Goal: Task Accomplishment & Management: Manage account settings

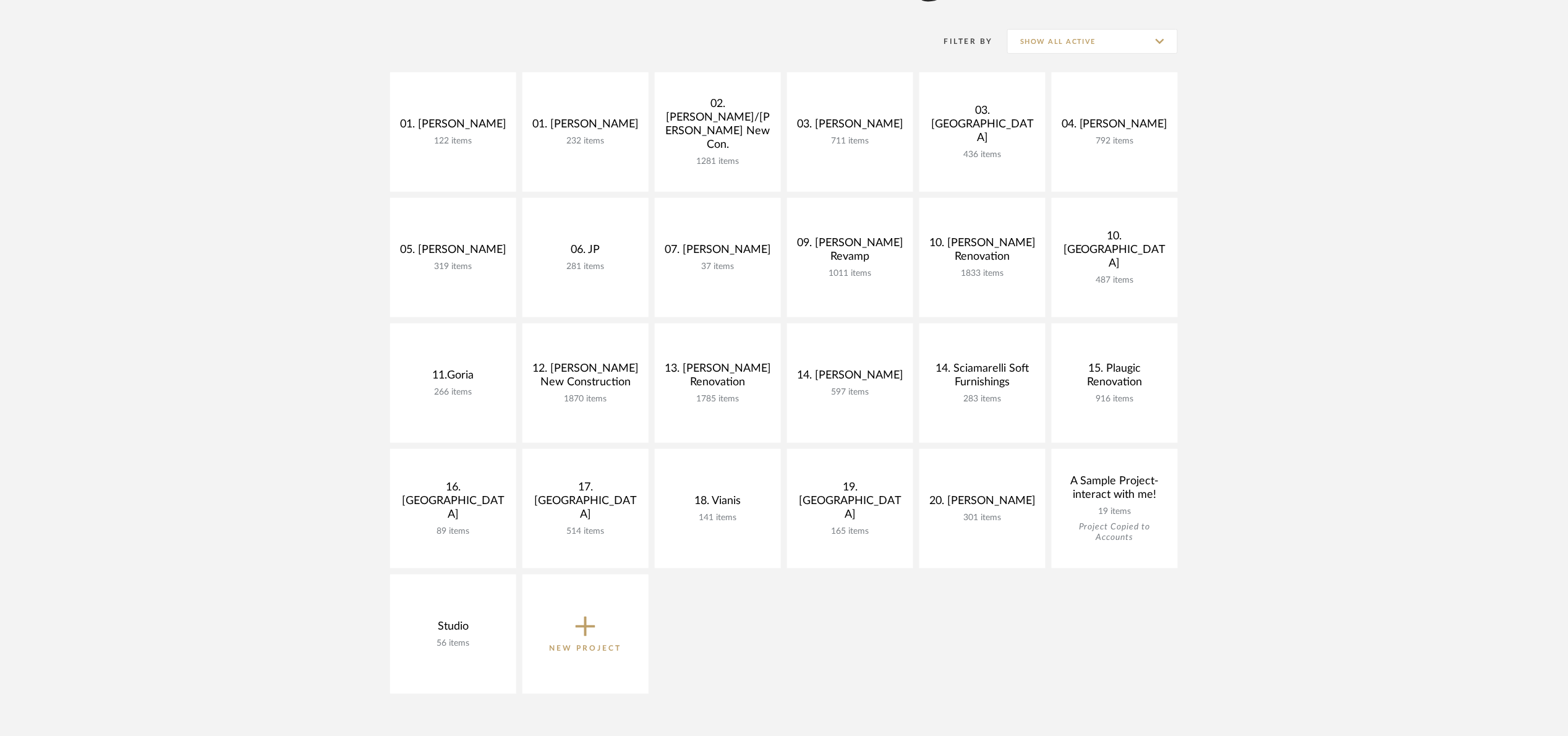
scroll to position [278, 0]
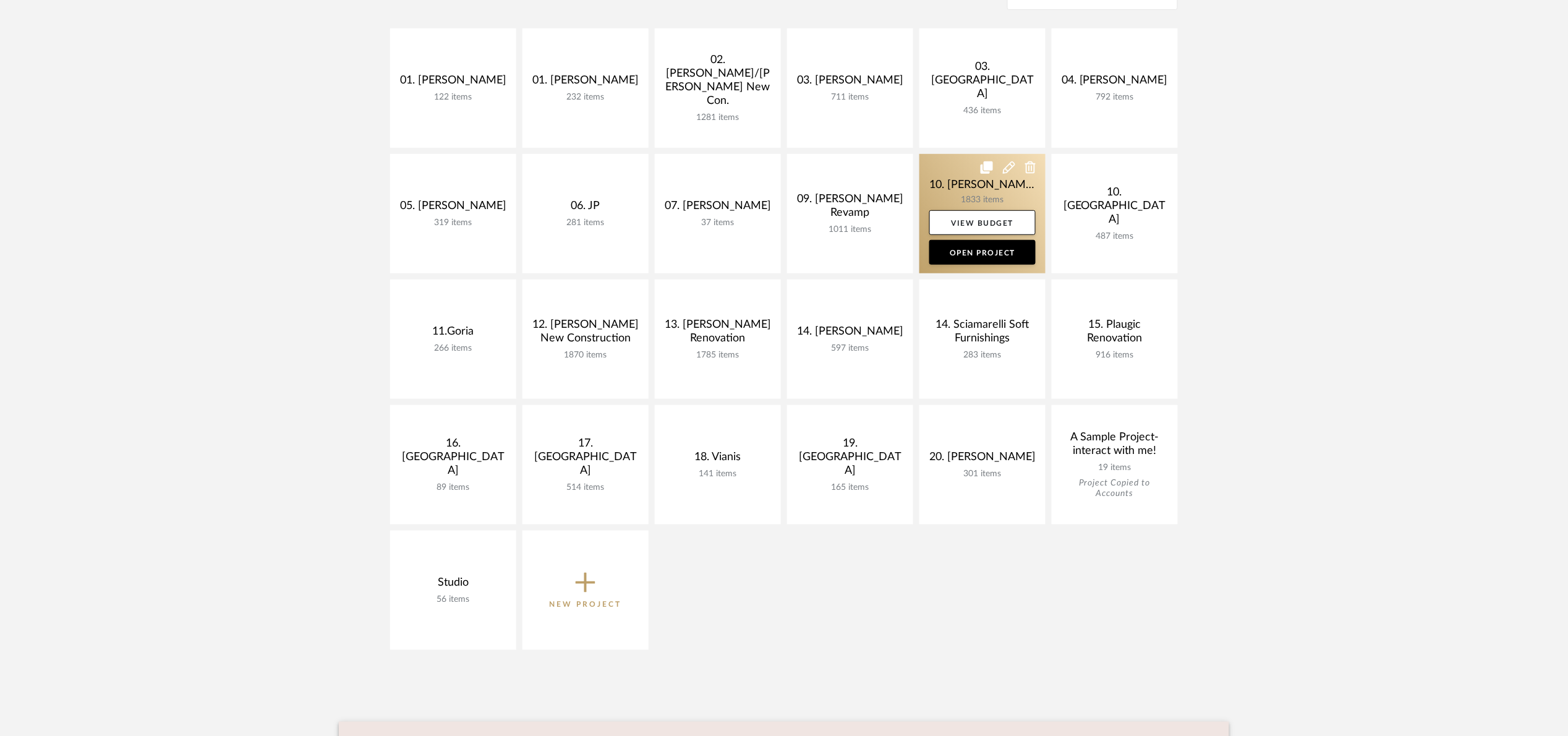
click at [928, 170] on link at bounding box center [982, 213] width 126 height 119
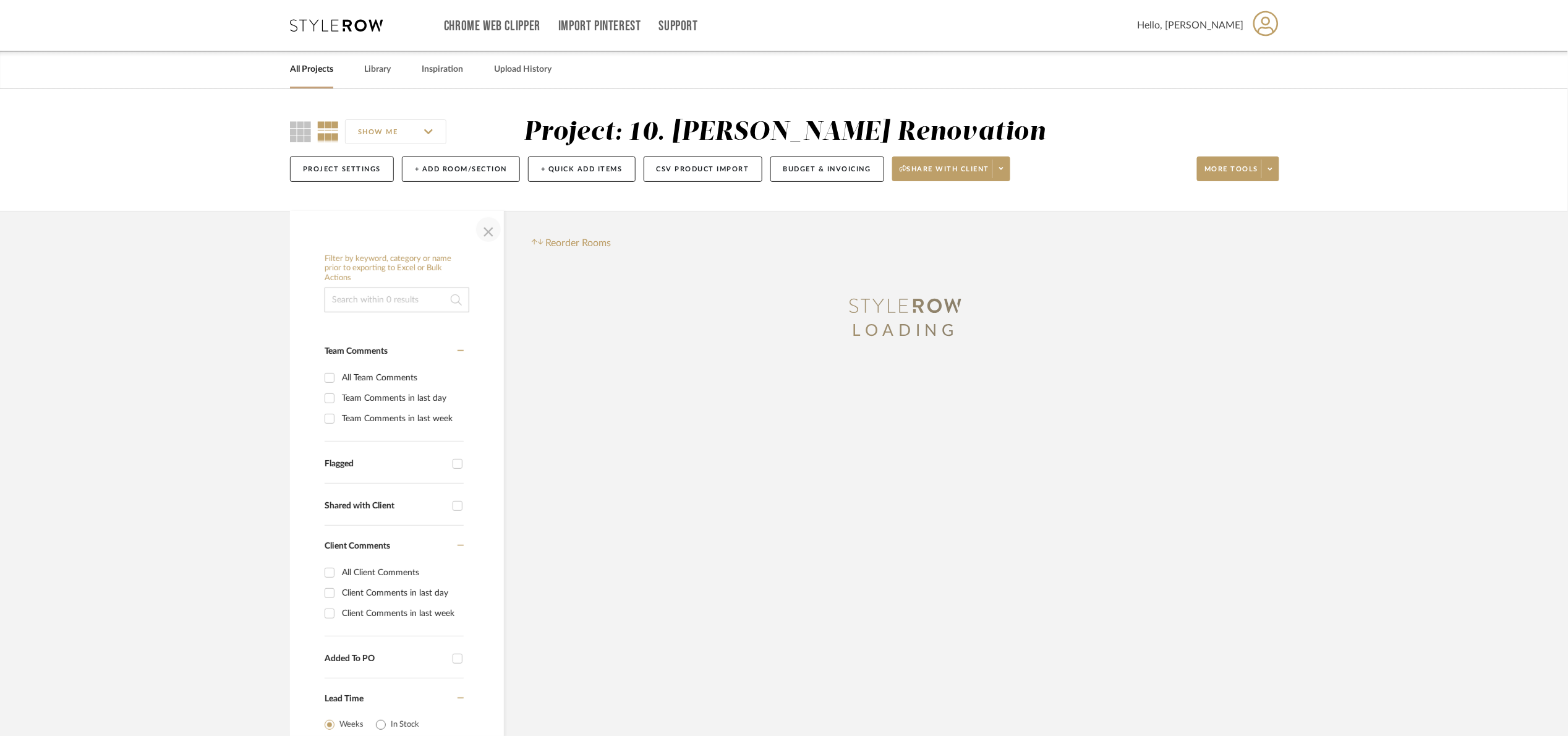
click at [494, 233] on span "button" at bounding box center [488, 229] width 30 height 30
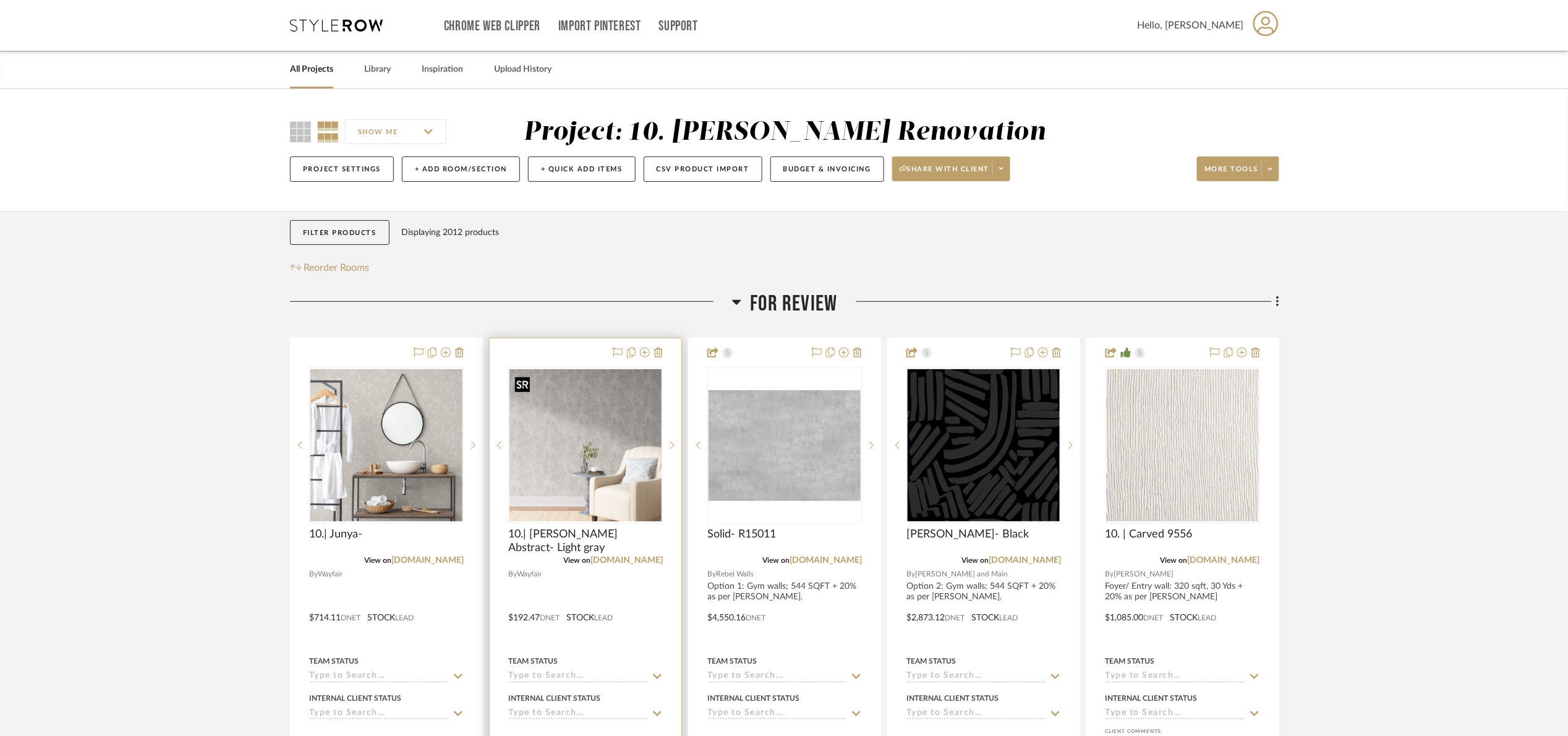
click at [0, 0] on img at bounding box center [0, 0] width 0 height 0
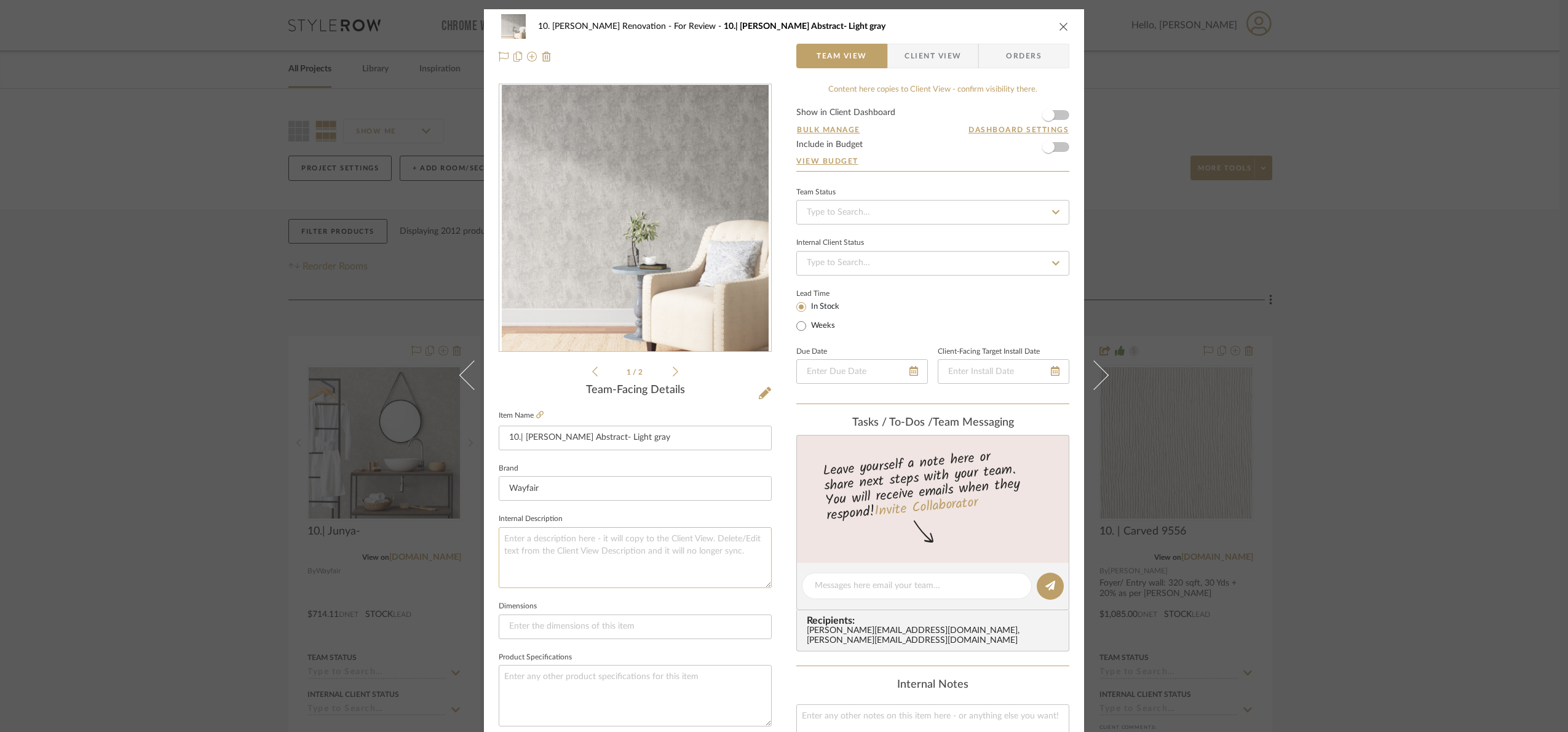
click at [576, 549] on textarea at bounding box center [635, 557] width 273 height 60
type textarea "Based on marcos"
click at [1458, 353] on div "10. Patel Renovation For Review 10.| Gioia Abstract- Light gray Team View Clien…" at bounding box center [784, 366] width 1568 height 732
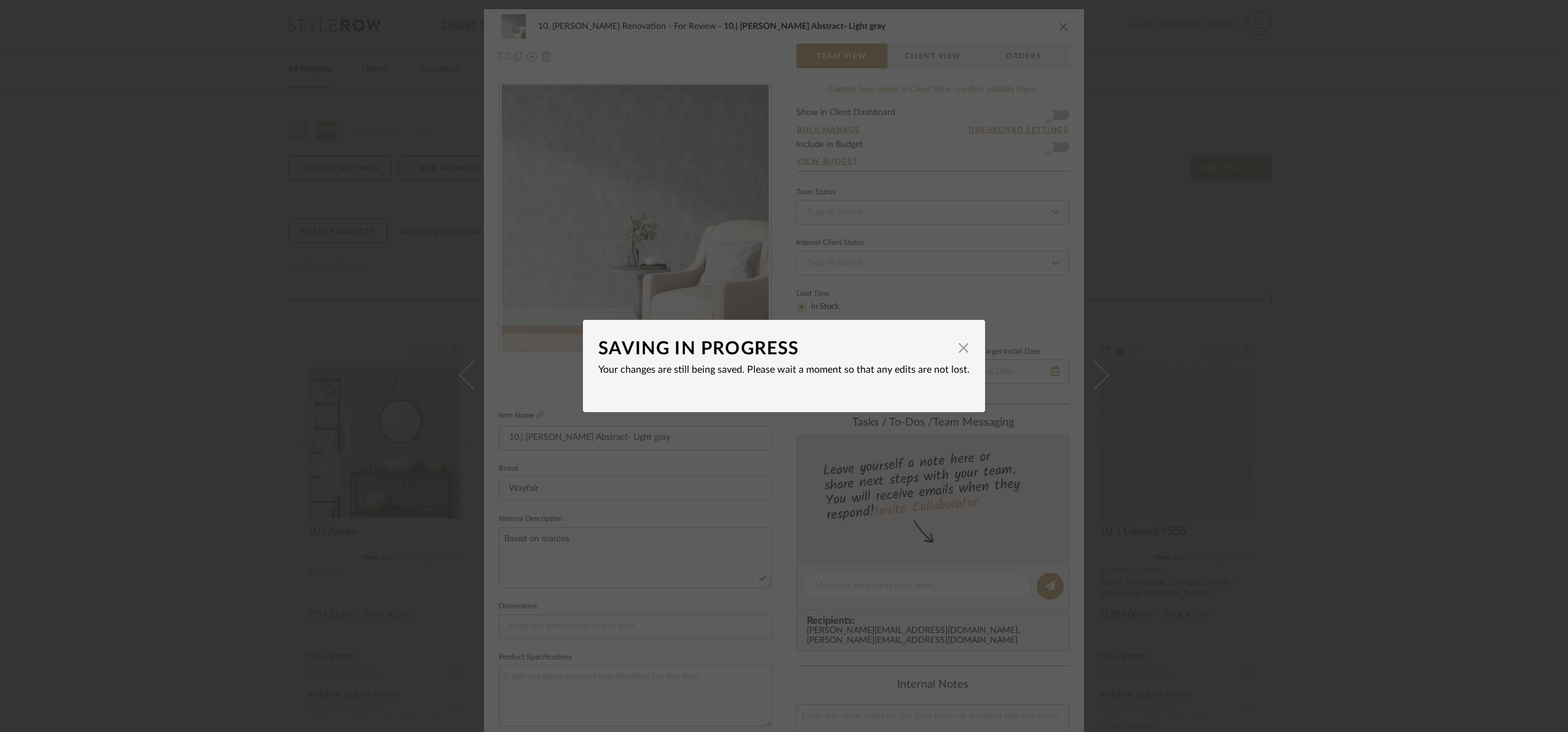
click at [1487, 336] on div "SAVING IN PROGRESS × Your changes are still being saved. Please wait a moment s…" at bounding box center [784, 366] width 1568 height 732
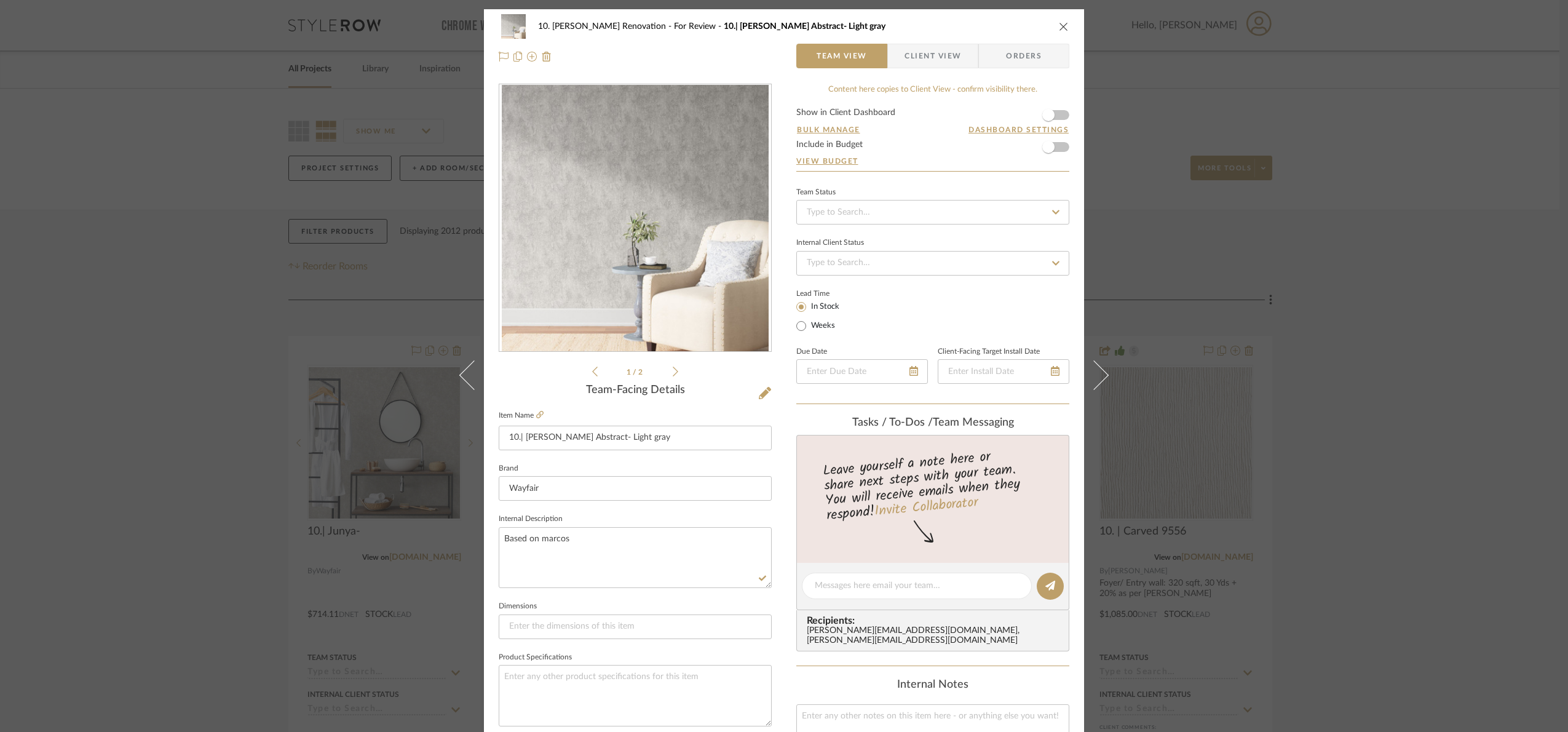
click at [1381, 338] on div "10. Patel Renovation For Review 10.| Gioia Abstract- Light gray Team View Clien…" at bounding box center [784, 366] width 1568 height 732
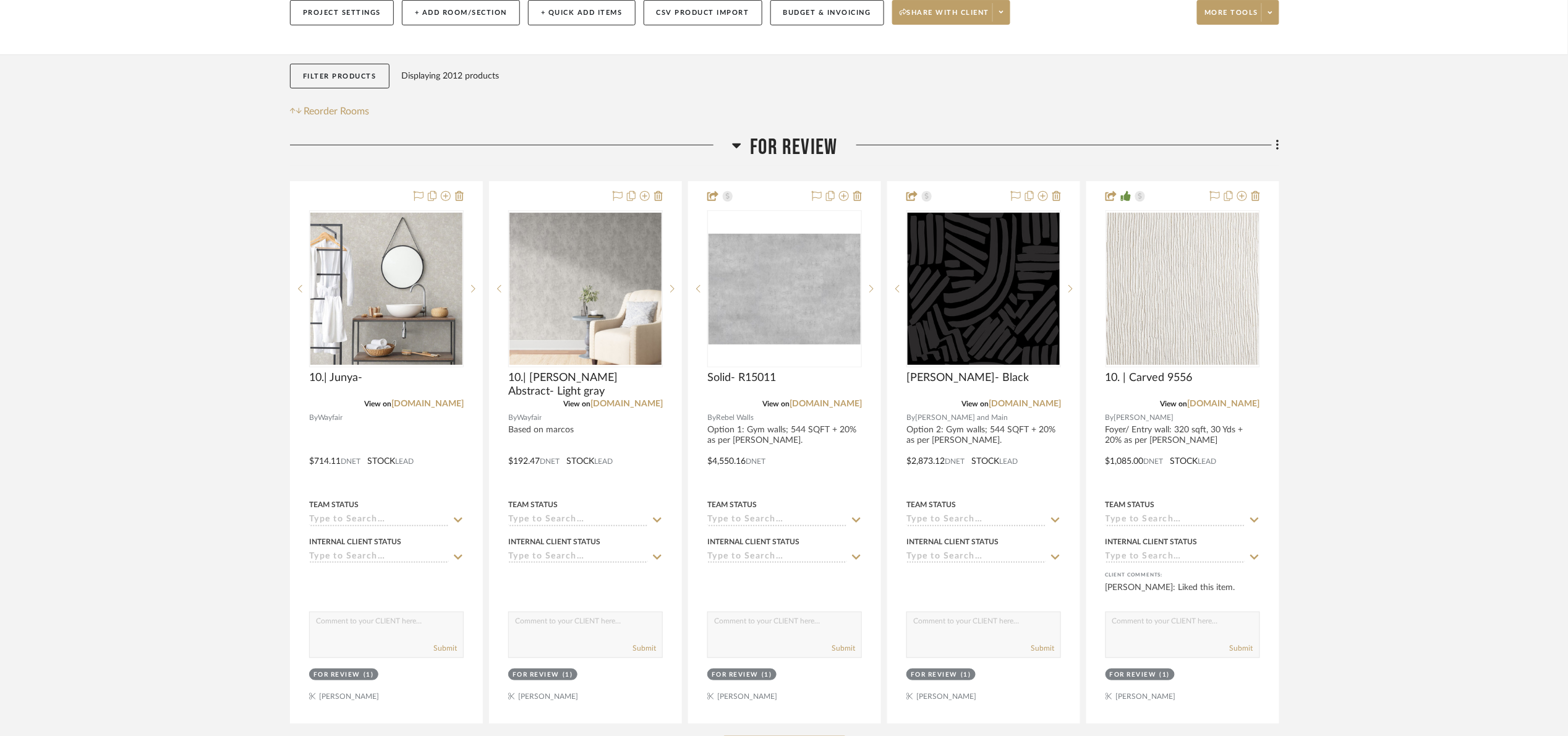
scroll to position [185, 0]
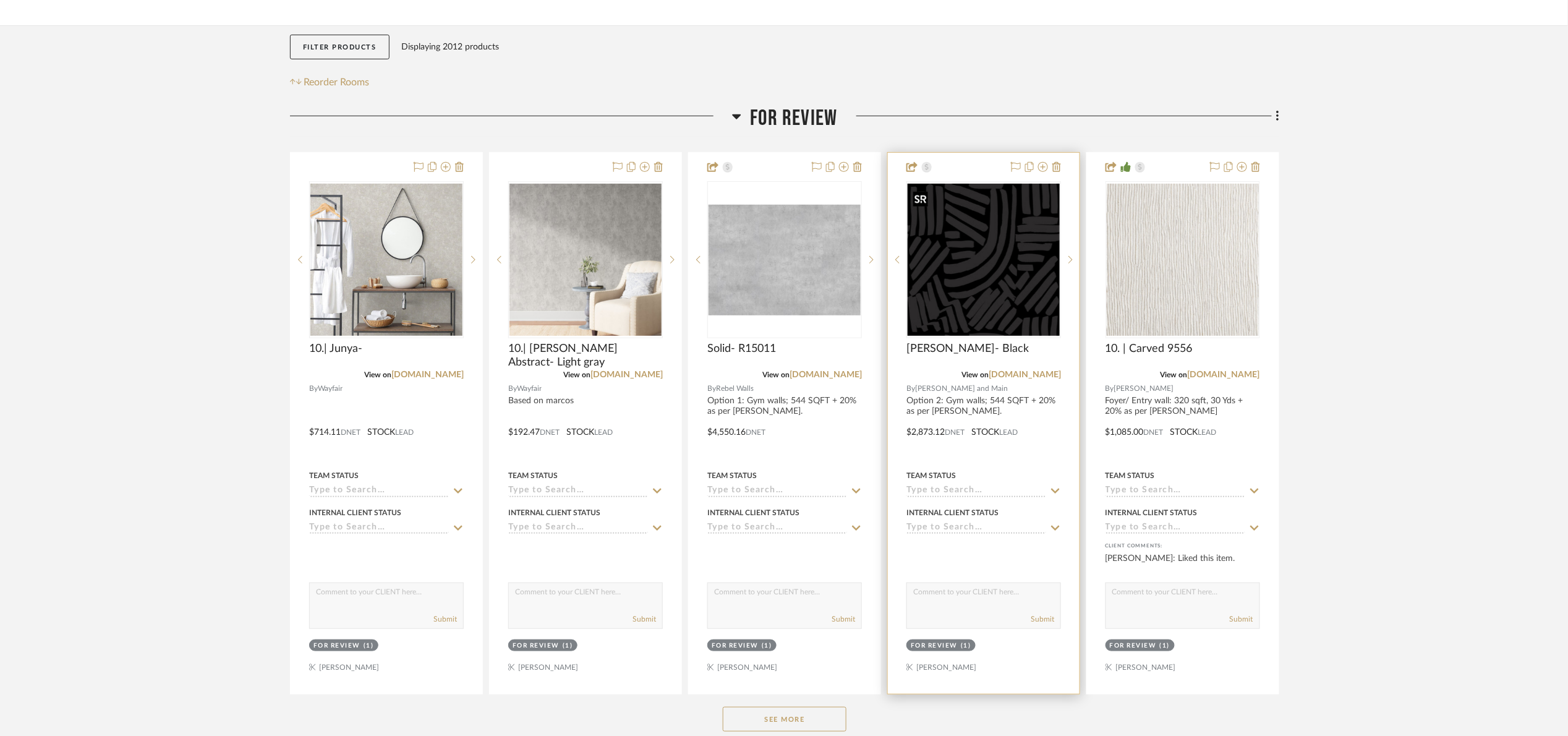
click at [0, 0] on img at bounding box center [0, 0] width 0 height 0
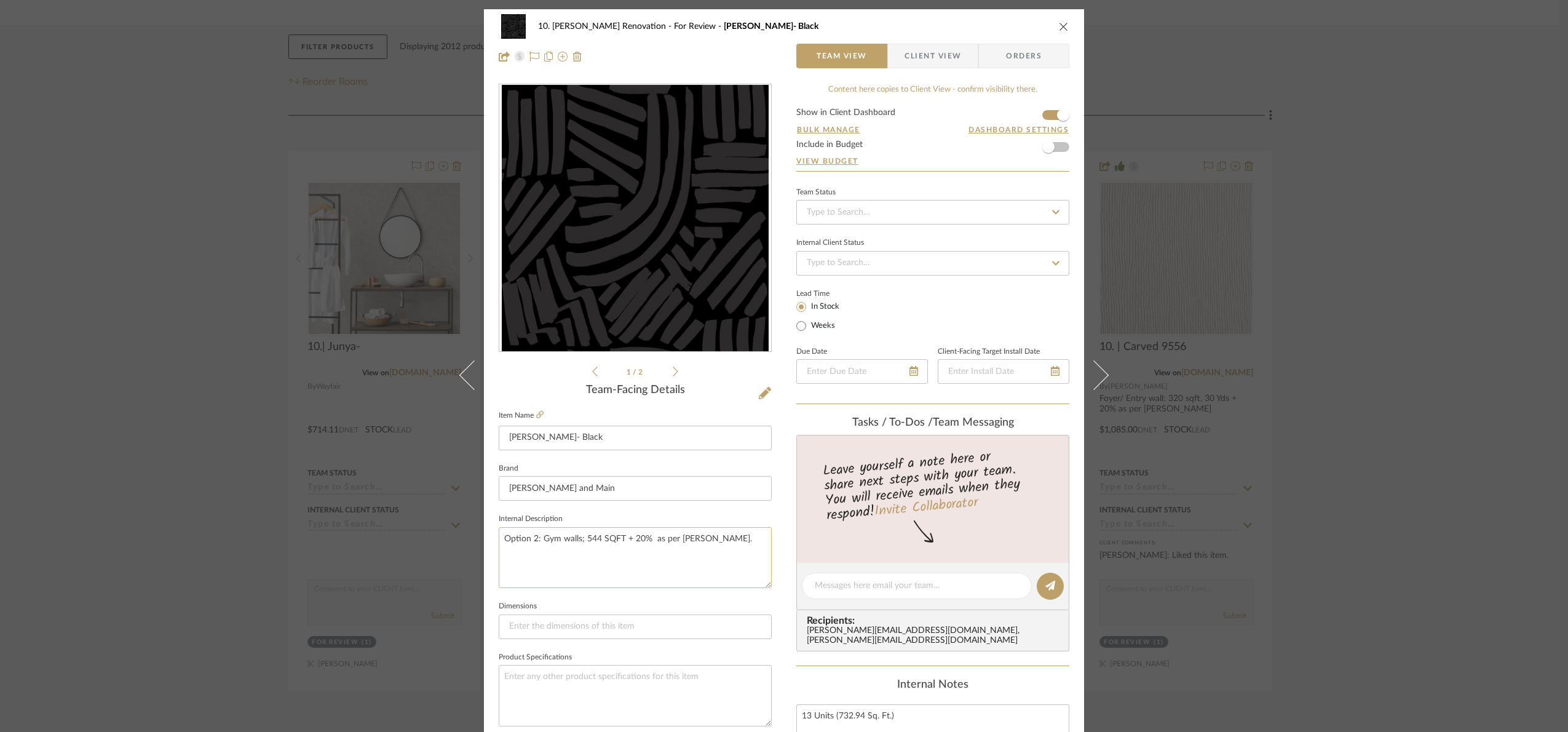
drag, startPoint x: 726, startPoint y: 540, endPoint x: 582, endPoint y: 537, distance: 144.0
click at [582, 537] on textarea "Option 2: Gym walls; 544 SQFT + 20% as per Marcos." at bounding box center [635, 557] width 273 height 60
click at [1387, 322] on div "10. Patel Renovation For Review Yuki Abastract- Black Team View Client View Ord…" at bounding box center [784, 366] width 1568 height 732
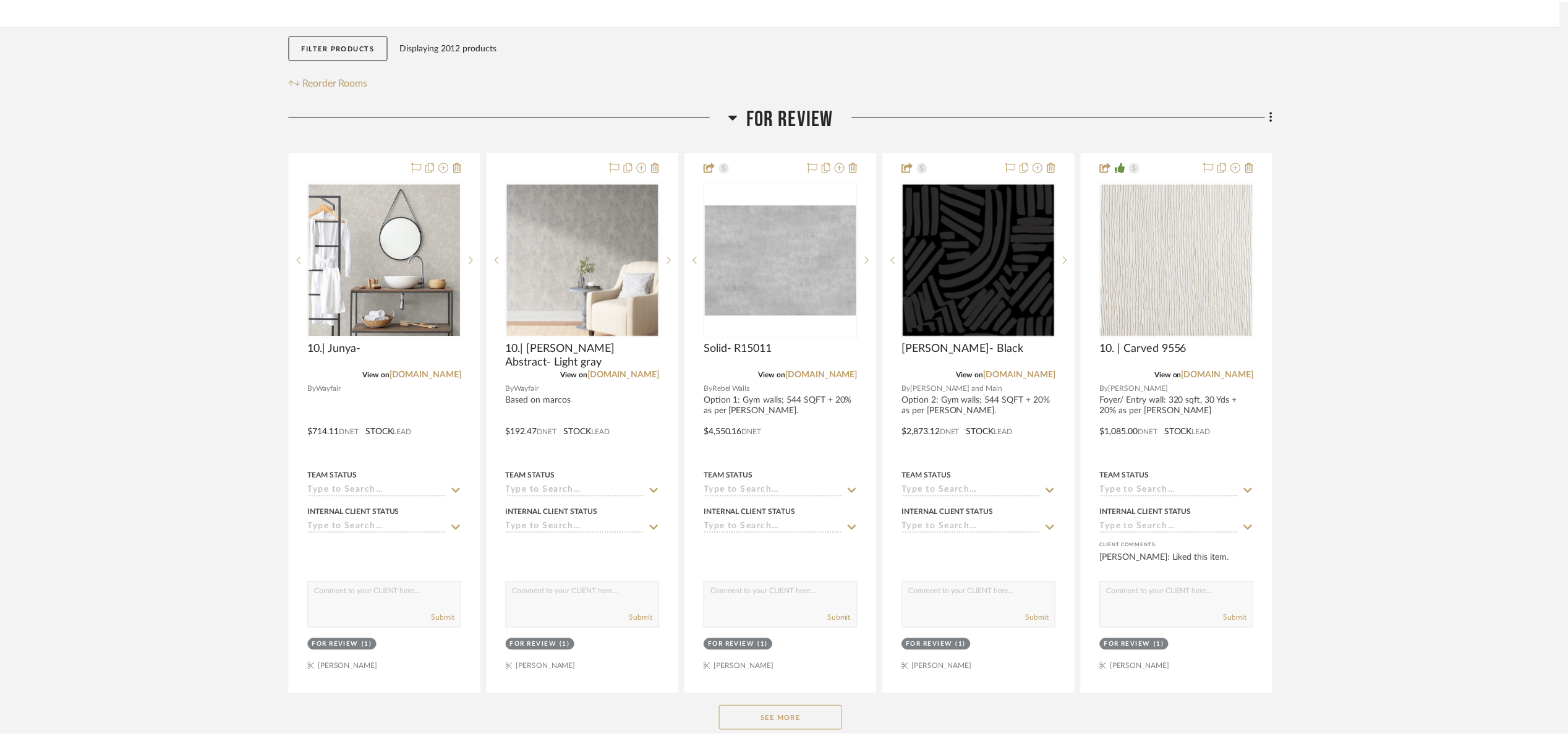
scroll to position [185, 0]
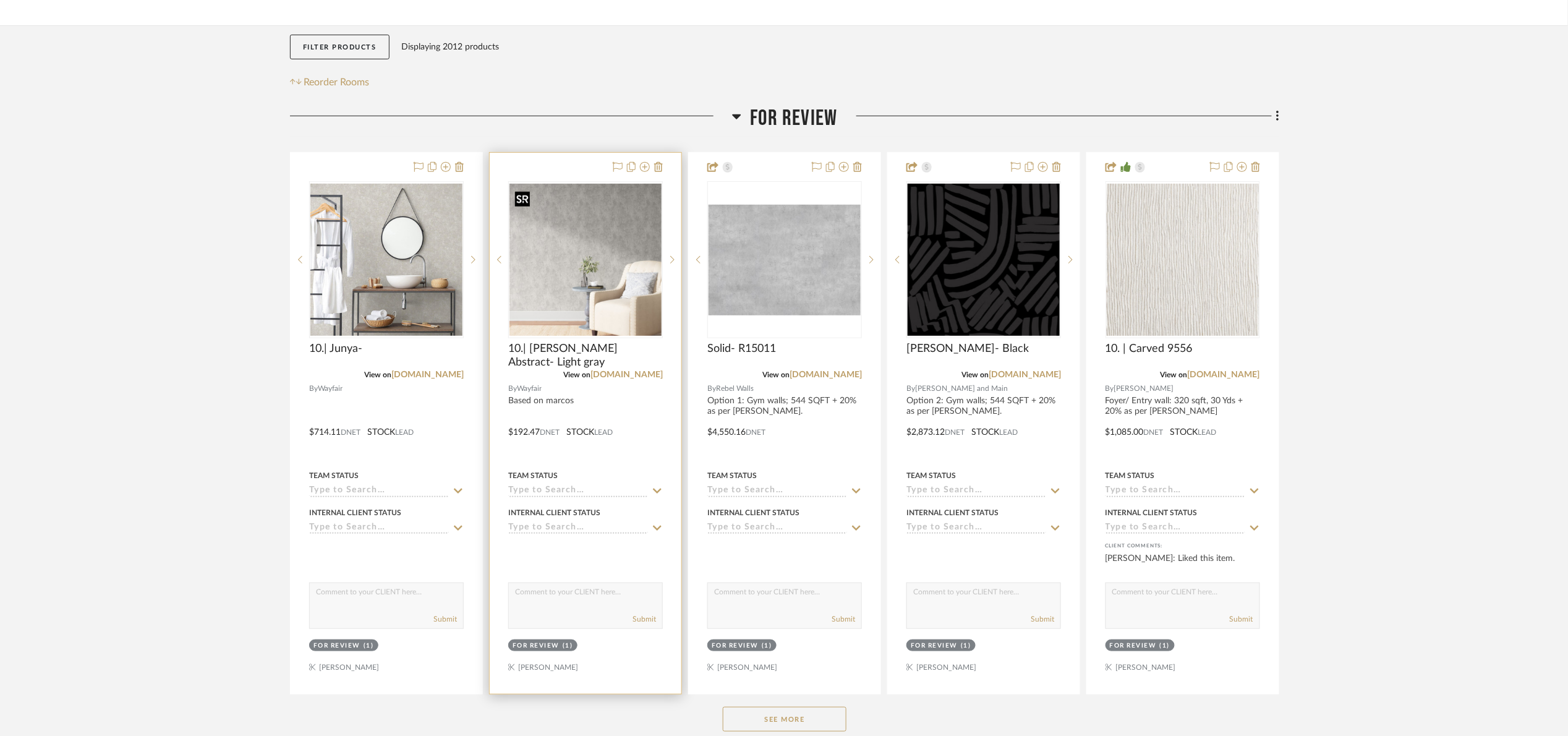
click at [532, 295] on img "0" at bounding box center [585, 259] width 152 height 152
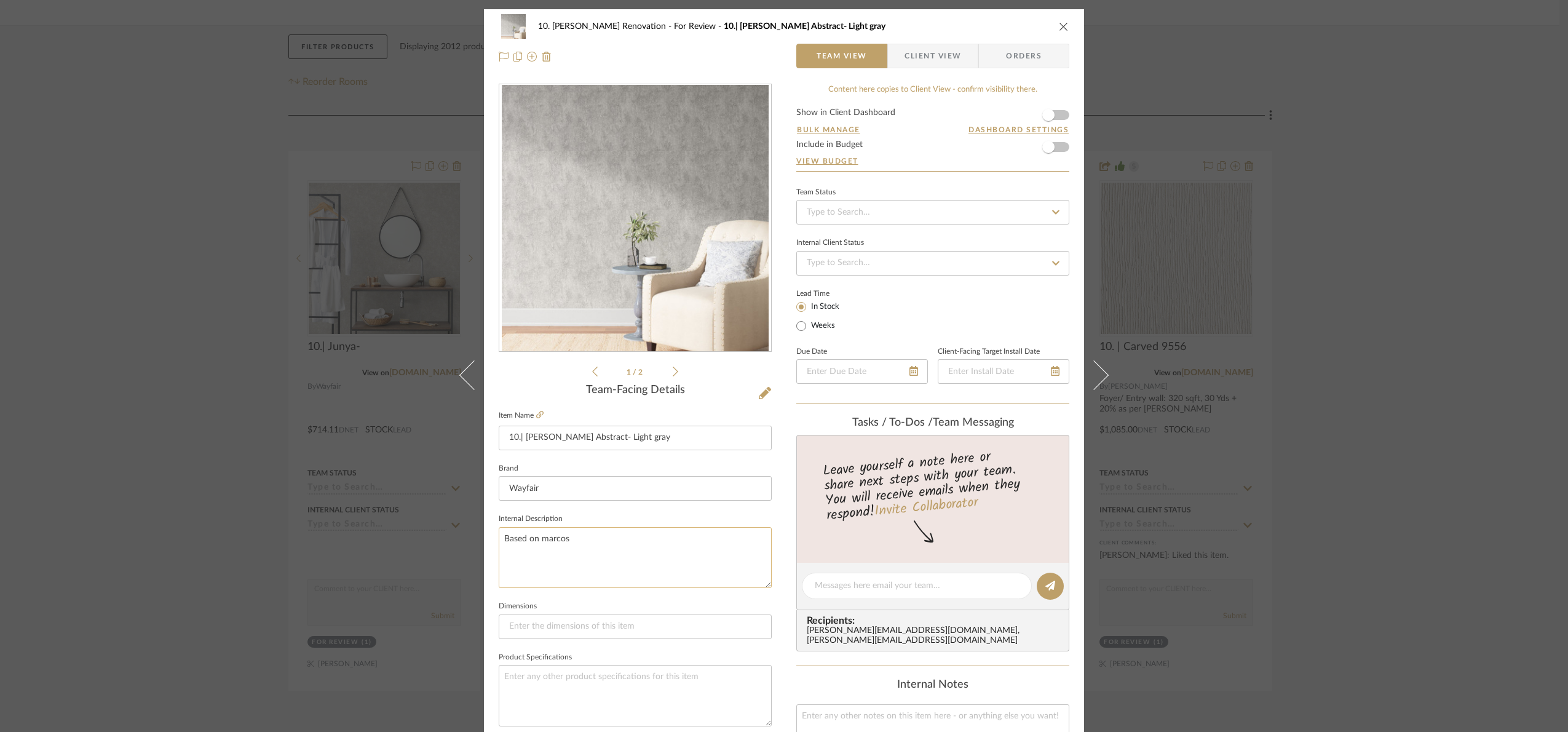
click at [596, 558] on textarea "Based on marcos" at bounding box center [635, 557] width 273 height 60
drag, startPoint x: 589, startPoint y: 551, endPoint x: 432, endPoint y: 569, distance: 158.0
click at [434, 570] on div "10. Patel Renovation For Review 10.| Gioia Abstract- Light gray Team View Clien…" at bounding box center [784, 366] width 1568 height 732
paste textarea "544 SQFT + 20% as per Marcos."
type textarea "544 SQFT + 20% as per Marcos."
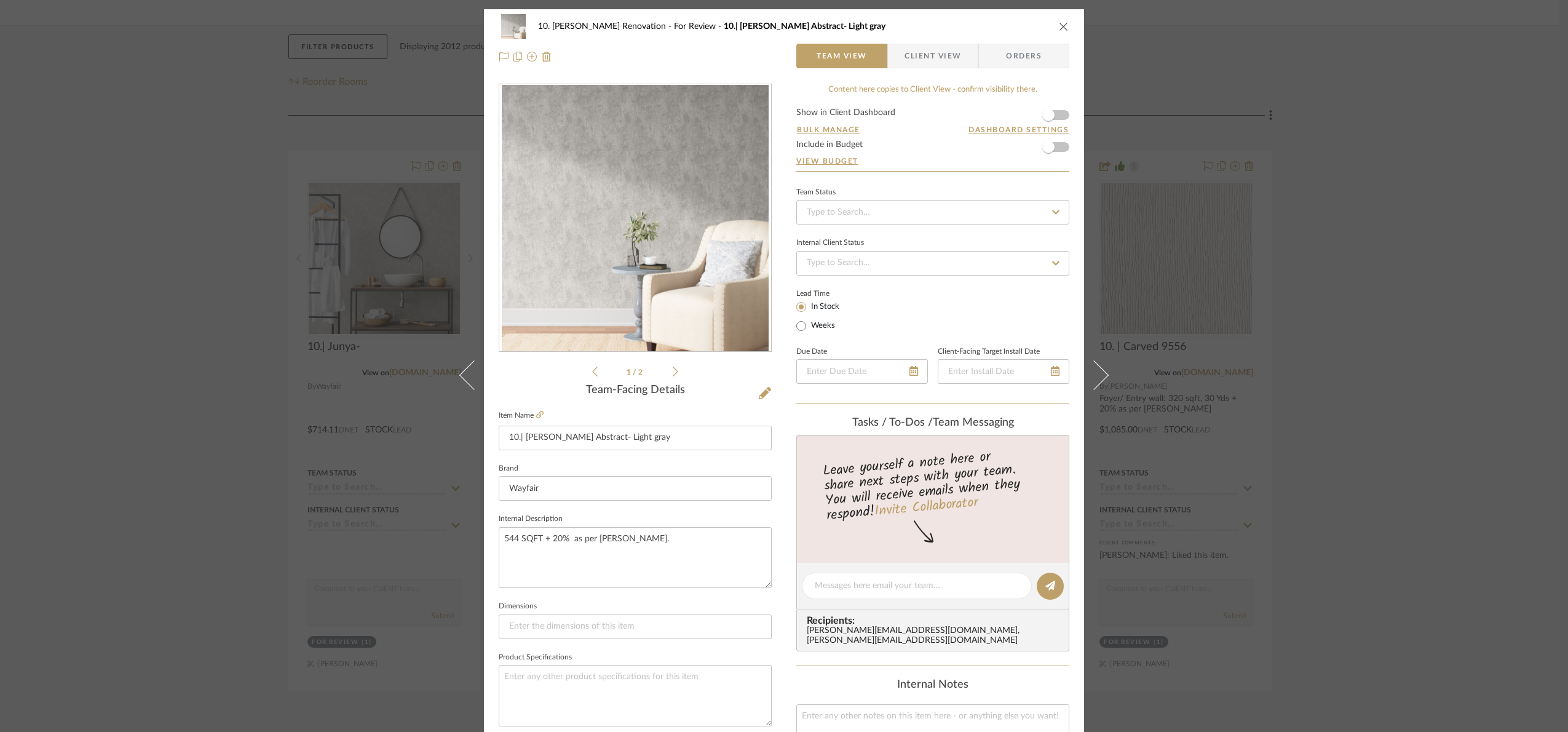
click at [626, 512] on fieldset "Internal Description 544 SQFT + 20% as per Marcos." at bounding box center [635, 550] width 273 height 78
drag, startPoint x: 1440, startPoint y: 432, endPoint x: 461, endPoint y: 367, distance: 981.2
click at [1439, 432] on div "10. Patel Renovation For Review 10.| Gioia Abstract- Light gray Team View Clien…" at bounding box center [784, 366] width 1568 height 732
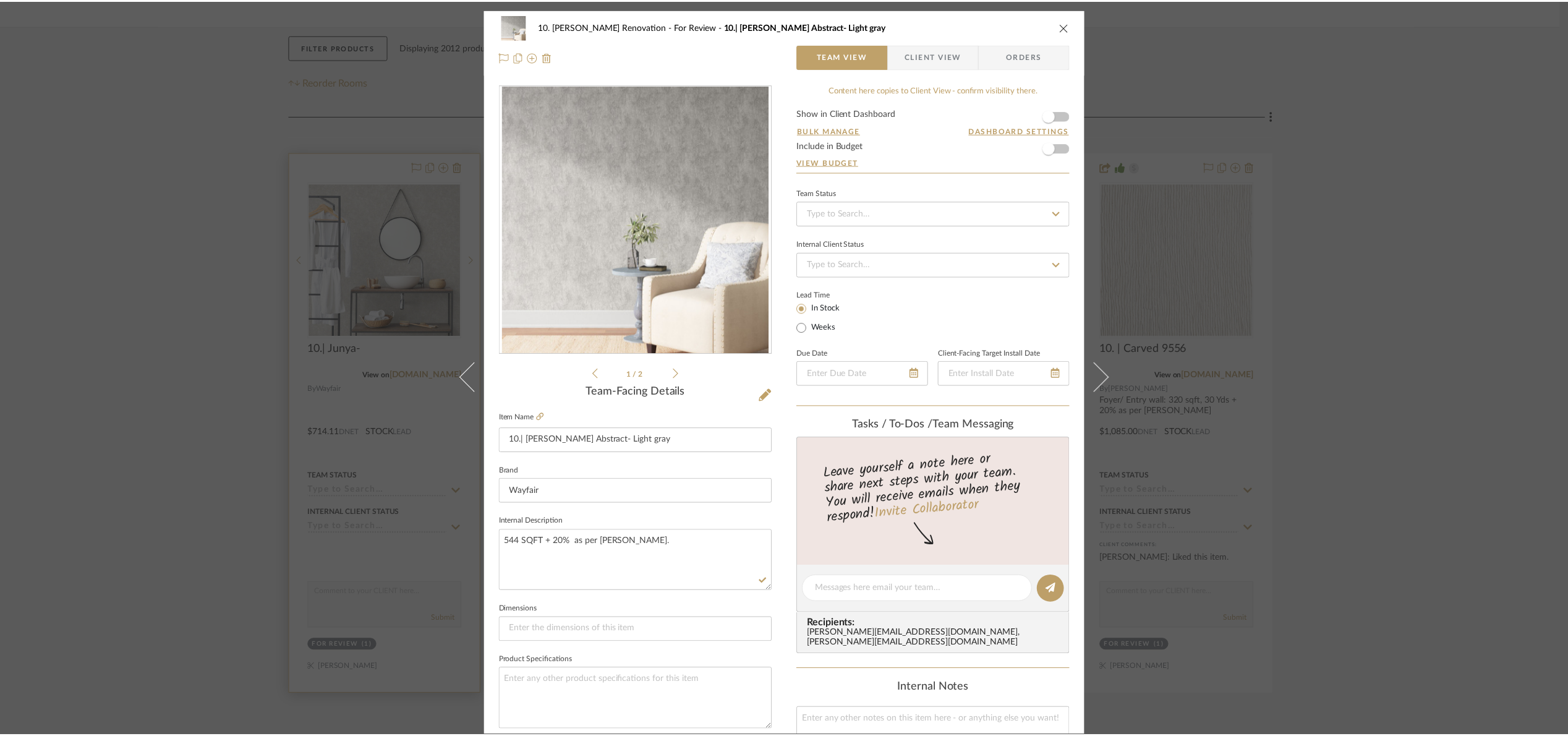
scroll to position [185, 0]
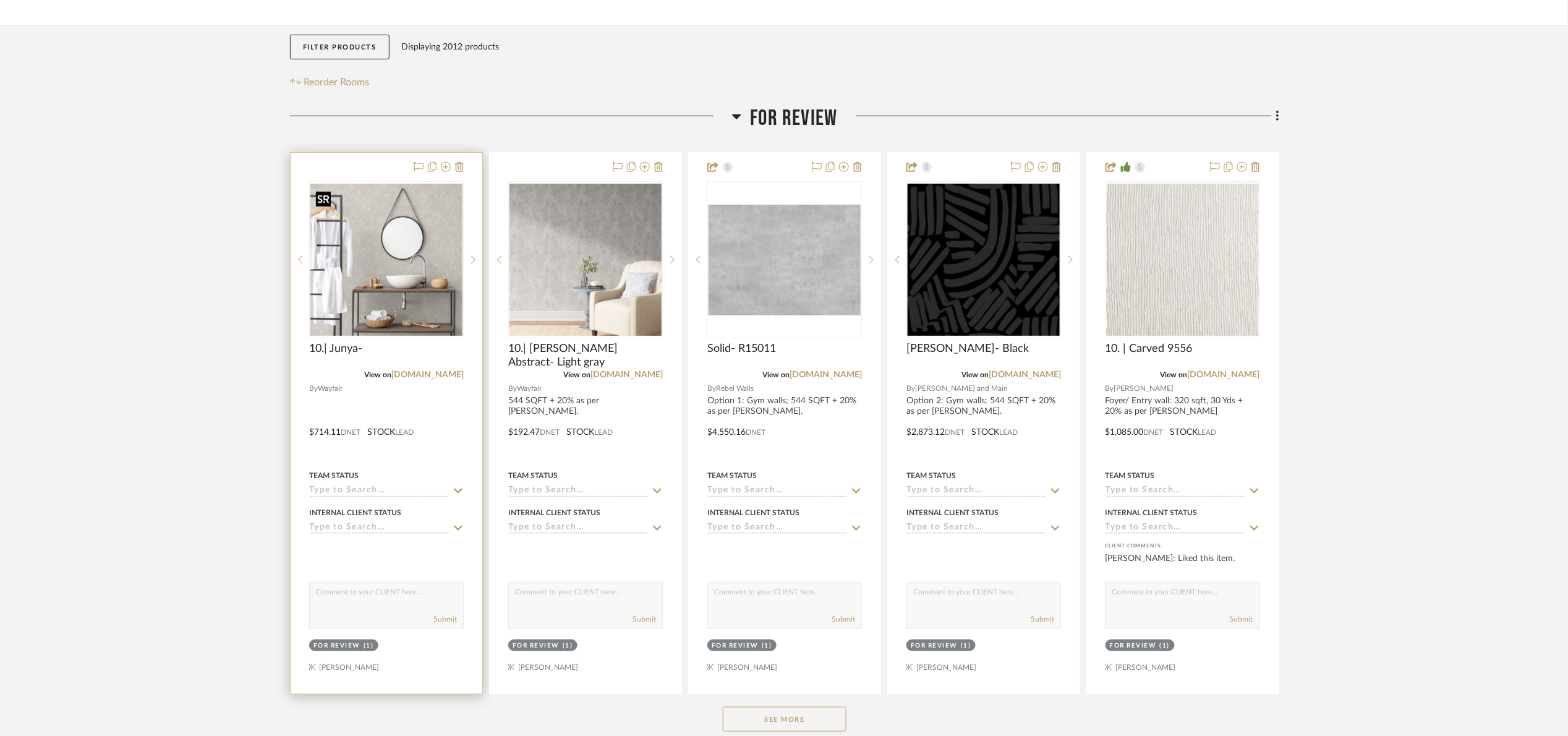
click at [398, 278] on img "0" at bounding box center [386, 259] width 152 height 152
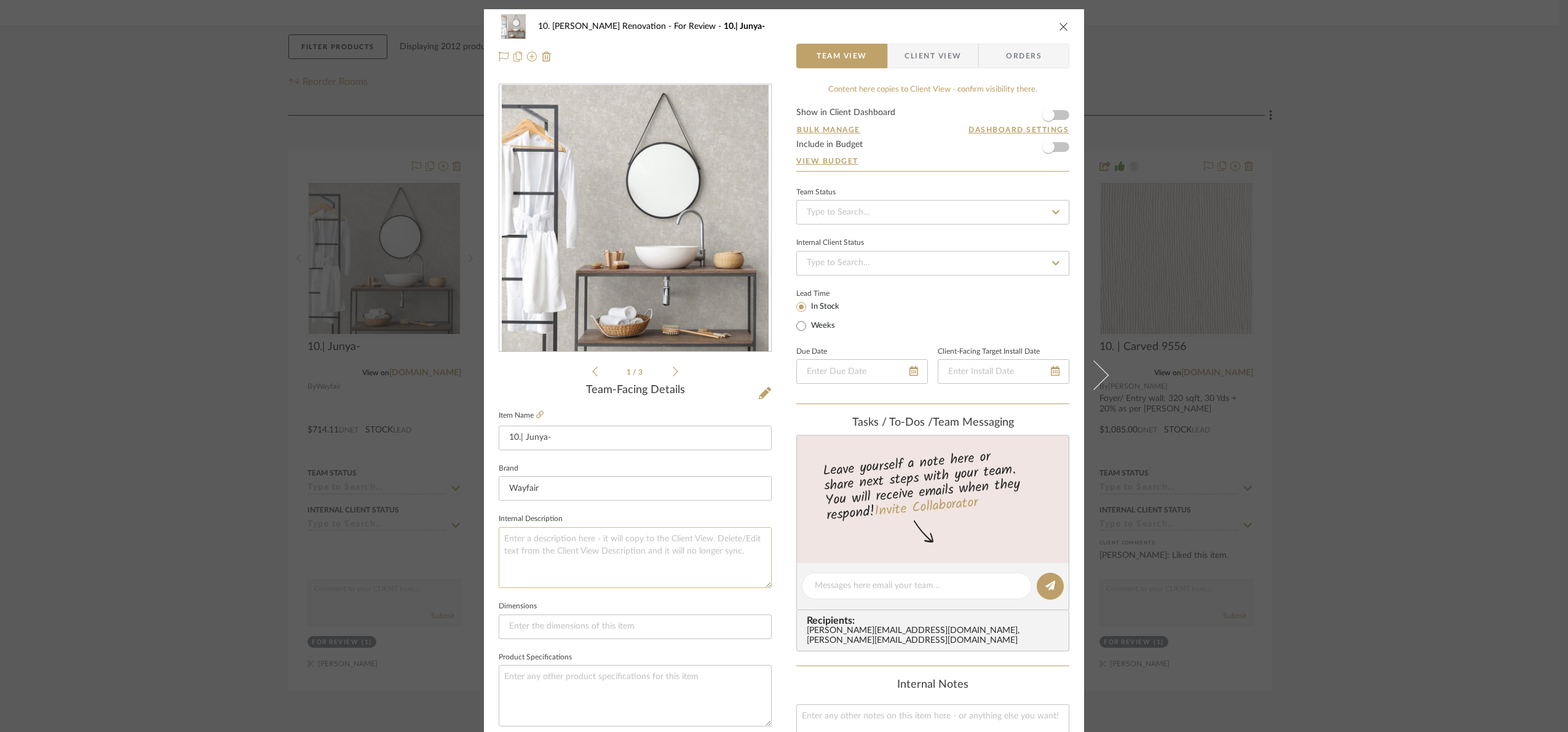
click at [587, 570] on textarea at bounding box center [635, 557] width 273 height 60
paste textarea "544 SQFT + 20% as per Marcos."
type textarea "544 SQFT + 20% as per Marcos."
click at [613, 512] on fieldset "Internal Description 544 SQFT + 20% as per Marcos." at bounding box center [635, 550] width 273 height 78
click at [536, 411] on icon at bounding box center [540, 414] width 8 height 8
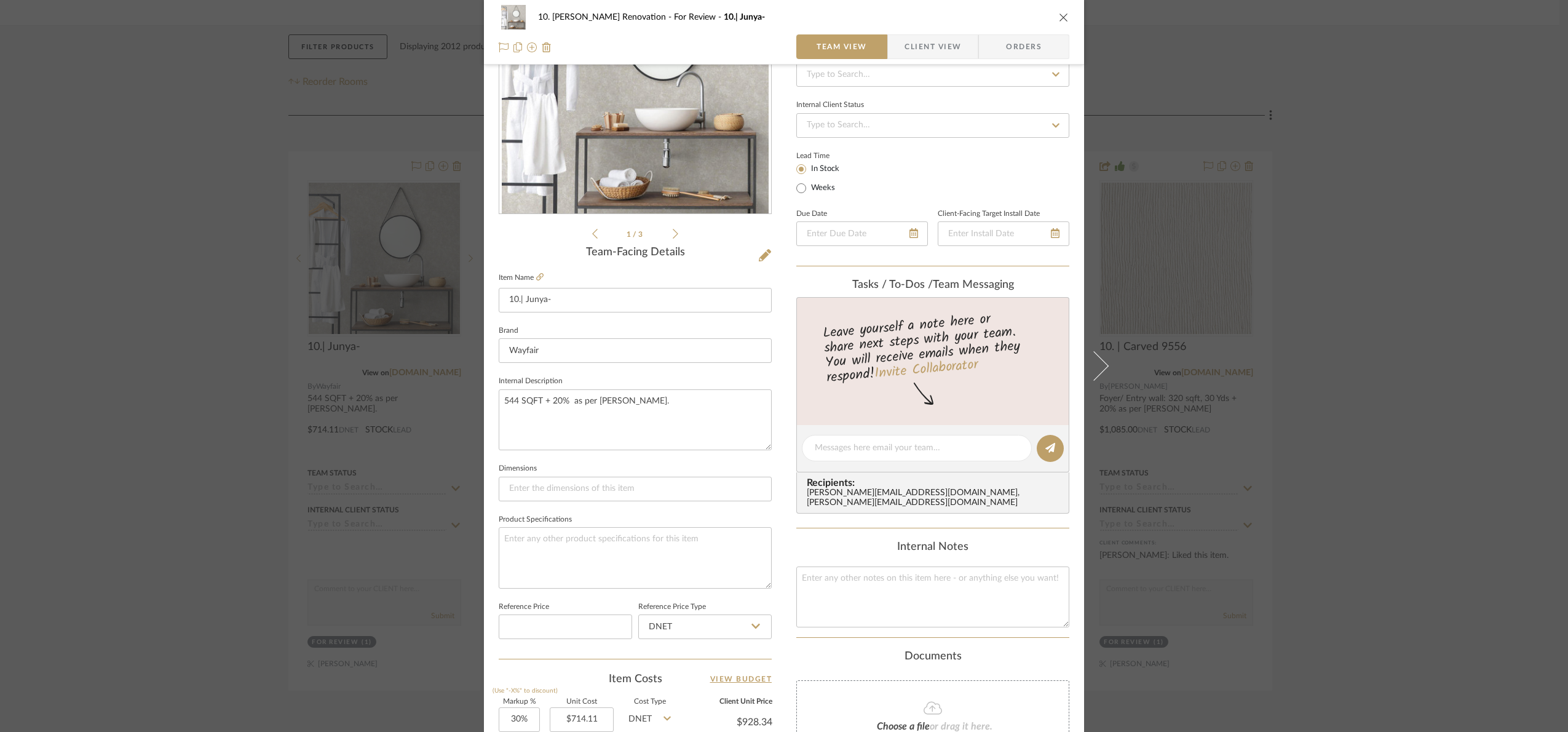
scroll to position [415, 0]
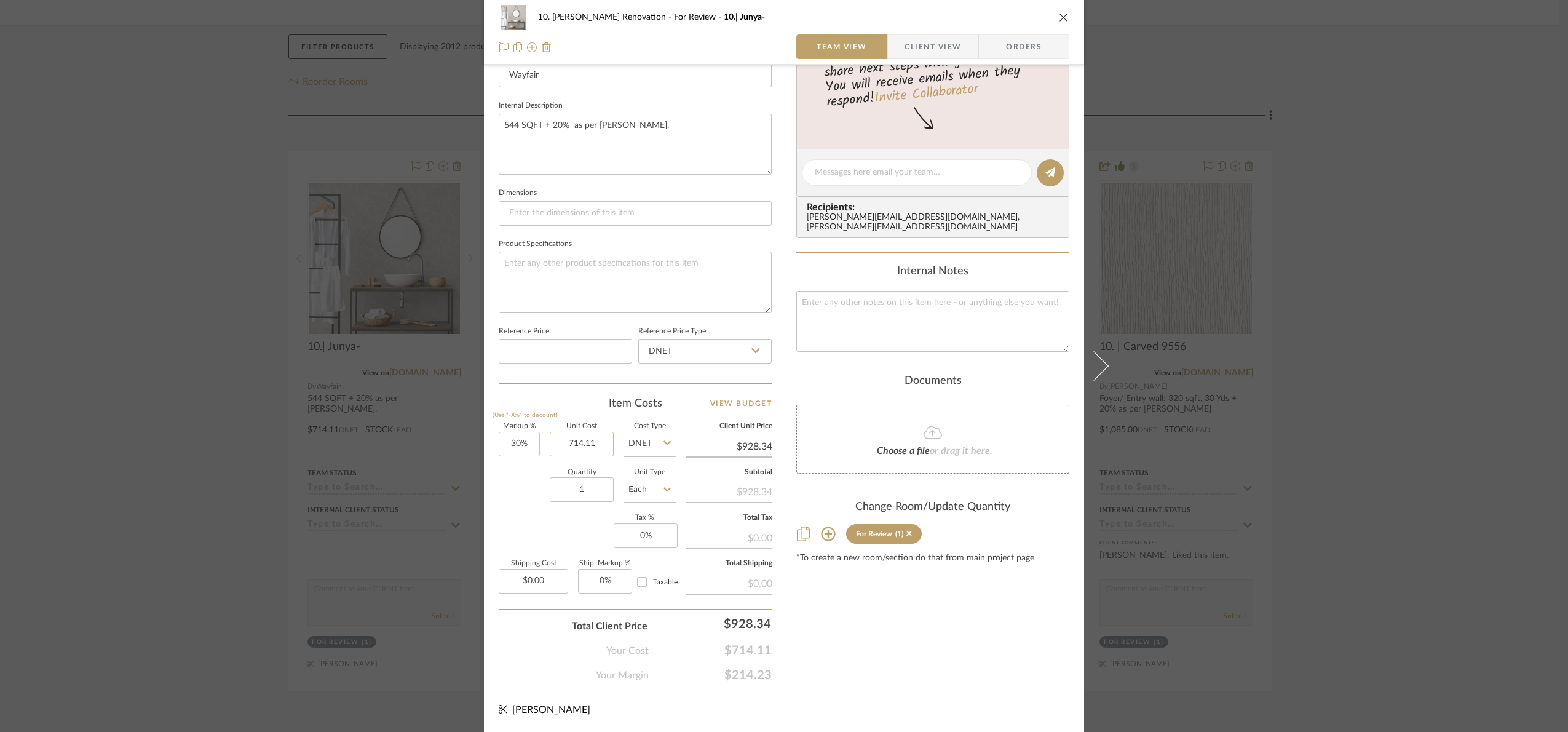
click at [594, 449] on input "714.11" at bounding box center [581, 444] width 64 height 24
click at [592, 441] on input "714.11" at bounding box center [581, 444] width 64 height 24
type input "$781.62"
click at [891, 685] on div "10. Patel Renovation For Review 10.| Junya- Team View Client View Orders 1 / 3 …" at bounding box center [784, 163] width 600 height 1136
type input "$1,016.11"
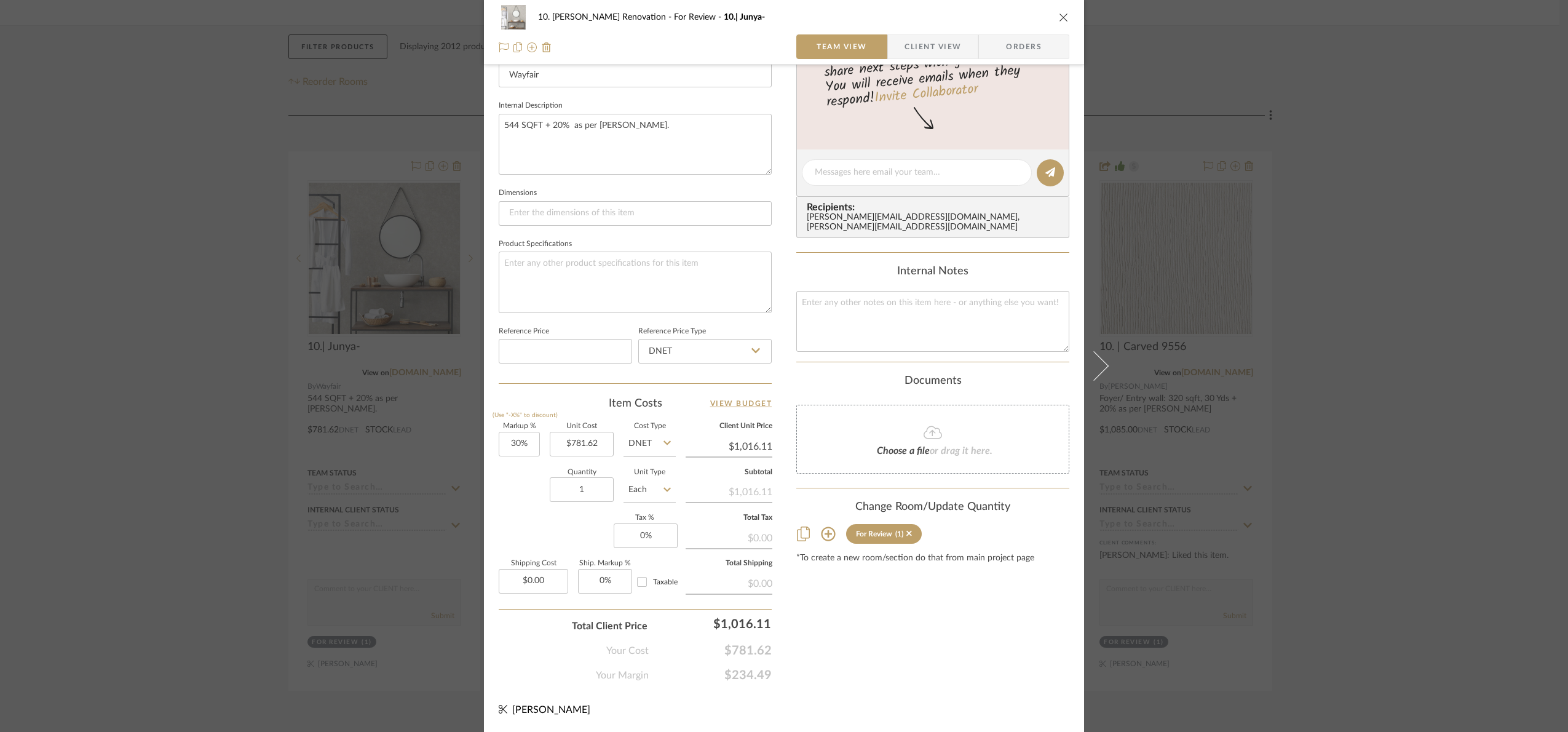
click at [1422, 324] on div "10. Patel Renovation For Review 10.| Junya- Team View Client View Orders 1 / 3 …" at bounding box center [784, 366] width 1568 height 732
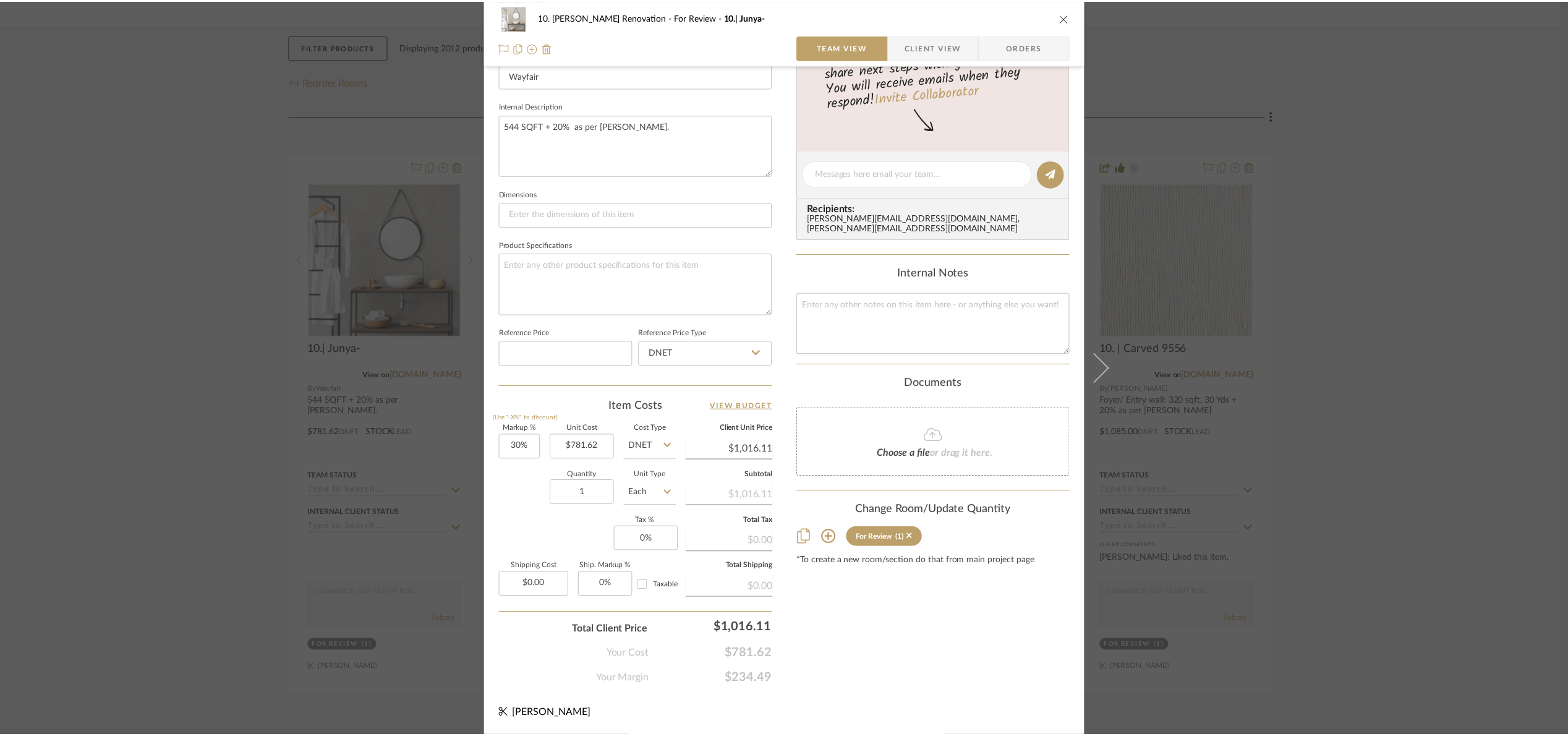
scroll to position [185, 0]
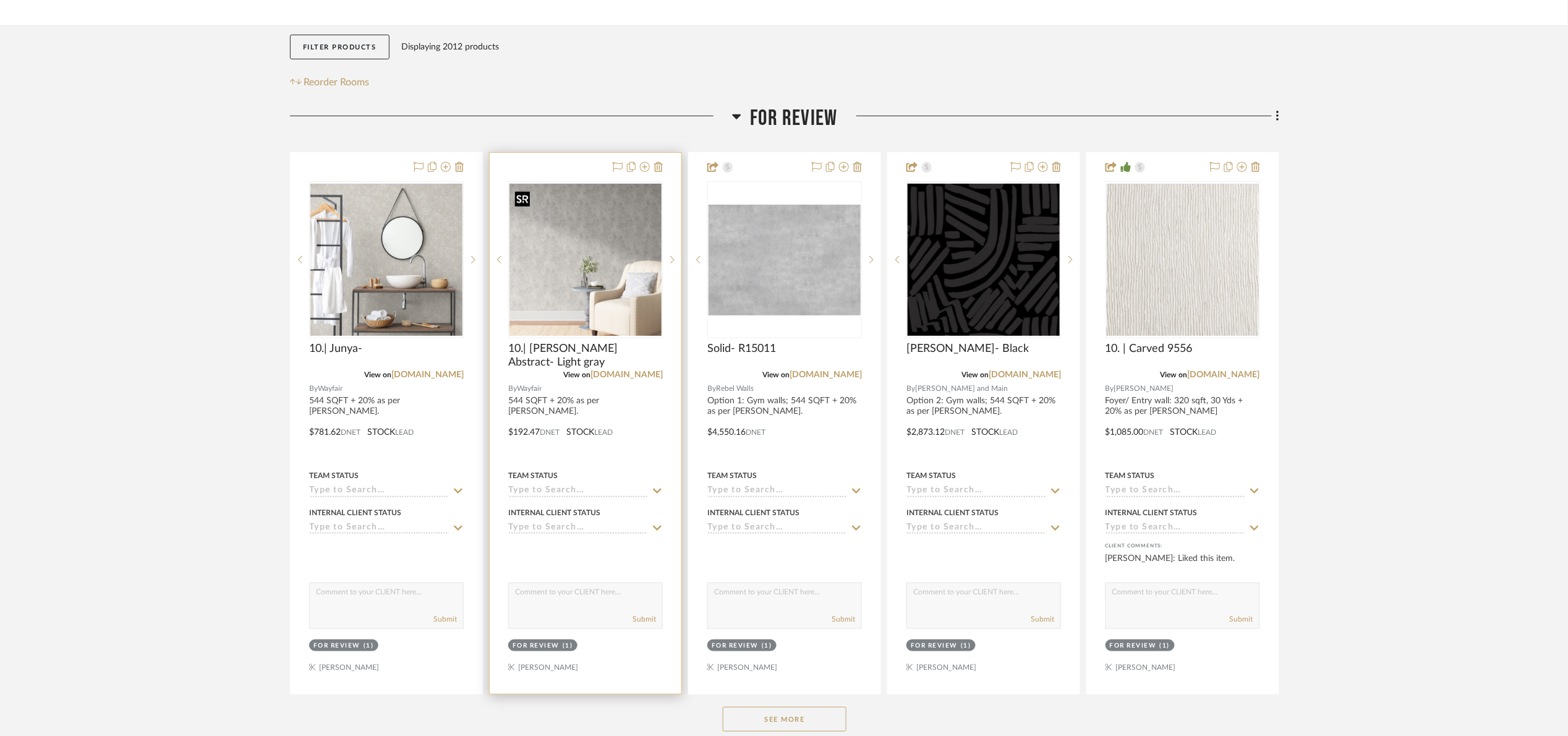
click at [601, 316] on img "0" at bounding box center [585, 259] width 152 height 152
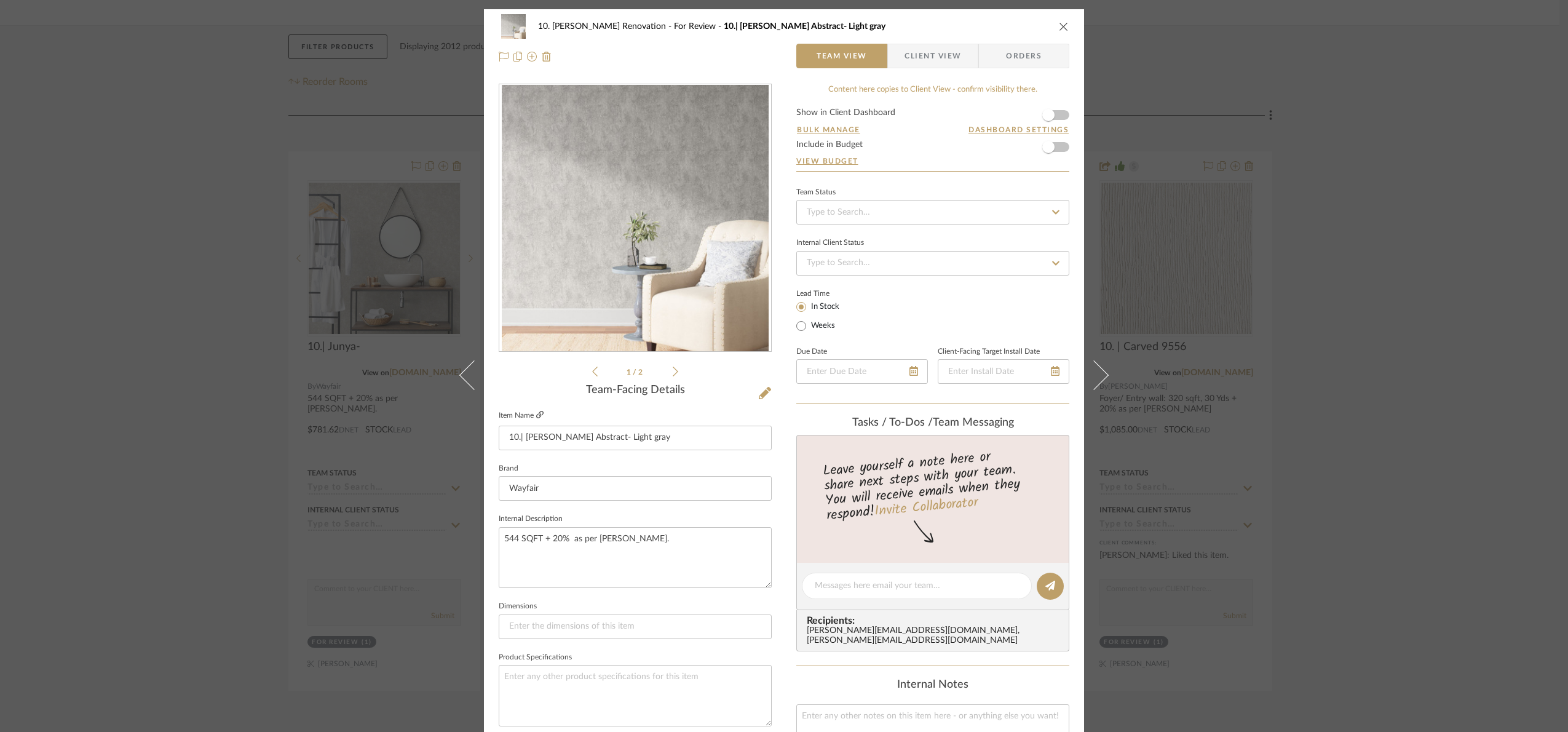
click at [536, 416] on icon at bounding box center [540, 414] width 8 height 8
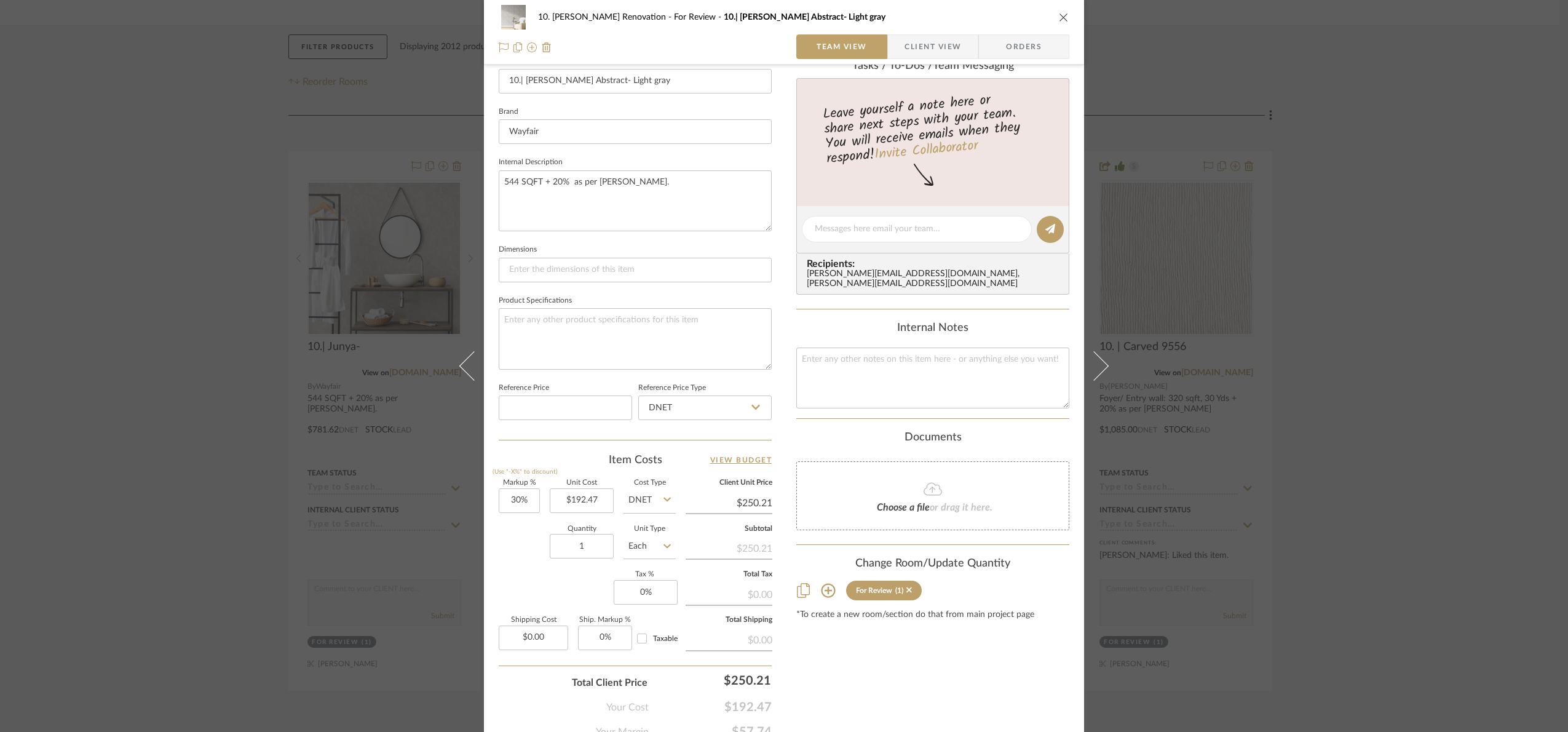
scroll to position [369, 0]
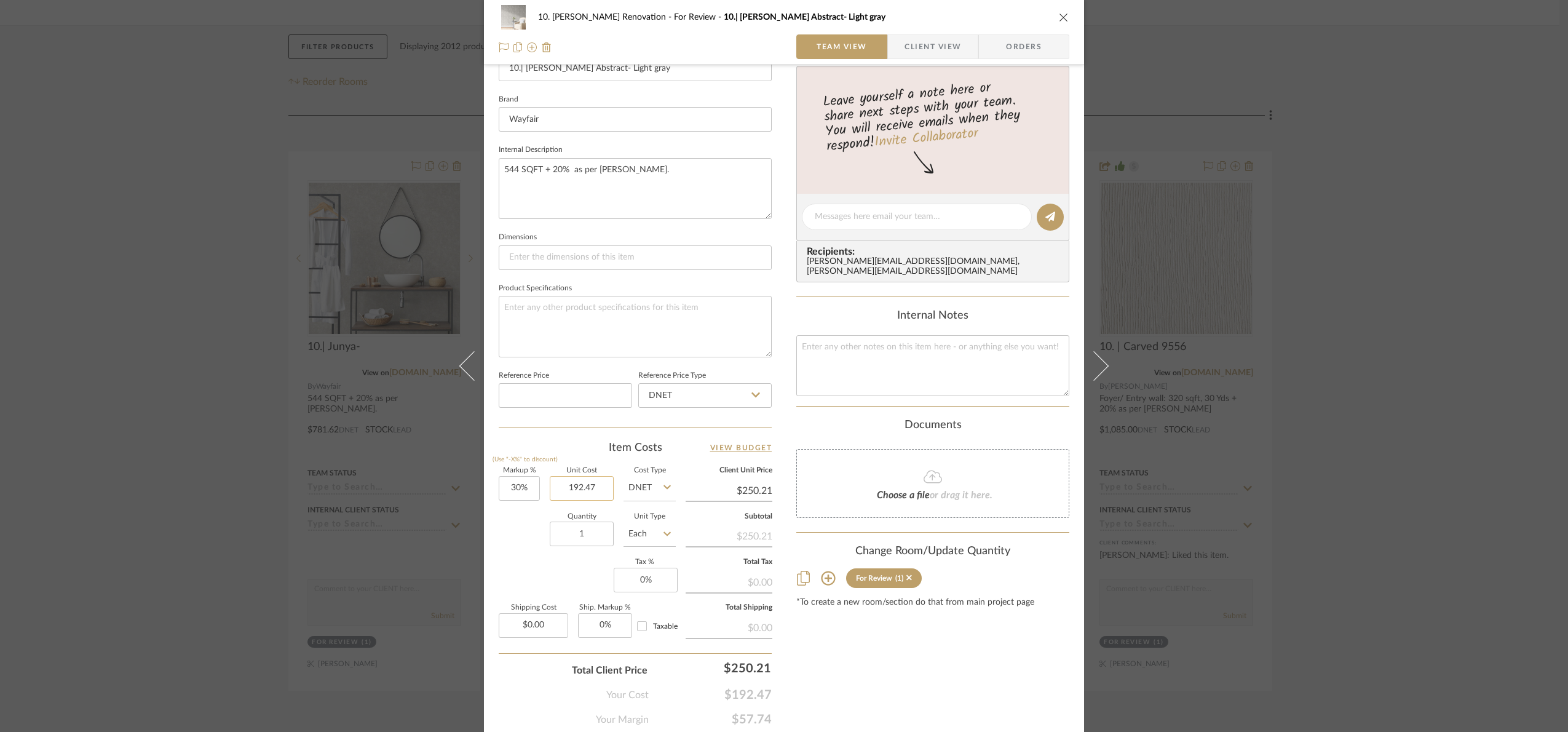
click at [605, 496] on input "192.47" at bounding box center [581, 488] width 64 height 24
type input "$256.63"
click at [922, 663] on div "Content here copies to Client View - confirm visibility there. Show in Client D…" at bounding box center [933, 220] width 273 height 1012
type input "$333.62"
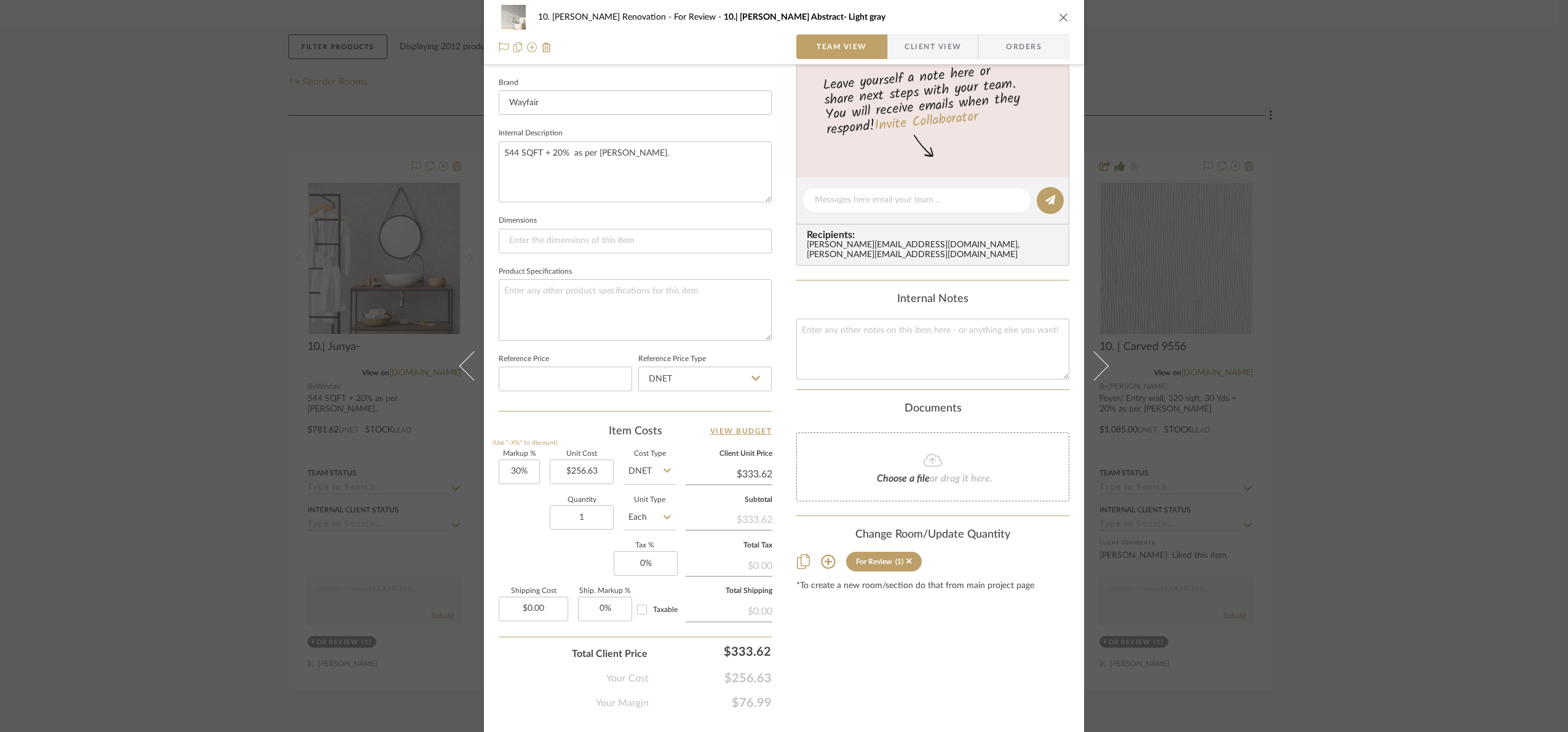
scroll to position [415, 0]
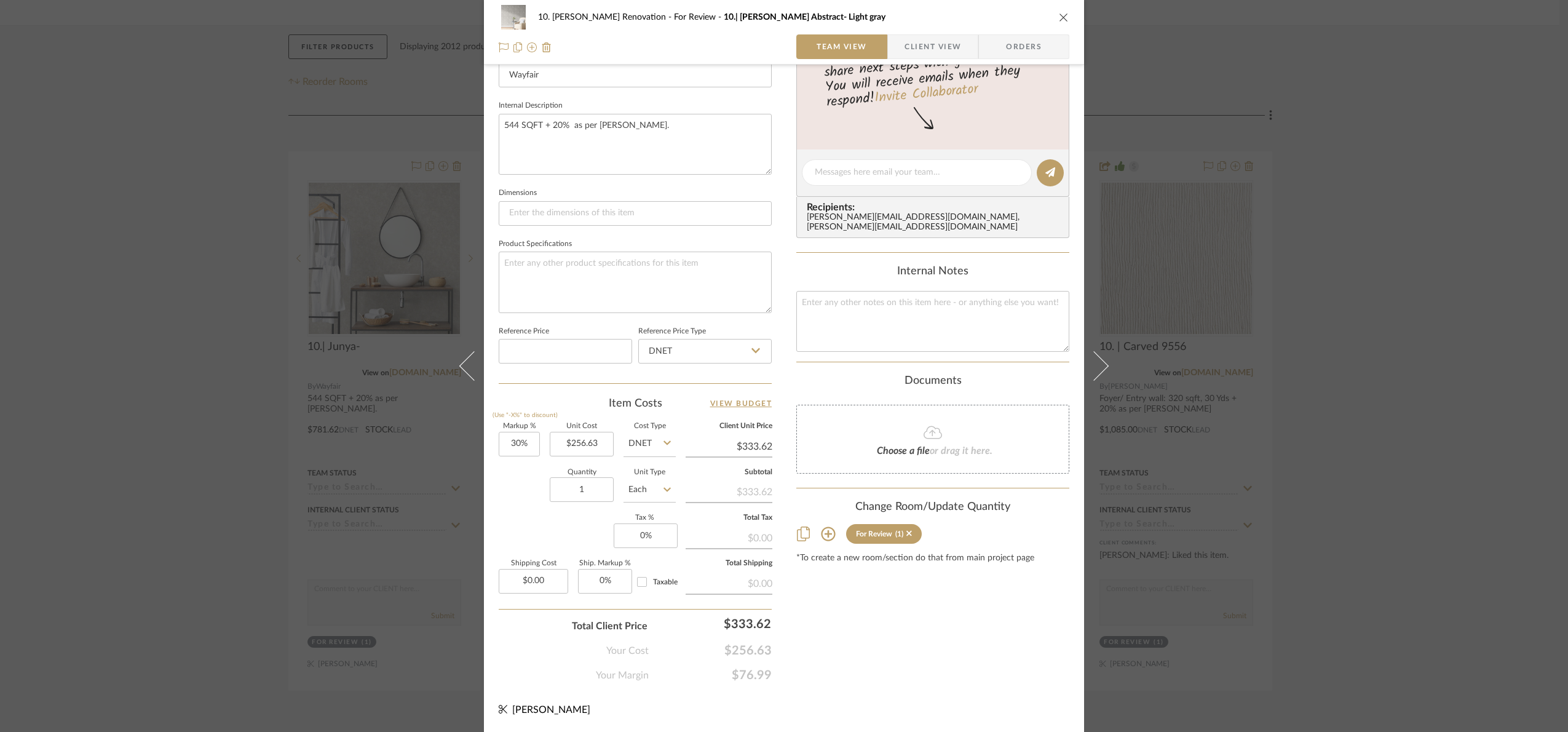
click at [862, 630] on div "Content here copies to Client View - confirm visibility there. Show in Client D…" at bounding box center [933, 176] width 273 height 1012
click at [1501, 361] on div "10. Patel Renovation For Review 10.| Gioia Abstract- Light gray Team View Clien…" at bounding box center [784, 366] width 1568 height 732
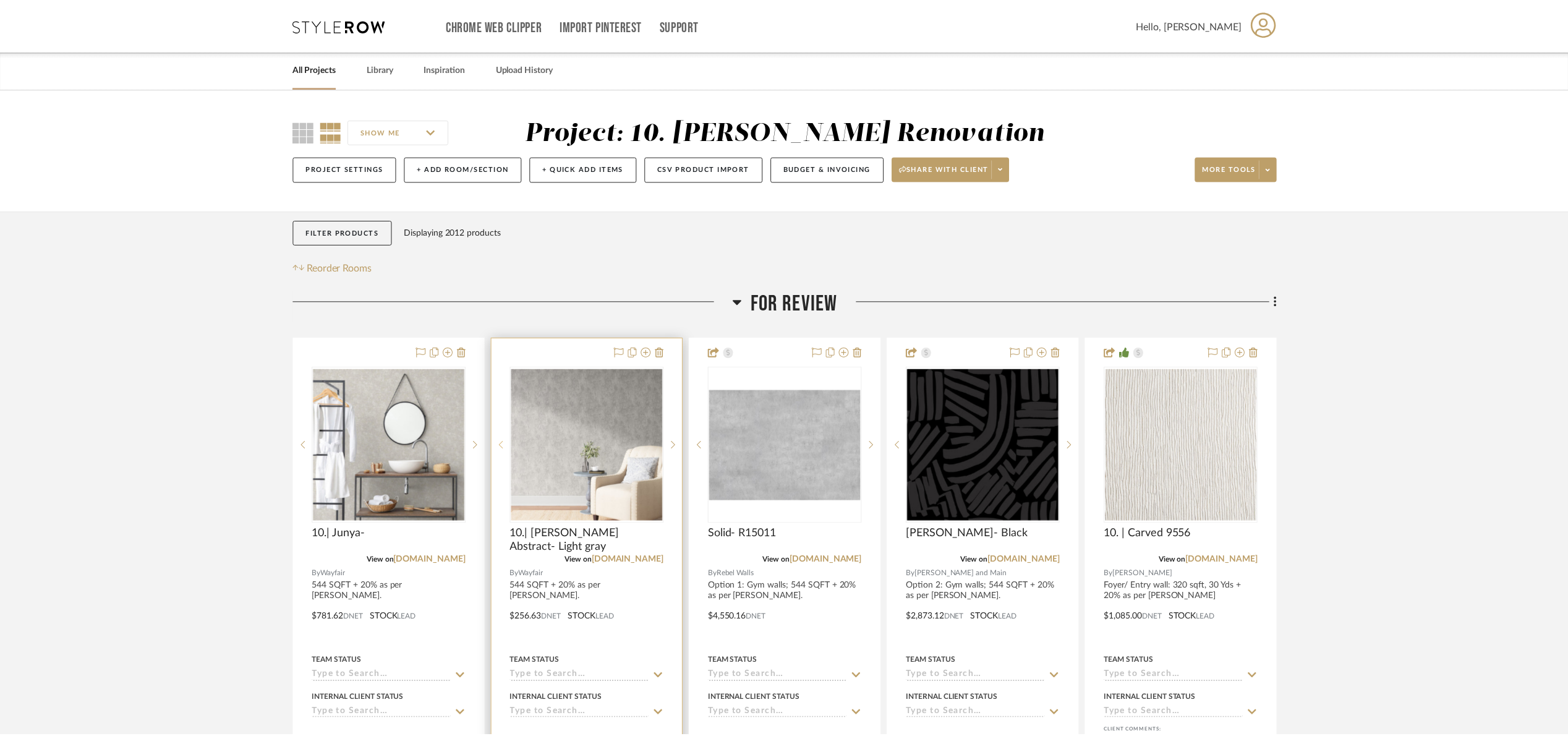
scroll to position [185, 0]
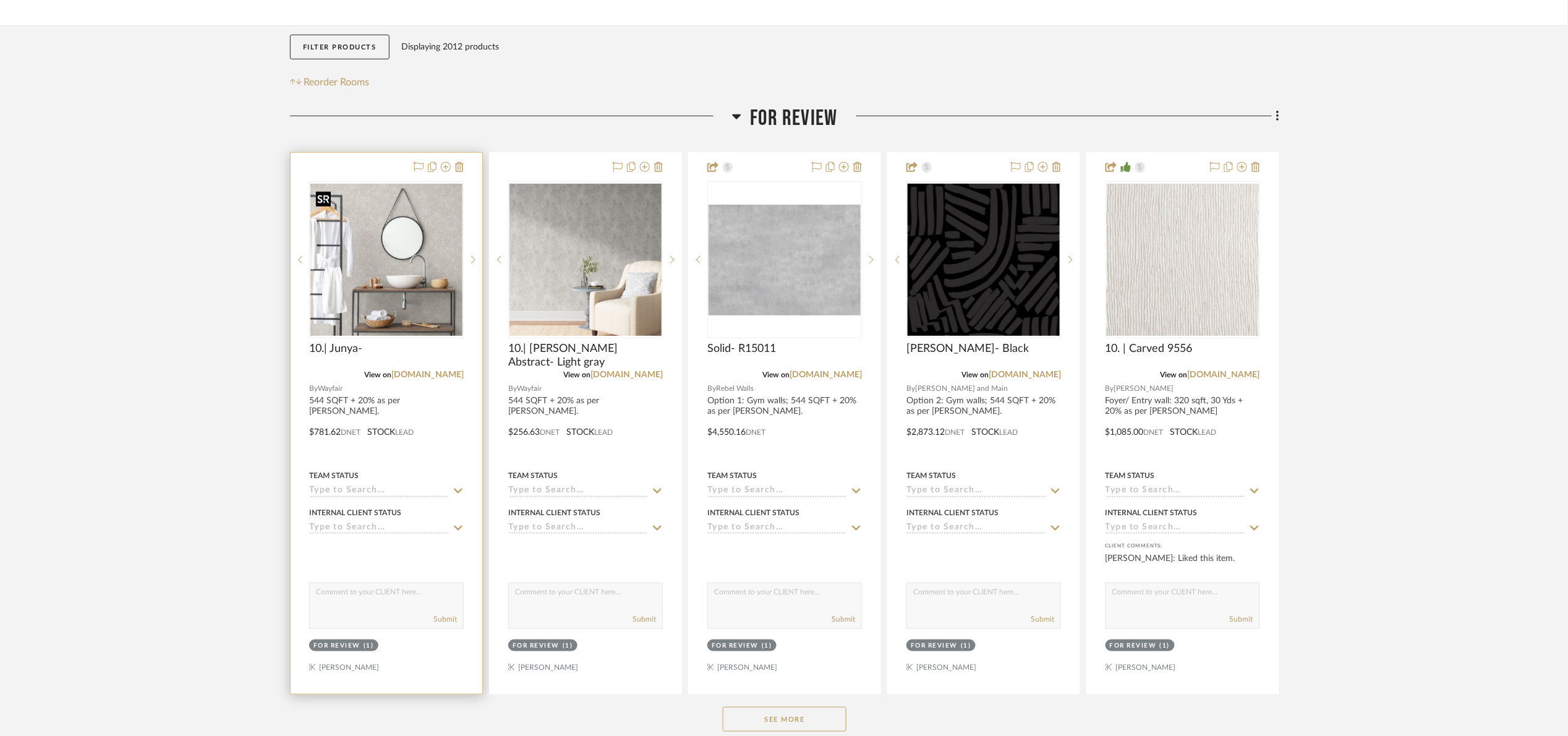
click at [427, 253] on img "0" at bounding box center [386, 259] width 152 height 152
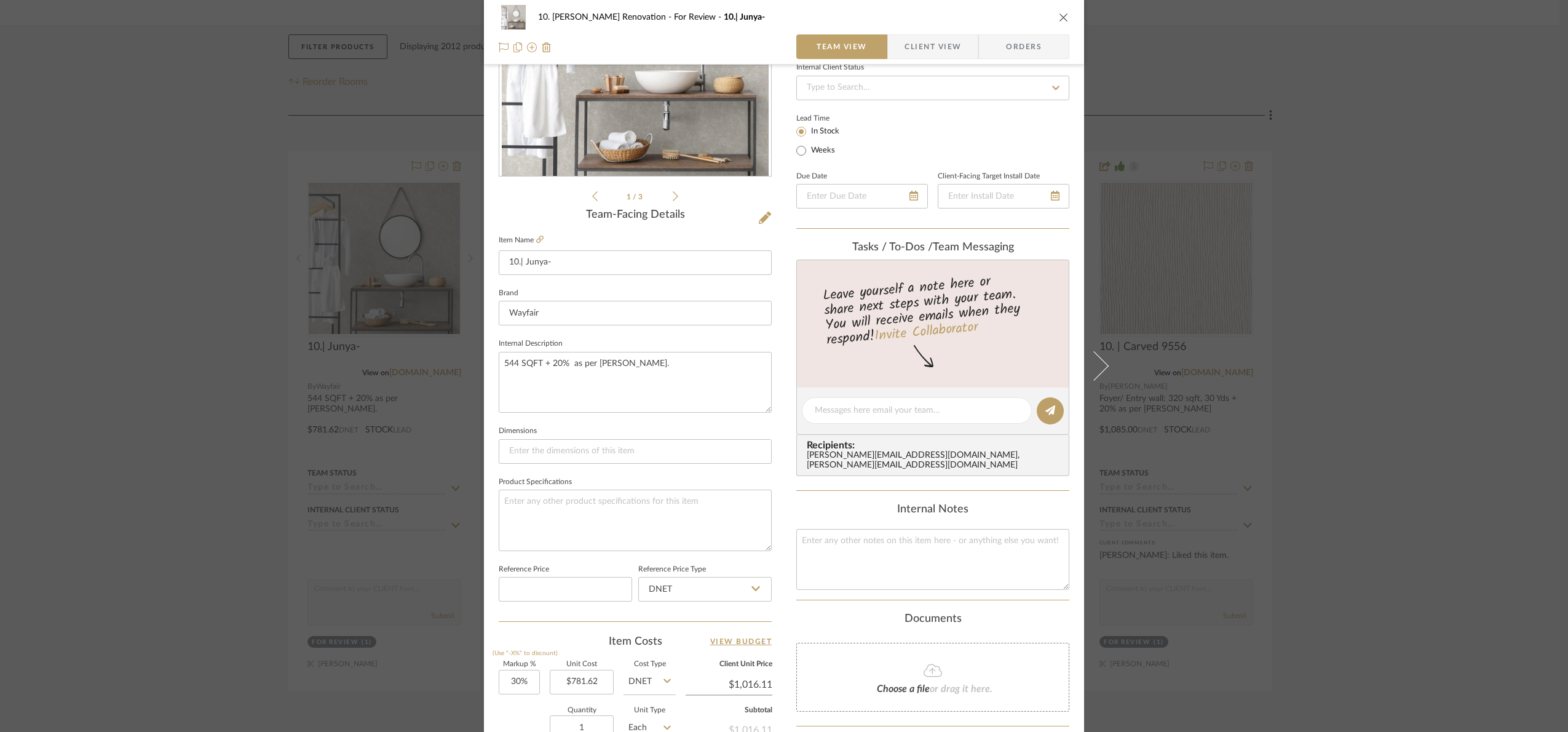
scroll to position [415, 0]
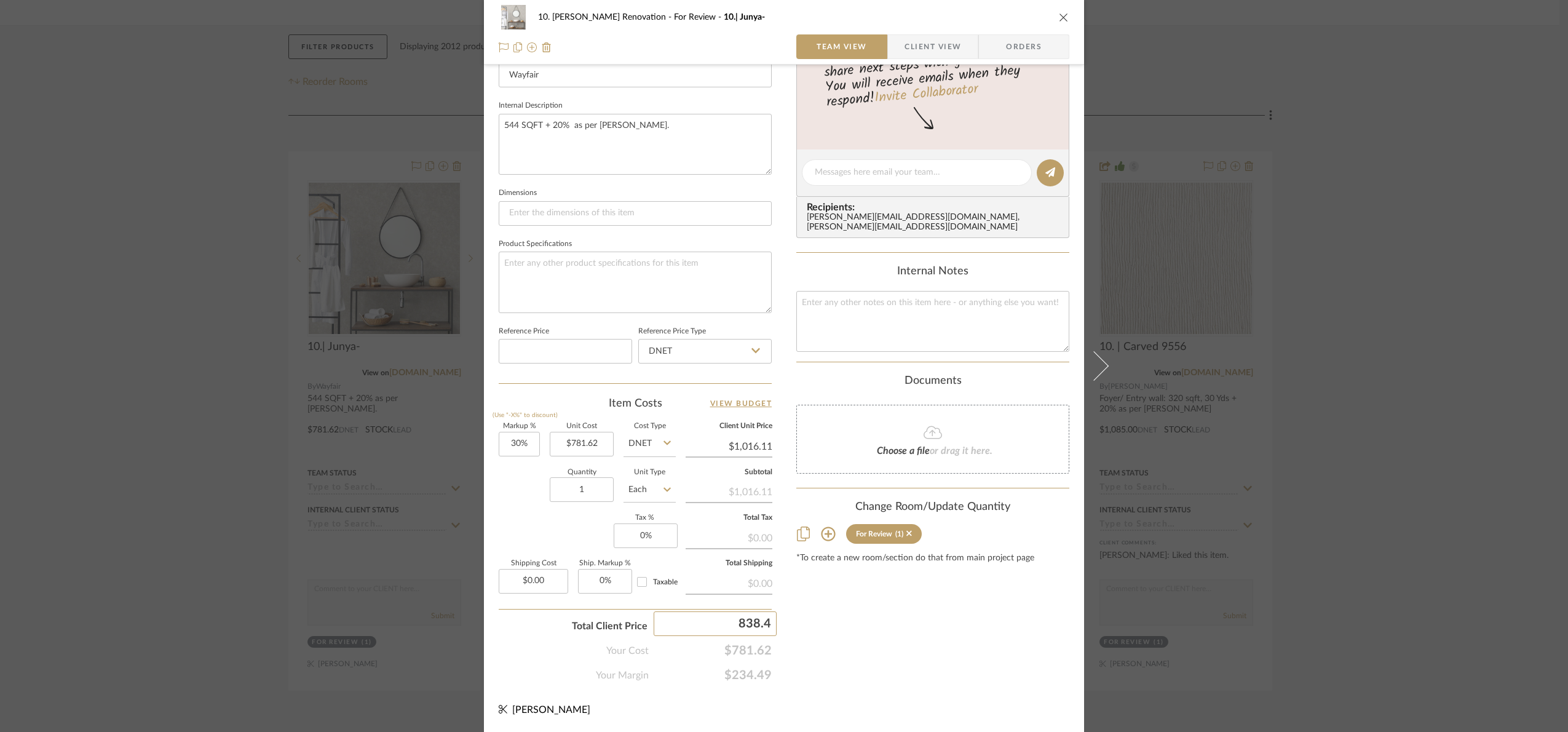
type input "838.46"
click at [873, 657] on div "Content here copies to Client View - confirm visibility there. Show in Client D…" at bounding box center [933, 176] width 273 height 1012
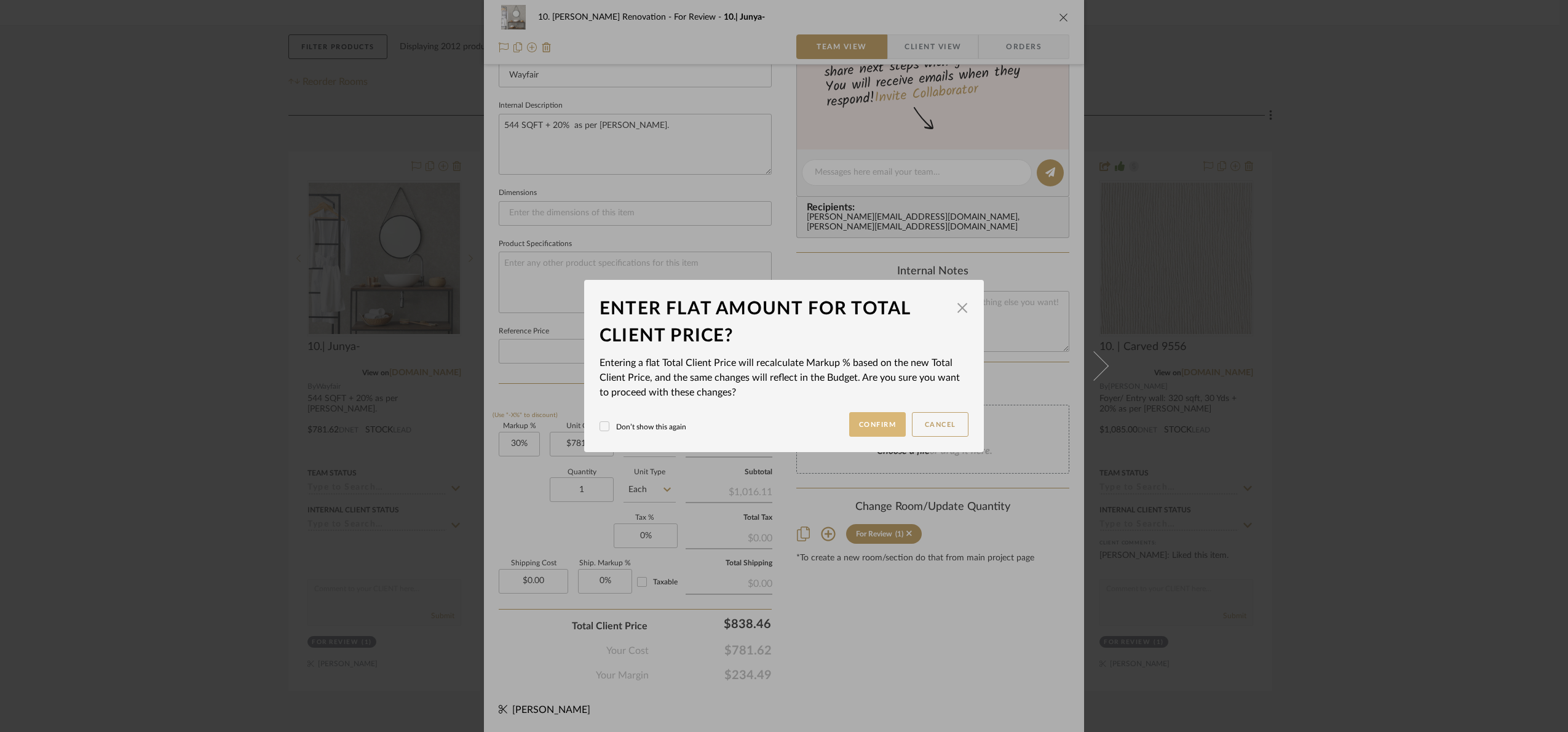
click at [883, 430] on button "Confirm" at bounding box center [878, 424] width 57 height 24
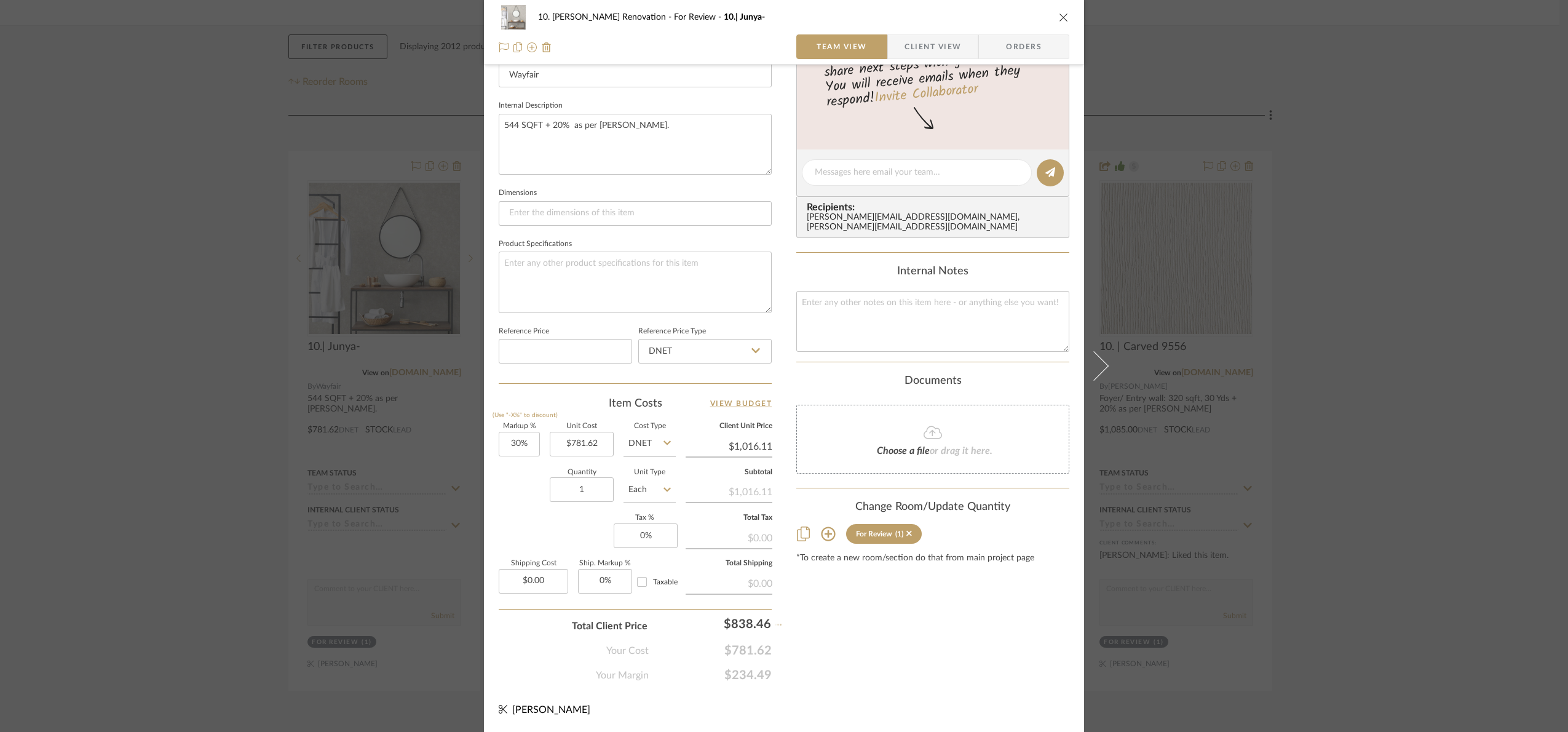
type input "7.27%"
type input "$838.46"
click at [1453, 415] on div "10. Patel Renovation For Review 10.| Junya- Team View Client View Orders 1 / 3 …" at bounding box center [784, 366] width 1568 height 732
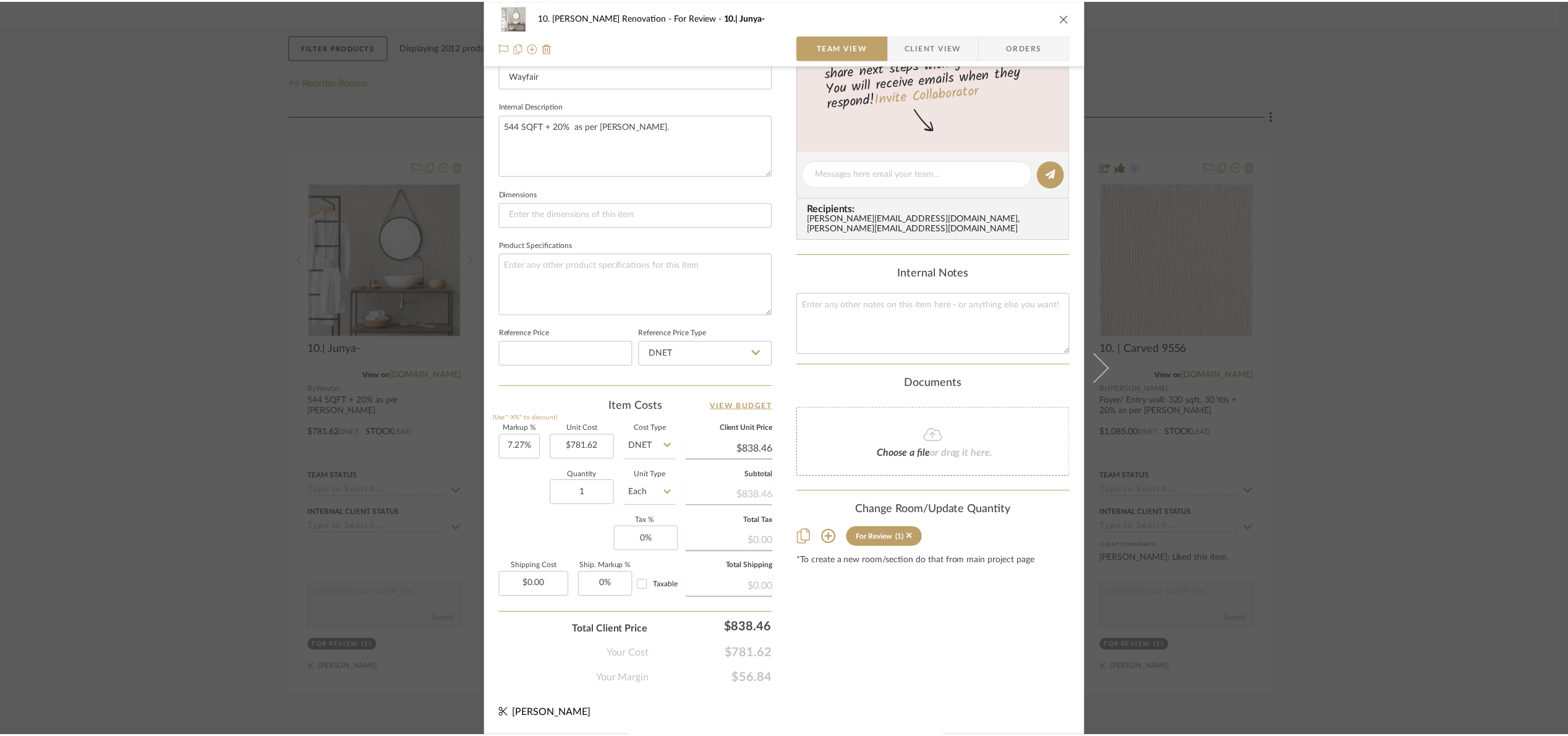
scroll to position [185, 0]
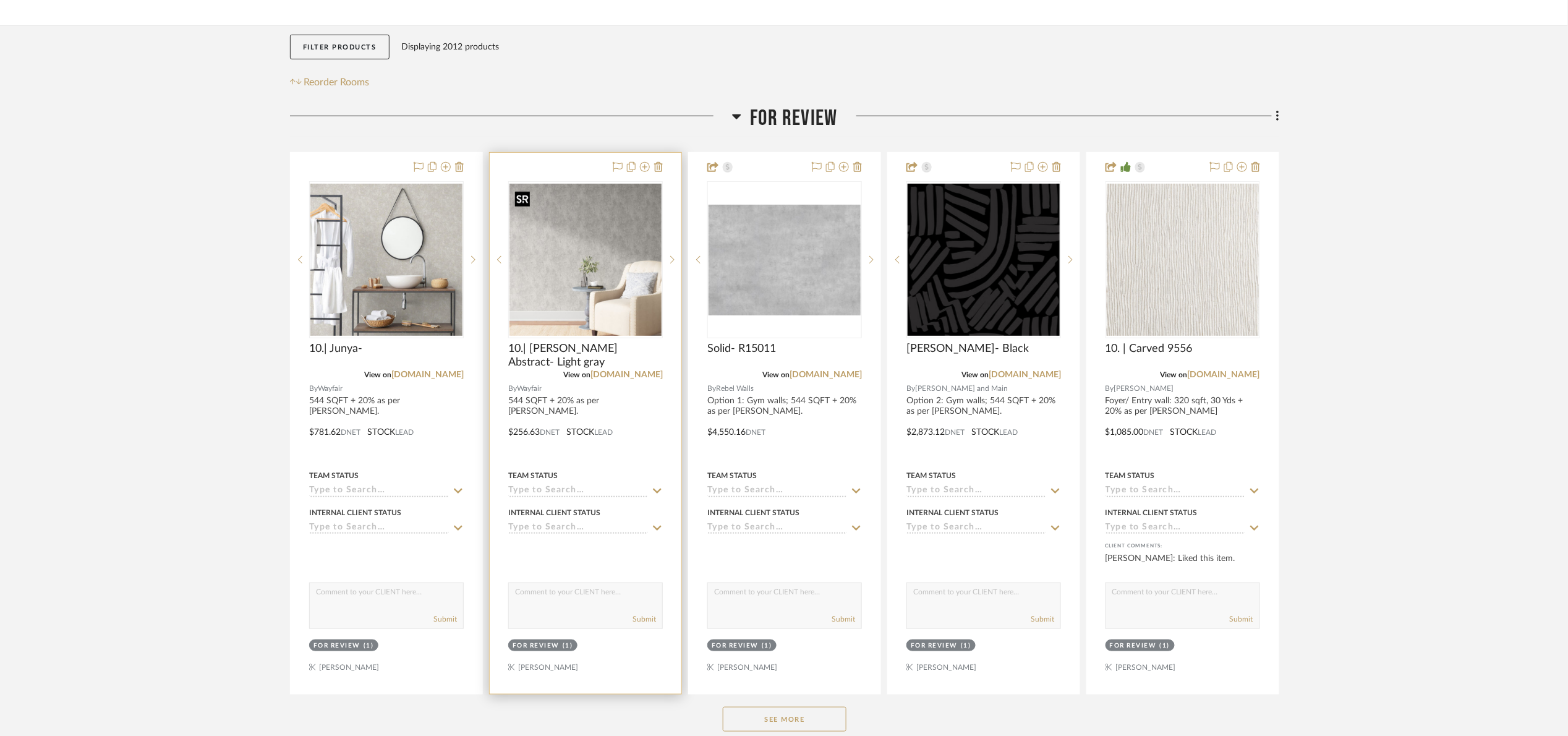
click at [580, 270] on img "0" at bounding box center [585, 259] width 152 height 152
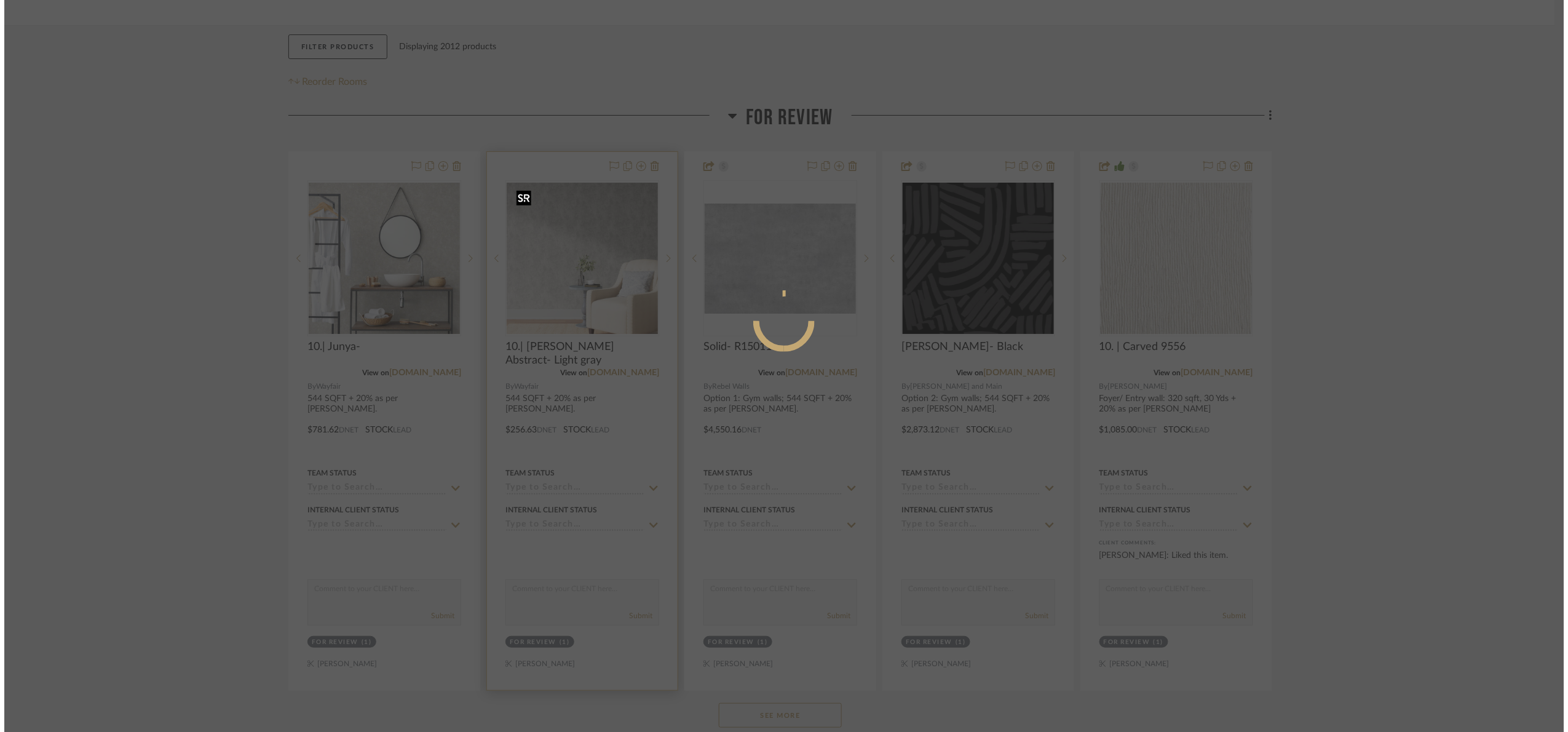
scroll to position [0, 0]
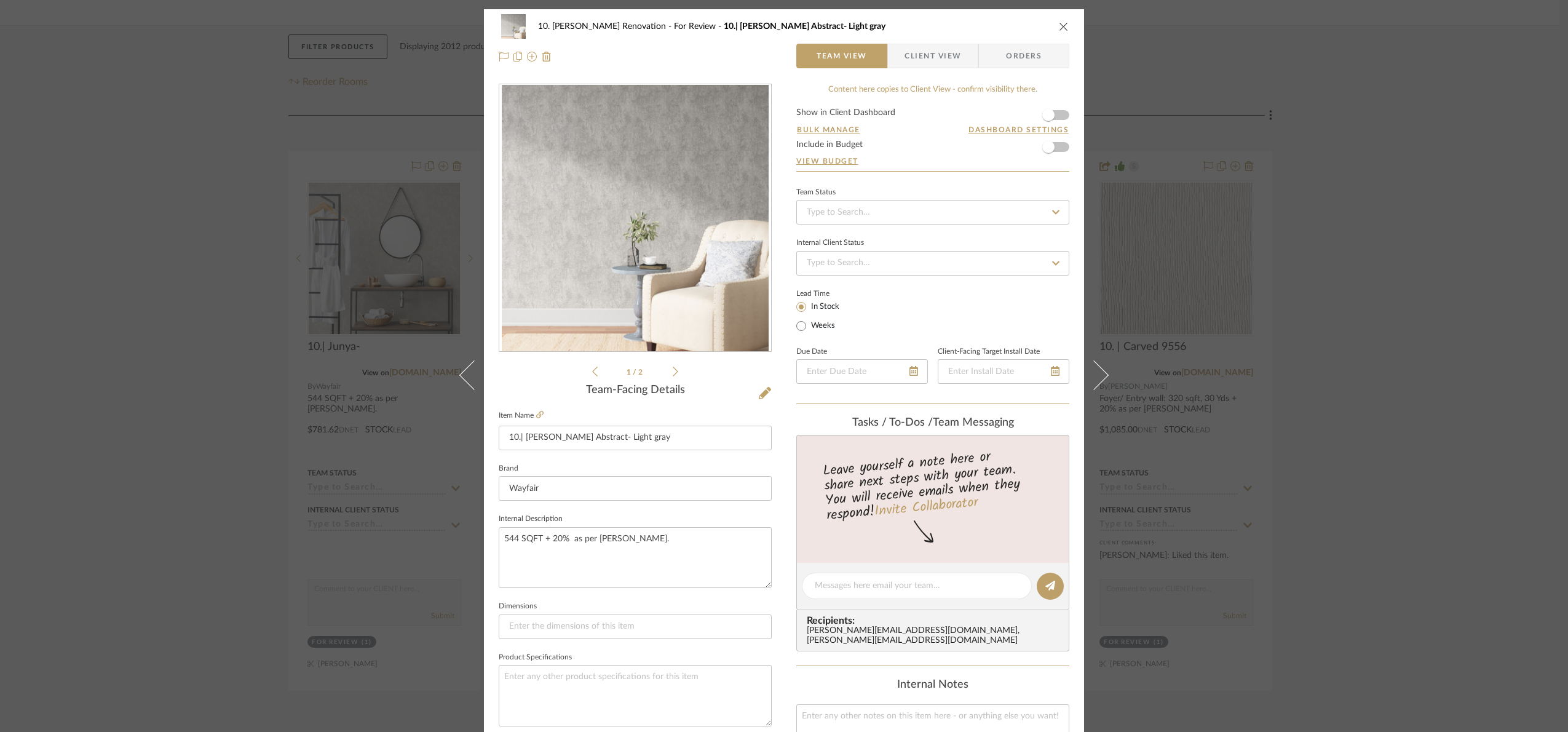
click at [1060, 118] on form "Show in Client Dashboard Bulk Manage Dashboard Settings Include in Budget View …" at bounding box center [933, 139] width 273 height 63
click at [1055, 116] on span "button" at bounding box center [1048, 114] width 27 height 27
click at [929, 58] on span "Client View" at bounding box center [932, 56] width 56 height 24
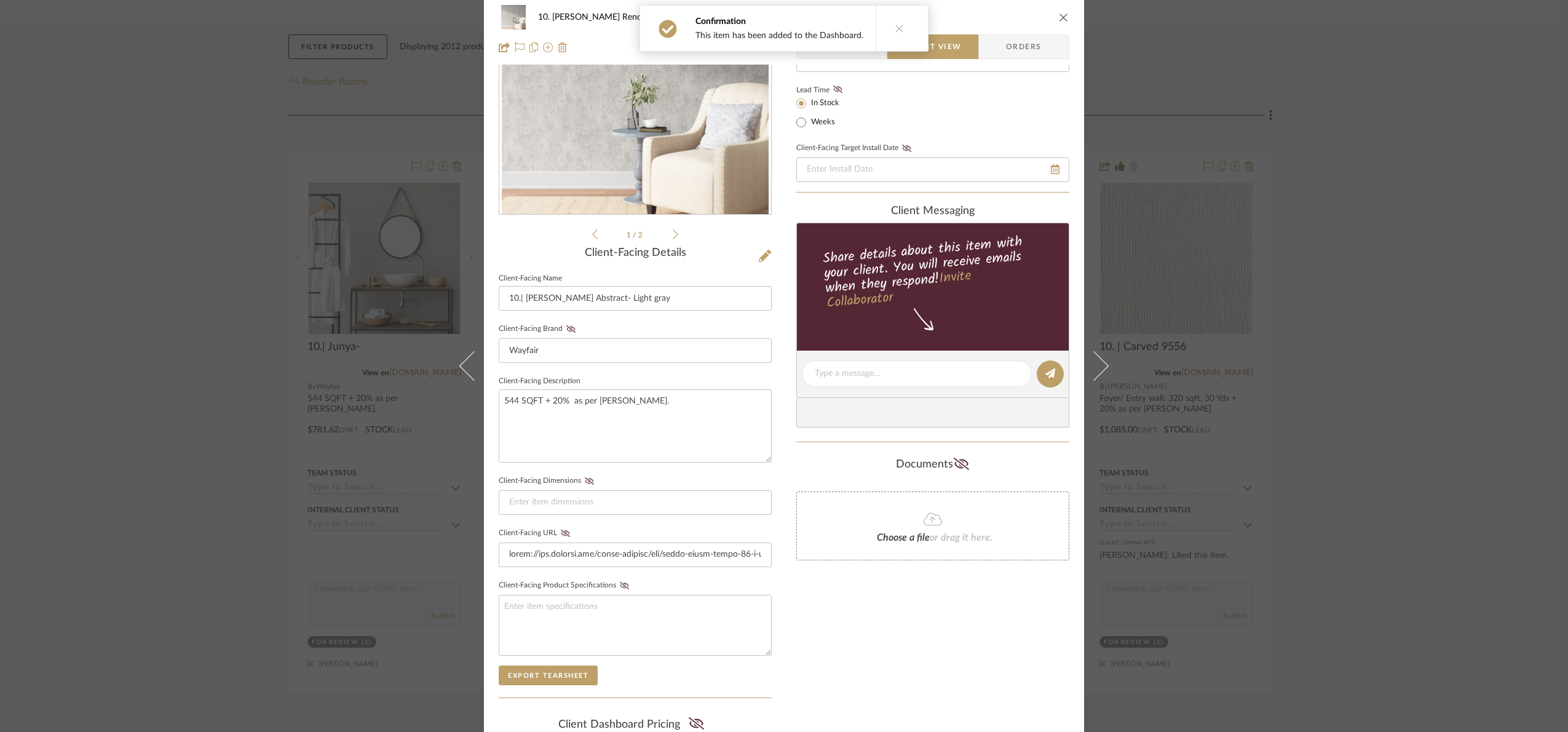
scroll to position [305, 0]
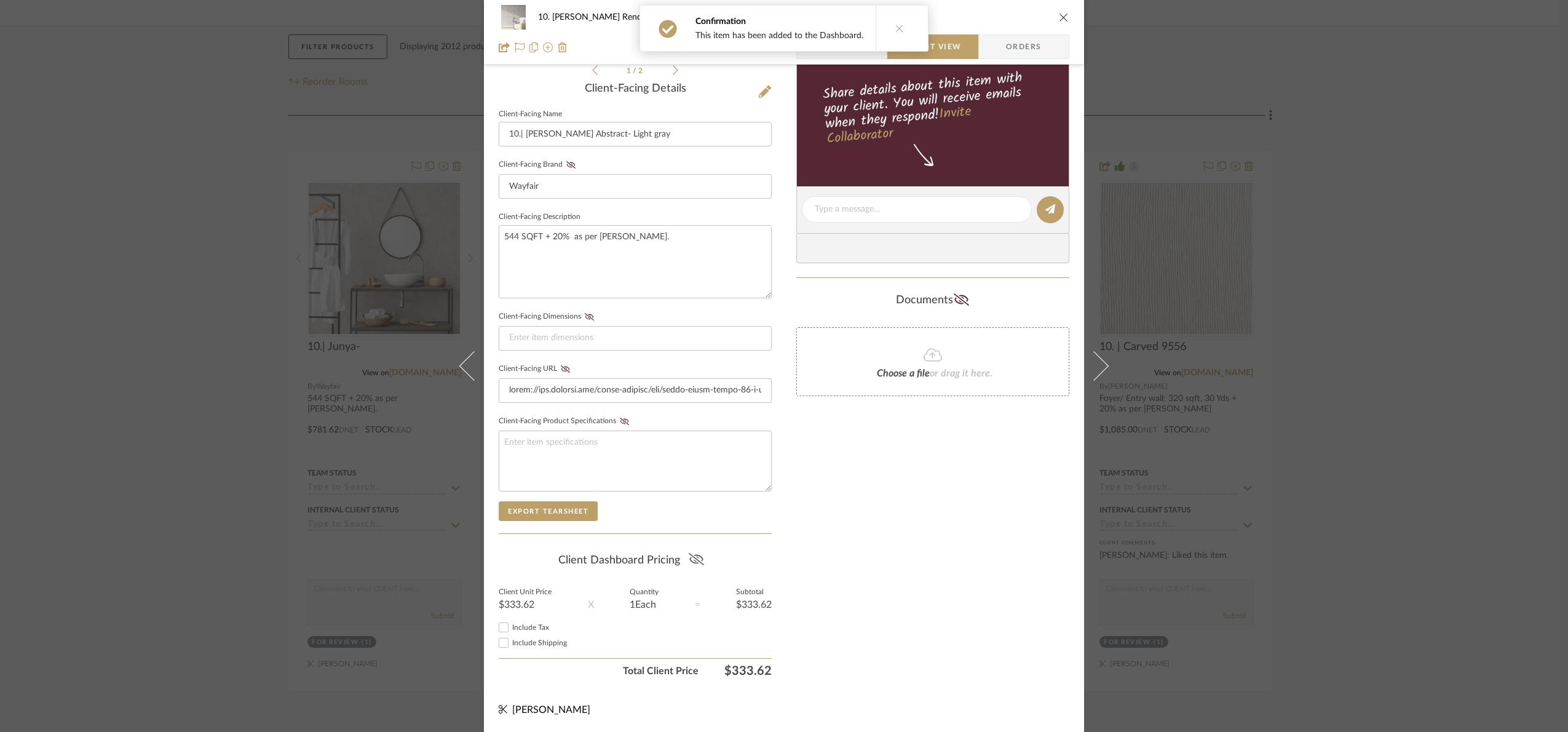
drag, startPoint x: 695, startPoint y: 564, endPoint x: 871, endPoint y: 539, distance: 177.8
click at [695, 564] on fa-icon at bounding box center [696, 560] width 16 height 18
click at [1421, 447] on div "10. Patel Renovation For Review 10.| Gioia Abstract- Light gray Team View Clien…" at bounding box center [784, 366] width 1568 height 732
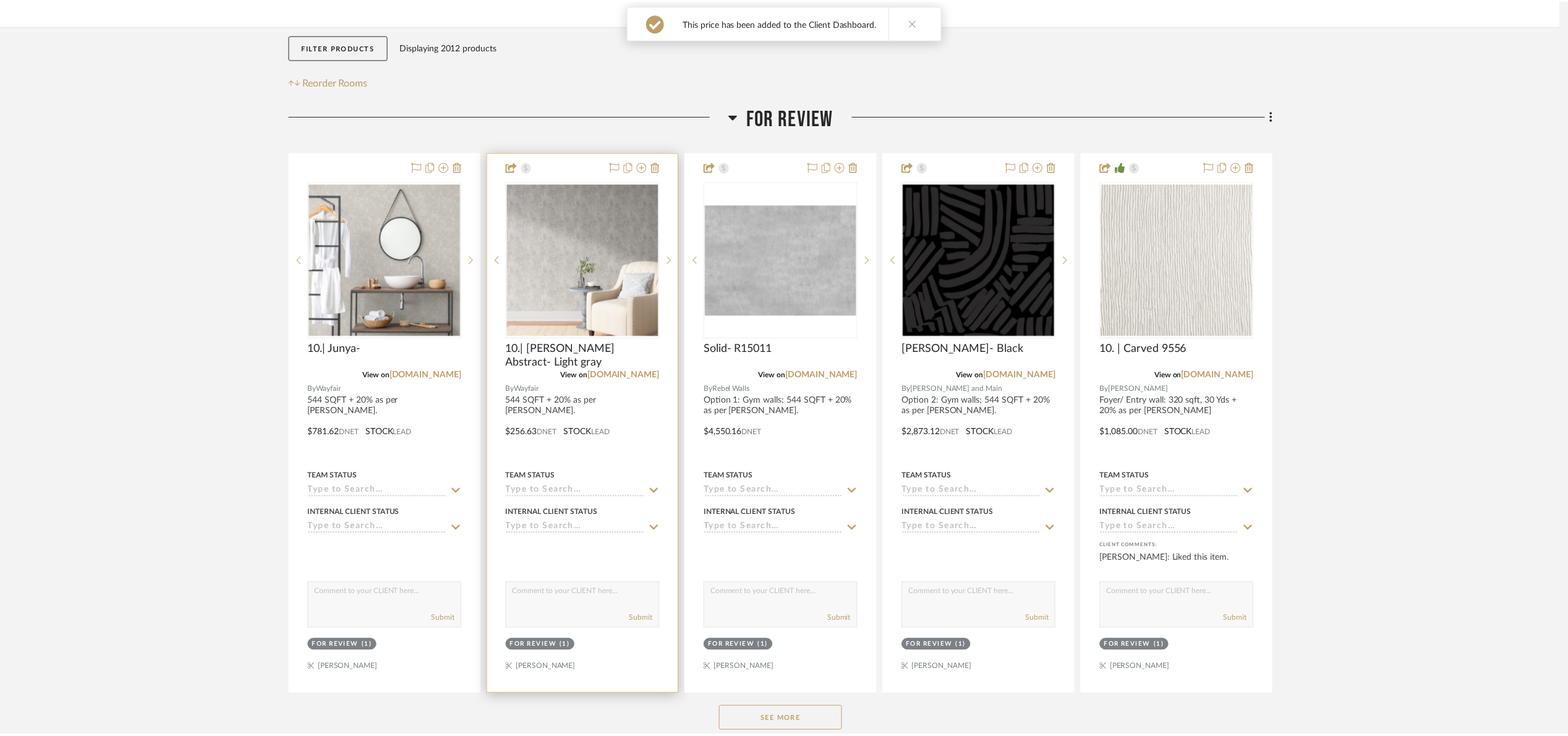
scroll to position [185, 0]
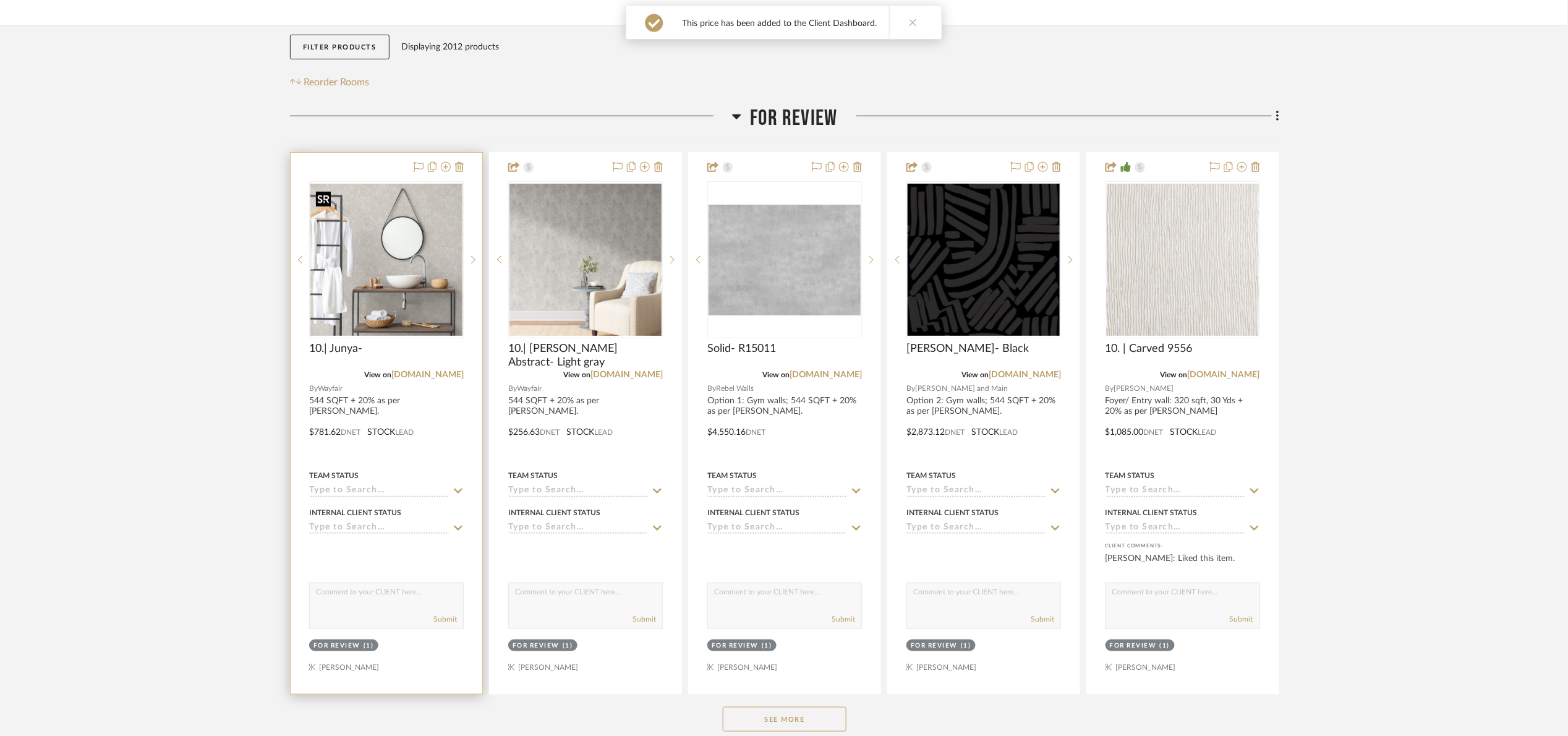
click at [447, 274] on img "0" at bounding box center [386, 259] width 152 height 152
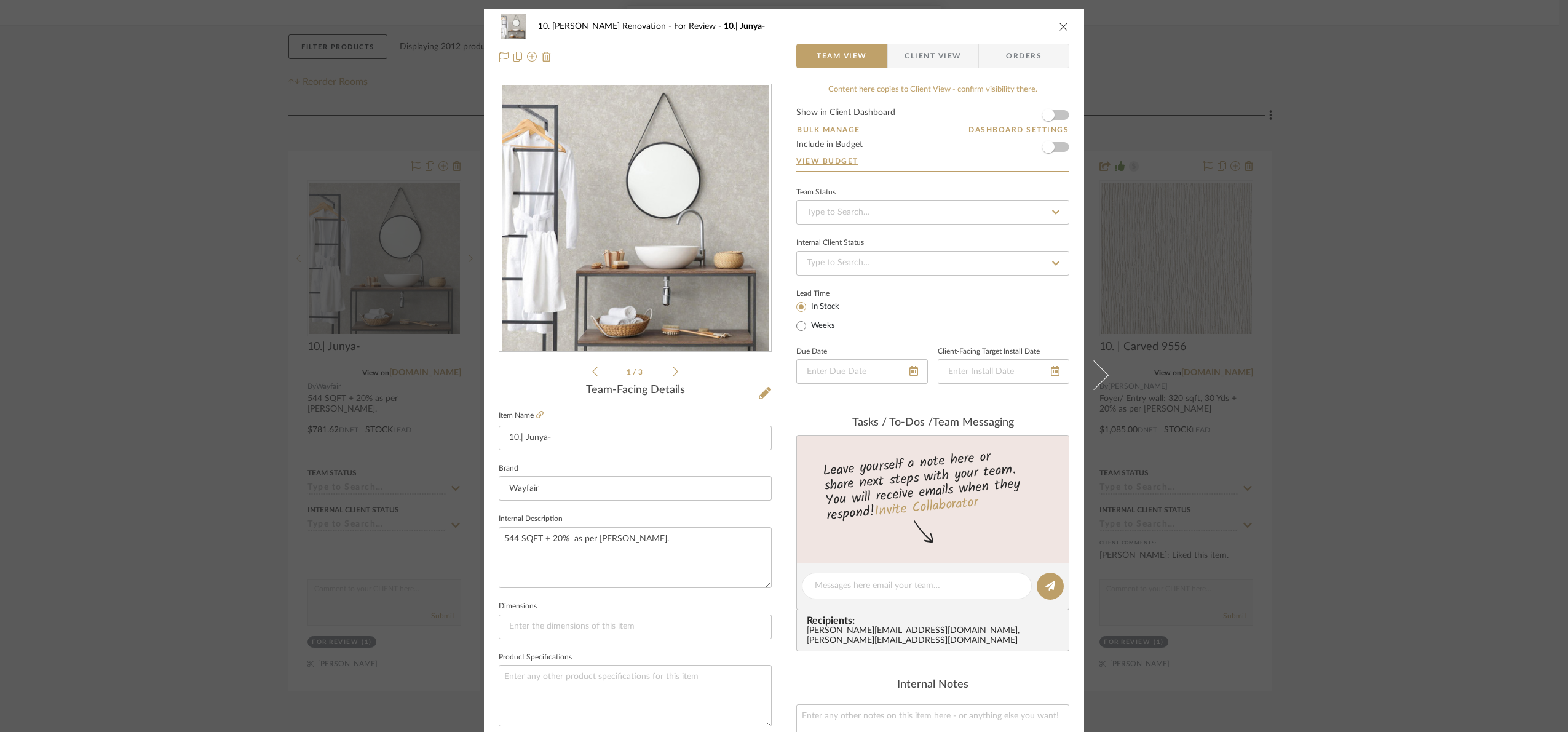
drag, startPoint x: 905, startPoint y: 50, endPoint x: 926, endPoint y: 53, distance: 21.2
click at [909, 50] on span "Client View" at bounding box center [932, 56] width 56 height 24
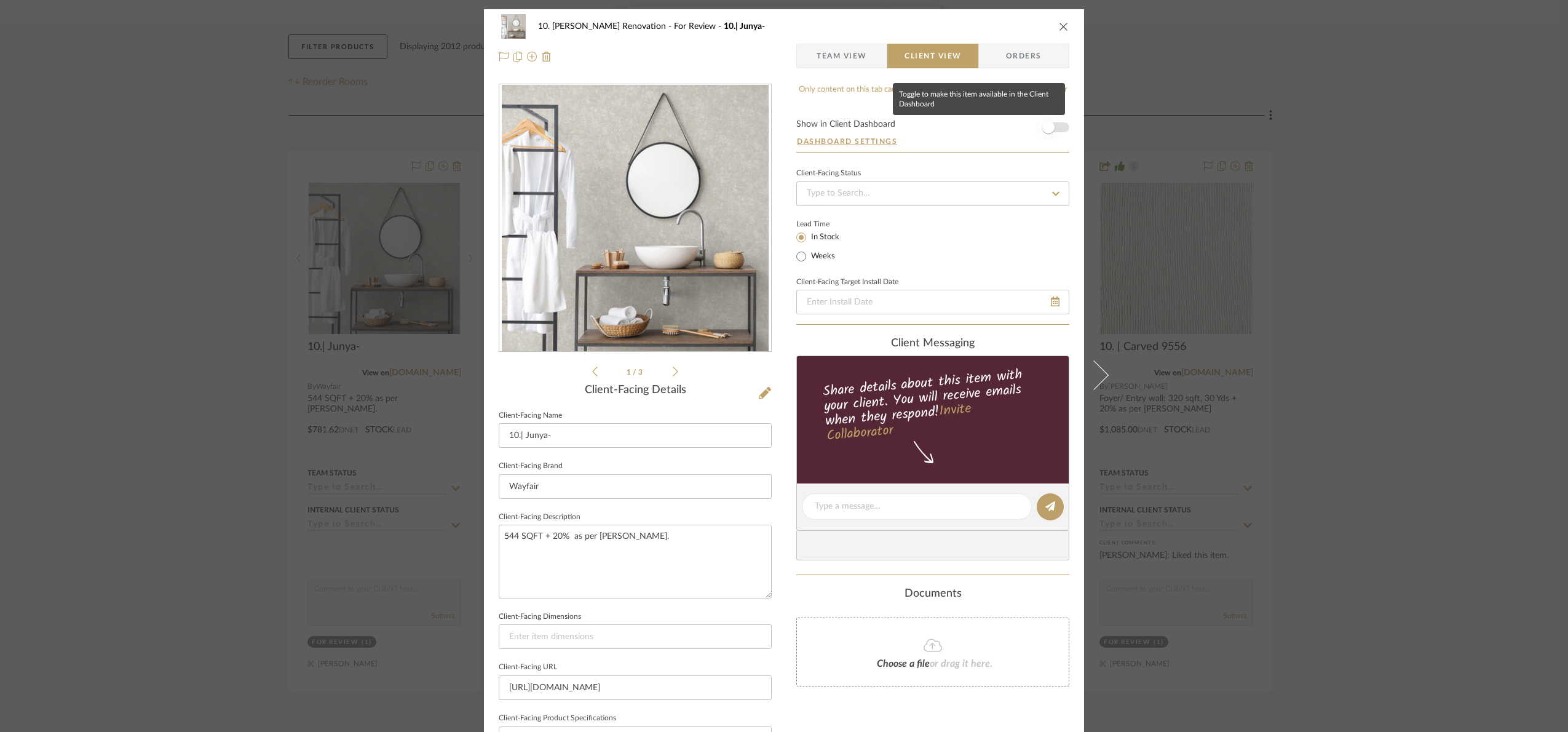
click at [1054, 123] on span "button" at bounding box center [1048, 127] width 27 height 27
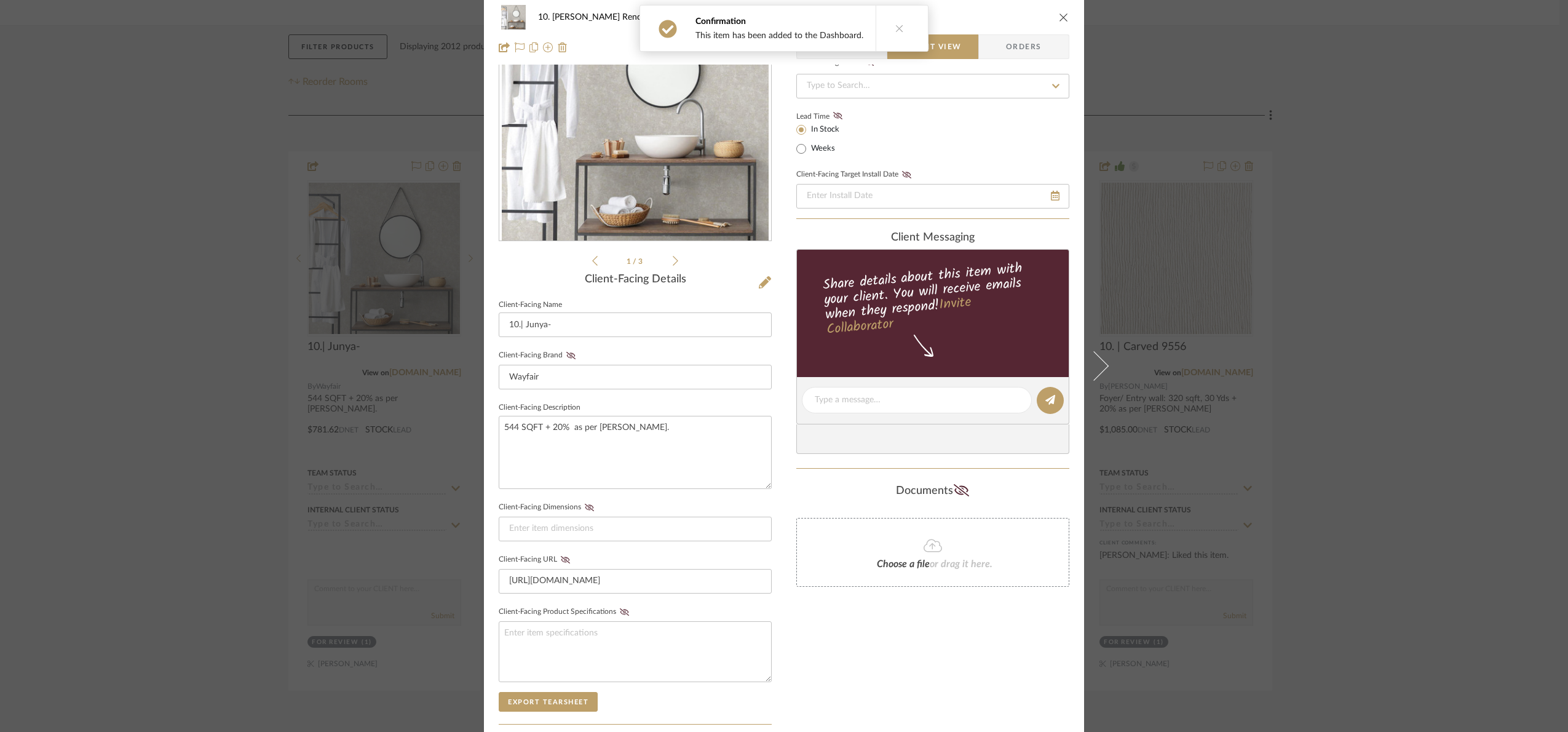
scroll to position [305, 0]
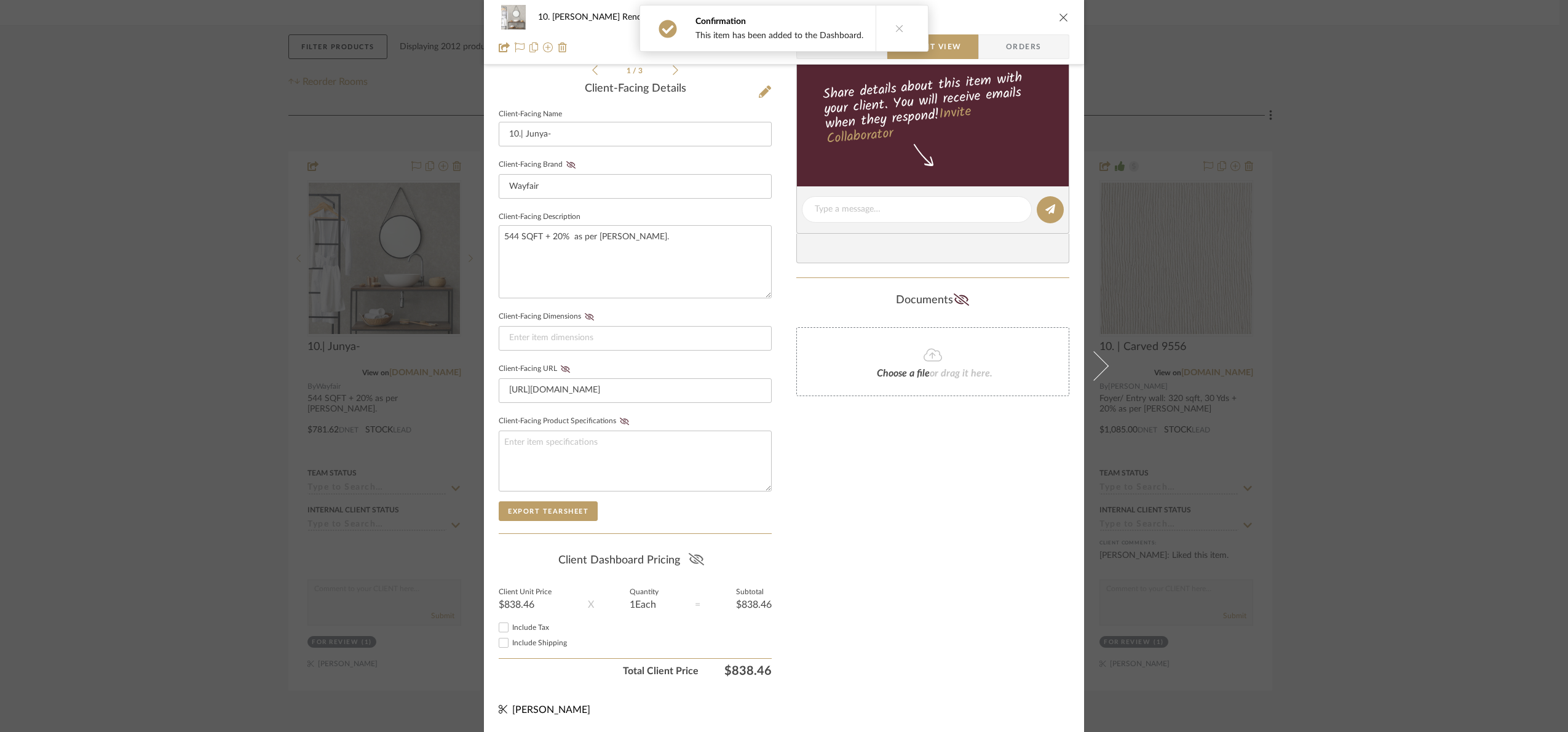
click at [689, 557] on icon at bounding box center [696, 559] width 16 height 12
click at [1501, 465] on div "10. Patel Renovation For Review 10.| Junya- Team View Client View Orders 1 / 3 …" at bounding box center [784, 366] width 1568 height 732
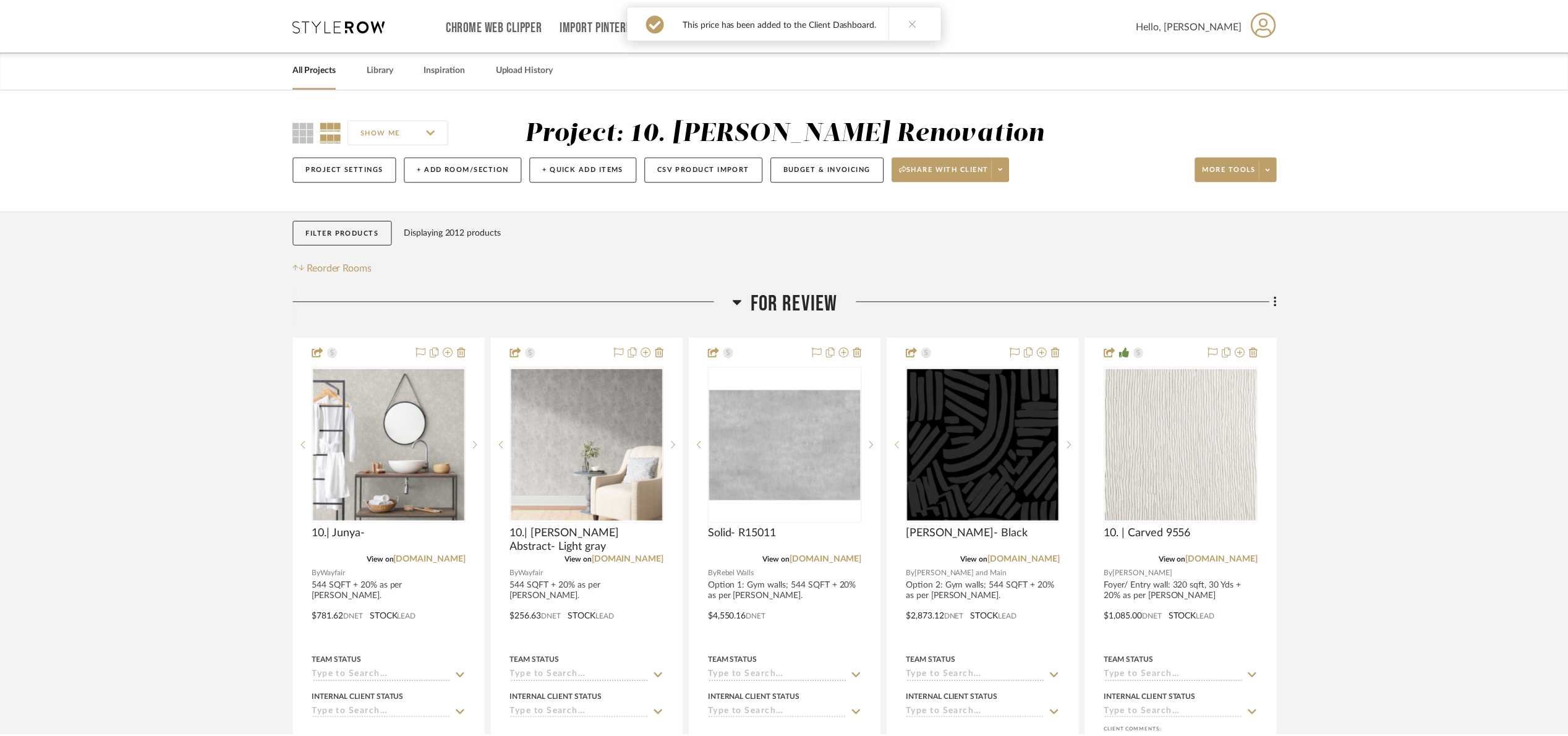
scroll to position [185, 0]
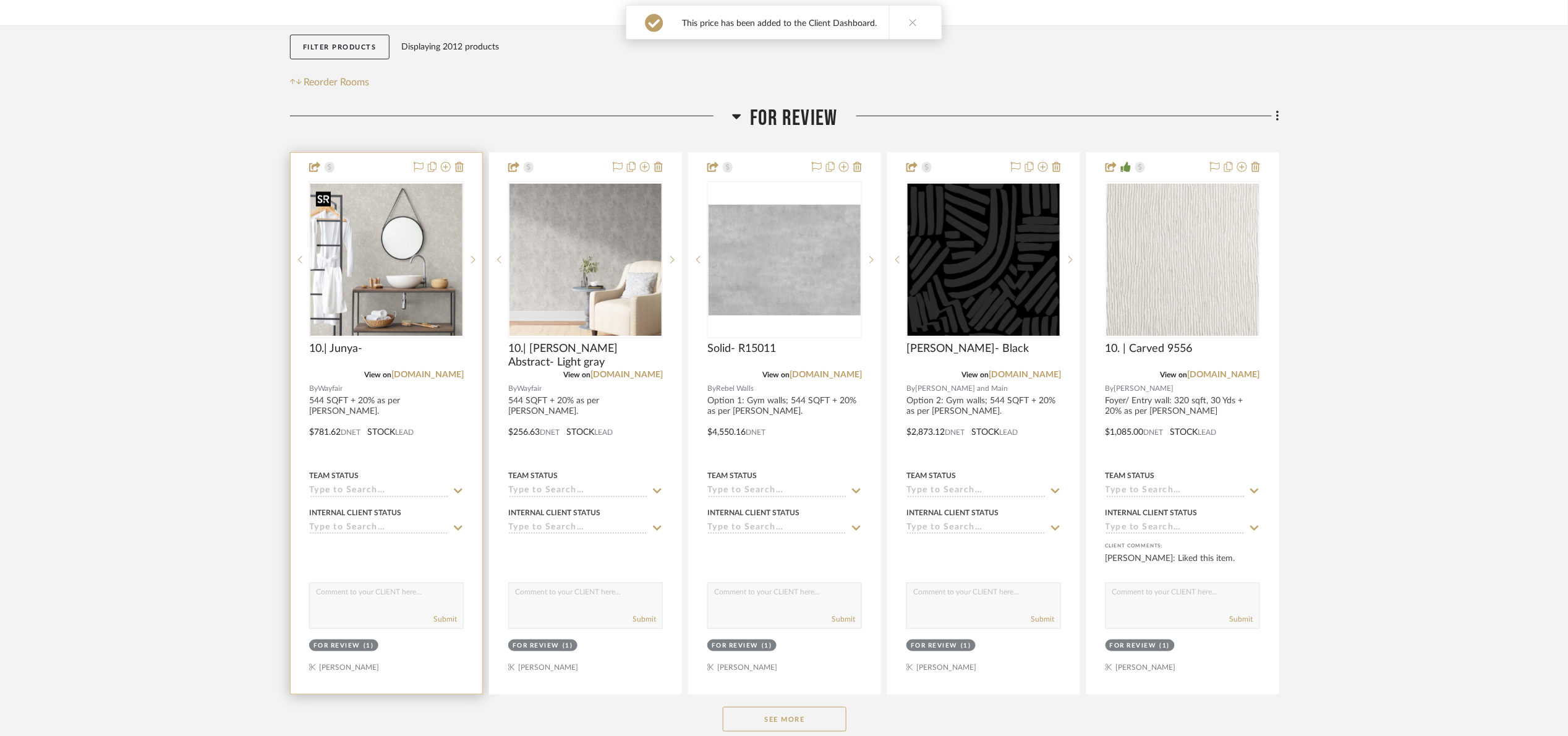
click at [427, 256] on img "0" at bounding box center [386, 259] width 152 height 152
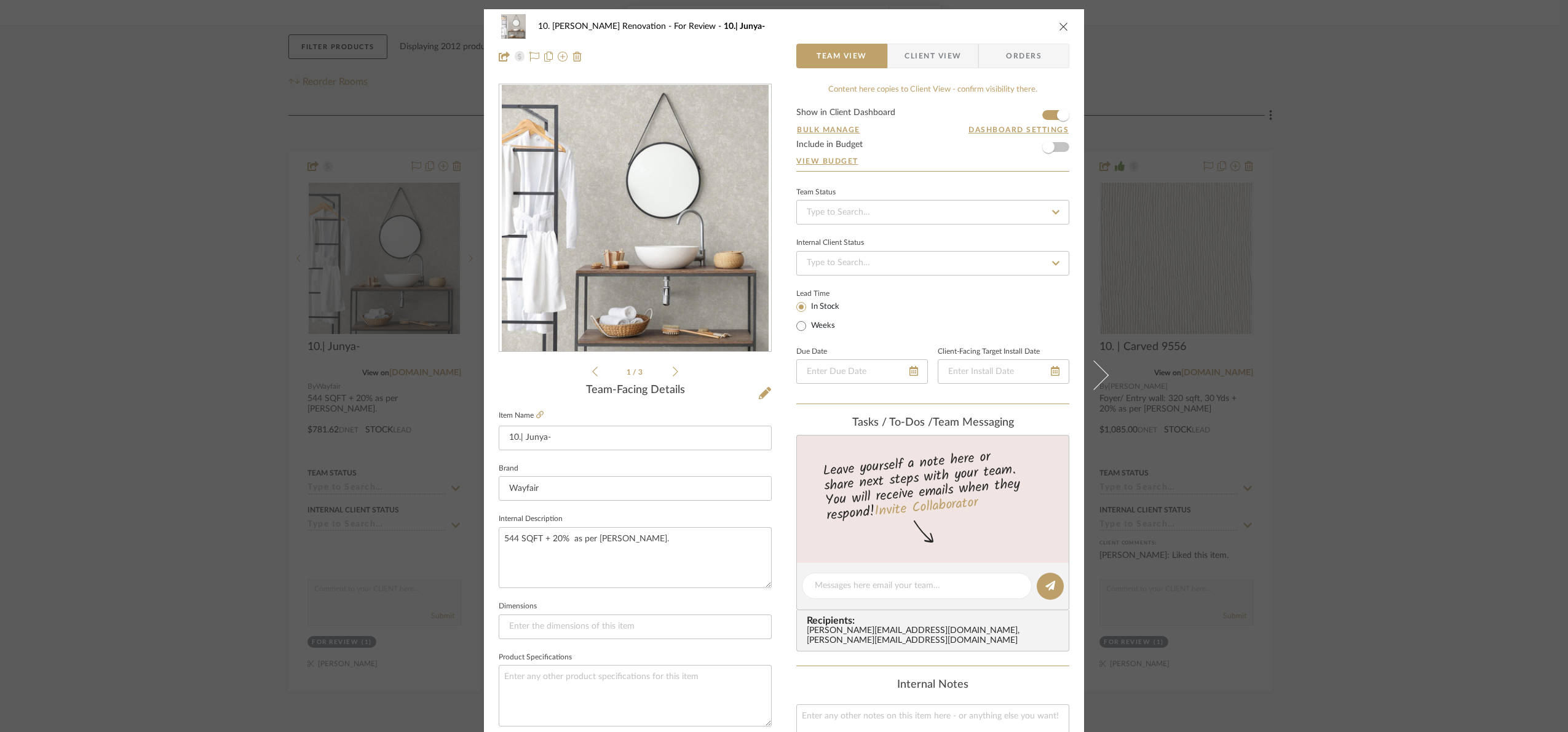
click at [1372, 386] on div "10. Patel Renovation For Review 10.| Junya- Team View Client View Orders 1 / 3 …" at bounding box center [784, 366] width 1568 height 732
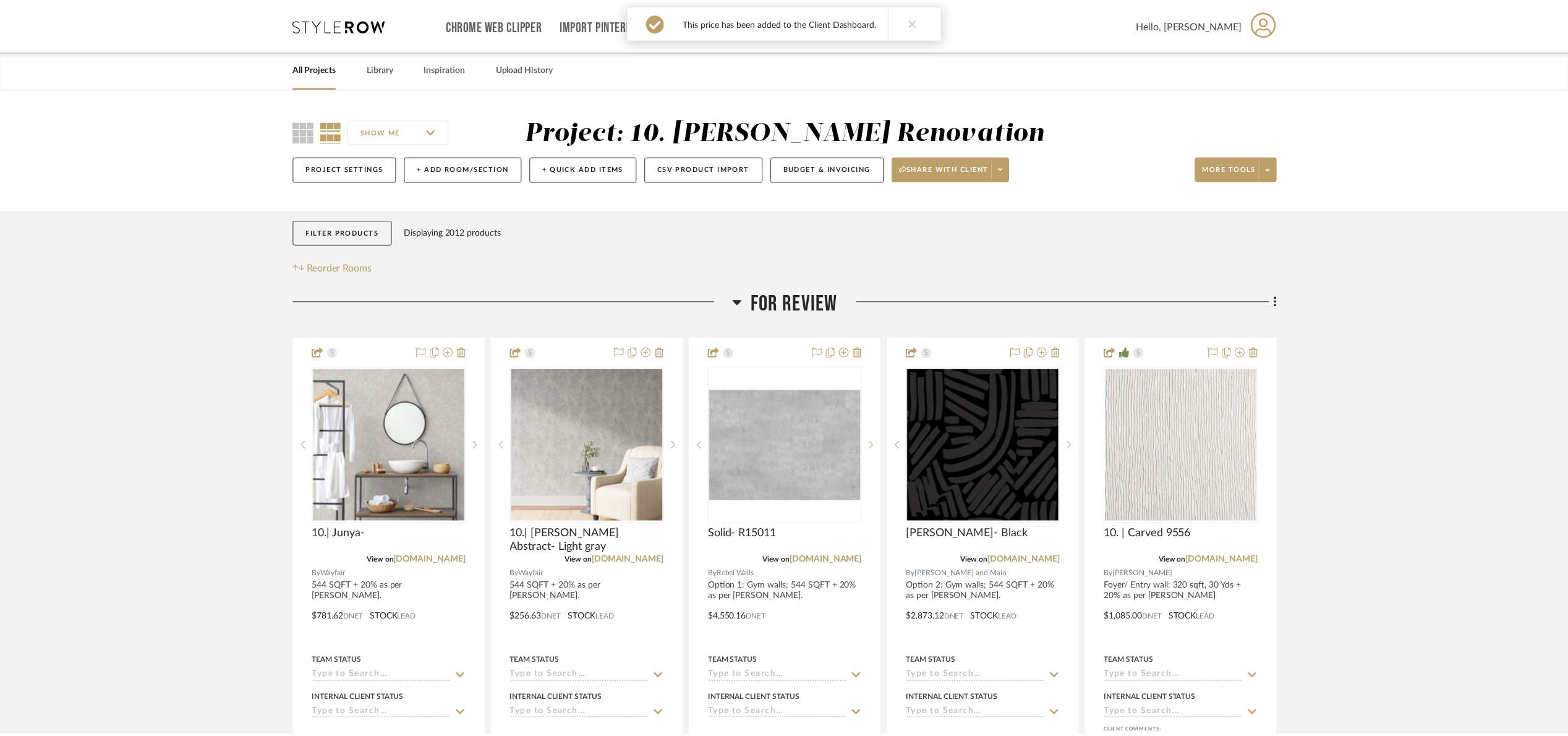
scroll to position [185, 0]
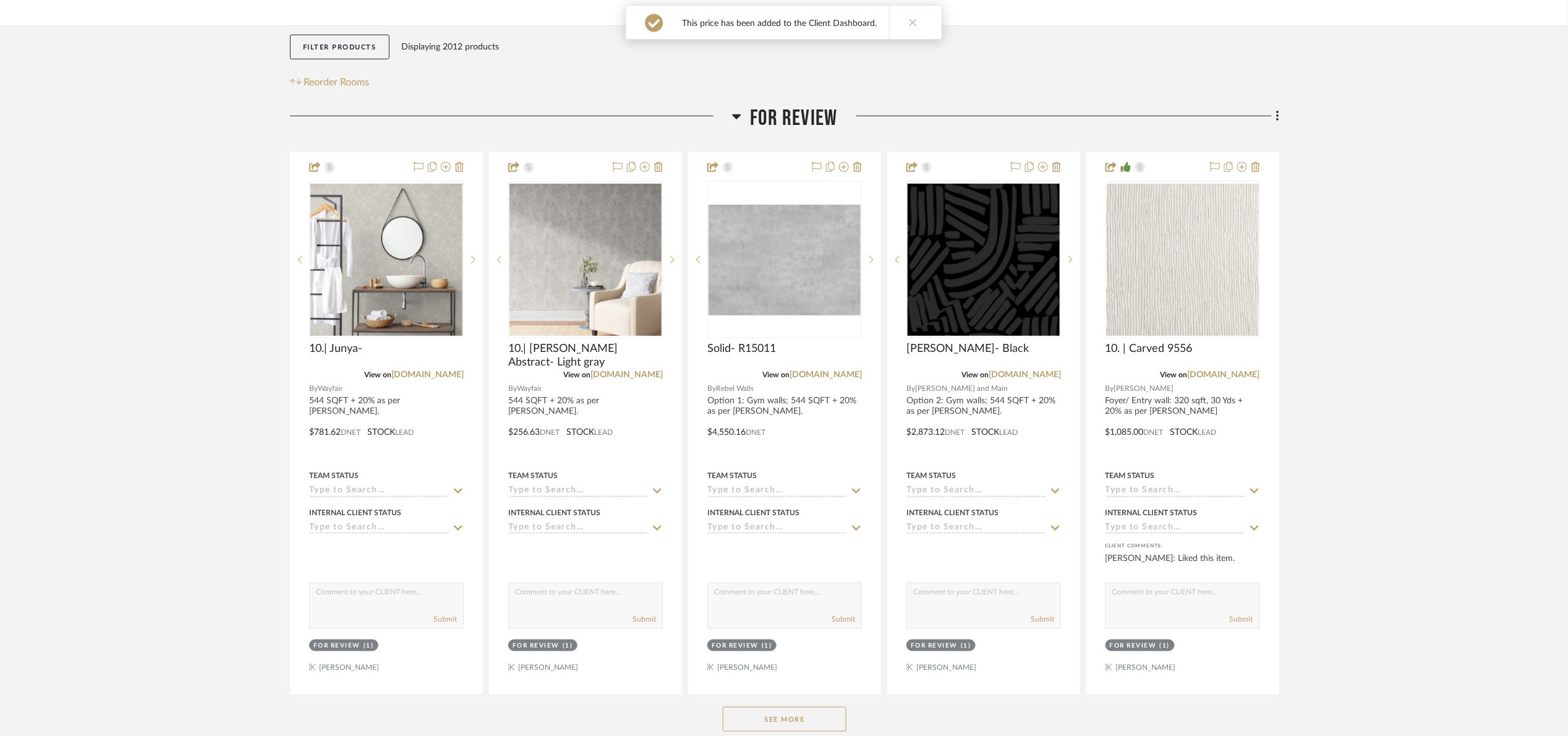
click at [771, 111] on span "For Review" at bounding box center [794, 118] width 87 height 27
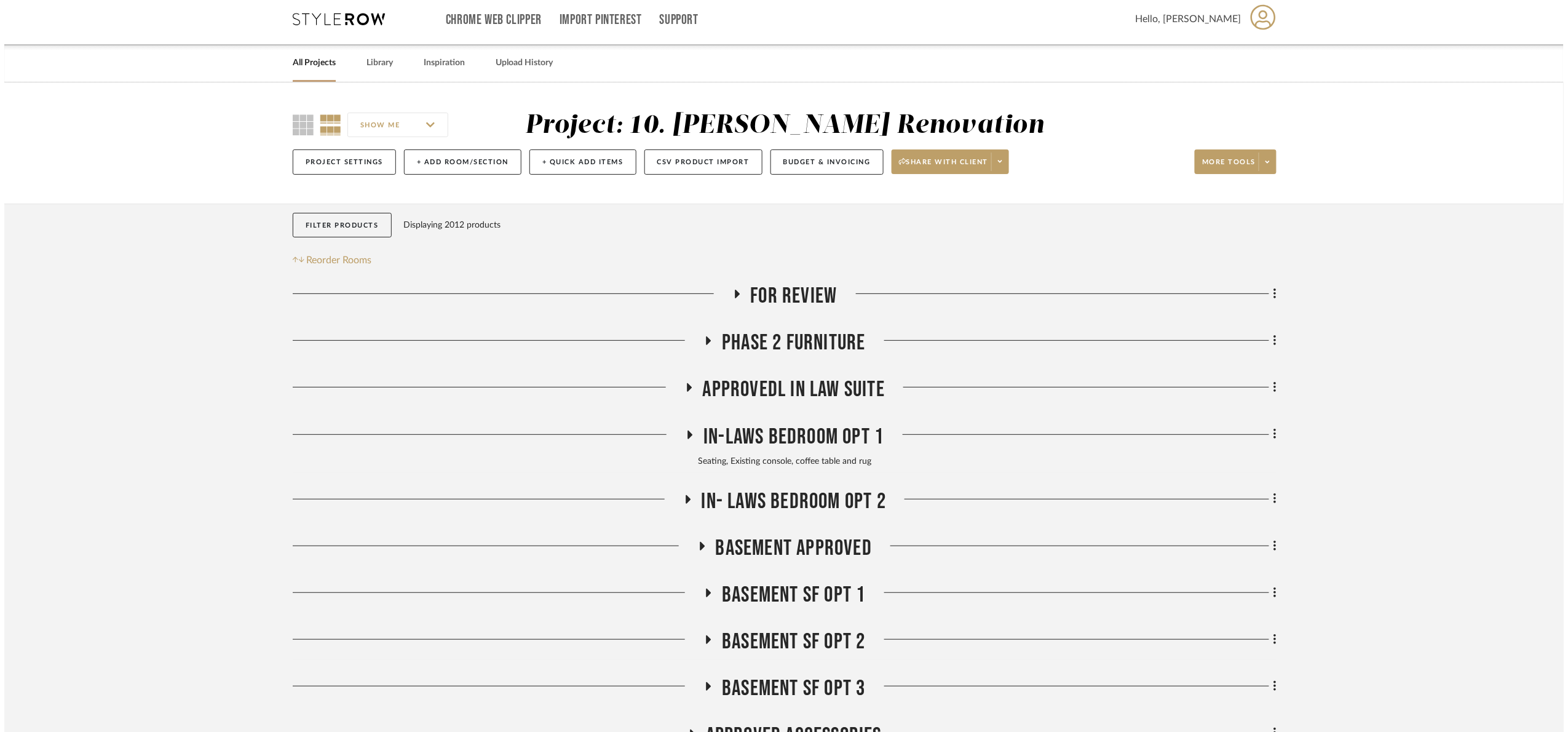
scroll to position [0, 0]
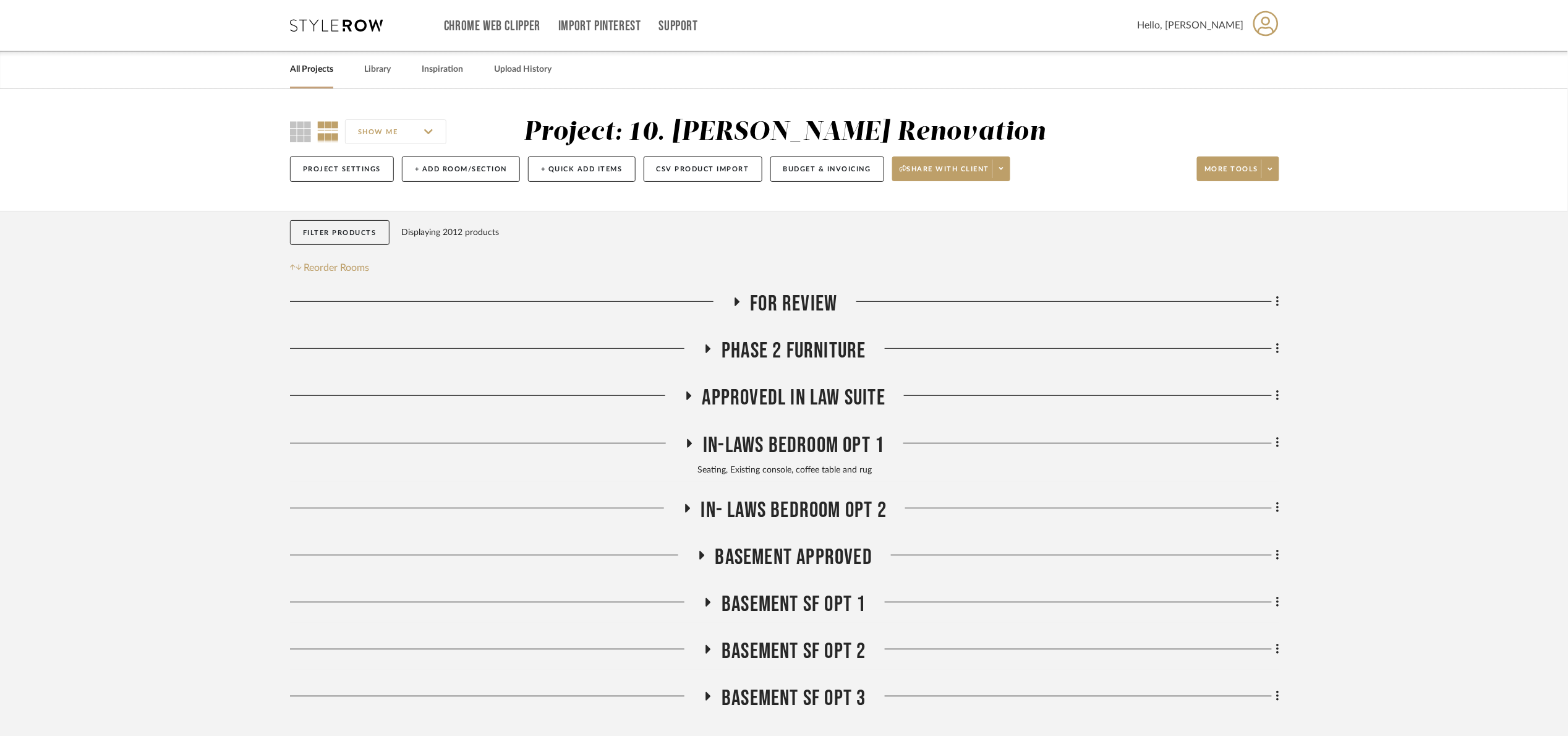
click at [804, 302] on span "For Review" at bounding box center [794, 303] width 87 height 27
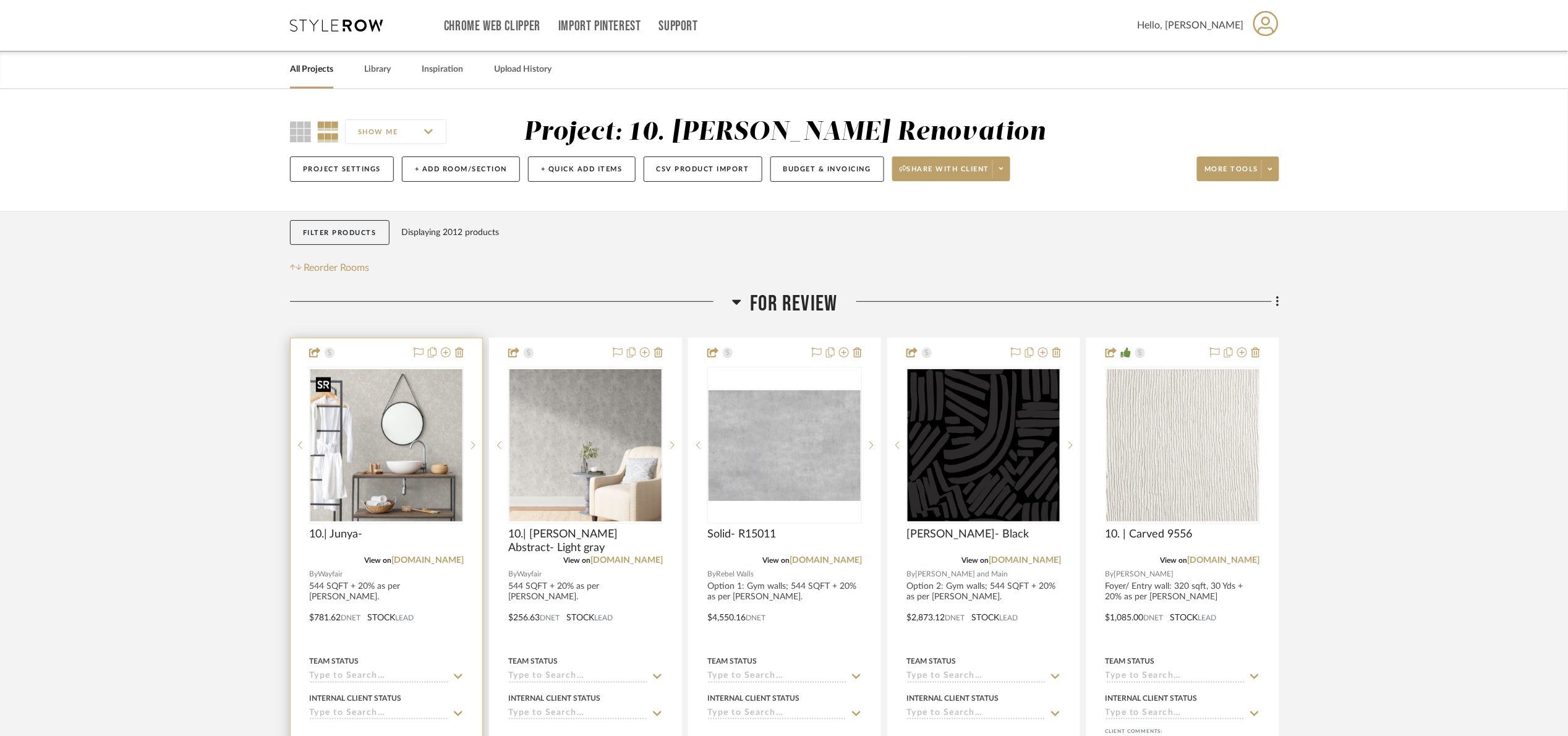
click at [0, 0] on img at bounding box center [0, 0] width 0 height 0
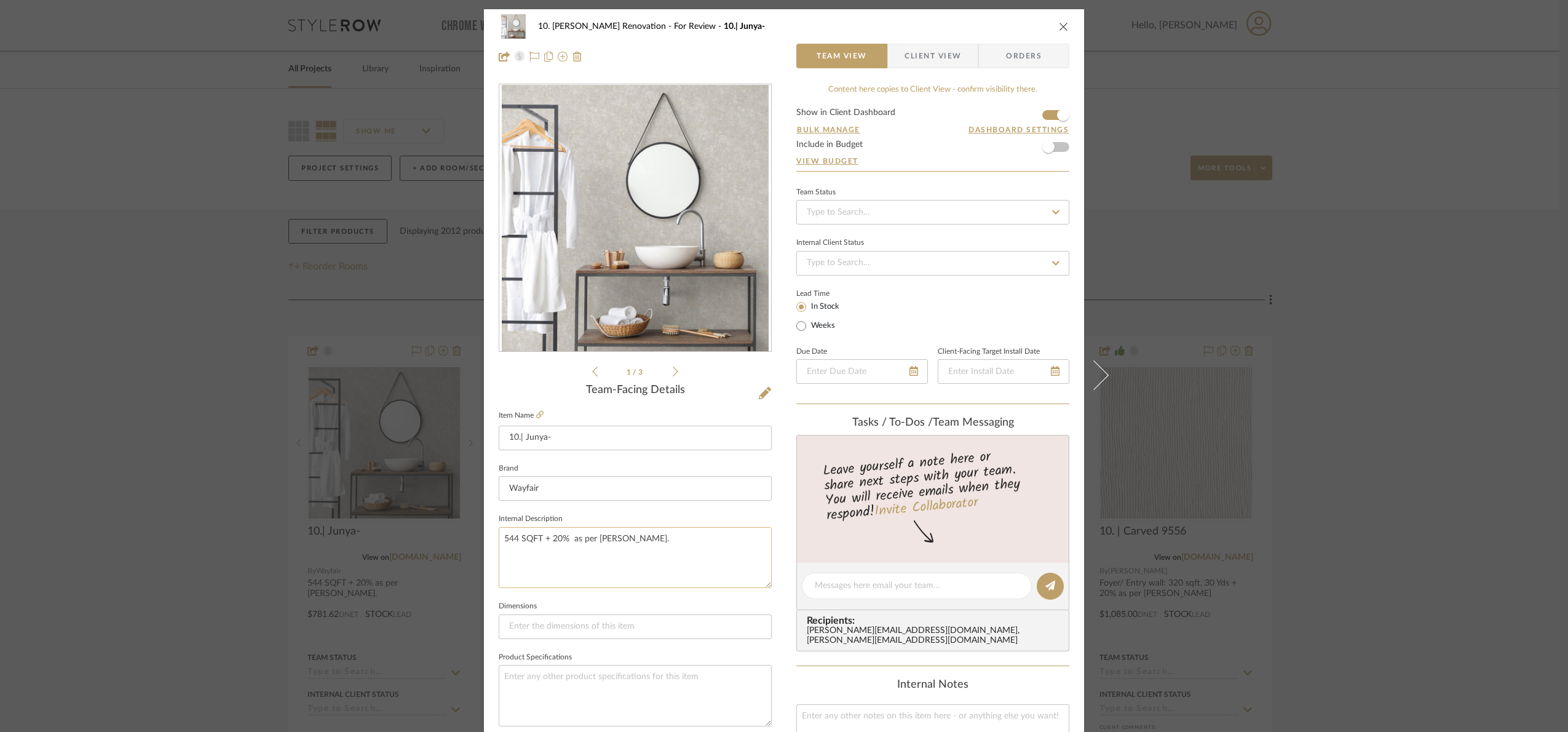
click at [638, 560] on textarea "544 SQFT + 20% as per Marcos." at bounding box center [635, 557] width 273 height 60
drag, startPoint x: 674, startPoint y: 554, endPoint x: 492, endPoint y: 553, distance: 182.0
click at [492, 553] on div "10. Patel Renovation For Review 10.| Junya- Team View Client View Orders 1 / 3 …" at bounding box center [784, 577] width 600 height 1136
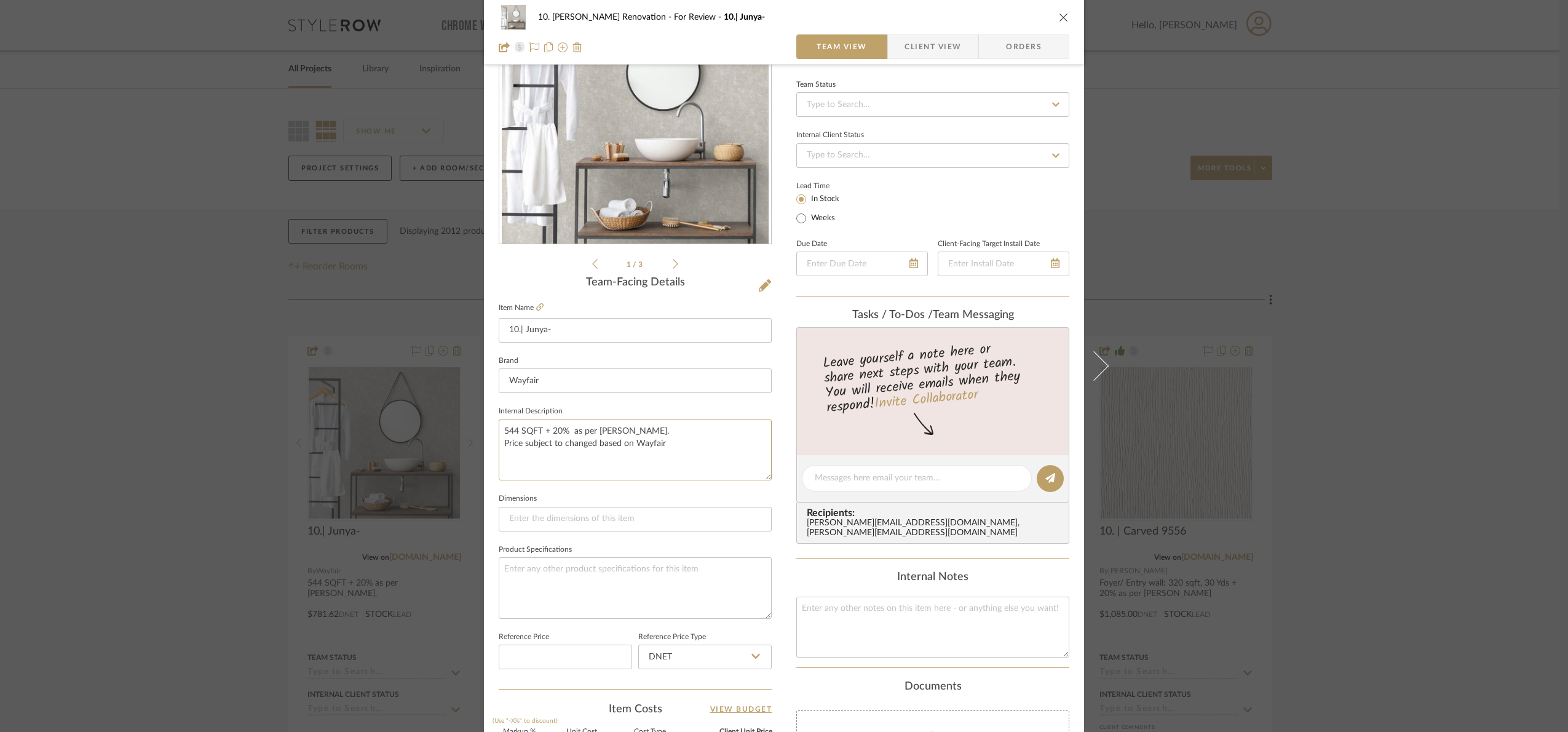
scroll to position [415, 0]
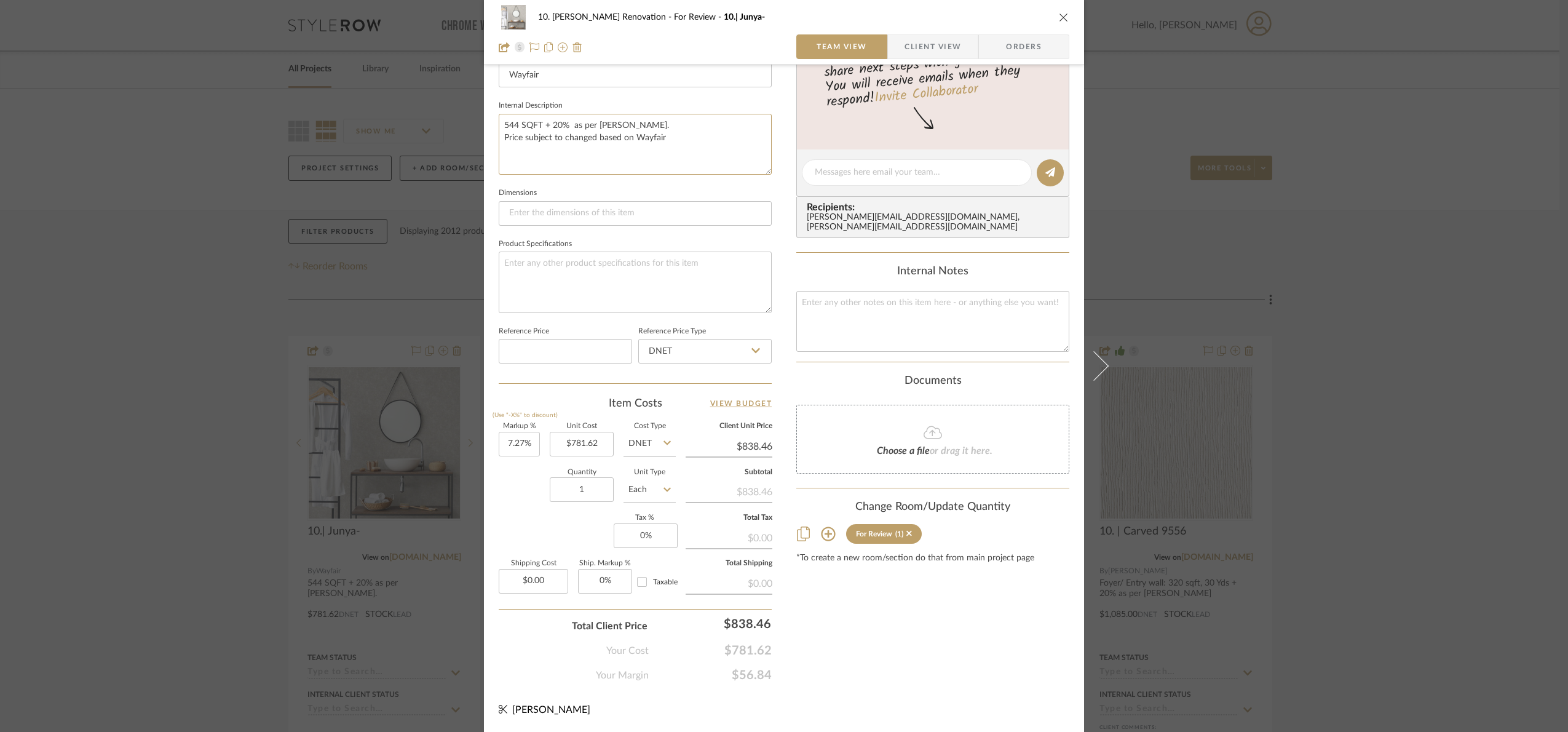
type textarea "544 SQFT + 20% as per Marcos. Price subject to changed based on Wayfair"
click at [1462, 416] on div "10. Patel Renovation For Review 10.| Junya- Team View Client View Orders 1 / 3 …" at bounding box center [784, 366] width 1568 height 732
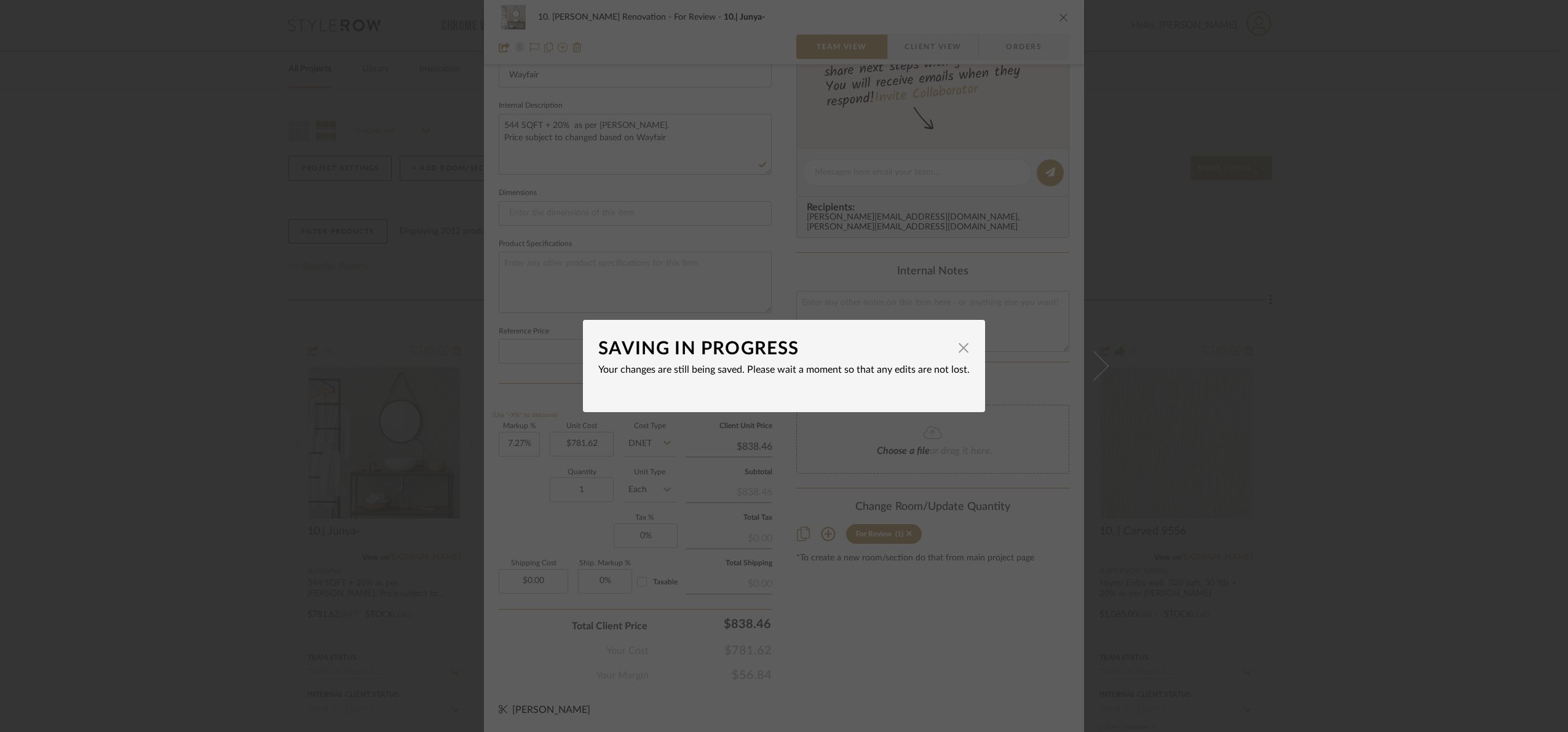
click at [962, 341] on span "button" at bounding box center [963, 347] width 24 height 24
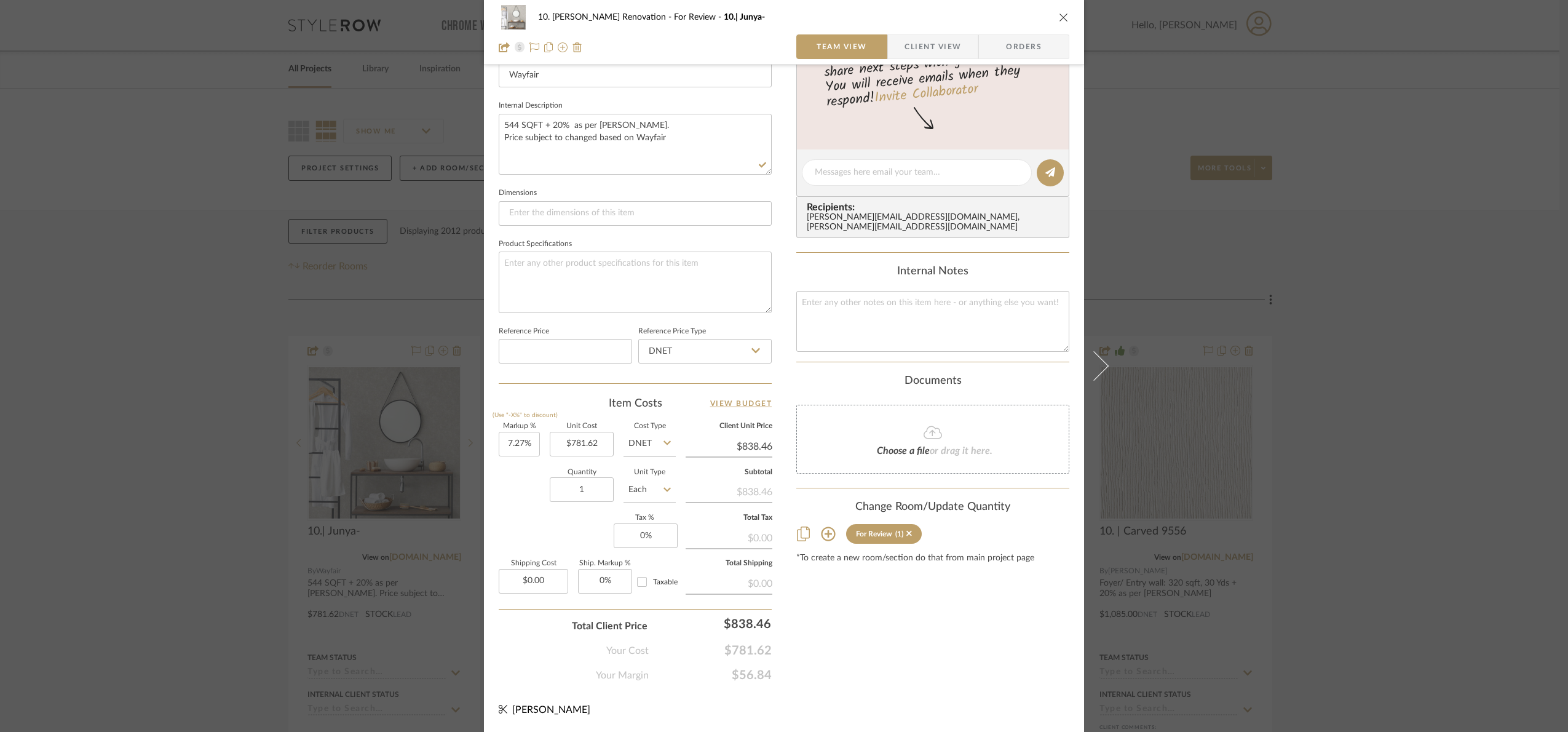
click at [1351, 364] on div "10. Patel Renovation For Review 10.| Junya- Team View Client View Orders 1 / 3 …" at bounding box center [784, 366] width 1568 height 732
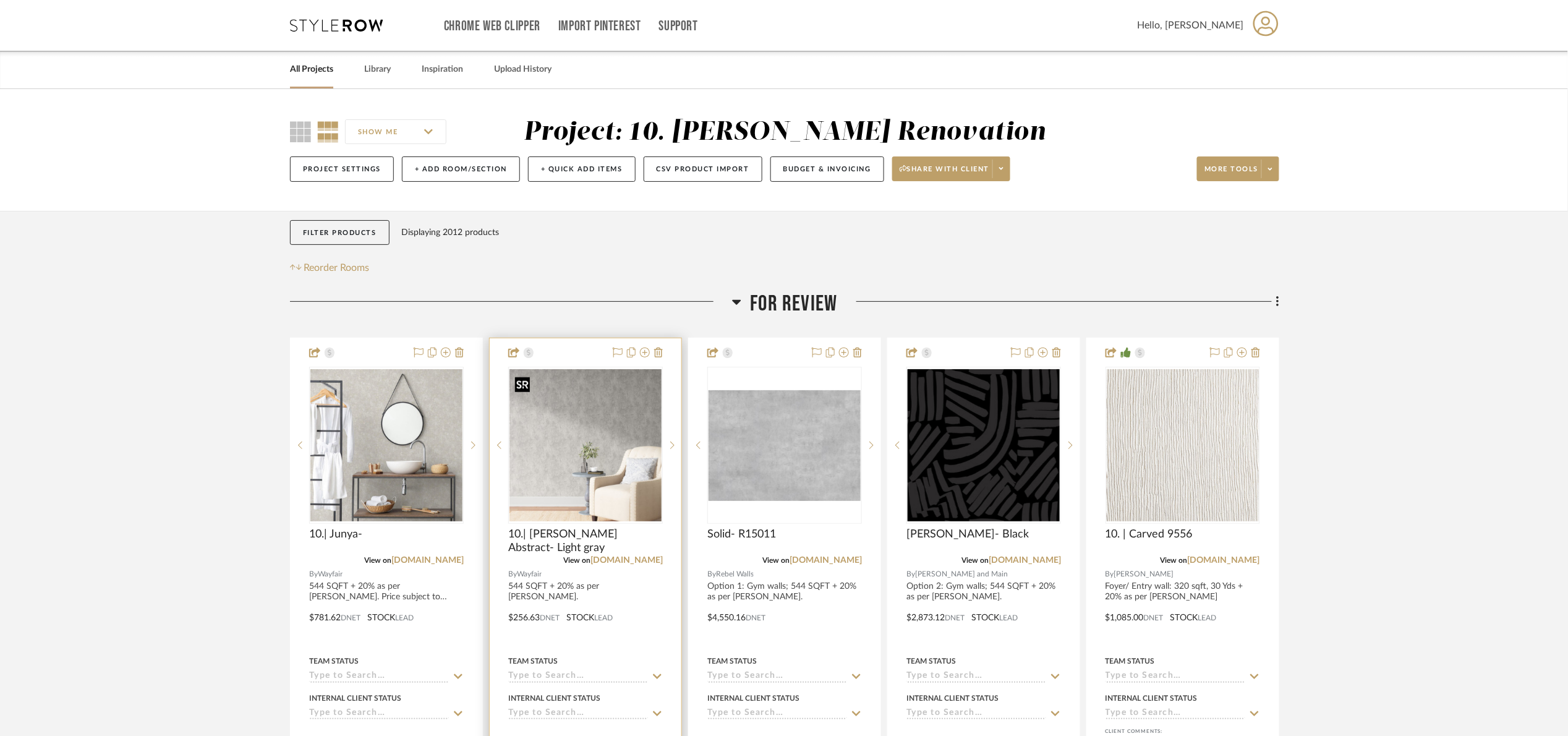
click at [639, 415] on img "0" at bounding box center [585, 445] width 152 height 152
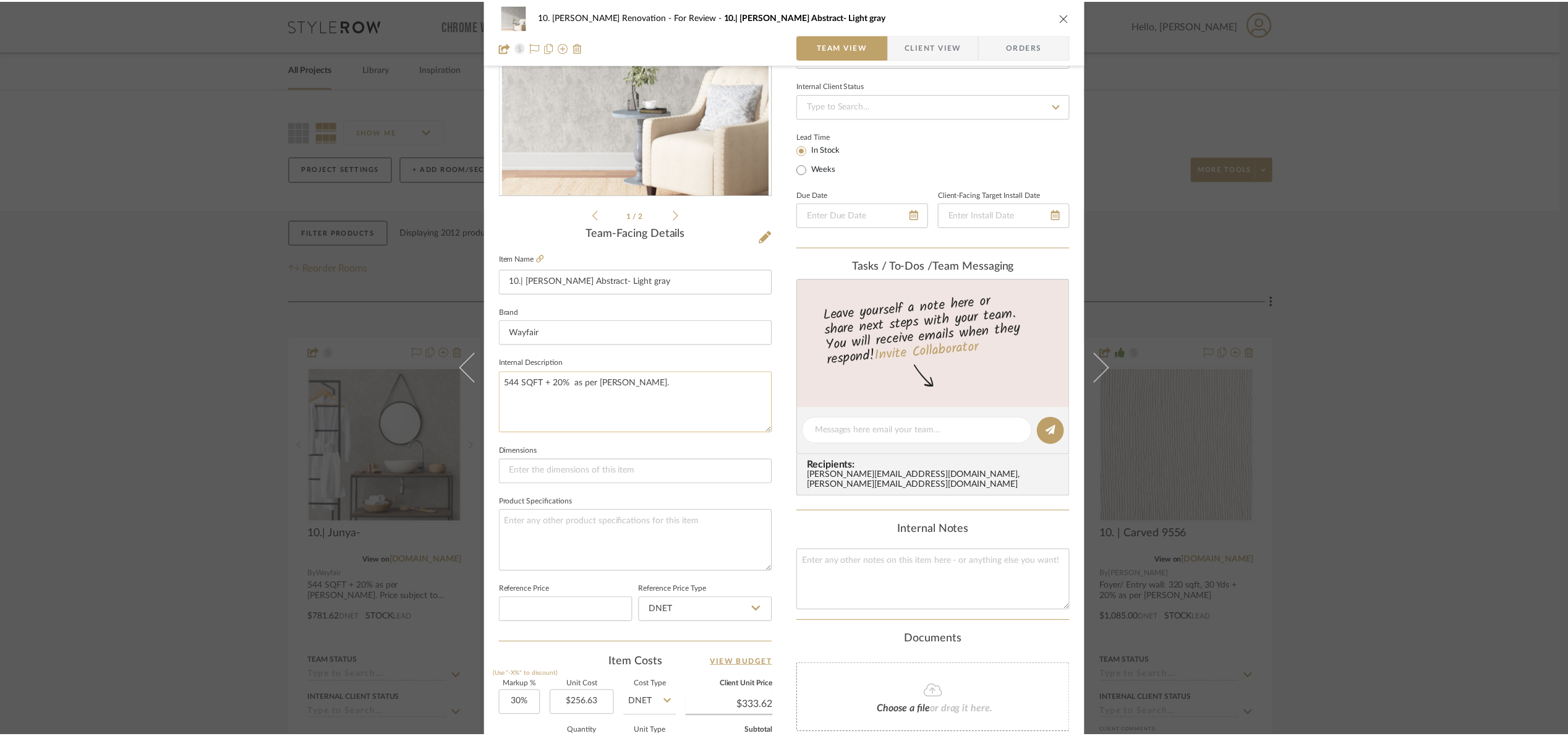
scroll to position [138, 0]
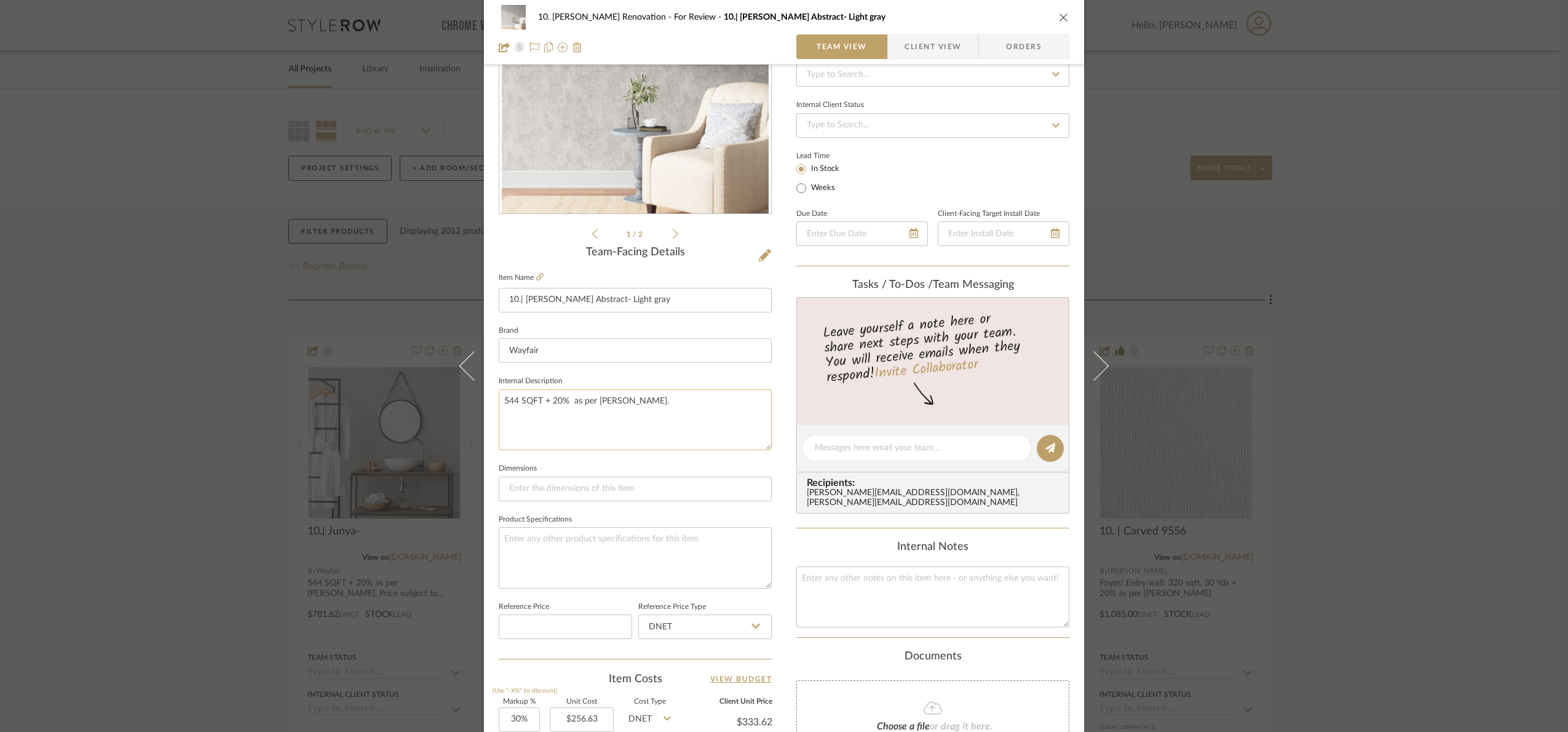
click at [664, 402] on textarea "544 SQFT + 20% as per Marcos." at bounding box center [635, 419] width 273 height 60
paste textarea "Price subject to changed based on Wayfair"
type textarea "544 SQFT + 20% as per Marcos. Price subject to changed based on Wayfair"
click at [633, 380] on fieldset "Internal Description 544 SQFT + 20% as per Marcos. Price subject to changed bas…" at bounding box center [635, 411] width 273 height 78
click at [1428, 472] on div "10. Patel Renovation For Review 10.| Gioia Abstract- Light gray Team View Clien…" at bounding box center [784, 366] width 1568 height 732
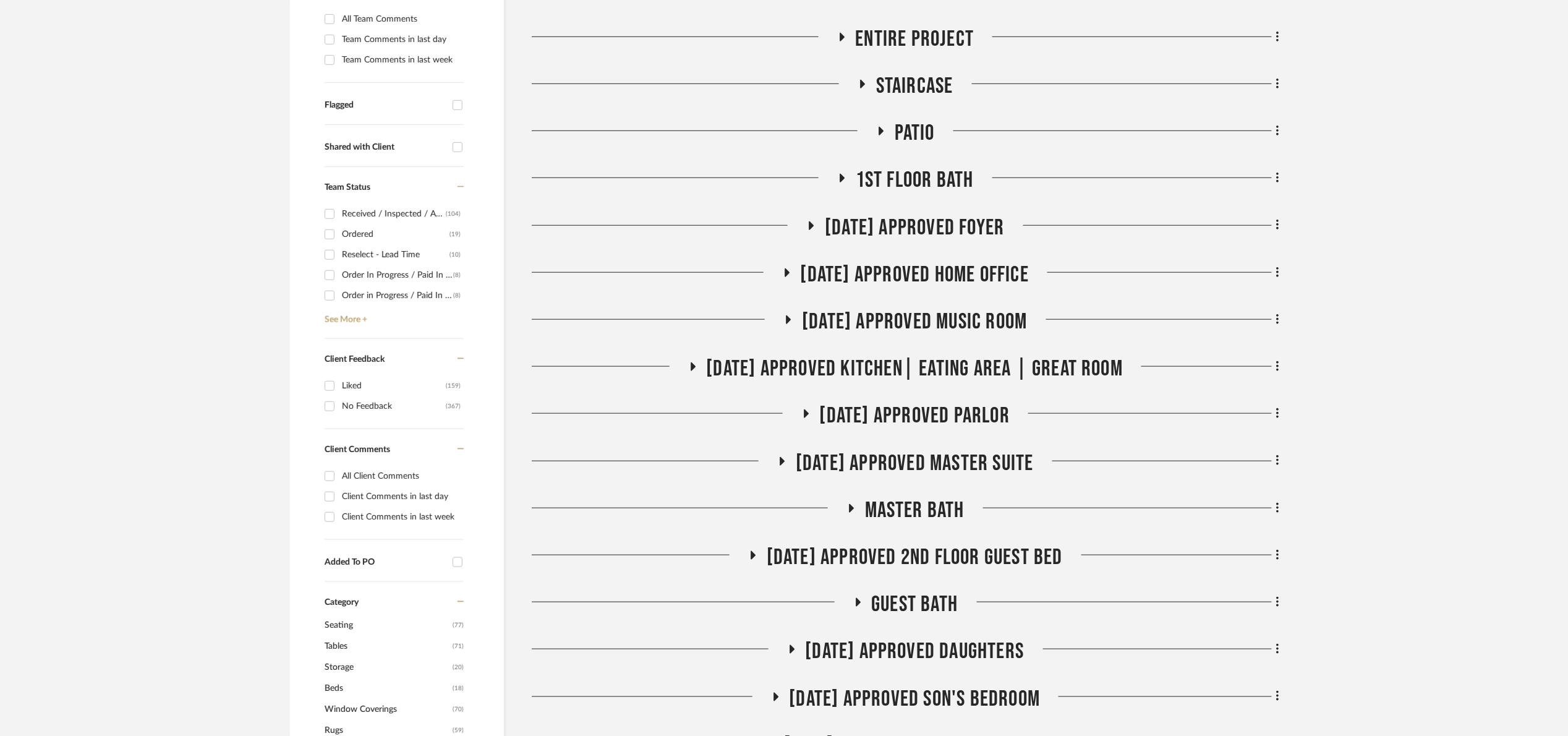
scroll to position [464, 0]
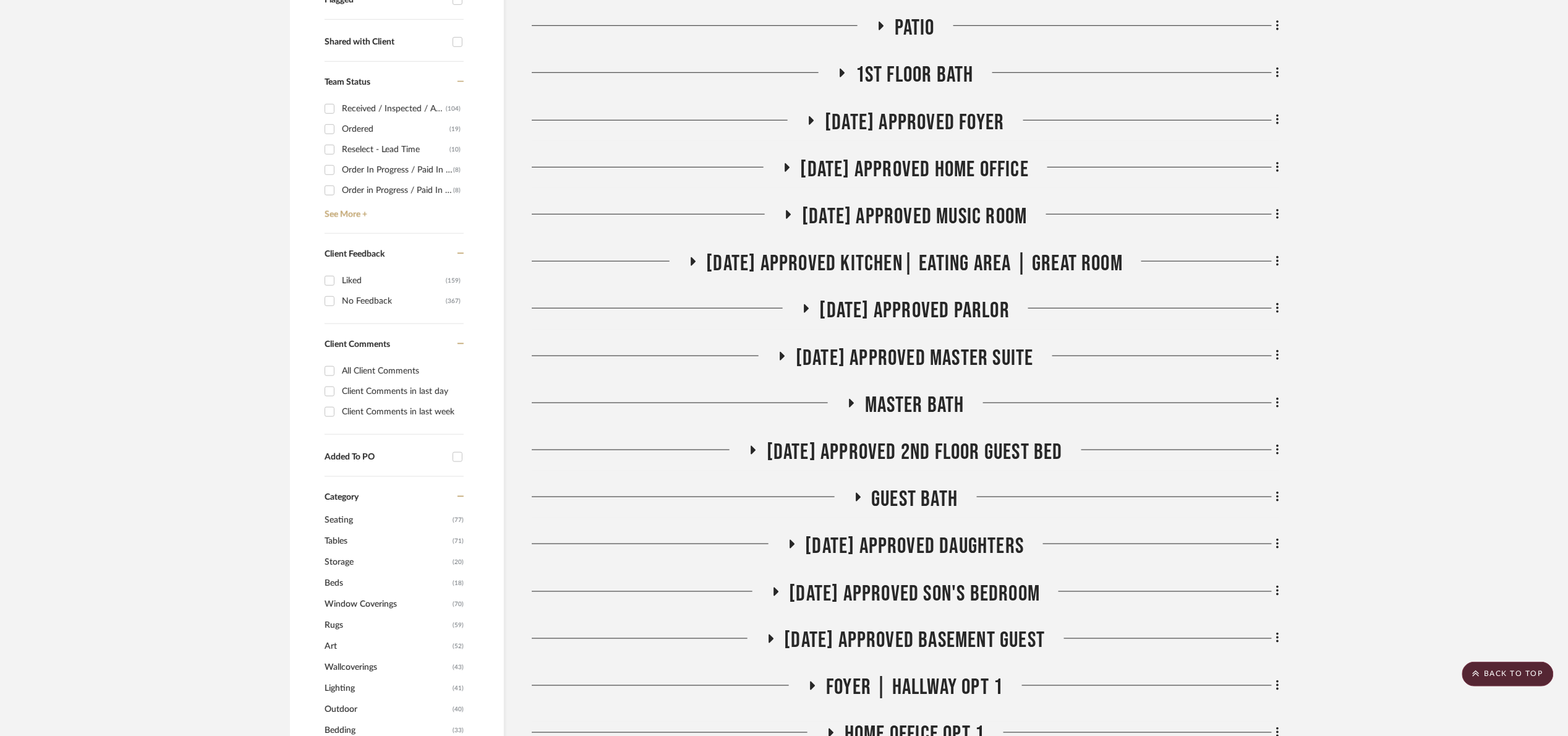
click at [956, 349] on span "[DATE] Approved Master Suite" at bounding box center [915, 358] width 238 height 27
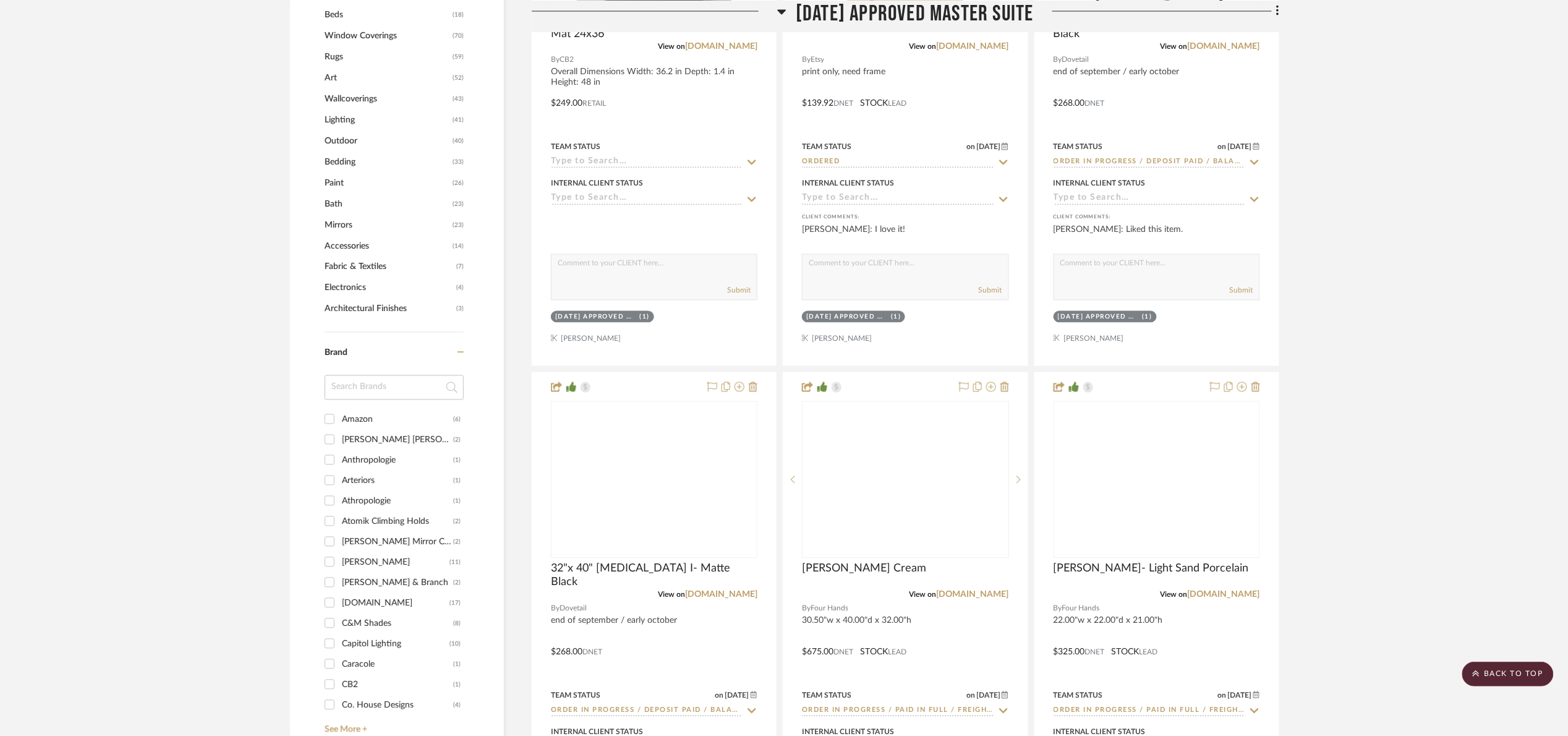
scroll to position [1113, 0]
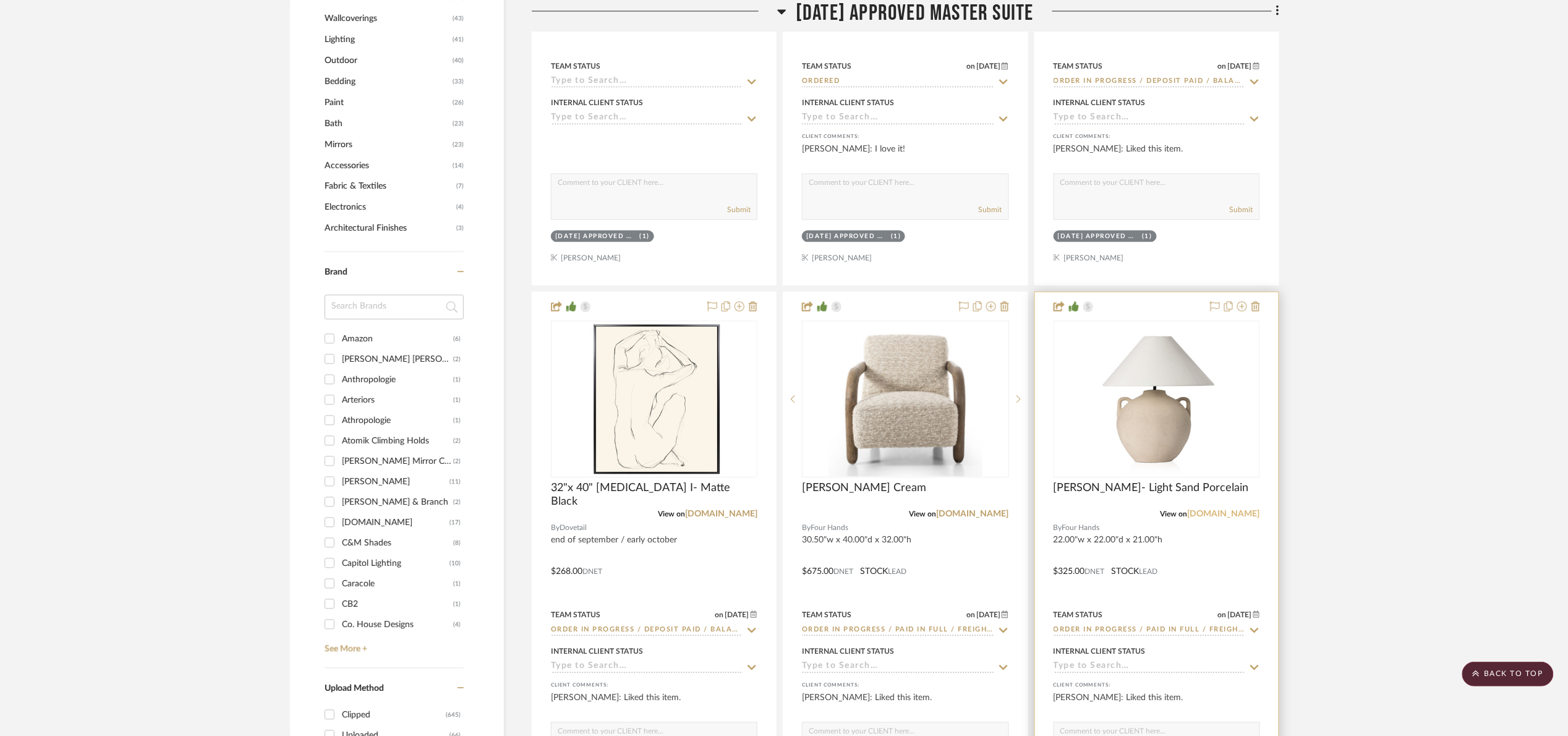
click at [1241, 512] on link "[DOMAIN_NAME]" at bounding box center [1223, 514] width 72 height 9
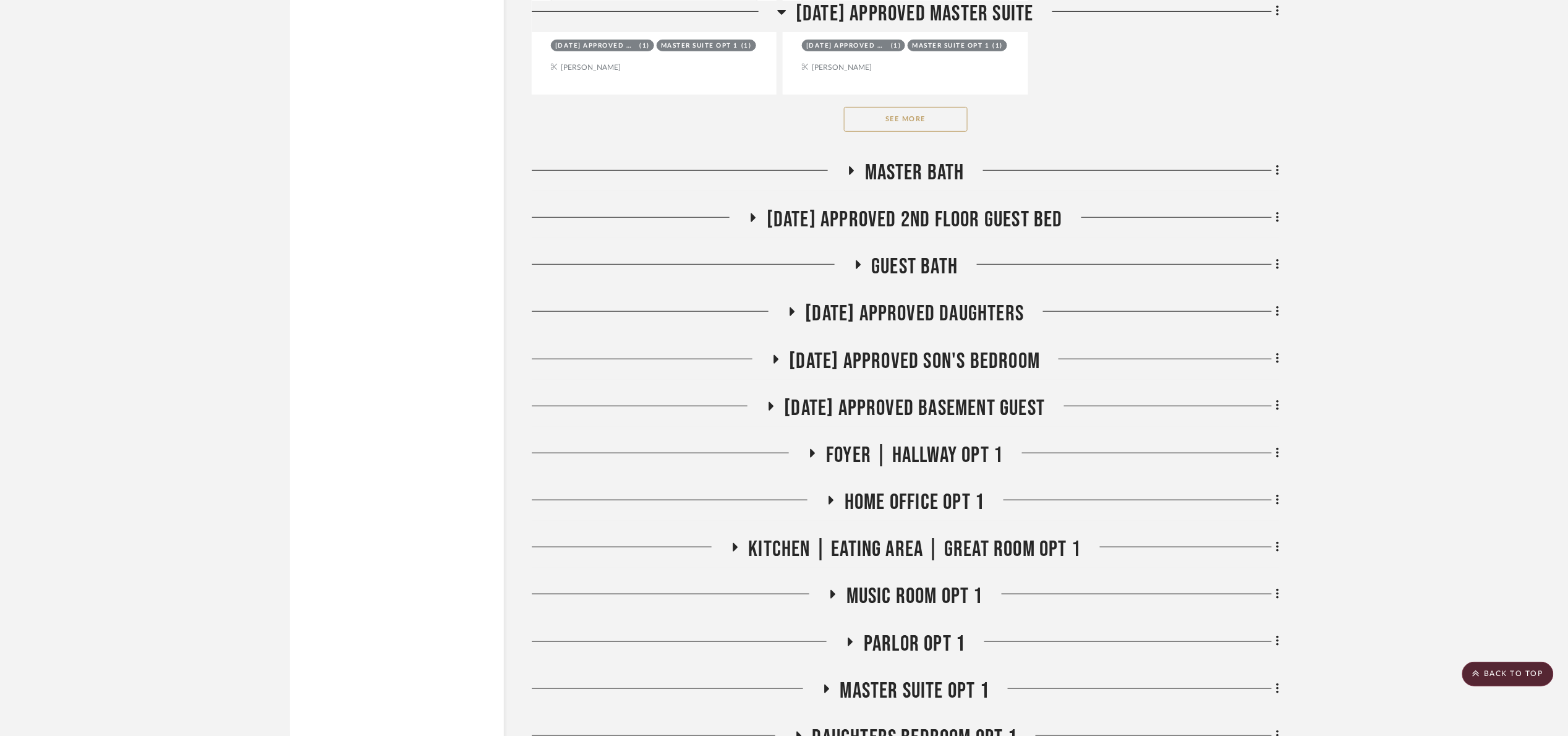
scroll to position [2411, 0]
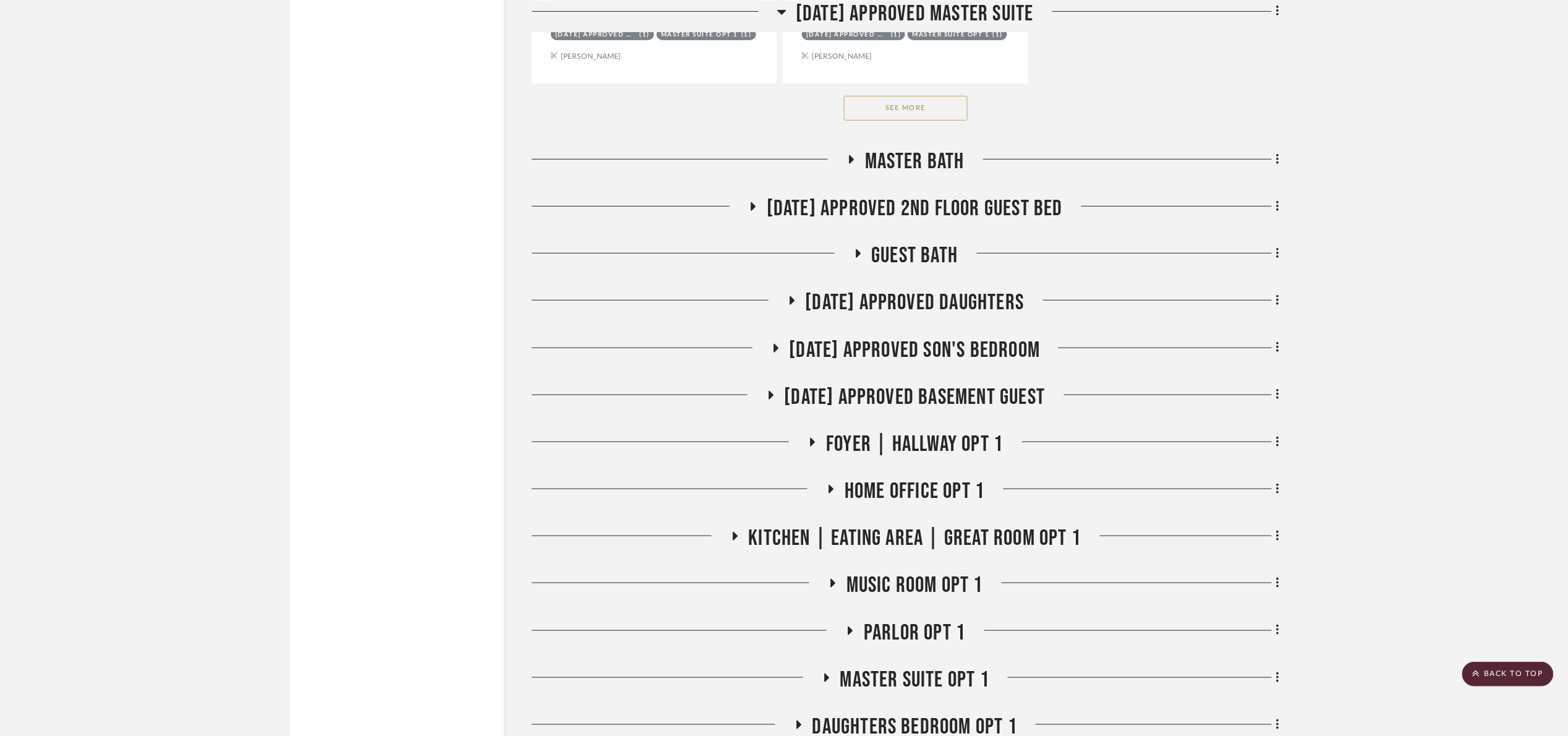
click at [990, 214] on span "[DATE] Approved 2nd floor Guest Bed" at bounding box center [914, 209] width 296 height 27
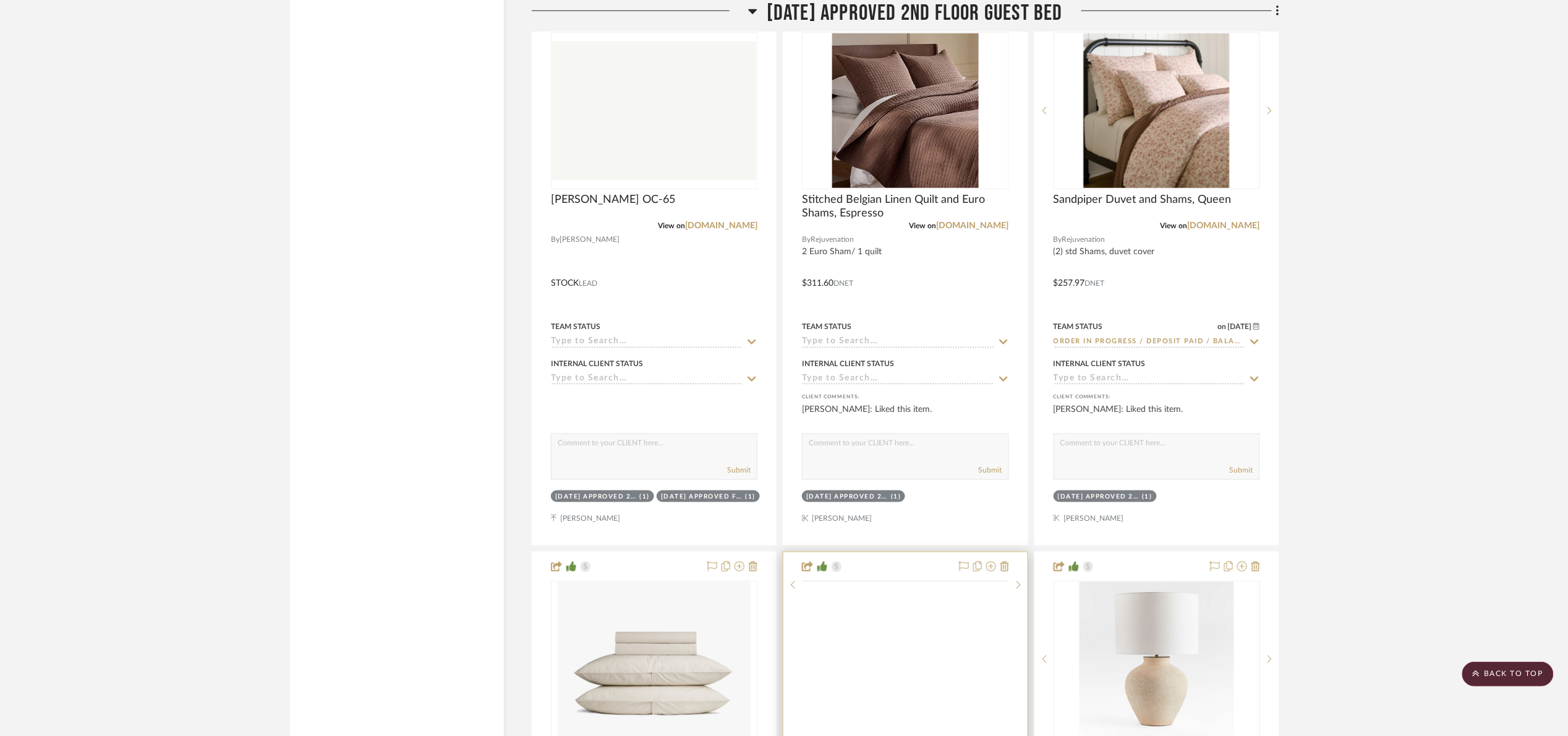
scroll to position [2968, 0]
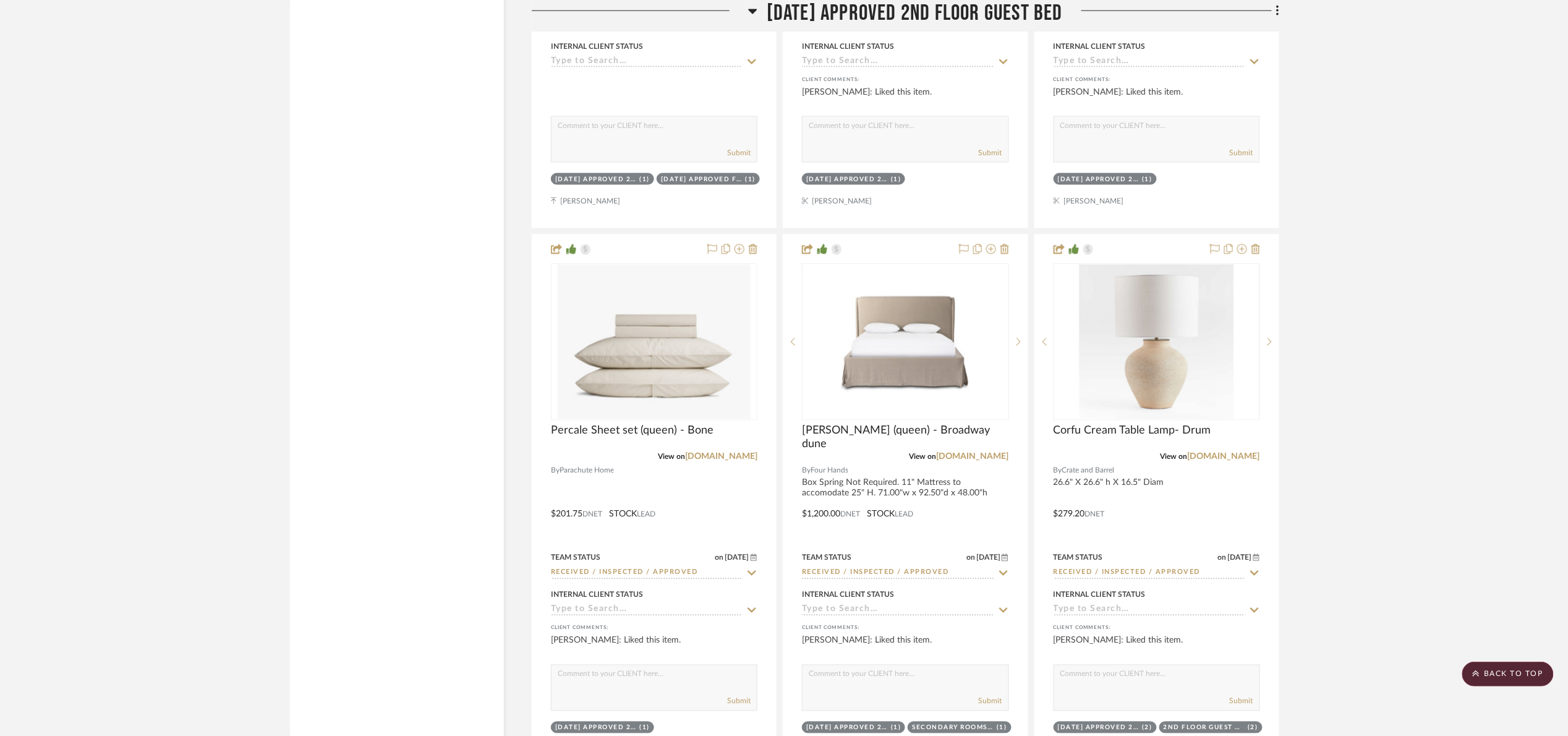
click at [767, 6] on span "[DATE] Approved 2nd floor Guest Bed" at bounding box center [914, 13] width 296 height 27
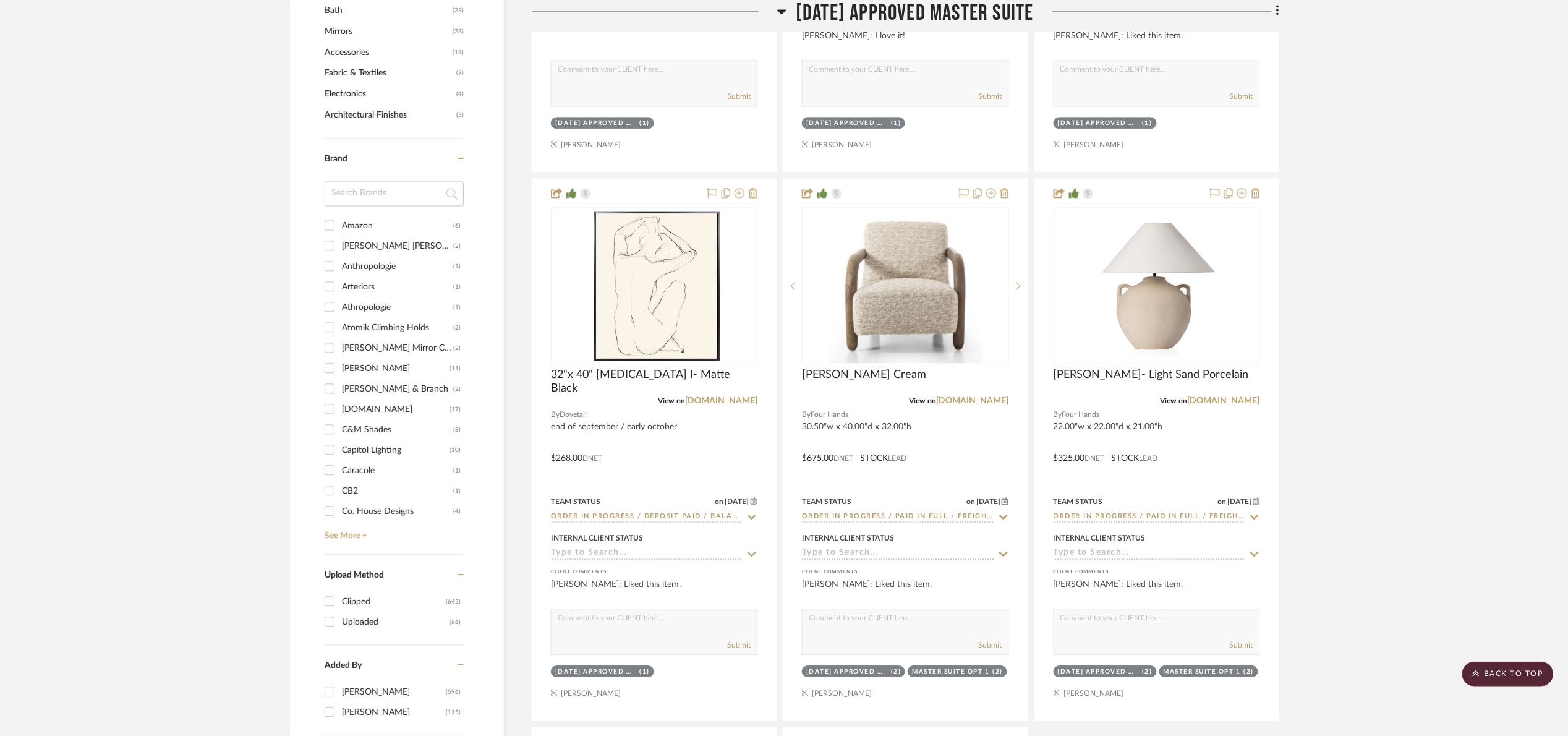
scroll to position [1206, 0]
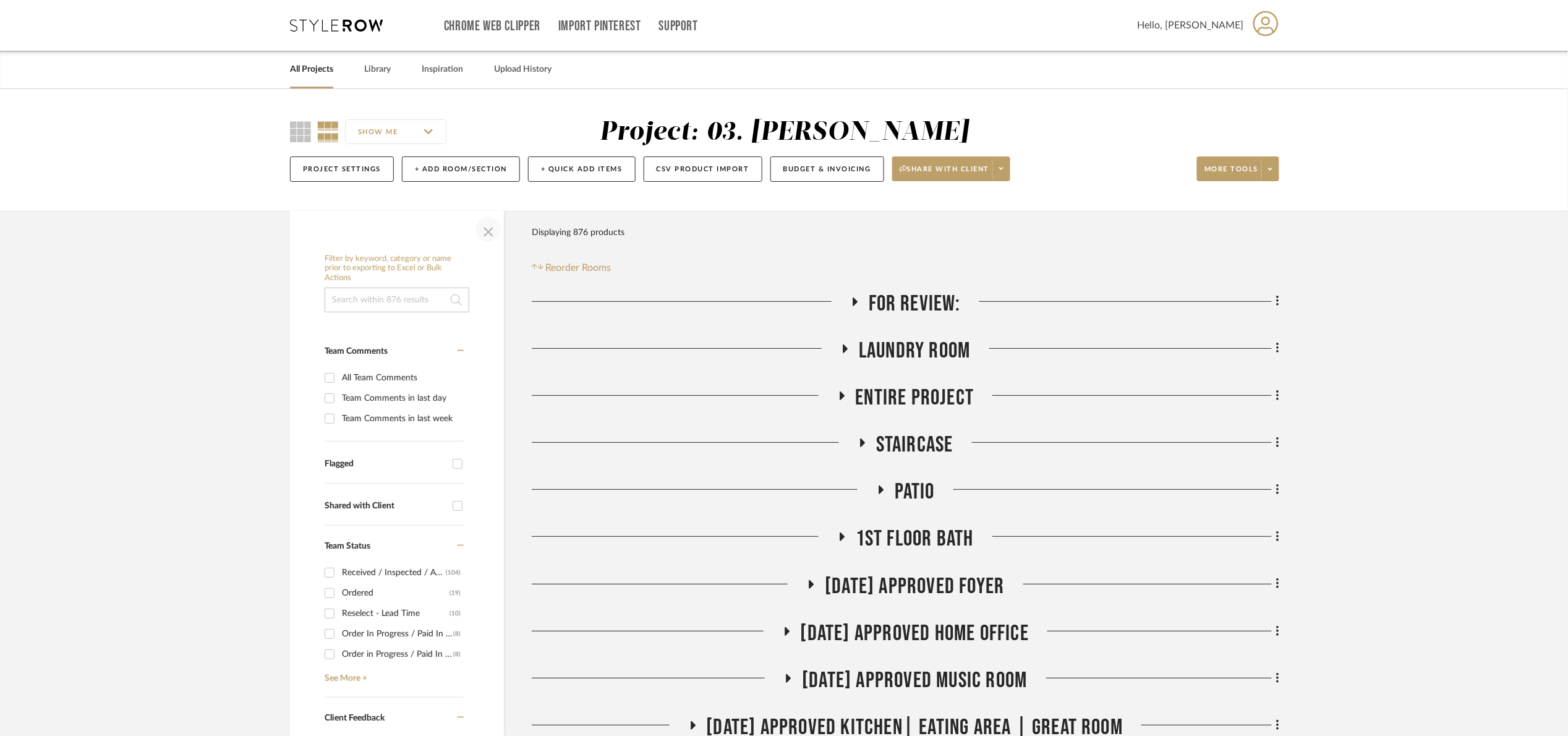
click at [490, 224] on span "button" at bounding box center [488, 229] width 30 height 30
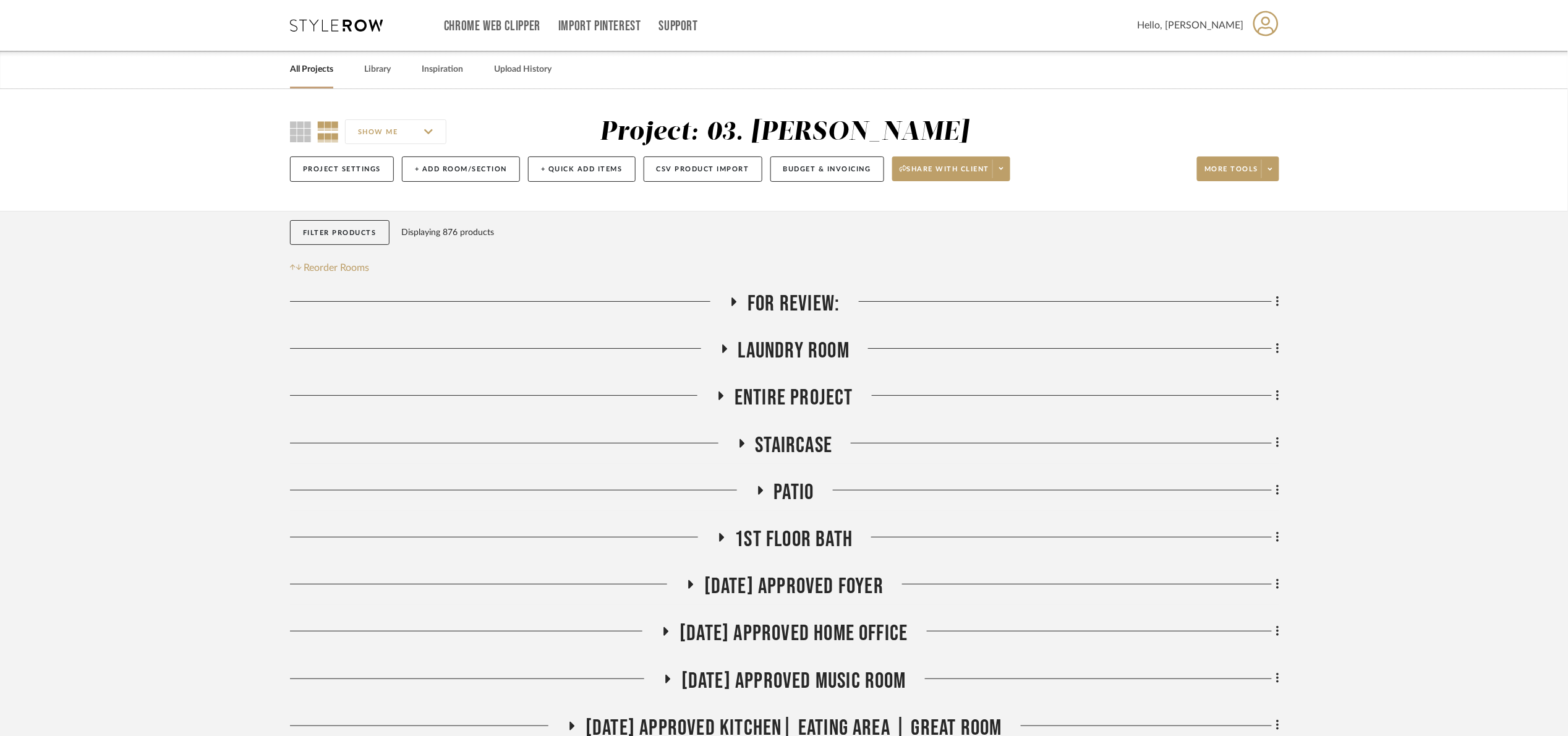
scroll to position [742, 0]
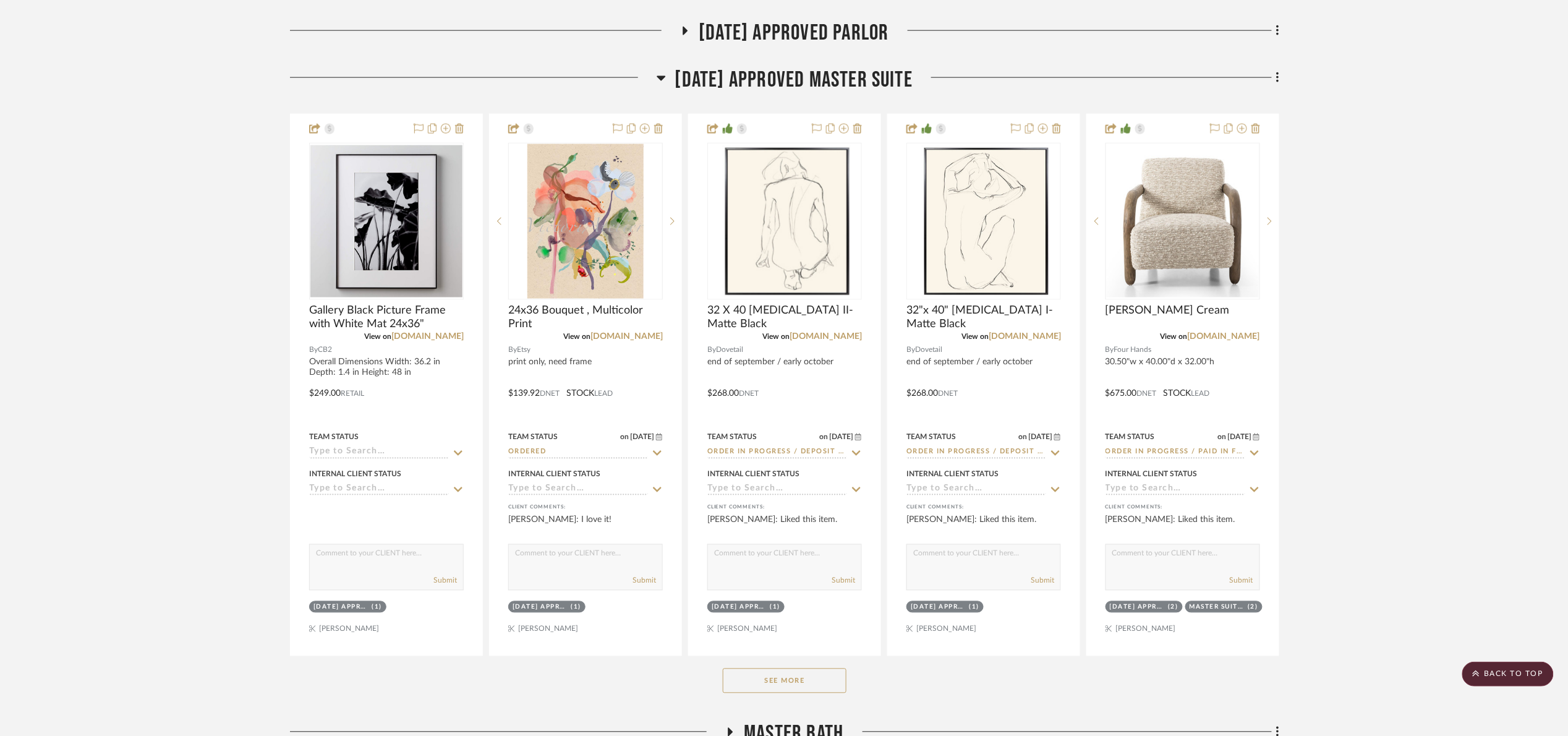
click at [751, 87] on span "[DATE] Approved Master Suite" at bounding box center [794, 80] width 238 height 27
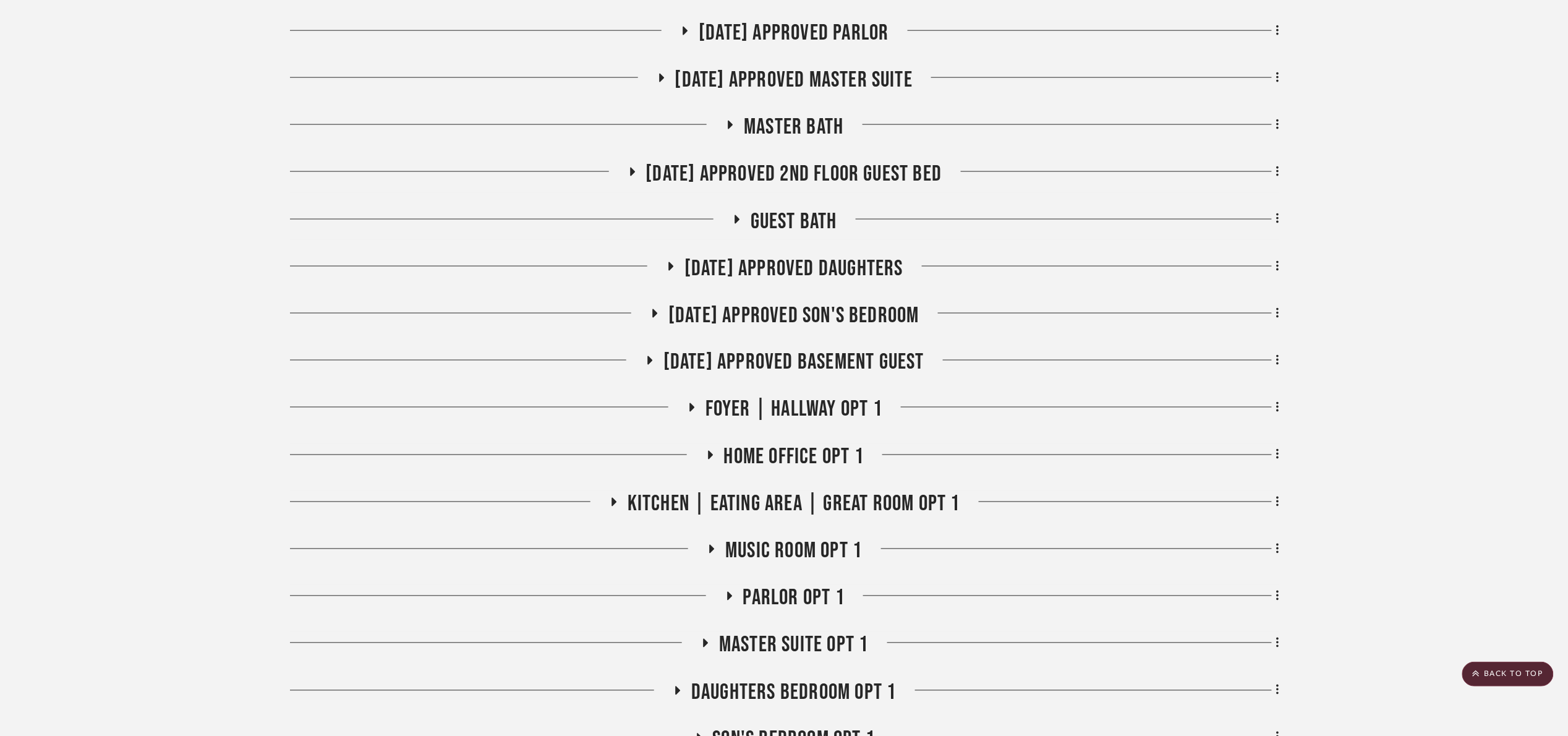
click at [893, 314] on span "[DATE] Approved Son's Bedroom" at bounding box center [793, 315] width 251 height 27
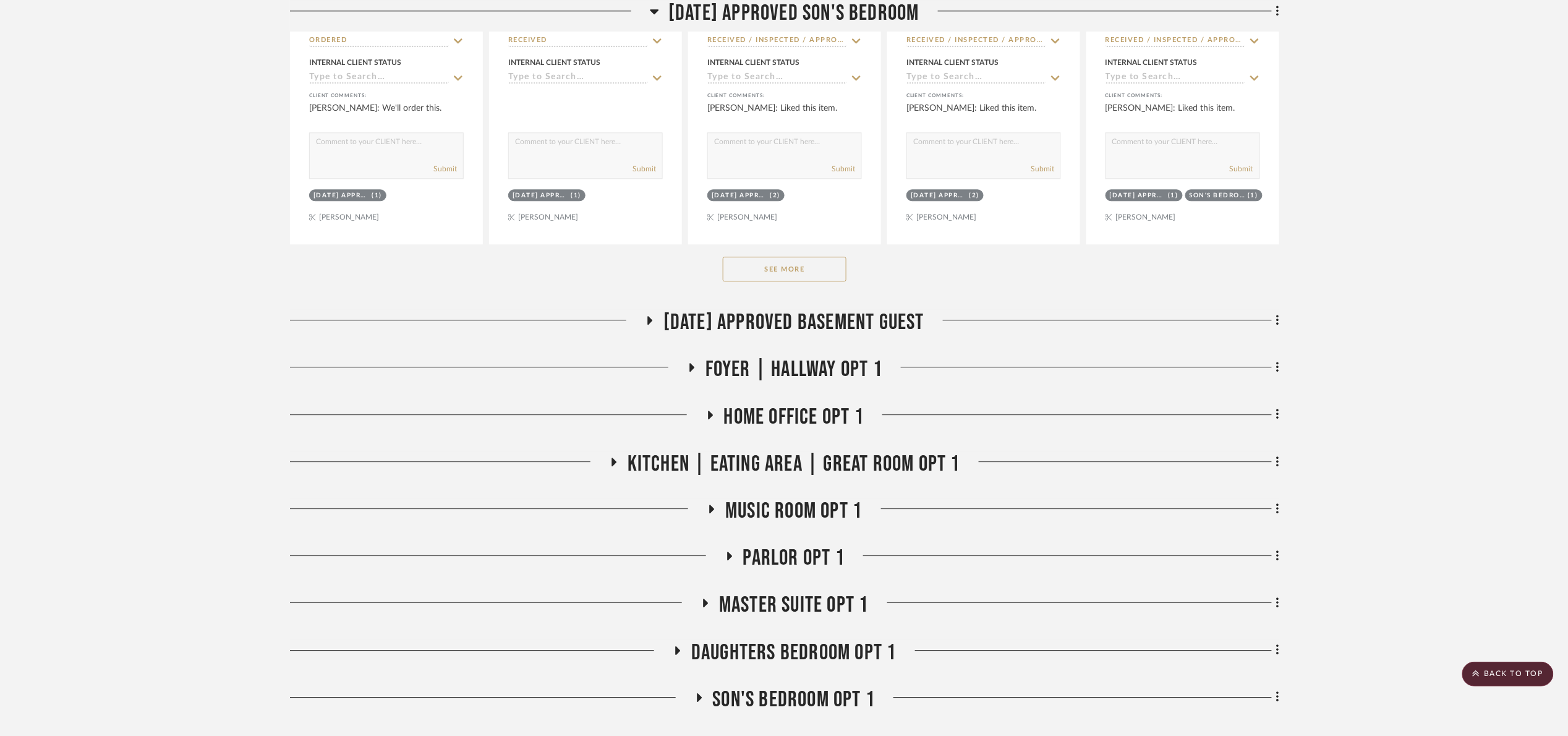
scroll to position [1391, 0]
drag, startPoint x: 809, startPoint y: 288, endPoint x: 804, endPoint y: 275, distance: 13.9
click at [805, 281] on div "See More" at bounding box center [784, 267] width 989 height 50
click at [804, 274] on button "See More" at bounding box center [784, 267] width 123 height 24
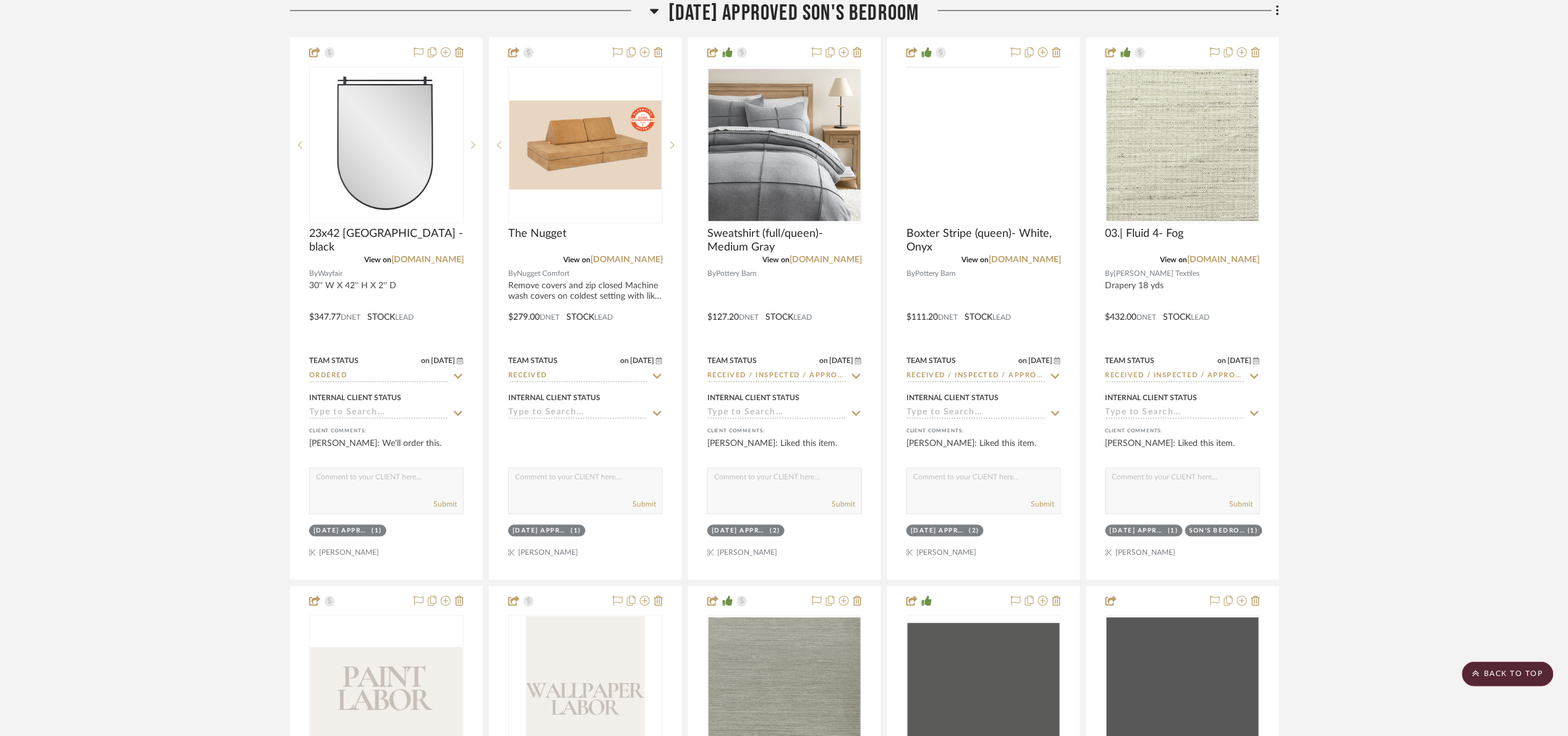
scroll to position [742, 0]
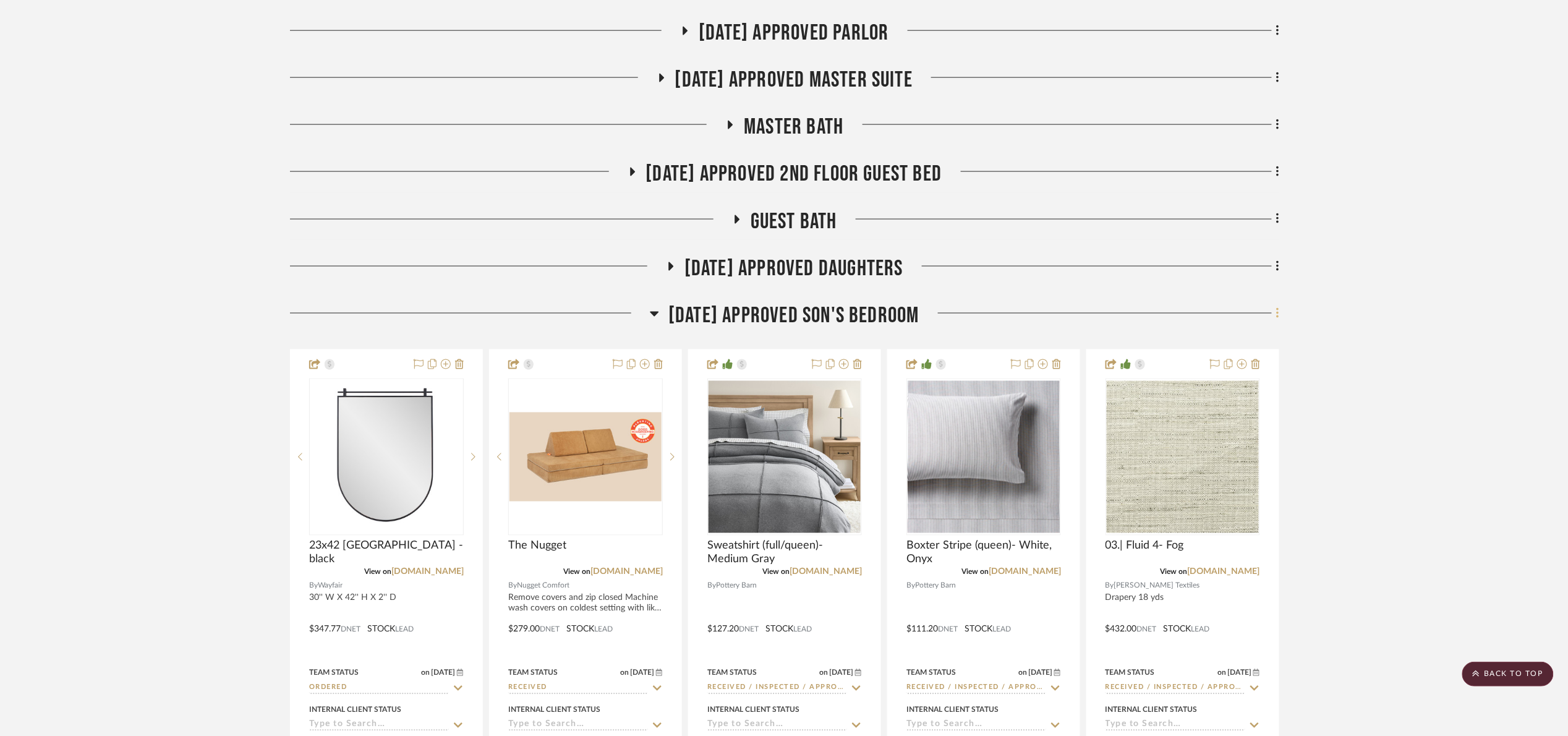
click at [1279, 314] on icon at bounding box center [1277, 313] width 3 height 10
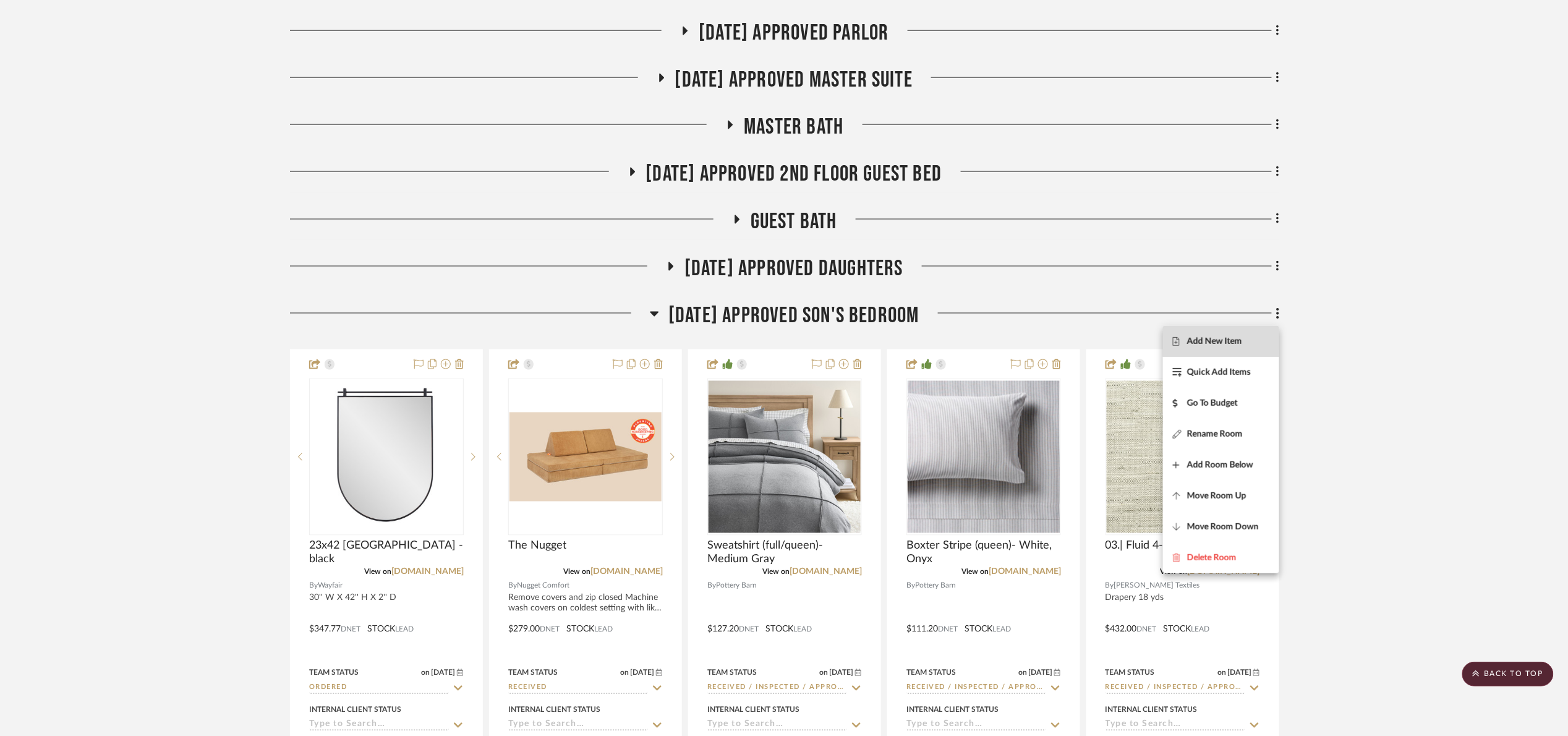
click at [1224, 339] on span "Add New Item" at bounding box center [1214, 341] width 55 height 10
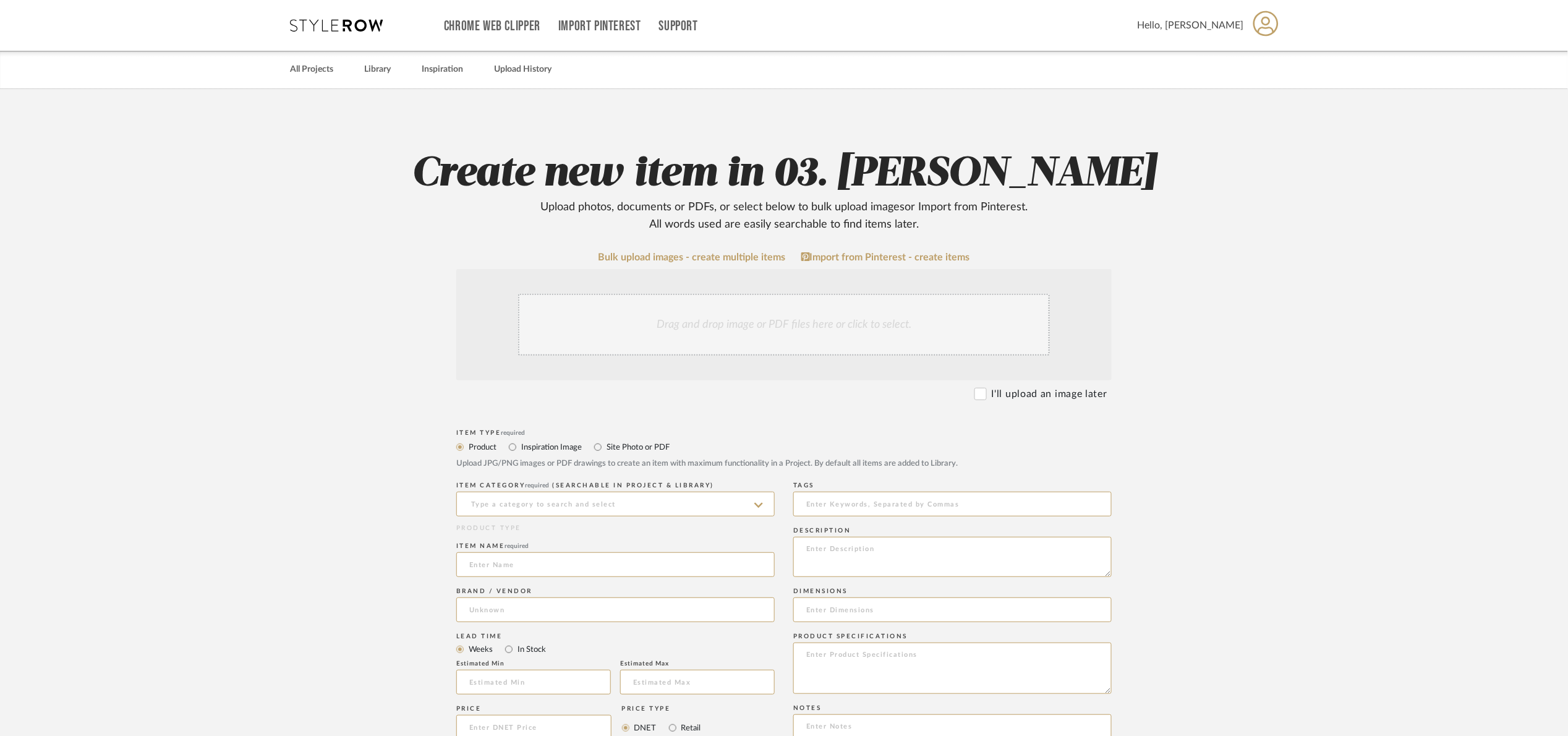
click at [680, 328] on div "Drag and drop image or PDF files here or click to select." at bounding box center [784, 324] width 532 height 62
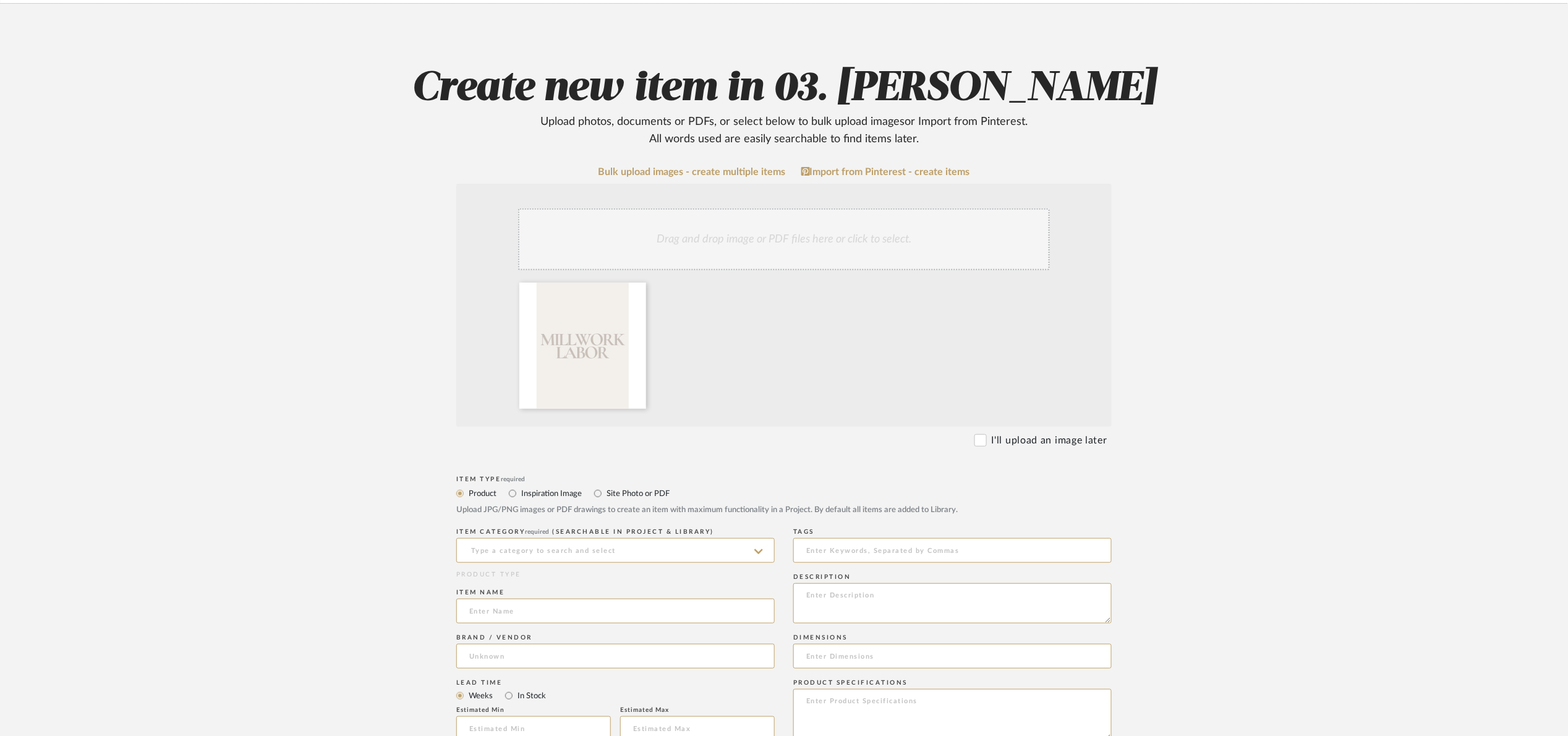
scroll to position [93, 0]
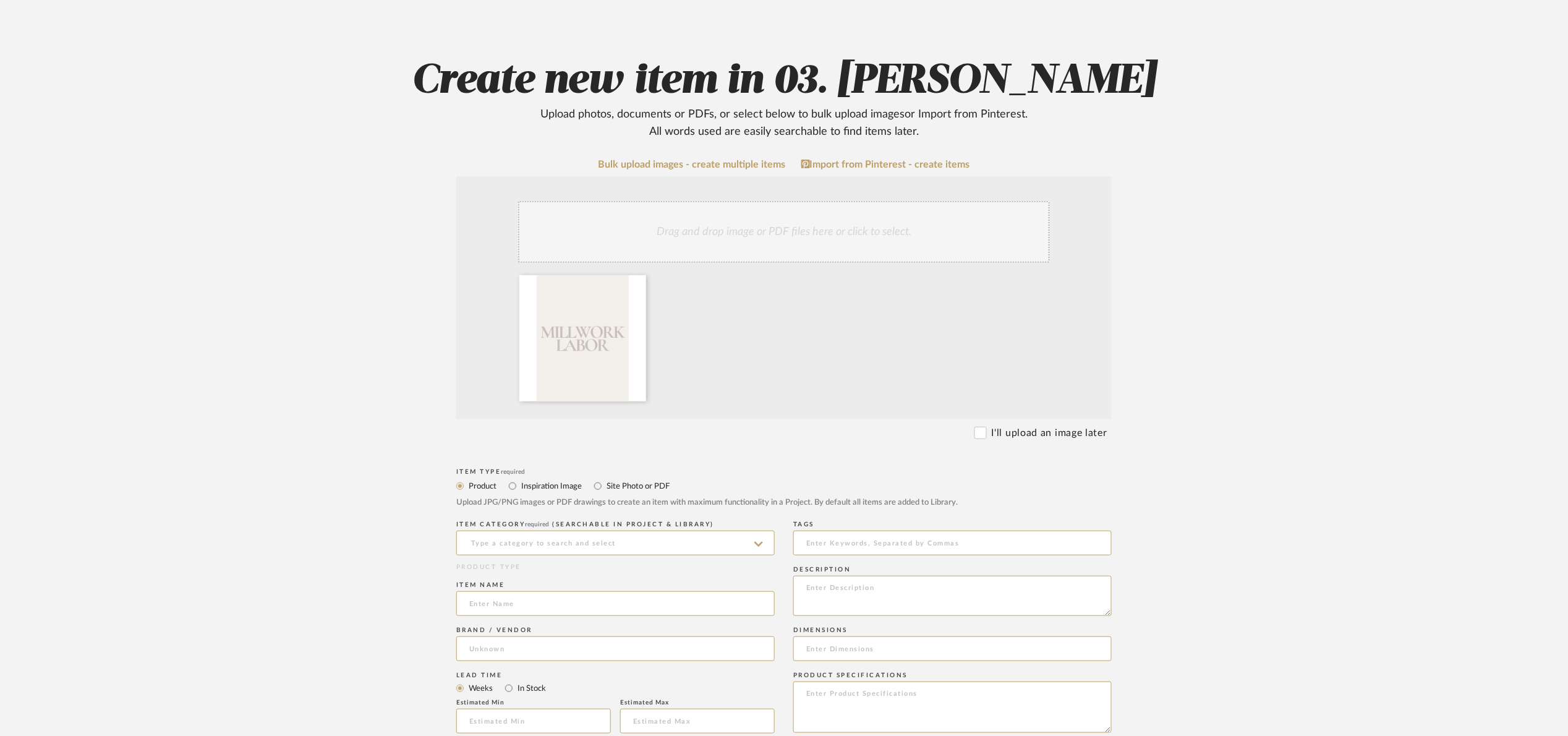
click at [604, 494] on div "Product Inspiration Image Site Photo or PDF Upload JPG/PNG images or PDF drawin…" at bounding box center [784, 493] width 655 height 30
click at [597, 494] on div "Product Inspiration Image Site Photo or PDF Upload JPG/PNG images or PDF drawin…" at bounding box center [784, 493] width 655 height 30
click at [599, 488] on input "Site Photo or PDF" at bounding box center [598, 486] width 15 height 15
radio input "true"
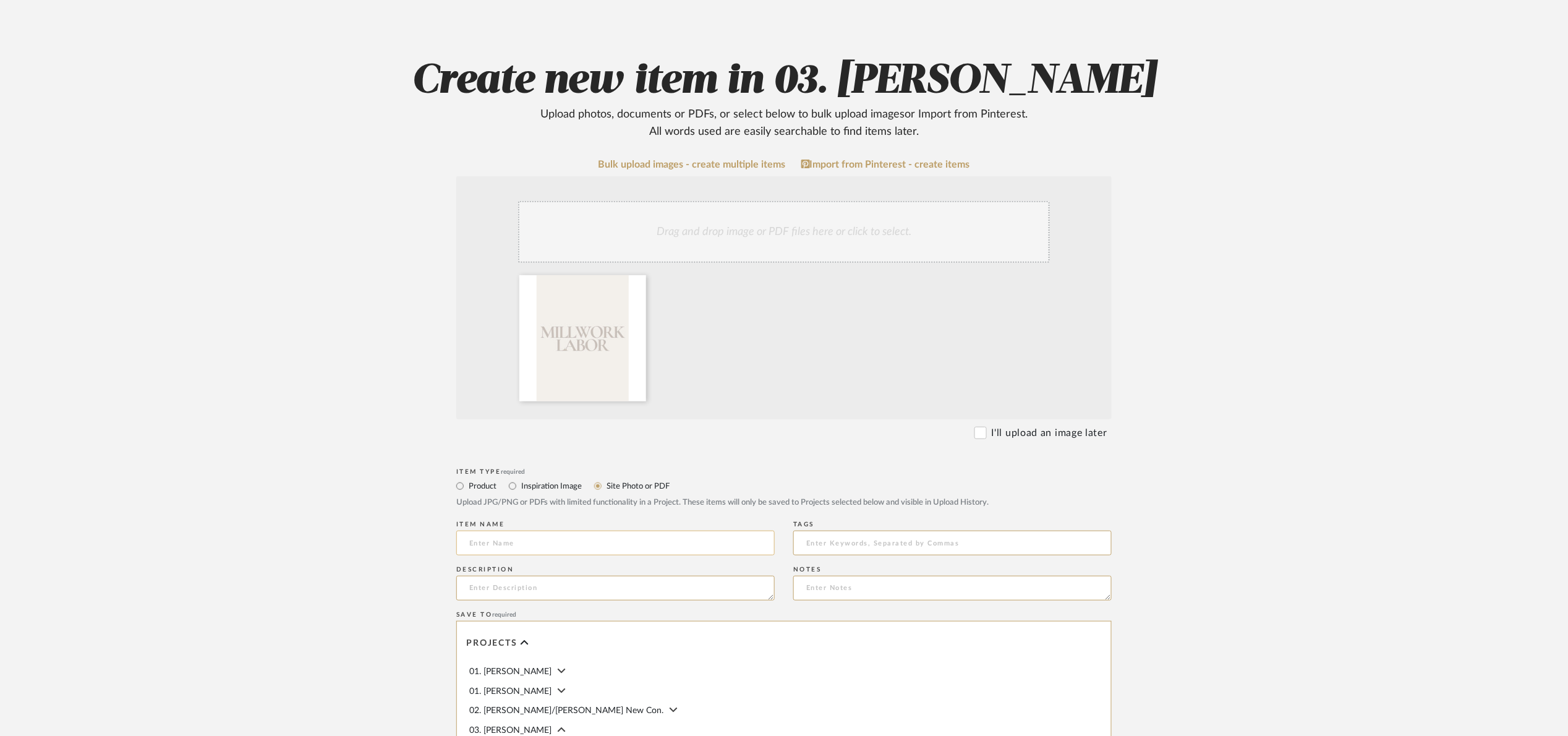
click at [578, 539] on input at bounding box center [615, 543] width 318 height 24
type input "N"
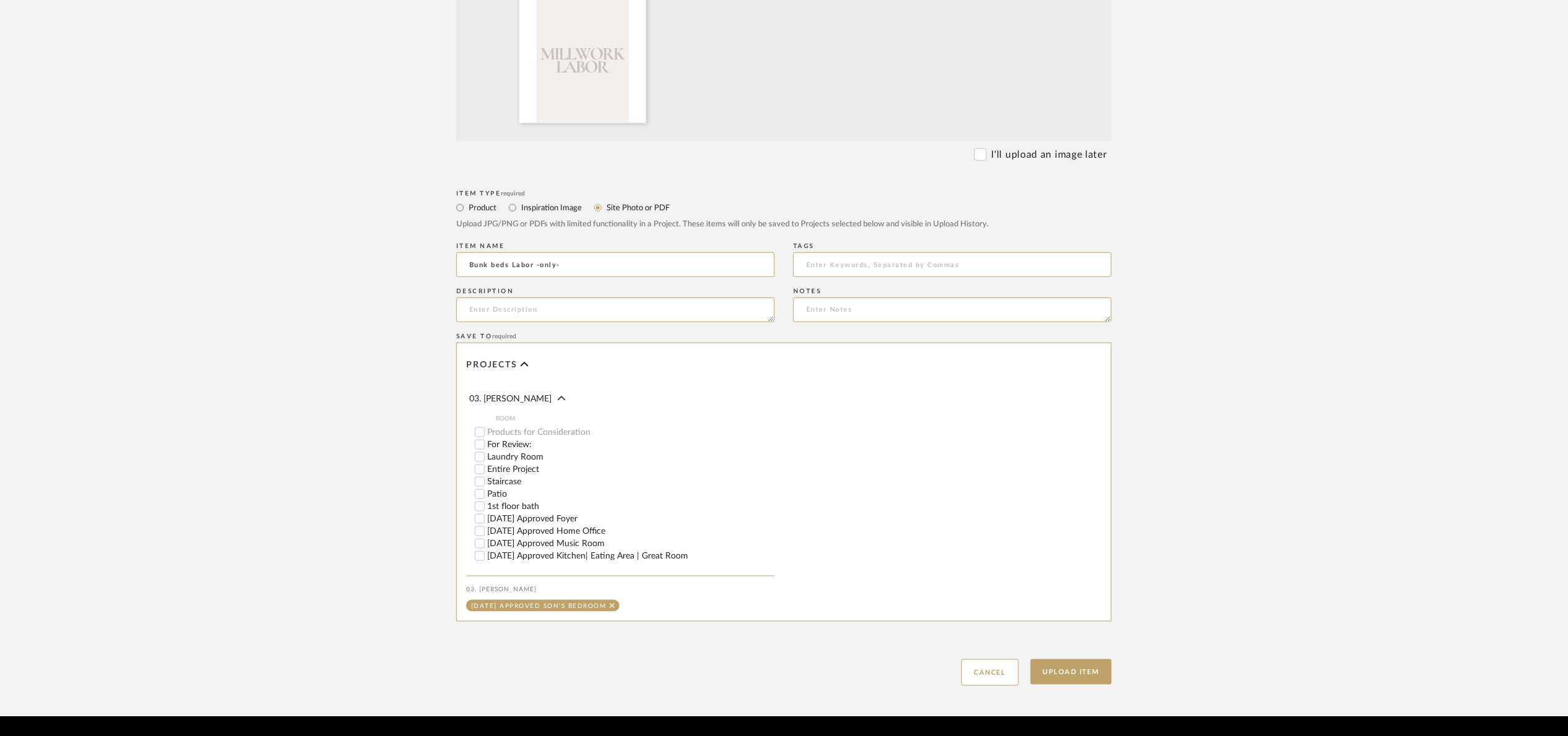
scroll to position [185, 0]
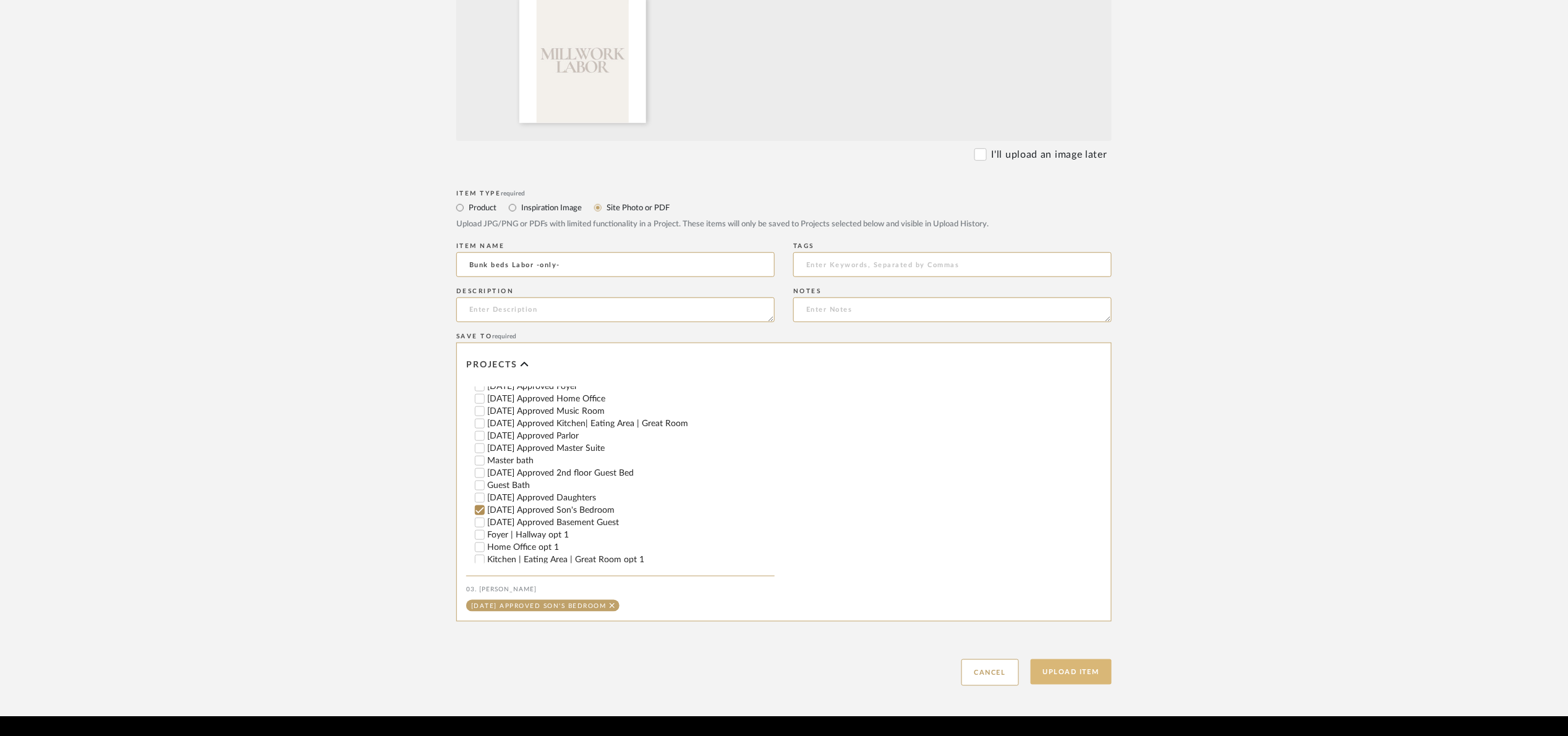
type input "Bunk beds Labor -only-"
click at [1066, 670] on button "Upload Item" at bounding box center [1071, 672] width 82 height 25
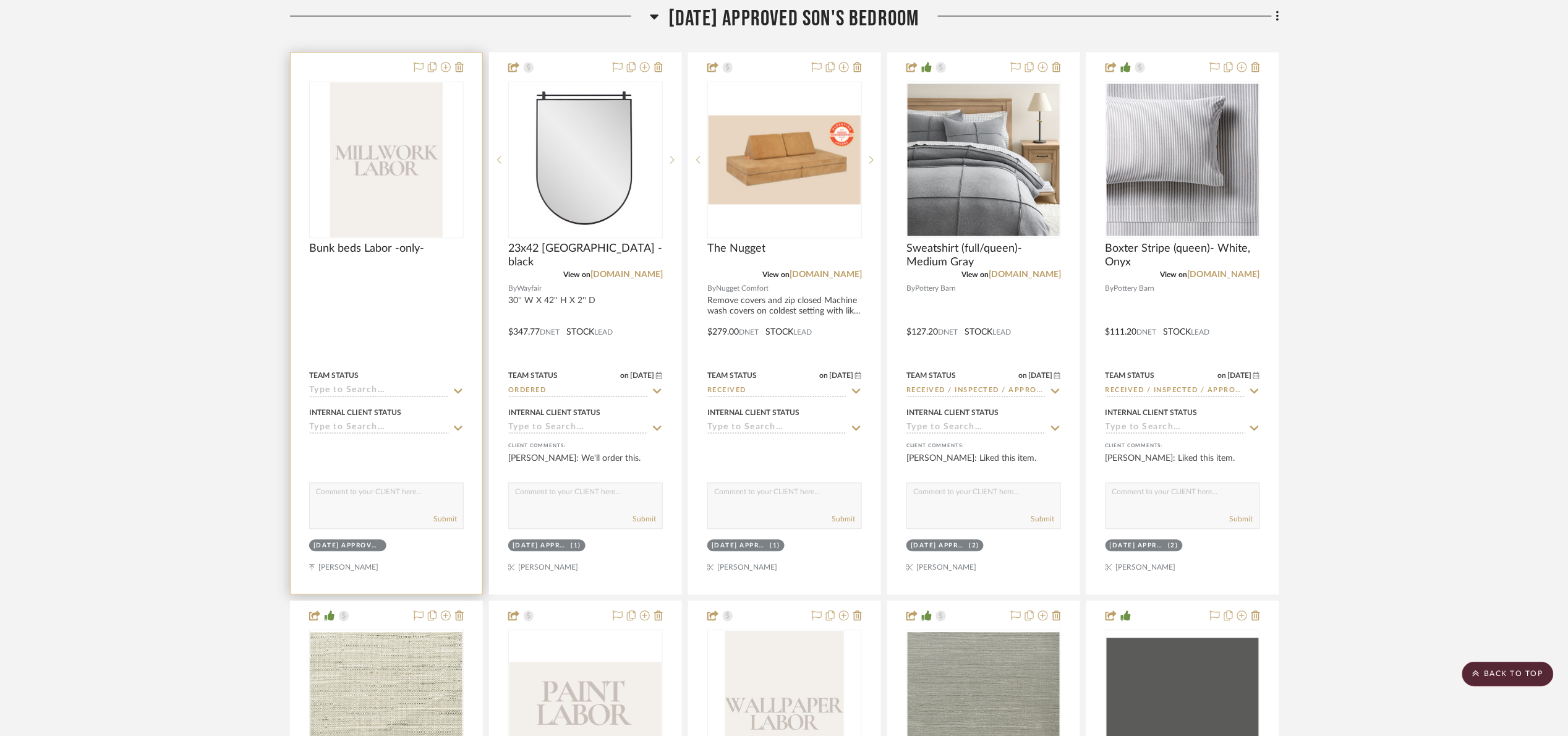
scroll to position [1045, 0]
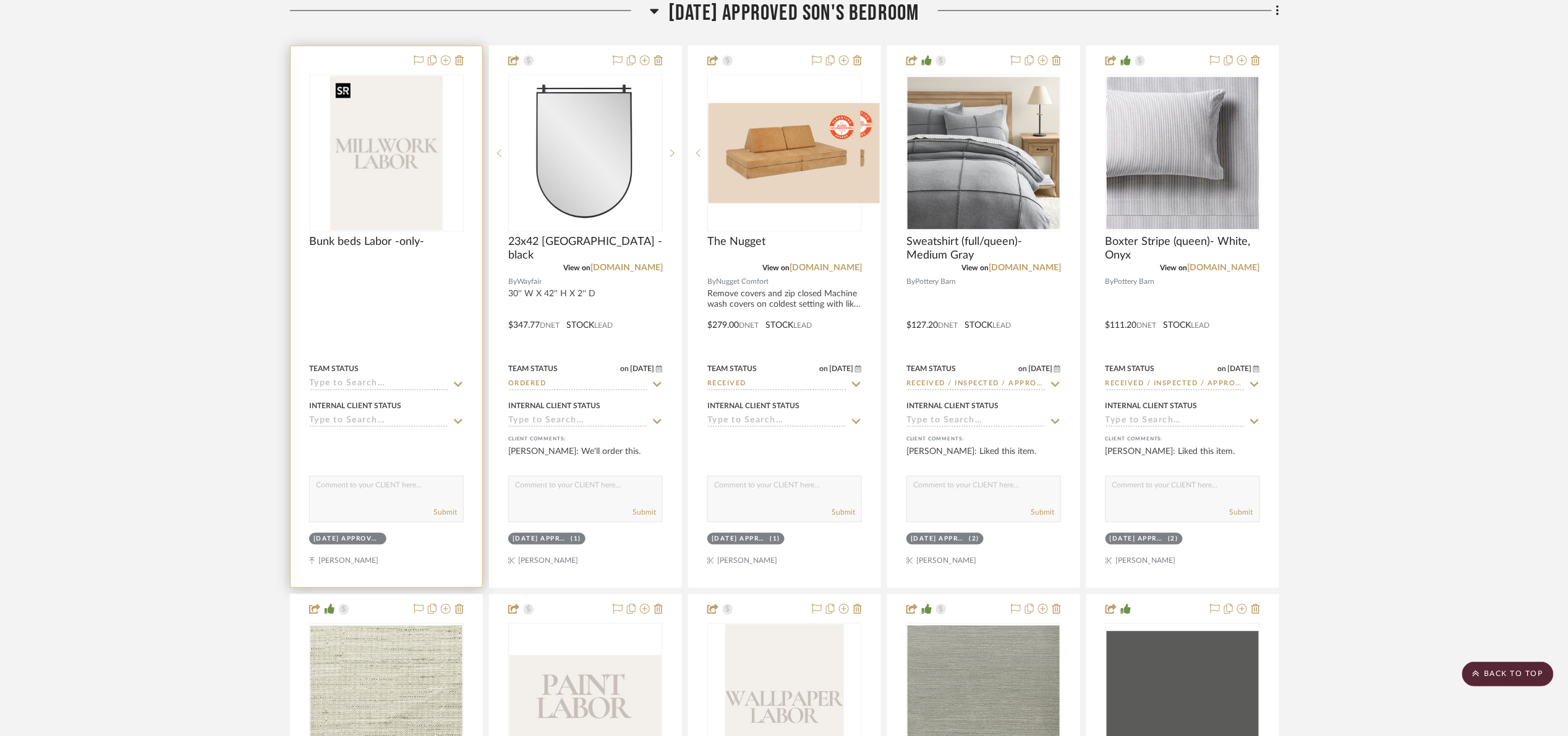
click at [0, 0] on img at bounding box center [0, 0] width 0 height 0
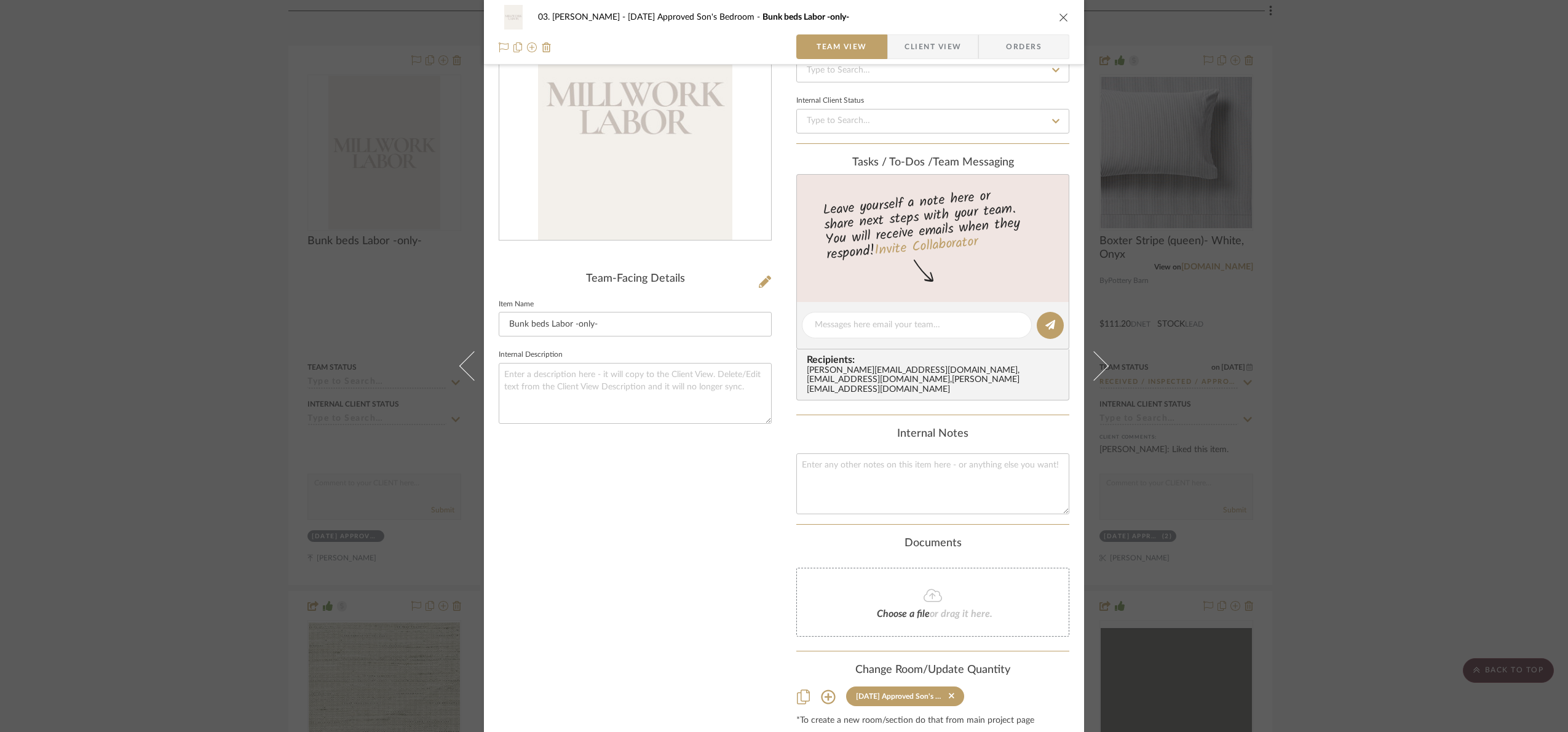
scroll to position [0, 0]
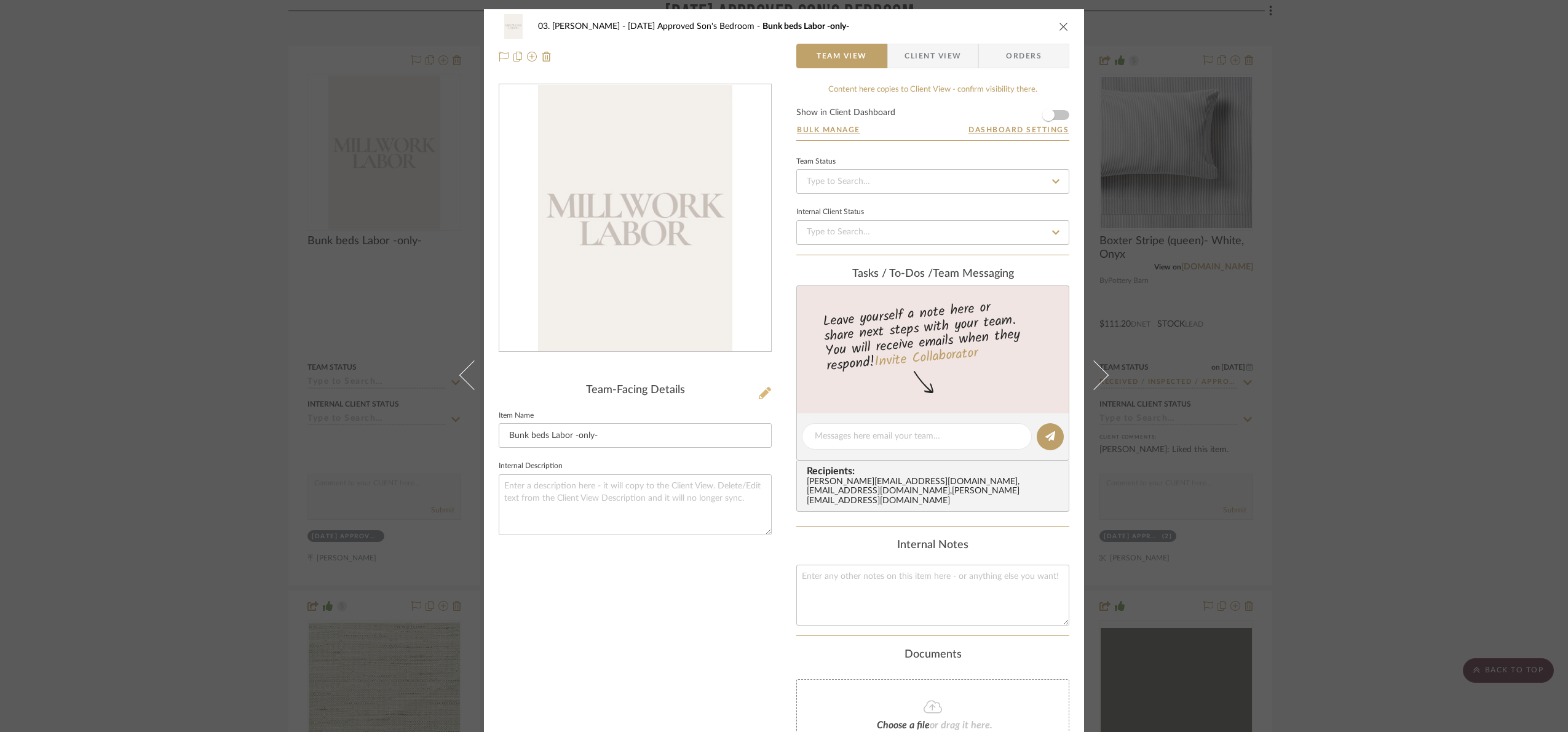
click at [759, 394] on icon at bounding box center [765, 393] width 12 height 12
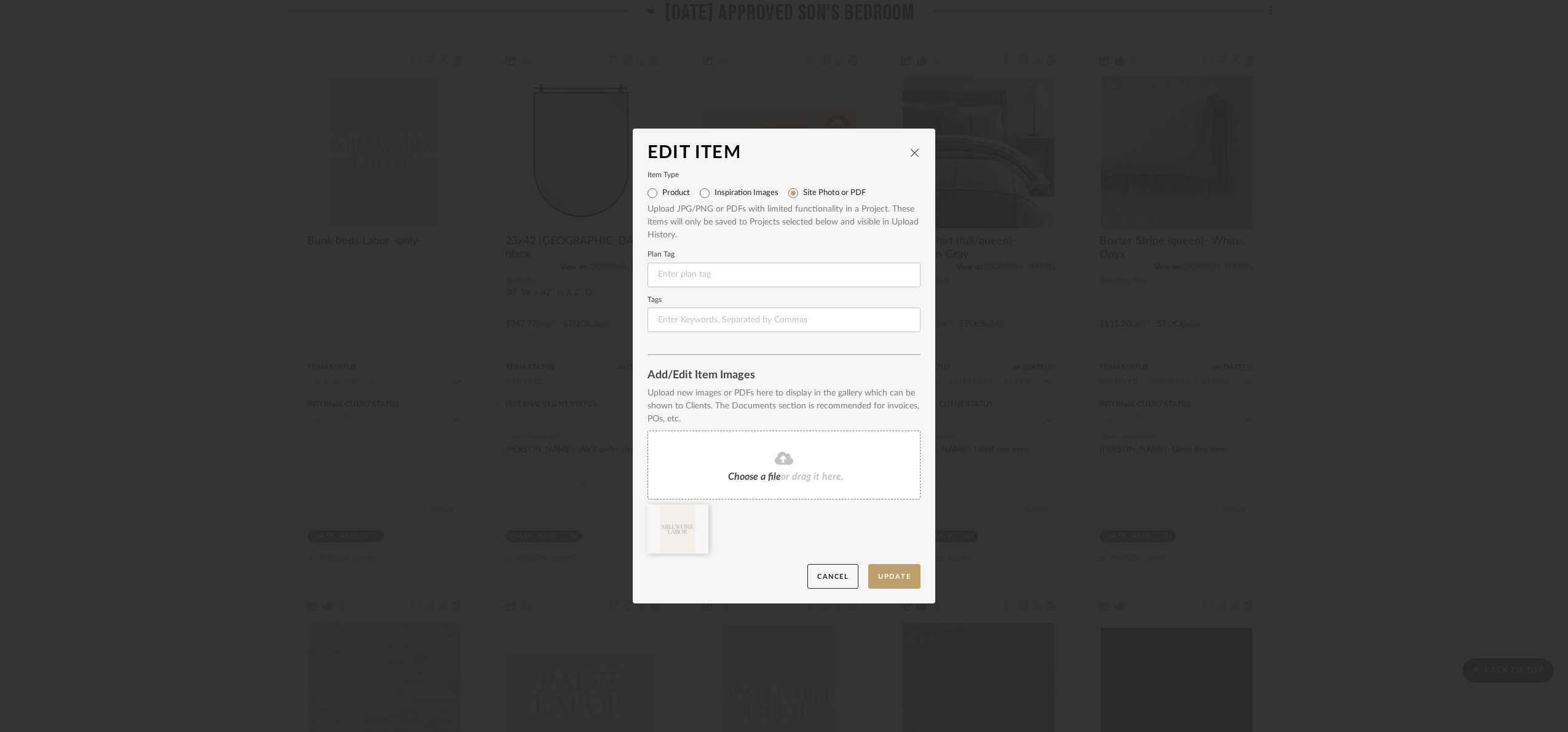
click at [662, 197] on label "Product" at bounding box center [676, 193] width 28 height 10
click at [662, 197] on input "Product" at bounding box center [652, 193] width 20 height 20
radio input "true"
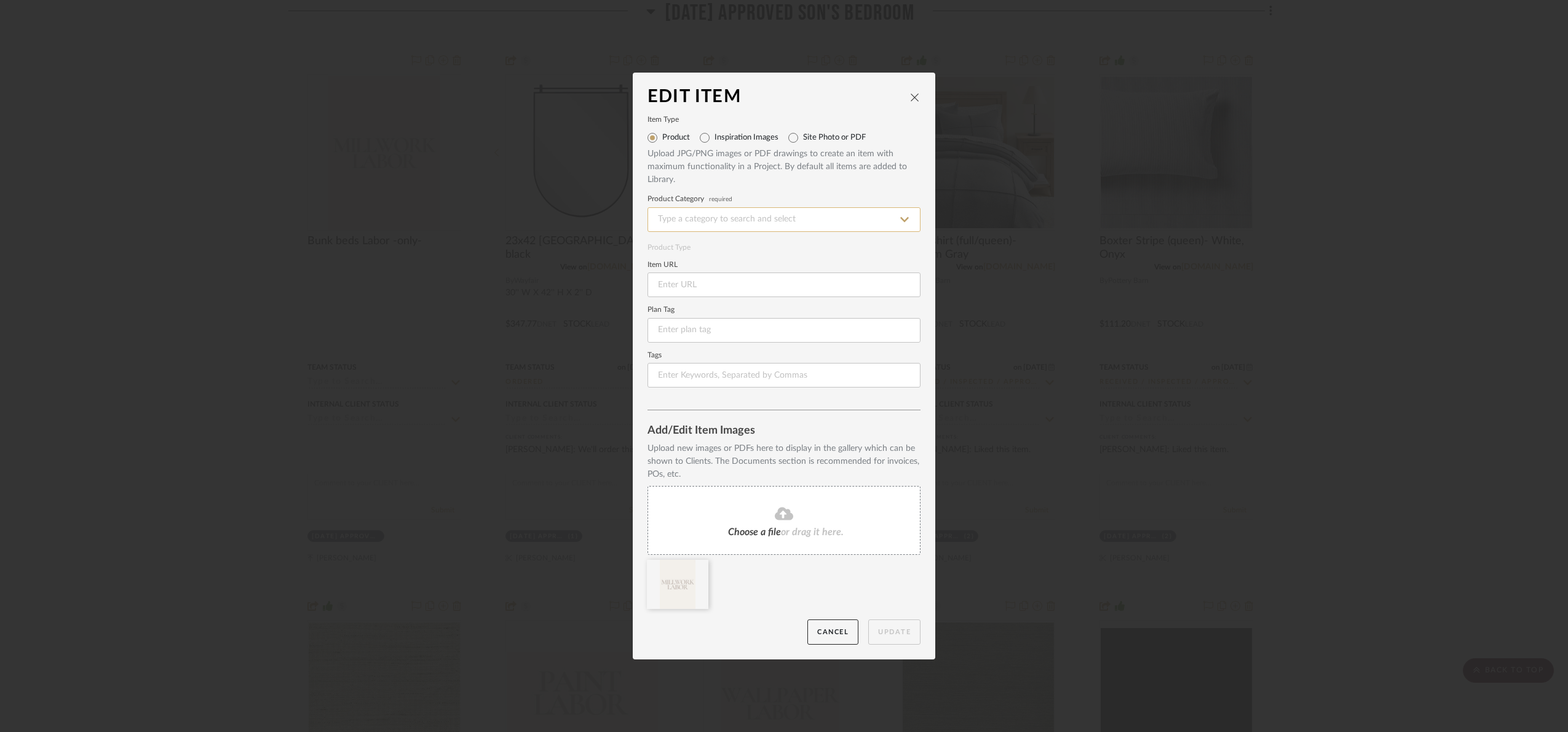
click at [684, 220] on input at bounding box center [784, 220] width 273 height 24
click at [713, 240] on div "Millwork" at bounding box center [779, 250] width 272 height 31
type input "Millwork"
click at [900, 624] on button "Update" at bounding box center [894, 632] width 52 height 25
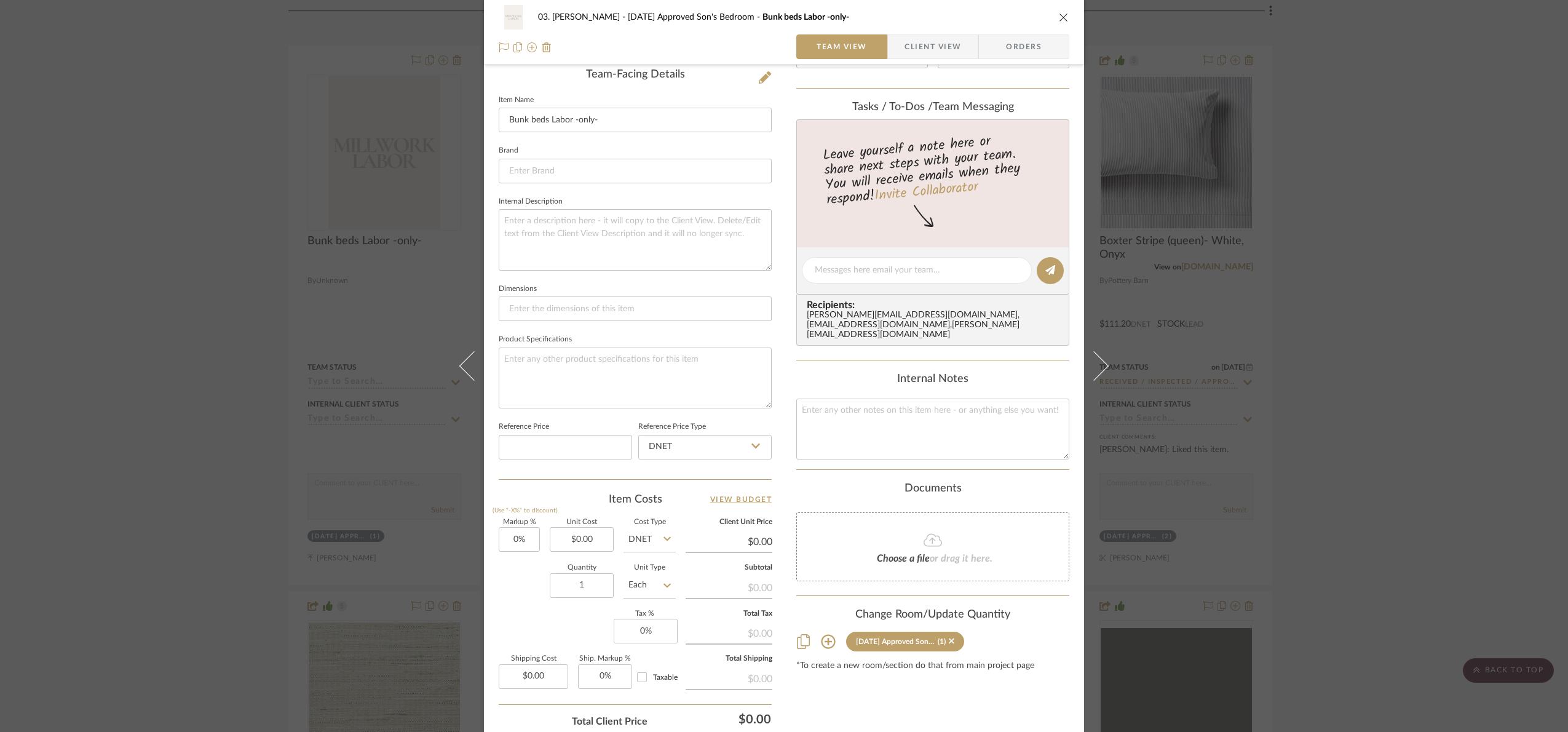
scroll to position [369, 0]
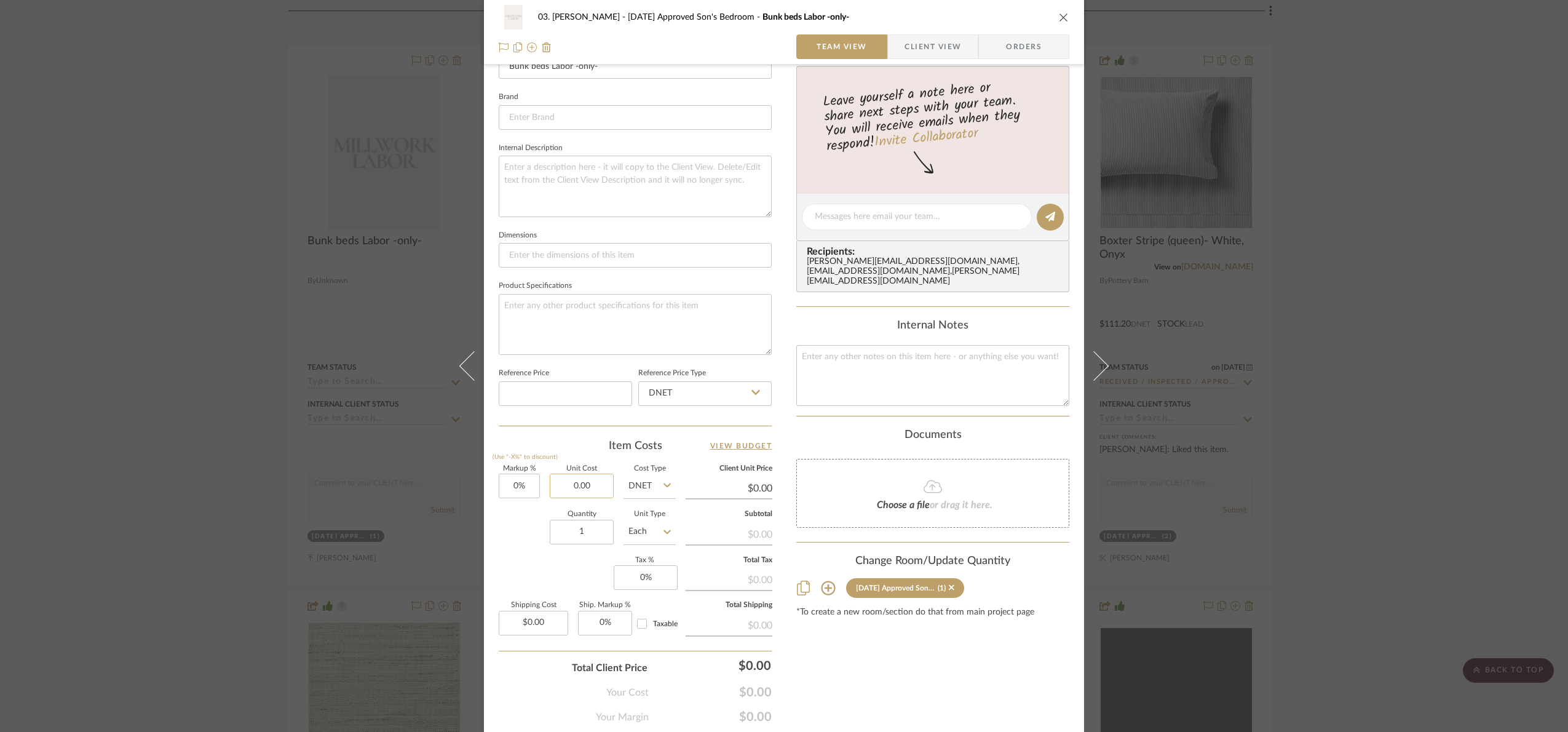
click at [594, 493] on input "0.00" at bounding box center [581, 486] width 64 height 24
type input "$10,400.00"
drag, startPoint x: 487, startPoint y: 543, endPoint x: 490, endPoint y: 549, distance: 6.7
click at [487, 544] on div "03. Jennifer 07.02.25 Approved Son's Bedroom Bunk beds Labor -only- Team View C…" at bounding box center [784, 207] width 600 height 1133
type input "0"
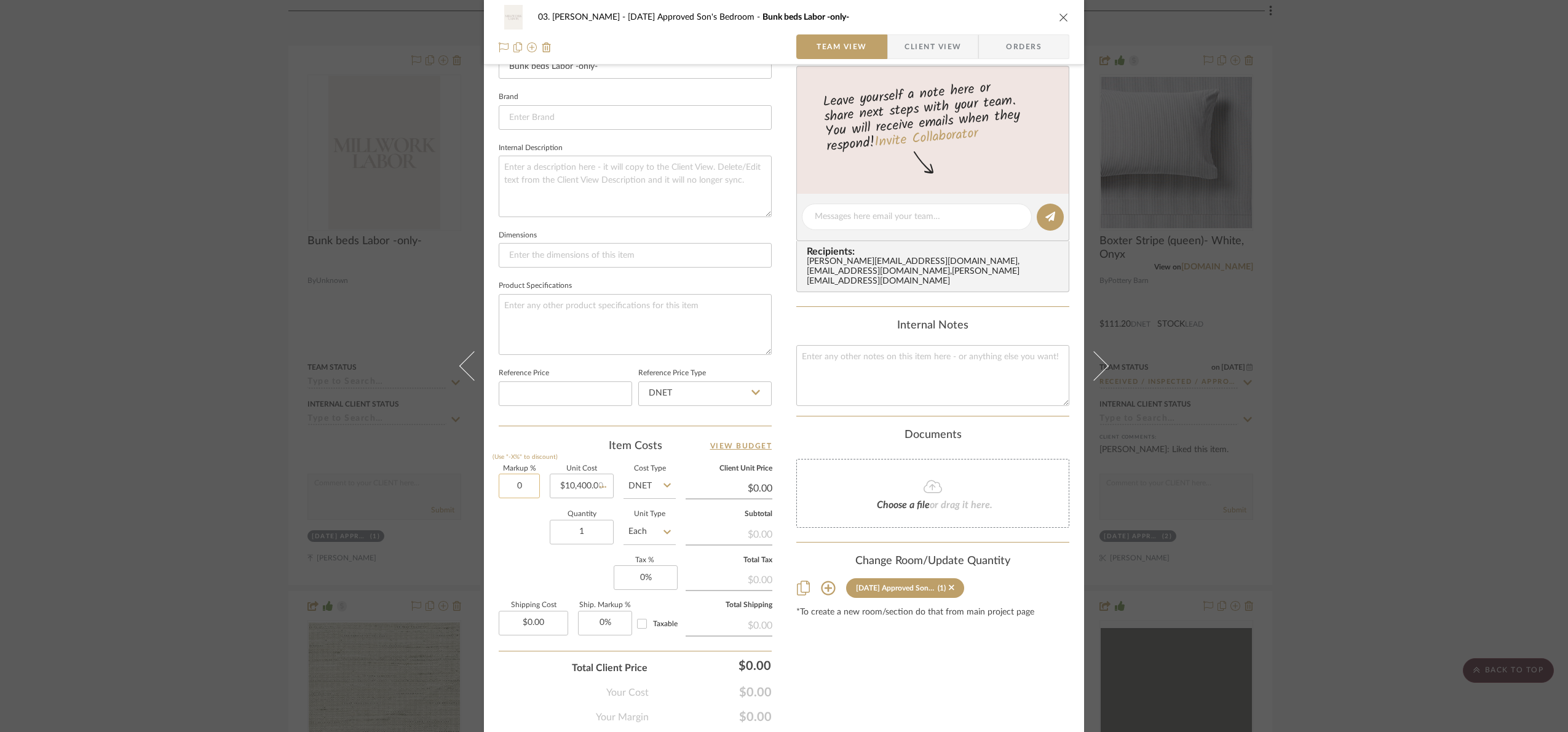
type input "$10,400.00"
click at [519, 496] on input "0" at bounding box center [519, 486] width 41 height 24
type input "20%"
click at [543, 540] on div "Quantity 1 Unit Type Each" at bounding box center [587, 532] width 177 height 44
type input "$12,480.00"
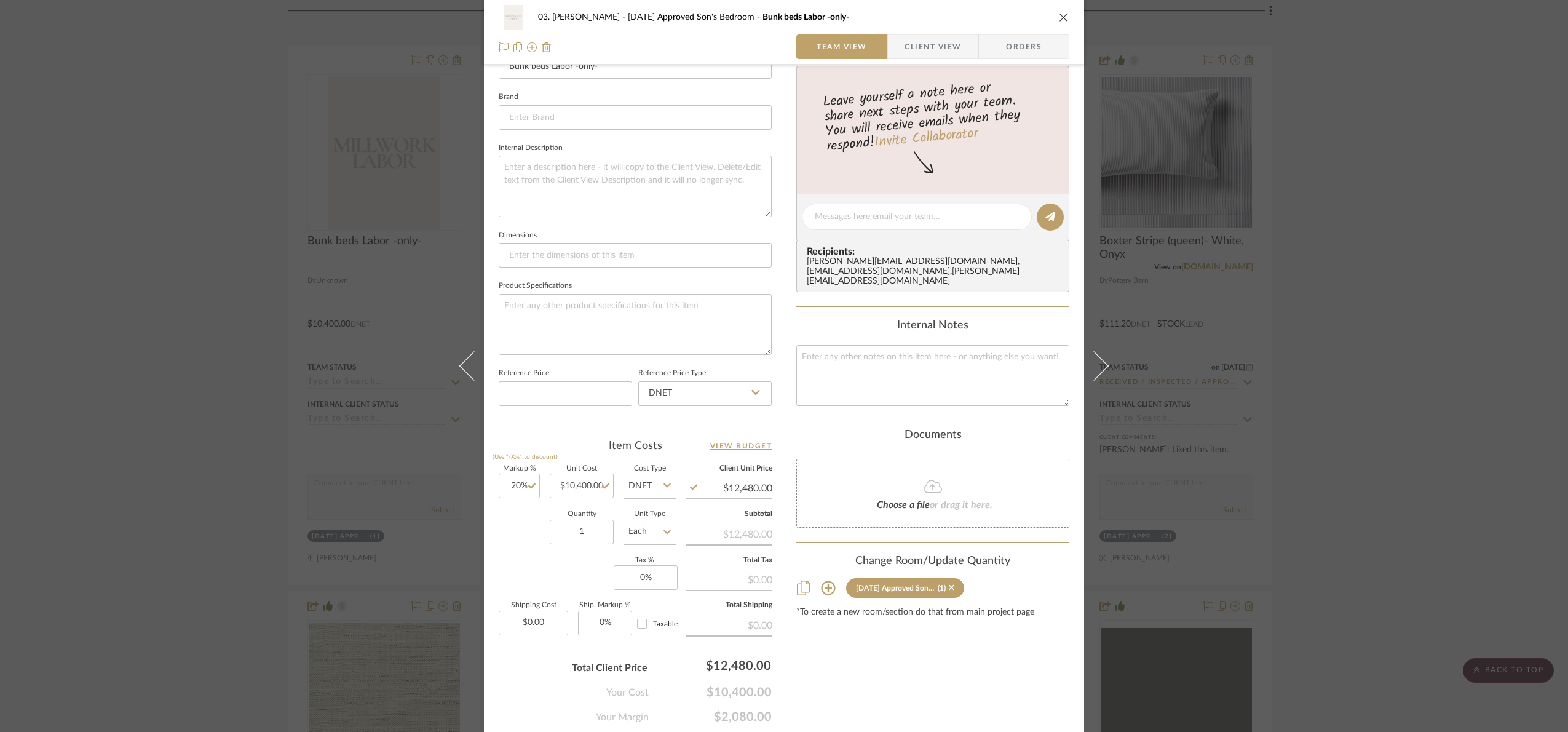
click at [1442, 344] on div "03. Jennifer 07.02.25 Approved Son's Bedroom Bunk beds Labor -only- Team View C…" at bounding box center [784, 366] width 1568 height 732
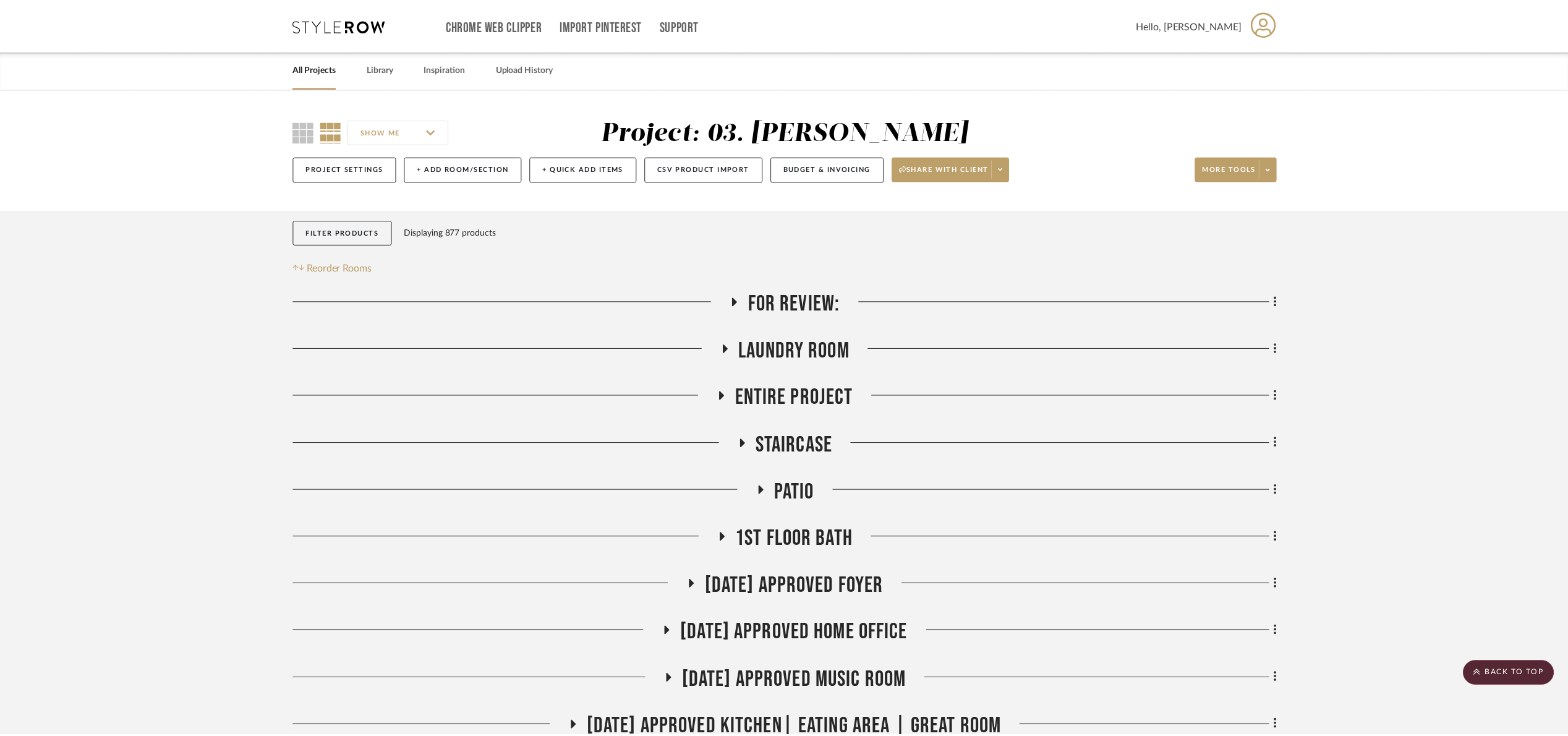
scroll to position [1045, 0]
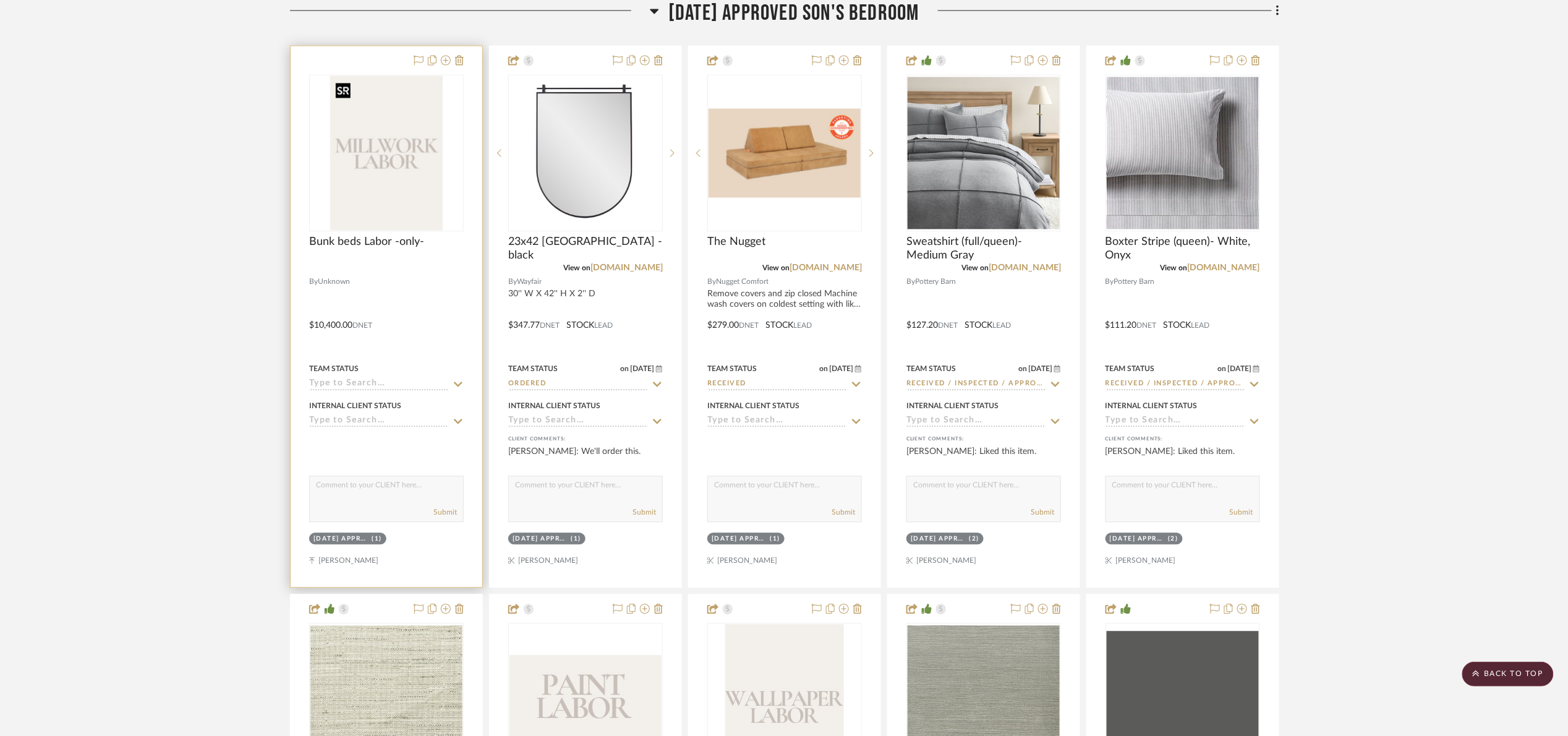
click at [389, 168] on img "0" at bounding box center [387, 154] width 113 height 155
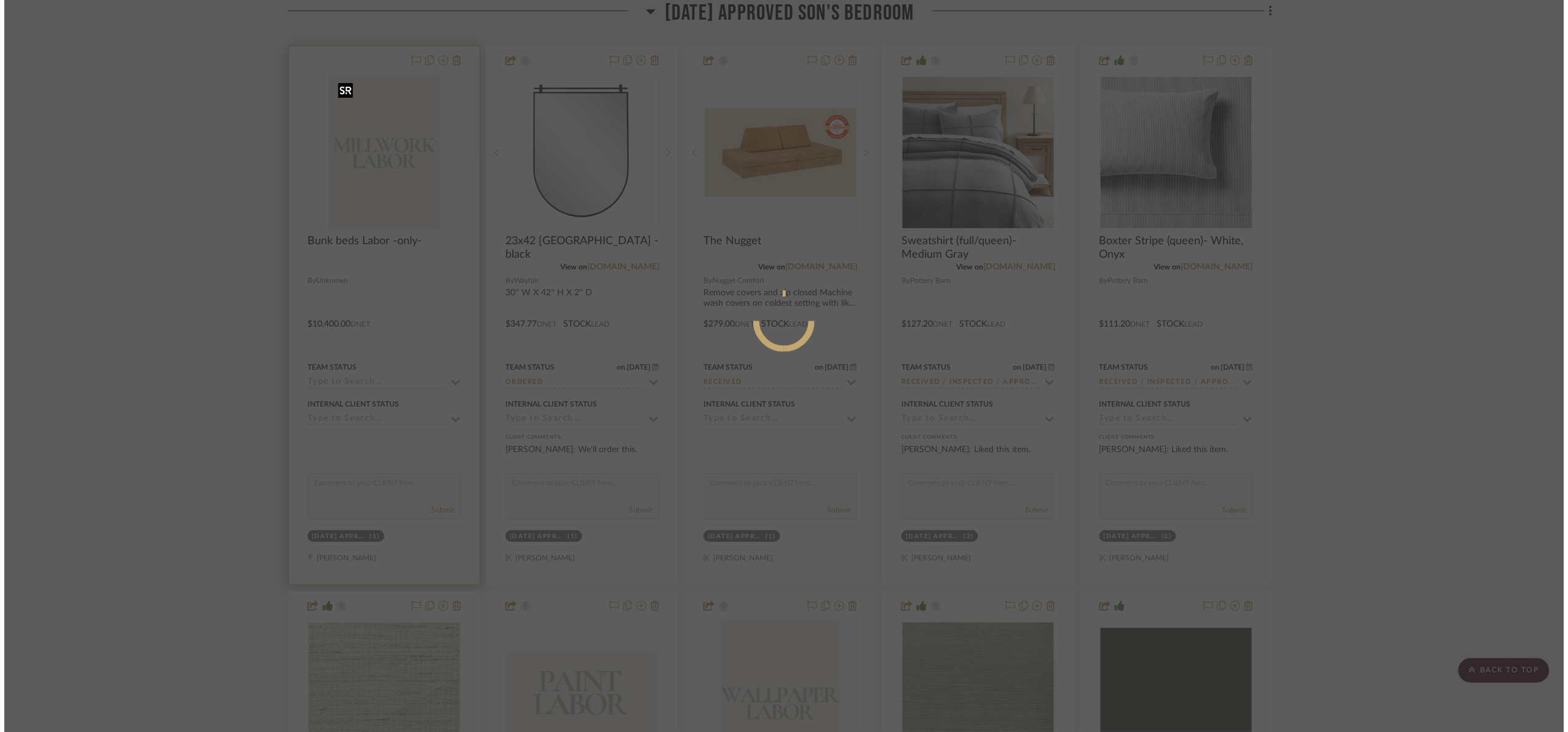
scroll to position [0, 0]
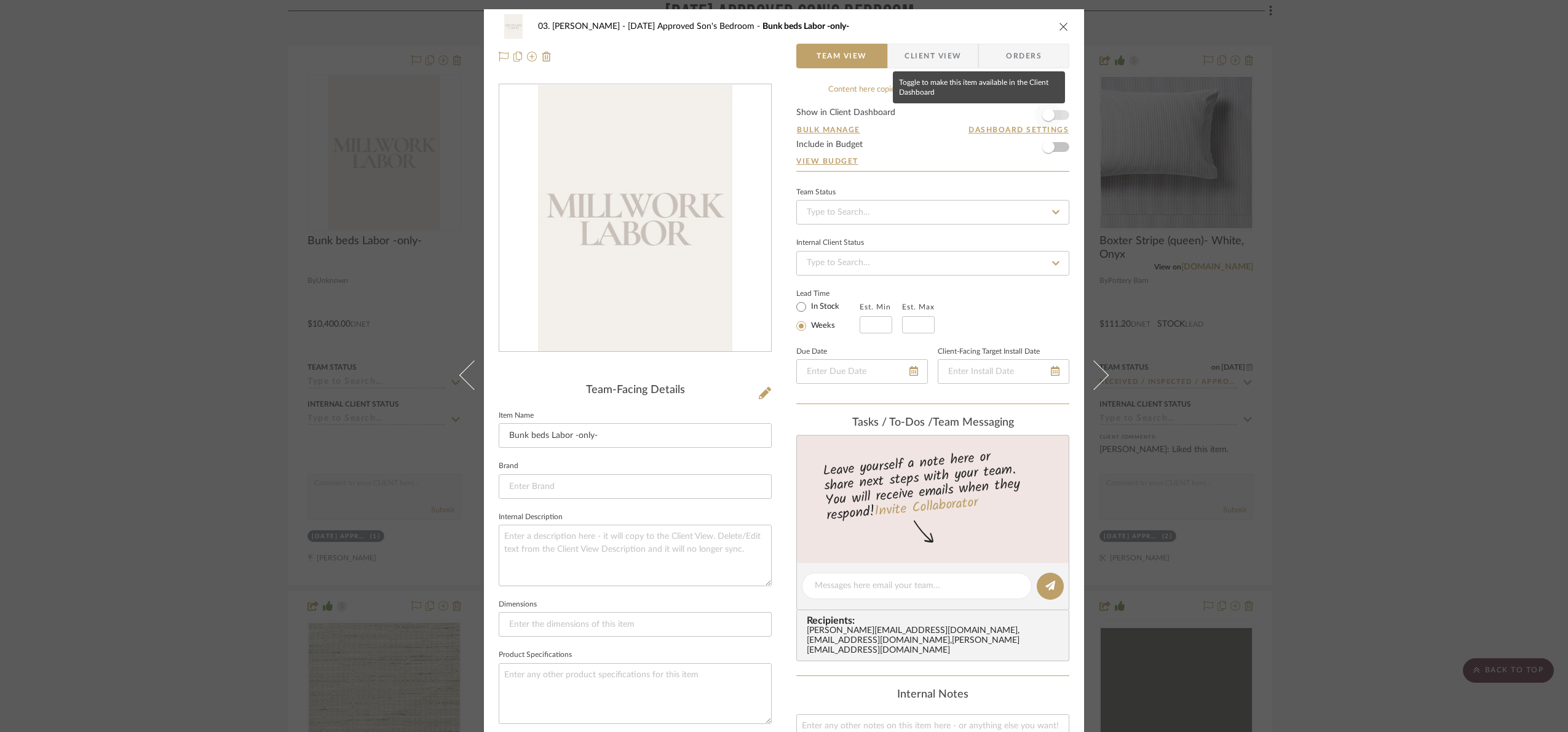
click at [1051, 116] on span "button" at bounding box center [1048, 114] width 27 height 27
click at [907, 60] on span "Client View" at bounding box center [932, 56] width 56 height 24
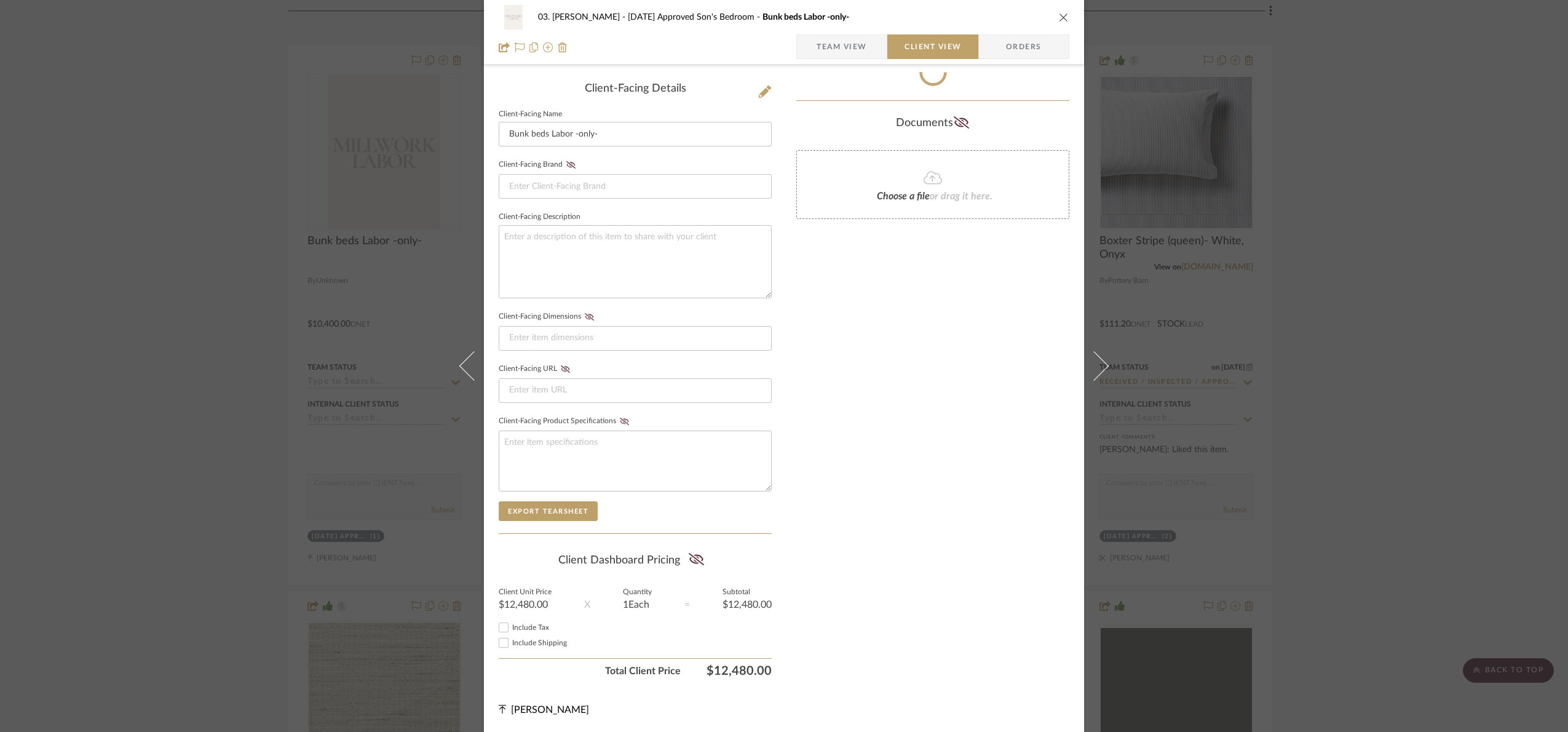
scroll to position [283, 0]
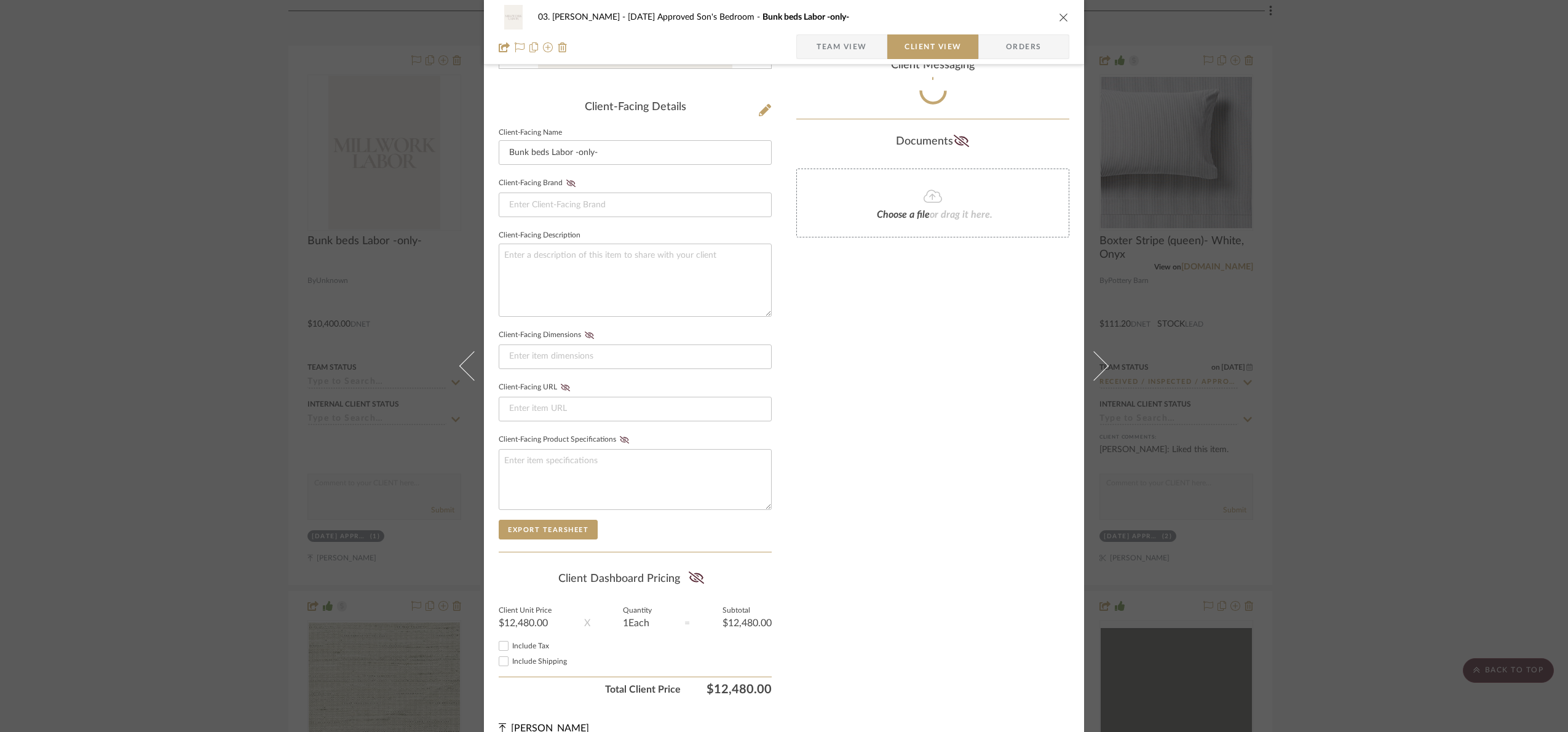
drag, startPoint x: 696, startPoint y: 560, endPoint x: 793, endPoint y: 545, distance: 98.2
click at [698, 558] on div "Client-Facing Details Client-Facing Name Bunk beds Labor -only- Client-Facing B…" at bounding box center [635, 251] width 273 height 901
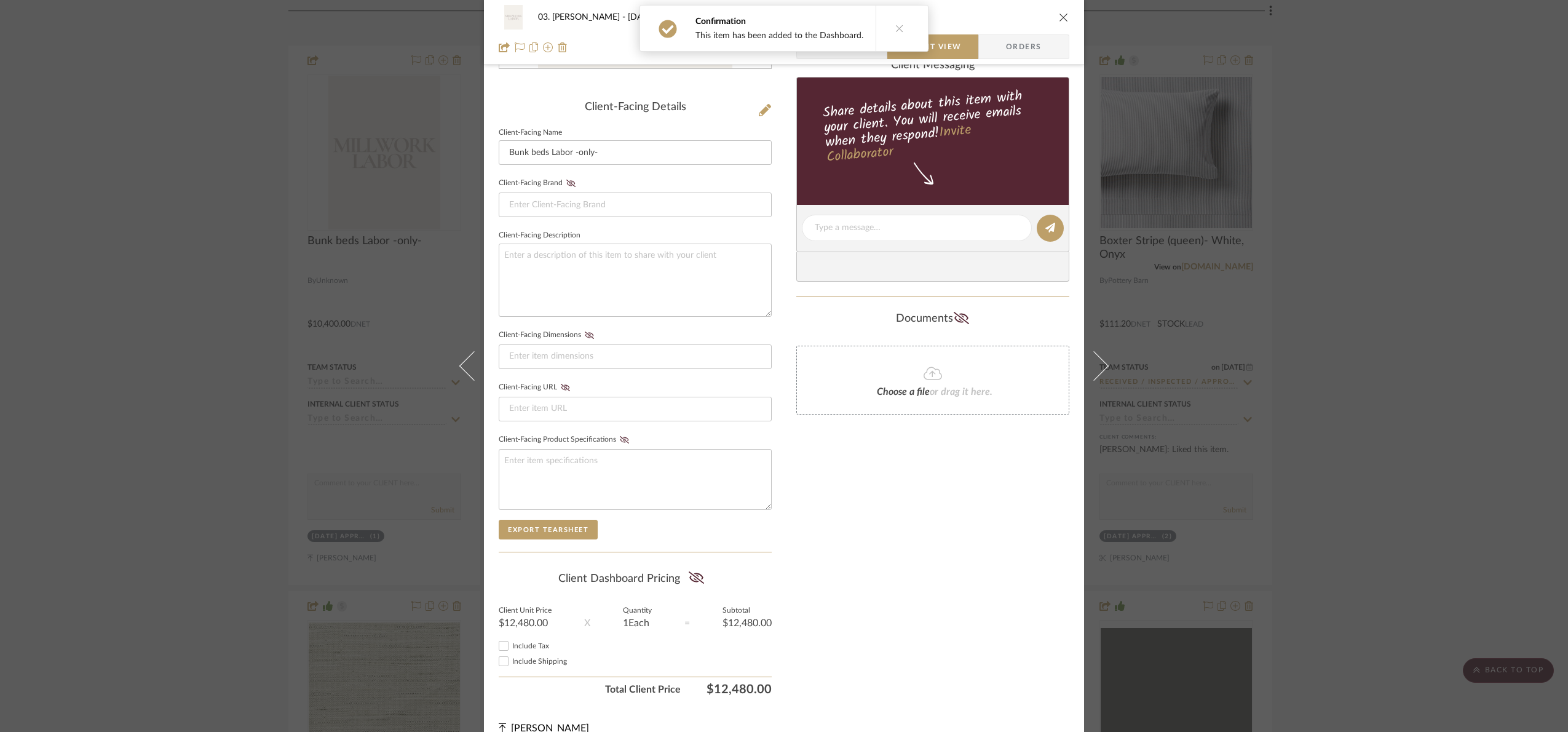
drag, startPoint x: 697, startPoint y: 583, endPoint x: 1137, endPoint y: 494, distance: 448.9
click at [697, 583] on icon at bounding box center [696, 577] width 16 height 12
click at [1374, 401] on div "03. Jennifer 07.02.25 Approved Son's Bedroom Bunk beds Labor -only- Team View C…" at bounding box center [784, 366] width 1568 height 732
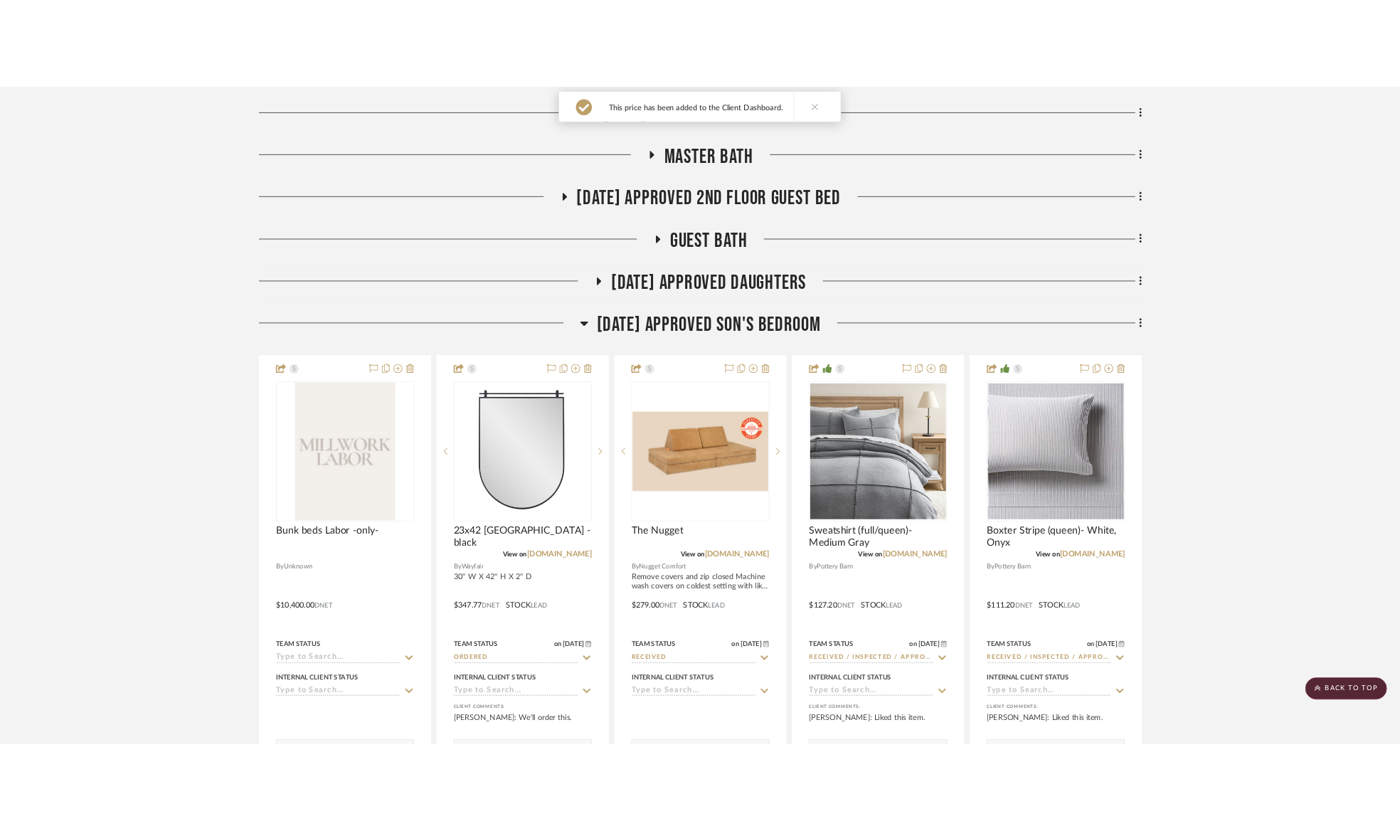
scroll to position [883, 0]
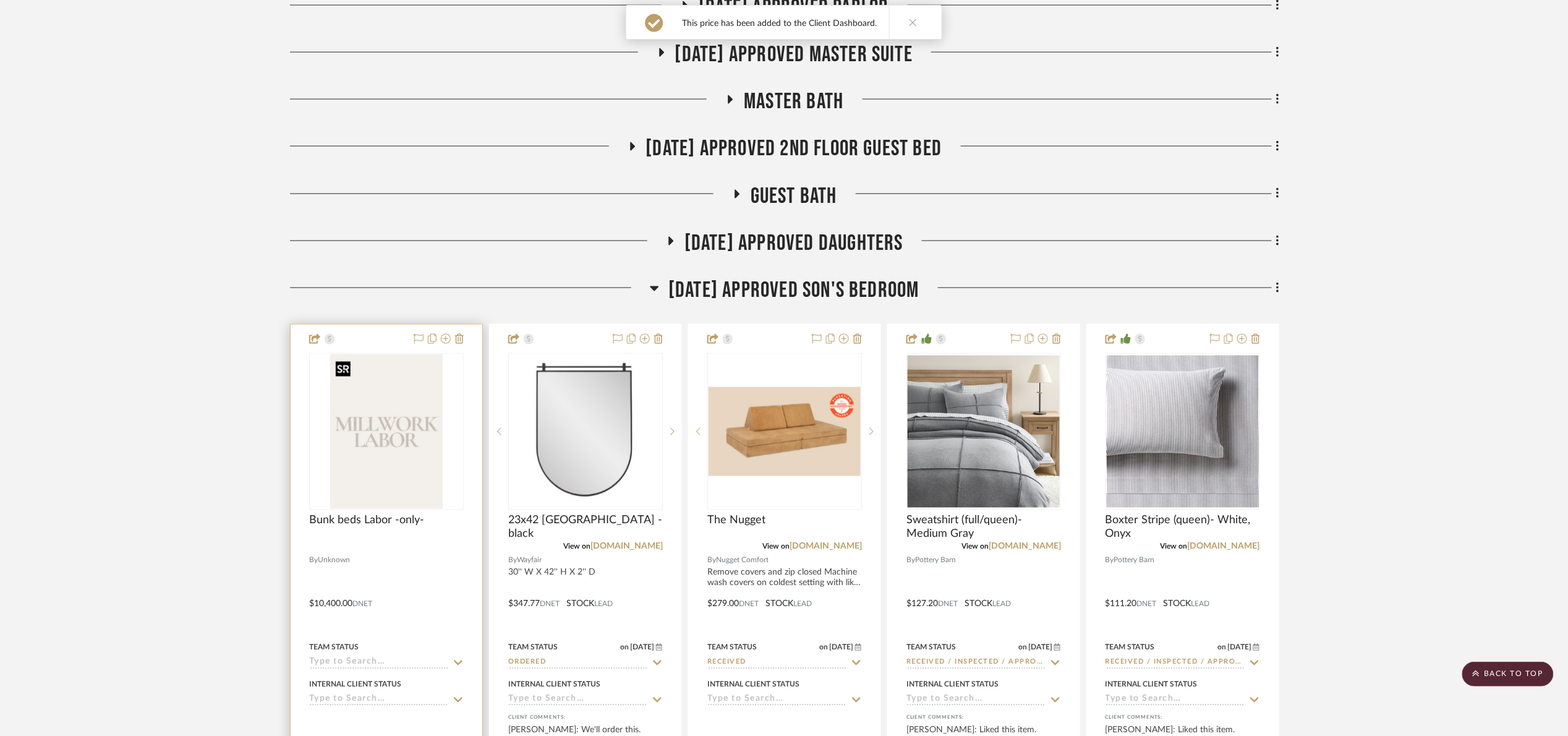
drag, startPoint x: 344, startPoint y: 366, endPoint x: 352, endPoint y: 370, distance: 8.9
click at [344, 366] on div at bounding box center [342, 369] width 15 height 16
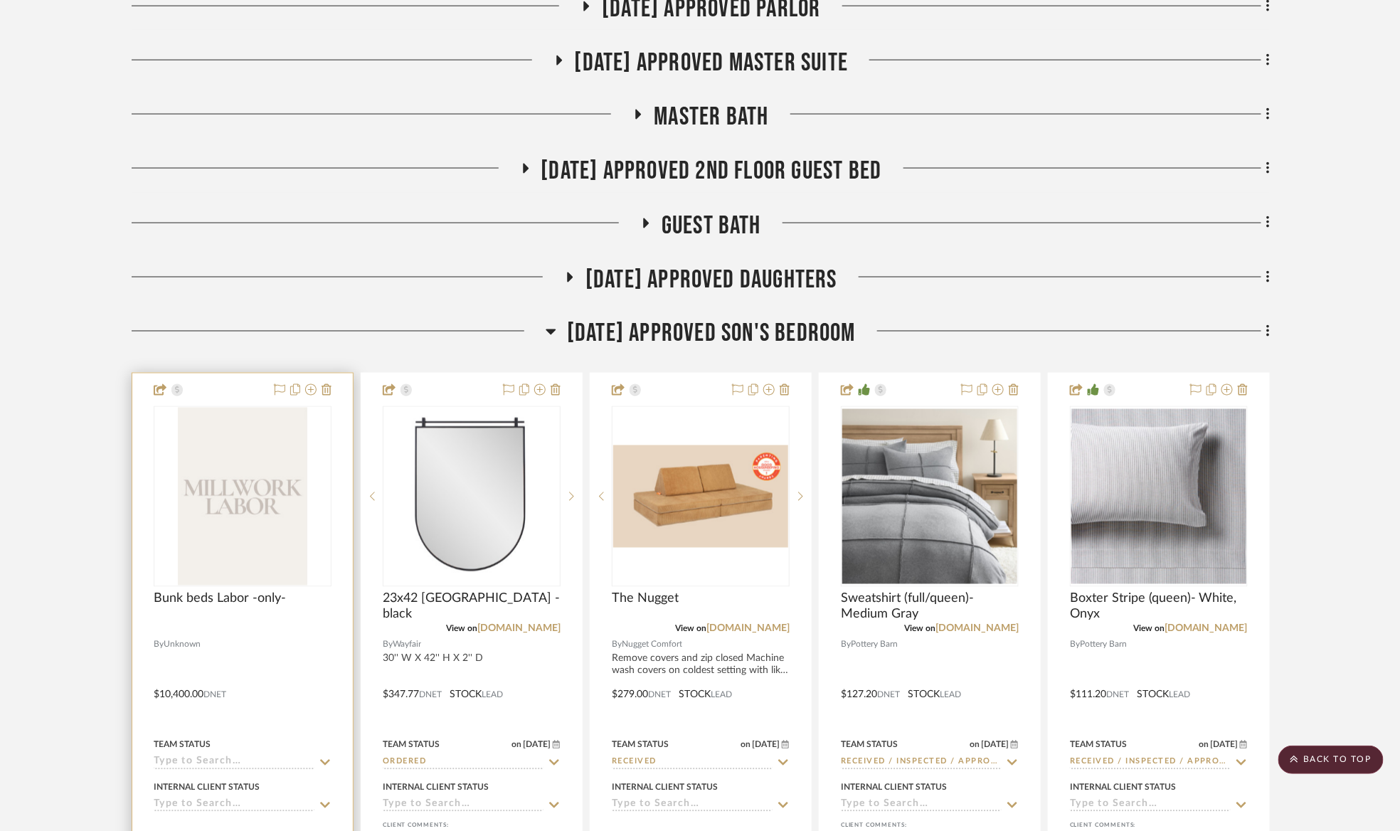
click at [227, 519] on img "0" at bounding box center [243, 497] width 130 height 178
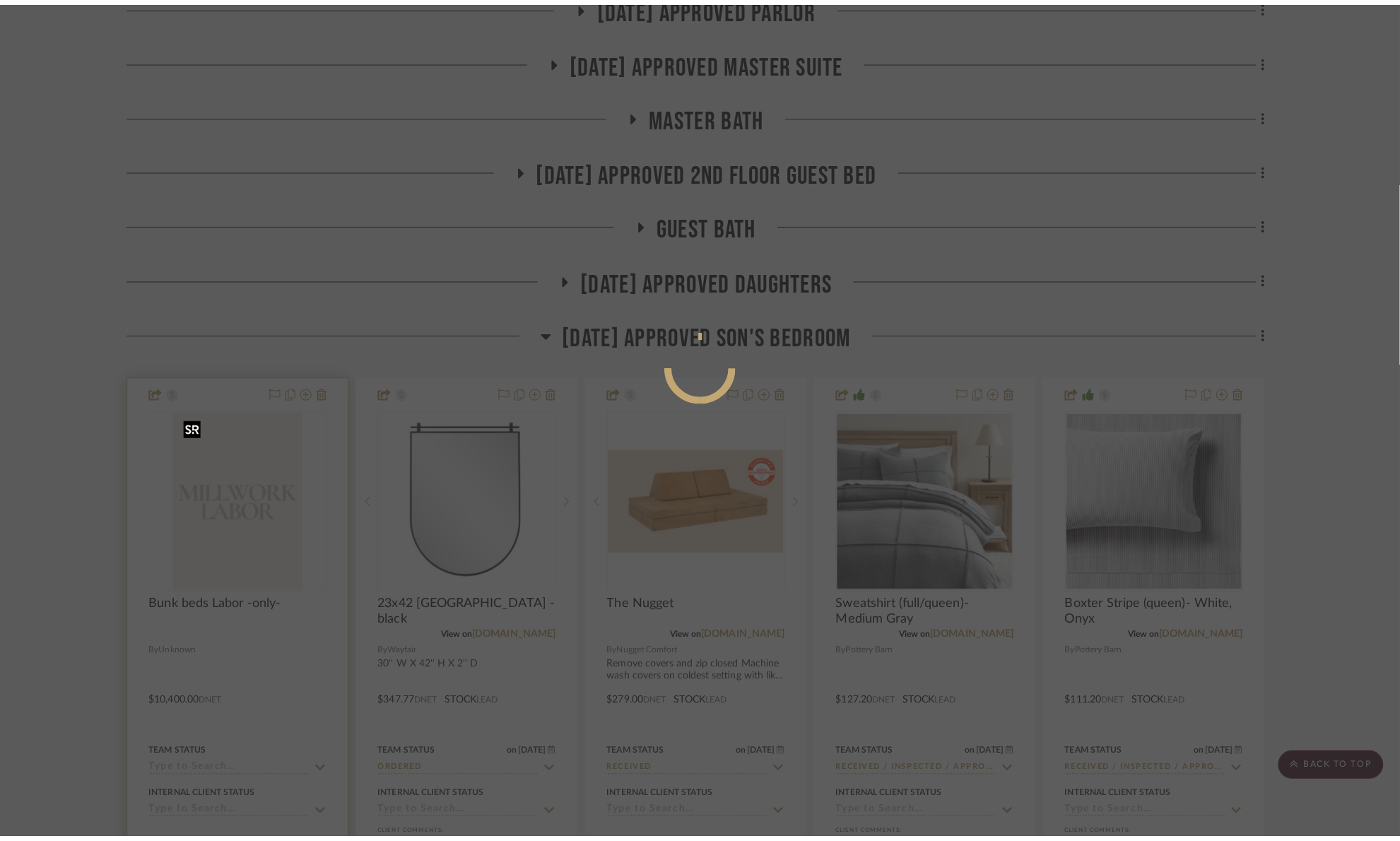
scroll to position [0, 0]
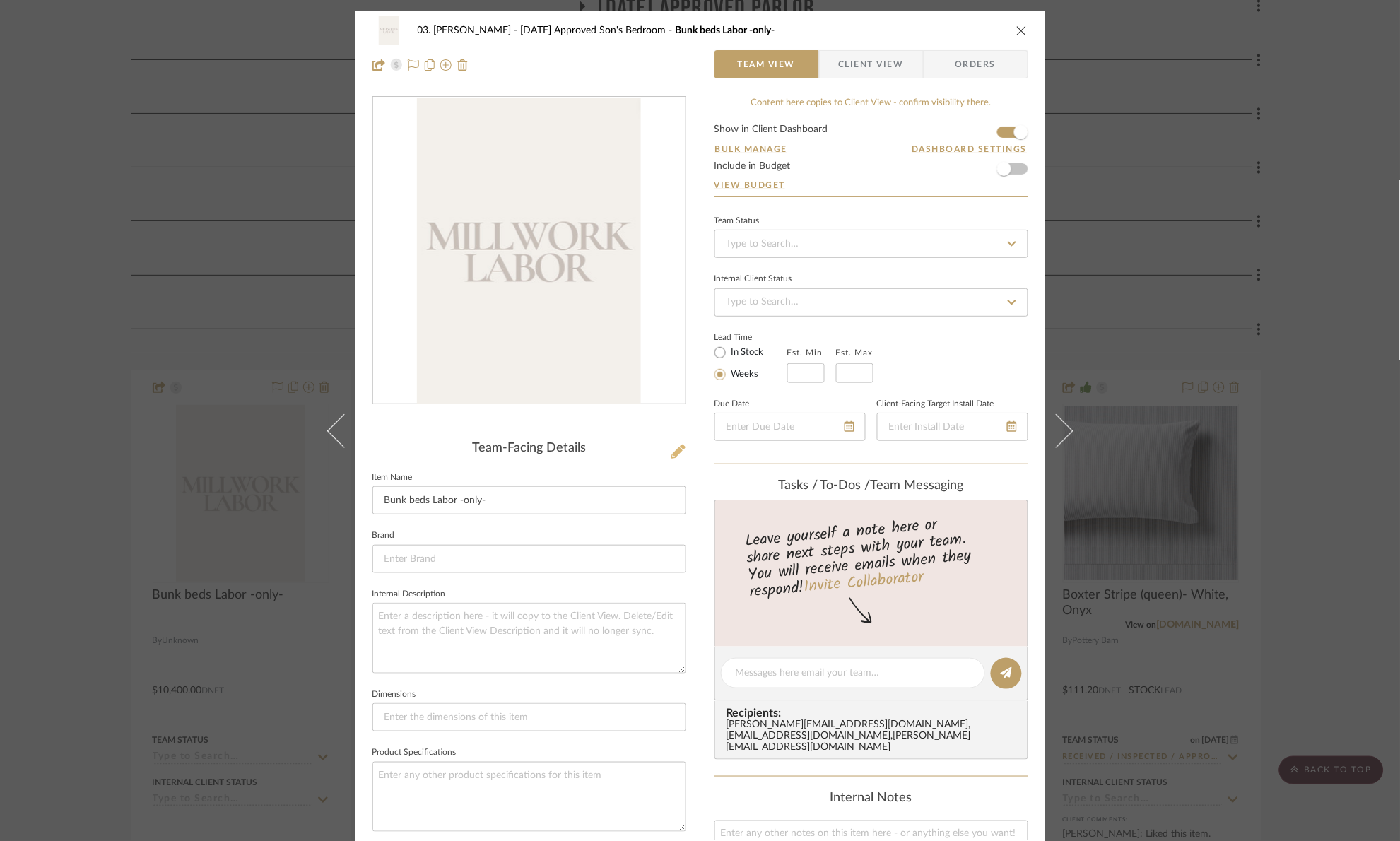
click at [671, 458] on fa-icon at bounding box center [678, 452] width 14 height 14
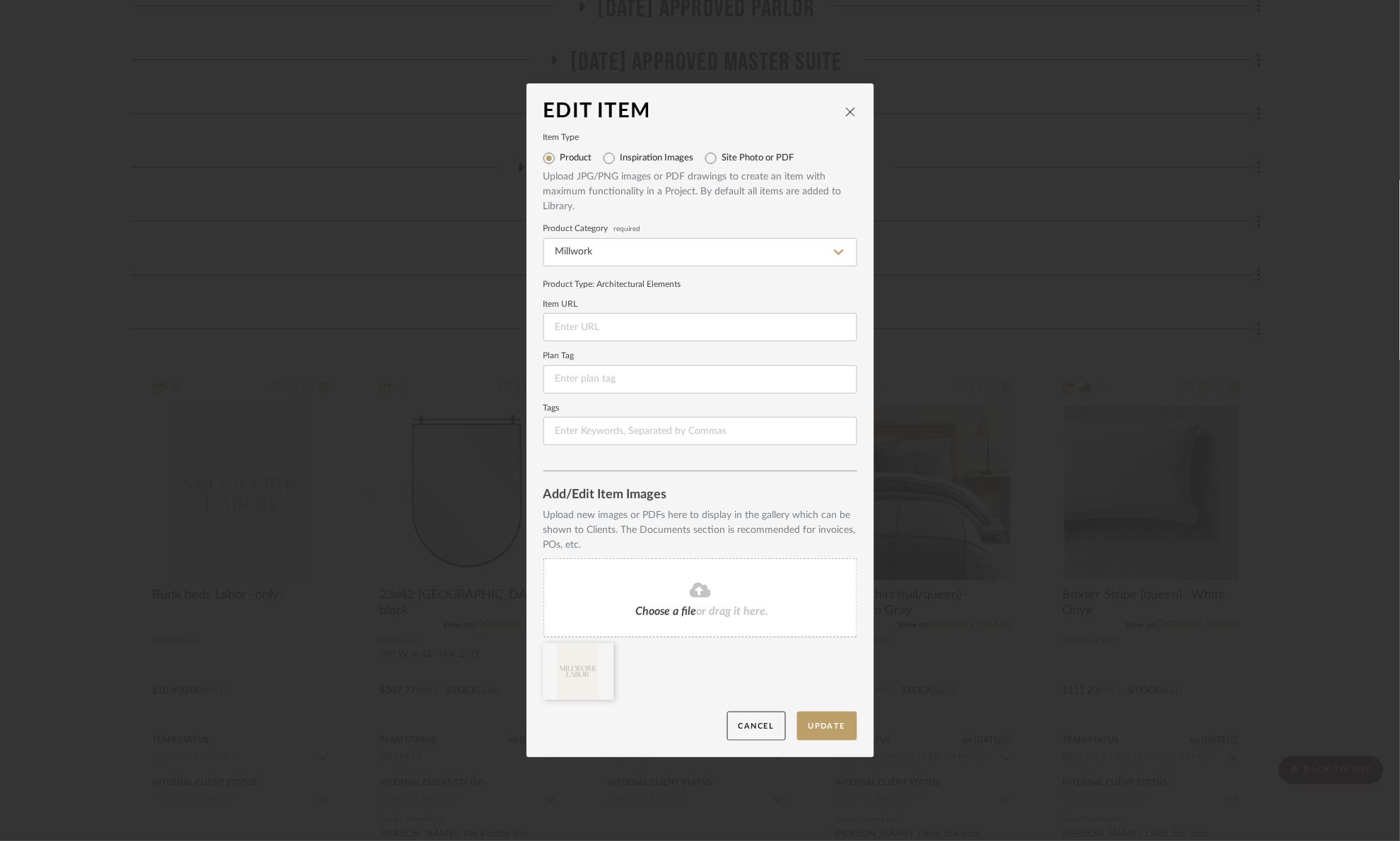
click at [990, 253] on div "Edit Item Item Type Product Inspiration Images Site Photo or PDF Upload JPG/PNG…" at bounding box center [700, 420] width 1400 height 841
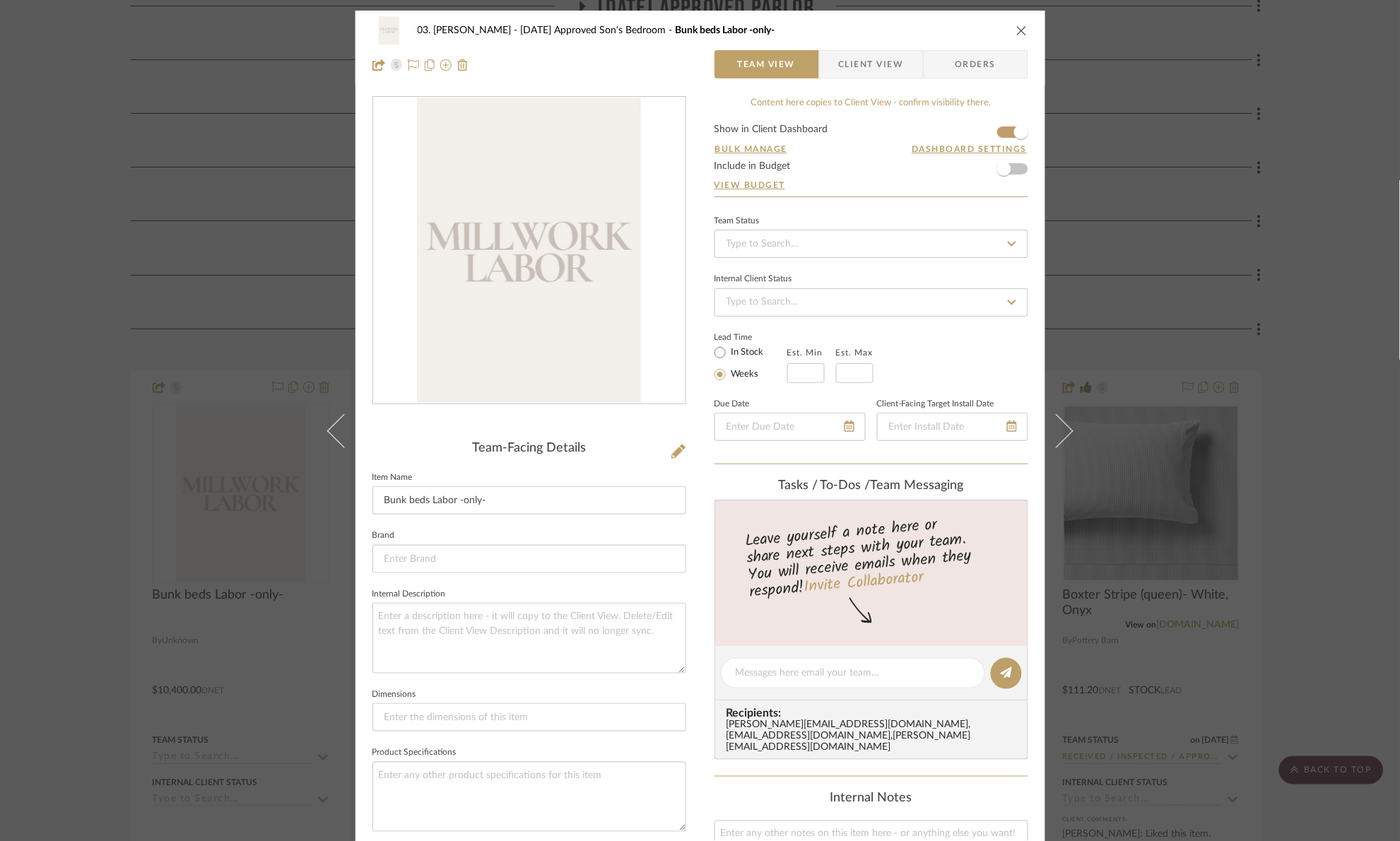
click at [262, 530] on div "03. Jennifer 07.02.25 Approved Son's Bedroom Bunk beds Labor -only- Team View C…" at bounding box center [700, 420] width 1400 height 841
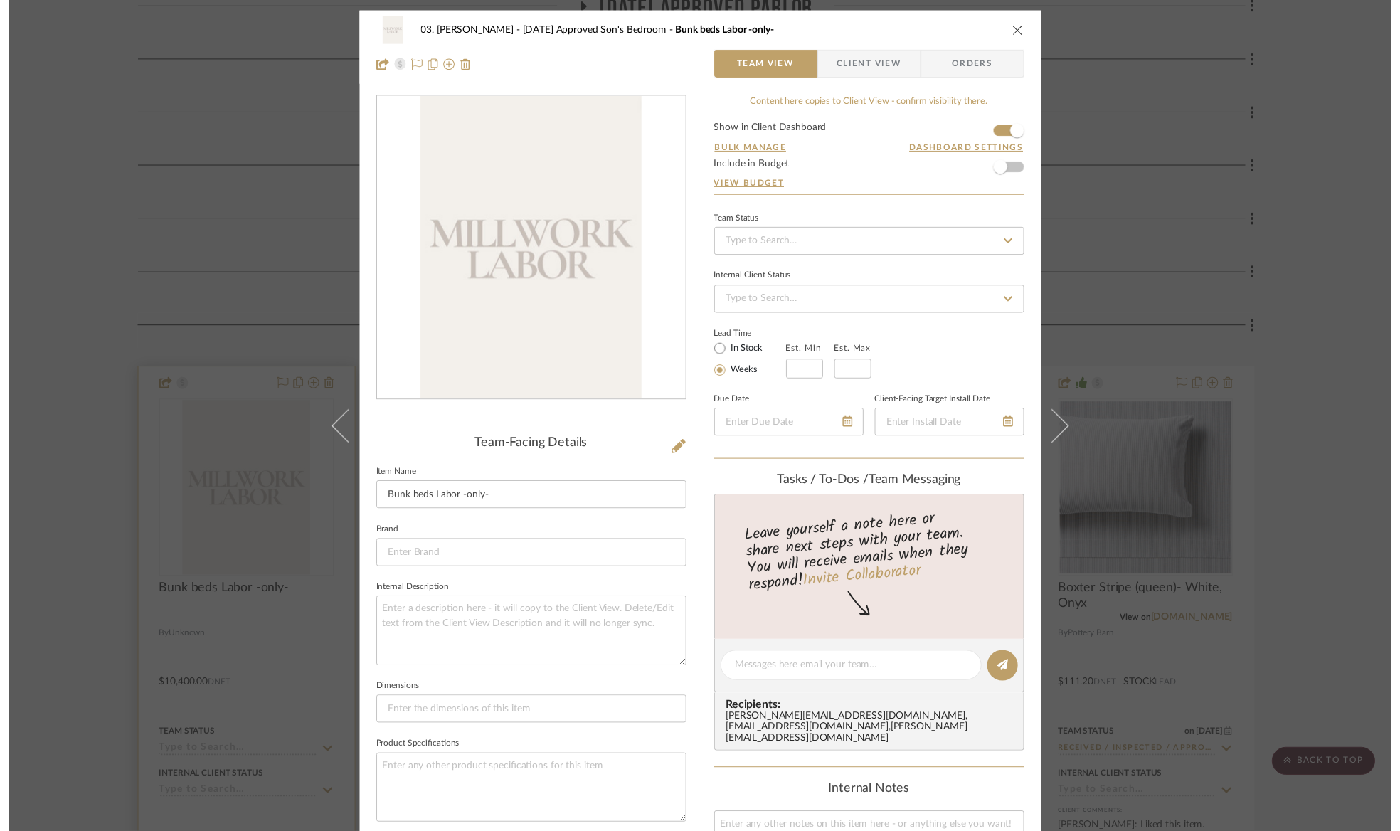
scroll to position [883, 0]
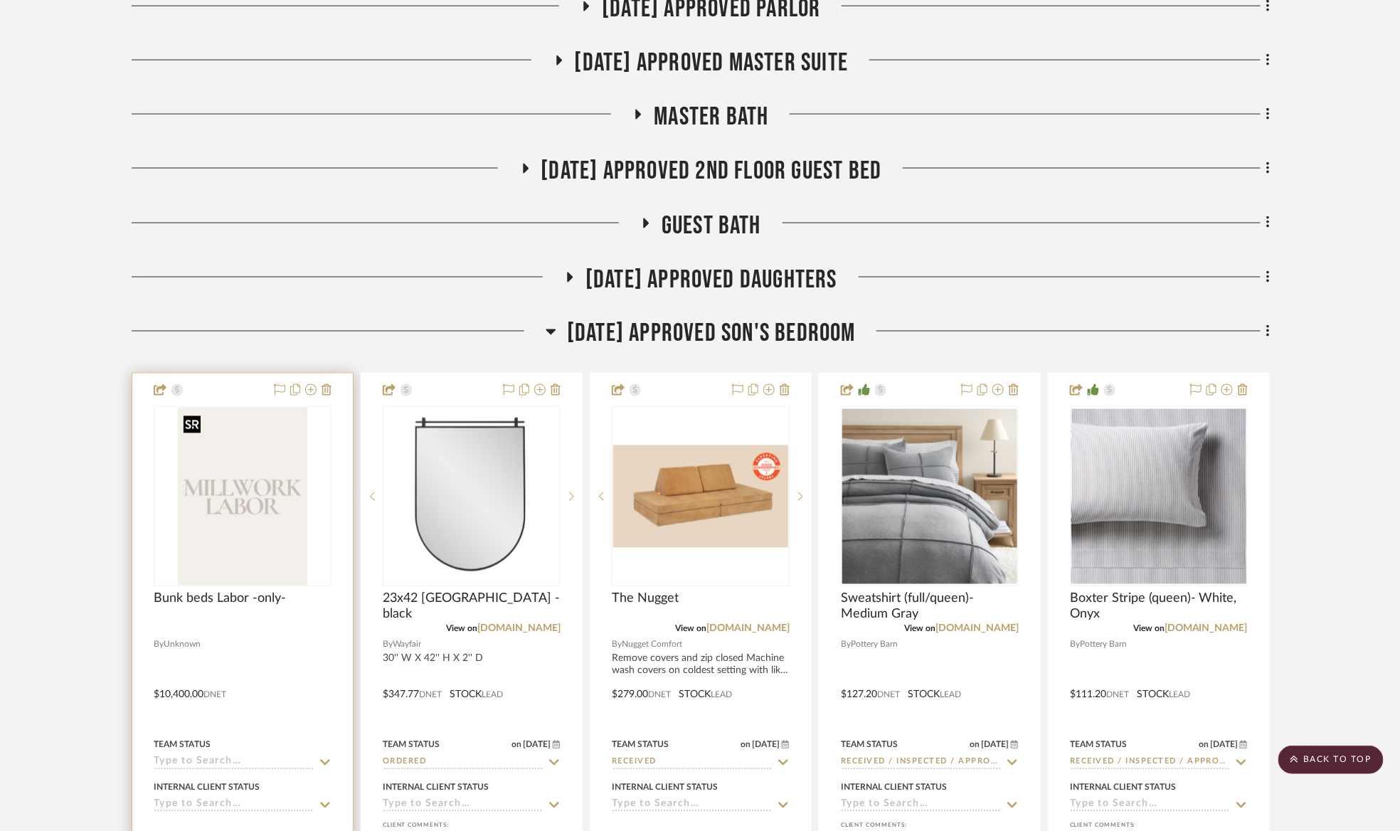
click at [232, 522] on img "0" at bounding box center [243, 497] width 130 height 178
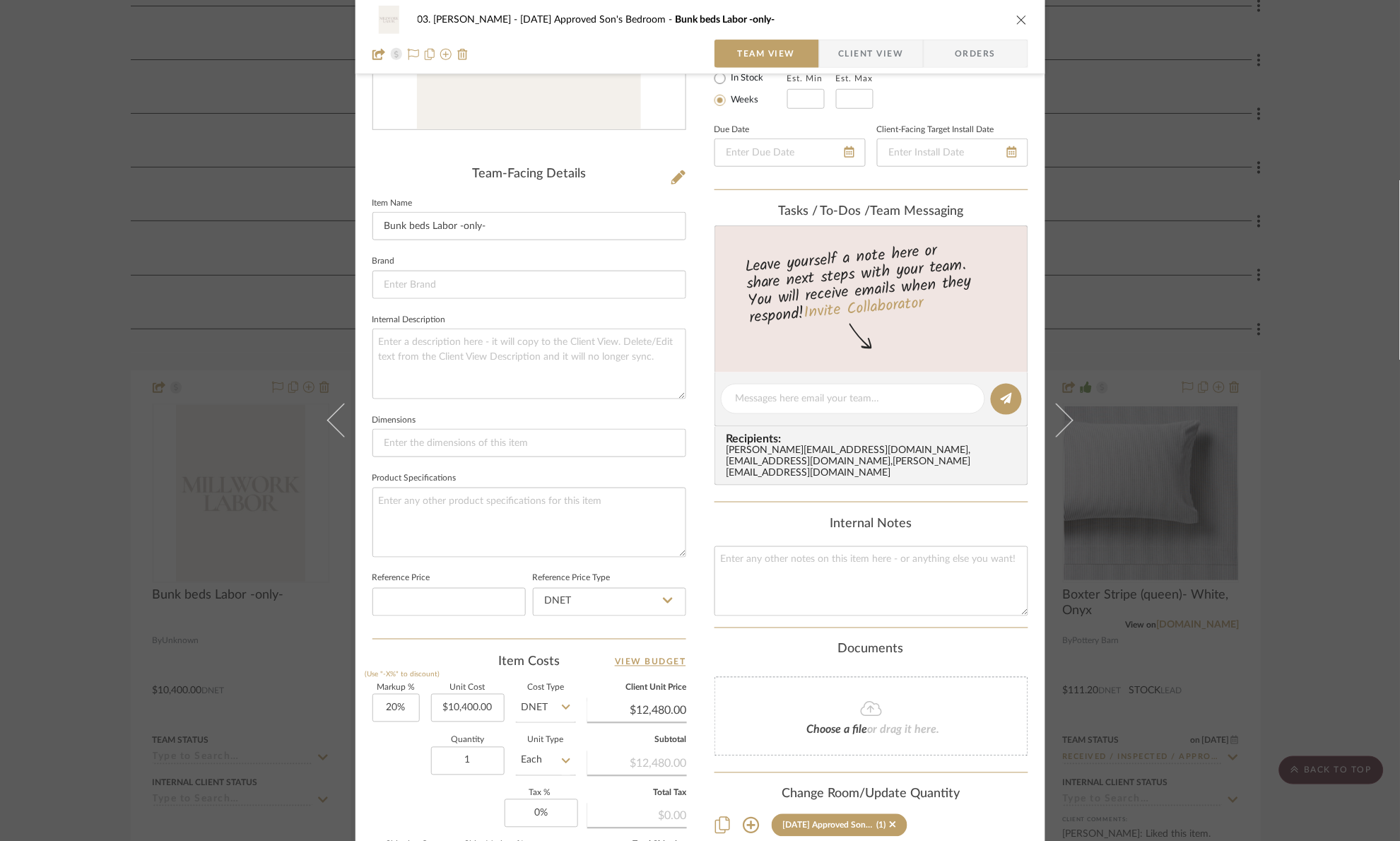
scroll to position [261, 0]
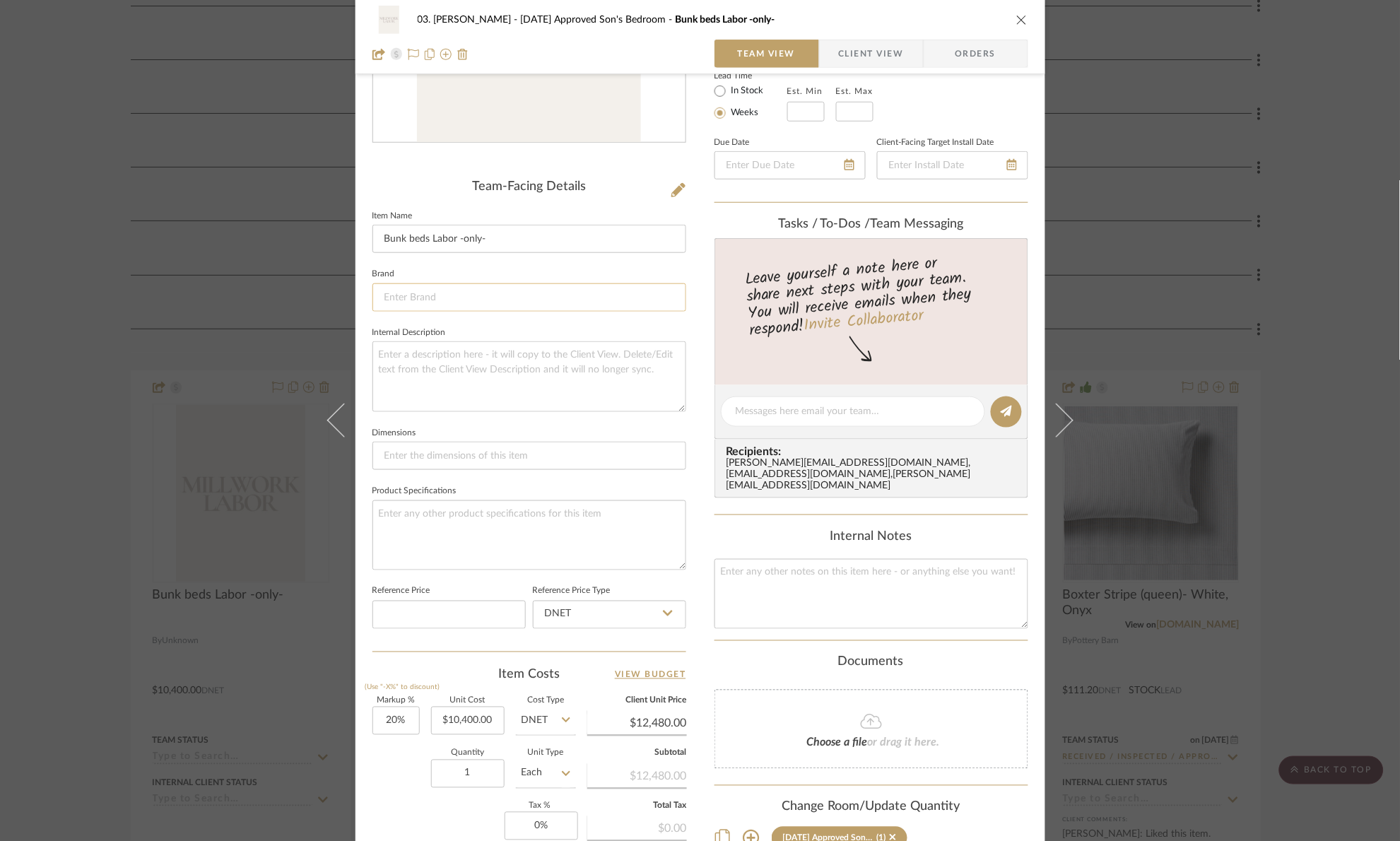
click at [445, 296] on input at bounding box center [529, 297] width 314 height 28
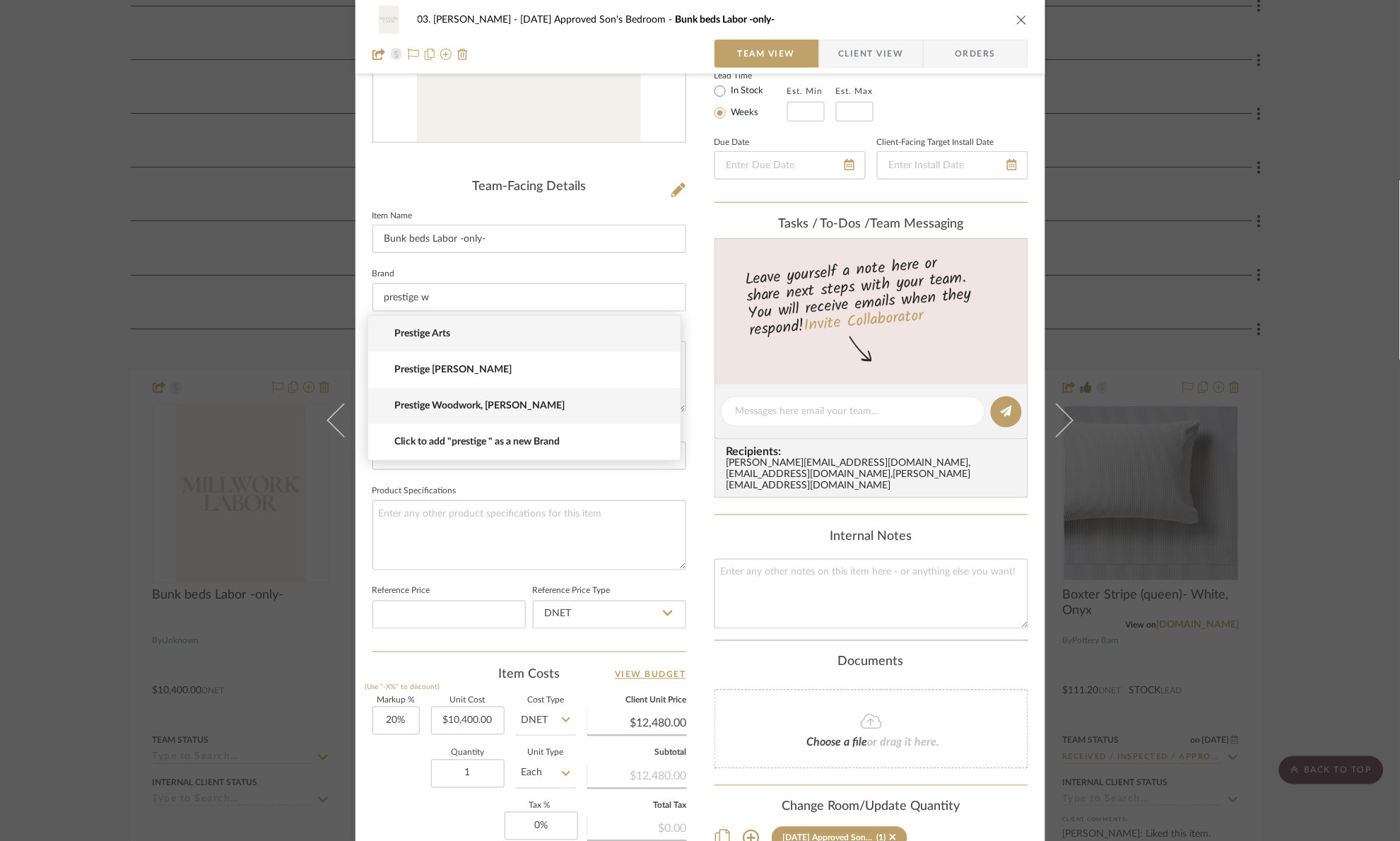
click at [546, 415] on mat-option "Prestige Woodwork, Walter" at bounding box center [524, 406] width 313 height 36
type input "Prestige Woodwork, Walter"
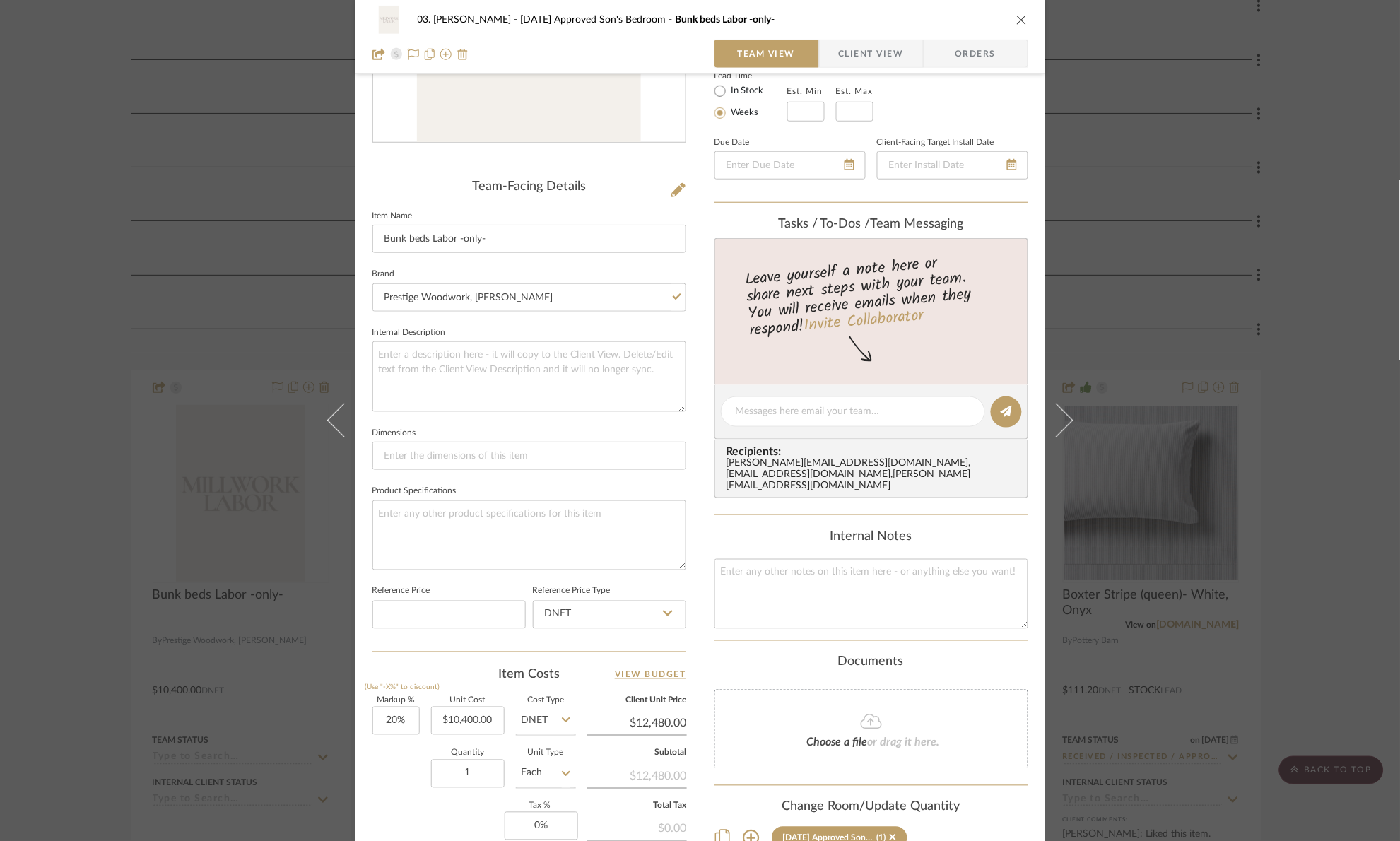
click at [462, 436] on fieldset "Dimensions" at bounding box center [529, 447] width 314 height 48
click at [1310, 364] on div "03. Jennifer 07.02.25 Approved Son's Bedroom Bunk beds Labor -only- Team View C…" at bounding box center [700, 420] width 1400 height 841
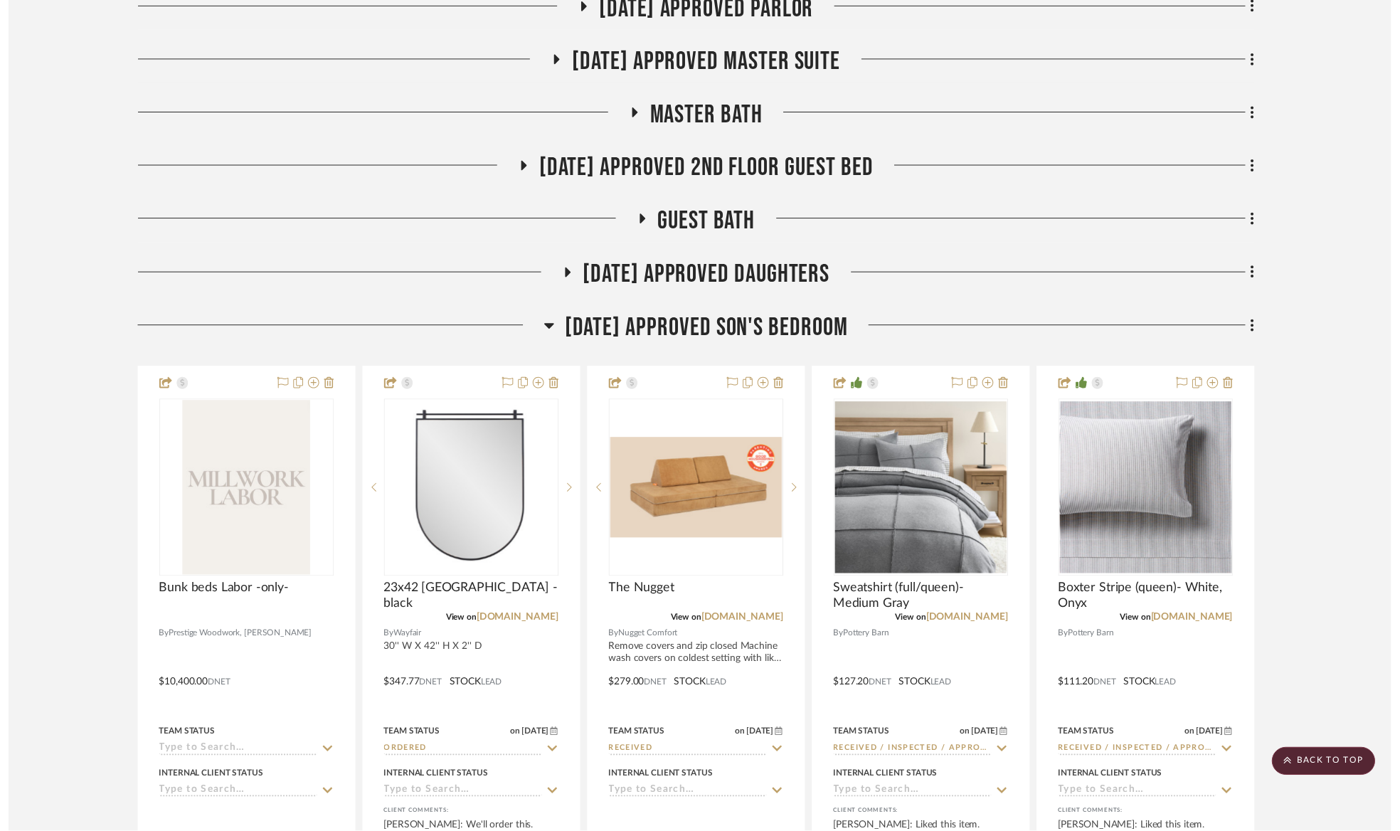
scroll to position [883, 0]
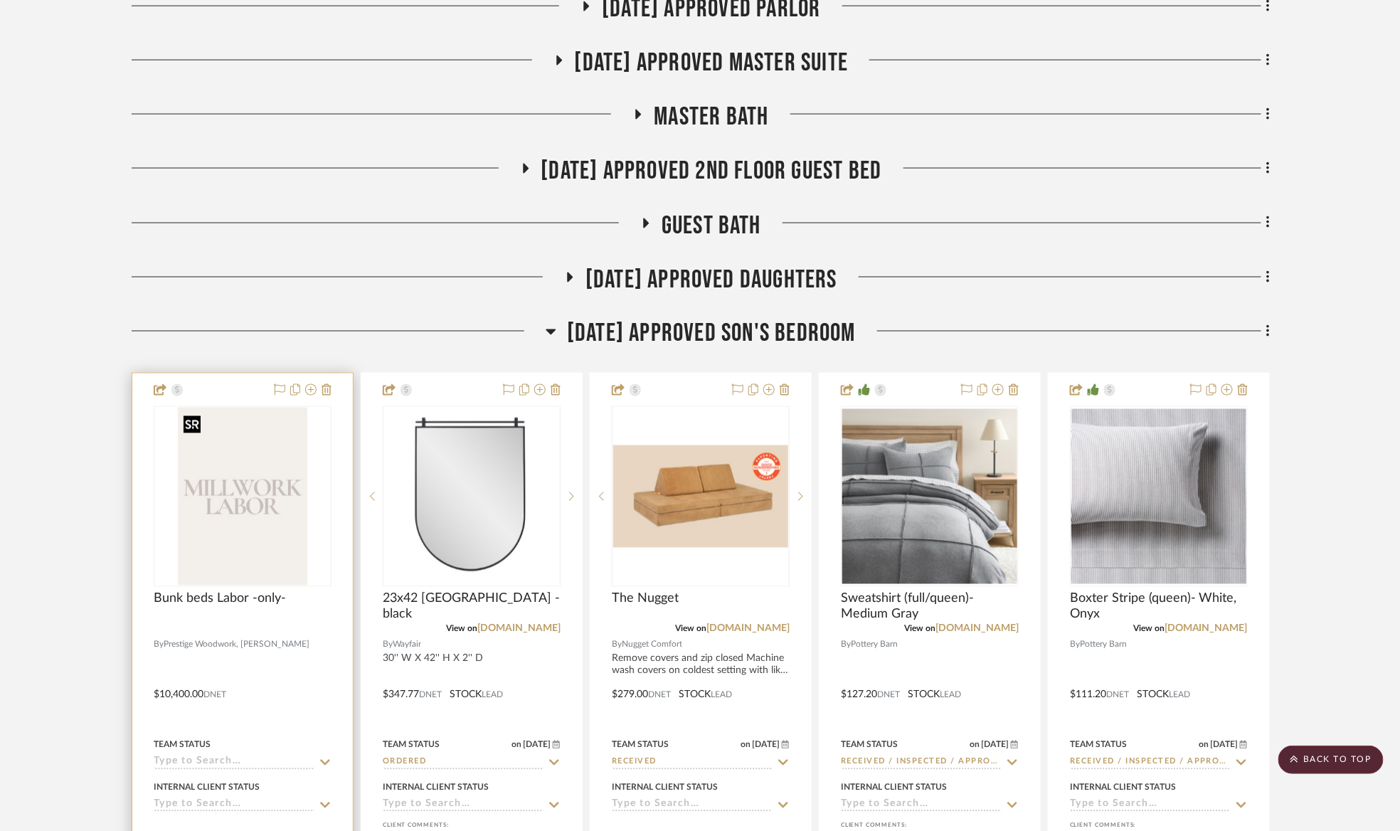
click at [202, 507] on img "0" at bounding box center [243, 497] width 130 height 178
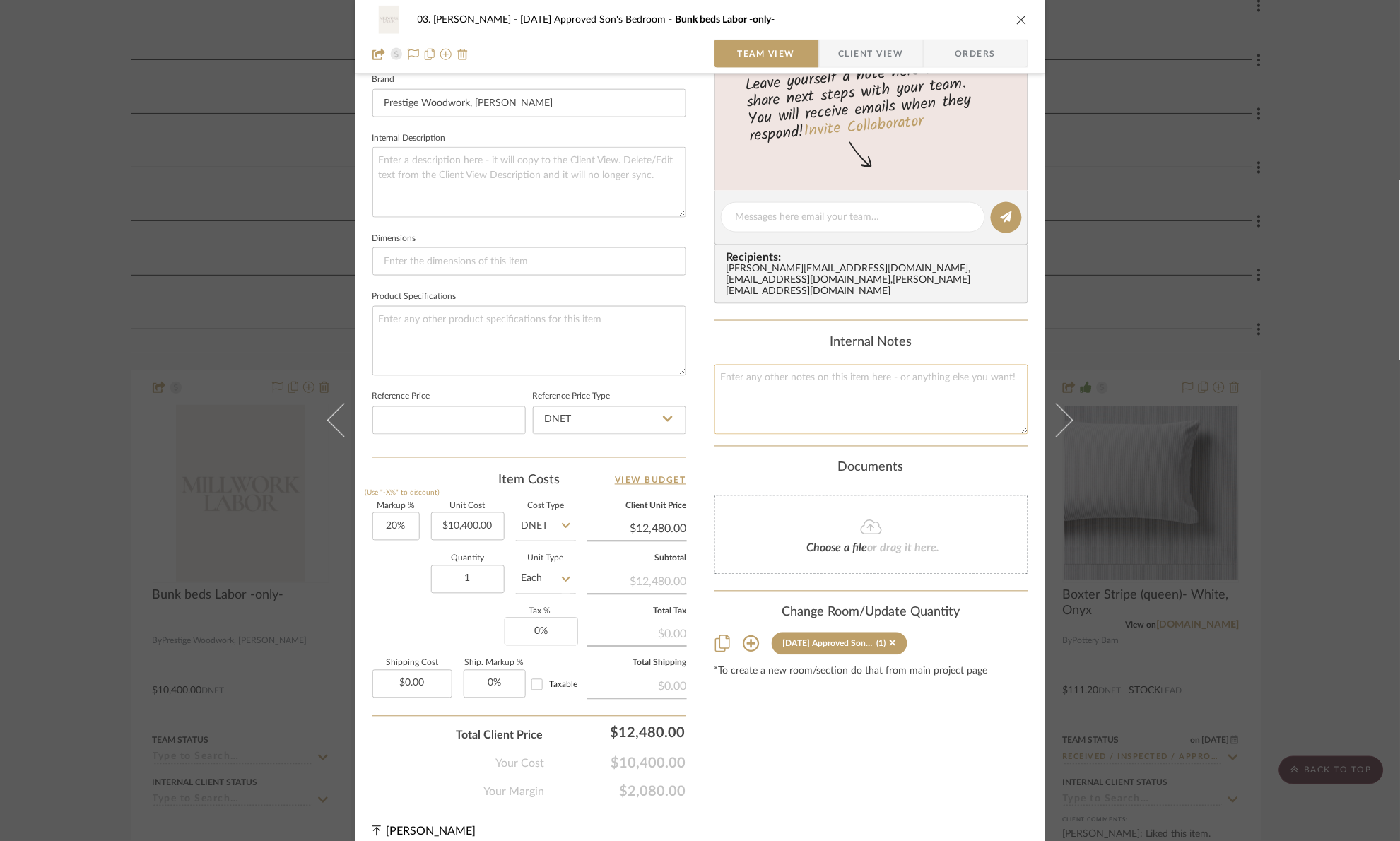
scroll to position [474, 0]
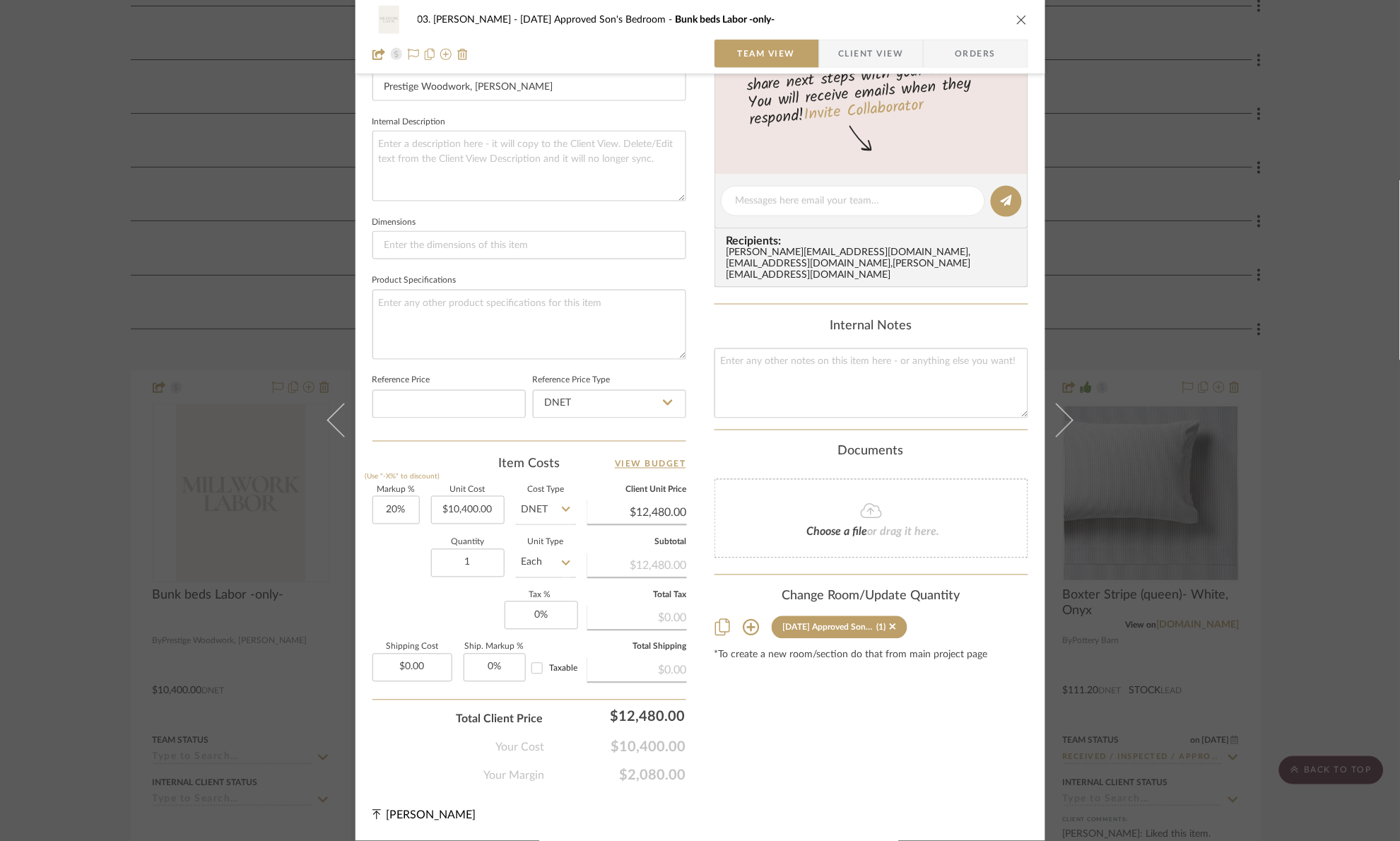
drag, startPoint x: 1300, startPoint y: 260, endPoint x: 975, endPoint y: 214, distance: 328.2
click at [1299, 260] on div "03. Jennifer 07.02.25 Approved Son's Bedroom Bunk beds Labor -only- Team View C…" at bounding box center [700, 420] width 1400 height 841
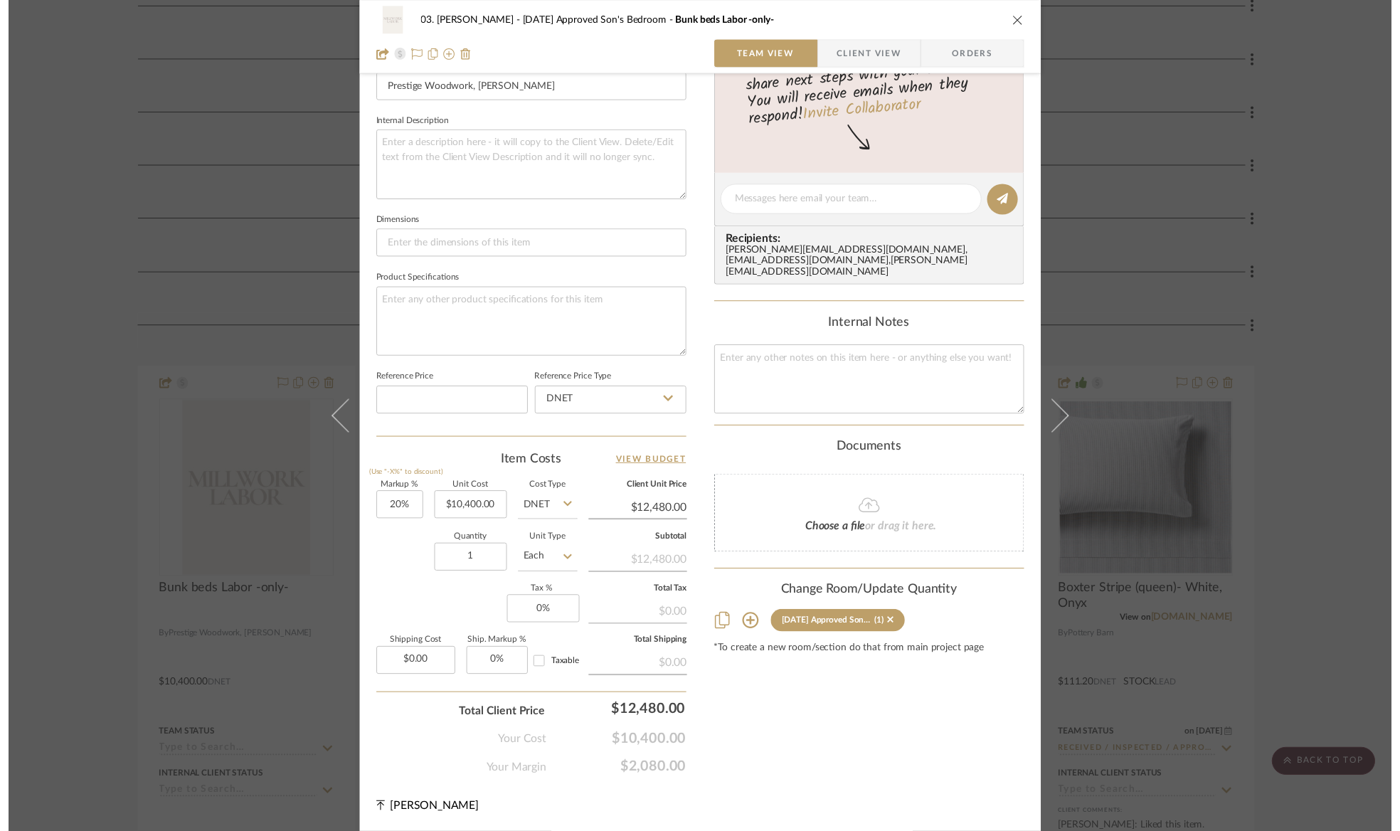
scroll to position [883, 0]
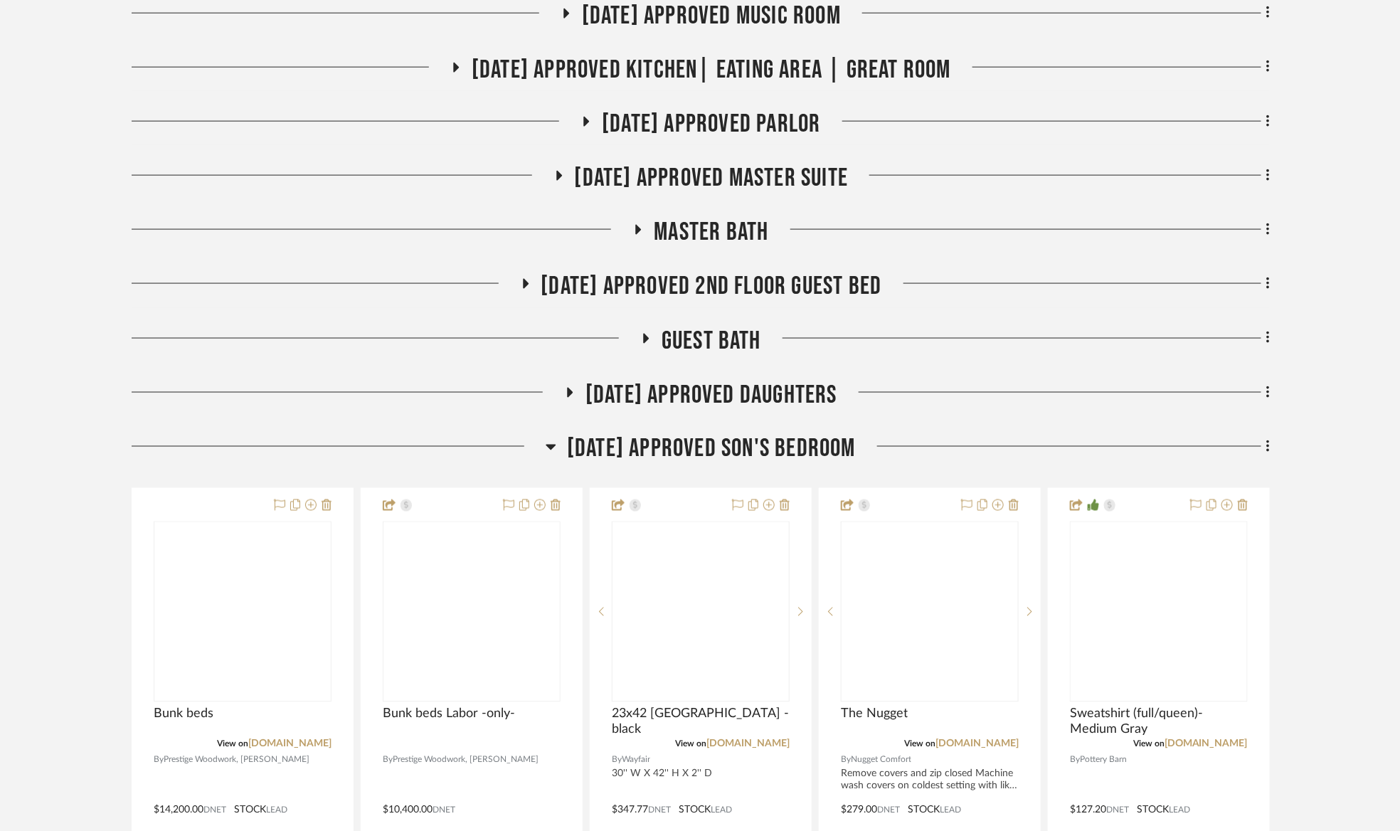
scroll to position [854, 0]
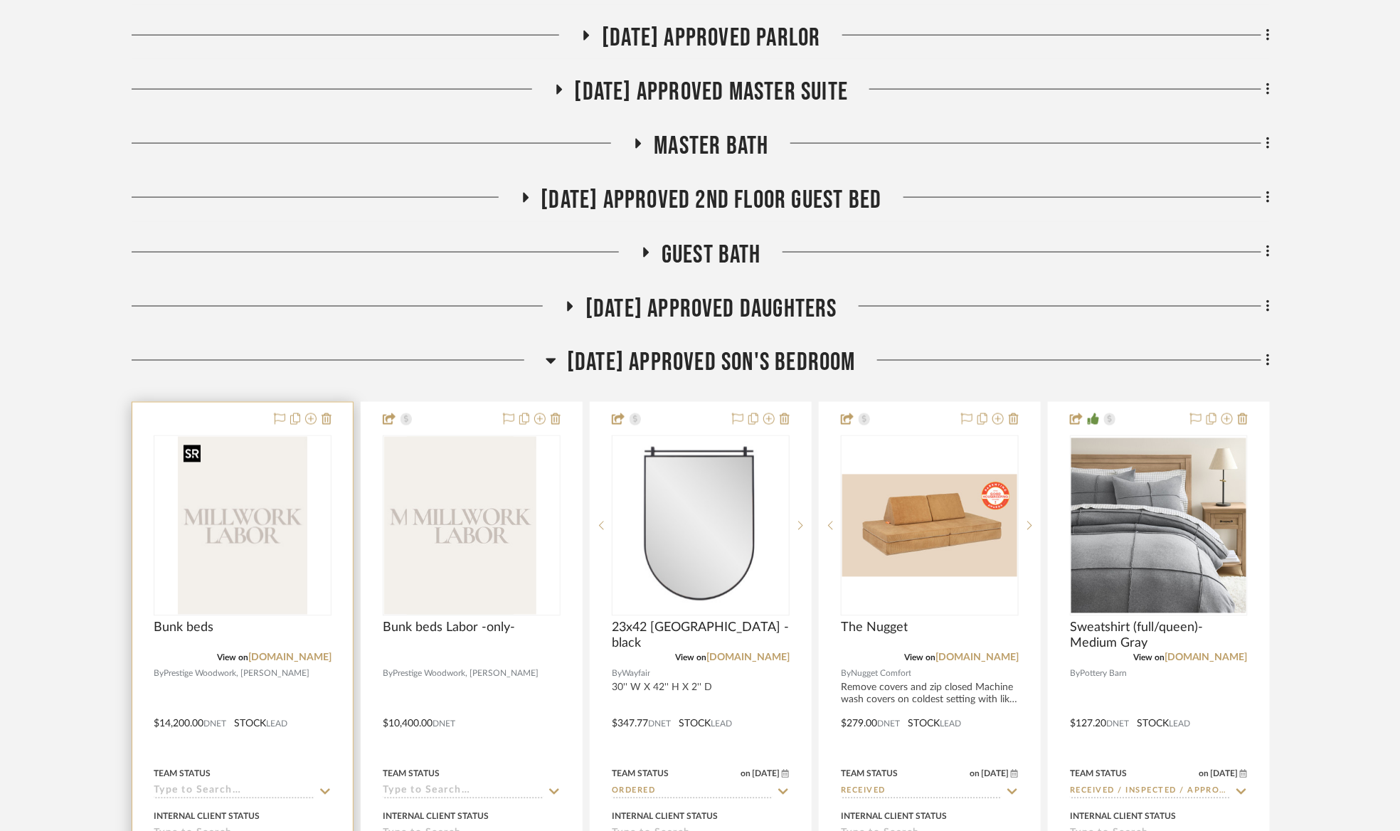
click at [0, 0] on img at bounding box center [0, 0] width 0 height 0
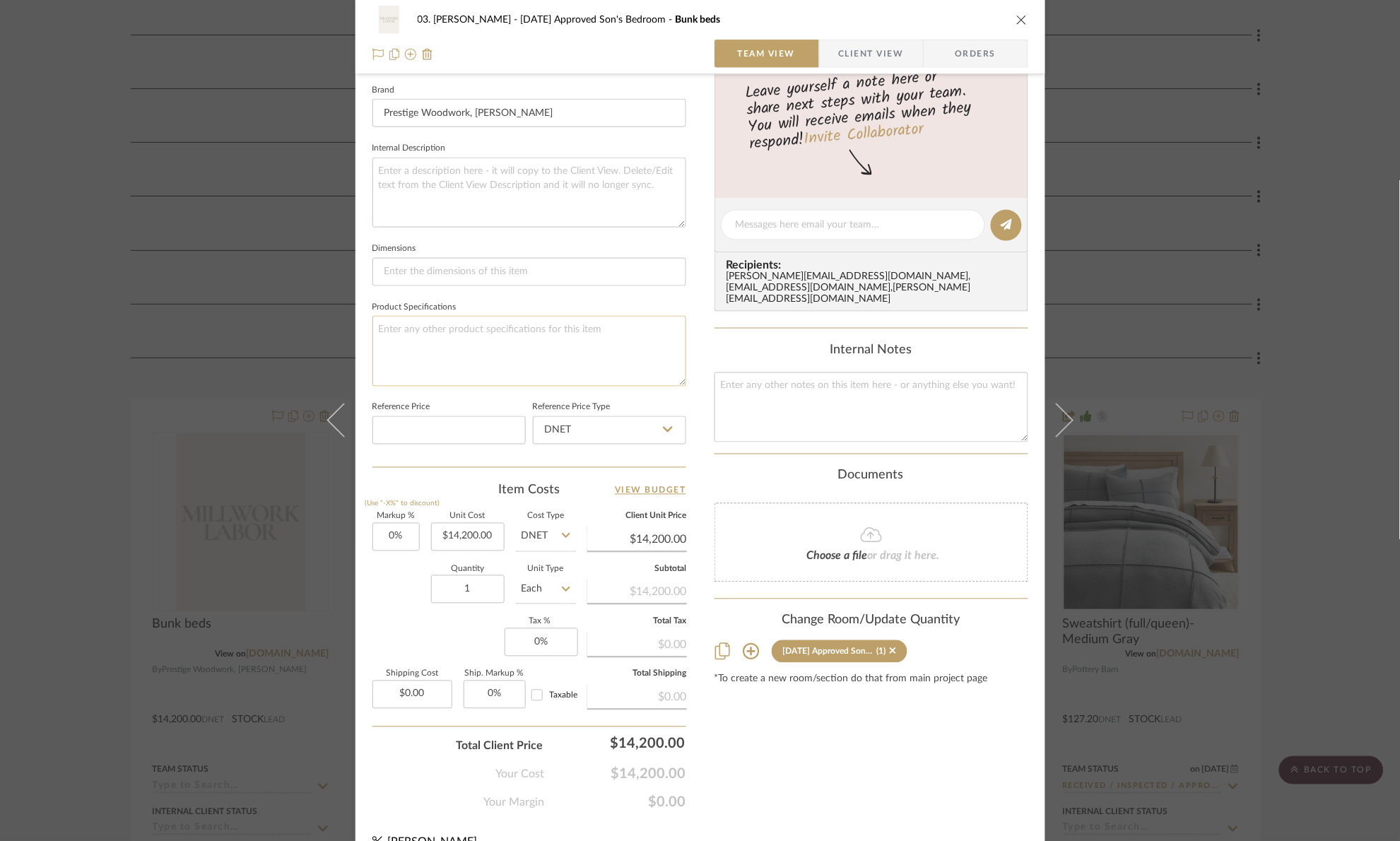
scroll to position [477, 0]
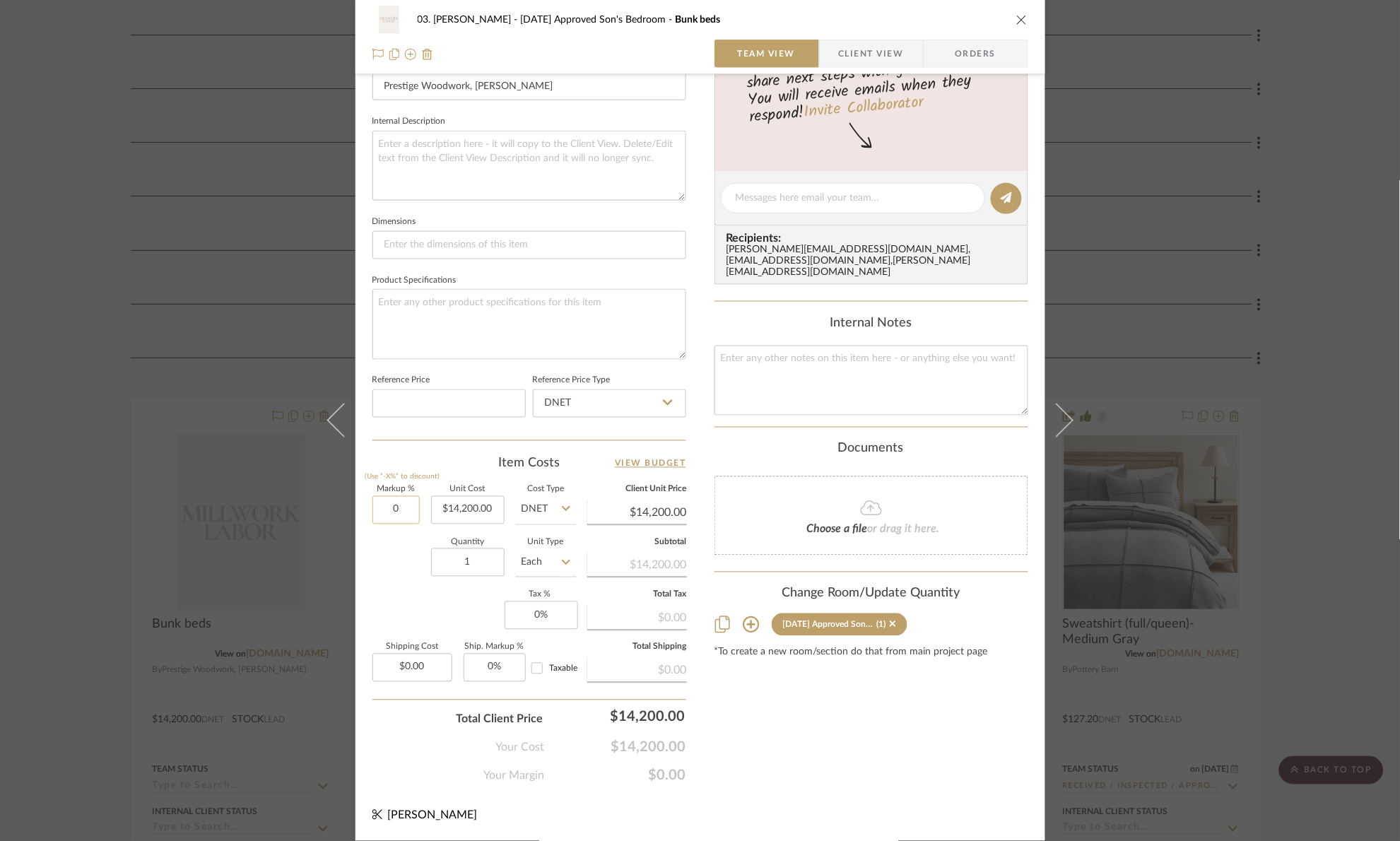
click at [402, 510] on input "0" at bounding box center [396, 510] width 48 height 28
type input "20%"
click at [407, 599] on div "Markup % (Use "-X%" to discount) 20% Unit Cost $14,200.00 Cost Type DNET Client…" at bounding box center [529, 590] width 314 height 207
type input "$17,040.00"
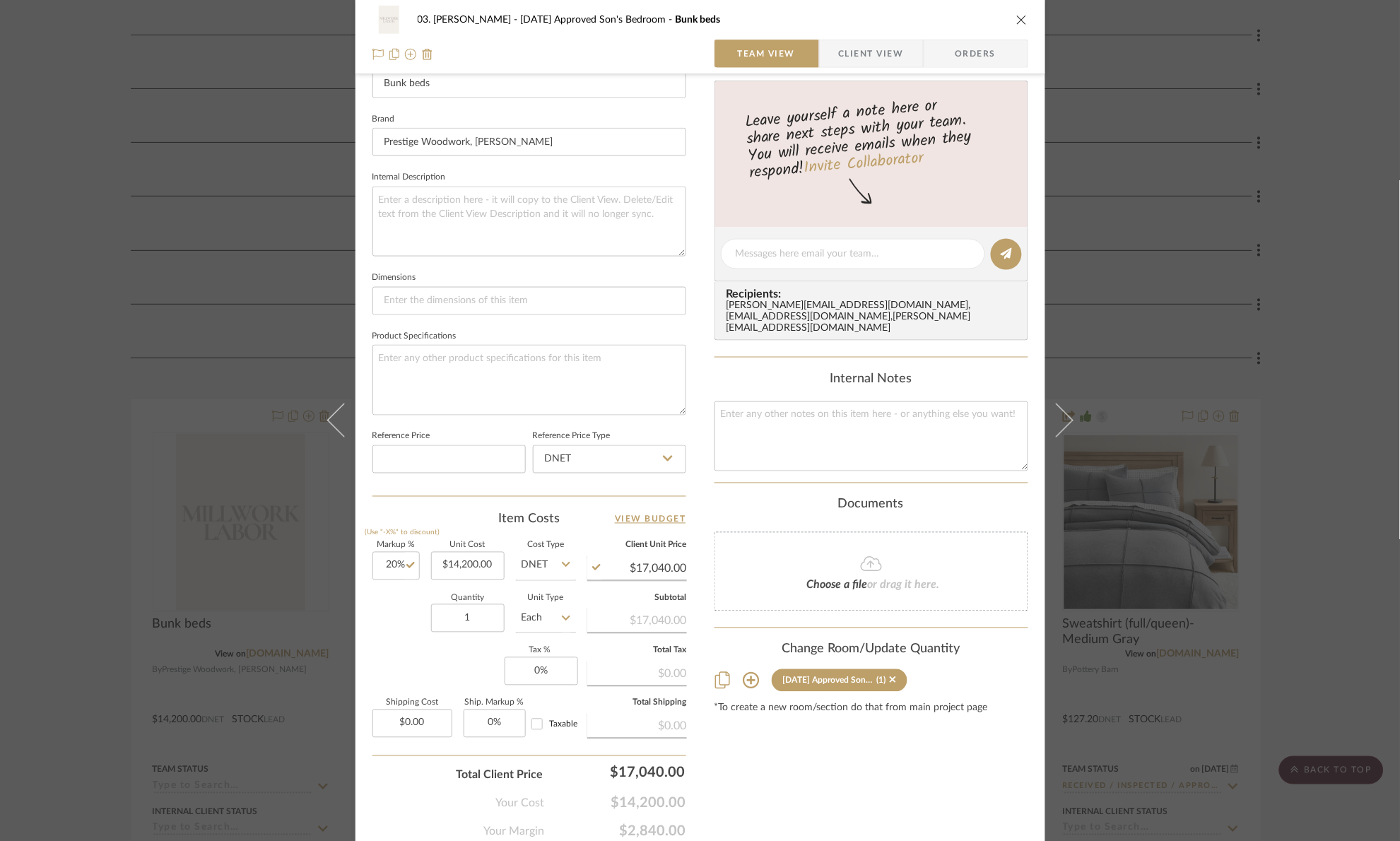
scroll to position [264, 0]
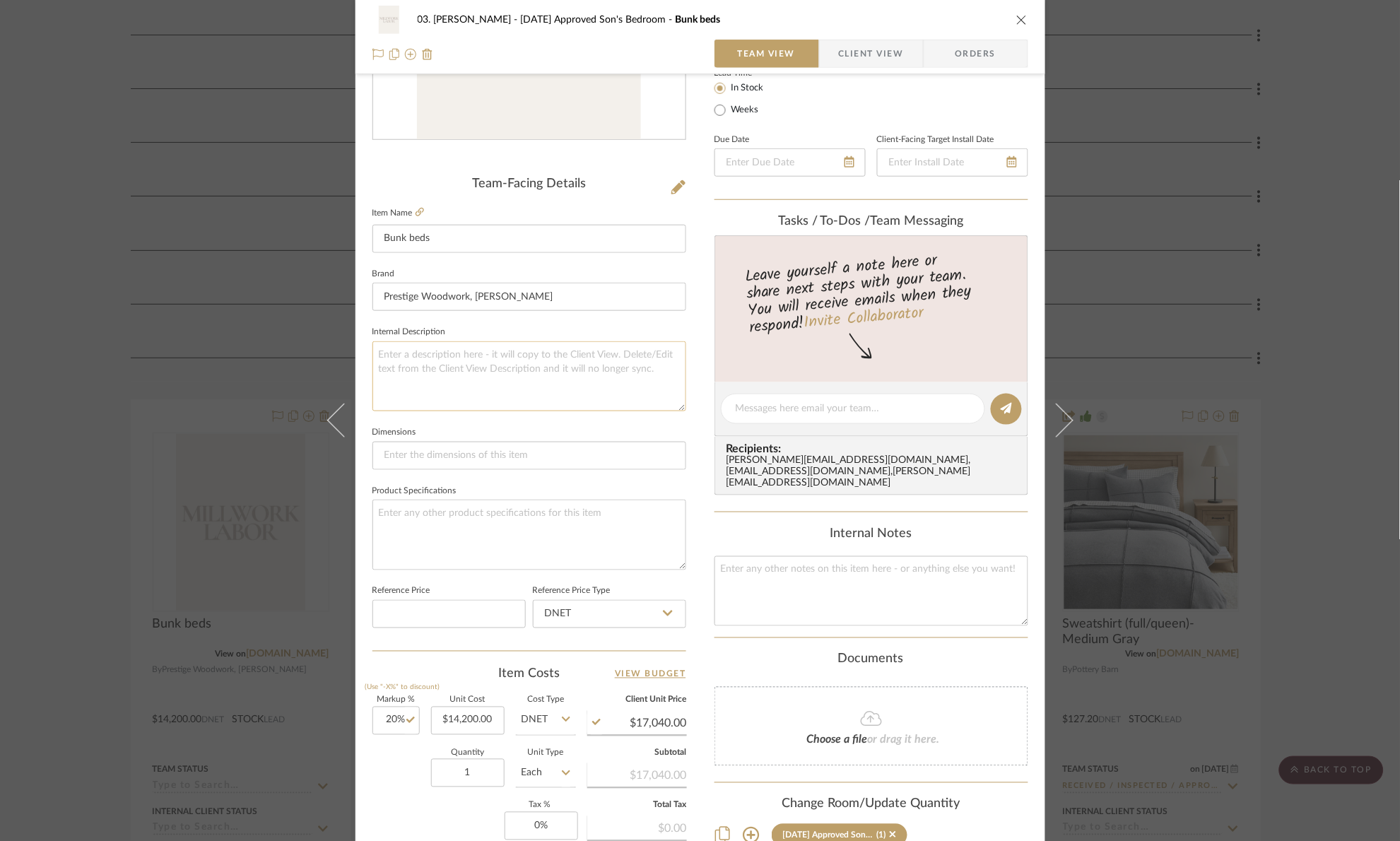
click at [498, 350] on textarea at bounding box center [529, 376] width 314 height 70
type textarea "Includes labor and paint"
click at [508, 325] on fieldset "Internal Description Includes labor and paint" at bounding box center [529, 366] width 314 height 89
drag, startPoint x: 1305, startPoint y: 467, endPoint x: 1247, endPoint y: 456, distance: 59.0
click at [1305, 465] on div "03. Jennifer 07.02.25 Approved Son's Bedroom Bunk beds Team View Client View Or…" at bounding box center [700, 420] width 1400 height 841
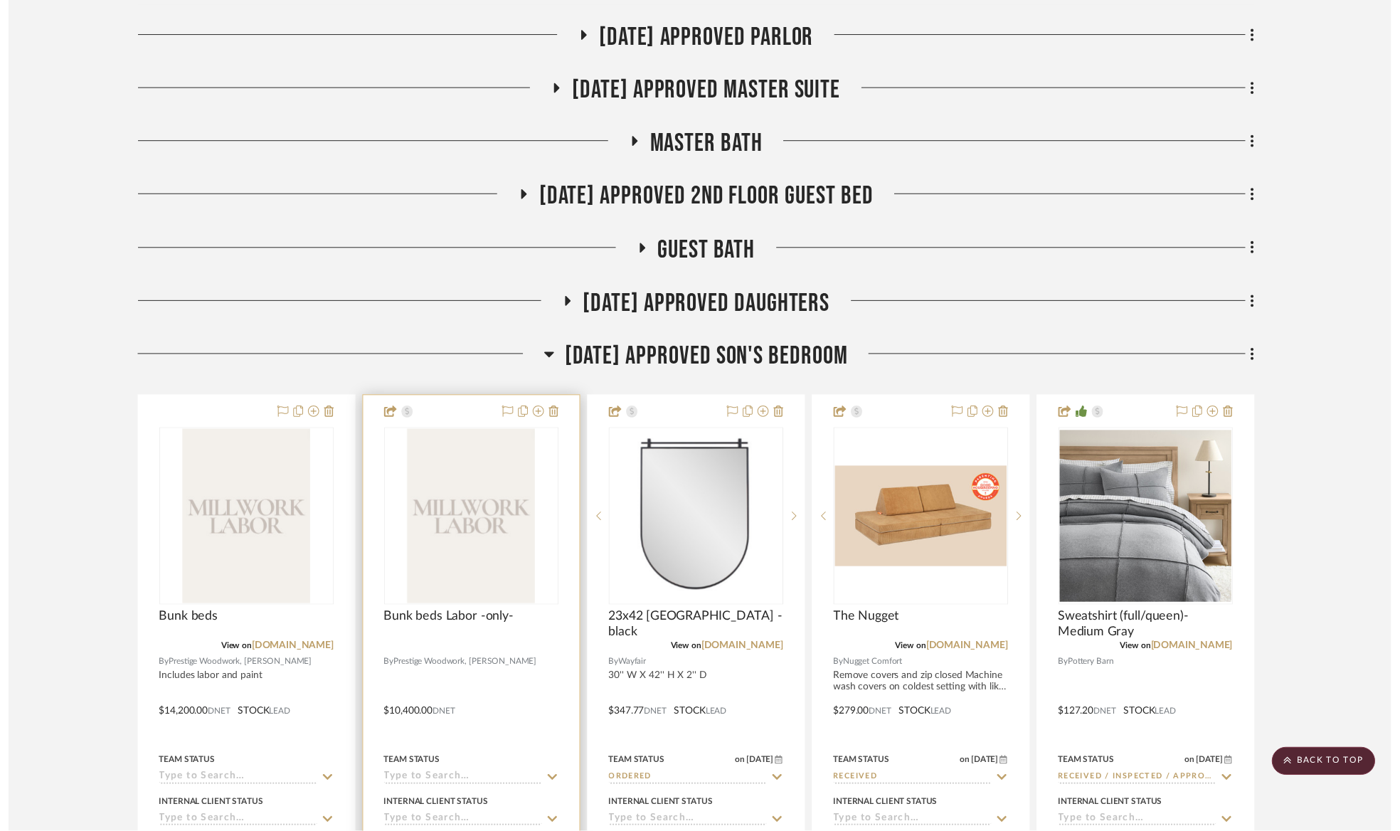
scroll to position [854, 0]
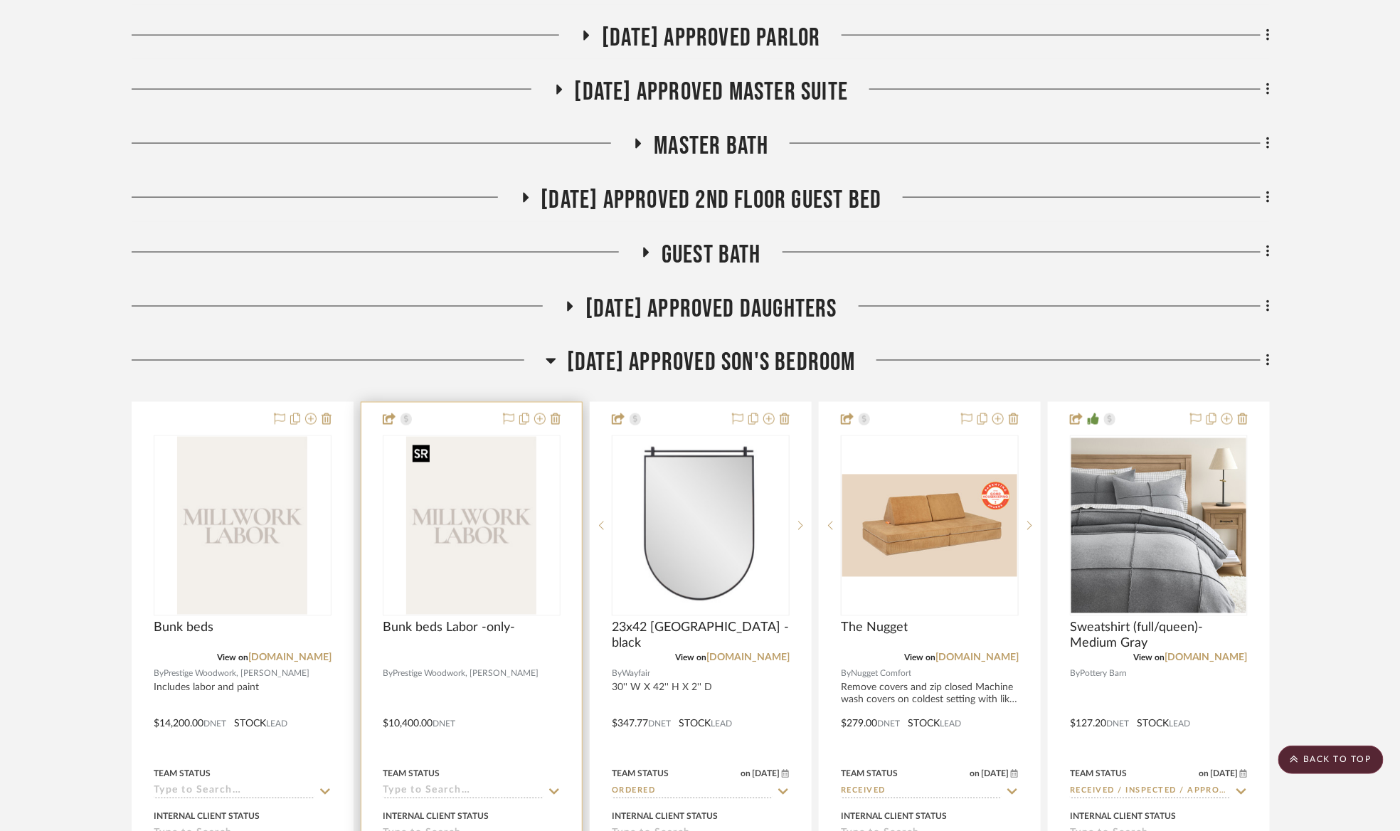
click at [446, 480] on img "0" at bounding box center [472, 526] width 130 height 178
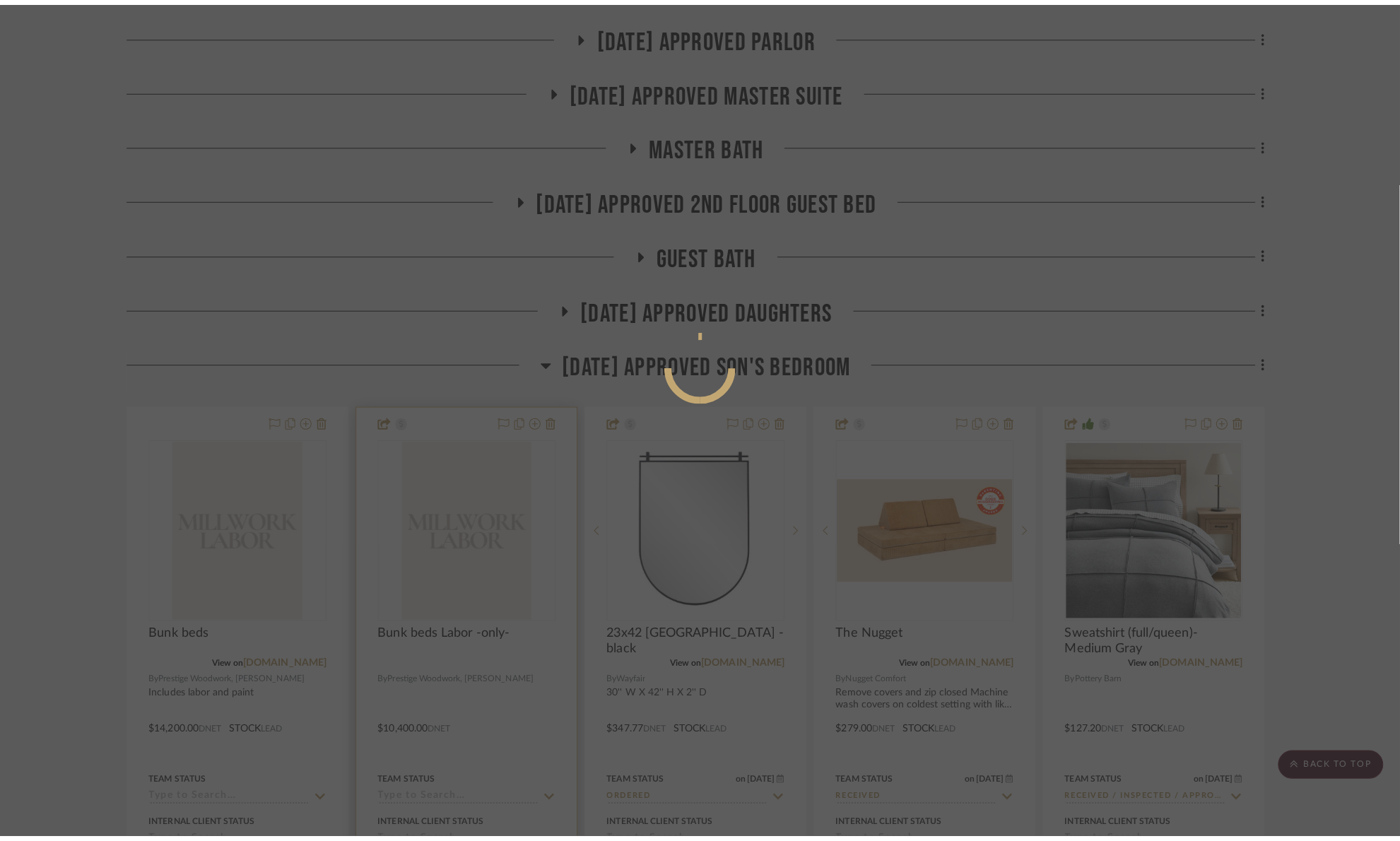
scroll to position [0, 0]
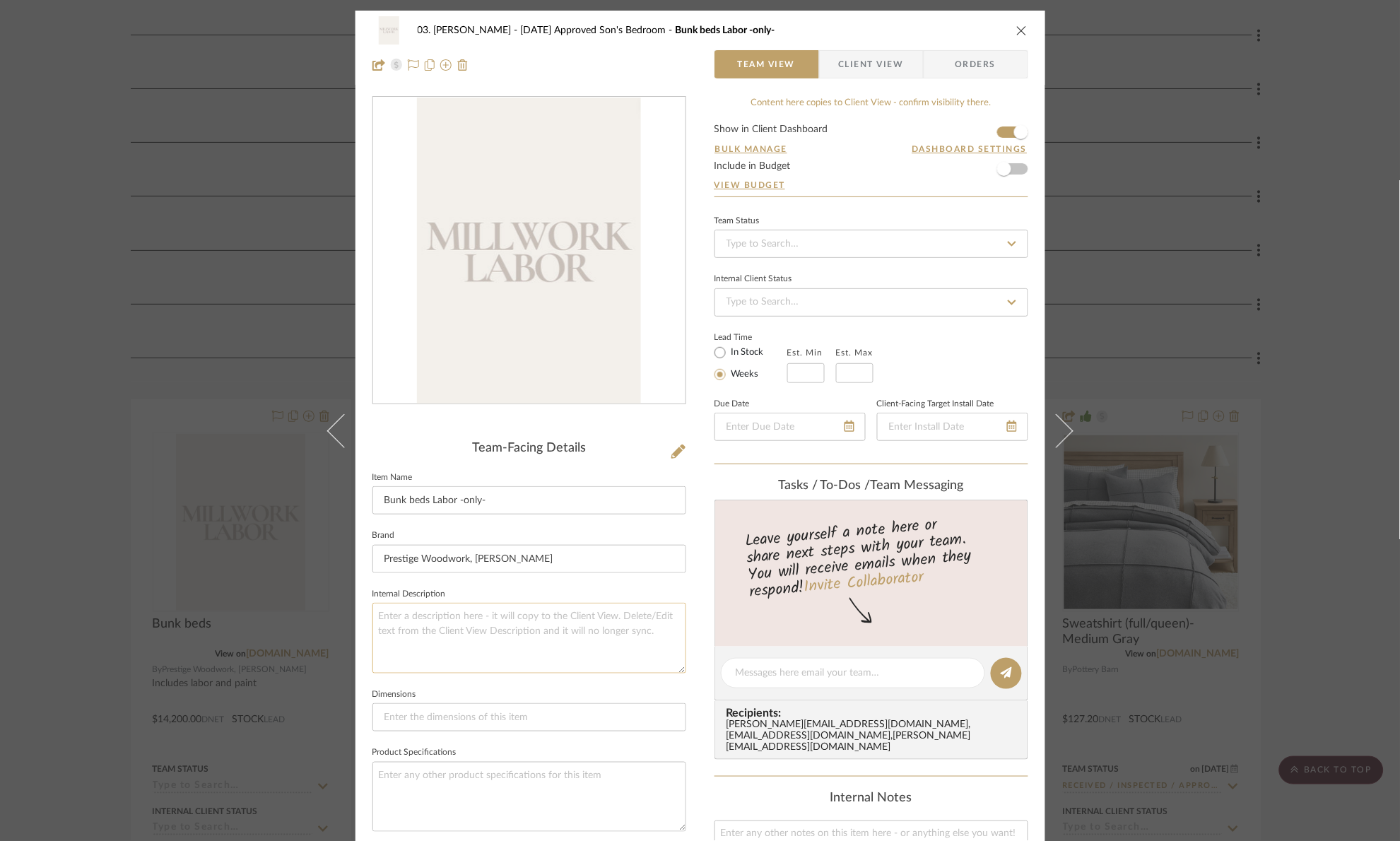
click at [473, 650] on textarea at bounding box center [529, 637] width 314 height 70
type textarea "L"
type textarea "Bunk beds material and labor, paint not included"
click at [493, 585] on fieldset "Internal Description Bunk beds material and labor, paint not included" at bounding box center [529, 629] width 314 height 89
click at [53, 528] on div "03. Jennifer 07.02.25 Approved Son's Bedroom Bunk beds Labor -only- Team View C…" at bounding box center [700, 420] width 1400 height 841
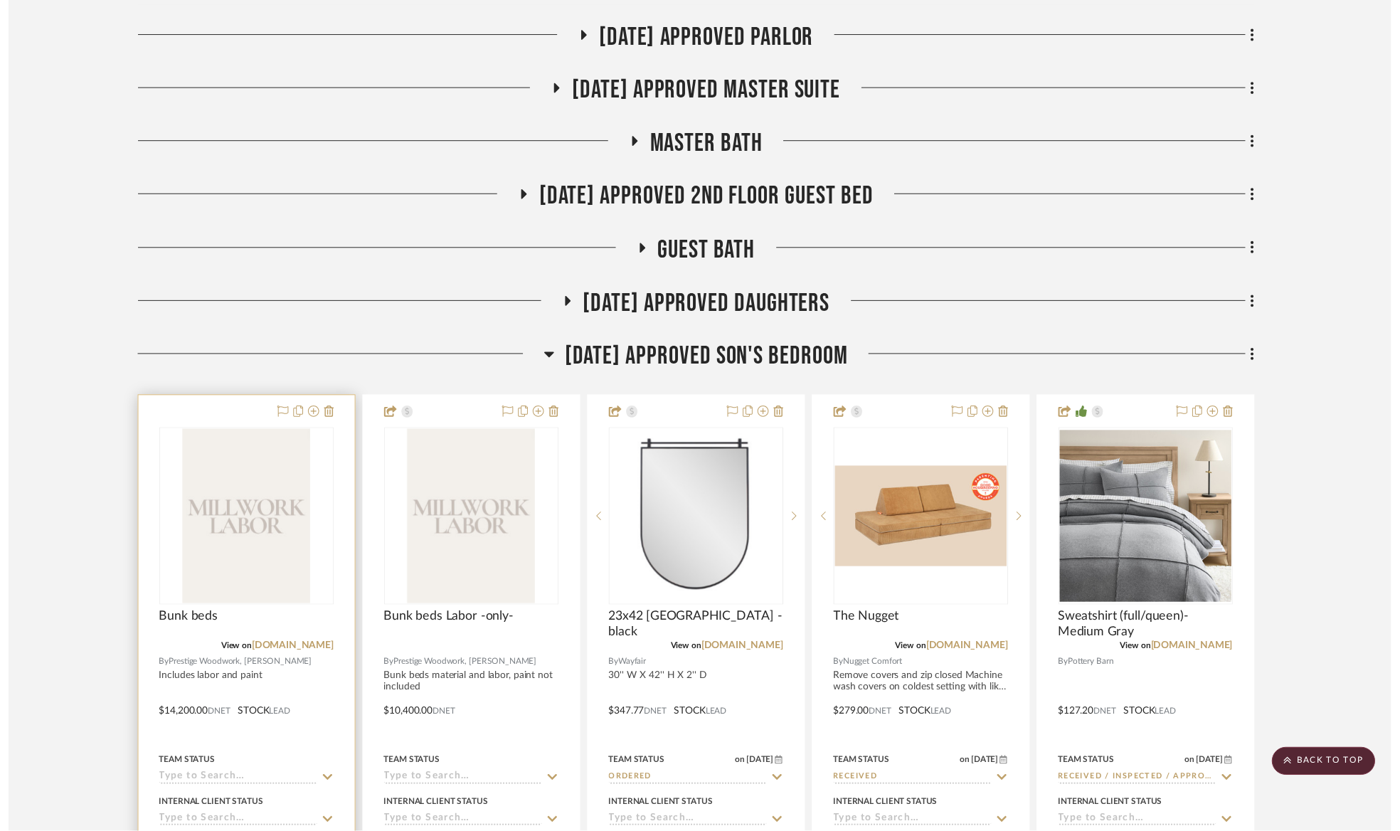
scroll to position [854, 0]
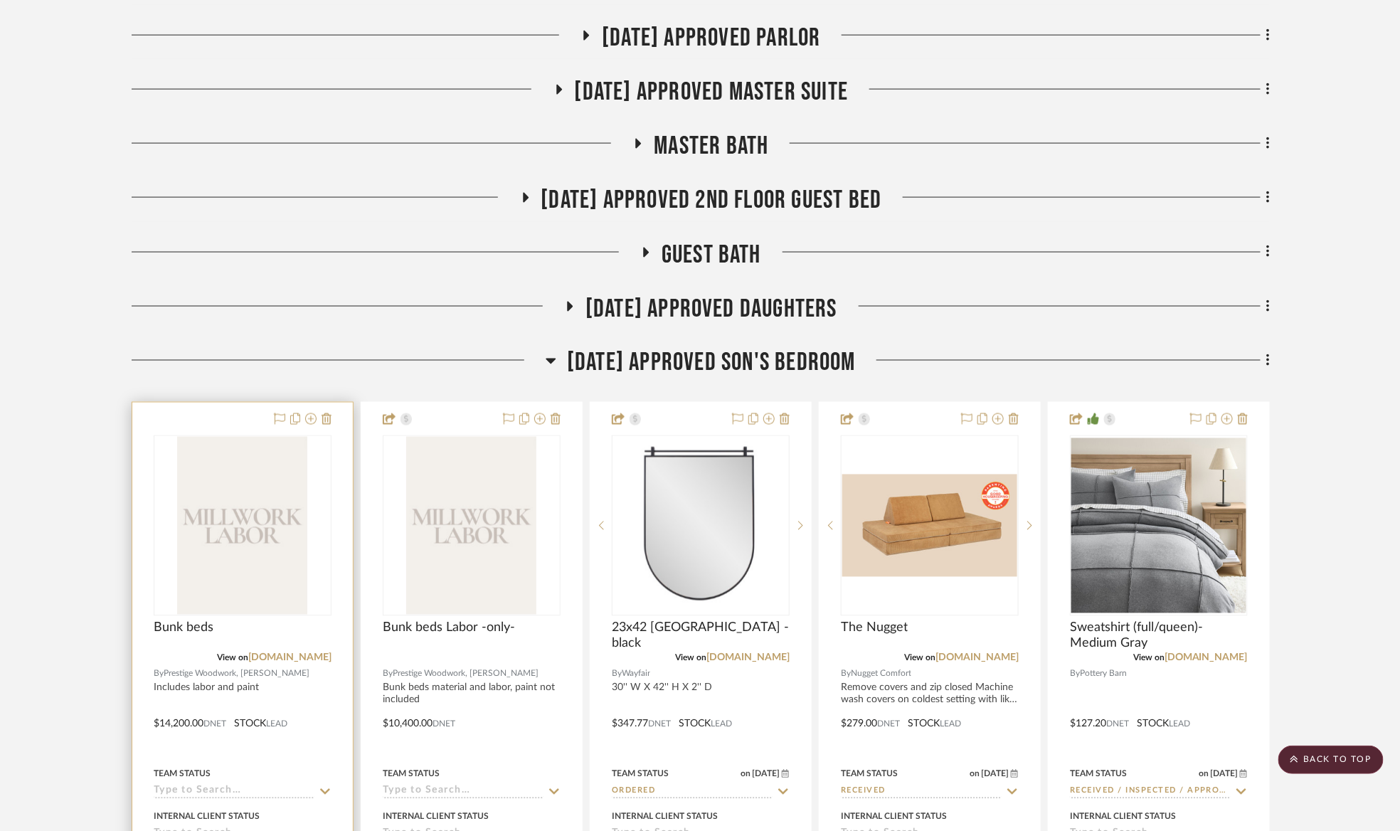
click at [304, 571] on img "0" at bounding box center [243, 526] width 130 height 178
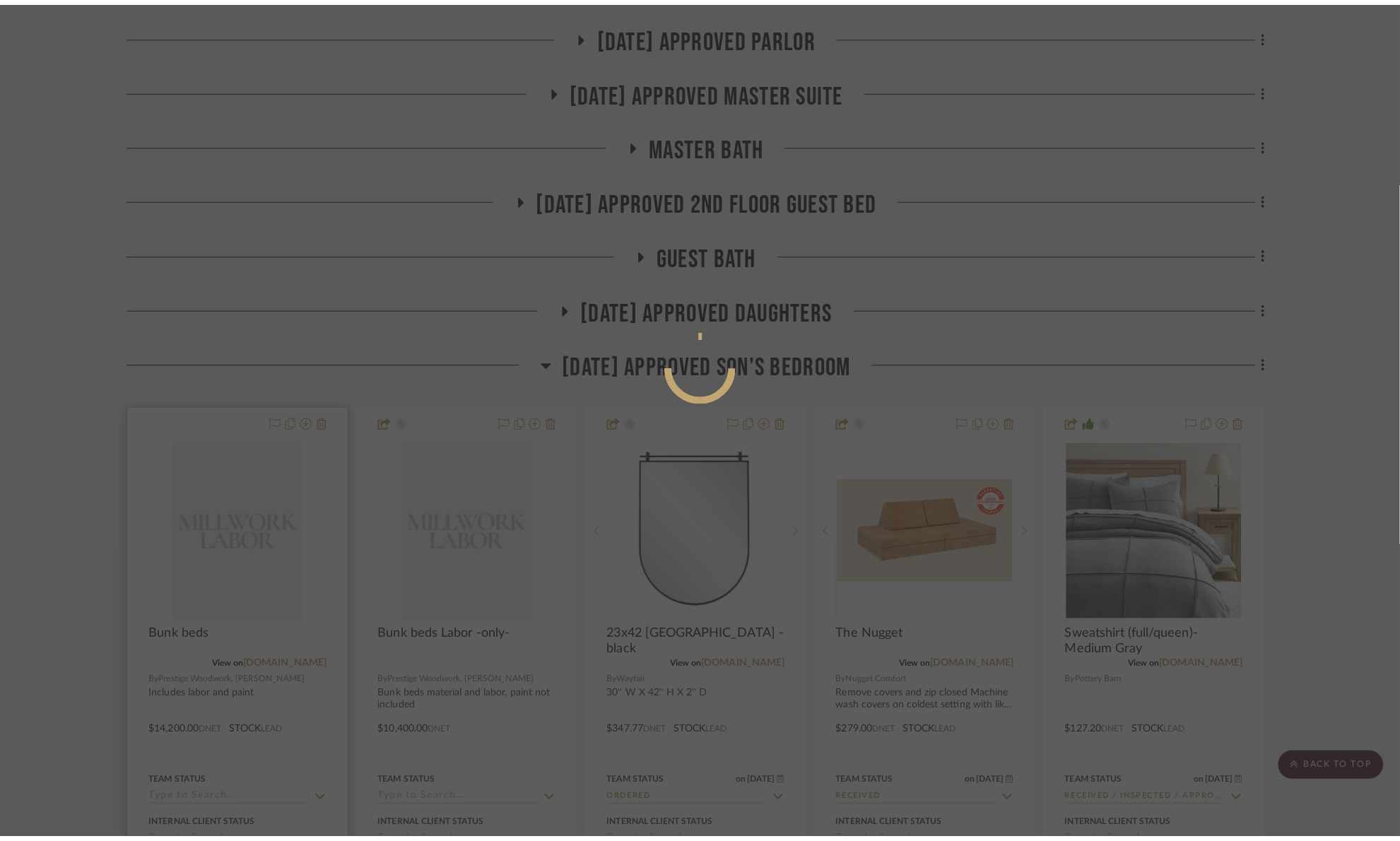
scroll to position [0, 0]
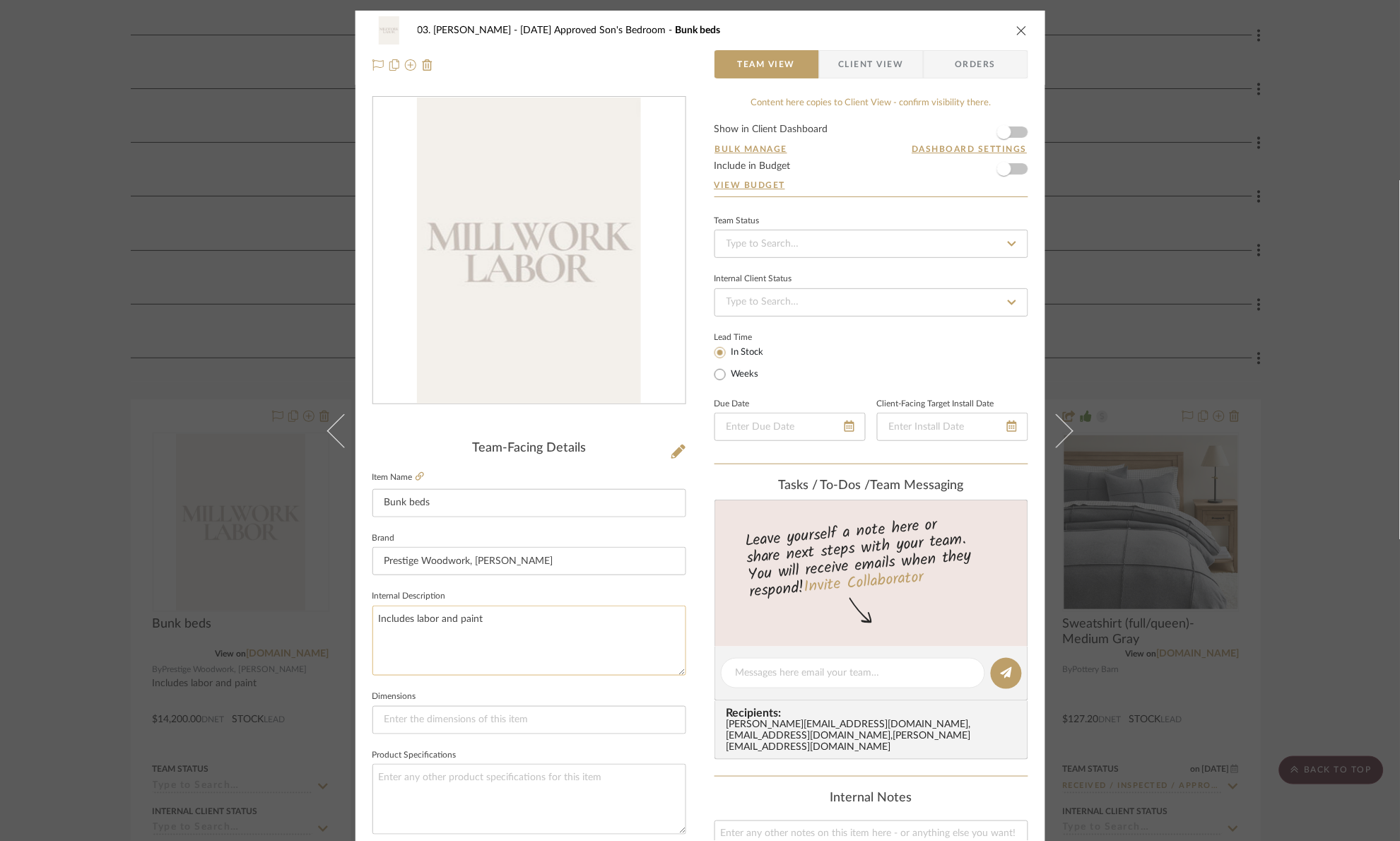
drag, startPoint x: 435, startPoint y: 619, endPoint x: 440, endPoint y: 625, distance: 7.8
click at [439, 622] on textarea "Includes labor and paint" at bounding box center [529, 640] width 314 height 70
type textarea "Includes labor, material and paint"
click at [474, 592] on fieldset "Internal Description Includes labor, material and paint" at bounding box center [529, 631] width 314 height 89
click at [477, 623] on textarea "Includes labor, material and paint" at bounding box center [529, 640] width 314 height 70
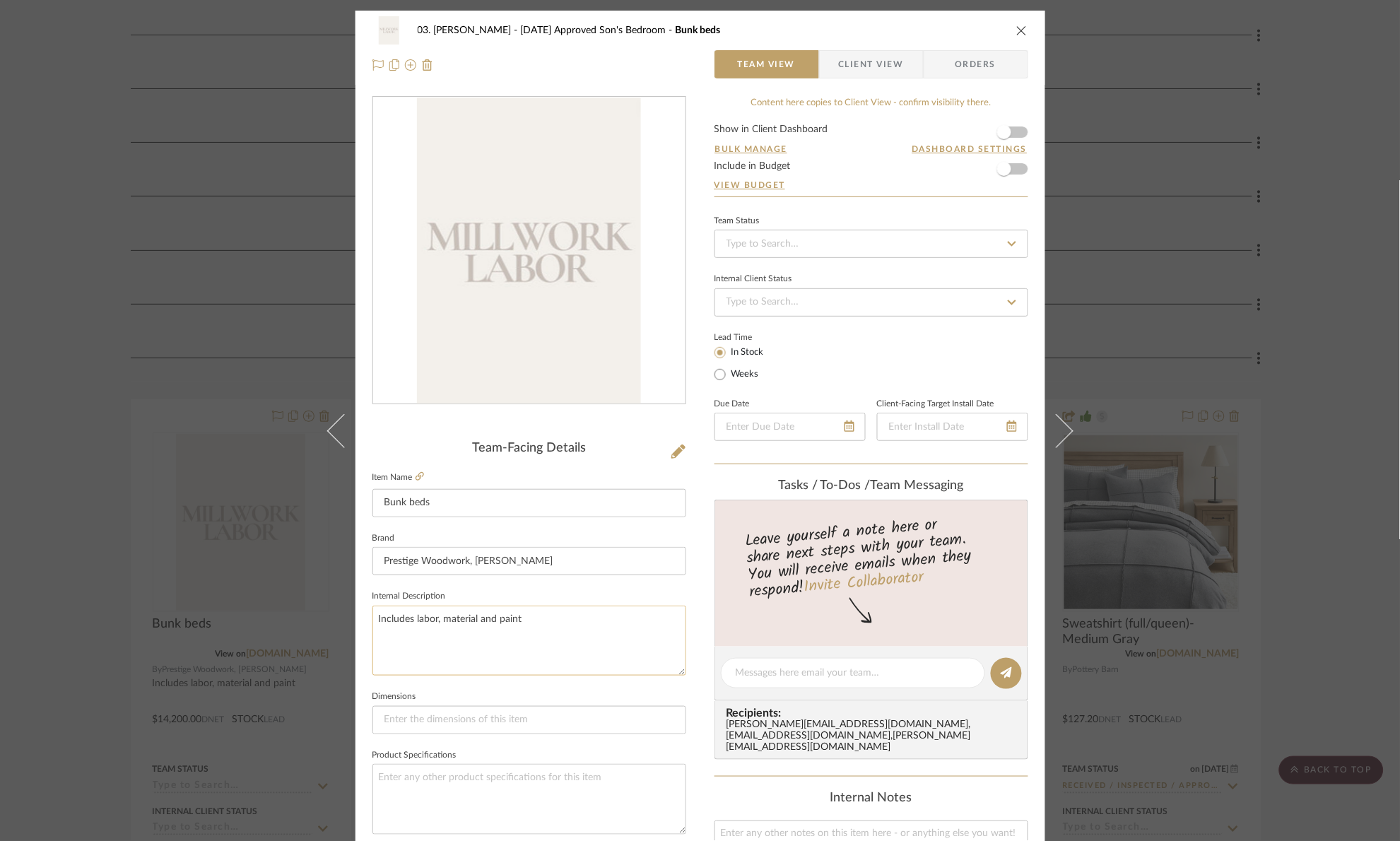
click at [554, 633] on textarea "Includes labor, material and paint" at bounding box center [529, 640] width 314 height 70
type textarea "Includes labor, material, paint and installation"
click at [542, 593] on fieldset "Internal Description Includes labor, material, paint and installation" at bounding box center [529, 631] width 314 height 89
click at [1321, 539] on div "03. Jennifer 07.02.25 Approved Son's Bedroom Bunk beds Team View Client View Or…" at bounding box center [700, 420] width 1400 height 841
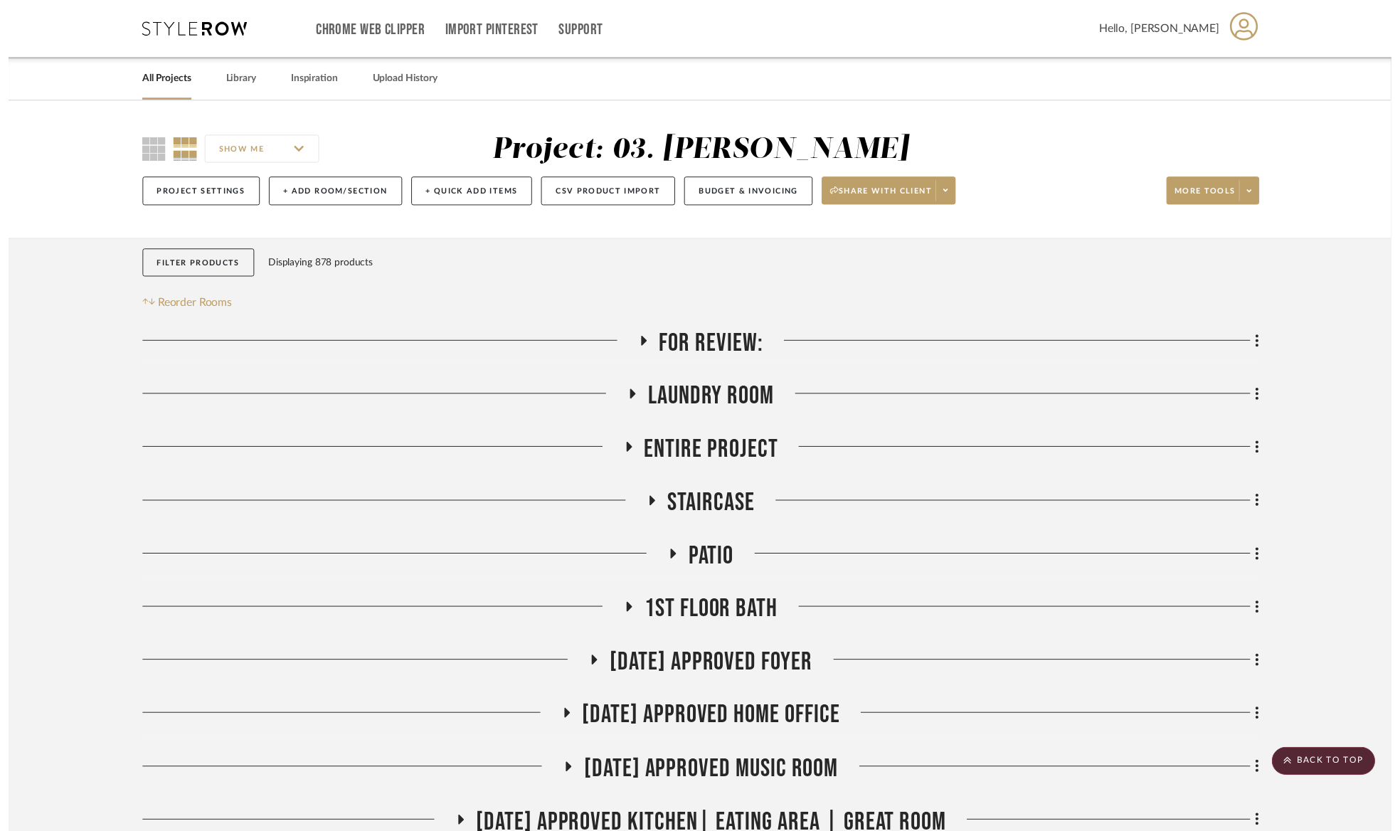
scroll to position [854, 0]
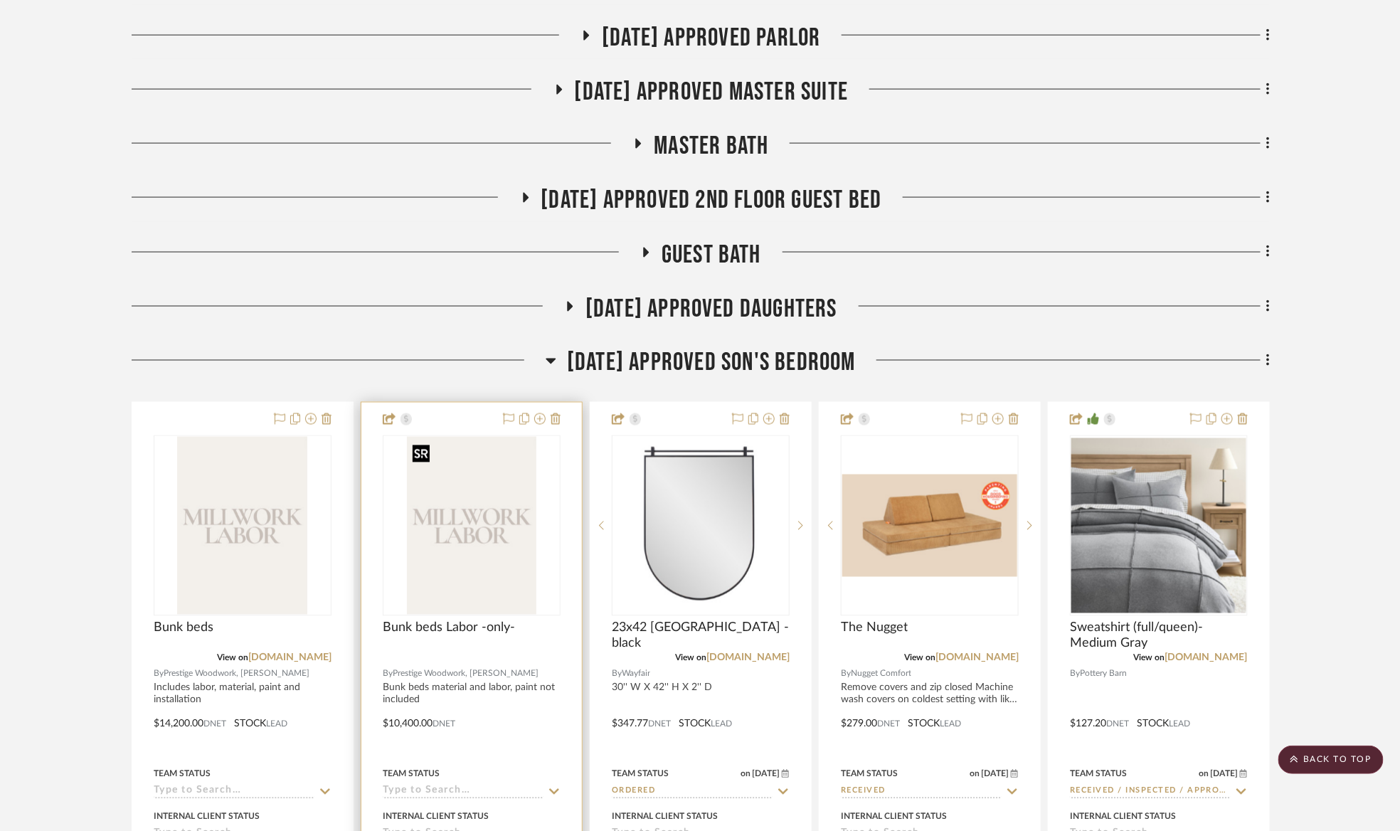
click at [505, 531] on img "0" at bounding box center [472, 526] width 130 height 178
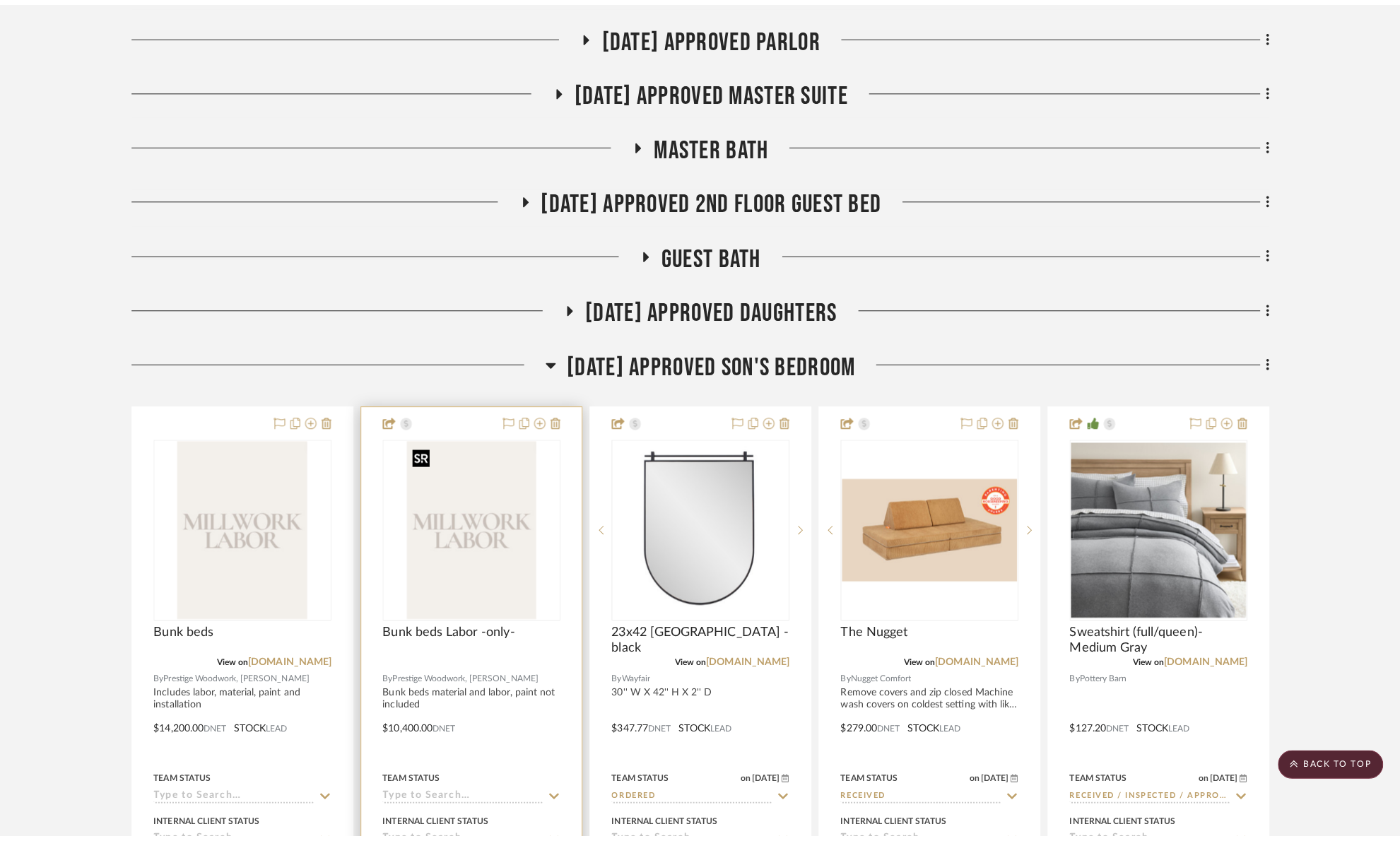
scroll to position [0, 0]
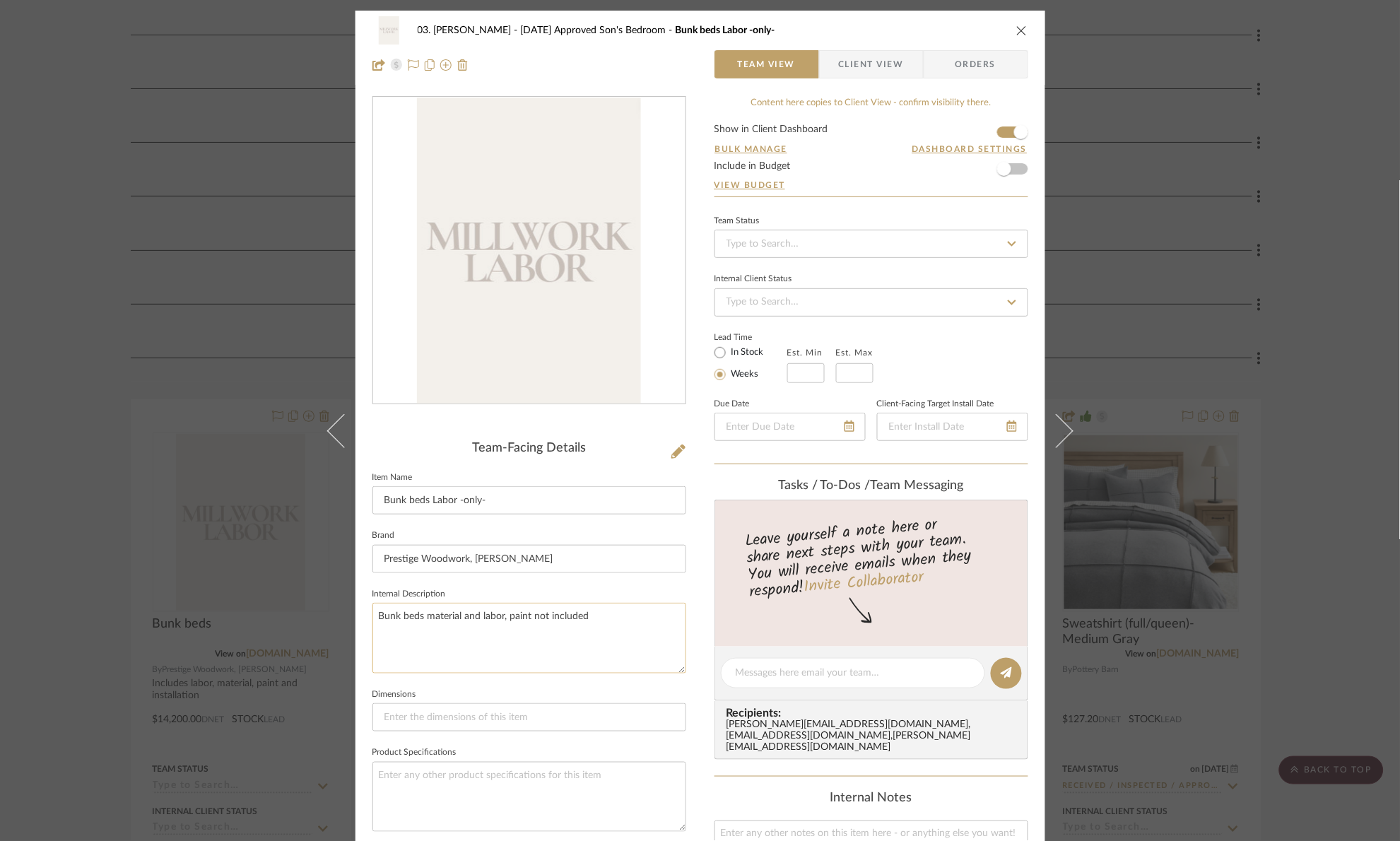
click at [504, 624] on textarea "Bunk beds material and labor, paint not included" at bounding box center [529, 637] width 314 height 70
type textarea "Bunk beds material and labor, installation, paint not included"
click at [565, 597] on fieldset "Internal Description Bunk beds material and labor, installation, paint not incl…" at bounding box center [529, 629] width 314 height 89
click at [857, 65] on span "Client View" at bounding box center [871, 65] width 65 height 28
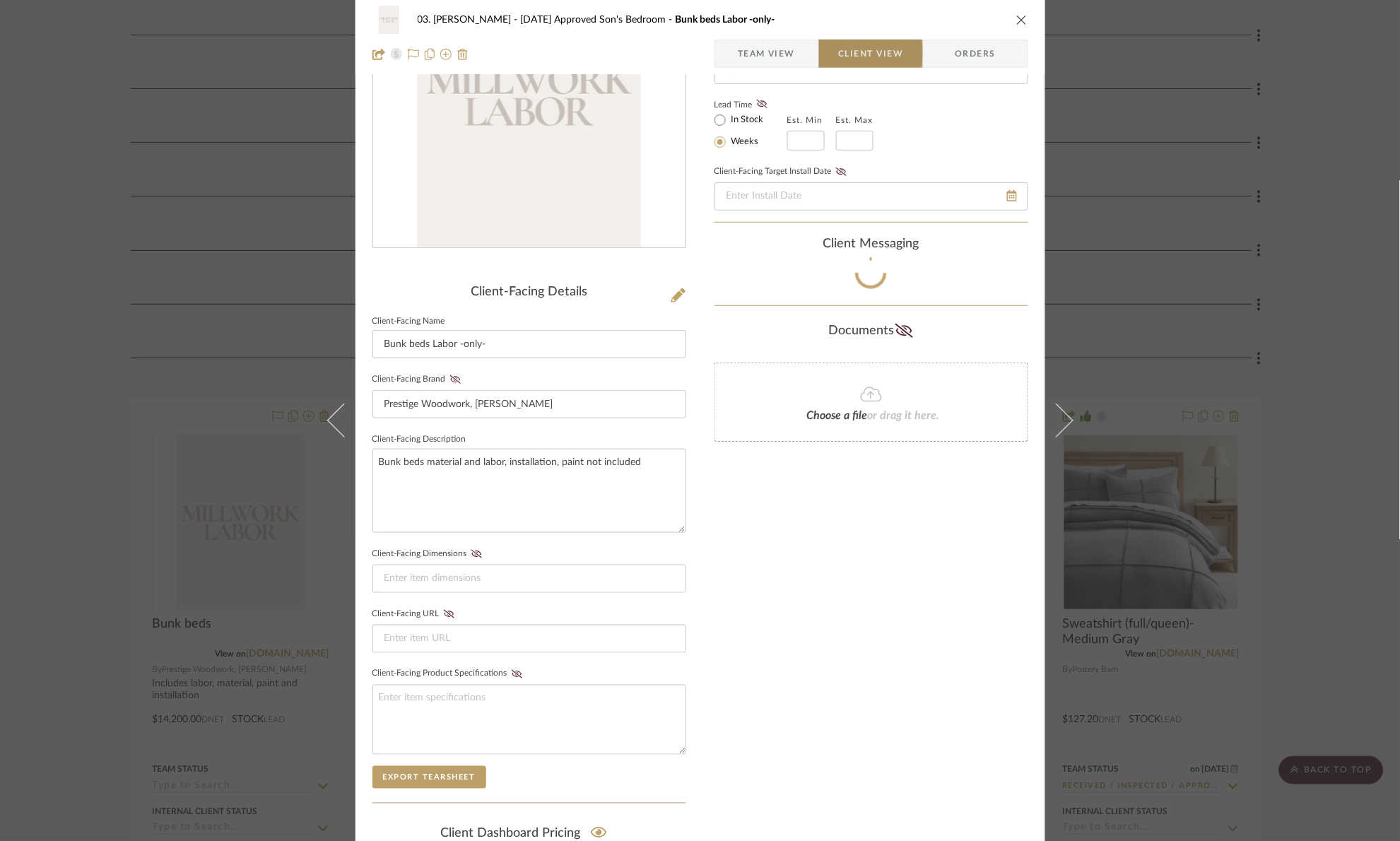
scroll to position [350, 0]
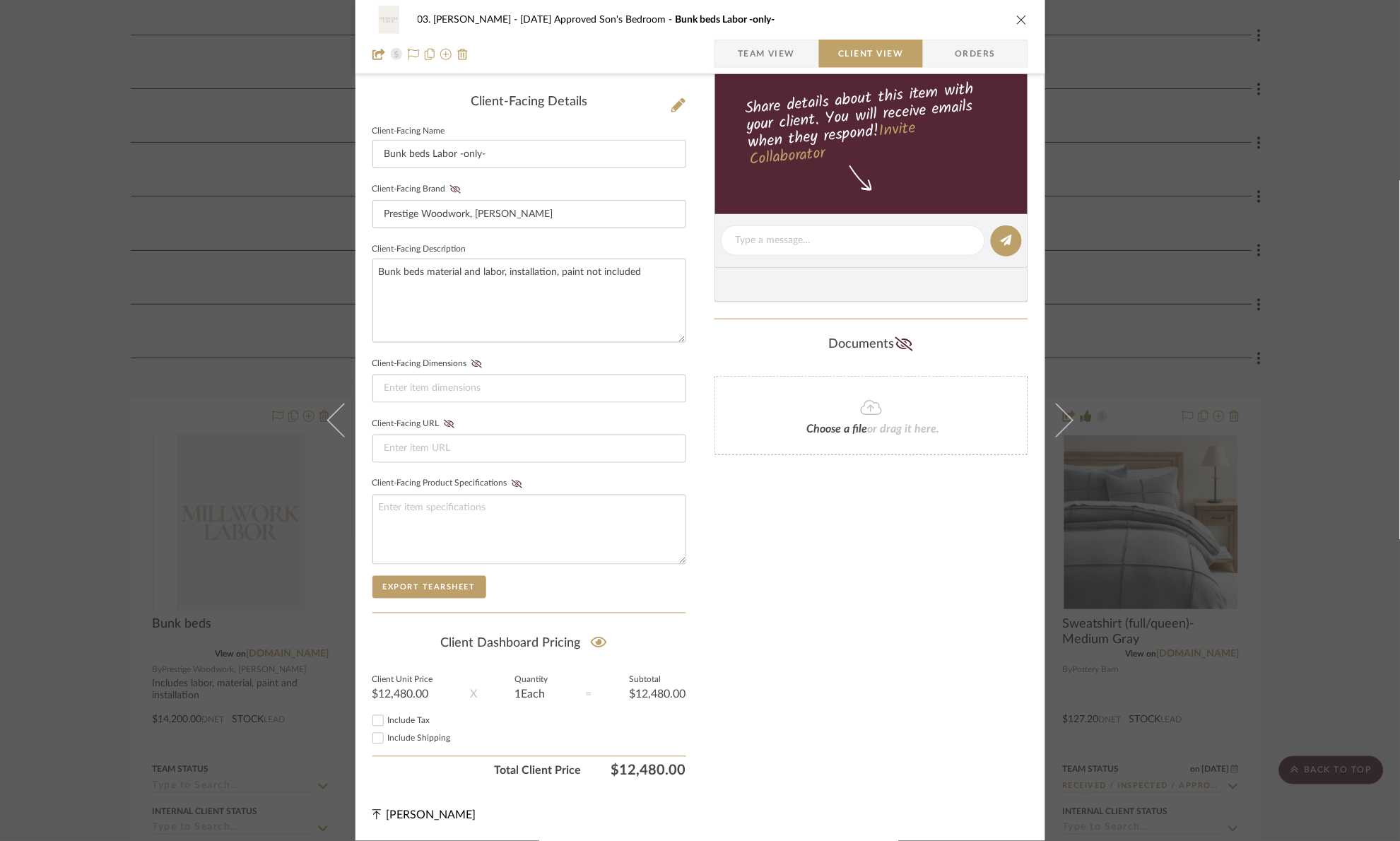
drag, startPoint x: 1321, startPoint y: 371, endPoint x: 915, endPoint y: 502, distance: 426.6
click at [1318, 373] on div "03. Jennifer 07.02.25 Approved Son's Bedroom Bunk beds Labor -only- Team View C…" at bounding box center [700, 420] width 1400 height 841
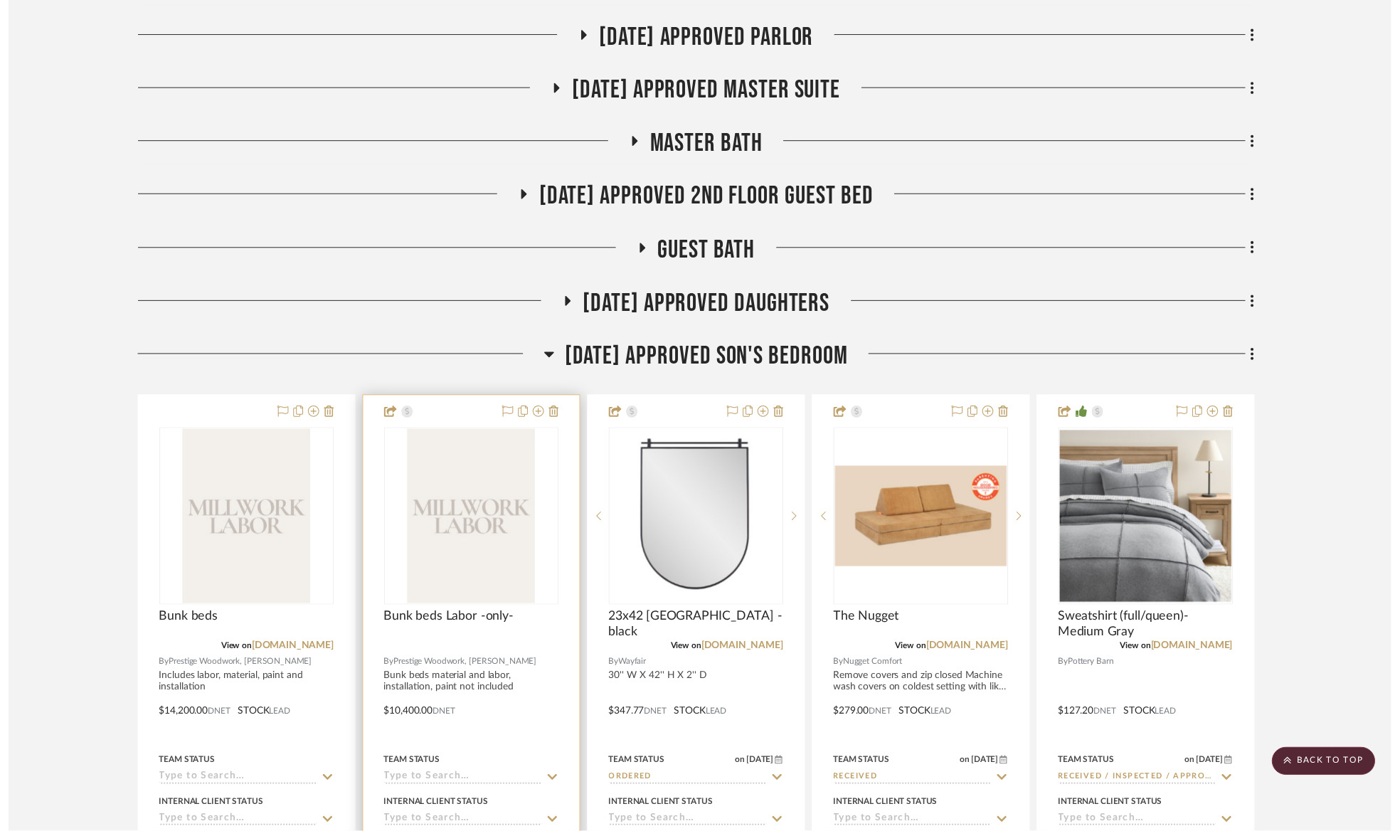
scroll to position [854, 0]
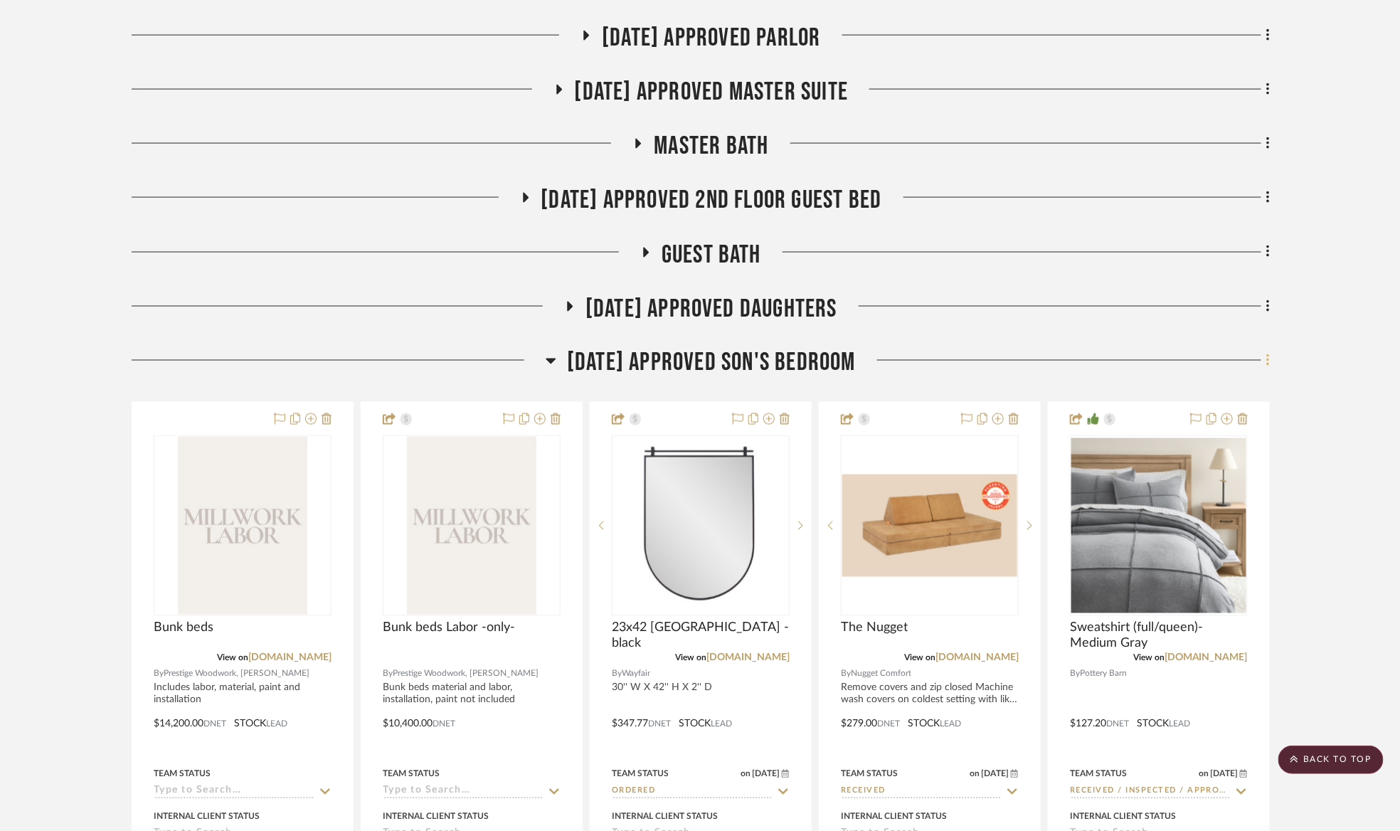
click at [1264, 355] on fa-icon at bounding box center [1266, 361] width 9 height 23
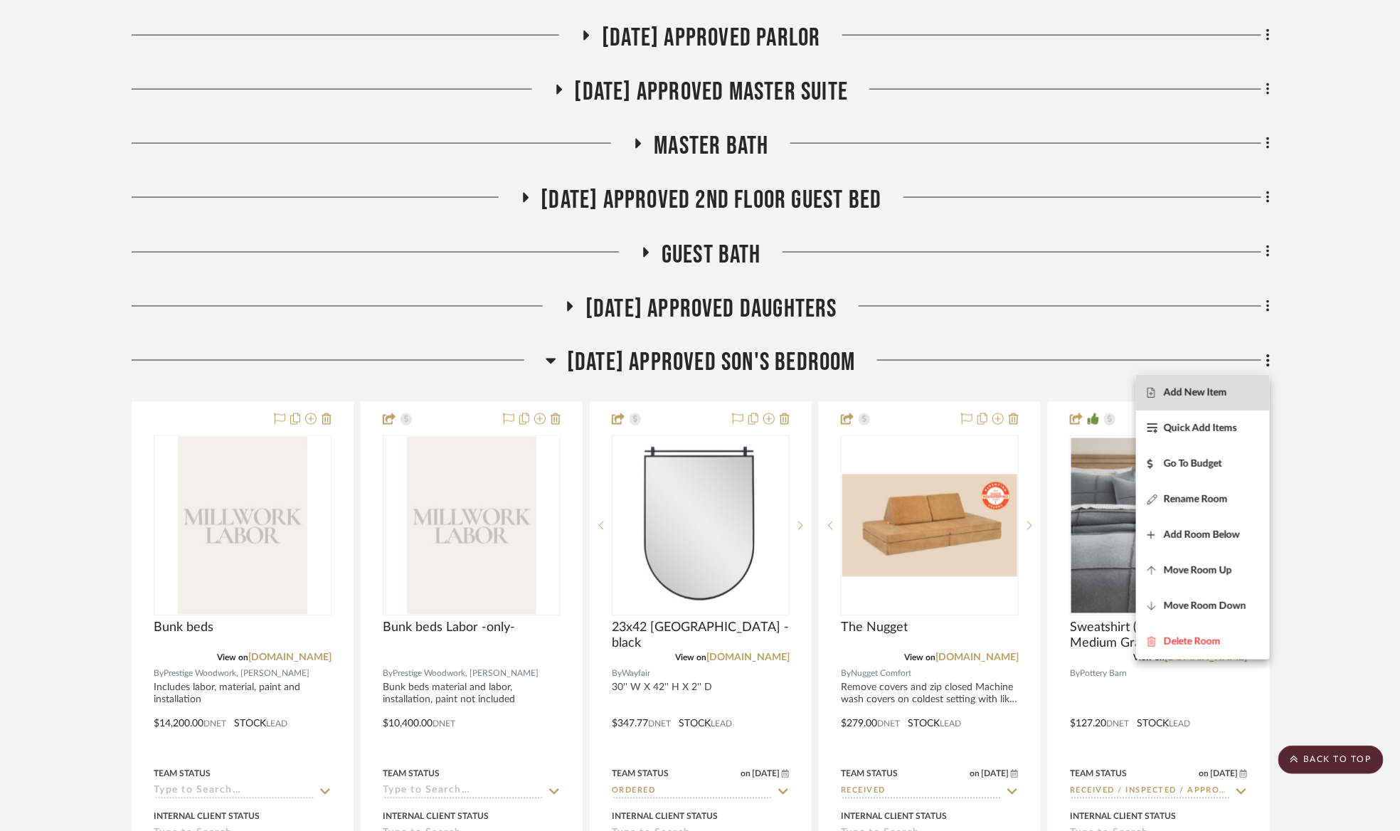
click at [1228, 396] on span "Add New Item" at bounding box center [1203, 392] width 111 height 12
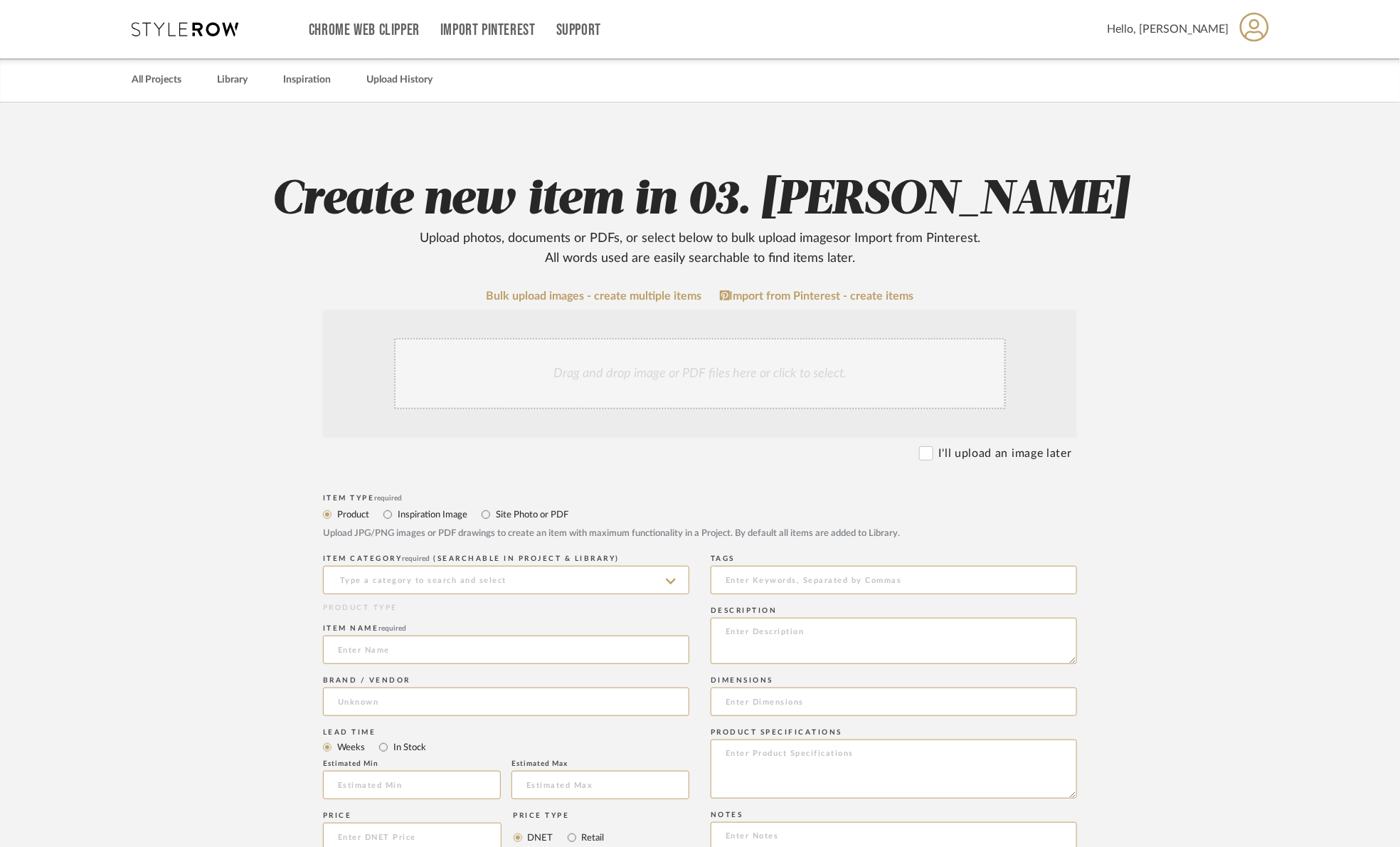
click at [639, 349] on div "Drag and drop image or PDF files here or click to select." at bounding box center [700, 373] width 612 height 71
click at [569, 372] on div "Drag and drop image or PDF files here or click to select." at bounding box center [700, 373] width 612 height 71
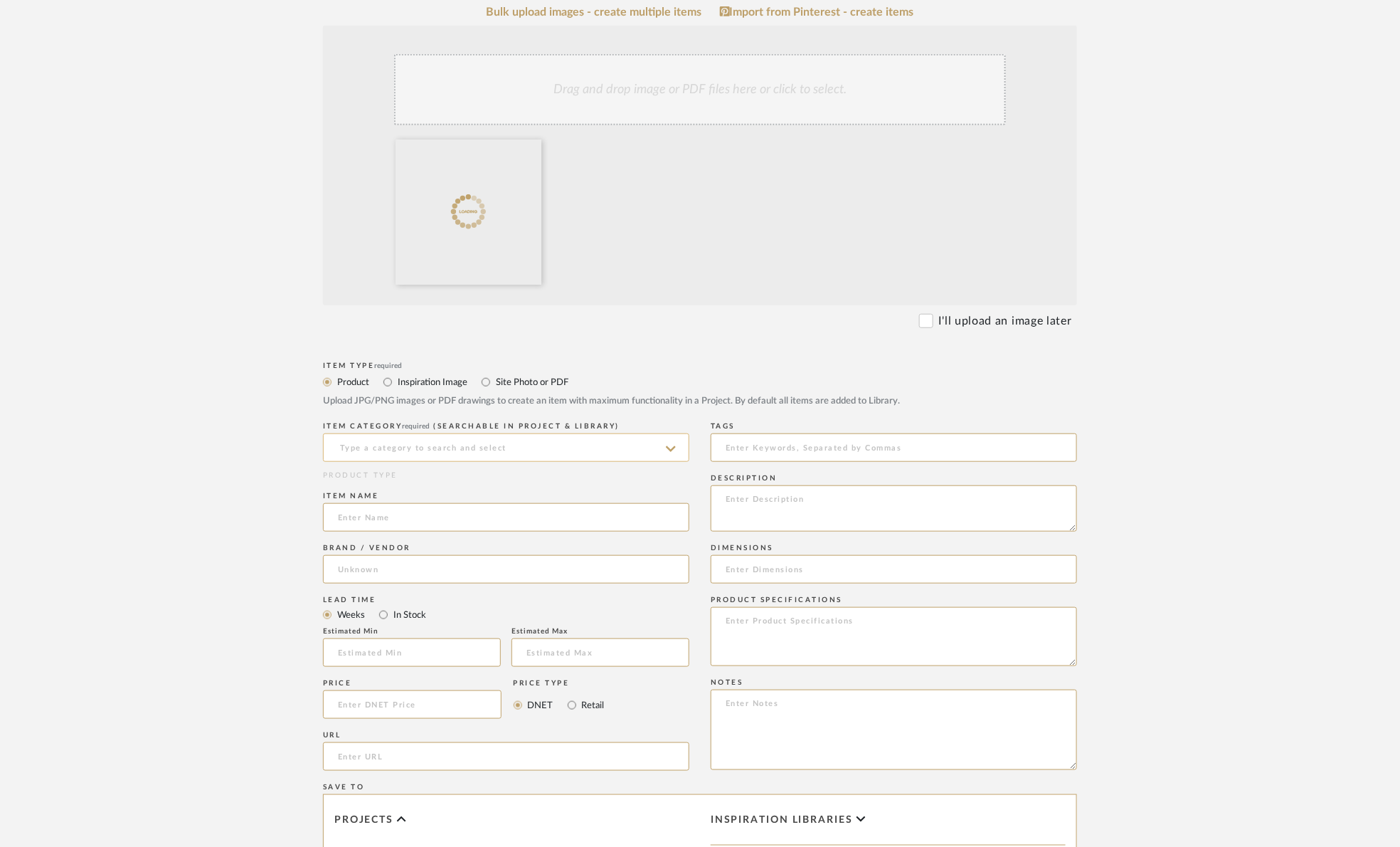
scroll to position [320, 0]
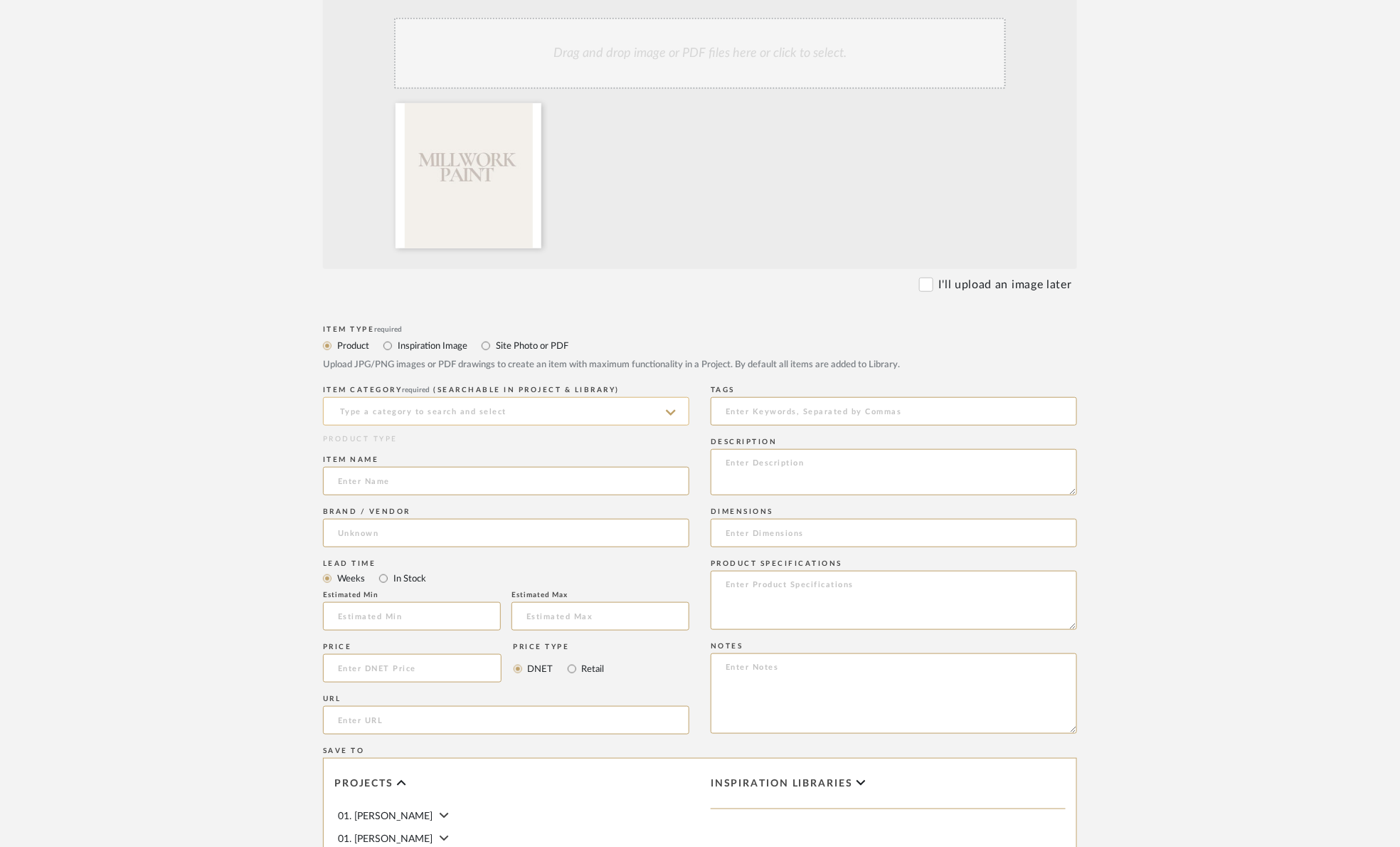
click at [422, 415] on input at bounding box center [506, 411] width 366 height 28
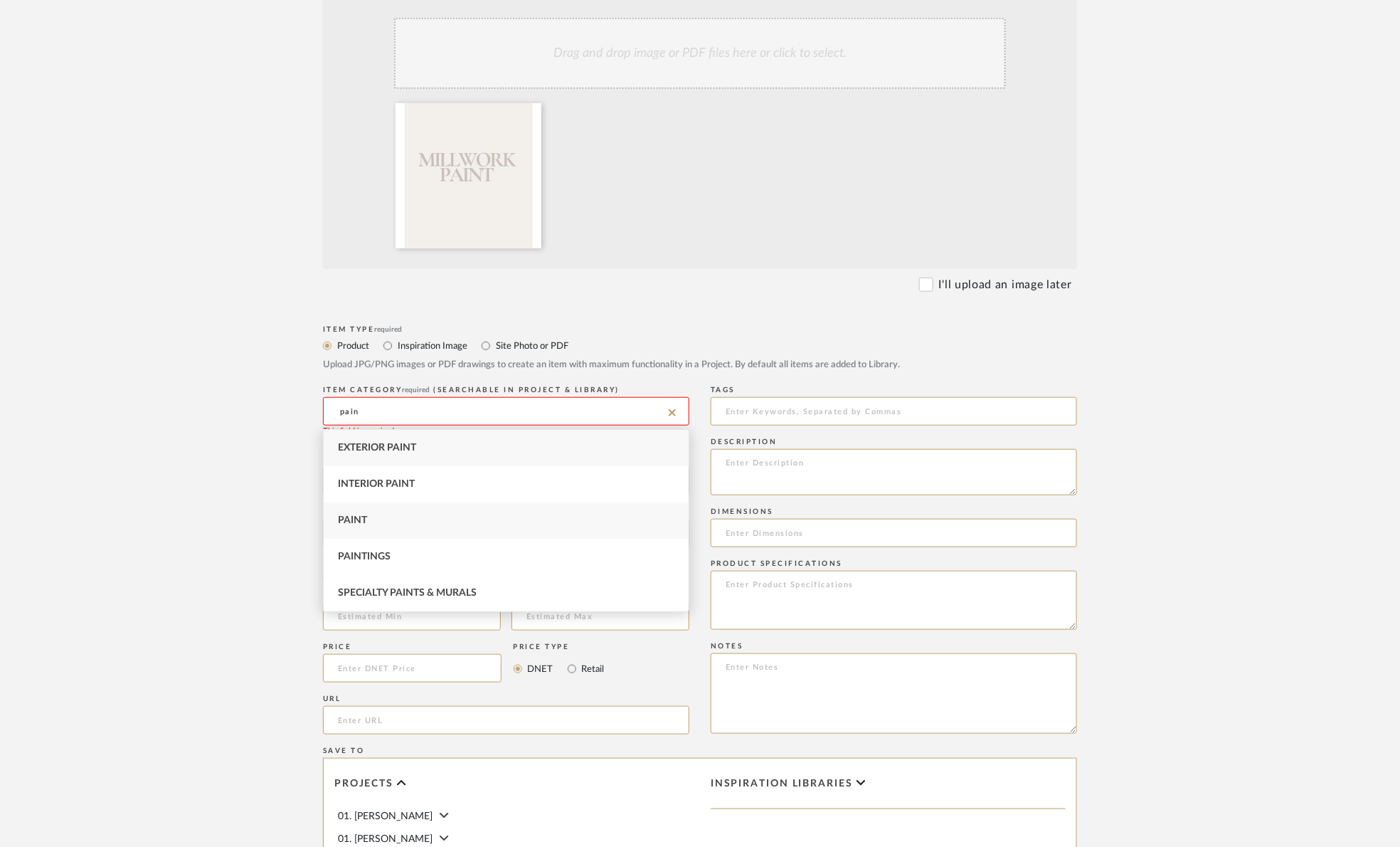
click at [397, 526] on div "Paint" at bounding box center [506, 520] width 365 height 36
type input "Paint"
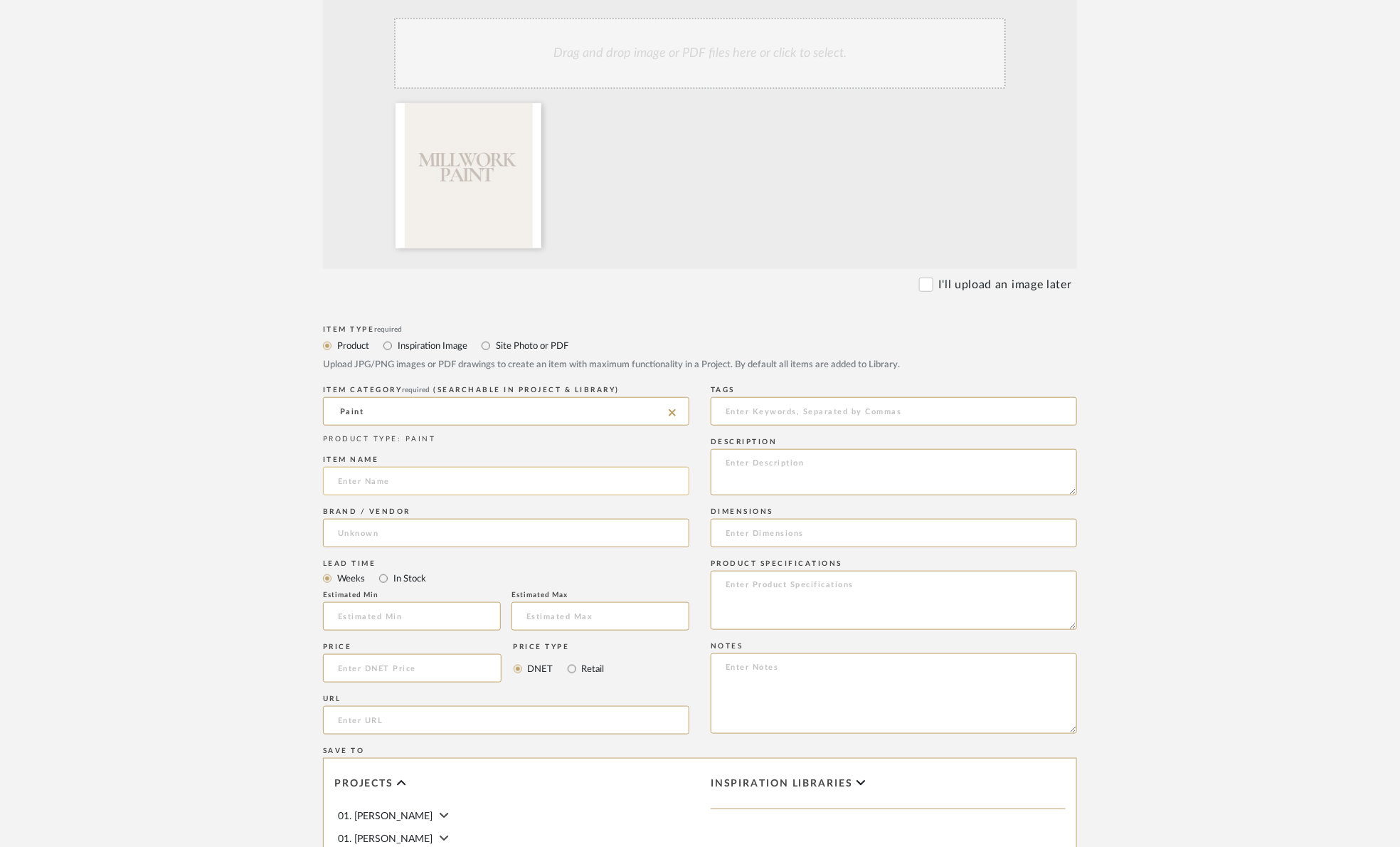
click at [390, 491] on input at bounding box center [506, 481] width 366 height 28
type input "Bunk beds paint"
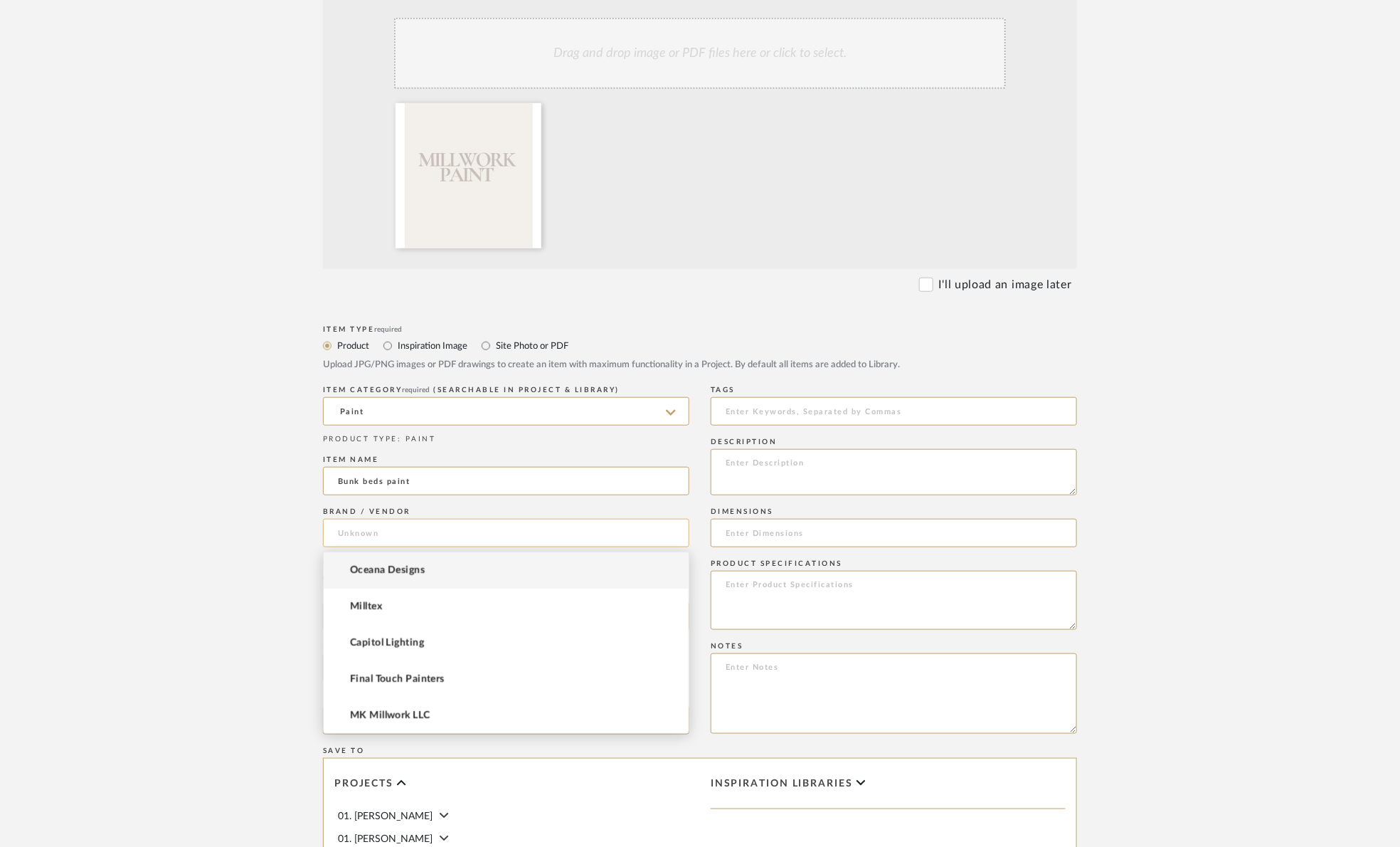
click at [424, 534] on input at bounding box center [506, 533] width 366 height 28
click at [488, 673] on mat-option "Final Touch Painters" at bounding box center [506, 679] width 365 height 36
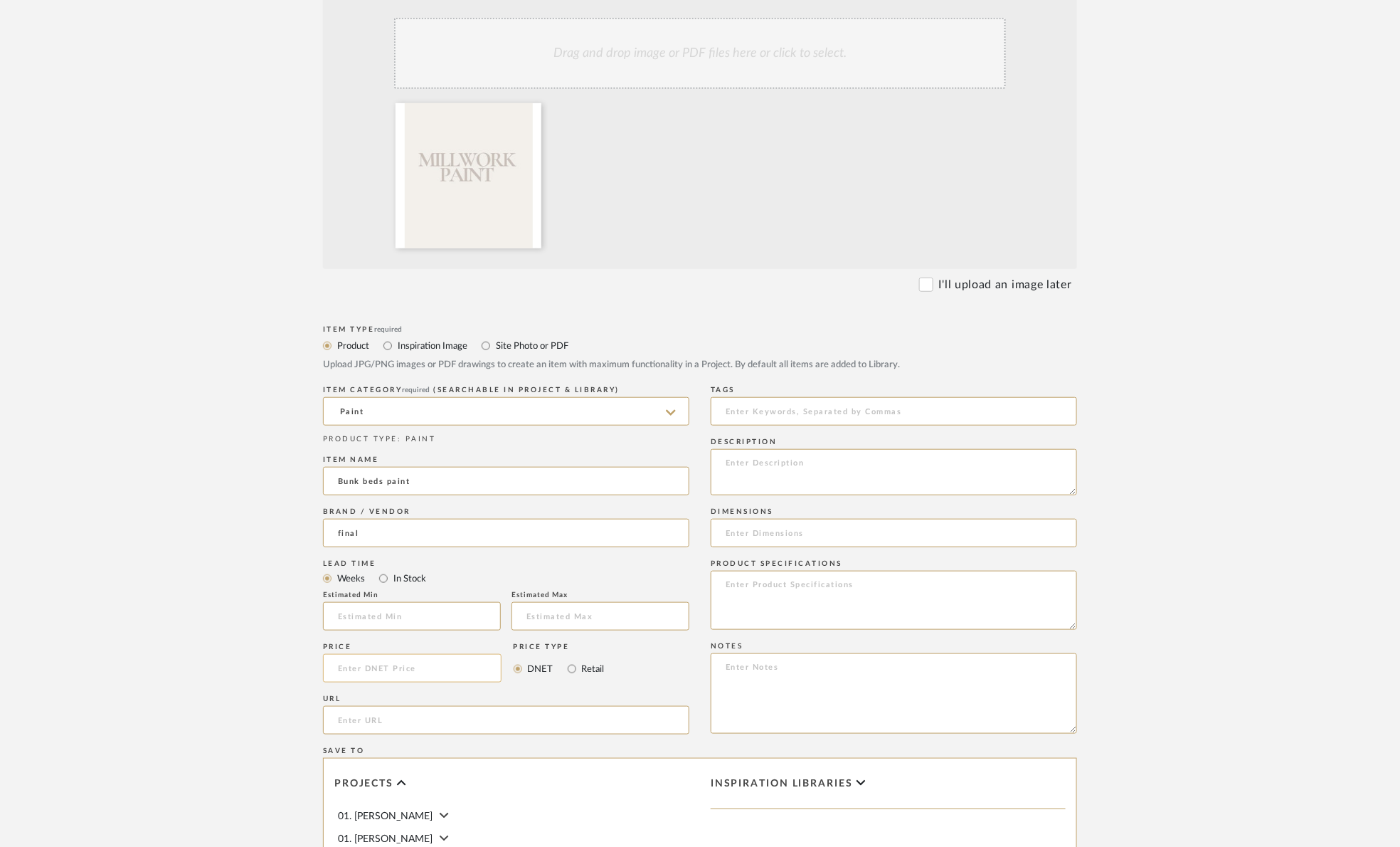
type input "Final Touch Painters"
click at [404, 583] on label "In Stock" at bounding box center [409, 579] width 34 height 16
click at [392, 583] on input "In Stock" at bounding box center [383, 578] width 17 height 17
radio input "true"
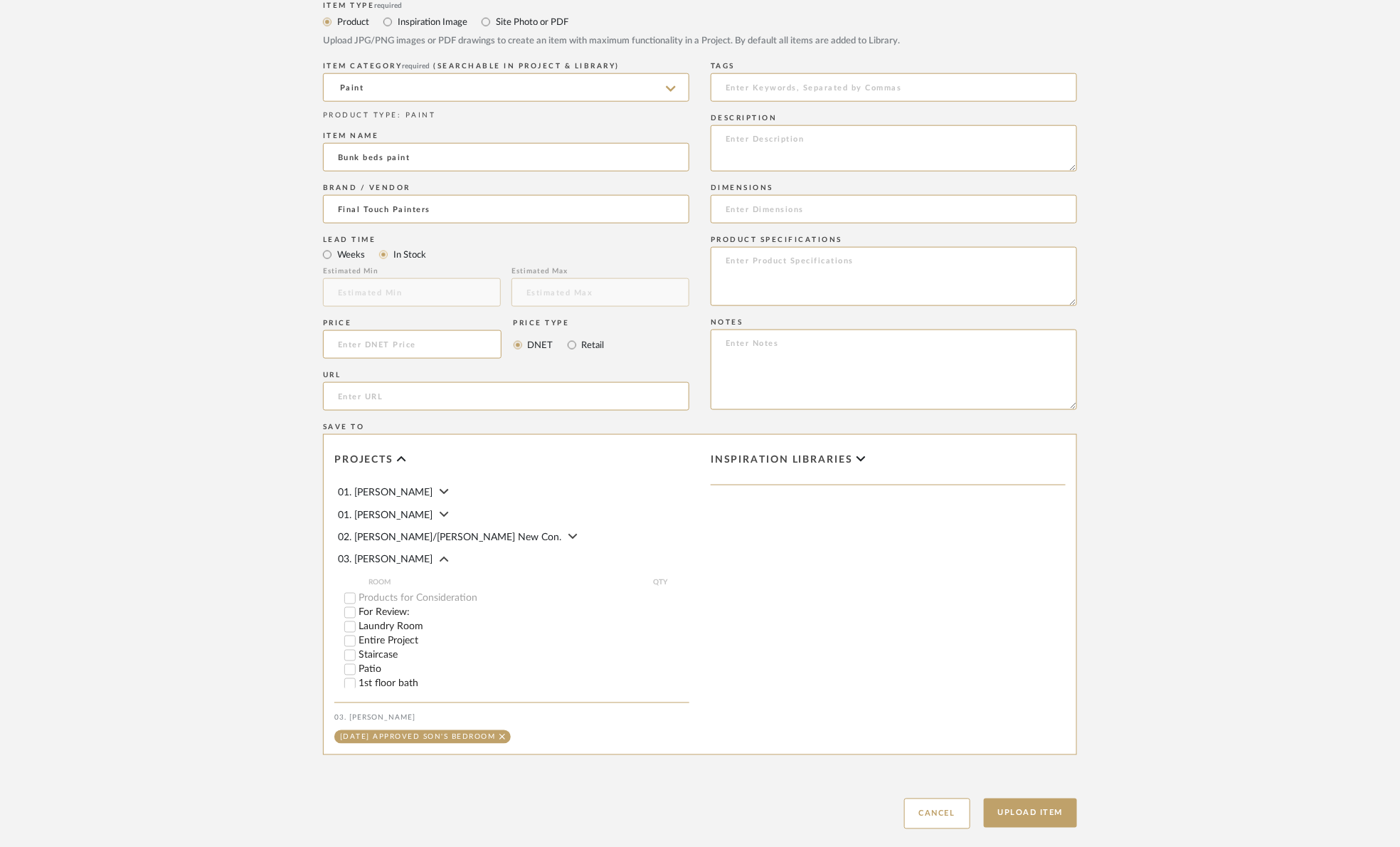
scroll to position [728, 0]
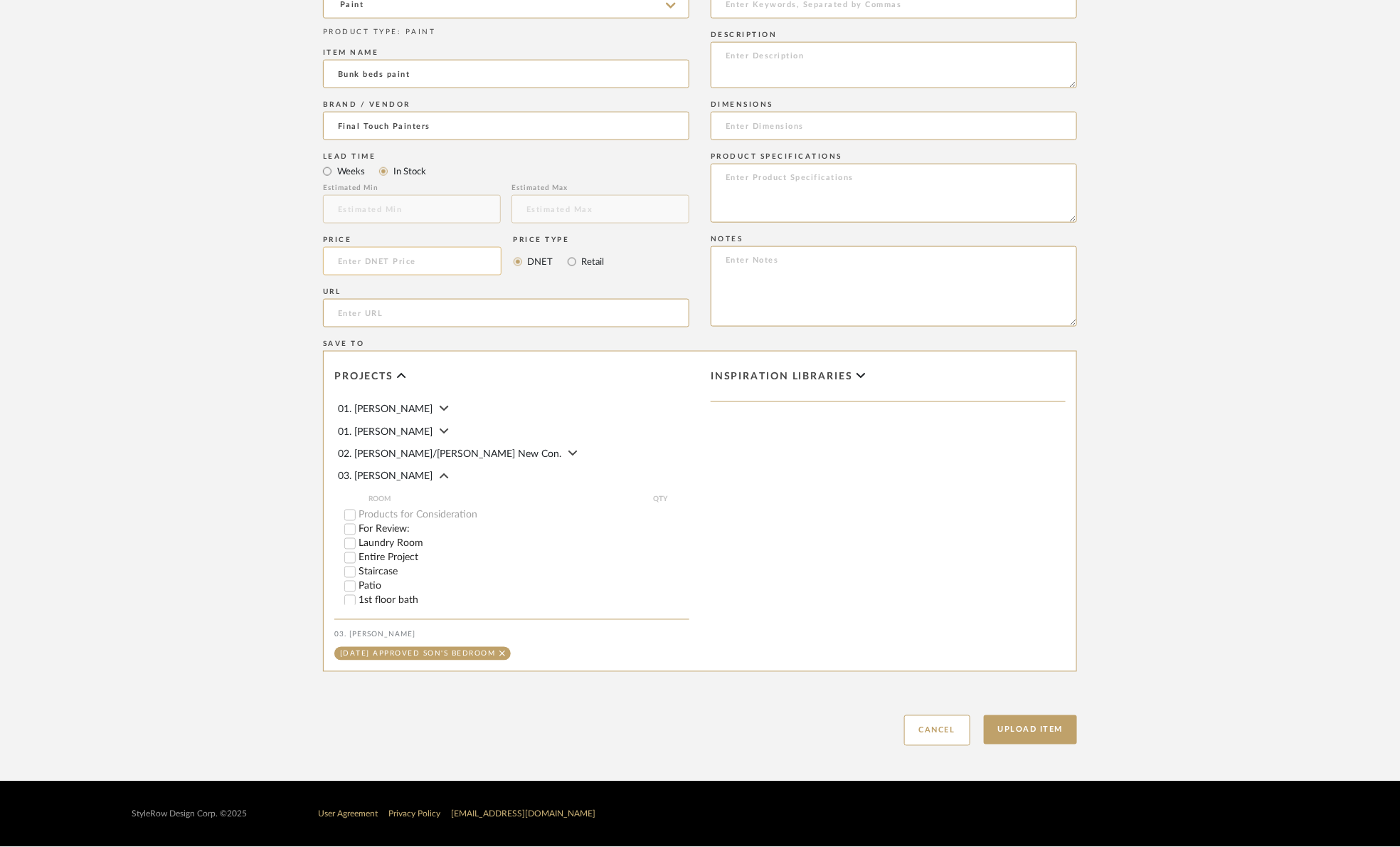
click at [390, 249] on input at bounding box center [412, 261] width 179 height 28
click at [386, 259] on input at bounding box center [412, 261] width 179 height 28
type input "$3,678.00"
drag, startPoint x: 1253, startPoint y: 389, endPoint x: 677, endPoint y: 179, distance: 613.4
click at [1207, 372] on upload-items "Create new item in 03. Jennifer Upload photos, documents or PDFs, or select bel…" at bounding box center [700, 78] width 1400 height 1406
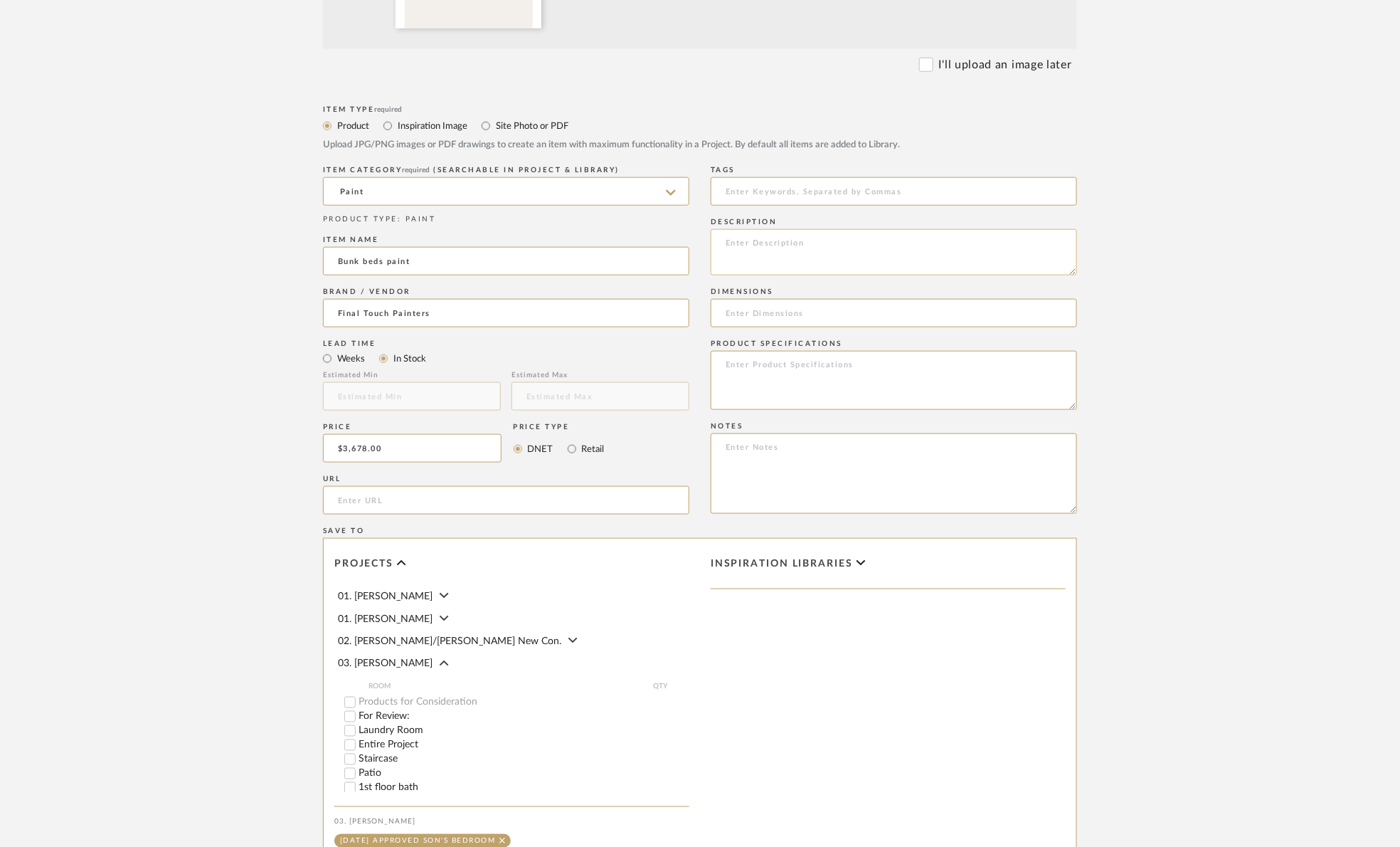
scroll to position [514, 0]
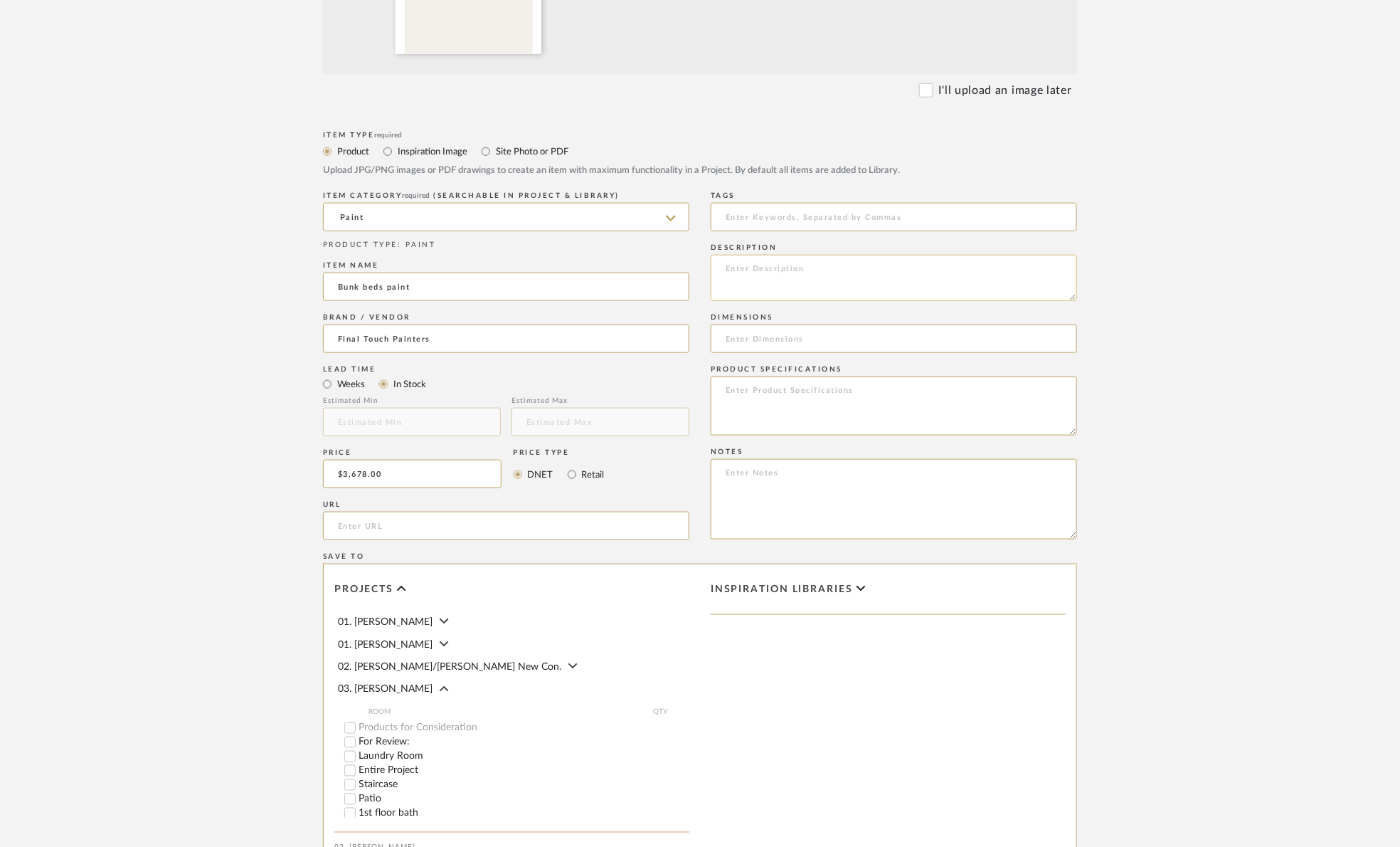
click at [828, 287] on textarea at bounding box center [894, 278] width 366 height 46
type textarea "On site paint"
drag, startPoint x: 1196, startPoint y: 335, endPoint x: 1195, endPoint y: 347, distance: 12.1
click at [1196, 340] on upload-items "Create new item in 03. Jennifer Upload photos, documents or PDFs, or select bel…" at bounding box center [700, 291] width 1400 height 1406
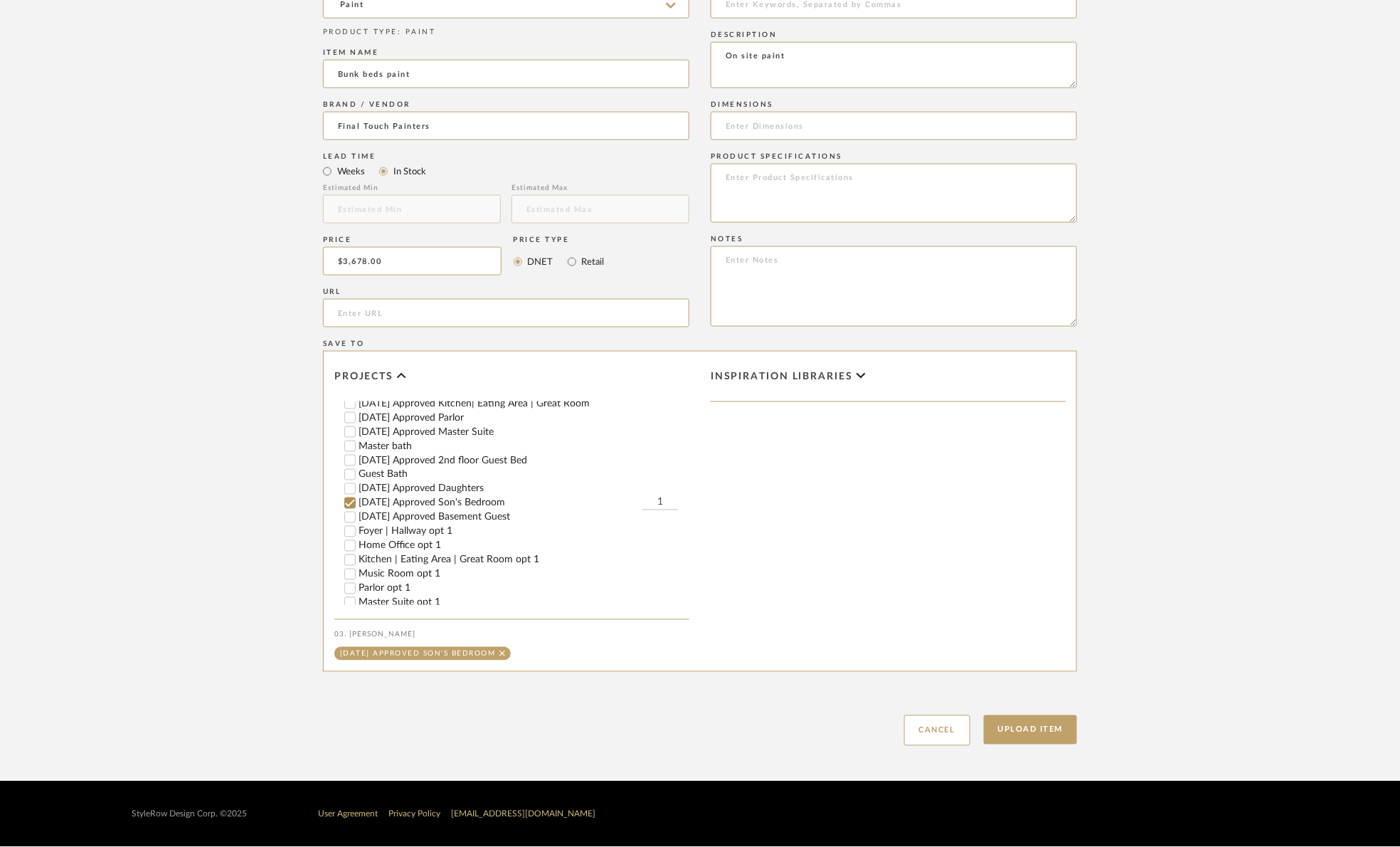
scroll to position [213, 0]
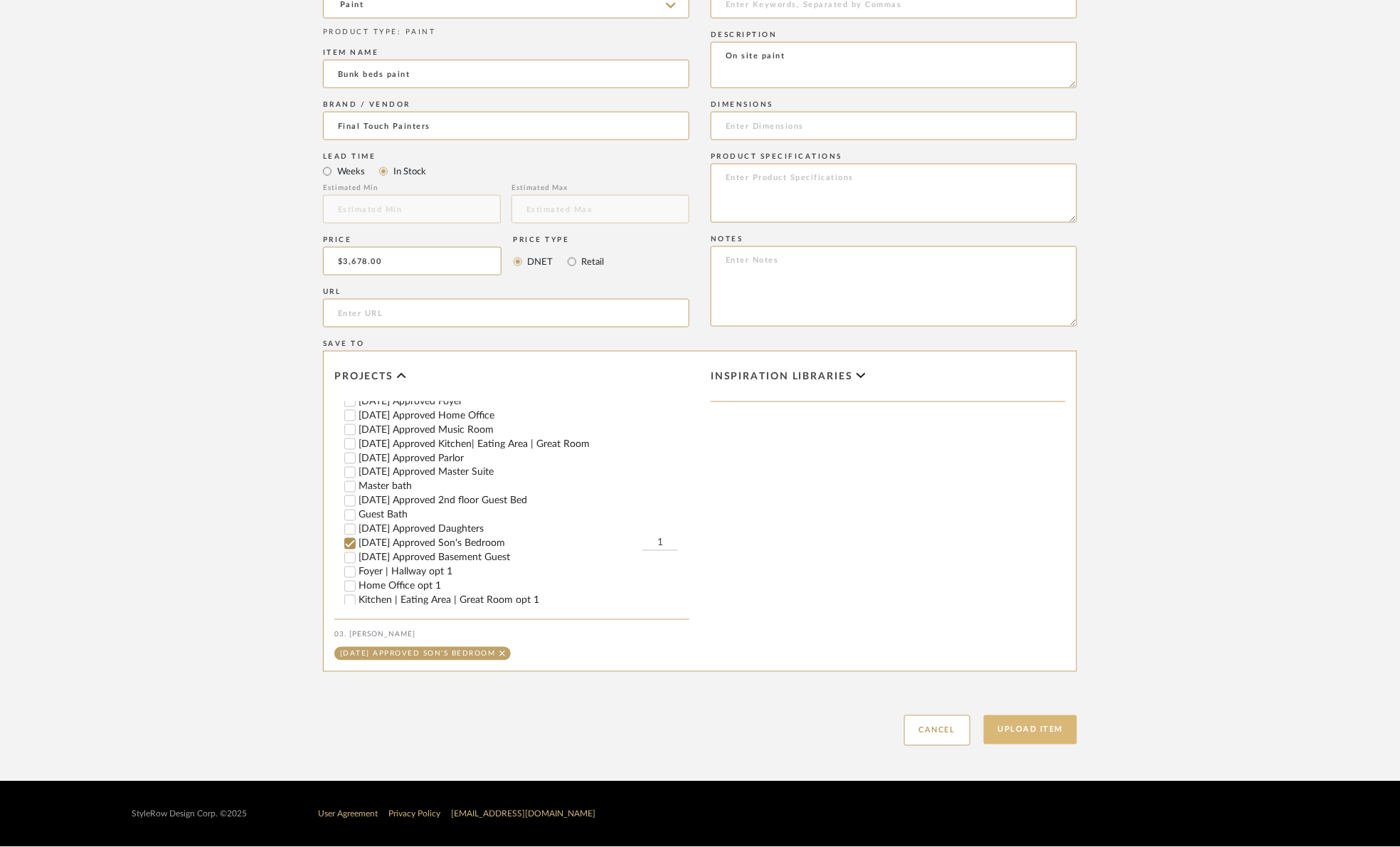
click at [1037, 738] on button "Upload Item" at bounding box center [1031, 729] width 94 height 29
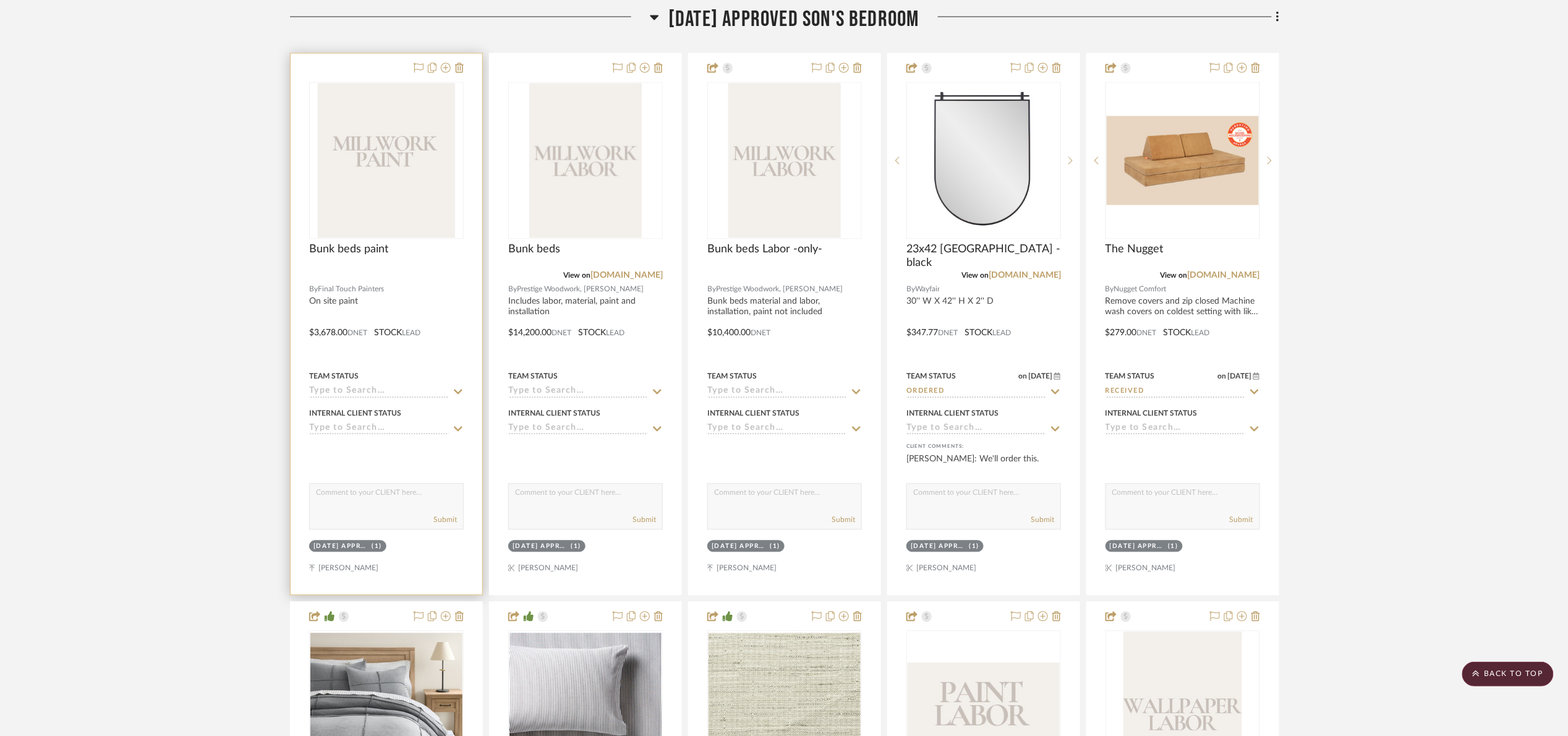
scroll to position [1045, 0]
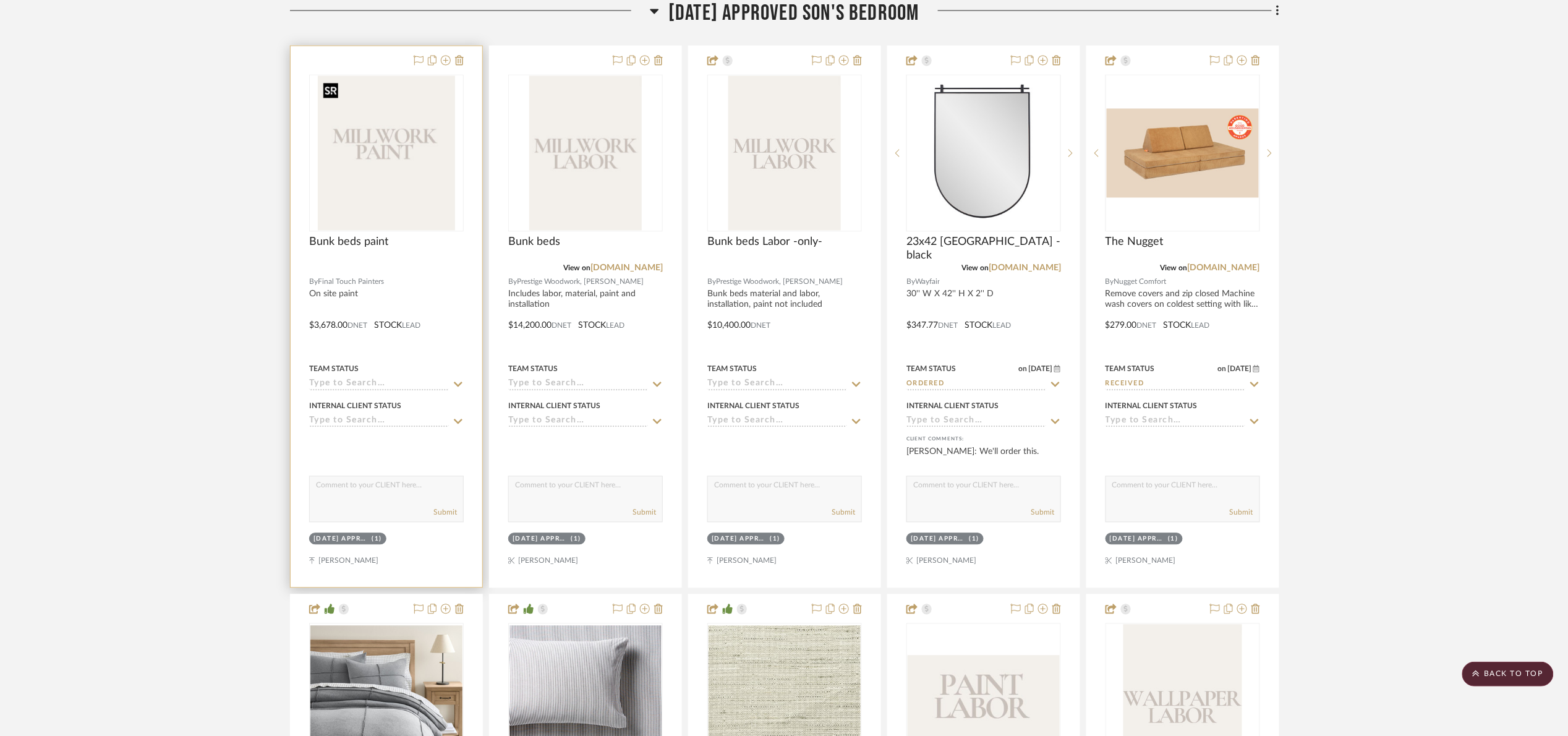
click at [0, 0] on img at bounding box center [0, 0] width 0 height 0
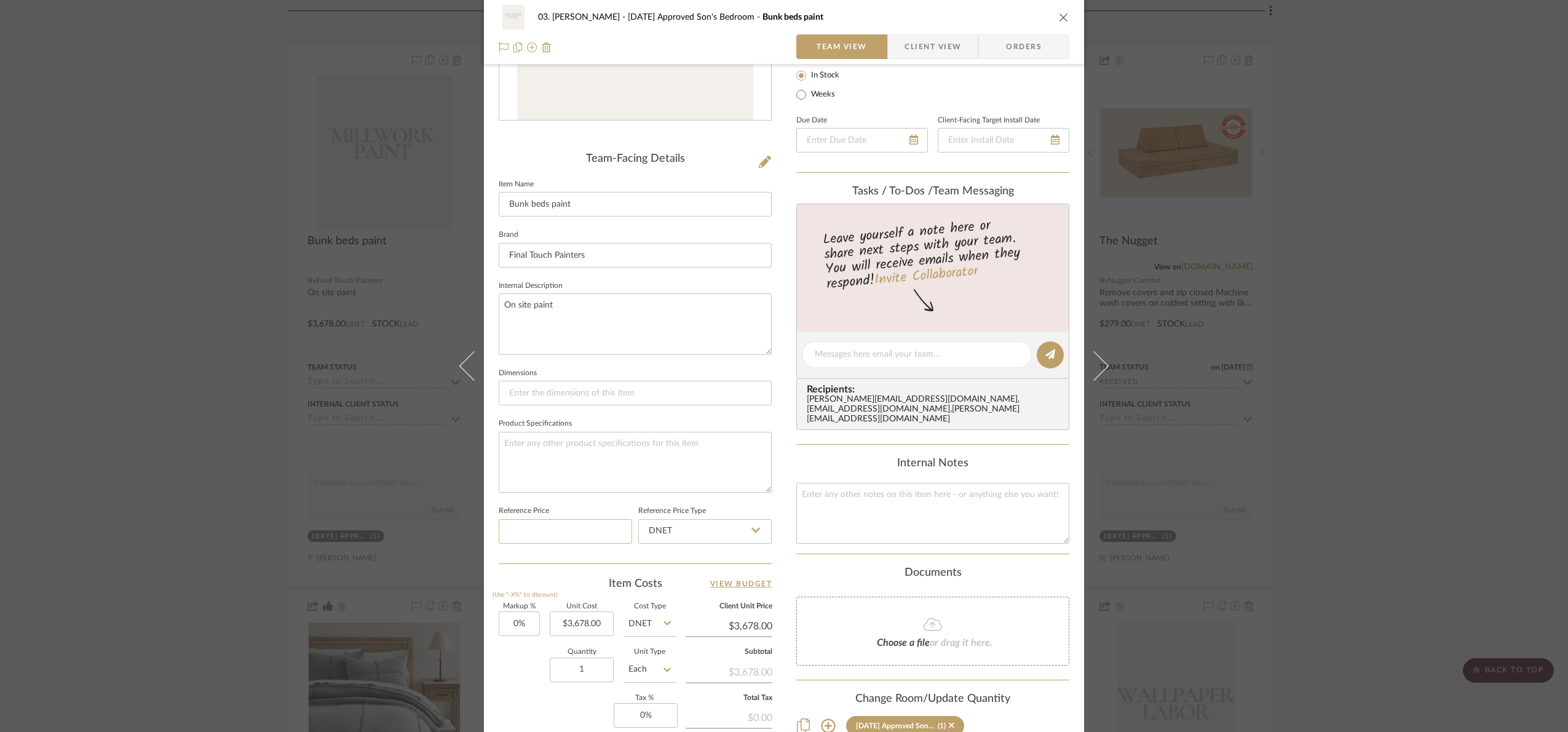
scroll to position [277, 0]
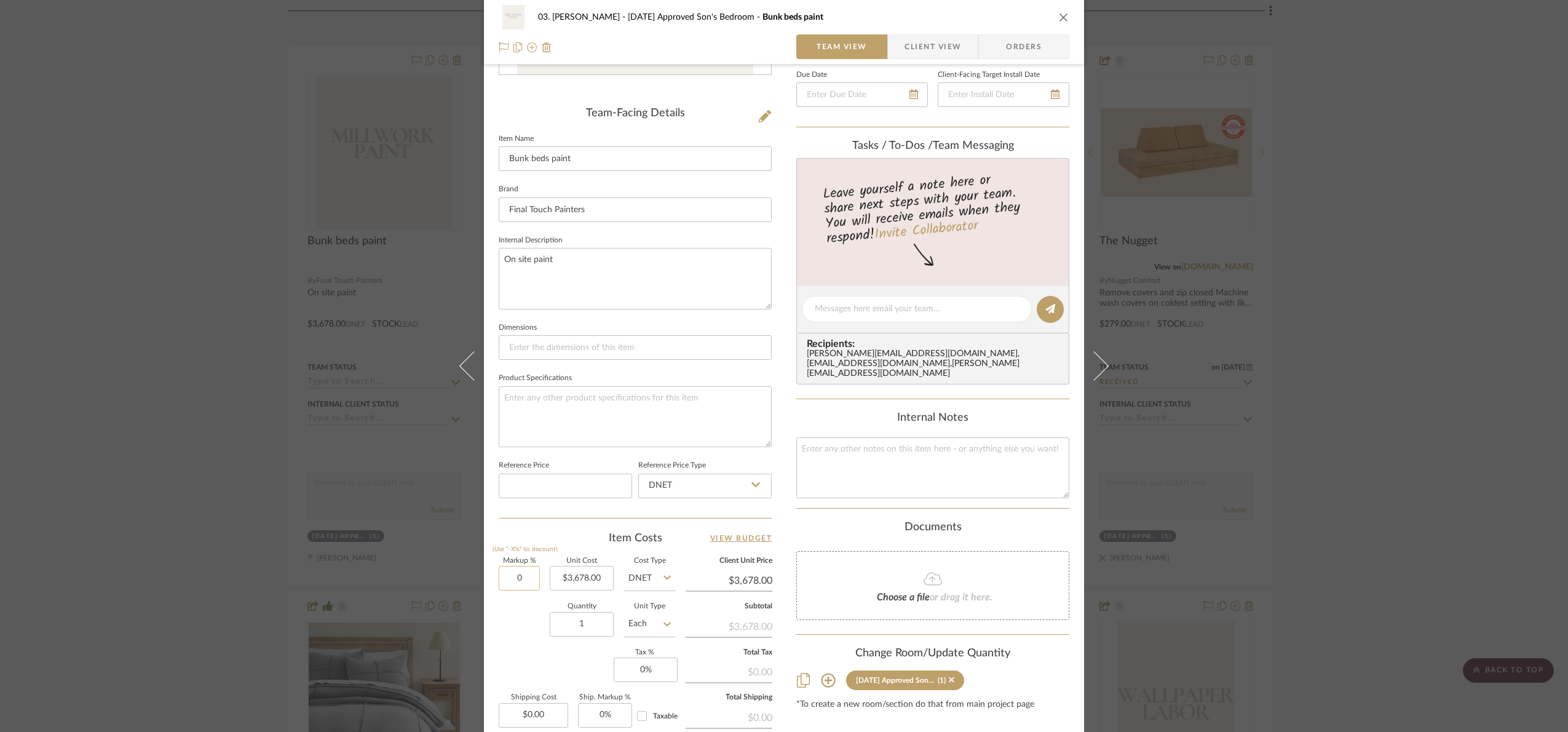
click at [524, 575] on input "0" at bounding box center [519, 578] width 41 height 24
type input "20%"
drag, startPoint x: 528, startPoint y: 618, endPoint x: 541, endPoint y: 604, distance: 19.1
click at [528, 619] on div "Quantity 1 Unit Type Each" at bounding box center [587, 625] width 177 height 44
type input "$4,413.60"
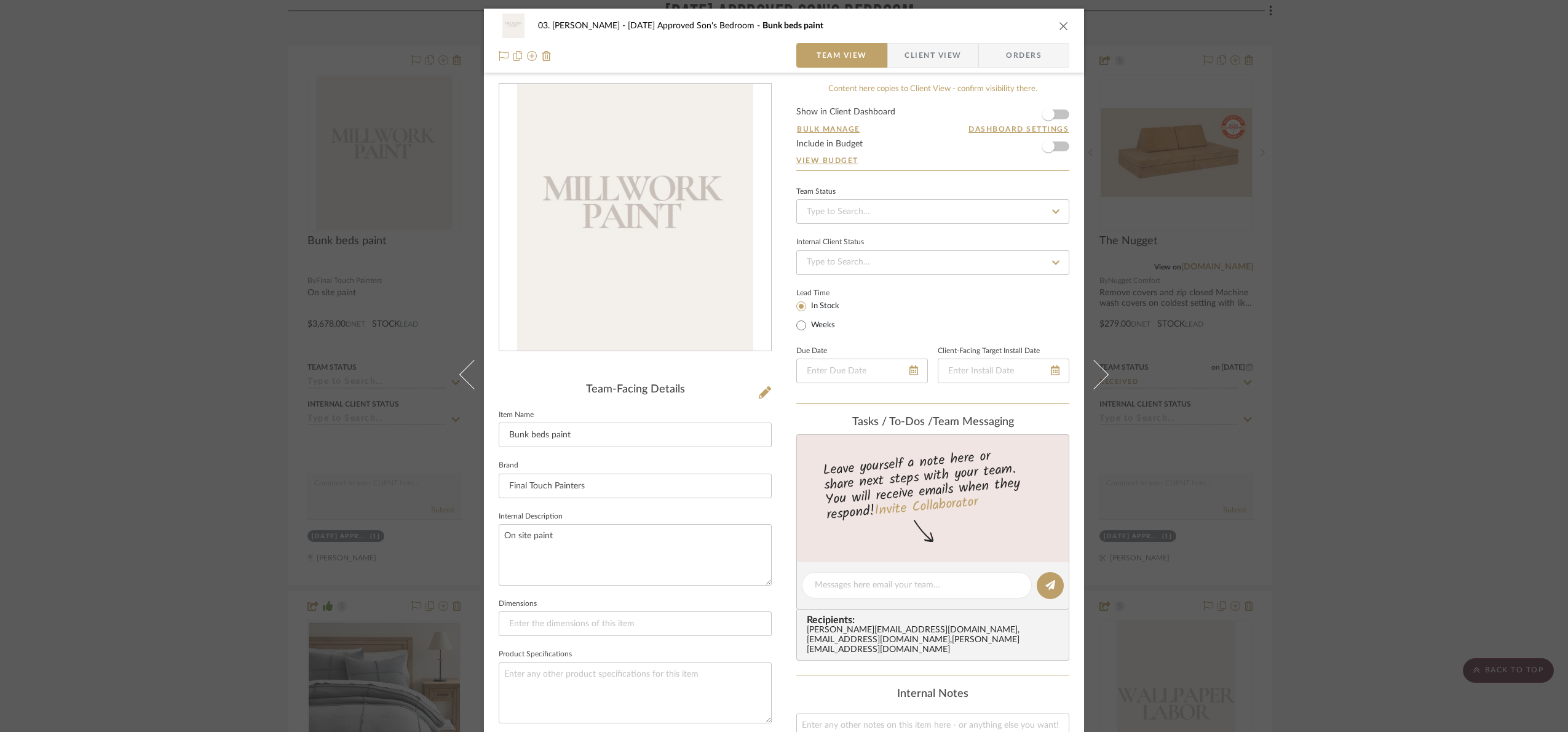
scroll to position [0, 0]
click at [1053, 105] on span "button" at bounding box center [1048, 114] width 27 height 27
drag, startPoint x: 941, startPoint y: 48, endPoint x: 945, endPoint y: 57, distance: 9.8
click at [943, 48] on span "Client View" at bounding box center [932, 56] width 56 height 24
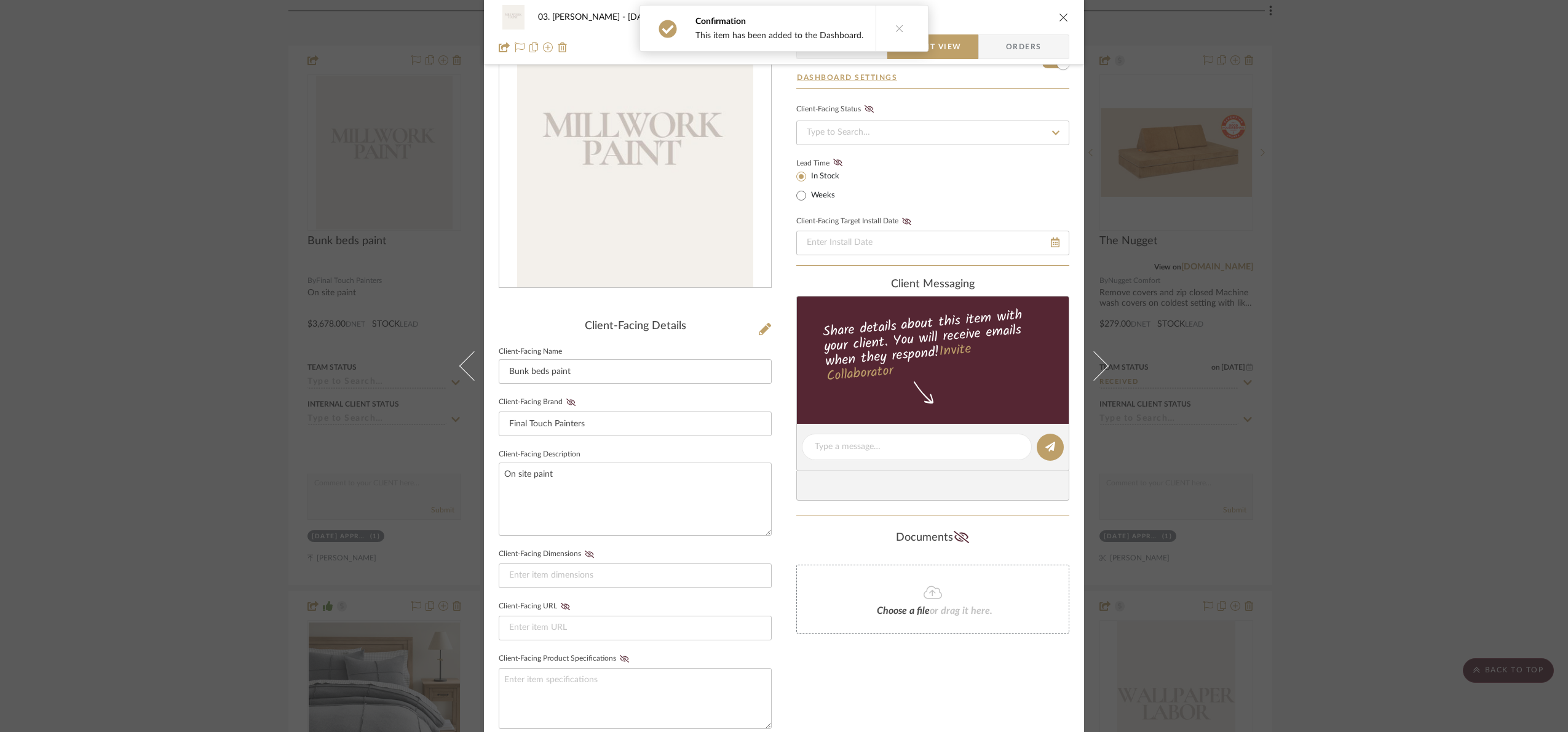
scroll to position [277, 0]
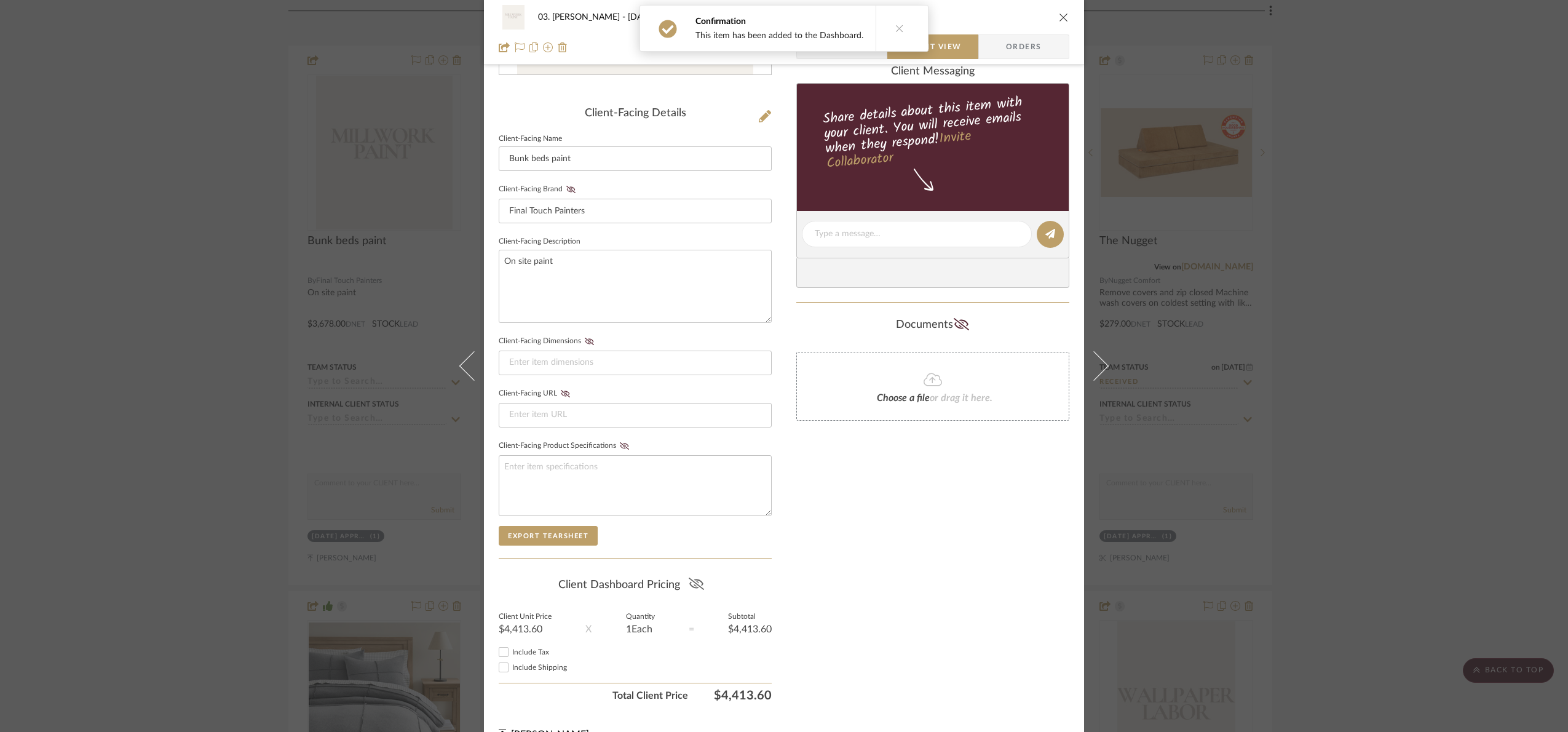
click at [695, 594] on fa-icon at bounding box center [696, 584] width 16 height 18
click at [1217, 425] on div "03. Jennifer 07.02.25 Approved Son's Bedroom Bunk beds paint Team View Client V…" at bounding box center [784, 366] width 1568 height 732
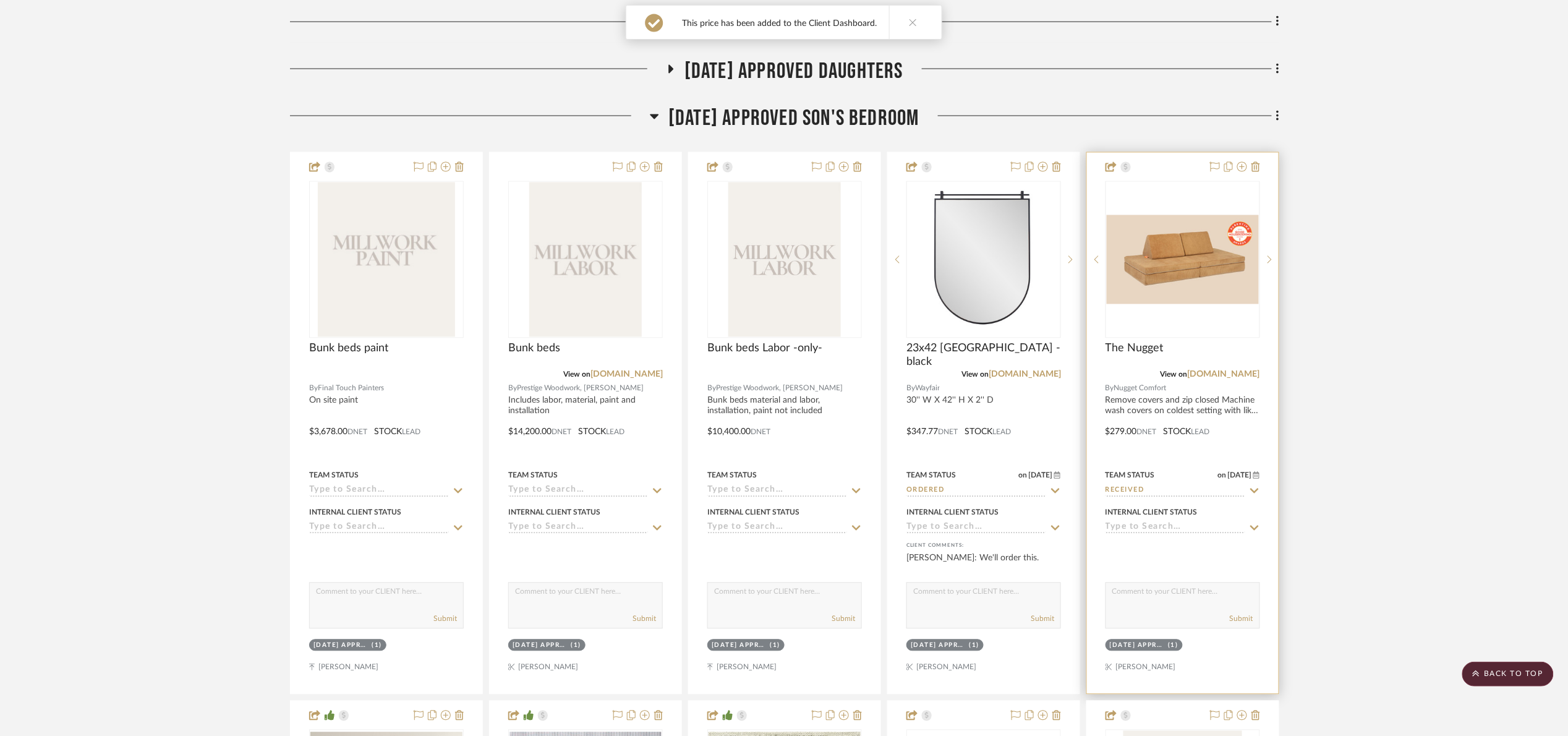
scroll to position [860, 0]
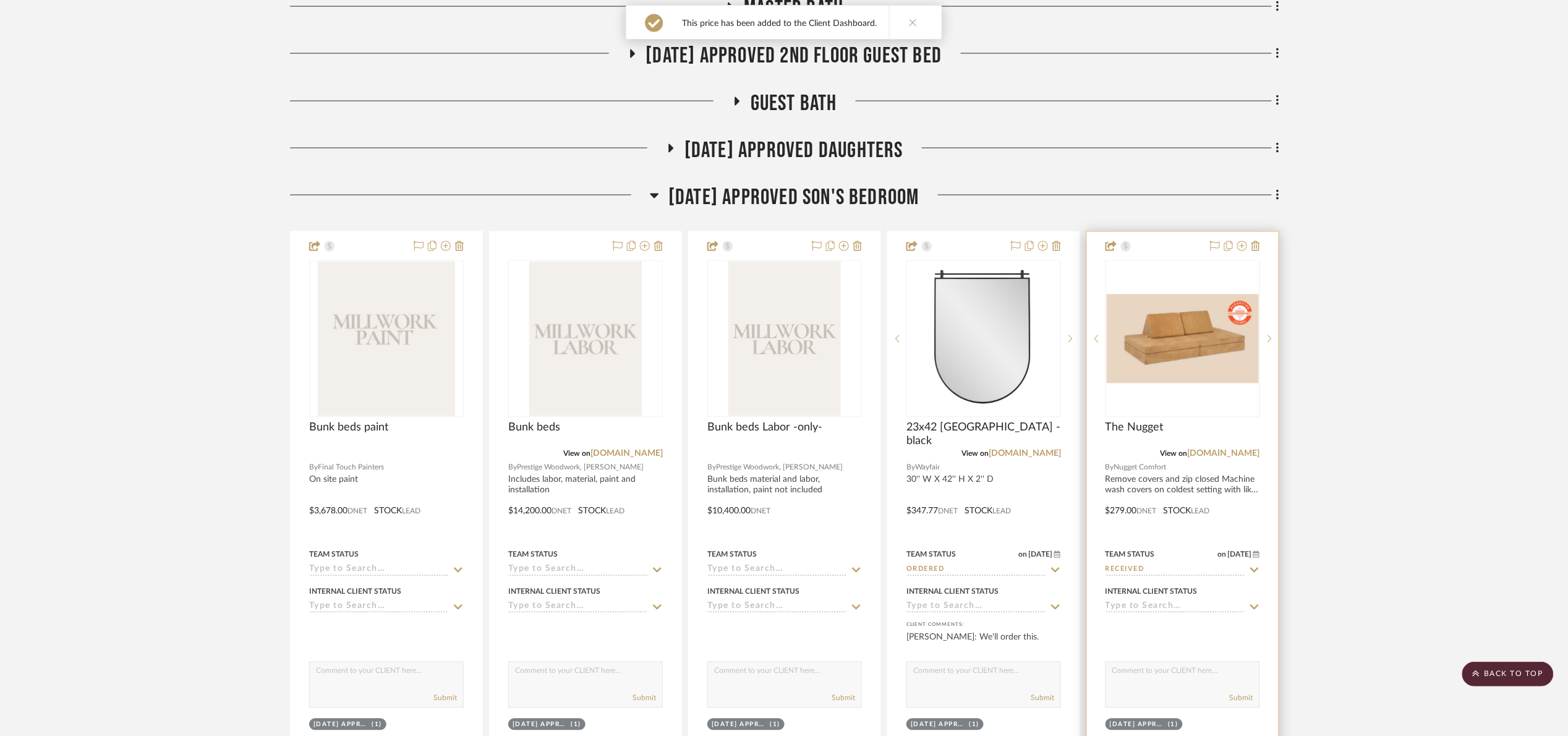
click at [0, 0] on img at bounding box center [0, 0] width 0 height 0
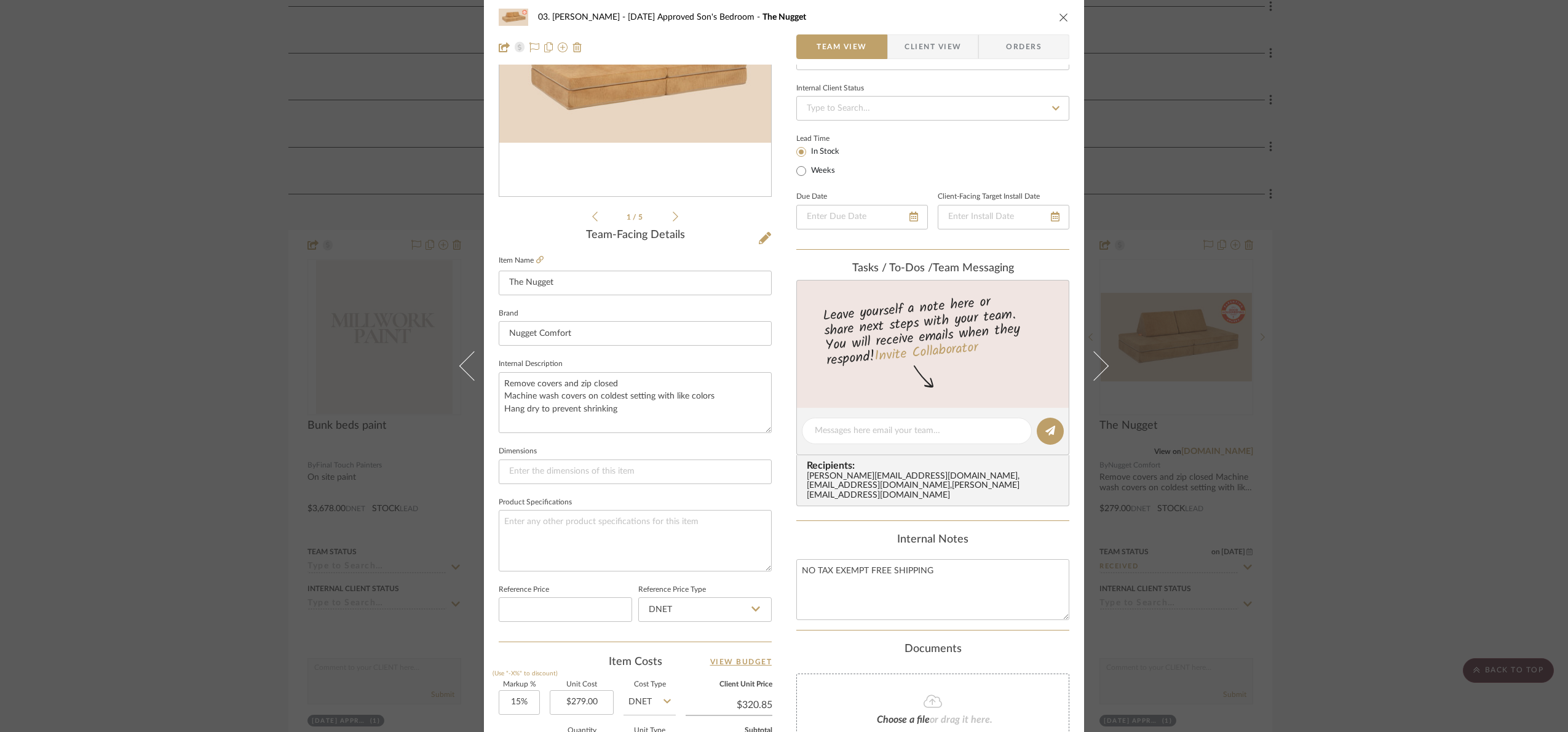
scroll to position [415, 0]
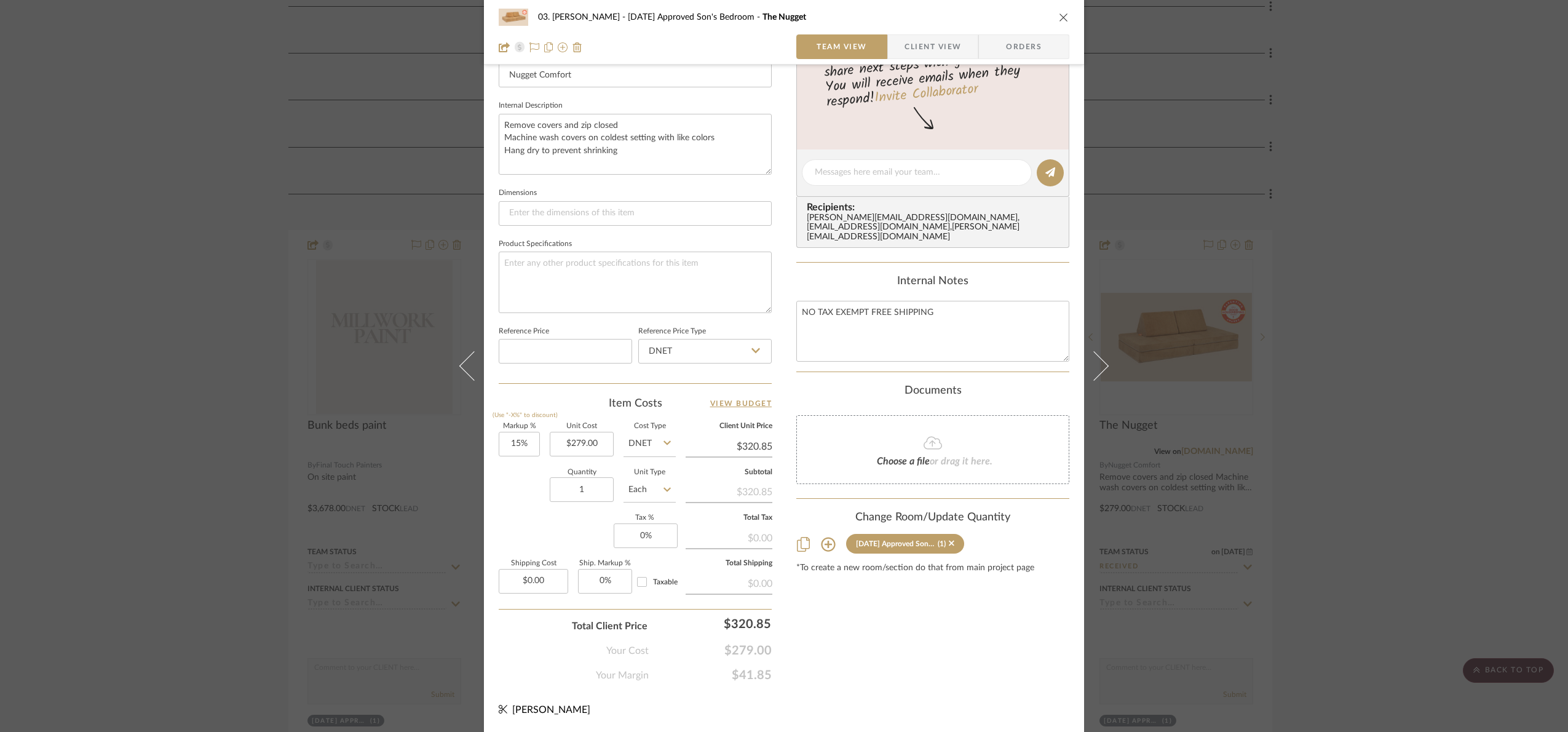
click at [1217, 514] on div "03. Jennifer 07.02.25 Approved Son's Bedroom The Nugget Team View Client View O…" at bounding box center [784, 366] width 1568 height 732
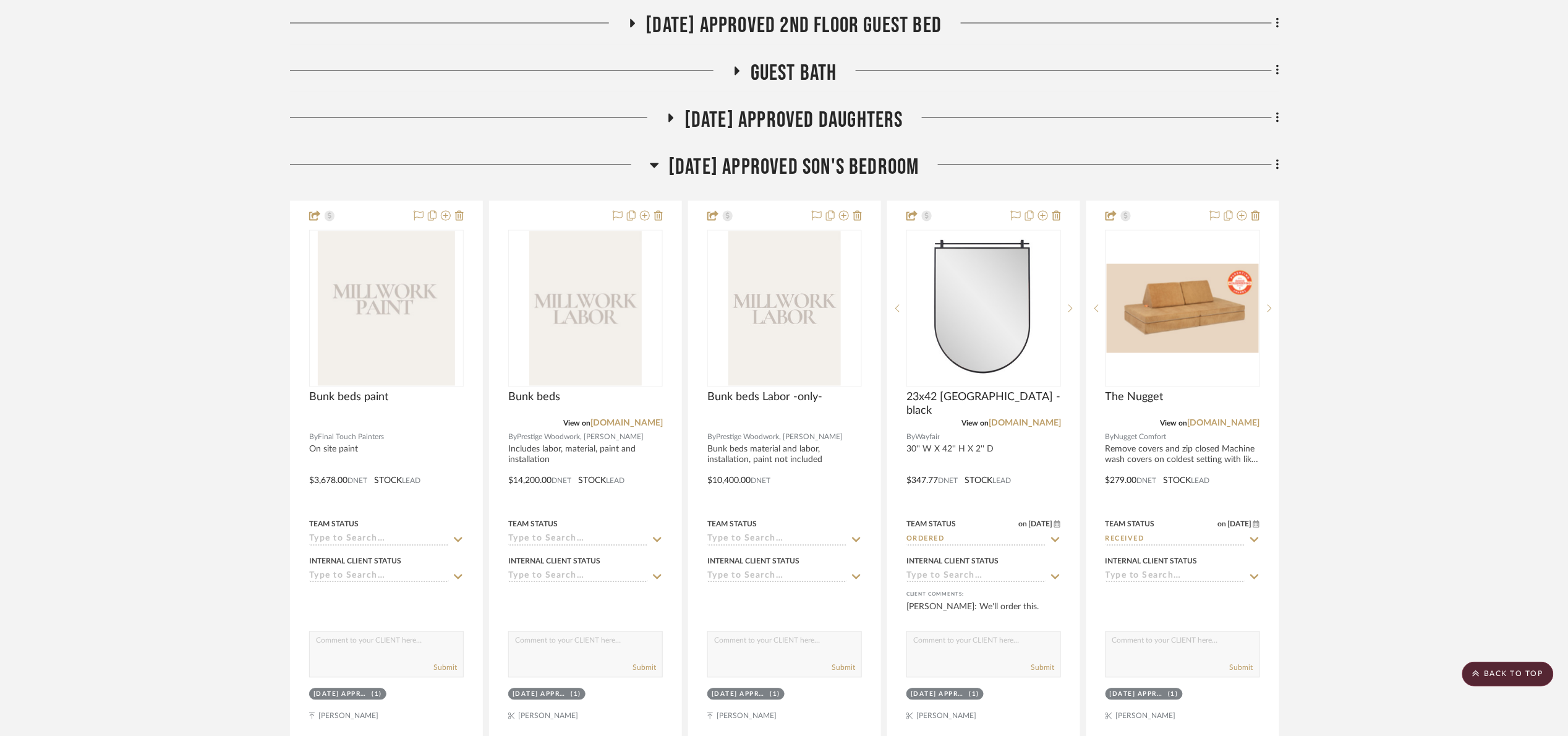
scroll to position [860, 0]
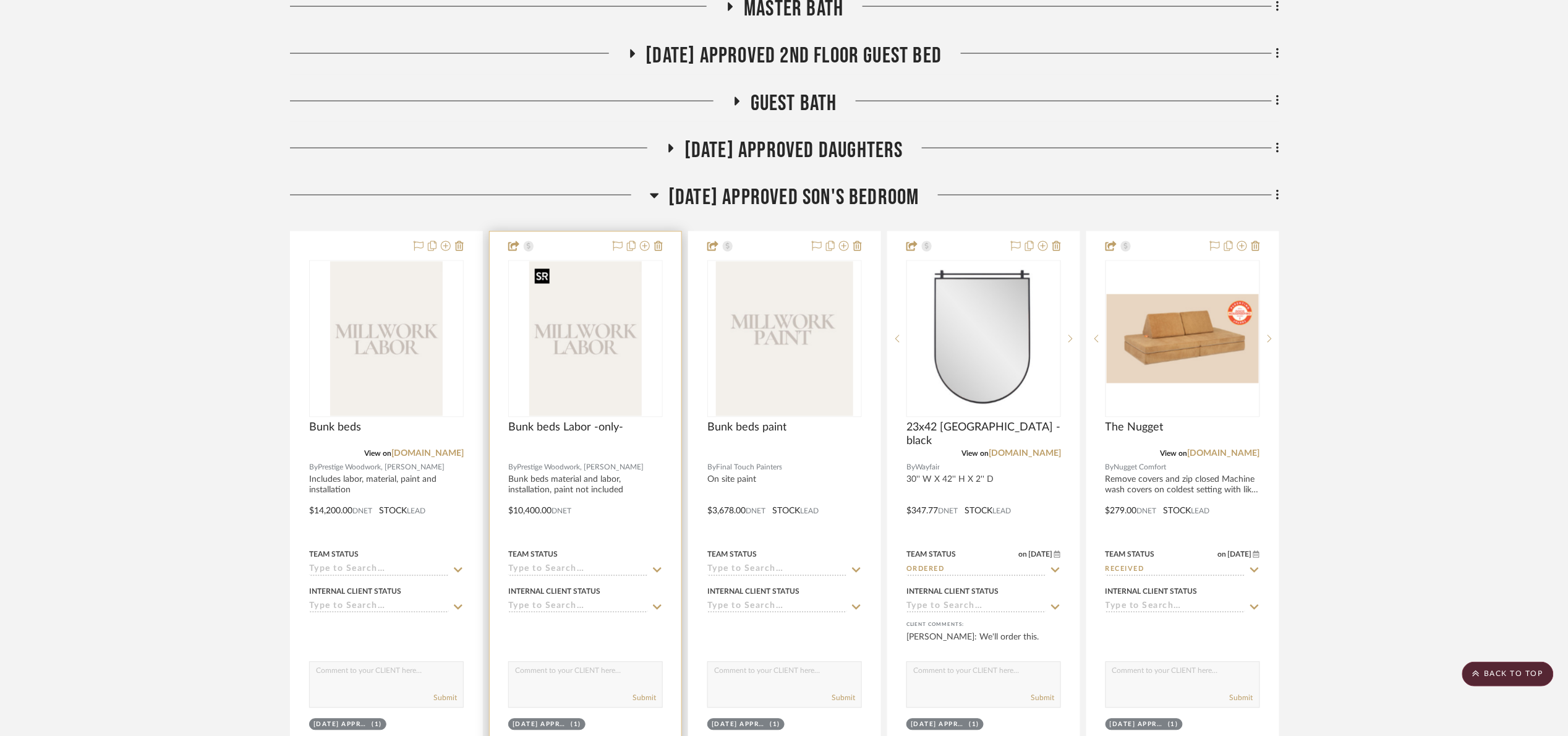
click at [629, 366] on img "0" at bounding box center [586, 339] width 113 height 155
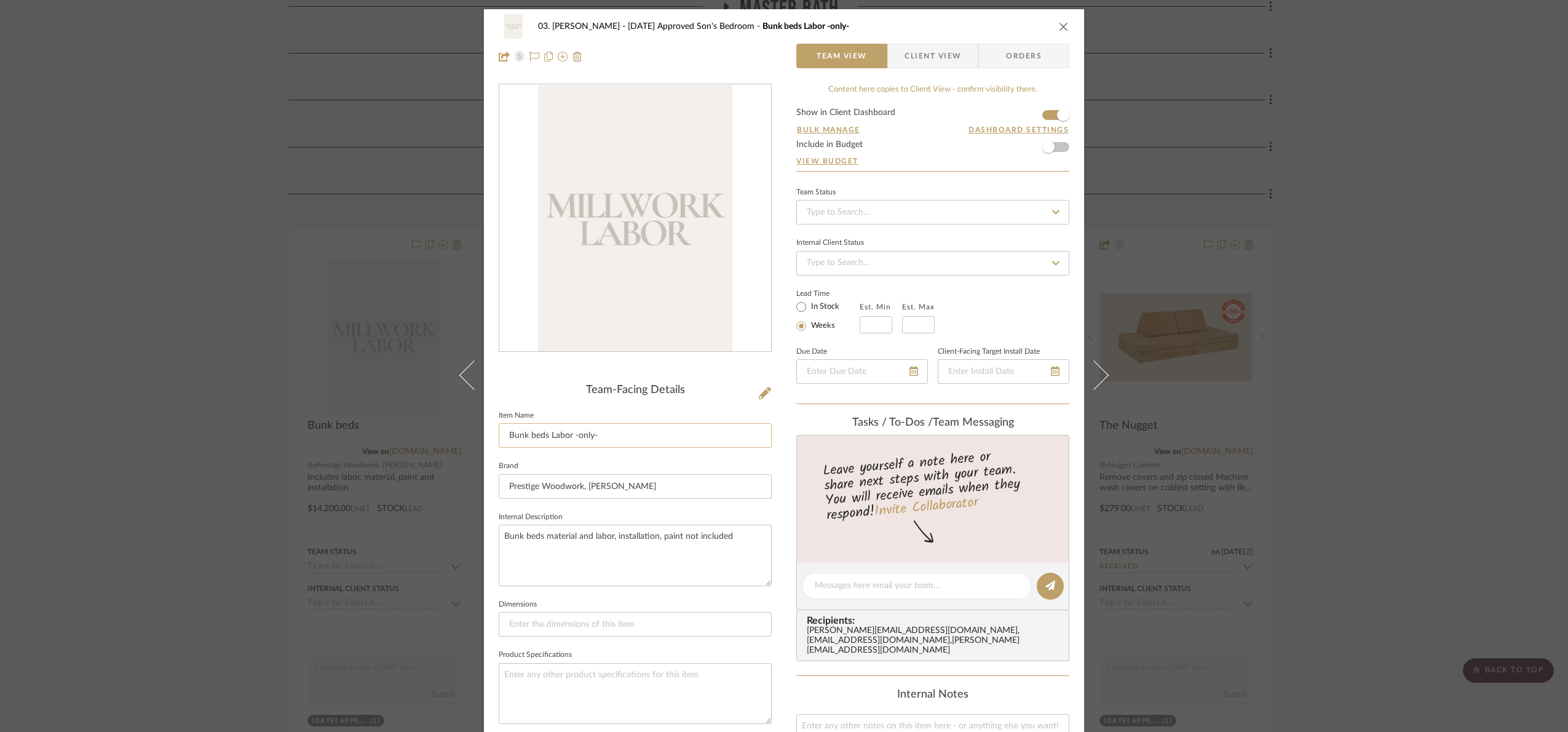
drag, startPoint x: 639, startPoint y: 441, endPoint x: 547, endPoint y: 428, distance: 92.9
click at [547, 428] on input "Bunk beds Labor -only-" at bounding box center [635, 436] width 273 height 24
type input "Bunk beds"
click at [555, 407] on fieldset "Item Name Bunk beds" at bounding box center [635, 428] width 273 height 41
click at [1217, 342] on div "03. Jennifer 07.02.25 Approved Son's Bedroom Bunk beds Team View Client View Or…" at bounding box center [784, 366] width 1568 height 732
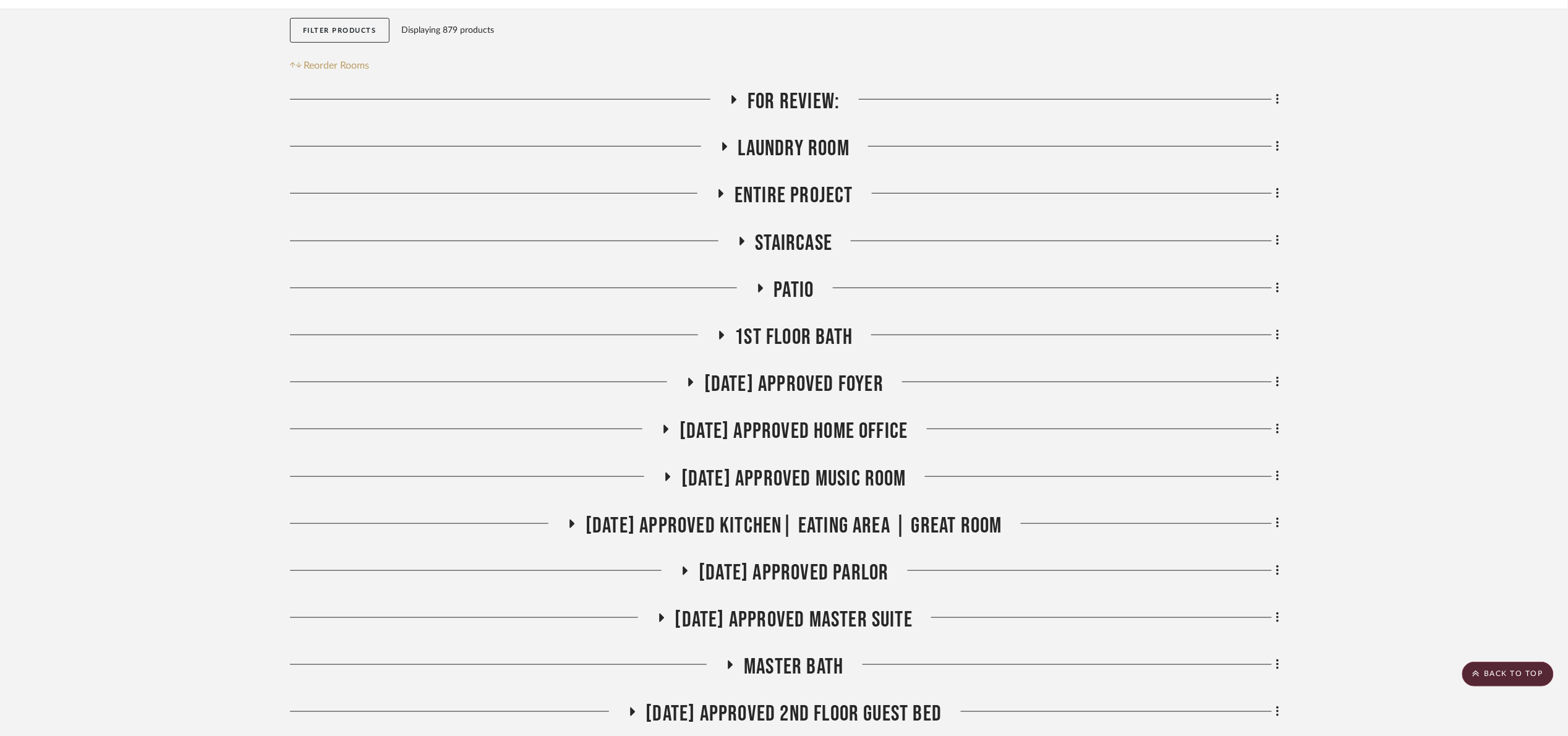
scroll to position [25, 0]
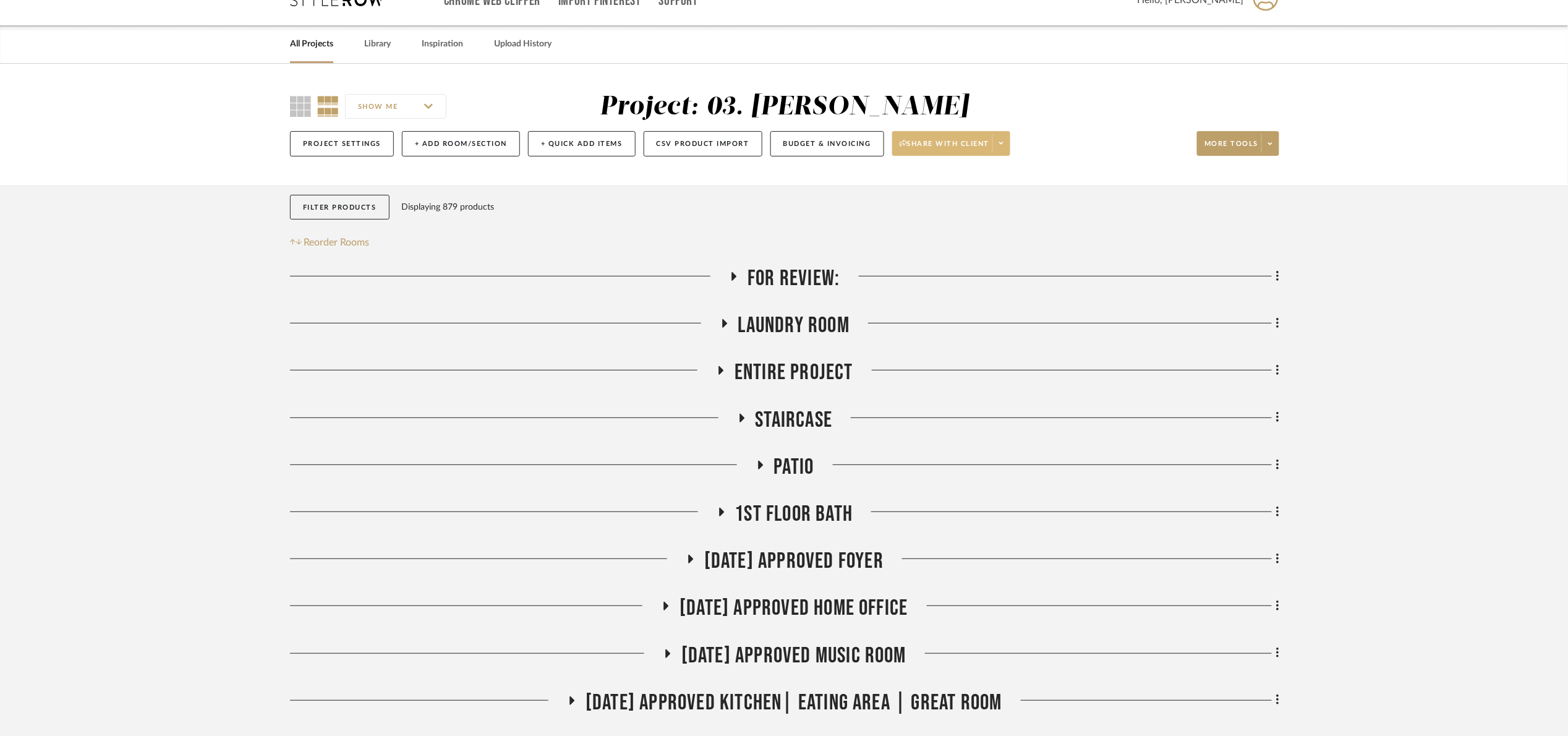
click at [923, 139] on span "Share with client" at bounding box center [944, 148] width 90 height 18
click at [949, 169] on button "Preview Client Dashboard" at bounding box center [958, 179] width 130 height 30
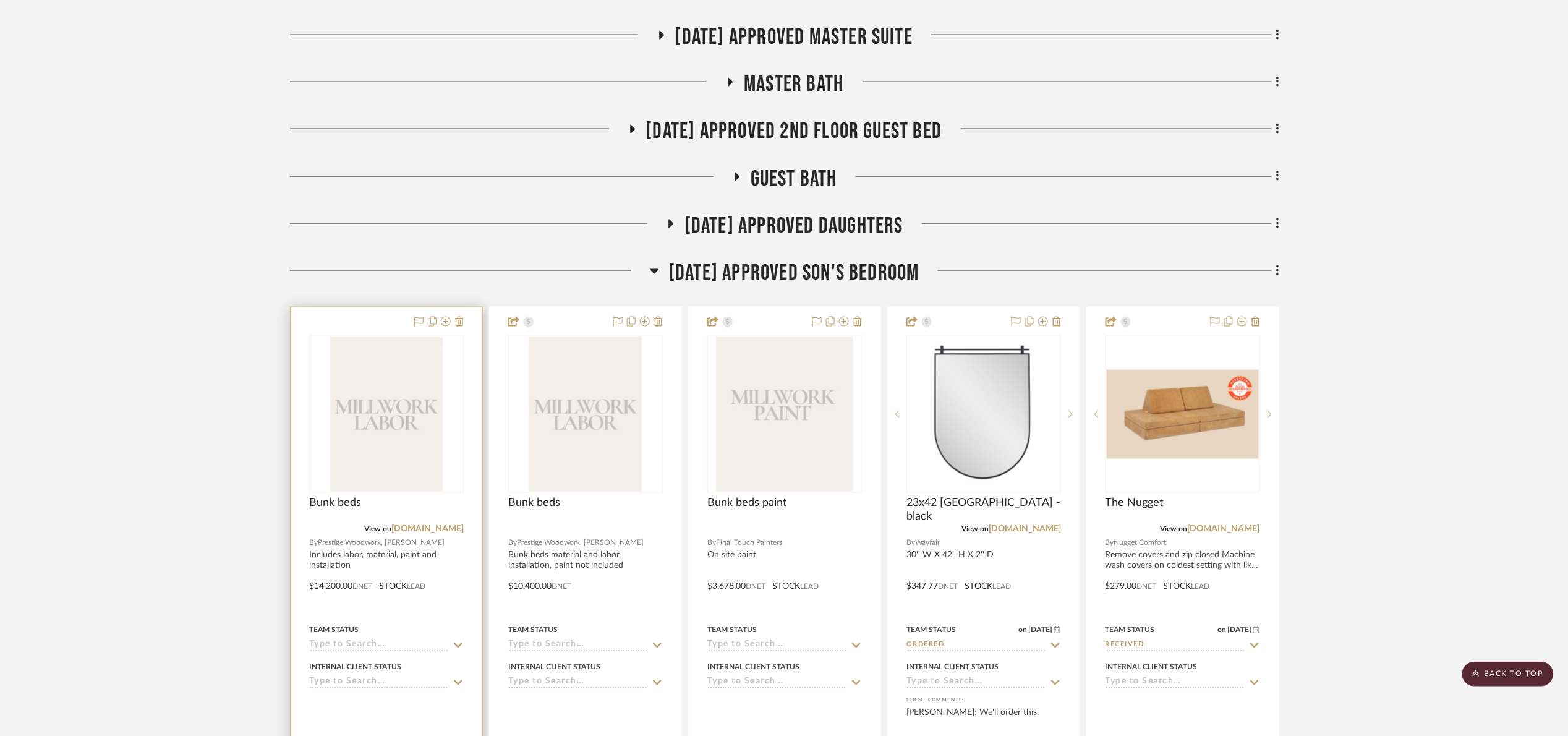
scroll to position [860, 0]
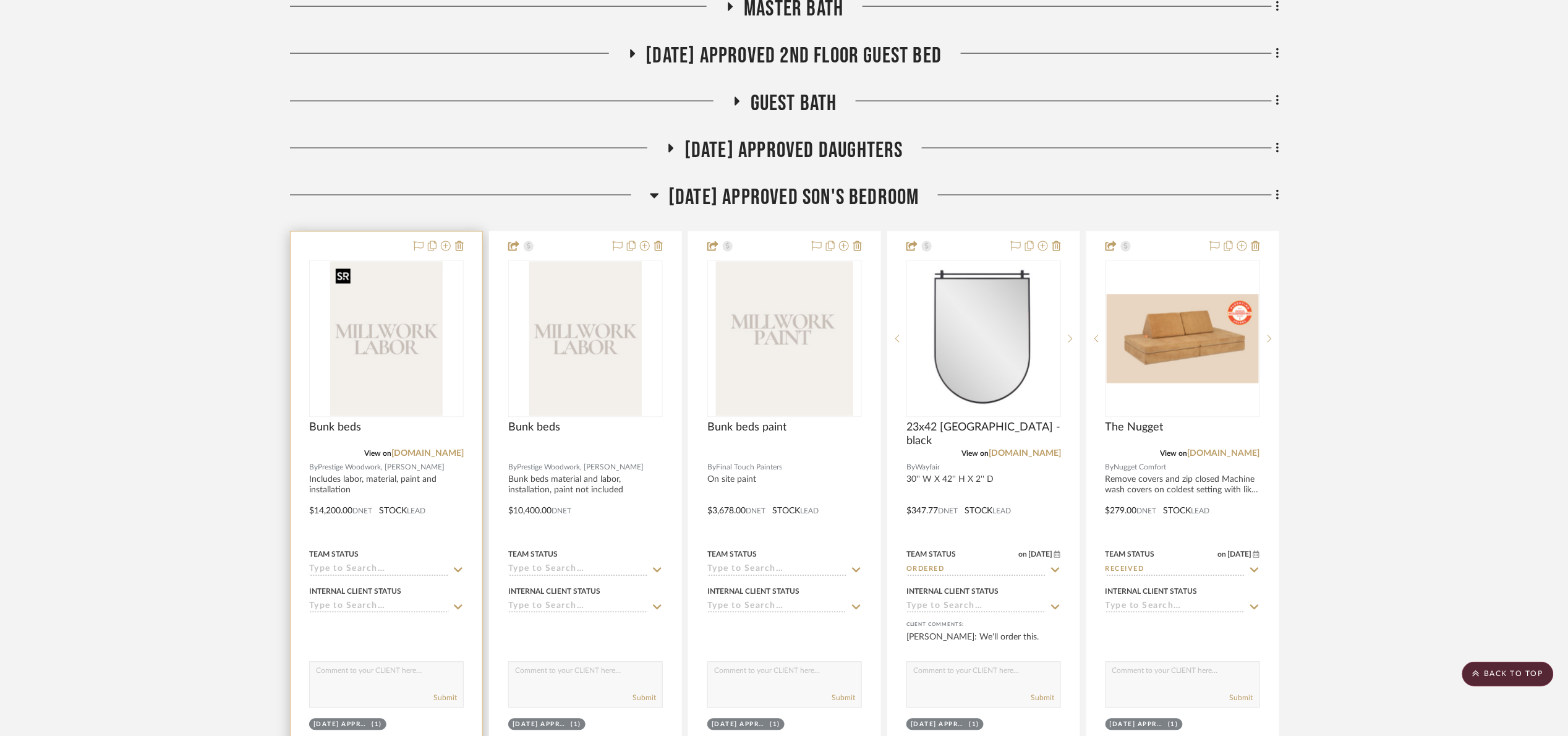
click at [392, 381] on img "0" at bounding box center [387, 339] width 113 height 155
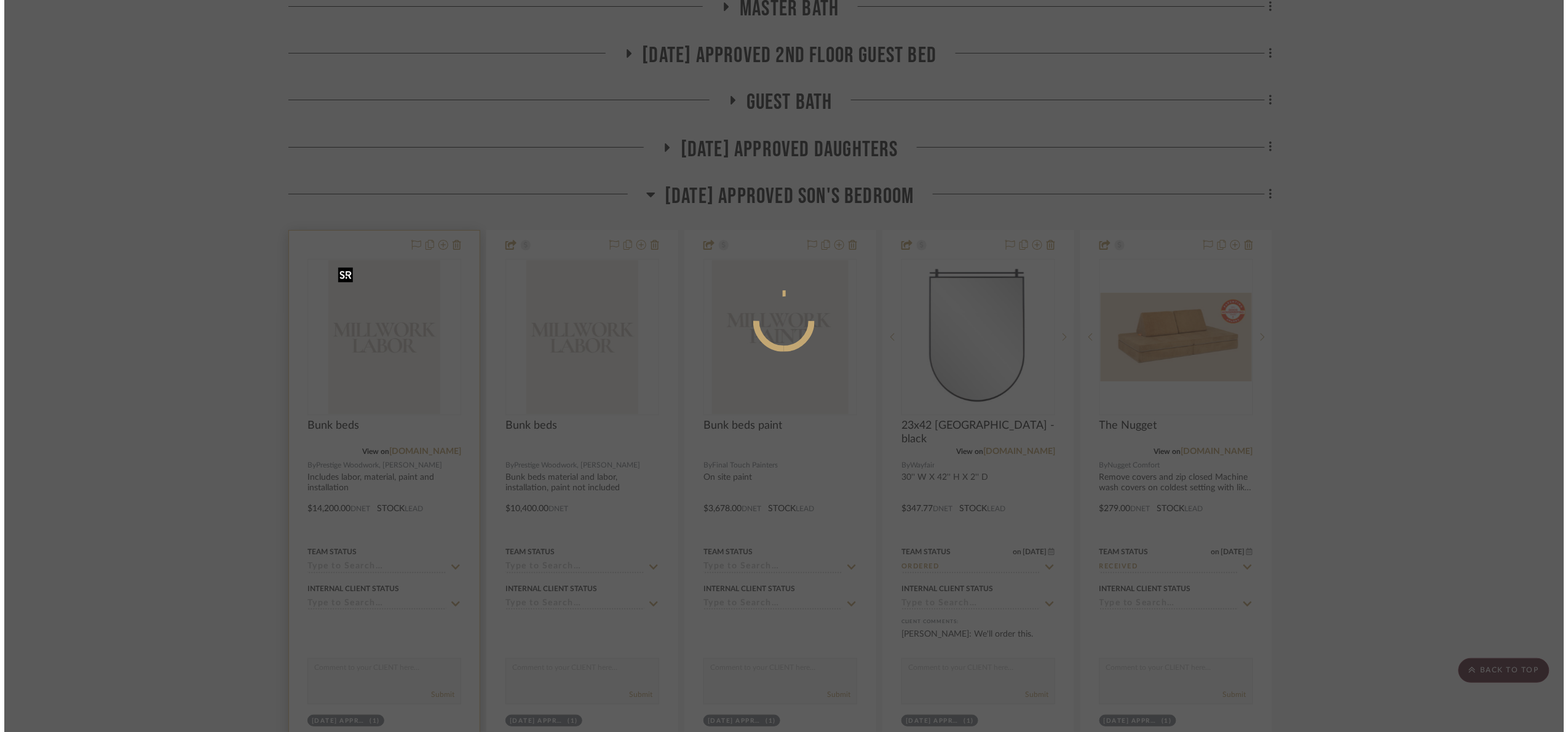
scroll to position [0, 0]
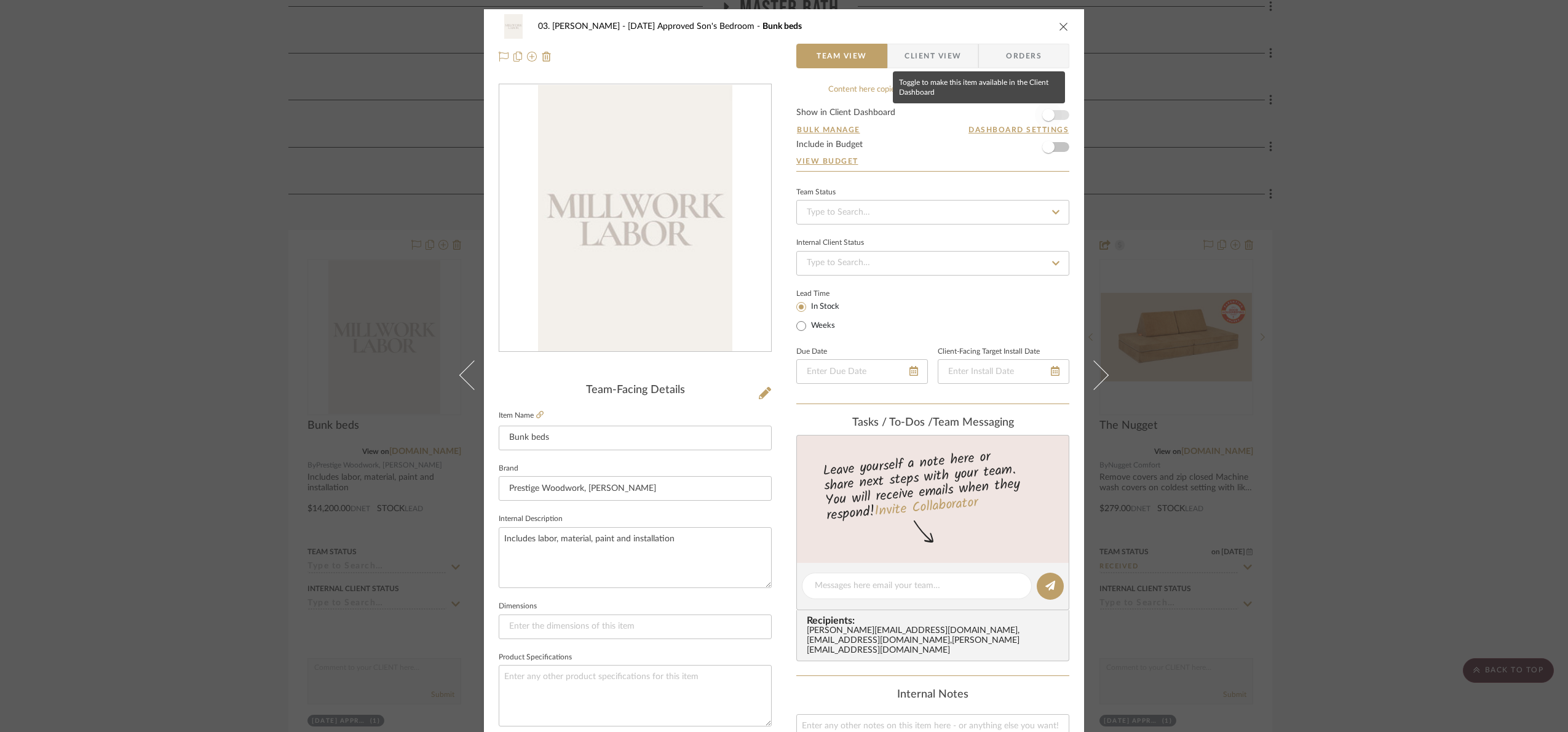
drag, startPoint x: 1043, startPoint y: 117, endPoint x: 1007, endPoint y: 95, distance: 42.2
click at [1042, 117] on span "button" at bounding box center [1048, 115] width 12 height 12
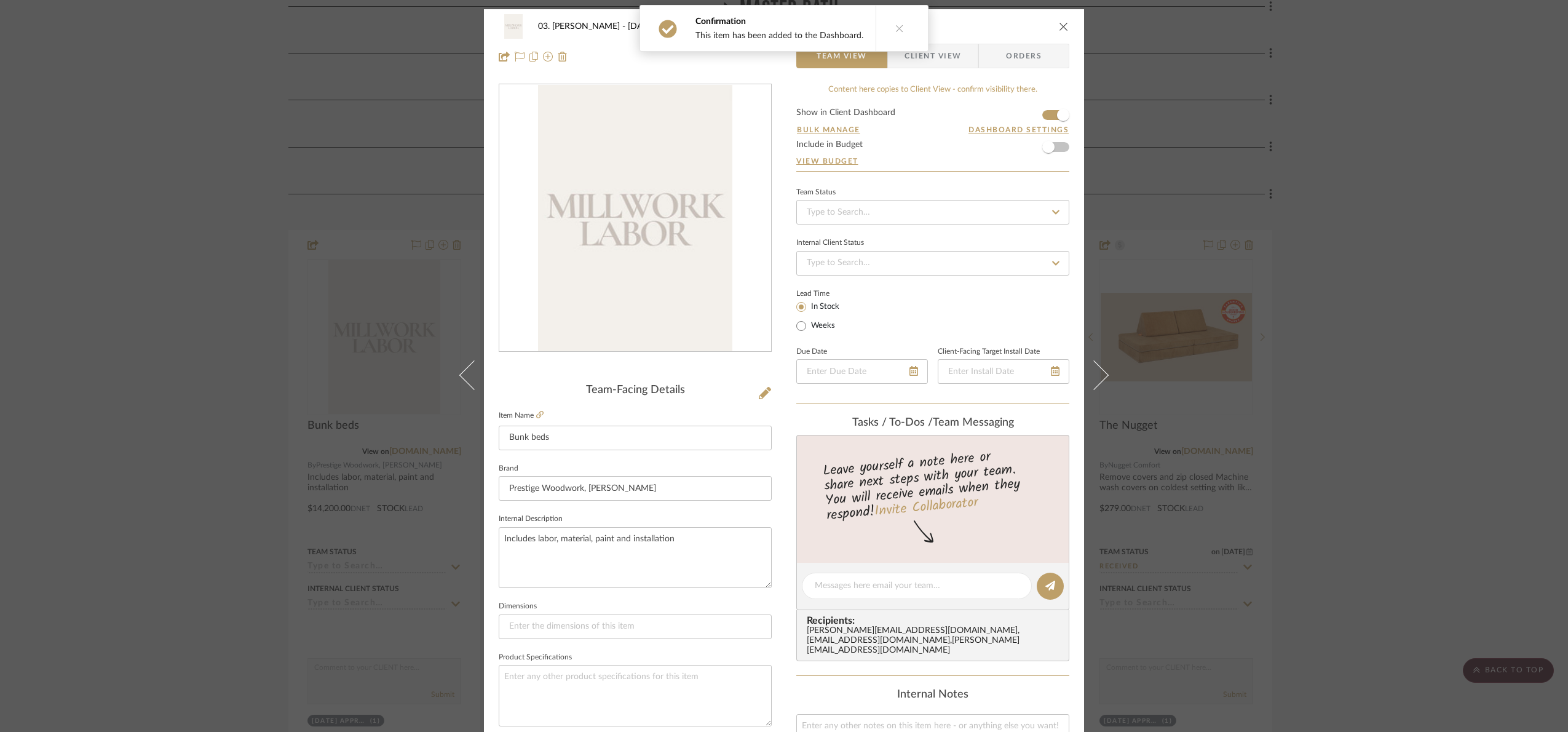
click at [916, 47] on div "Confirmation This item has been added to the Dashboard." at bounding box center [784, 28] width 299 height 56
click at [917, 59] on span "Client View" at bounding box center [932, 56] width 56 height 24
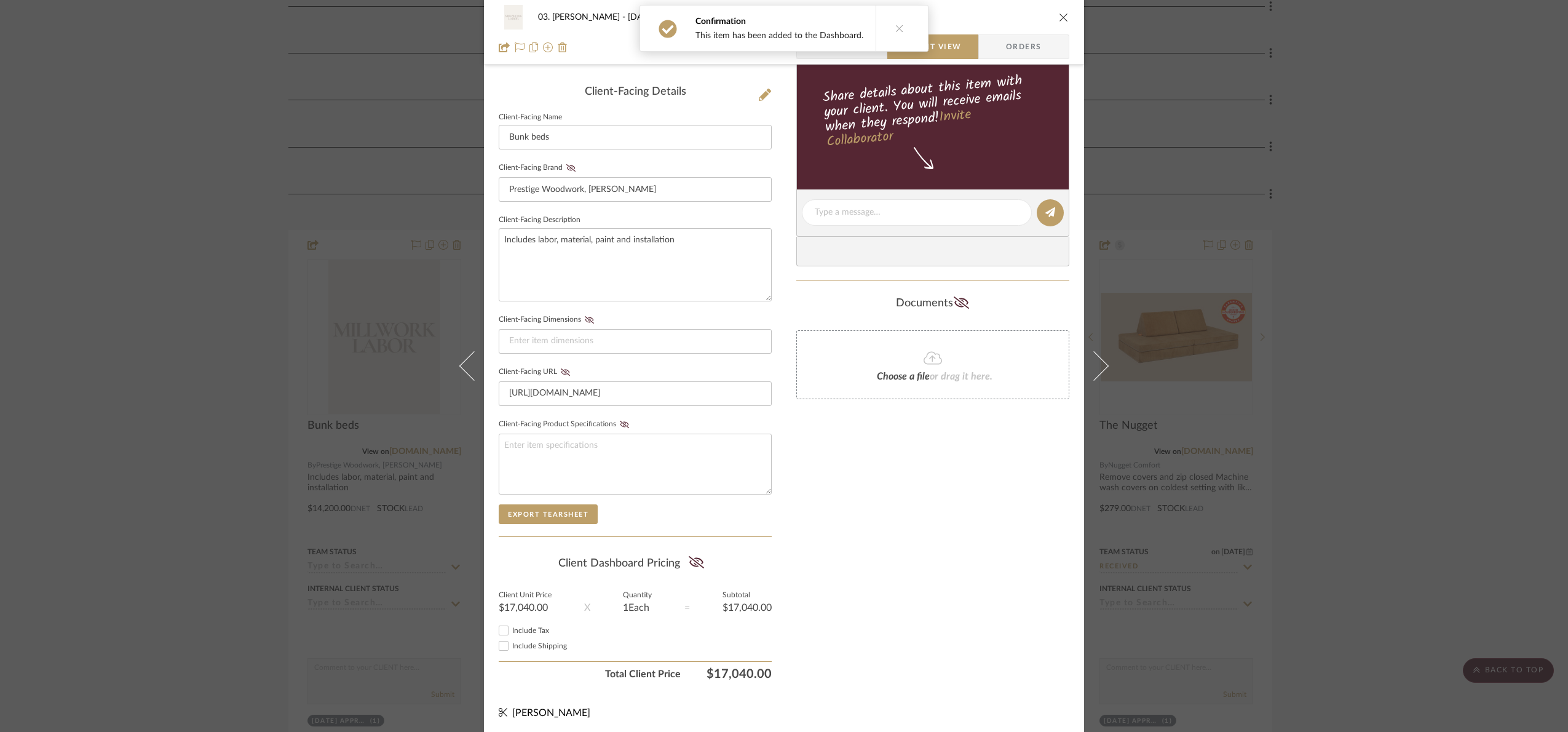
scroll to position [305, 0]
drag, startPoint x: 691, startPoint y: 562, endPoint x: 740, endPoint y: 537, distance: 55.0
click at [691, 560] on icon at bounding box center [695, 559] width 16 height 12
drag, startPoint x: 1389, startPoint y: 350, endPoint x: 1400, endPoint y: 345, distance: 12.1
click at [1217, 348] on div "03. Jennifer 07.02.25 Approved Son's Bedroom Bunk beds Team View Client View Or…" at bounding box center [784, 366] width 1568 height 732
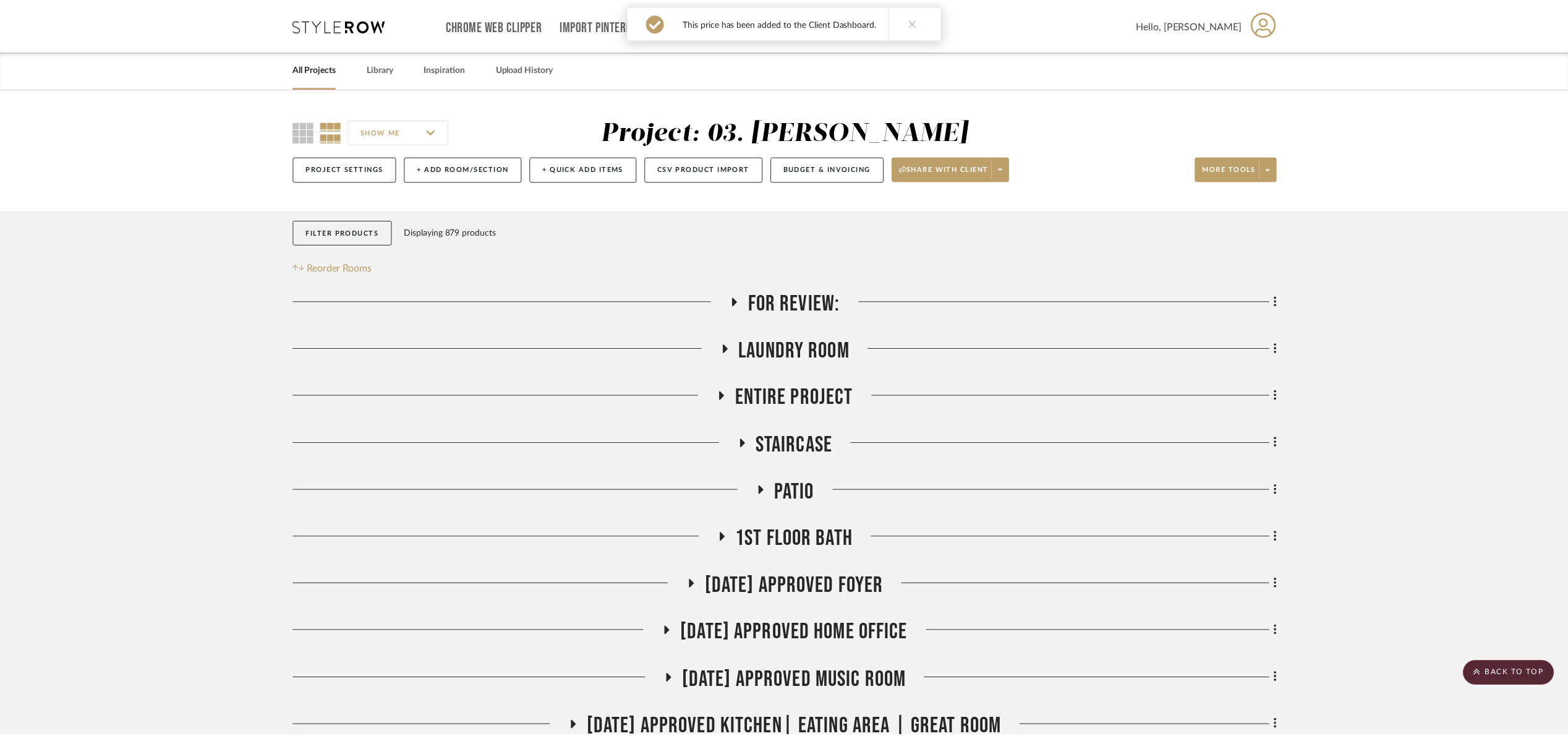
scroll to position [860, 0]
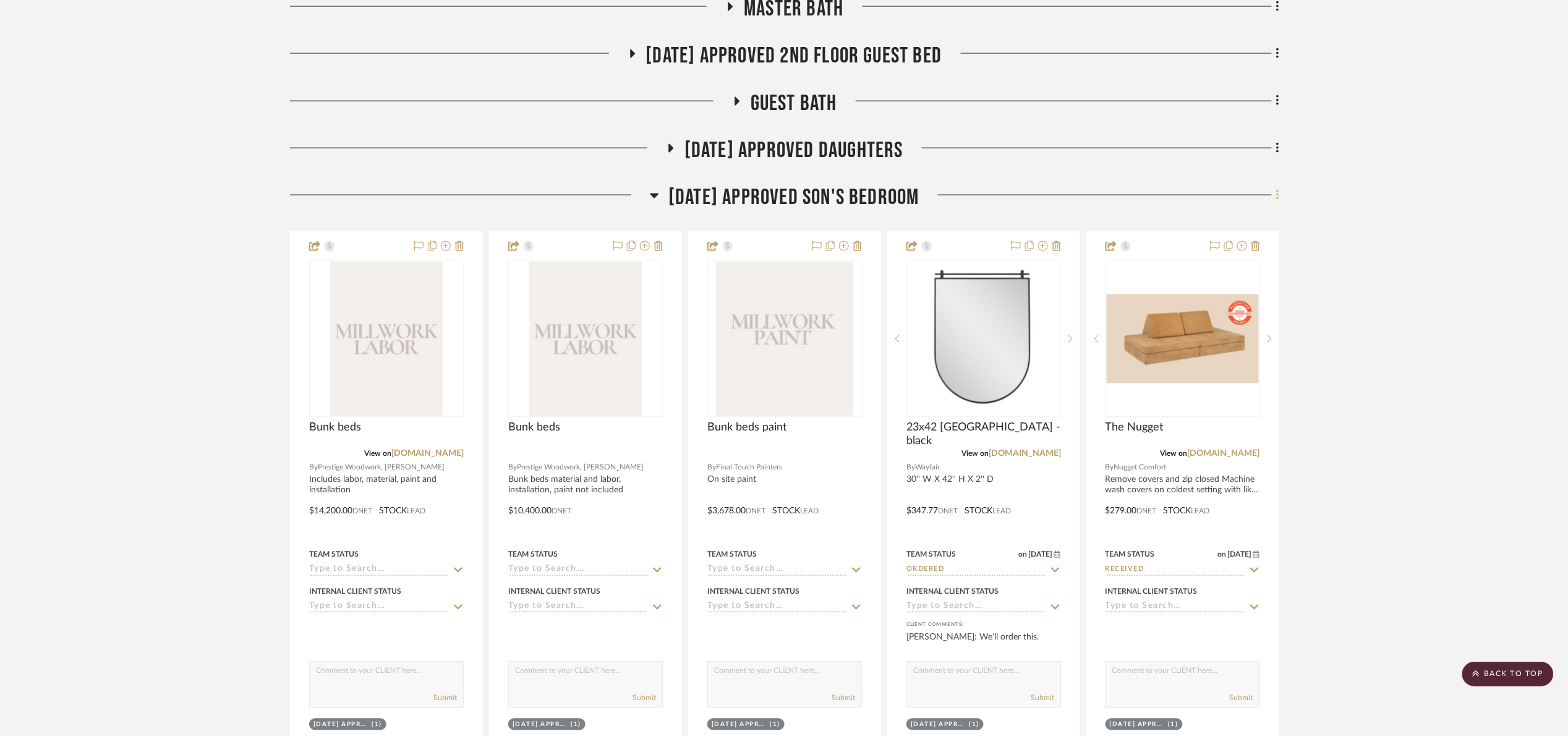
click at [1224, 198] on icon at bounding box center [1278, 196] width 3 height 14
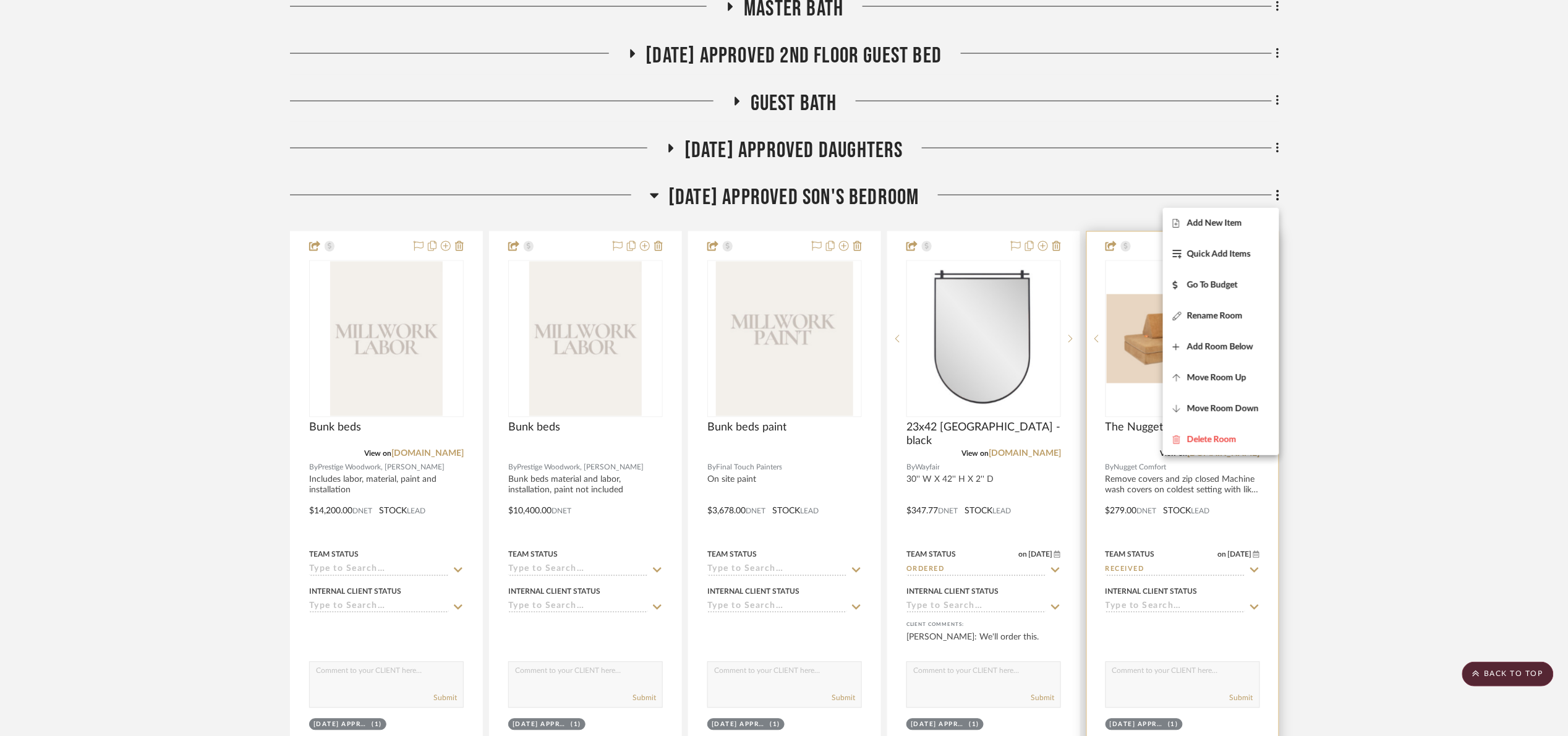
click at [1224, 235] on button "Add New Item" at bounding box center [1221, 223] width 116 height 31
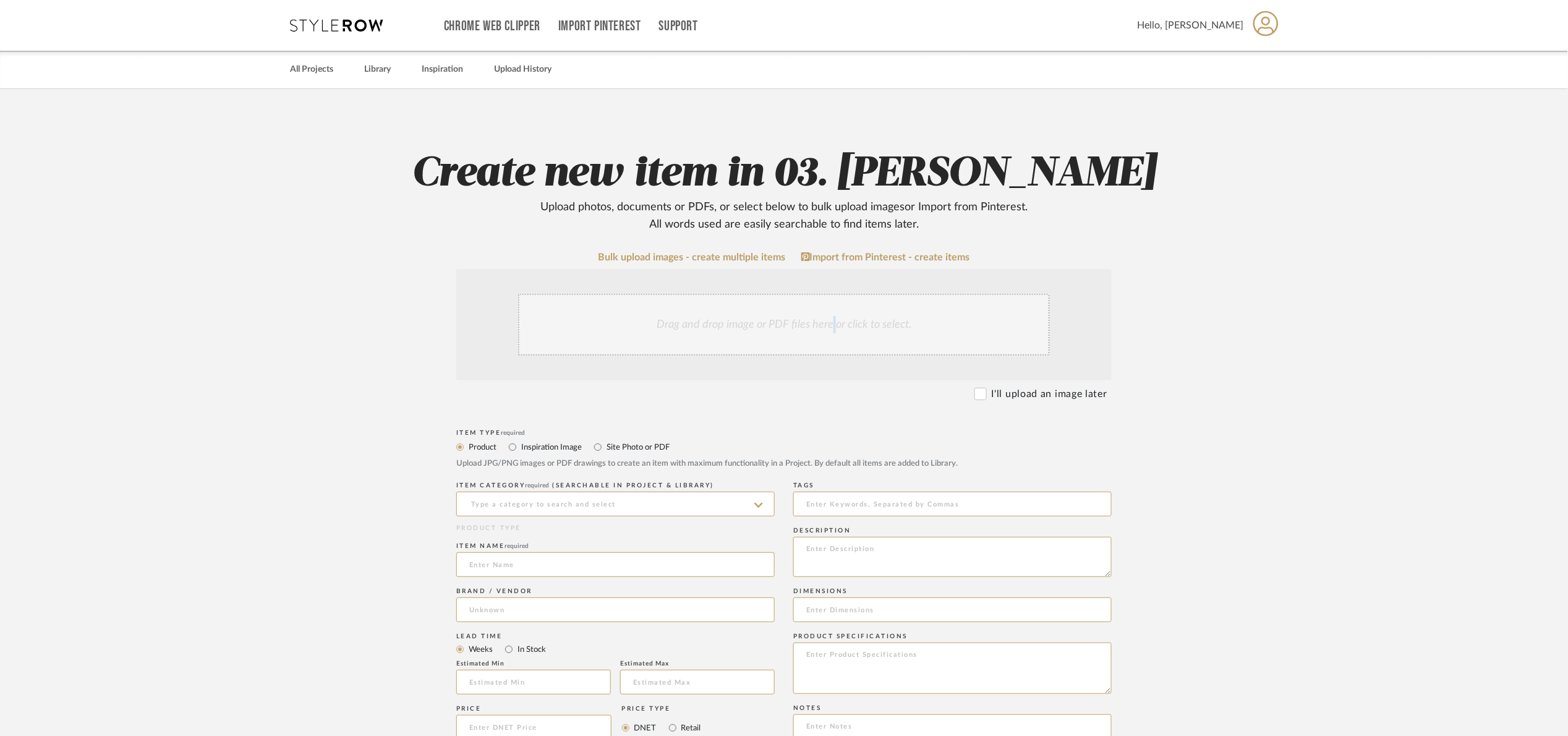
click at [833, 321] on div "Drag and drop image or PDF files here or click to select." at bounding box center [784, 324] width 532 height 62
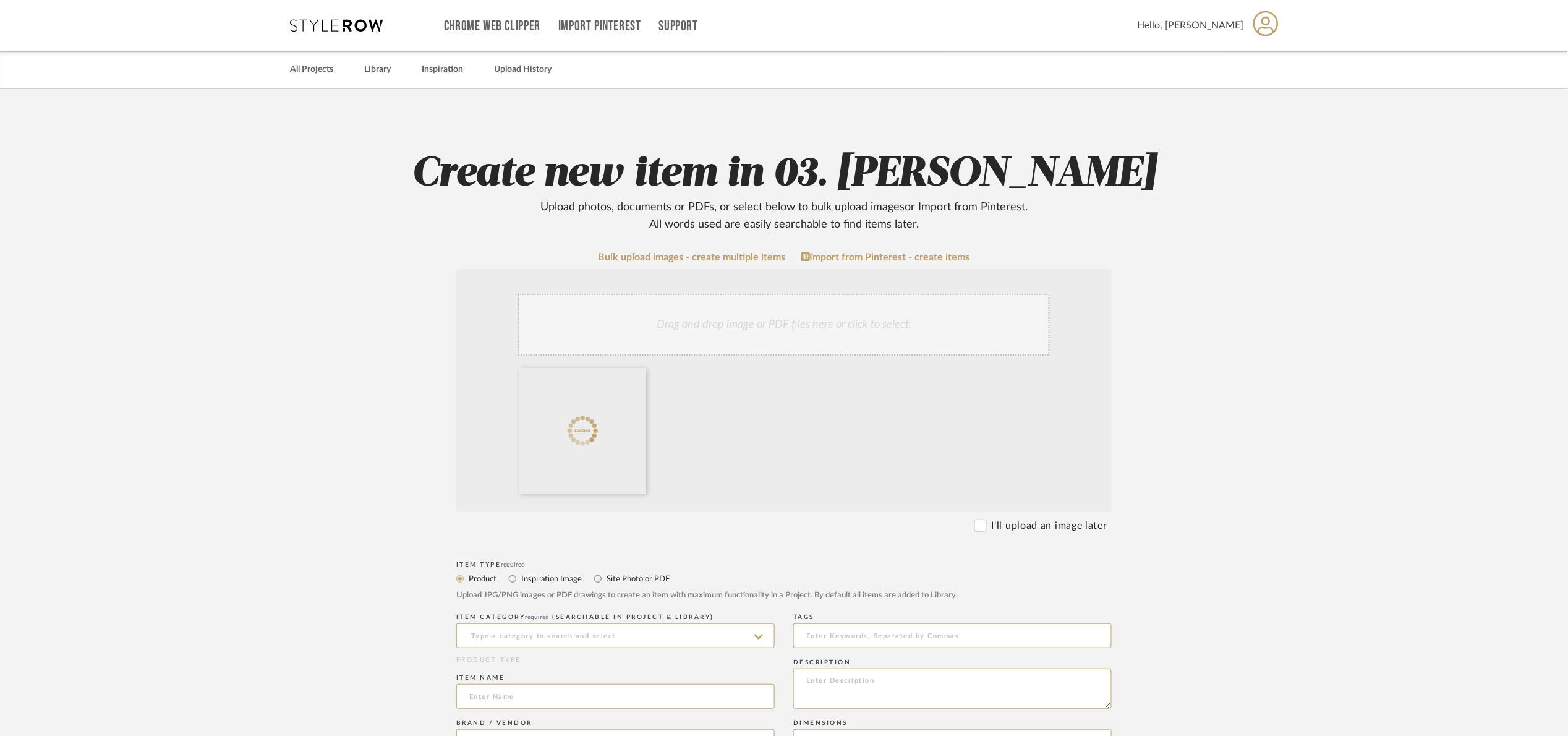
click at [631, 580] on label "Site Photo or PDF" at bounding box center [638, 579] width 64 height 14
click at [605, 580] on input "Site Photo or PDF" at bounding box center [598, 579] width 15 height 15
radio input "true"
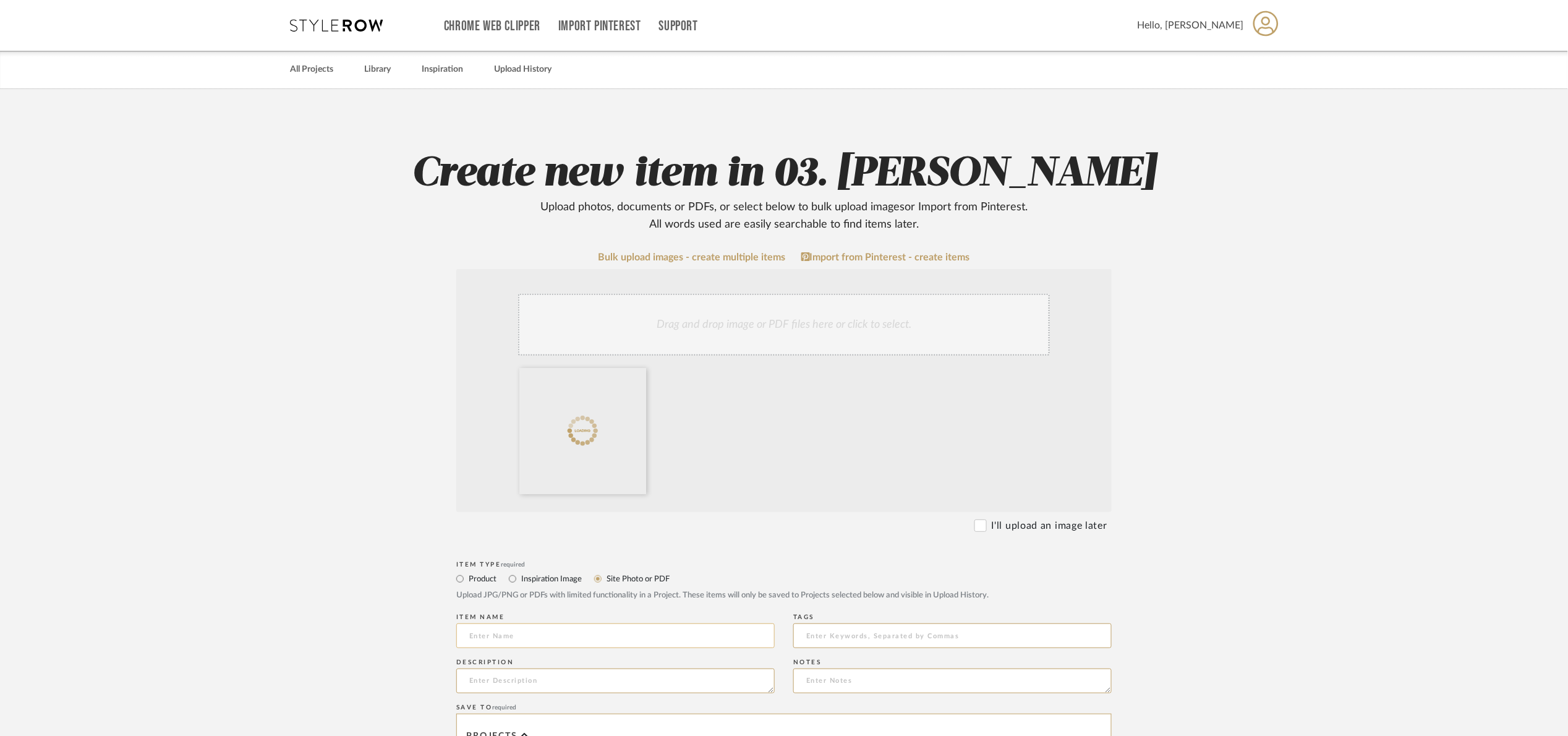
click at [597, 633] on input at bounding box center [615, 635] width 318 height 24
click at [639, 381] on fa-icon at bounding box center [637, 376] width 9 height 15
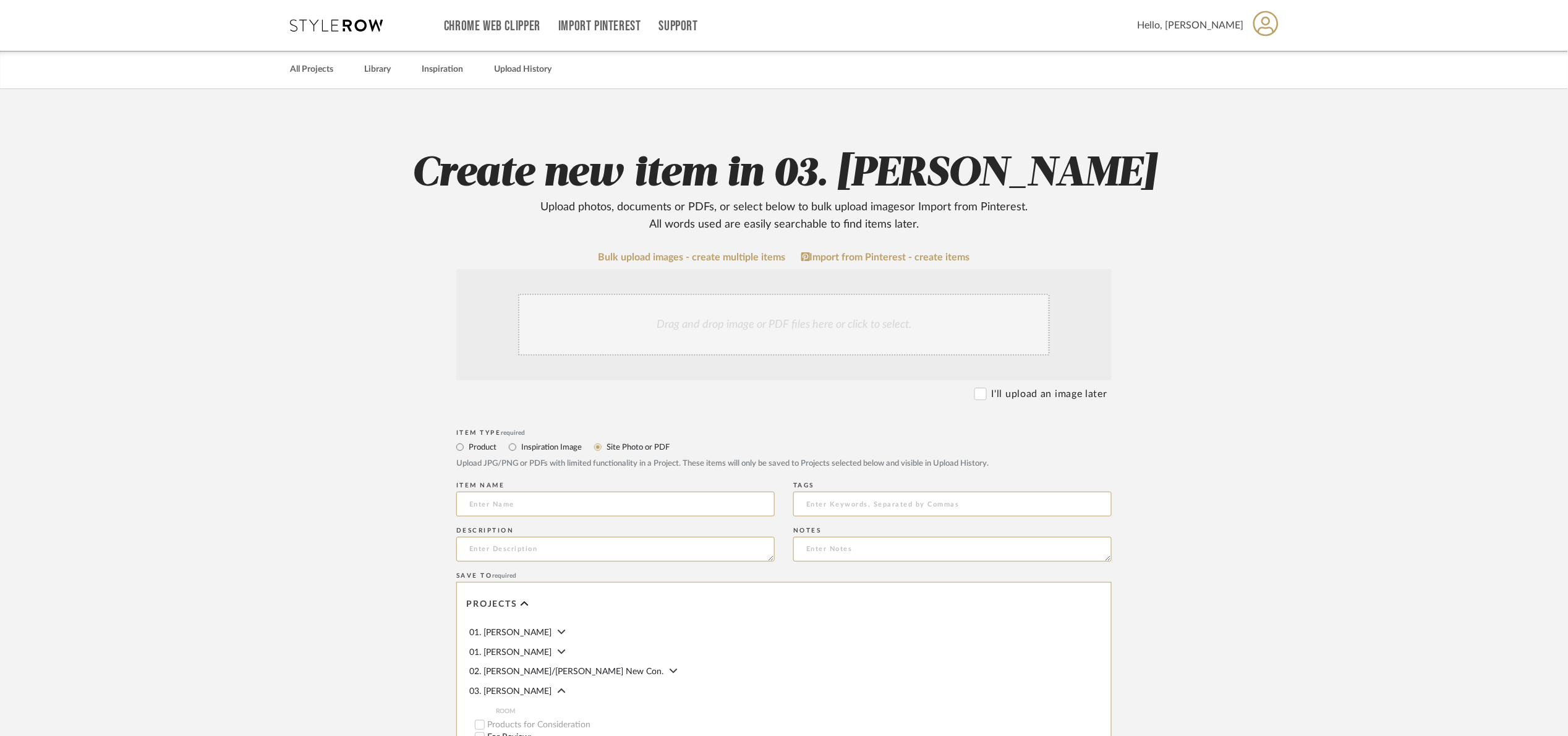
click at [663, 329] on div "Drag and drop image or PDF files here or click to select." at bounding box center [784, 324] width 532 height 62
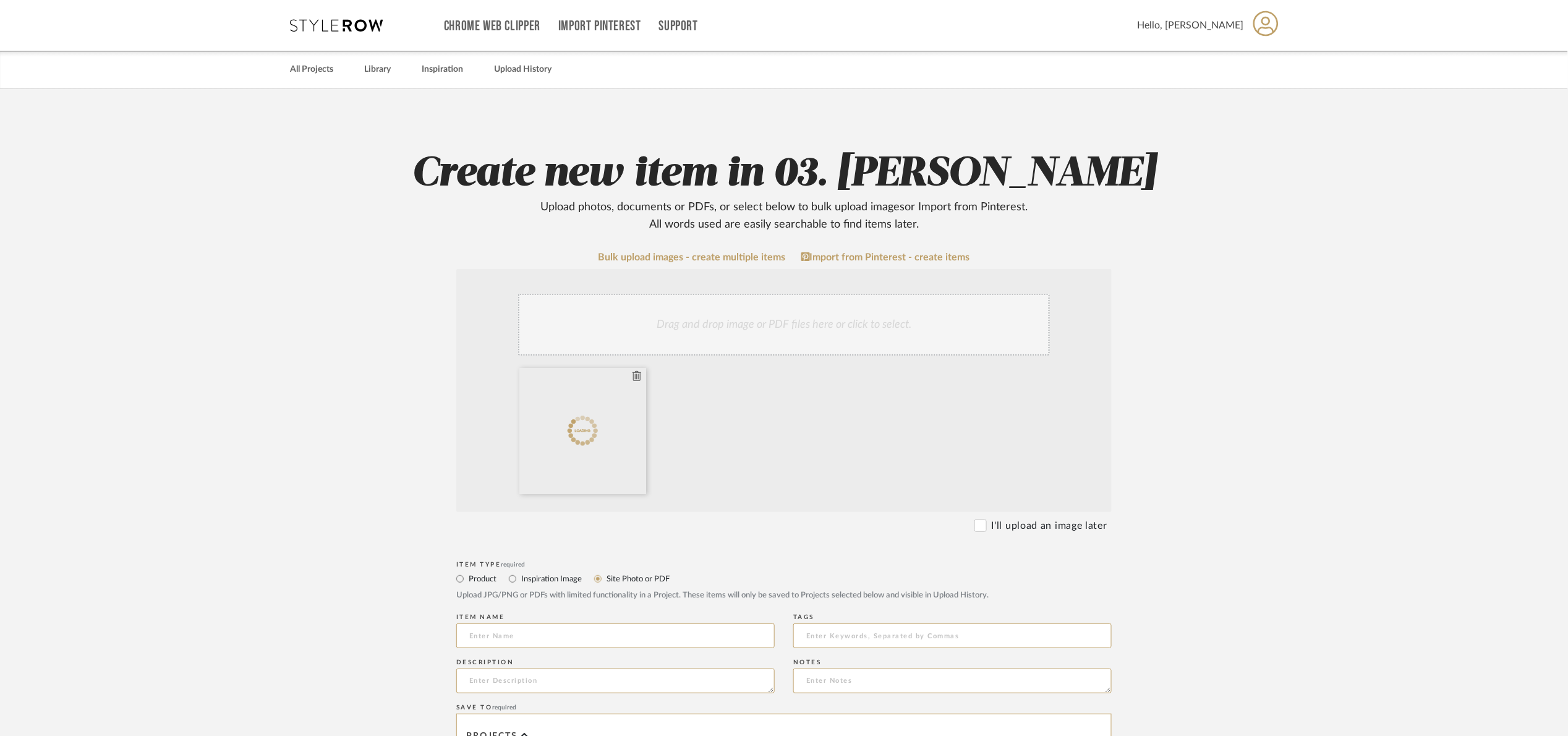
click at [636, 380] on icon at bounding box center [637, 375] width 9 height 10
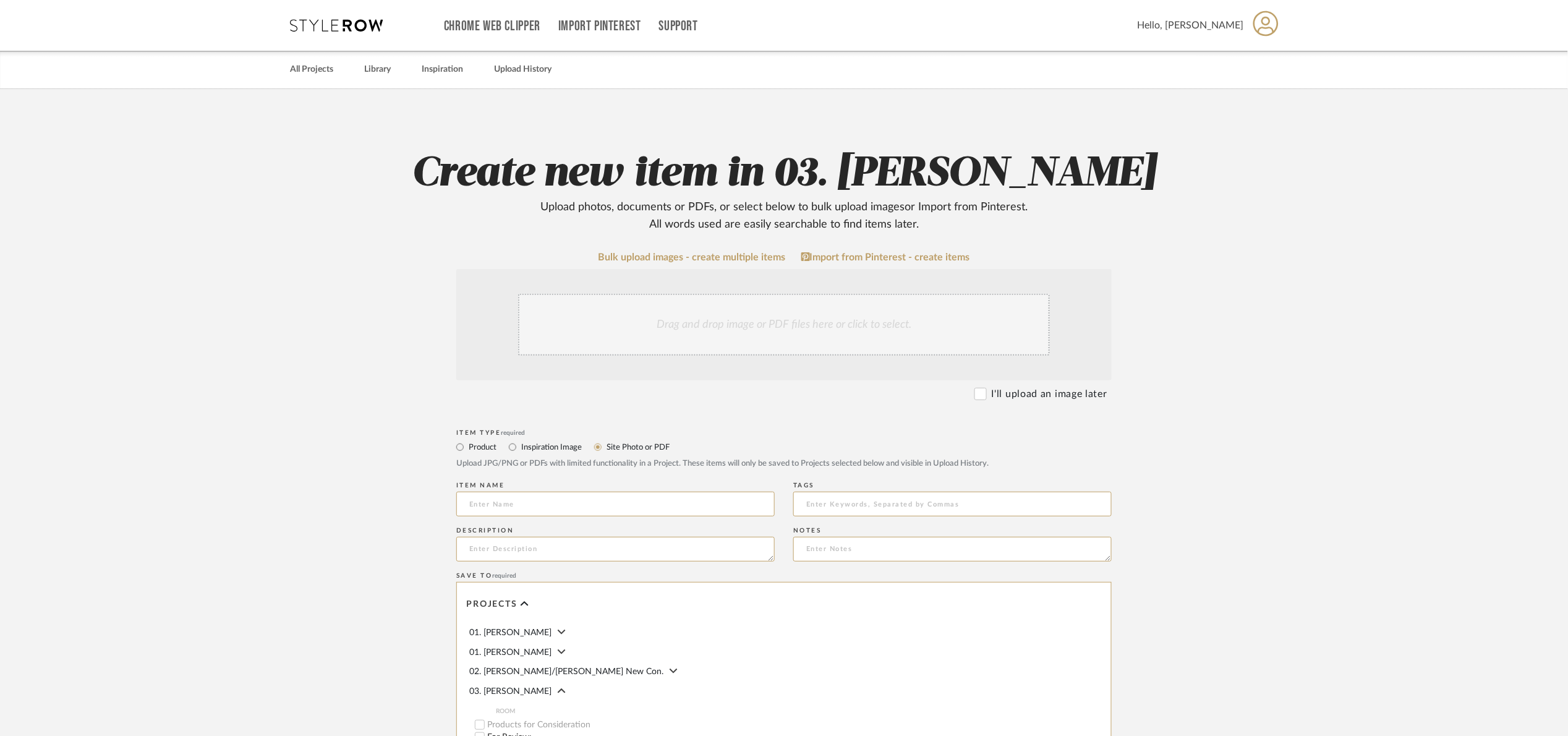
click at [620, 336] on div "Drag and drop image or PDF files here or click to select." at bounding box center [784, 324] width 532 height 62
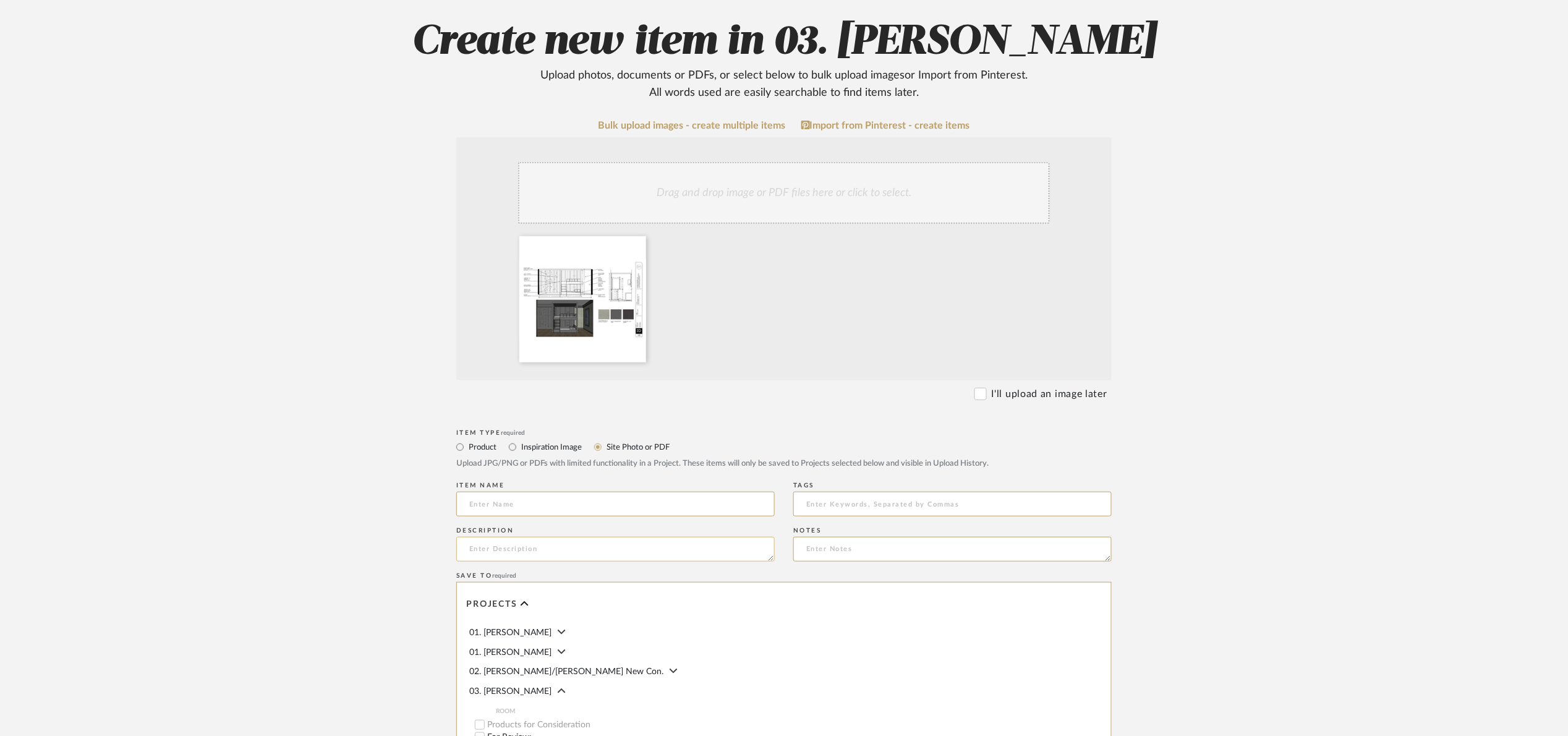
scroll to position [185, 0]
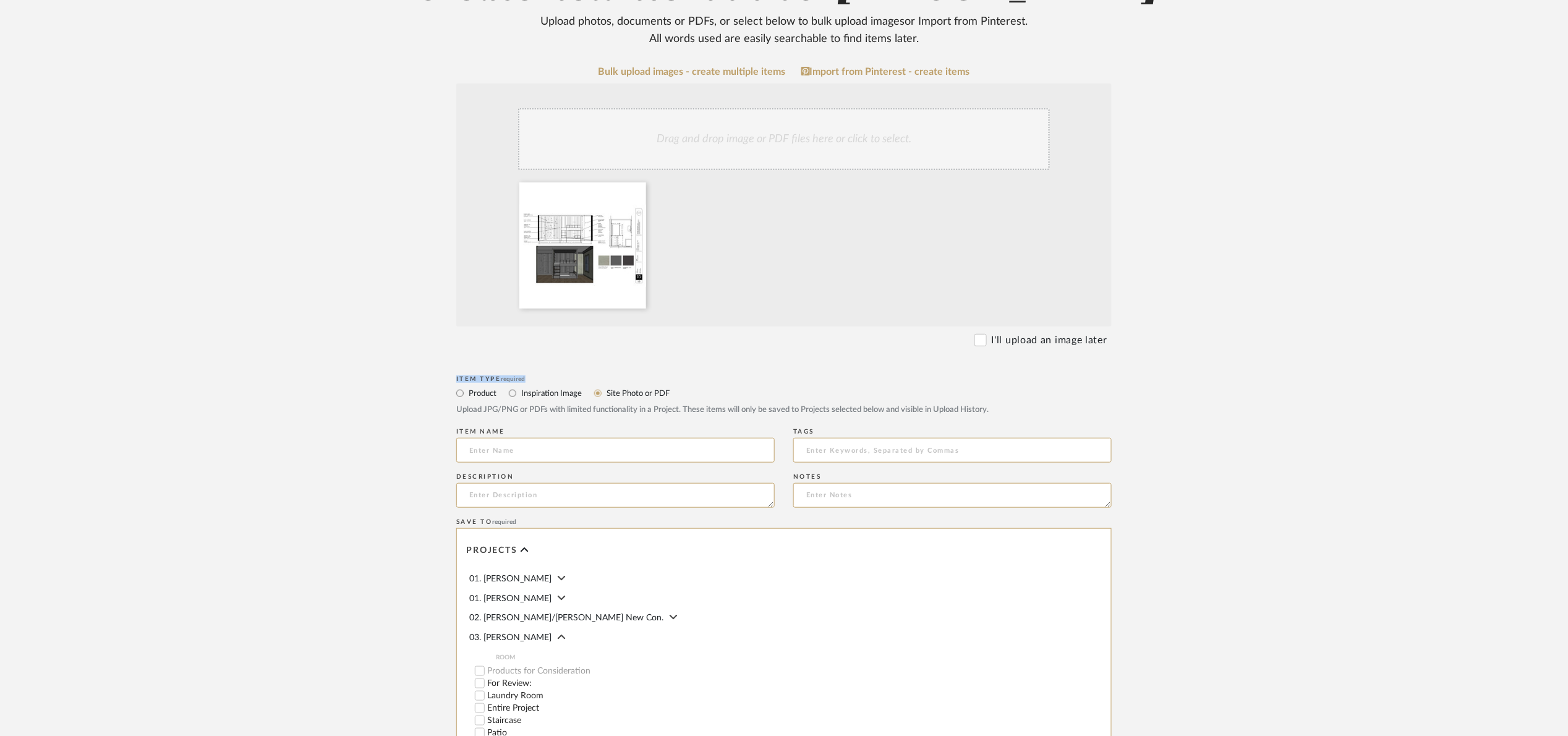
drag, startPoint x: 1426, startPoint y: 348, endPoint x: 1168, endPoint y: 182, distance: 306.8
click at [1224, 336] on upload-items "Create new item in 03. Jennifer Upload photos, documents or PDFs, or select bel…" at bounding box center [784, 402] width 1568 height 998
click at [636, 193] on icon at bounding box center [637, 189] width 9 height 10
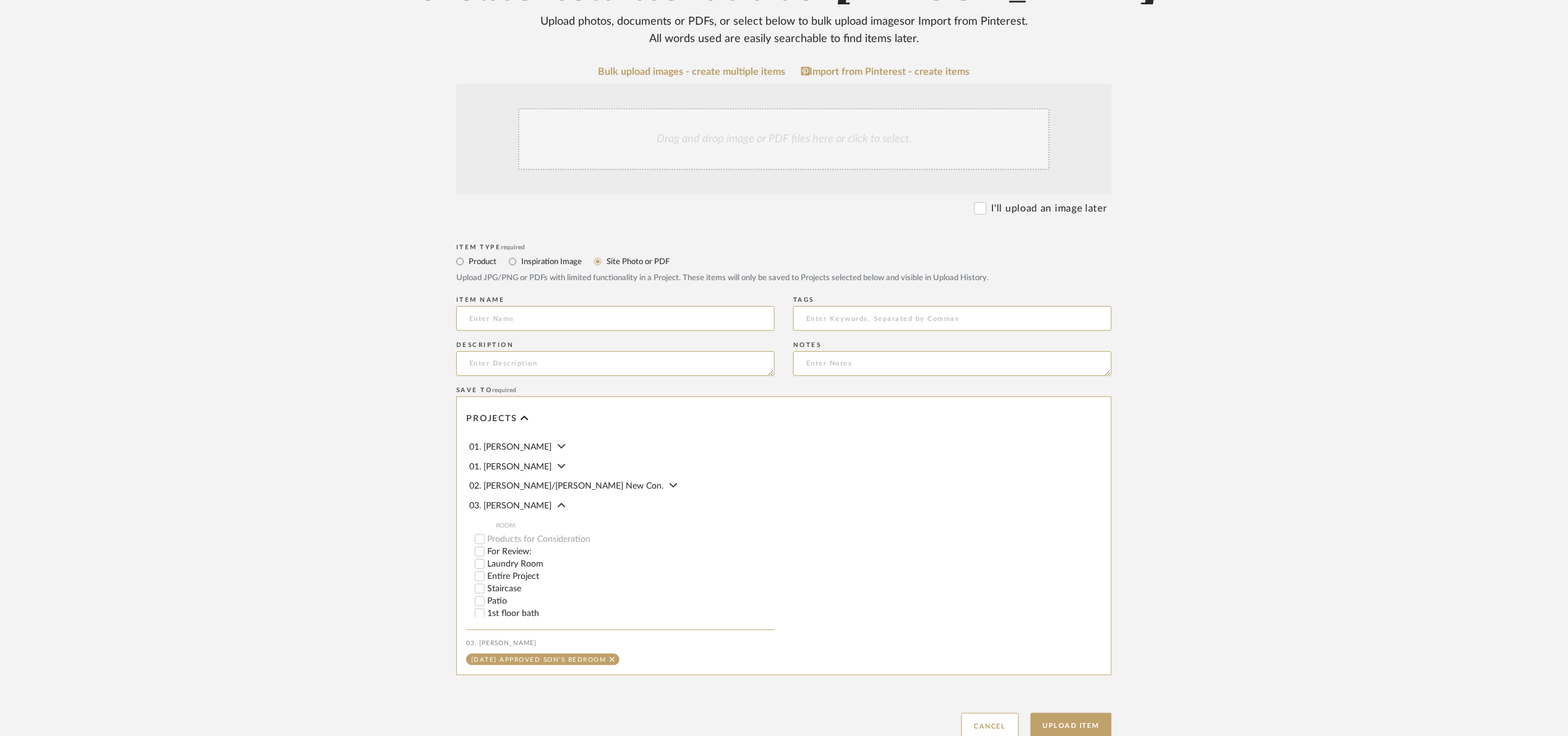
click at [660, 153] on div "Drag and drop image or PDF files here or click to select." at bounding box center [784, 139] width 532 height 62
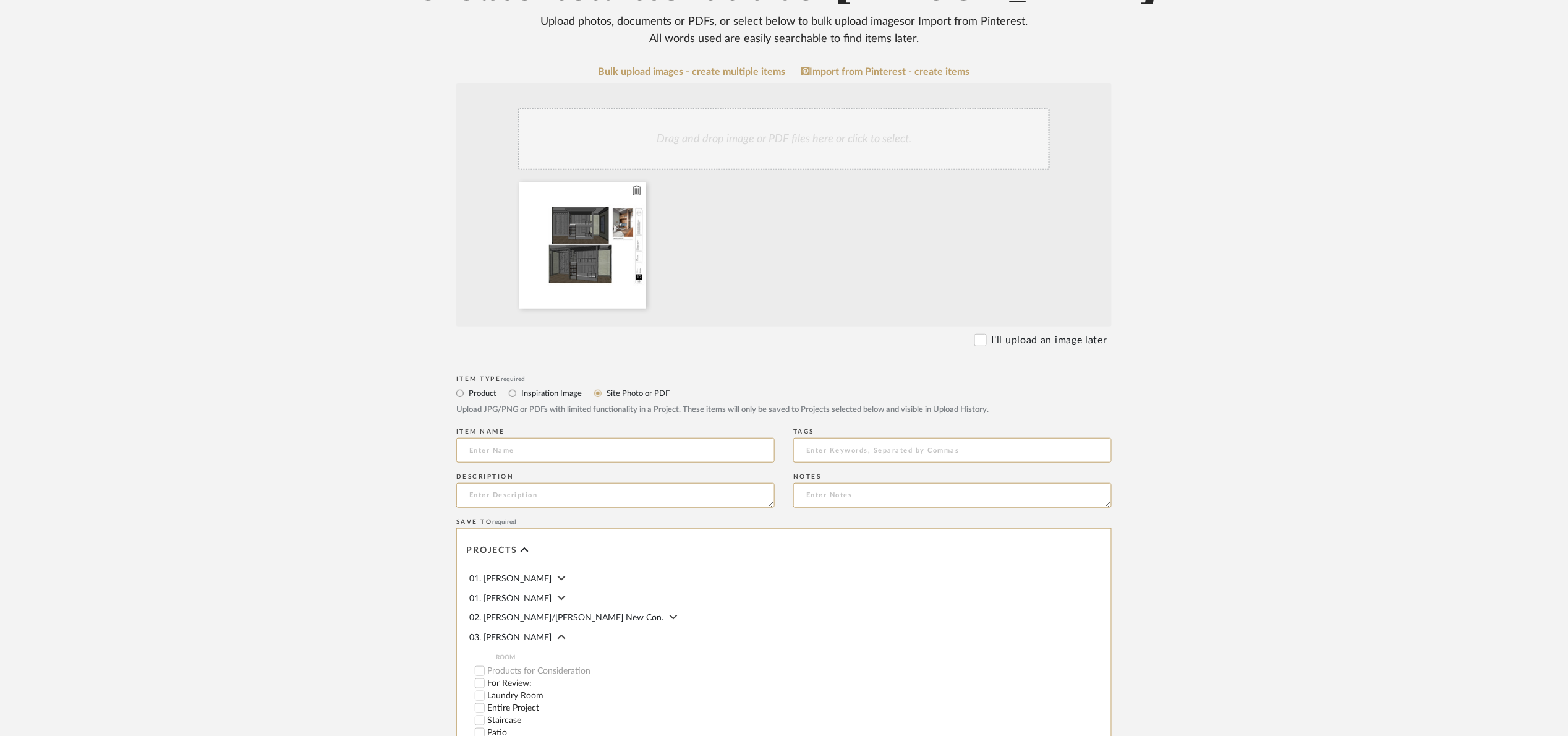
click at [590, 237] on div at bounding box center [583, 245] width 127 height 126
drag, startPoint x: 589, startPoint y: 242, endPoint x: 1163, endPoint y: 248, distance: 574.0
click at [1178, 239] on upload-items "Create new item in 03. Jennifer Upload photos, documents or PDFs, or select bel…" at bounding box center [784, 402] width 1568 height 998
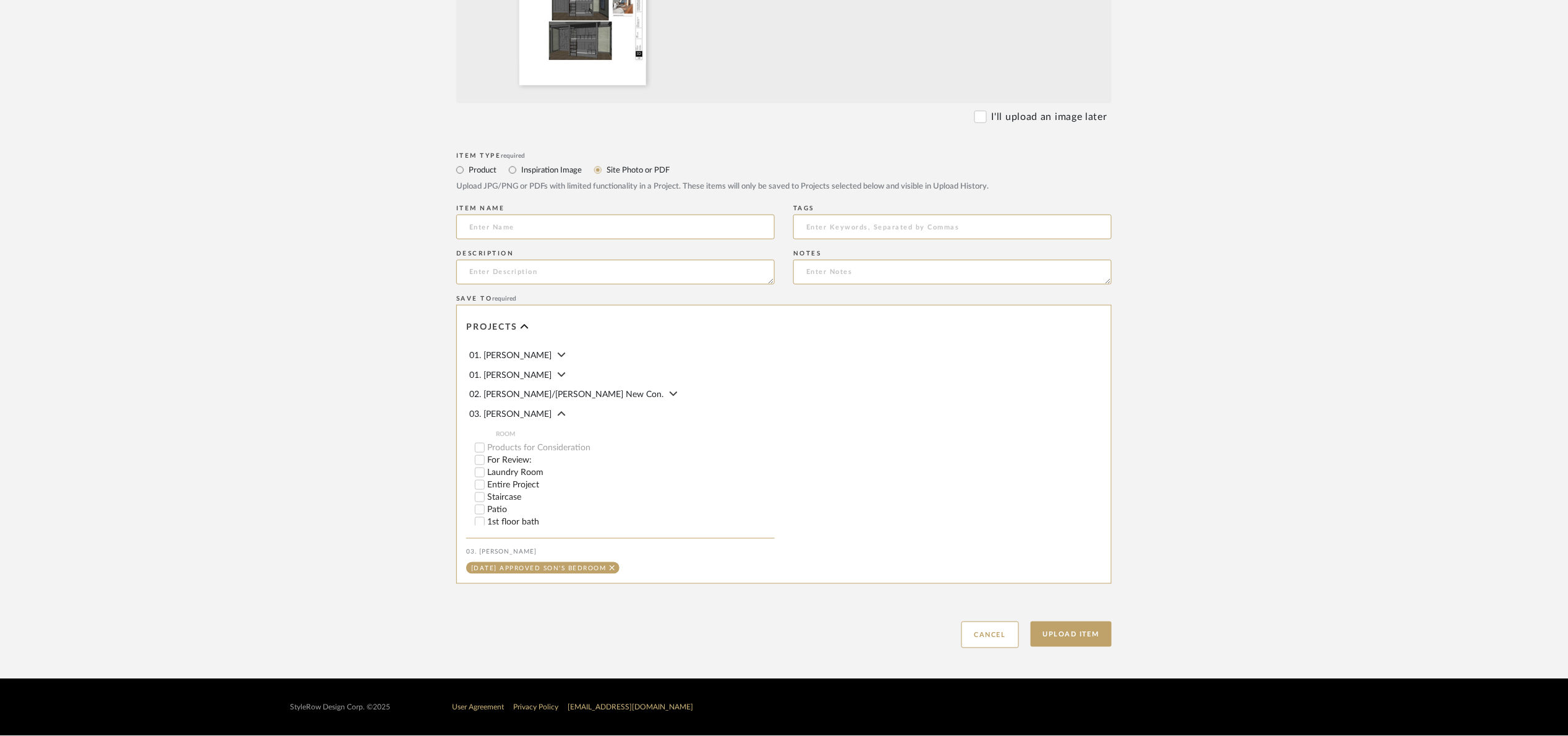
scroll to position [278, 0]
click at [1095, 624] on button "Upload Item" at bounding box center [1071, 633] width 82 height 25
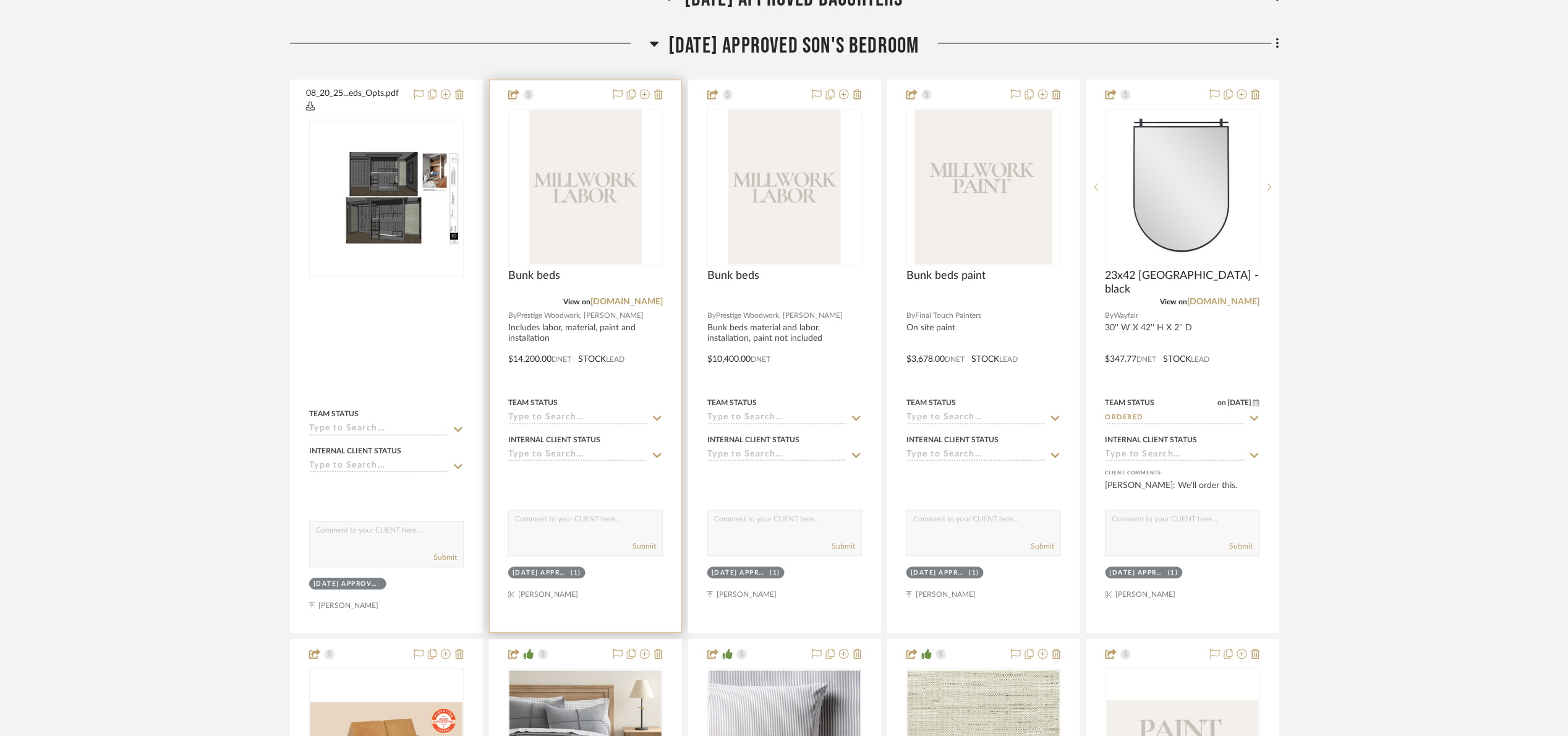
scroll to position [1045, 0]
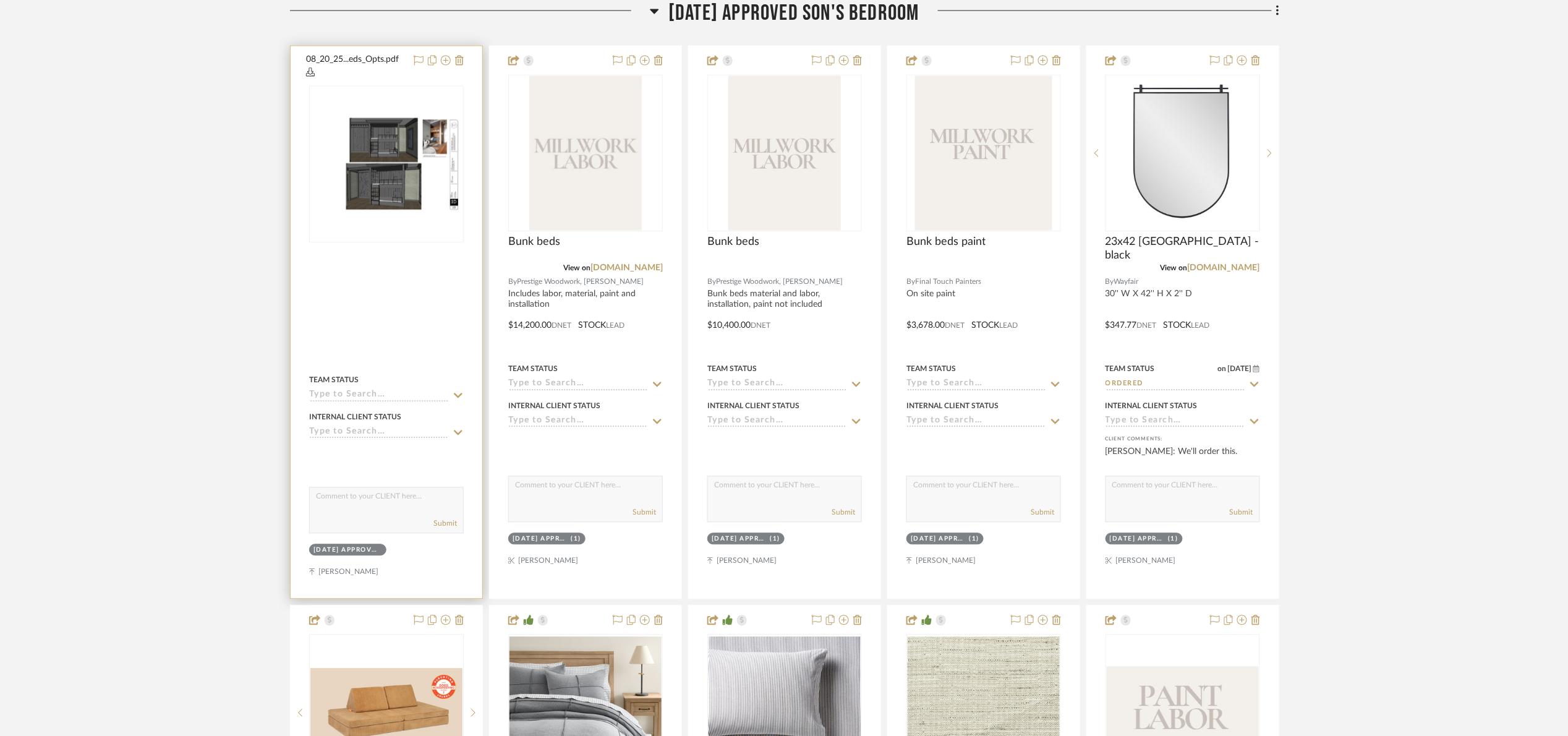
click at [0, 0] on div at bounding box center [0, 0] width 0 height 0
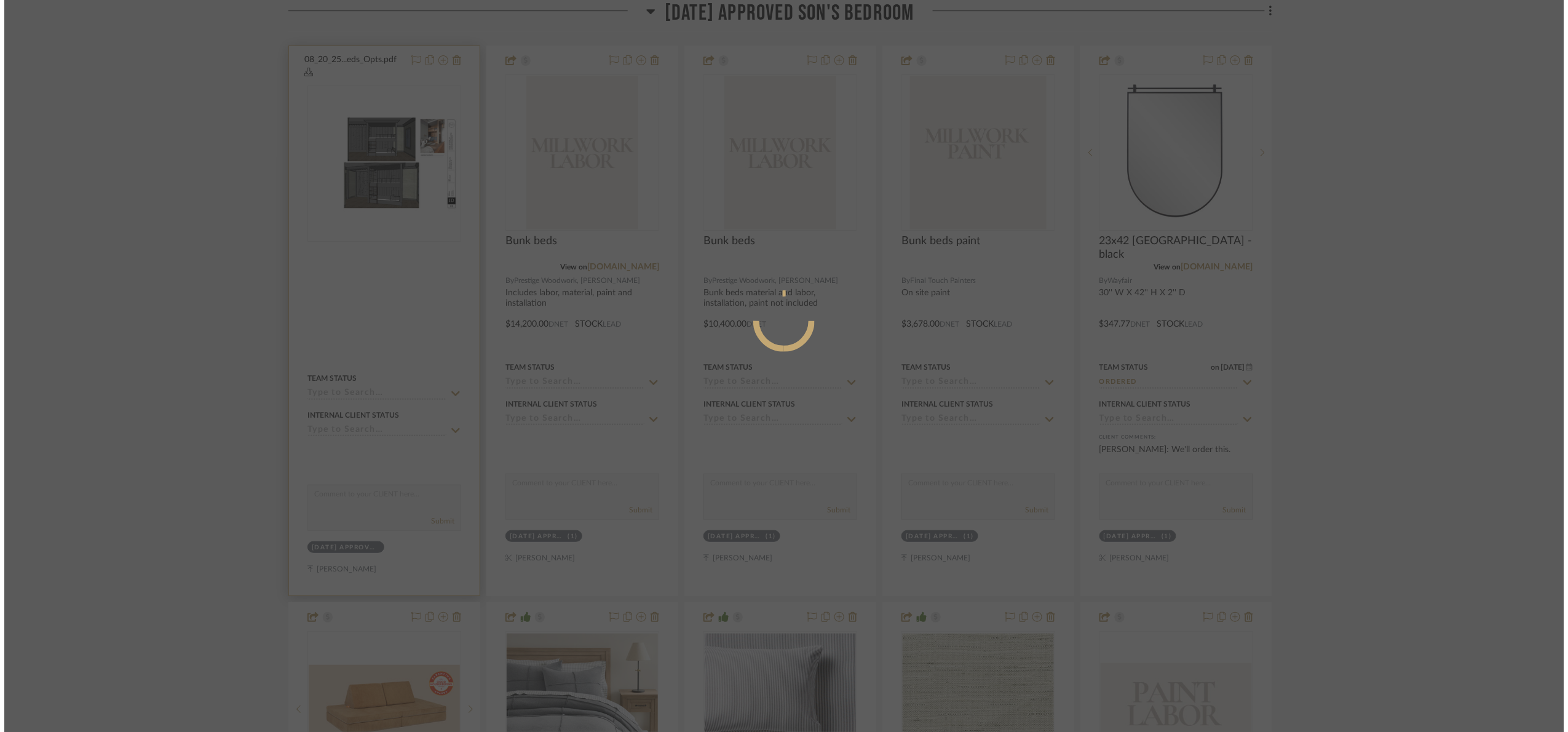
scroll to position [0, 0]
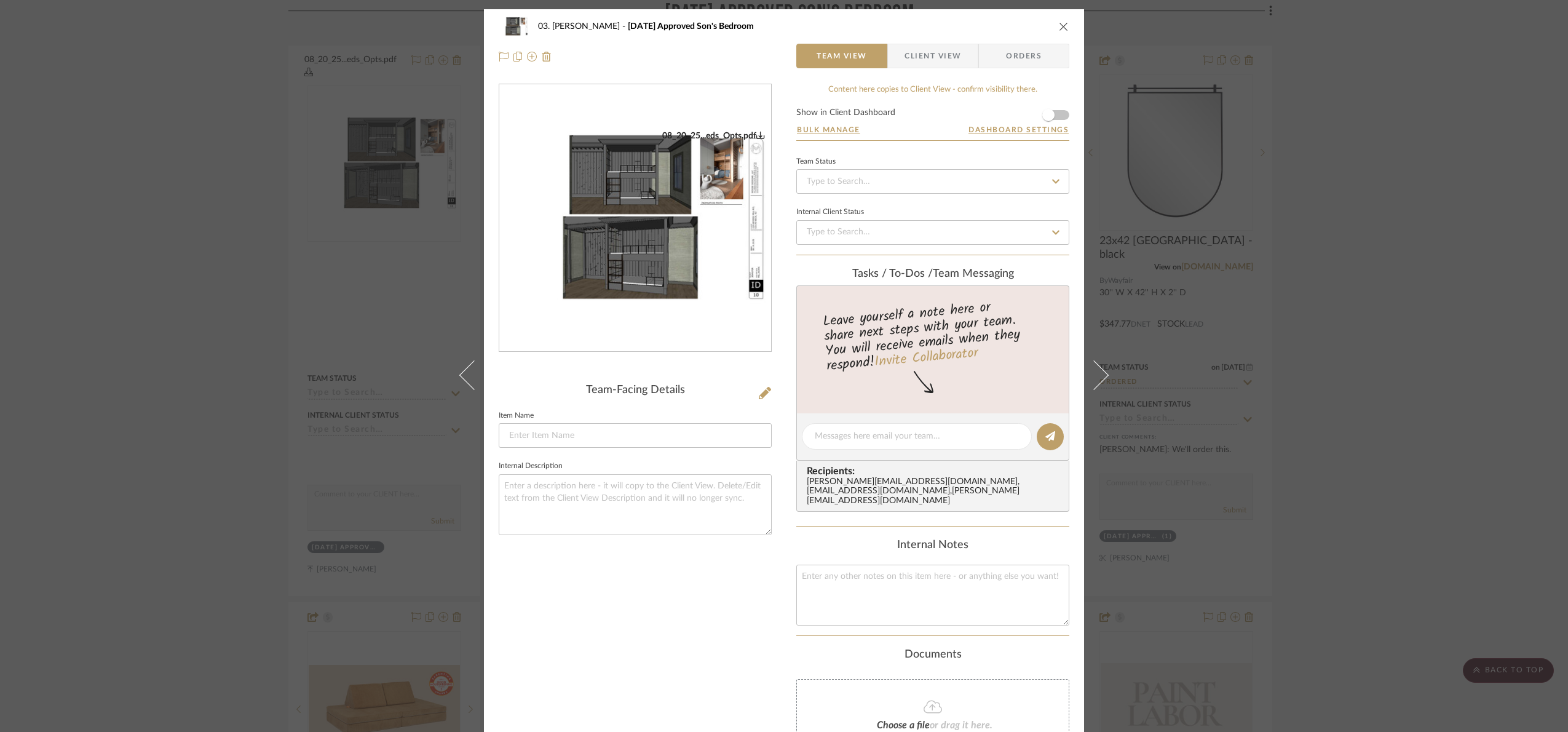
click at [617, 187] on div "08_20_25...eds_Opts.pdf" at bounding box center [635, 218] width 272 height 268
click at [557, 120] on div "08_20_25...eds_Opts.pdf" at bounding box center [635, 218] width 272 height 268
click at [646, 157] on img "0" at bounding box center [635, 219] width 272 height 176
click at [1217, 249] on div "03. Jennifer 07.02.25 Approved Son's Bedroom Team View Client View Orders 08_20…" at bounding box center [784, 366] width 1568 height 732
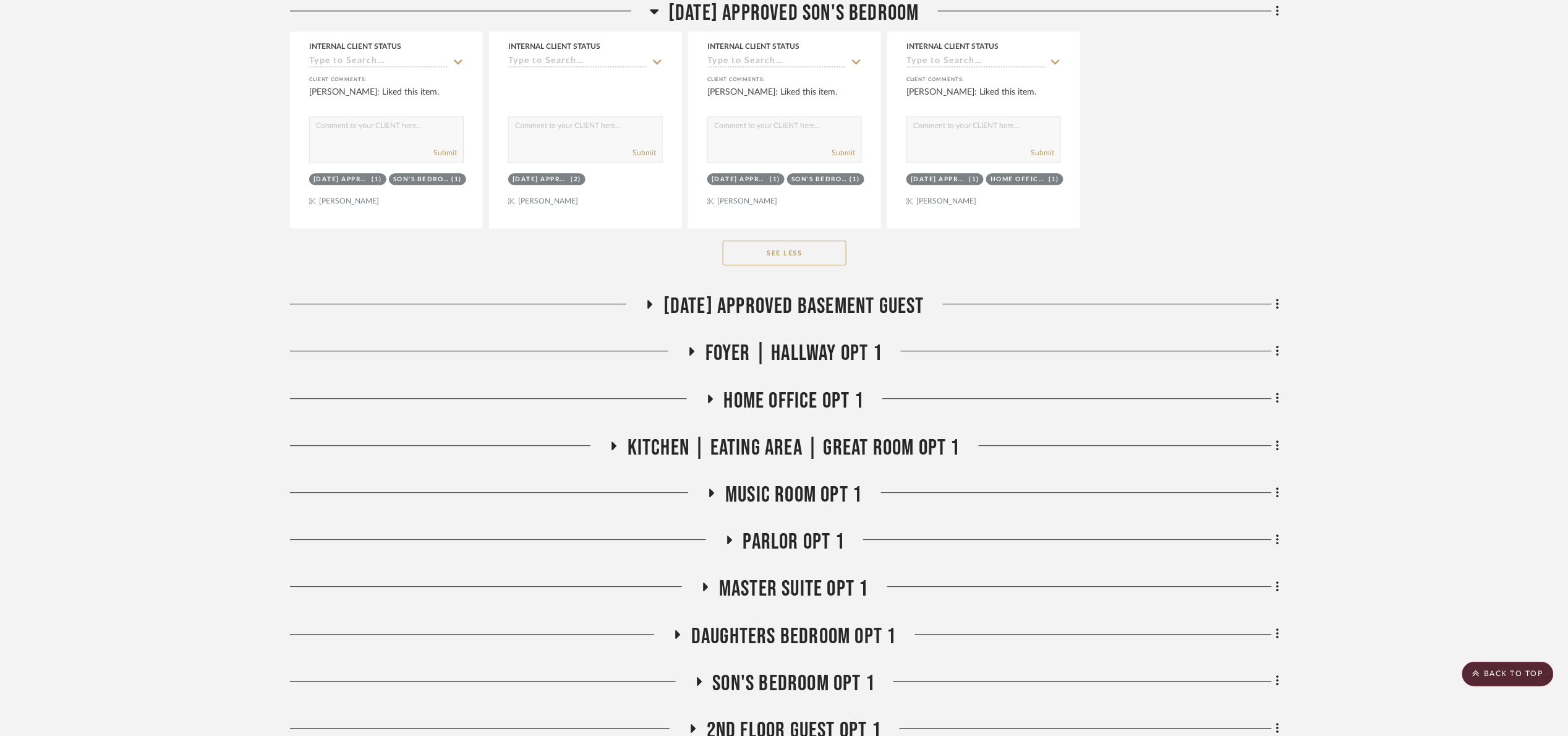
scroll to position [3921, 0]
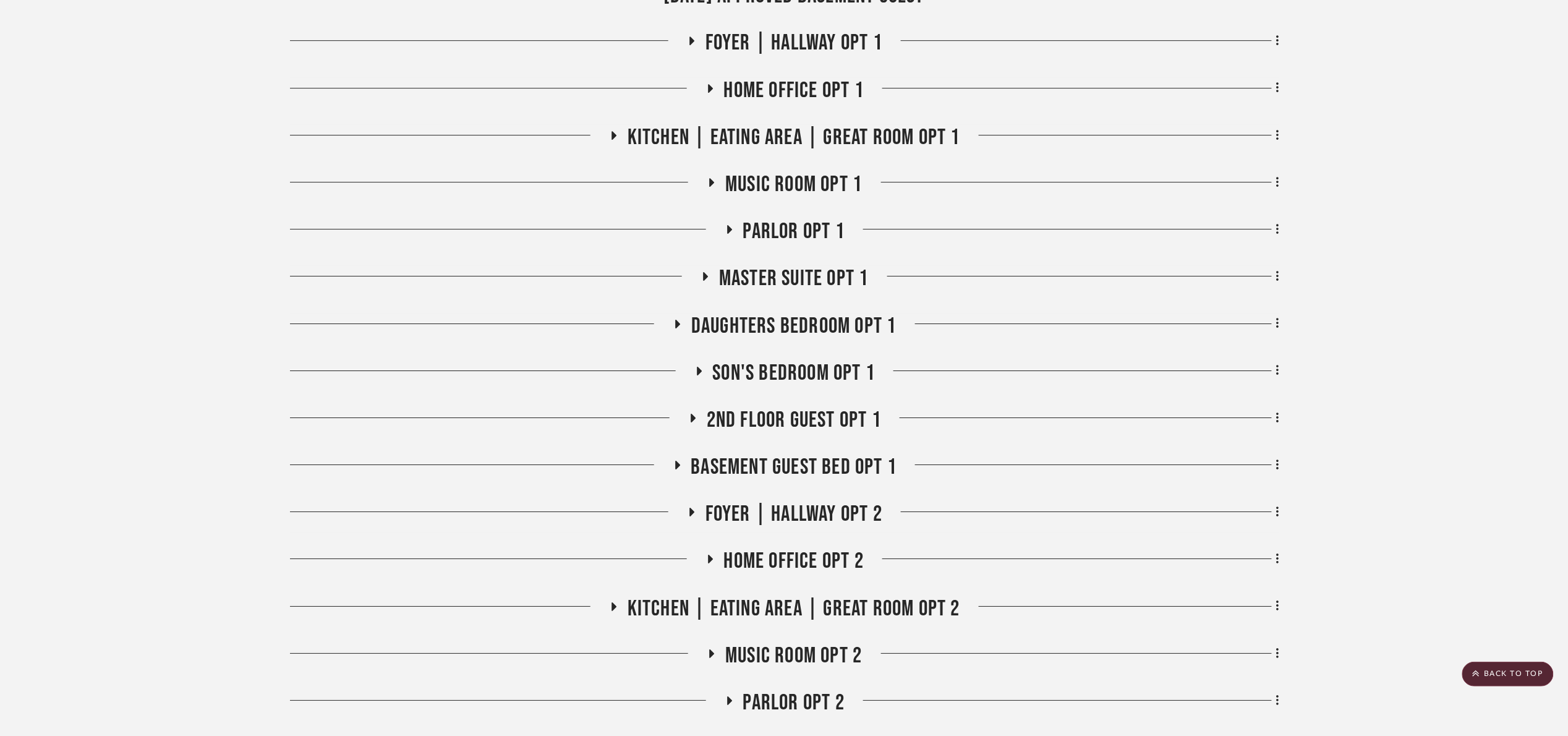
click at [772, 384] on span "Son's bedroom Opt 1" at bounding box center [793, 373] width 162 height 27
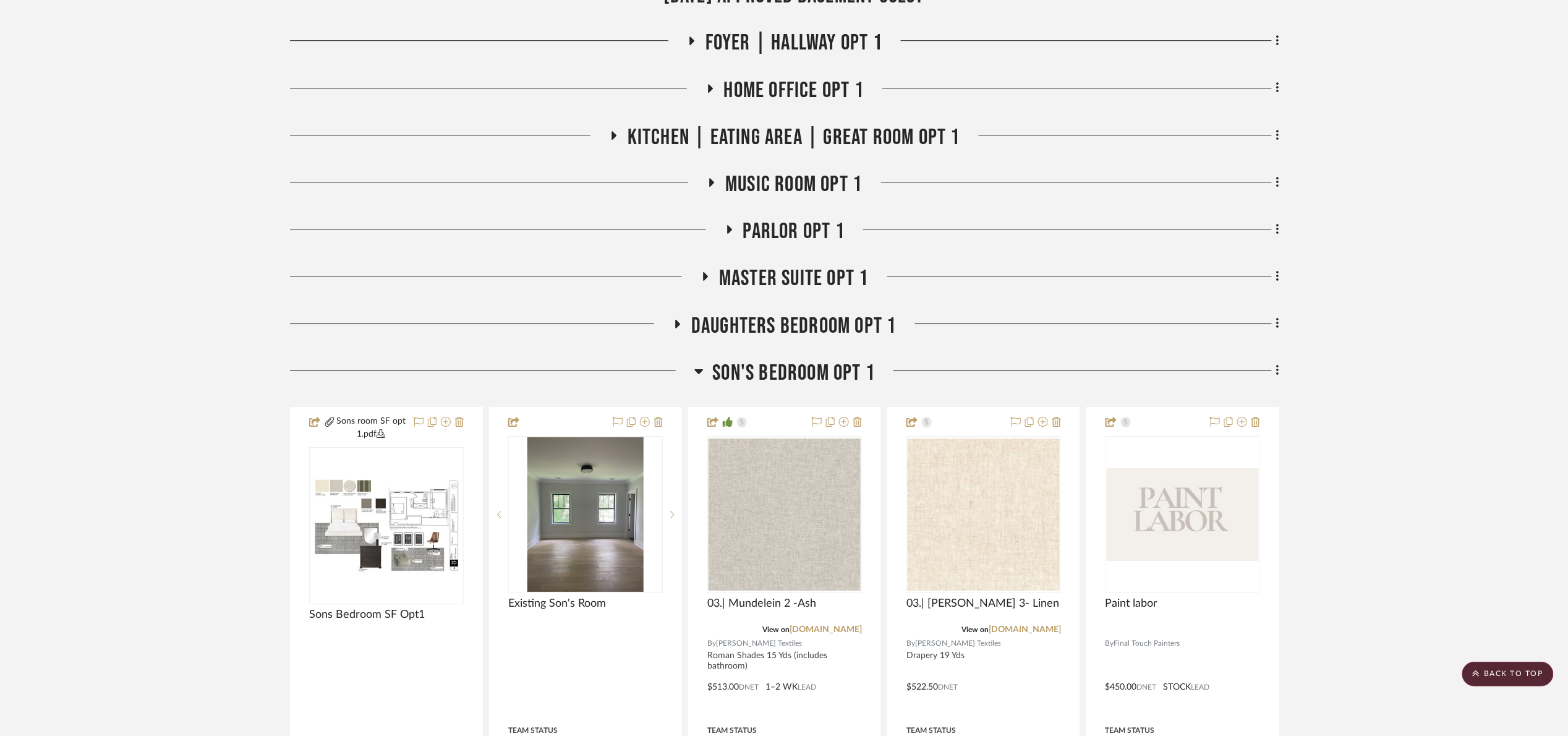
click at [772, 385] on span "Son's bedroom Opt 1" at bounding box center [793, 373] width 162 height 27
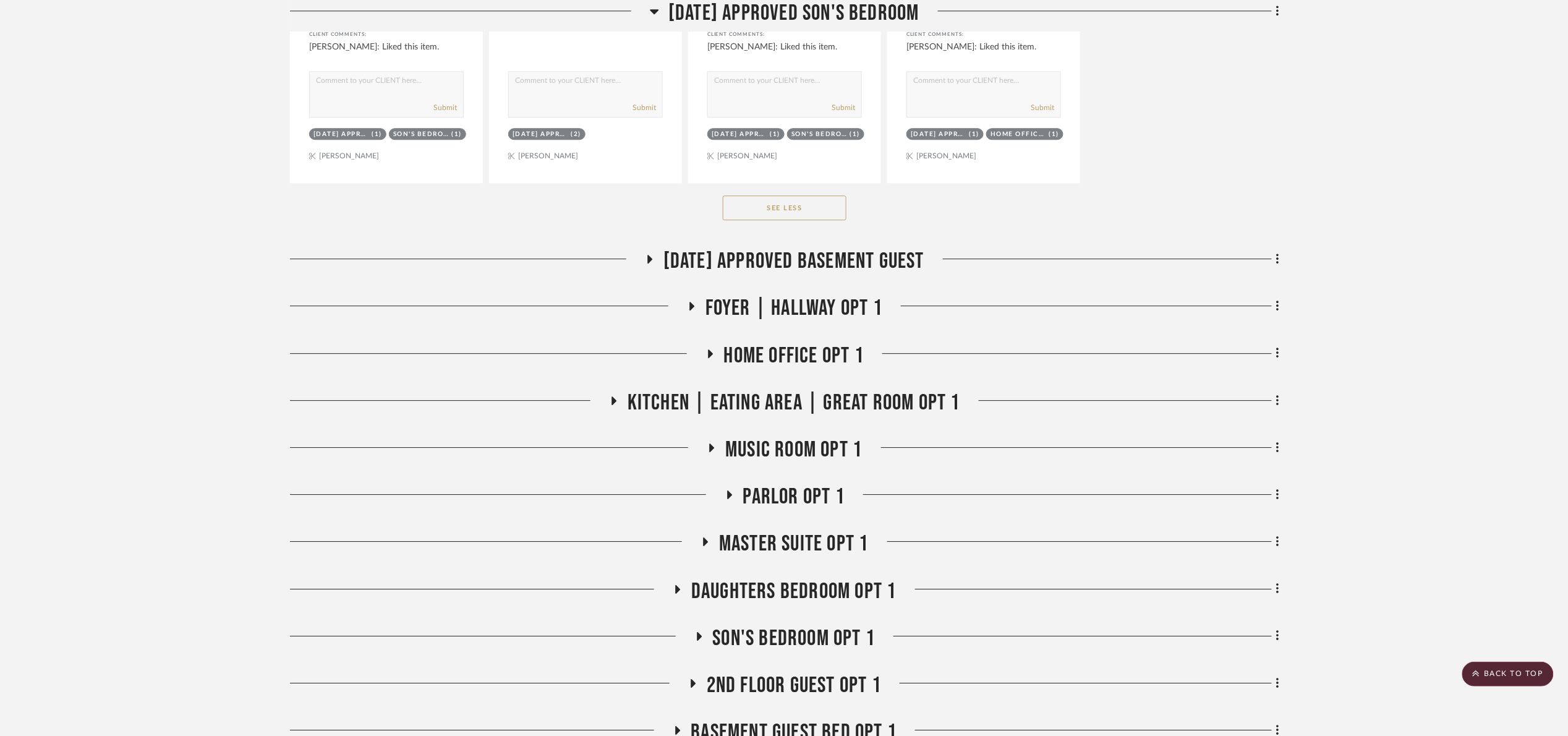
scroll to position [3643, 0]
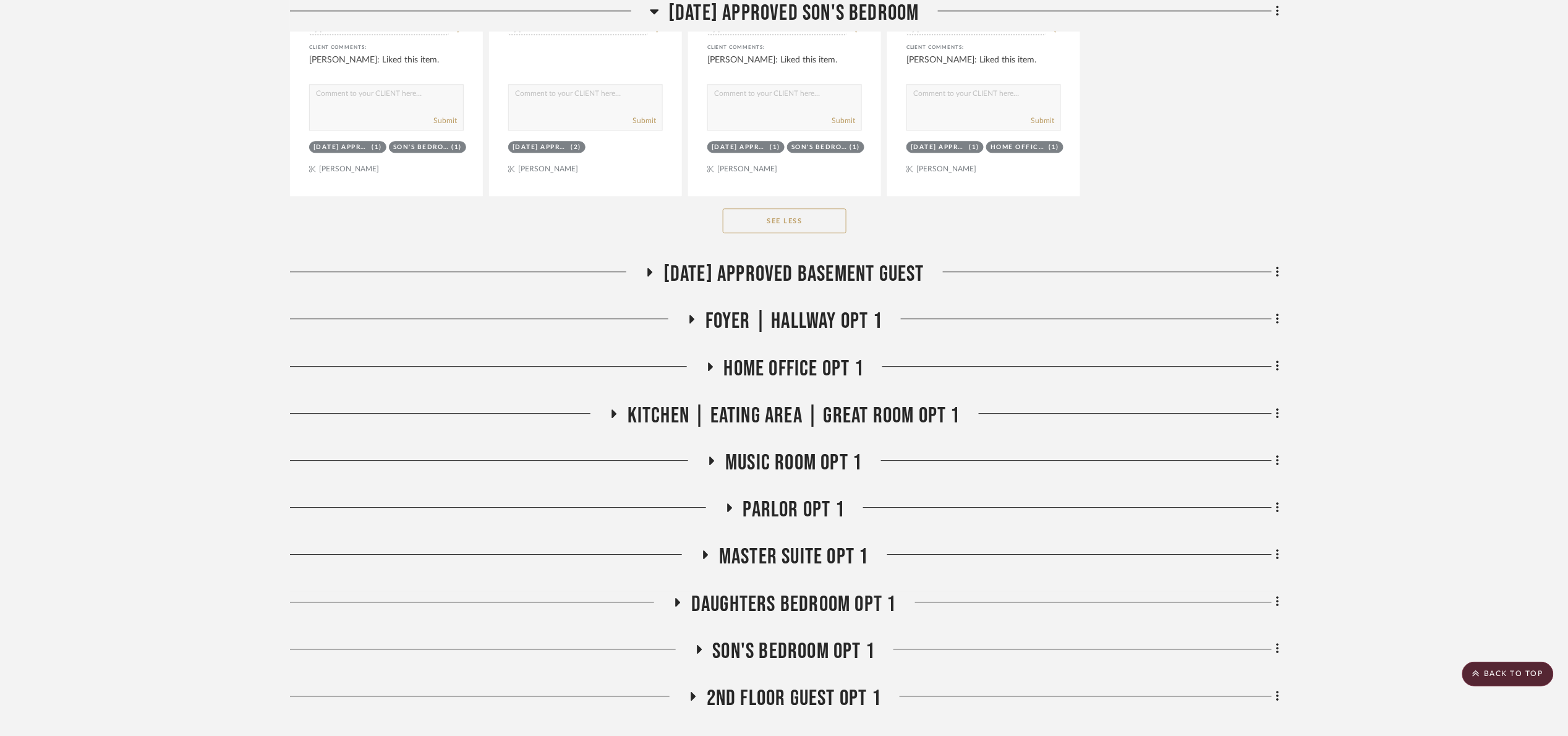
click at [781, 429] on span "Kitchen | Eating Area | Great Room opt 1" at bounding box center [793, 415] width 333 height 27
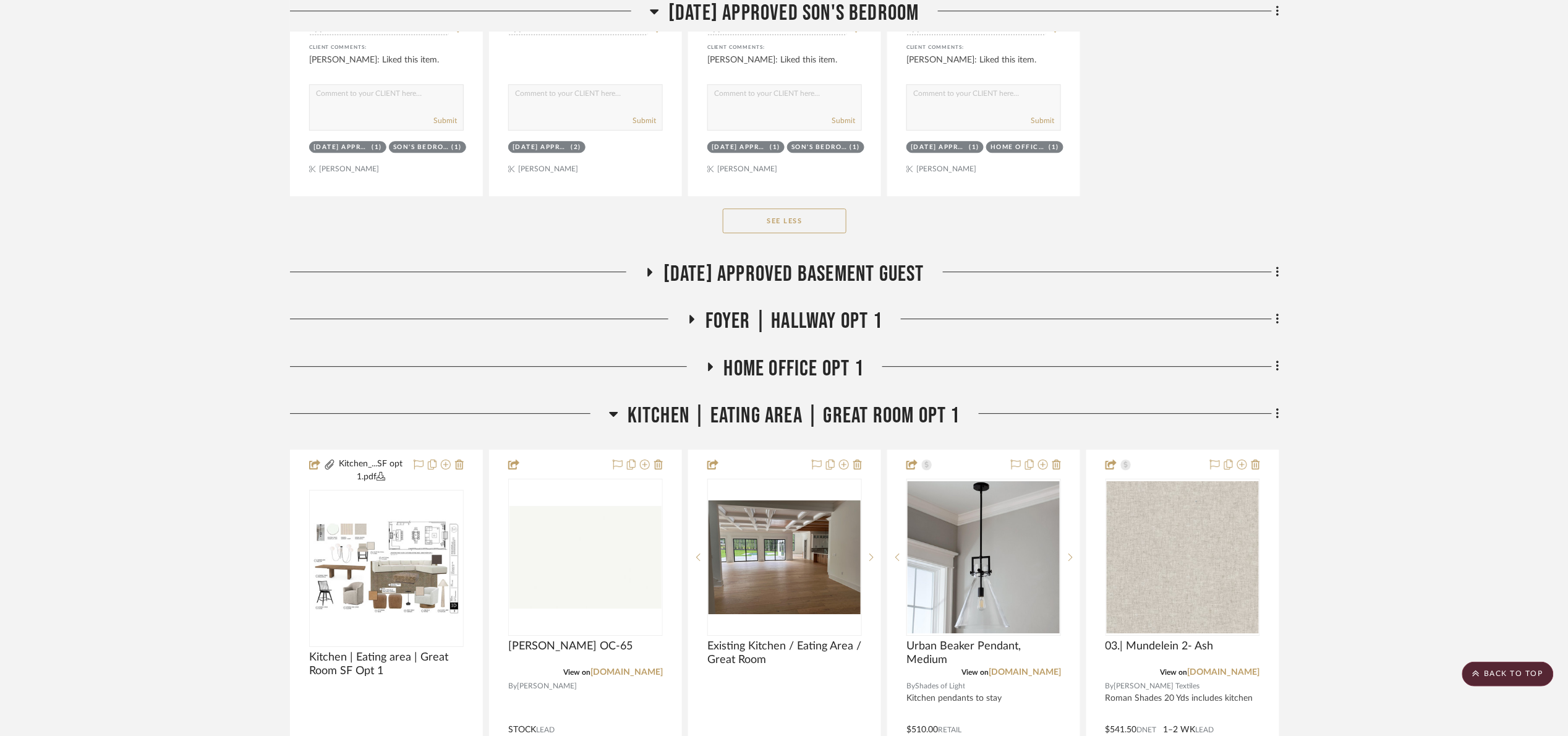
click at [775, 424] on span "Kitchen | Eating Area | Great Room opt 1" at bounding box center [793, 415] width 333 height 27
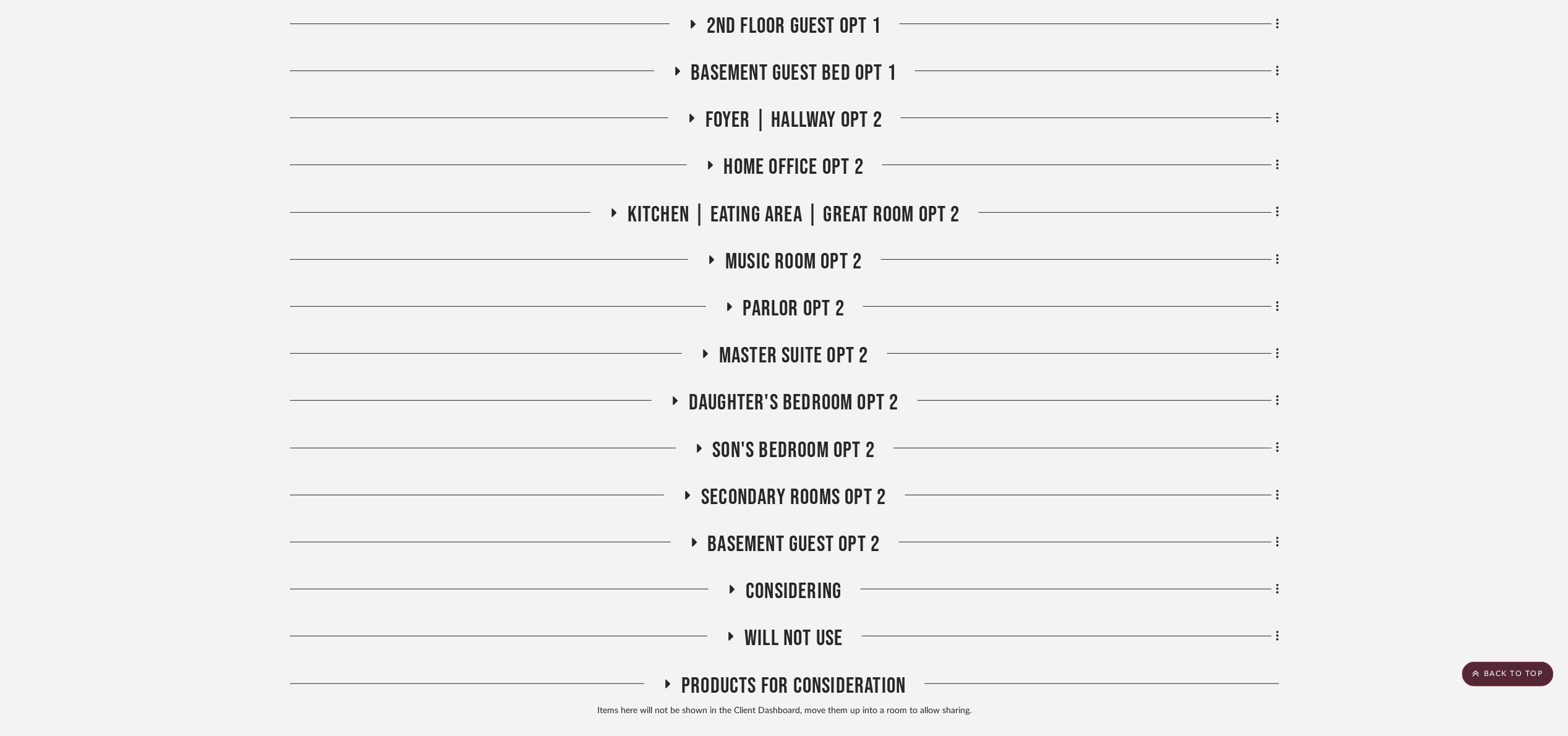
scroll to position [4313, 0]
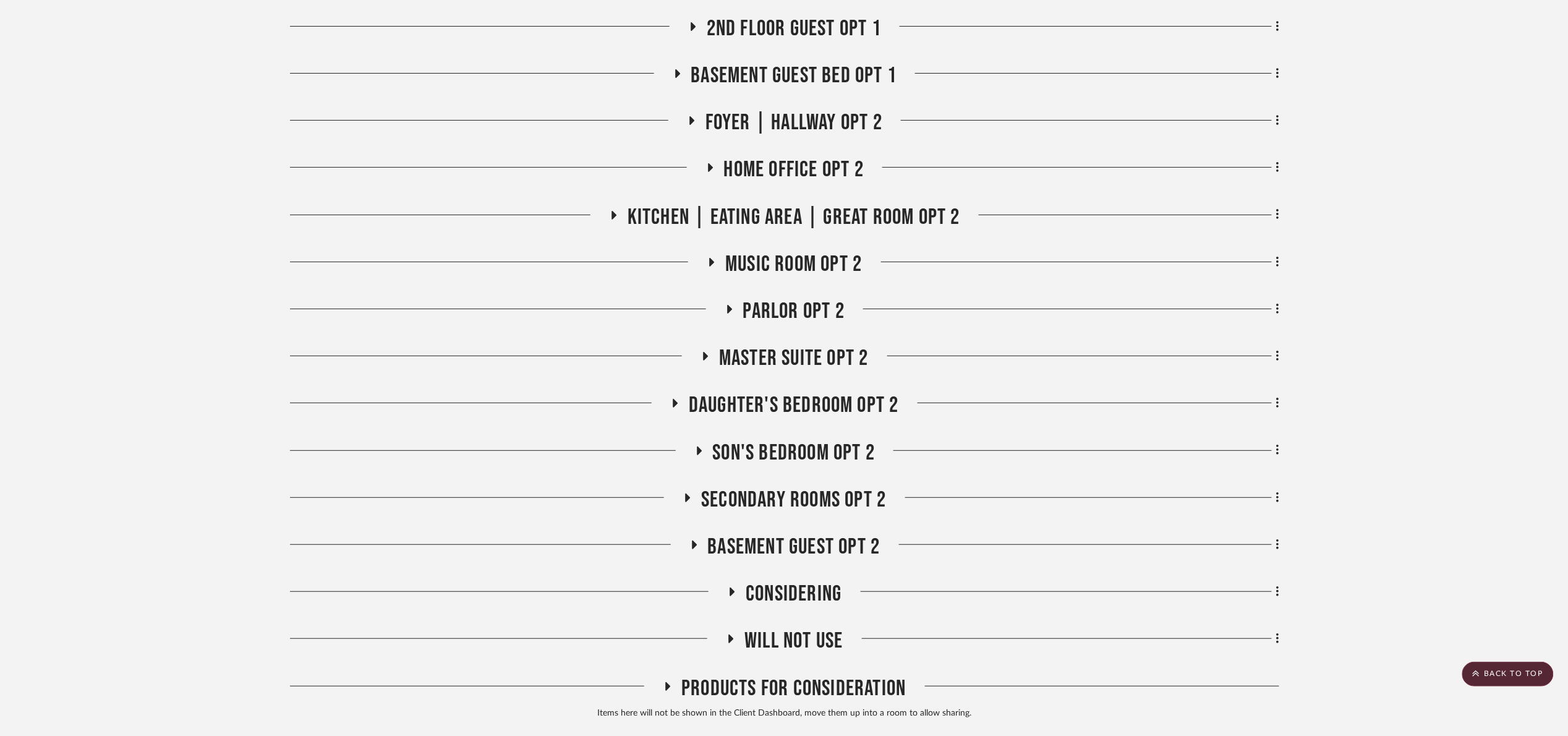
click at [762, 454] on span "Son's bedroom opt 2" at bounding box center [793, 453] width 162 height 27
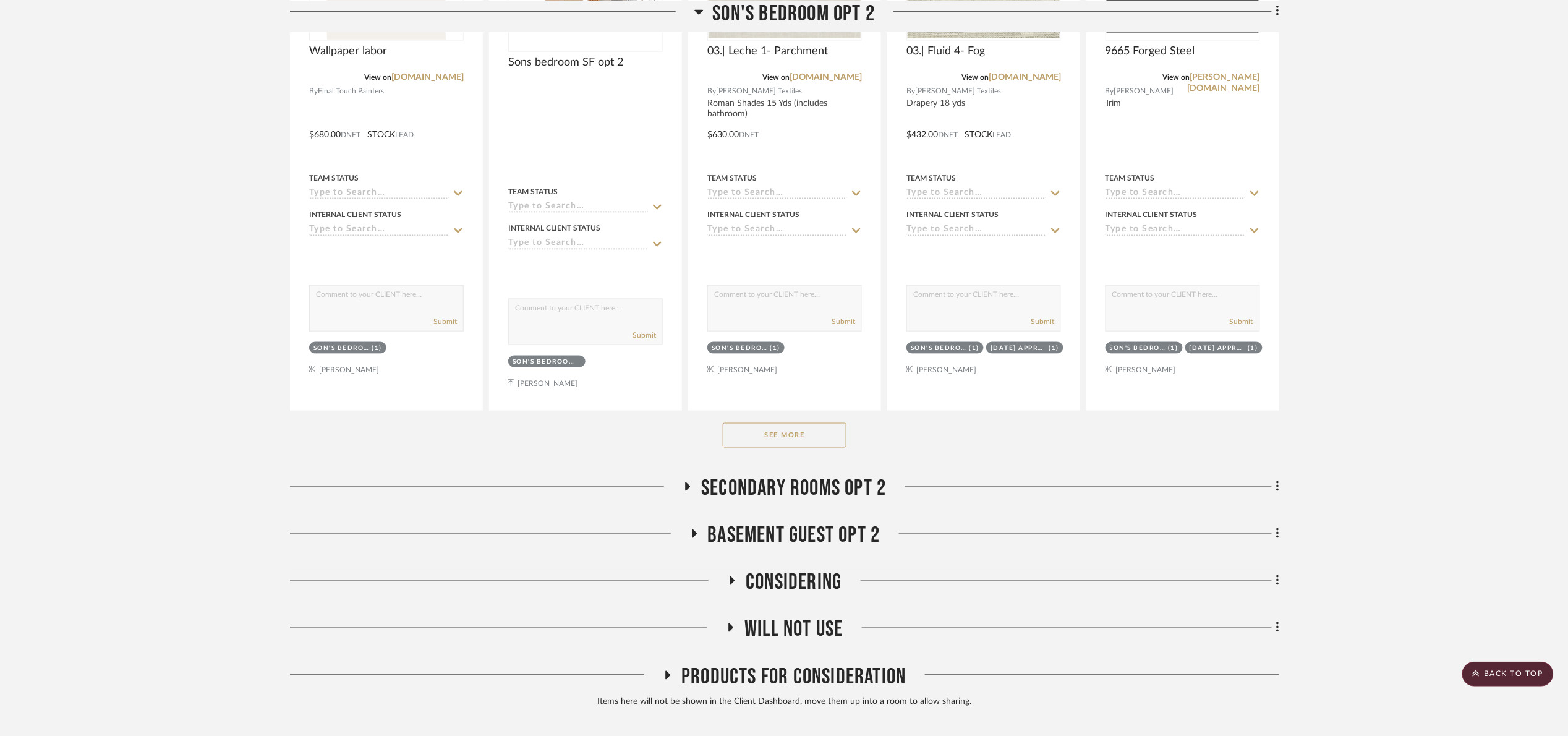
scroll to position [4962, 0]
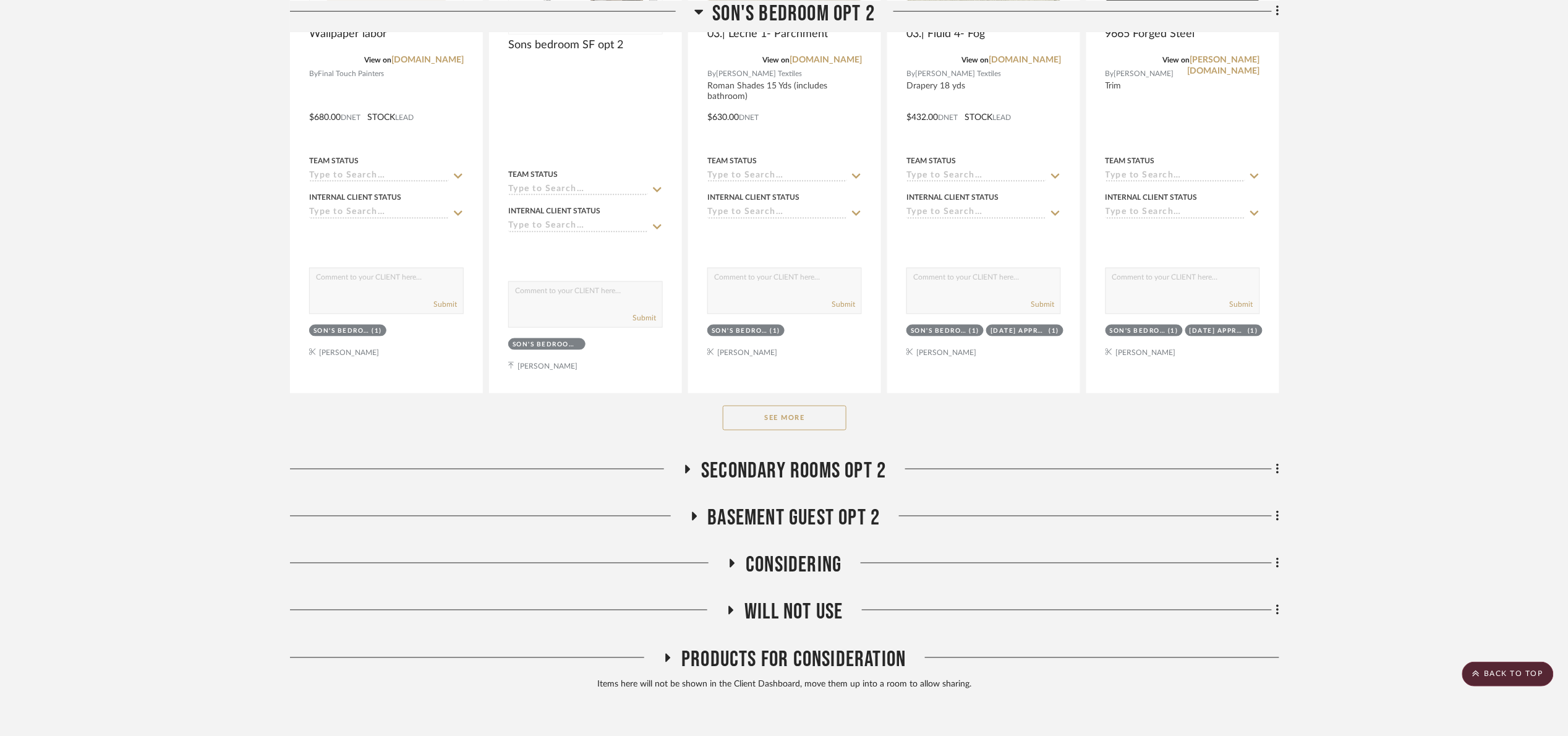
click at [801, 430] on button "See More" at bounding box center [784, 418] width 123 height 24
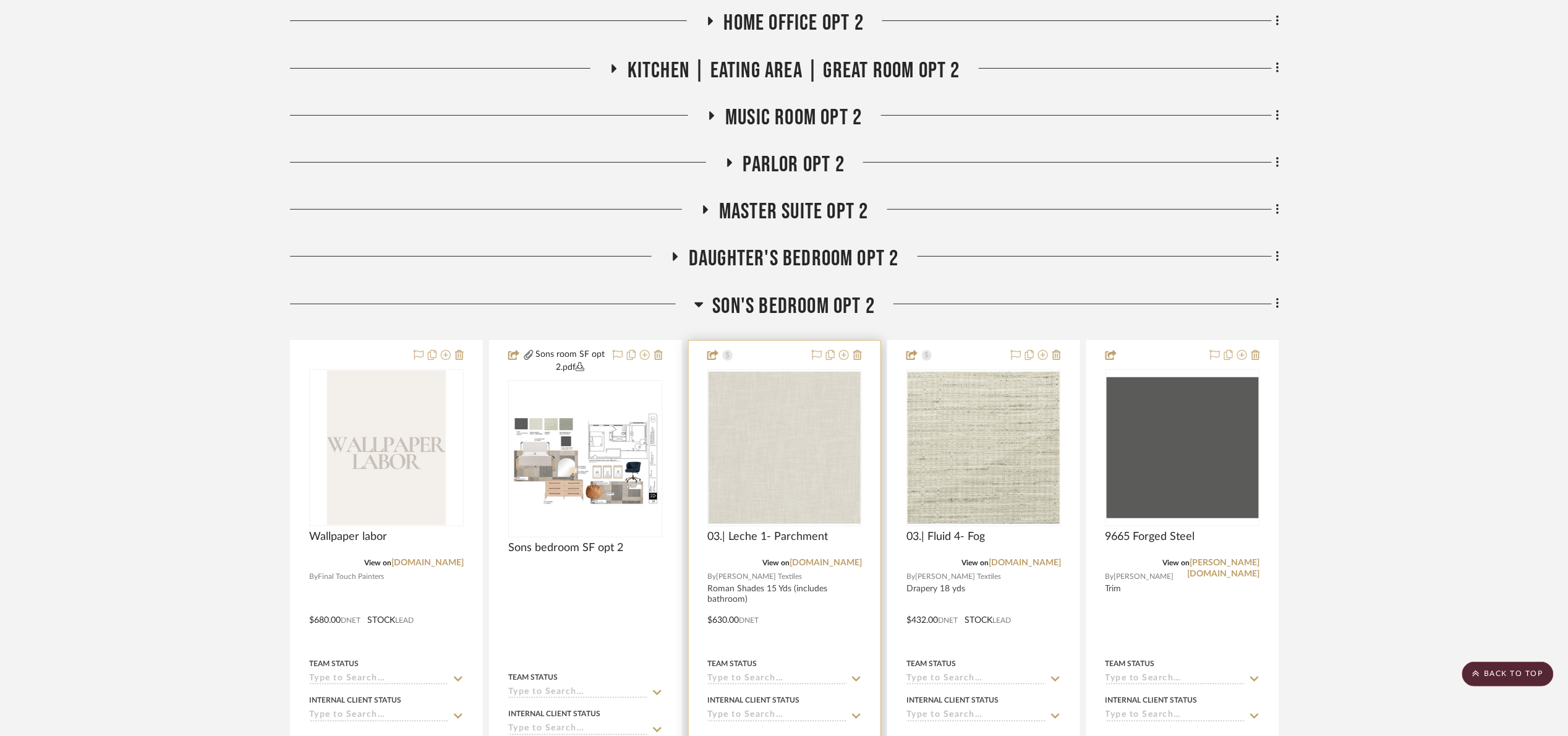
scroll to position [4360, 0]
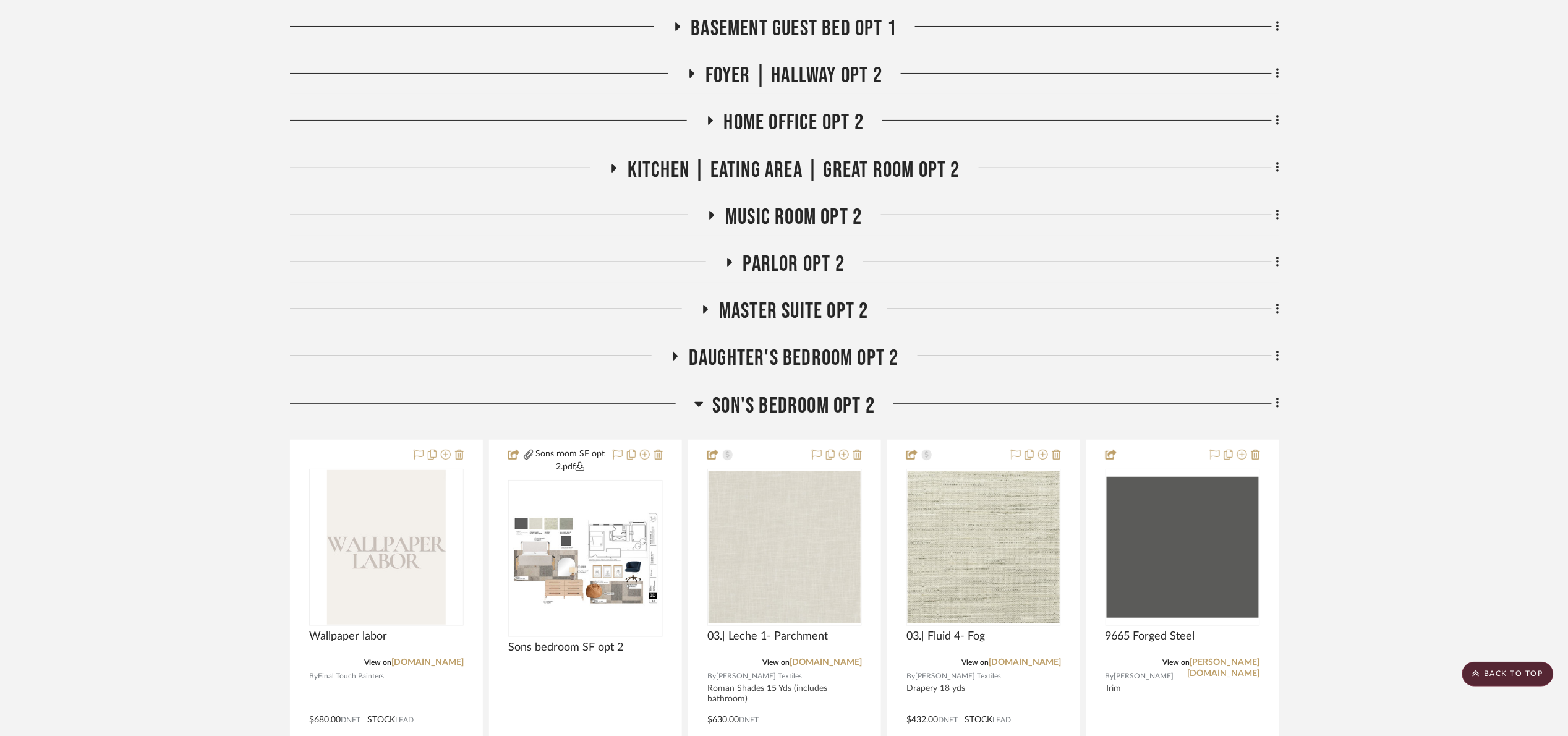
drag, startPoint x: 790, startPoint y: 421, endPoint x: 784, endPoint y: 418, distance: 6.7
click at [788, 419] on span "Son's bedroom opt 2" at bounding box center [793, 406] width 162 height 27
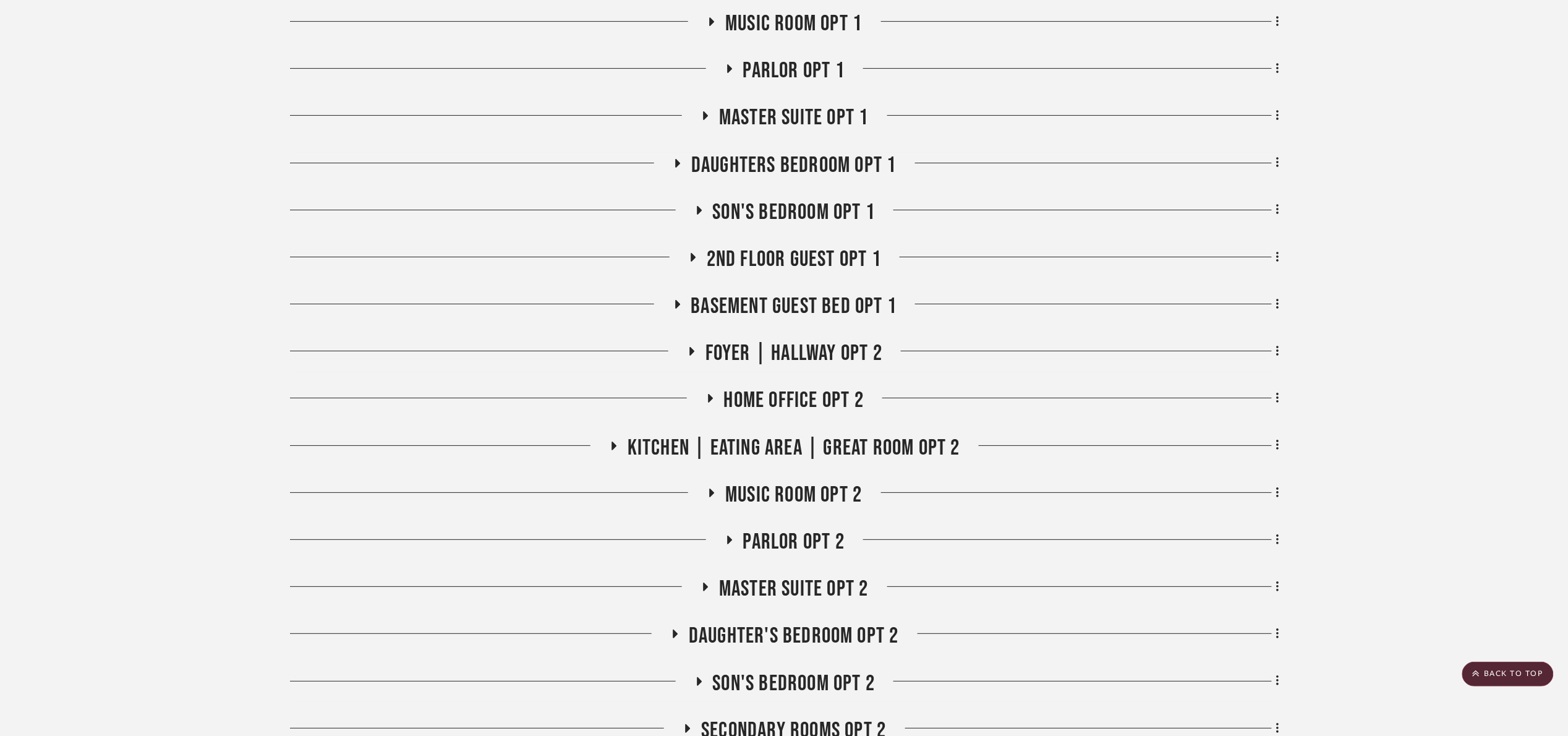
scroll to position [4081, 0]
click at [780, 213] on span "Son's bedroom Opt 1" at bounding box center [793, 213] width 162 height 27
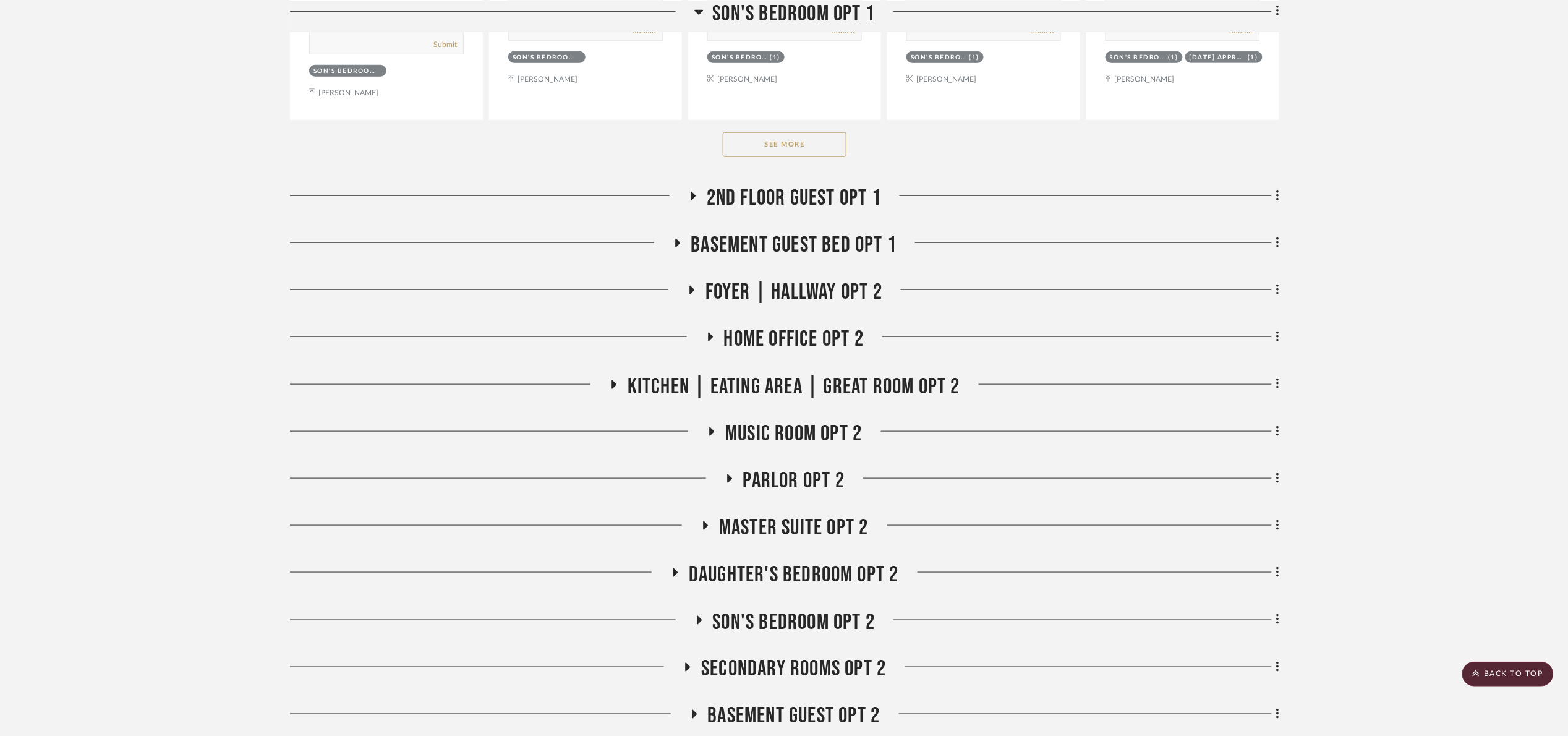
scroll to position [4823, 0]
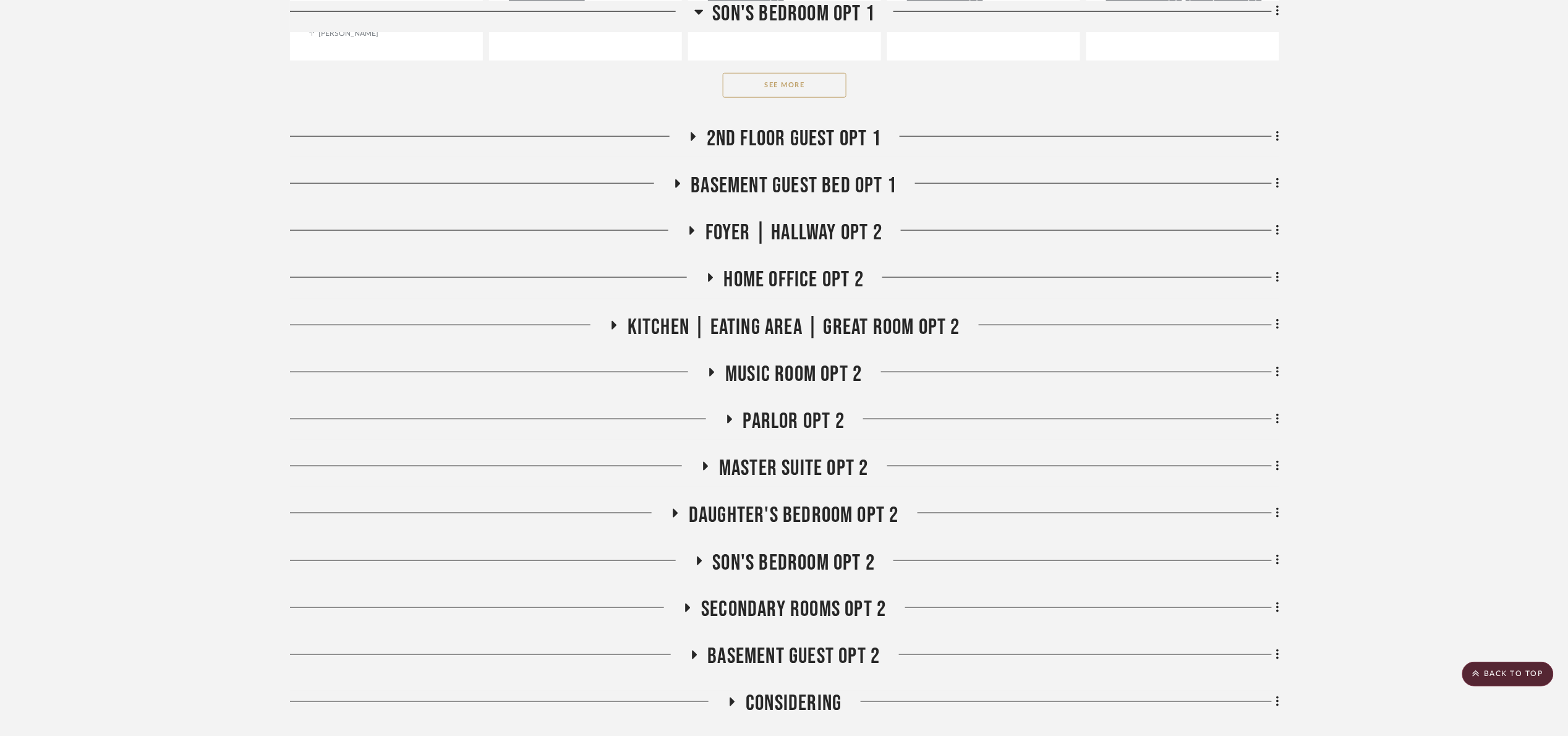
click at [762, 91] on button "See More" at bounding box center [784, 85] width 123 height 24
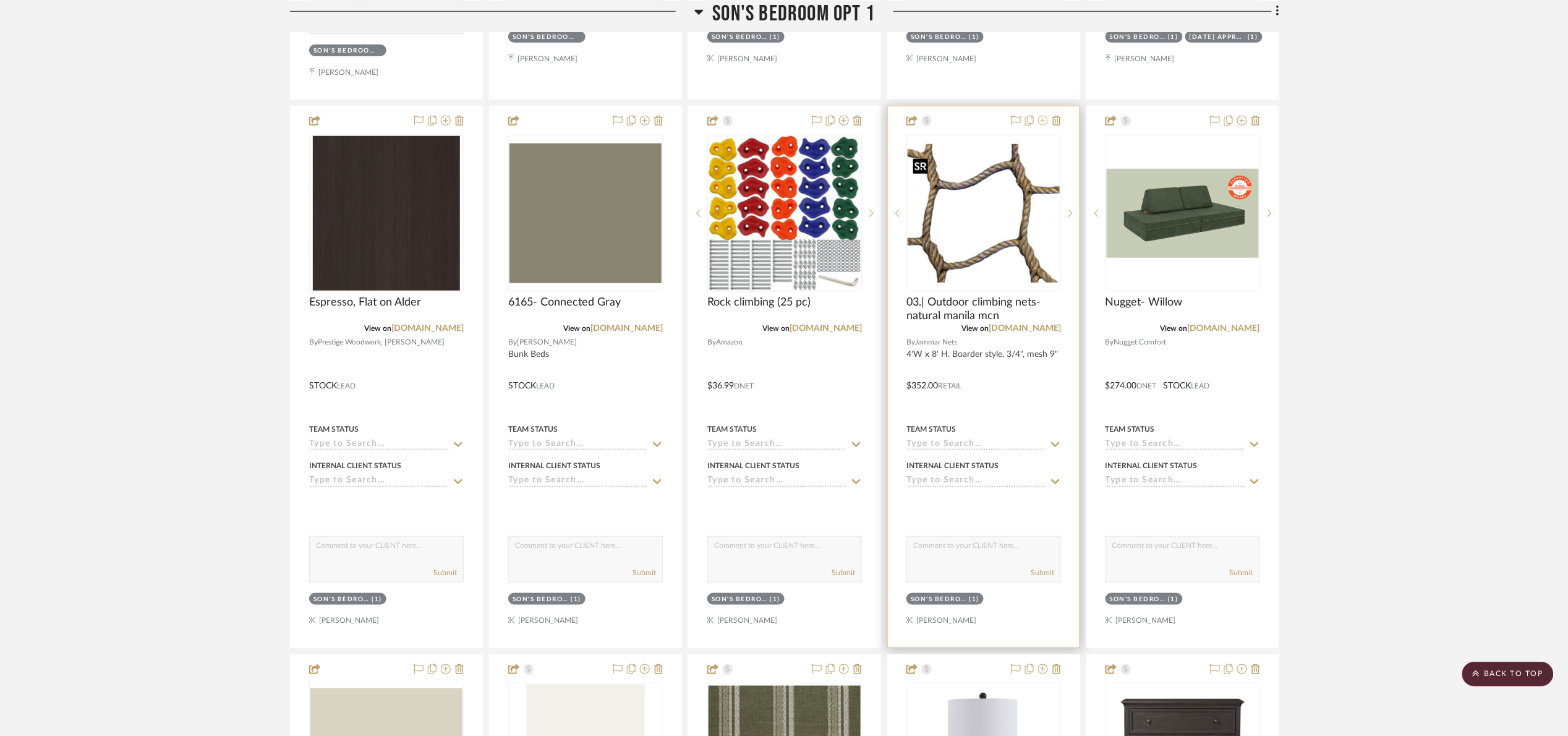
scroll to position [4731, 0]
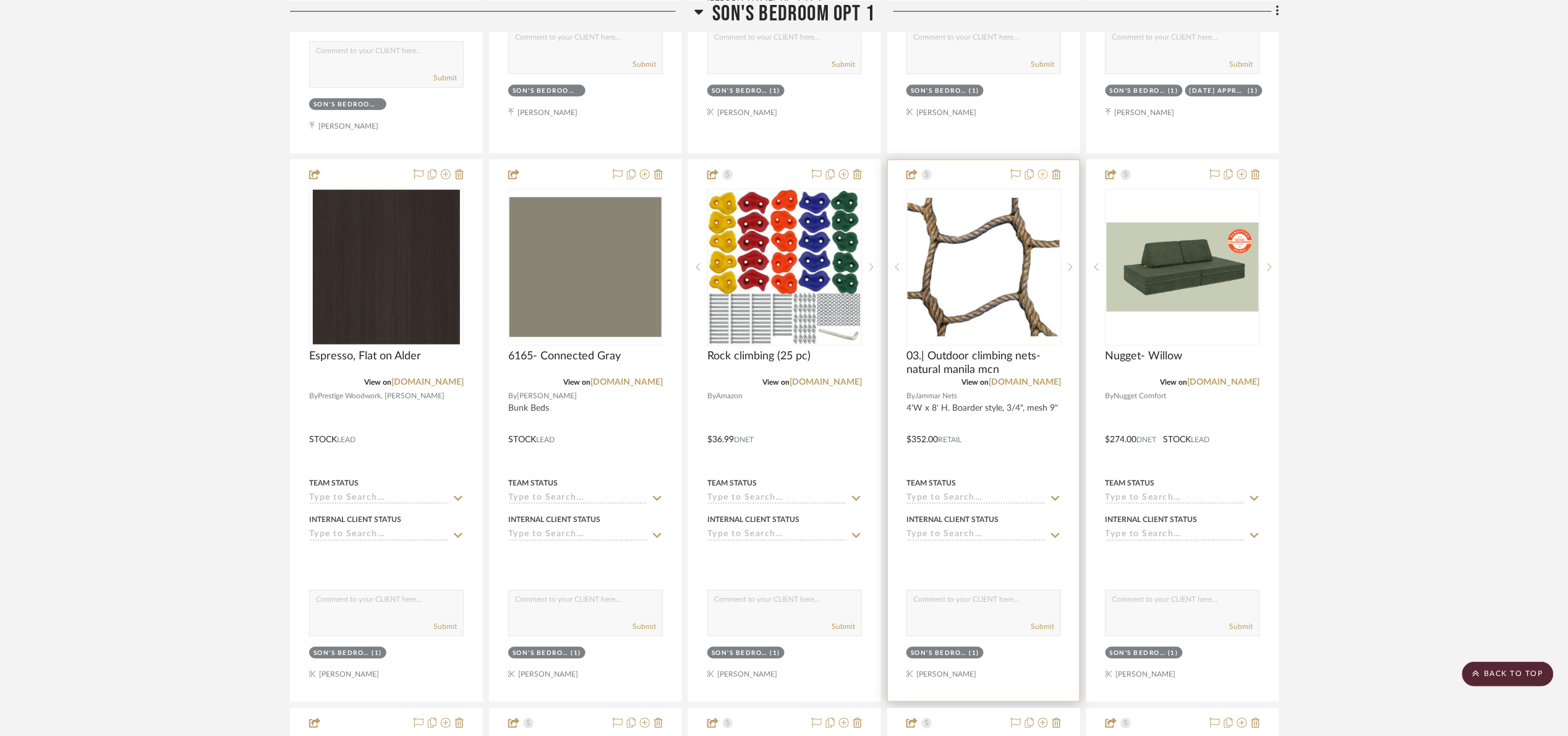
click at [1042, 179] on icon at bounding box center [1042, 174] width 10 height 10
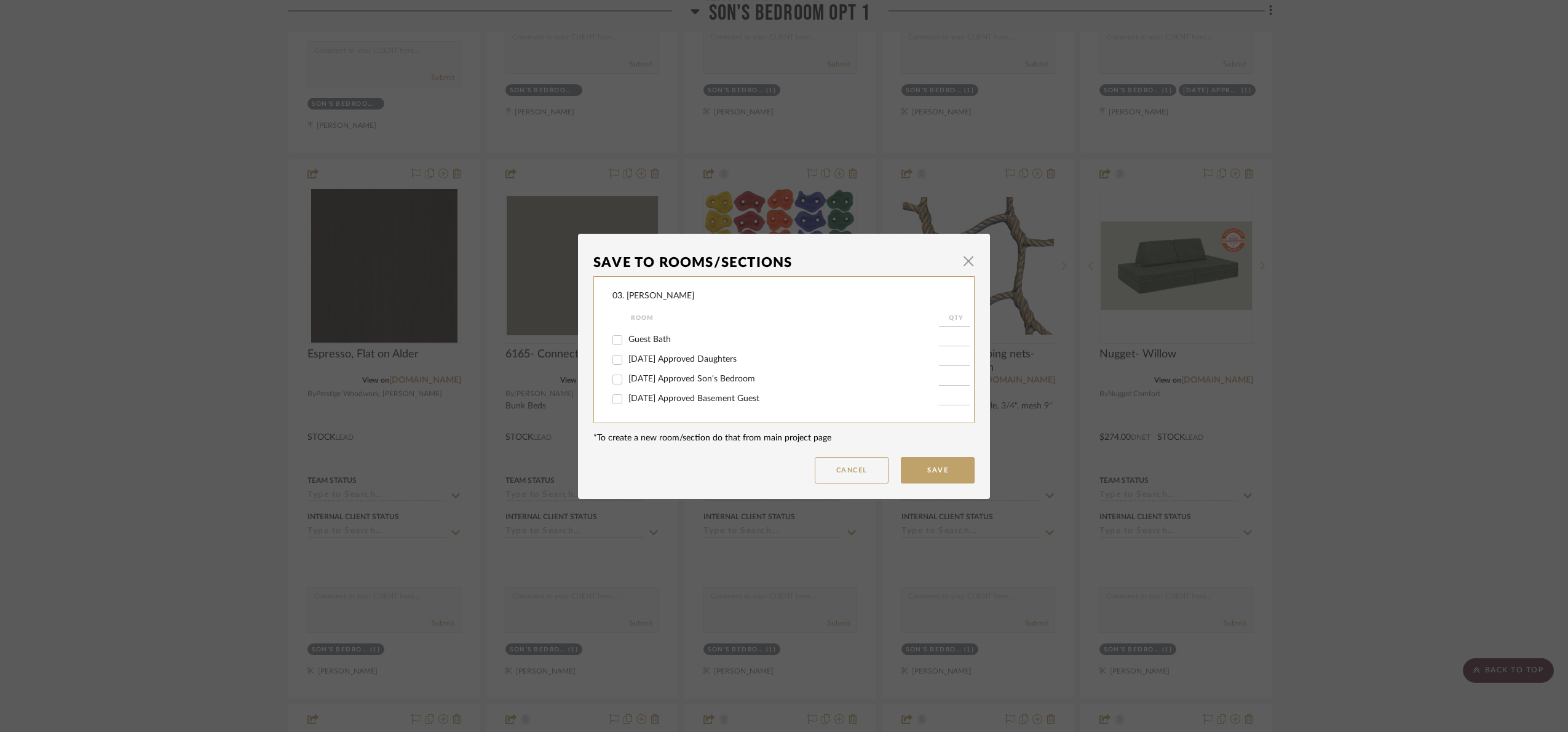
scroll to position [277, 0]
click at [724, 368] on span "07.02.25 Approved Son's Bedroom" at bounding box center [691, 372] width 127 height 9
click at [627, 368] on input "07.02.25 Approved Son's Bedroom" at bounding box center [617, 373] width 20 height 20
checkbox input "true"
type input "1"
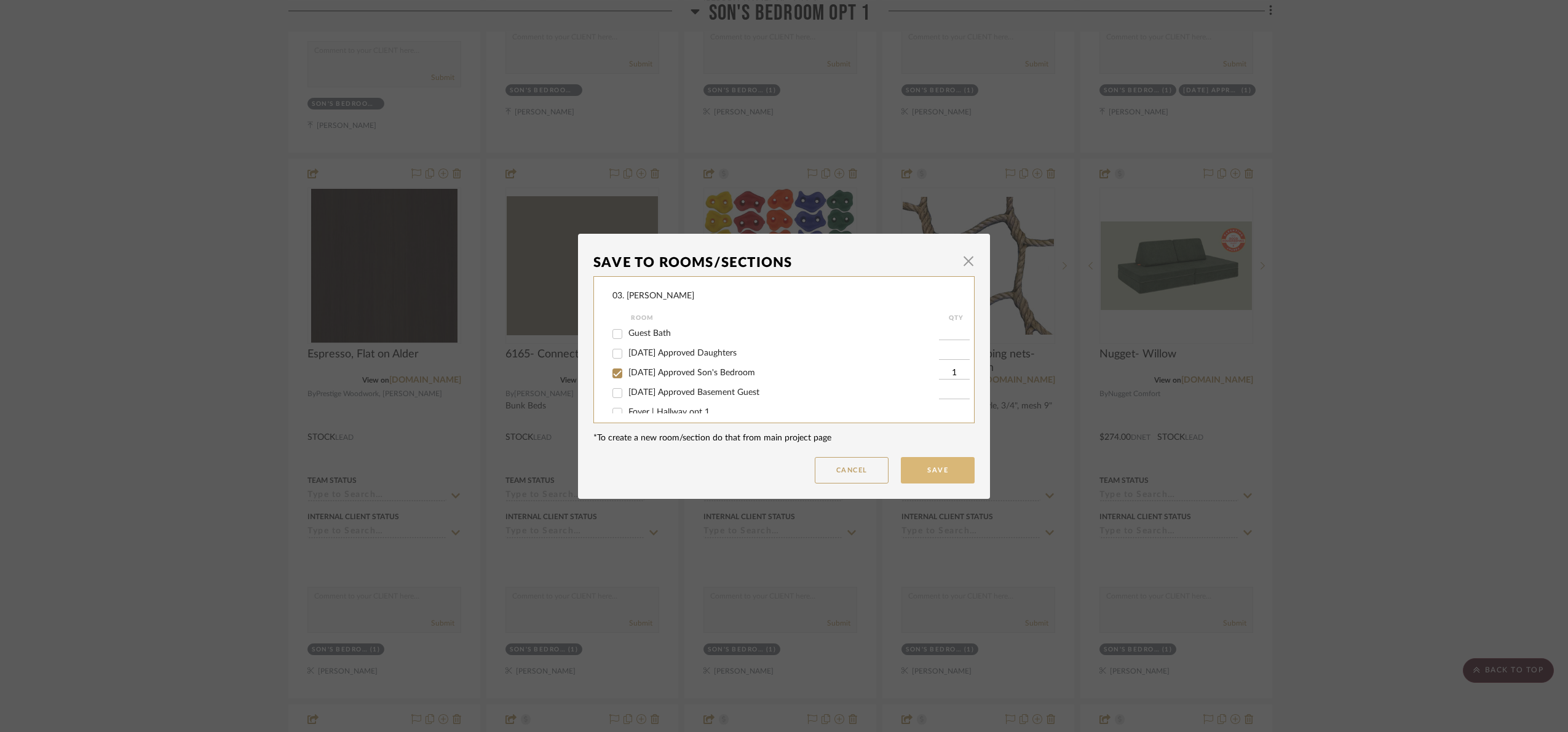
click at [930, 469] on button "Save" at bounding box center [936, 470] width 73 height 27
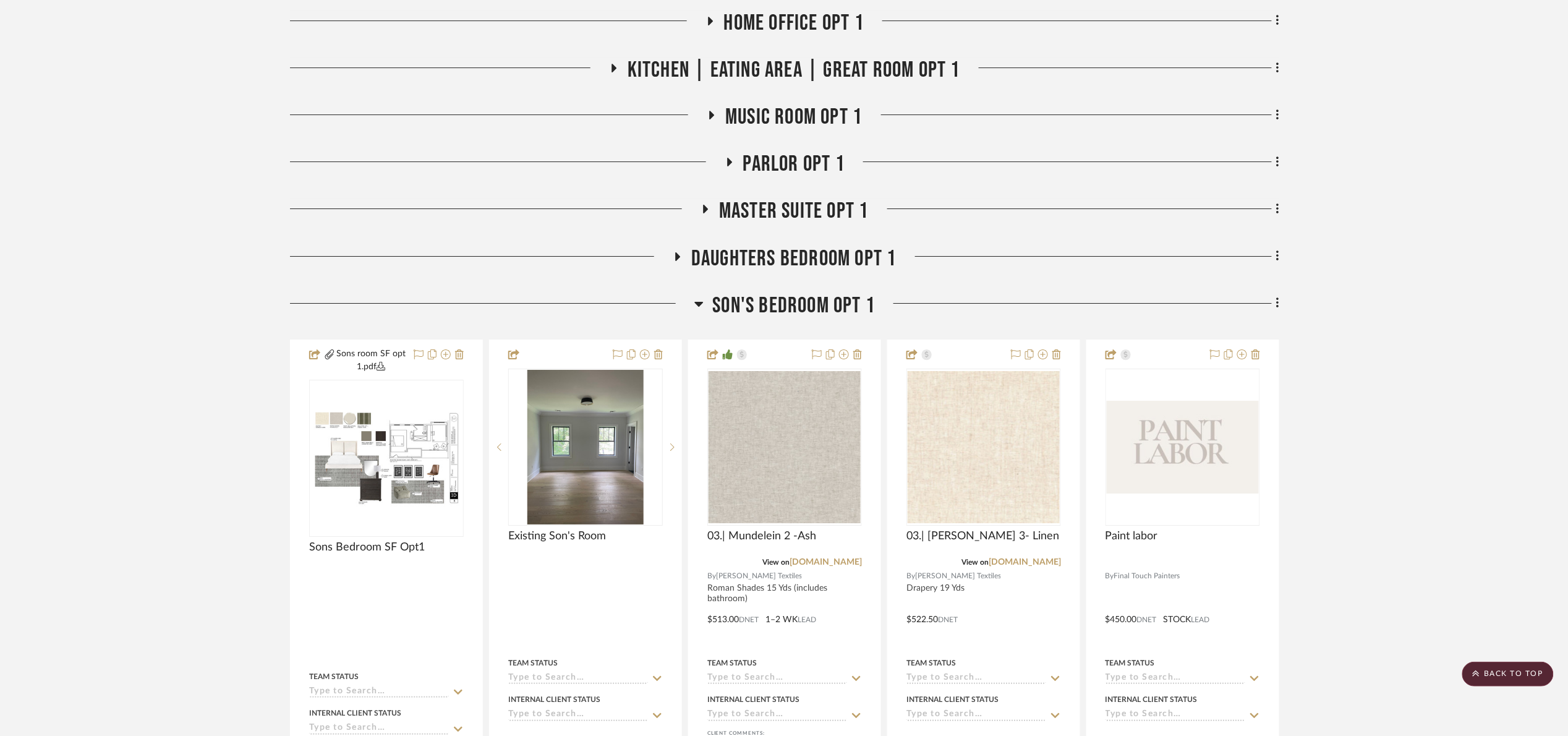
click at [794, 314] on span "Son's bedroom Opt 1" at bounding box center [793, 306] width 162 height 27
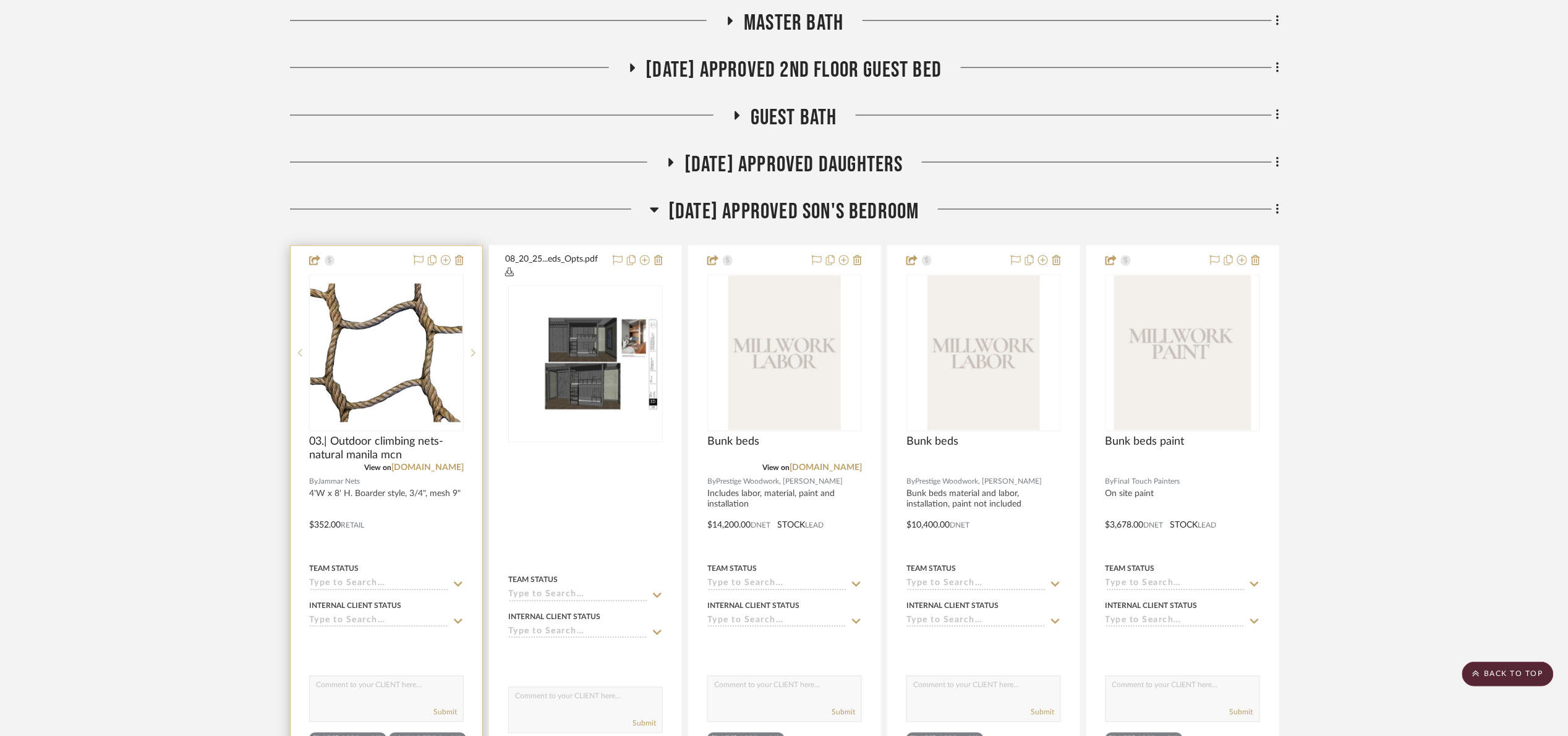
scroll to position [835, 0]
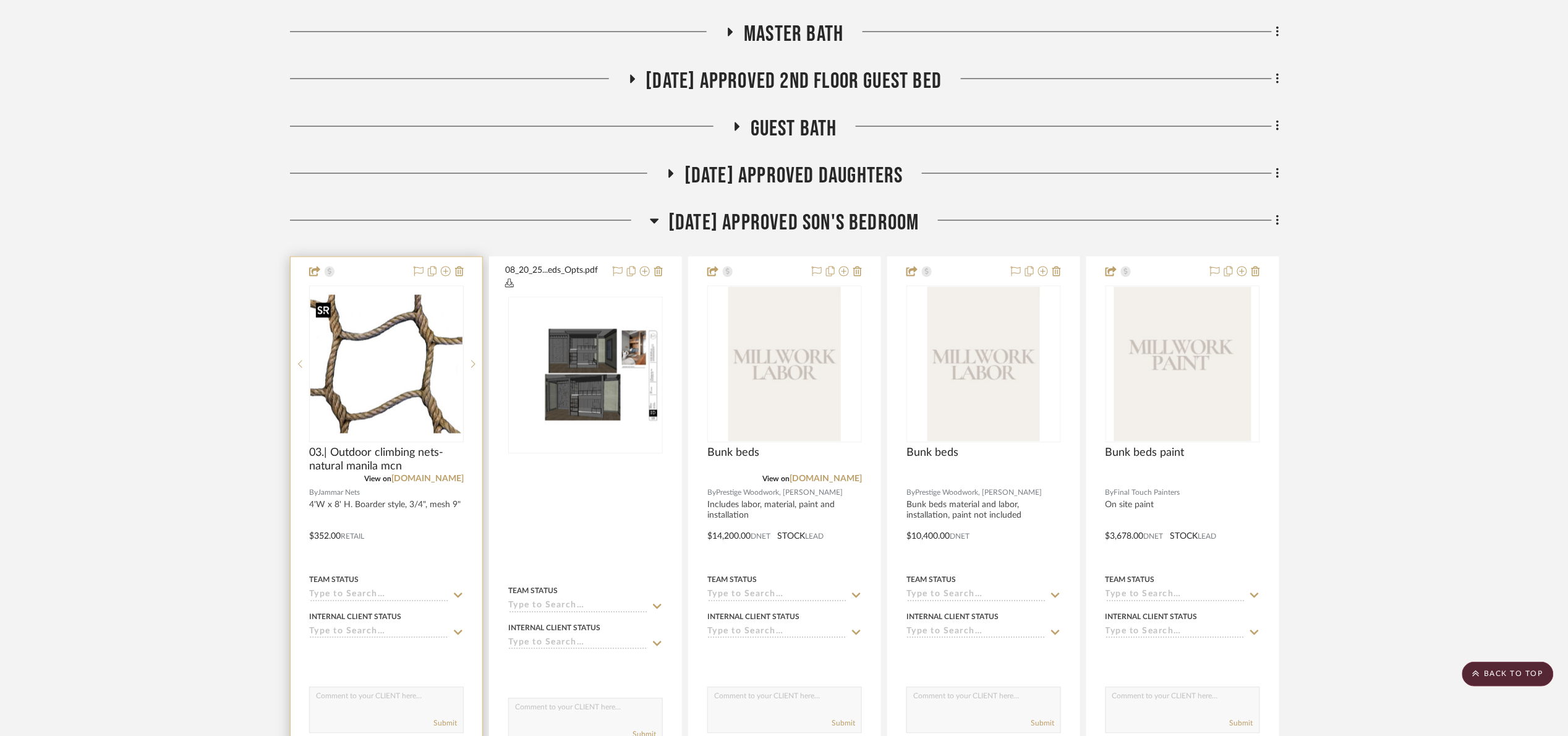
click at [379, 351] on img "0" at bounding box center [386, 363] width 152 height 138
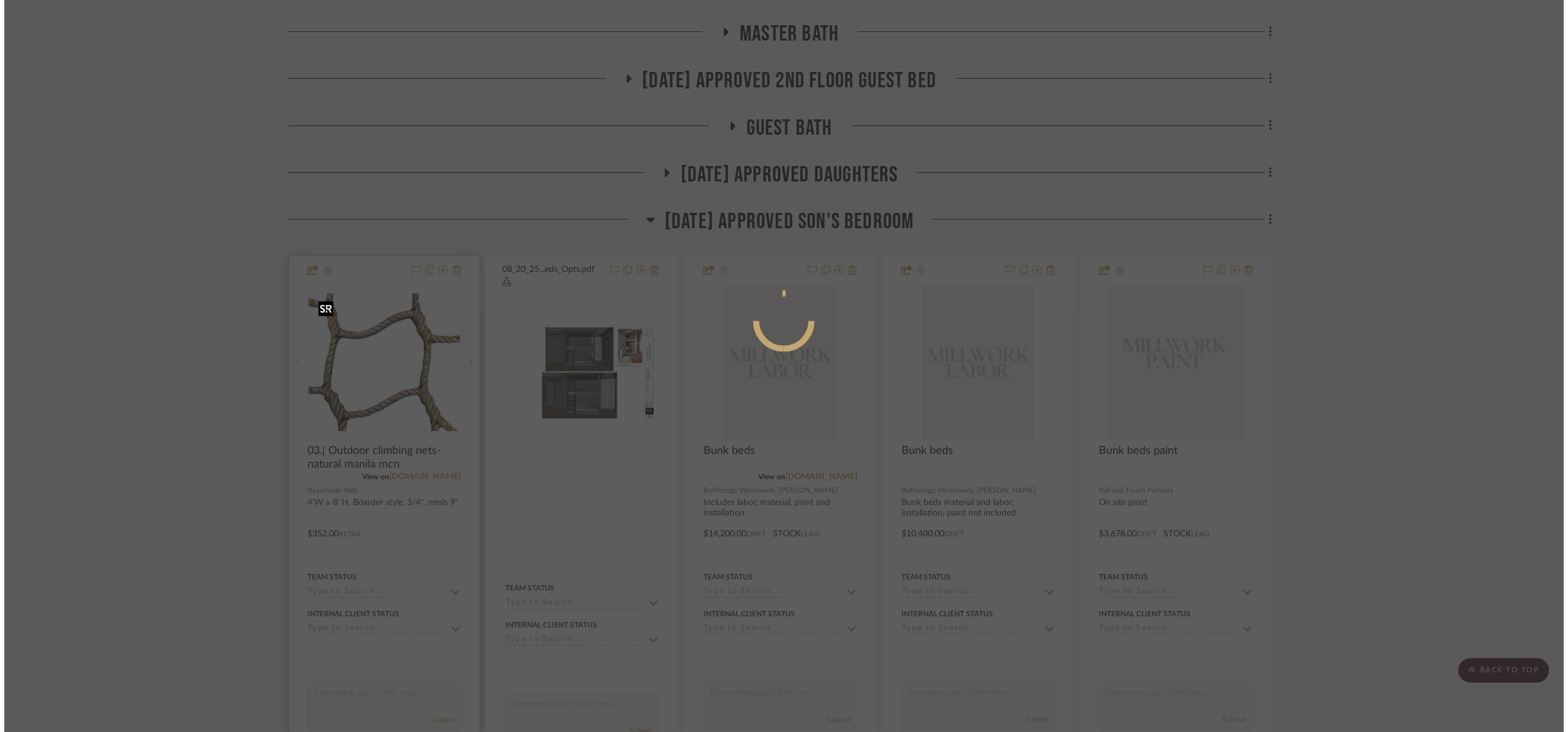
scroll to position [0, 0]
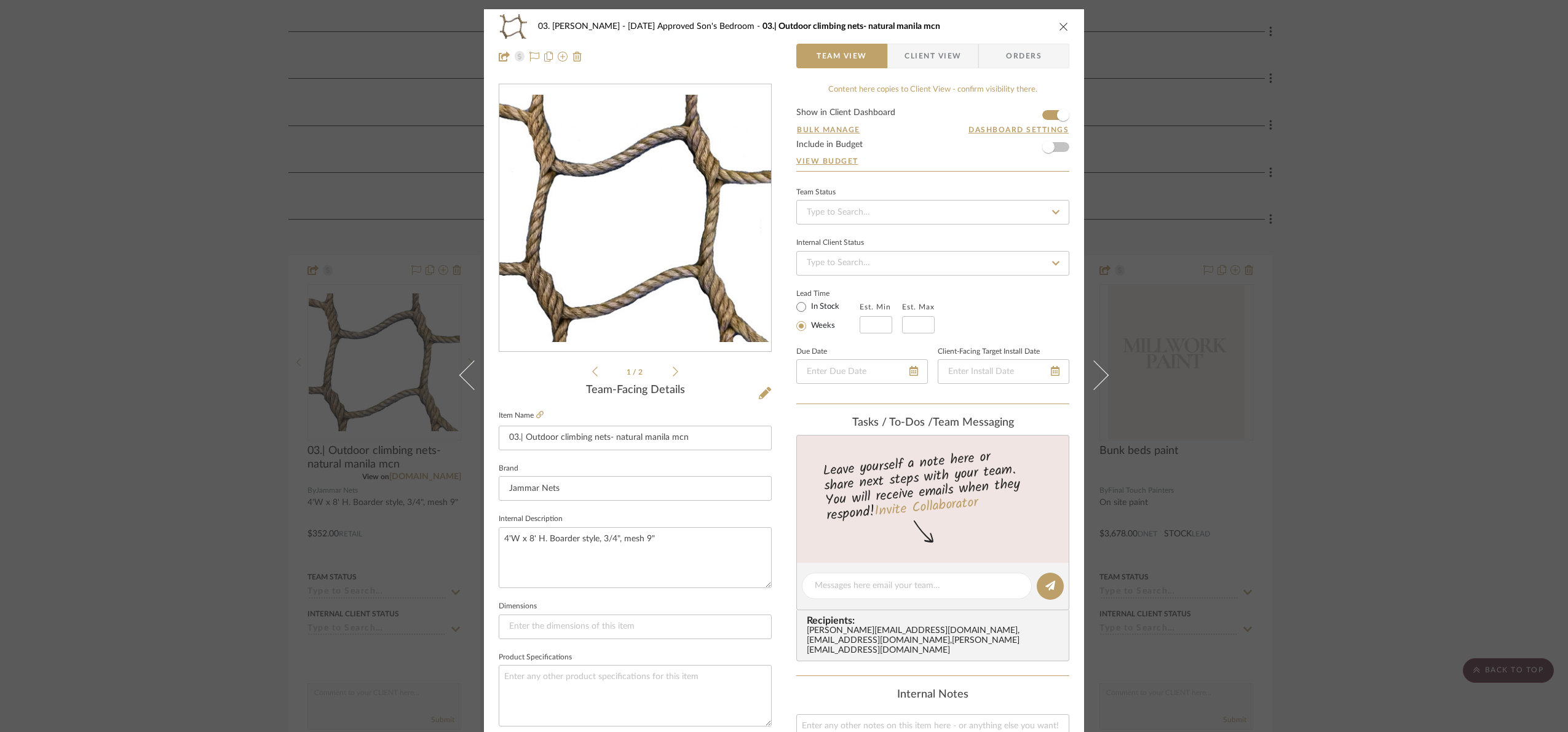
drag, startPoint x: 1394, startPoint y: 370, endPoint x: 1344, endPoint y: 366, distance: 50.2
click at [1217, 370] on div "03. Jennifer 07.02.25 Approved Son's Bedroom 03.| Outdoor climbing nets- natura…" at bounding box center [784, 366] width 1568 height 732
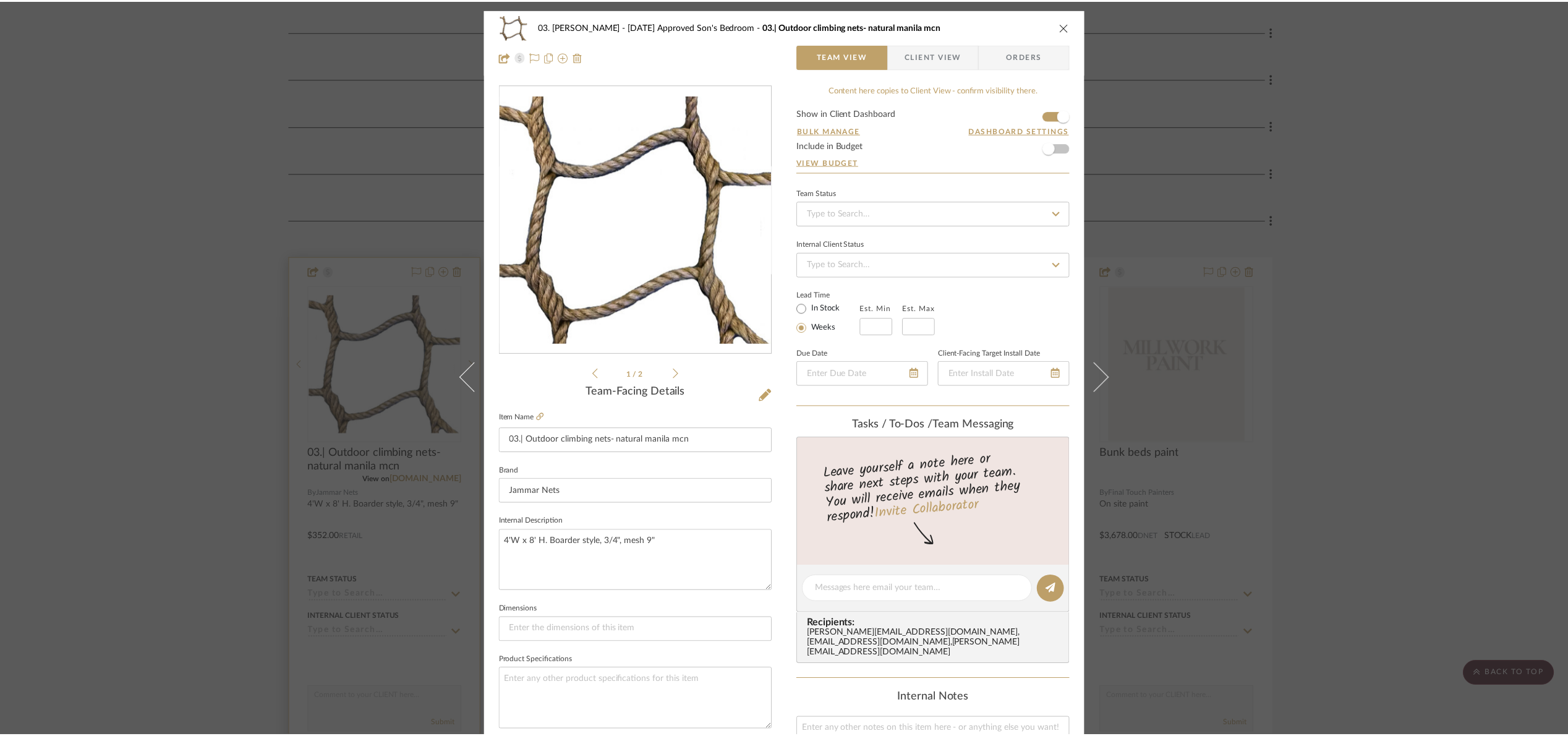
scroll to position [835, 0]
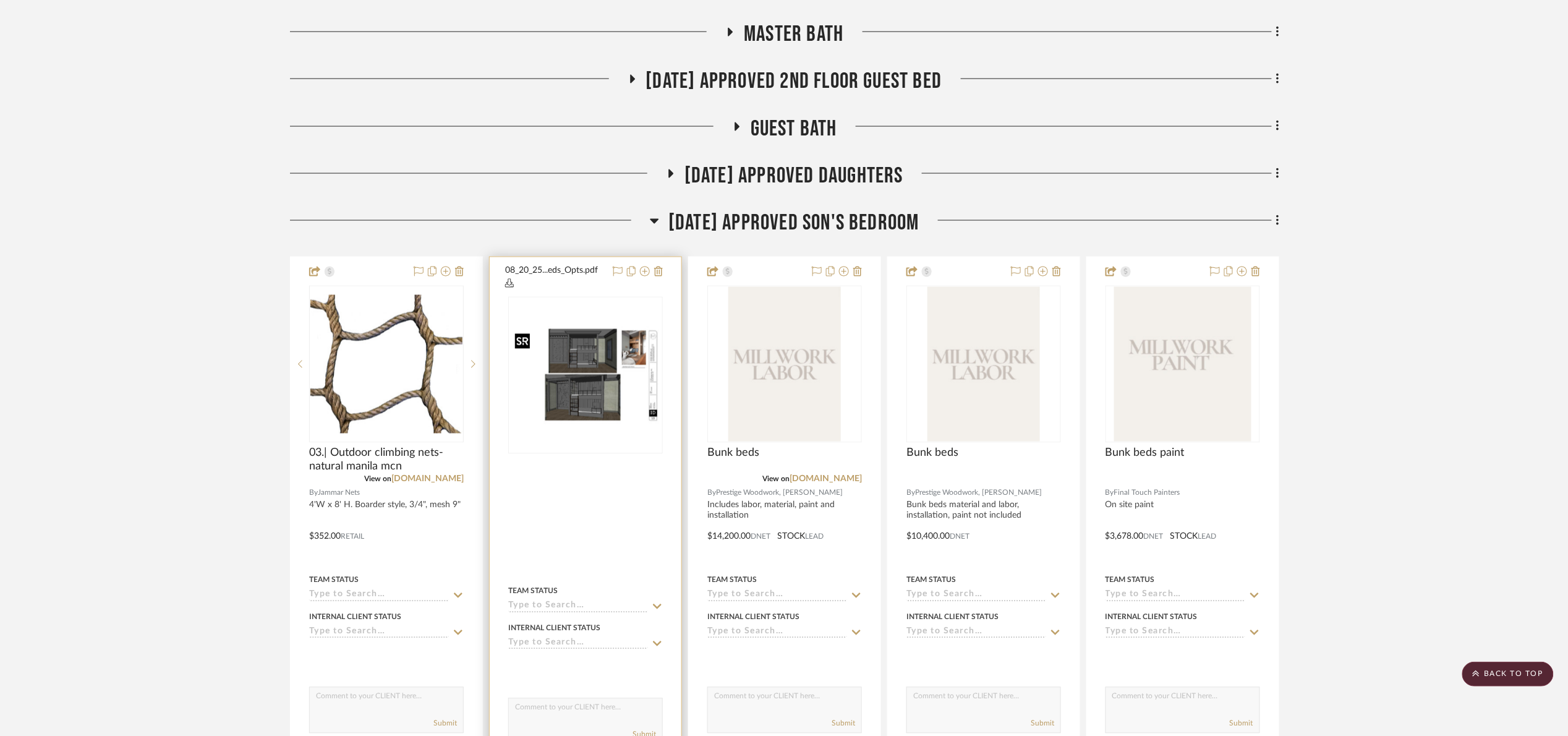
click at [632, 348] on img "0" at bounding box center [585, 375] width 152 height 98
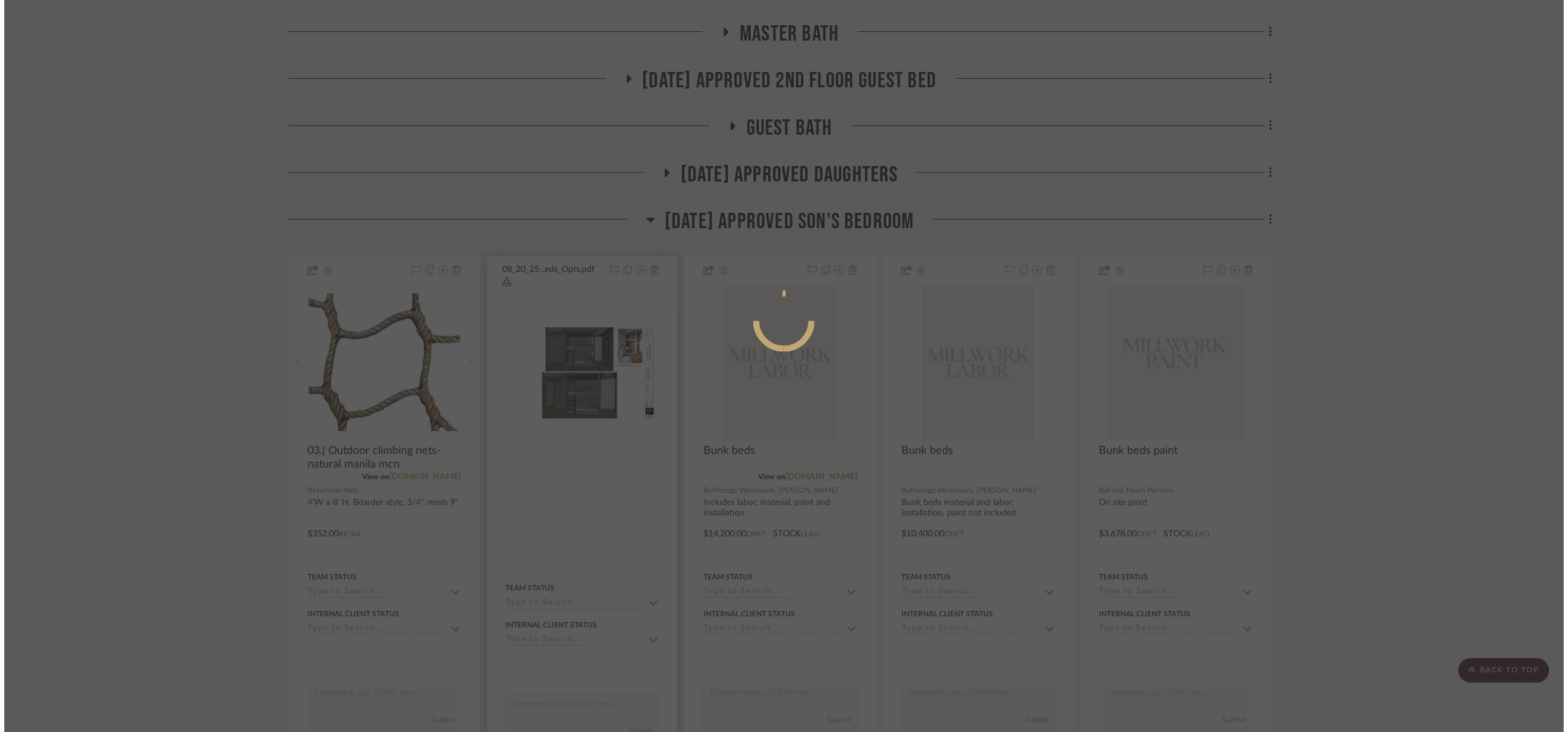
scroll to position [0, 0]
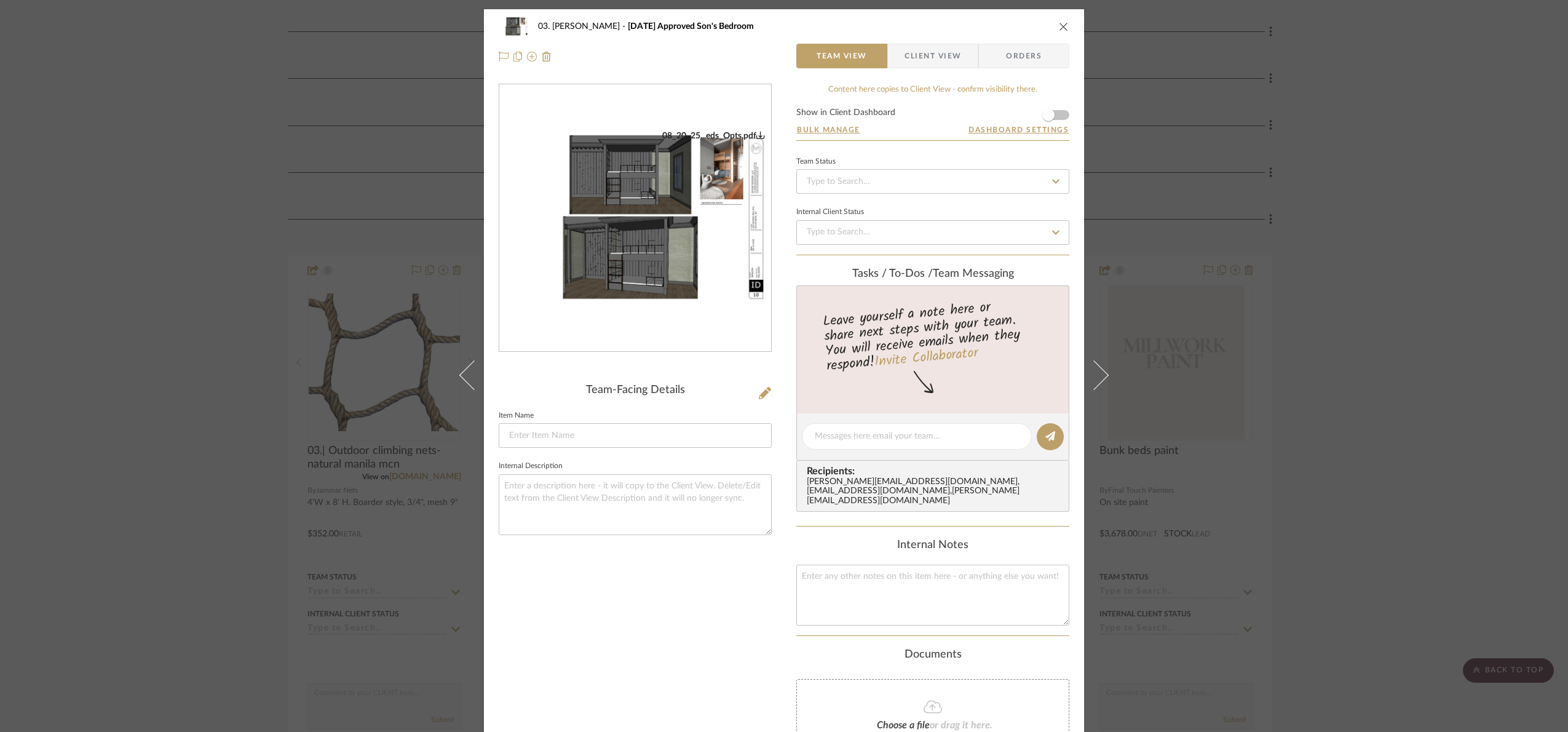
click at [1217, 356] on div "03. Jennifer 07.02.25 Approved Son's Bedroom Team View Client View Orders 08_20…" at bounding box center [784, 366] width 1568 height 732
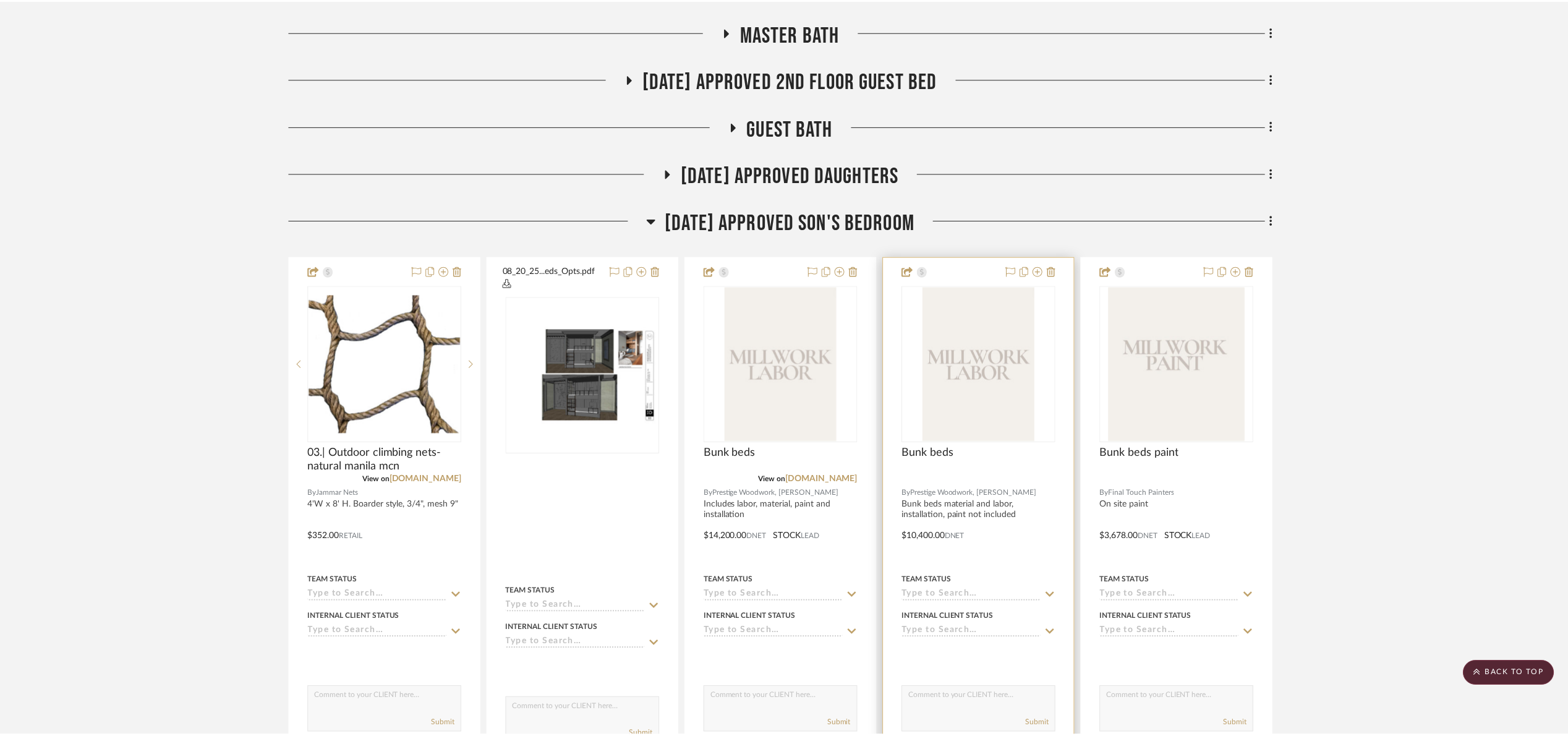
scroll to position [835, 0]
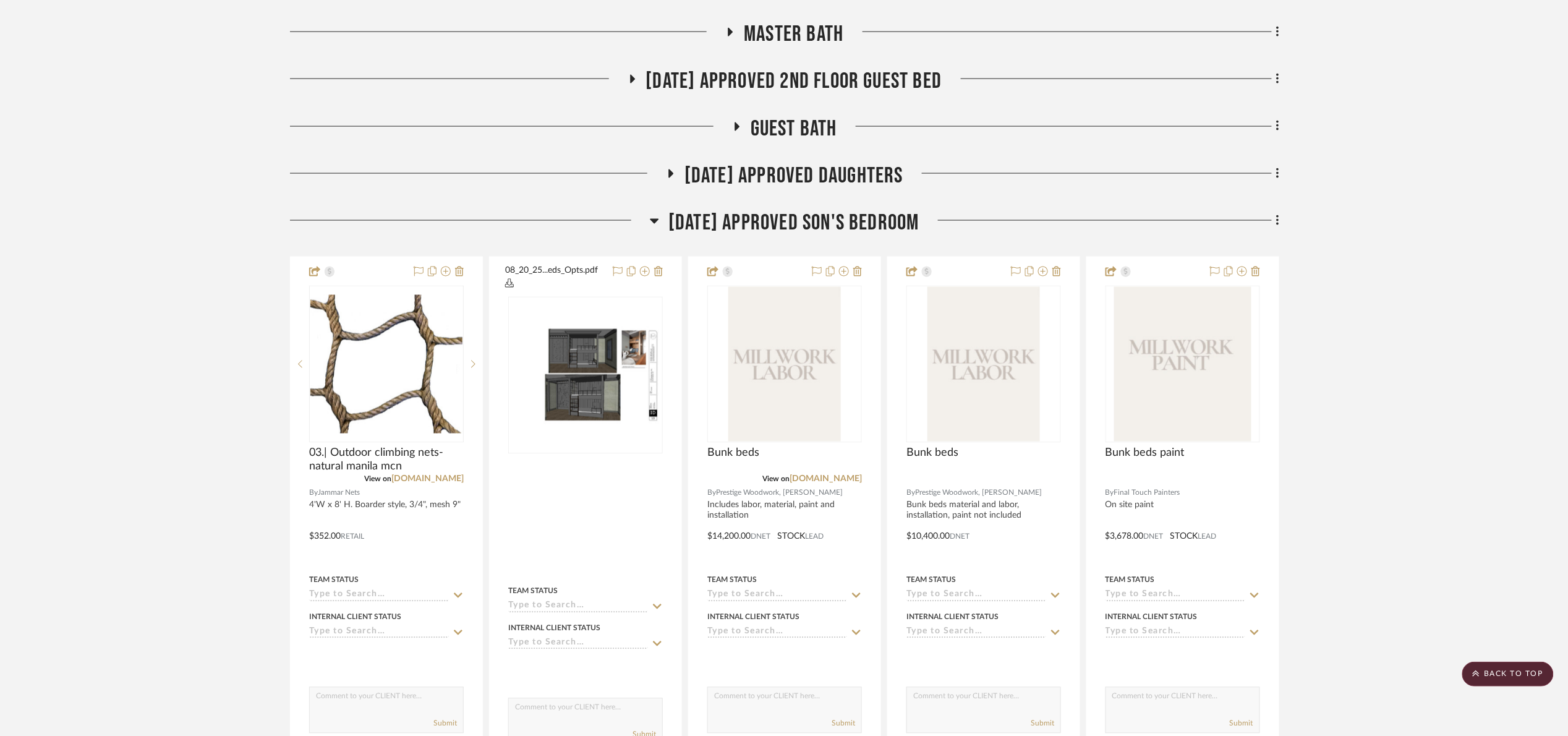
drag, startPoint x: 1518, startPoint y: 243, endPoint x: 1510, endPoint y: 236, distance: 10.6
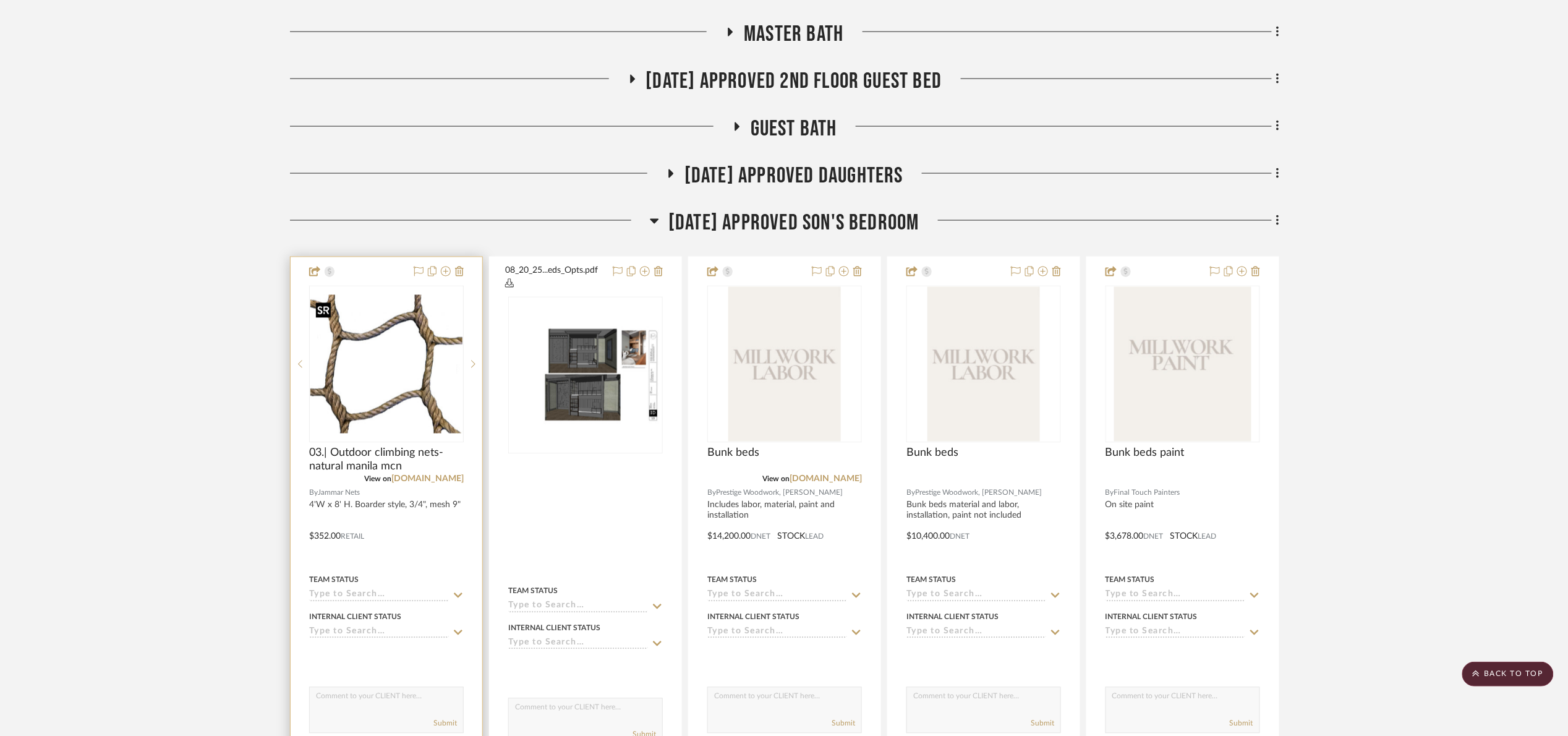
click at [387, 376] on img "0" at bounding box center [386, 363] width 152 height 138
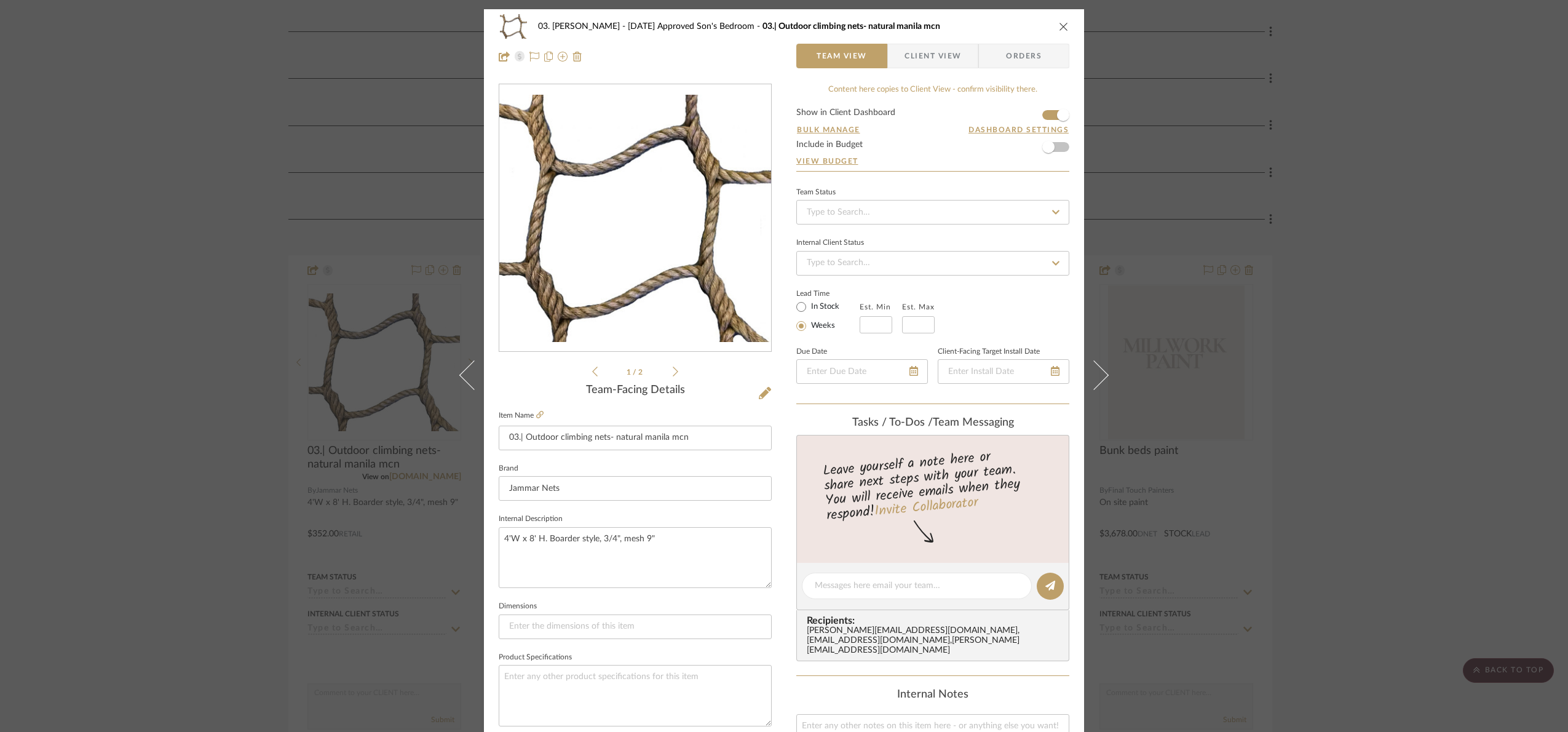
click at [537, 408] on fieldset "Item Name 03.| Outdoor climbing nets- natural manila mcn" at bounding box center [635, 429] width 273 height 43
click at [538, 408] on fieldset "Item Name 03.| Outdoor climbing nets- natural manila mcn" at bounding box center [635, 429] width 273 height 43
click at [536, 411] on icon at bounding box center [540, 414] width 8 height 8
drag, startPoint x: 576, startPoint y: 536, endPoint x: 544, endPoint y: 539, distance: 32.1
click at [544, 539] on textarea "4'W x 8' H. Boarder style, 3/4", mesh 9"" at bounding box center [635, 557] width 273 height 60
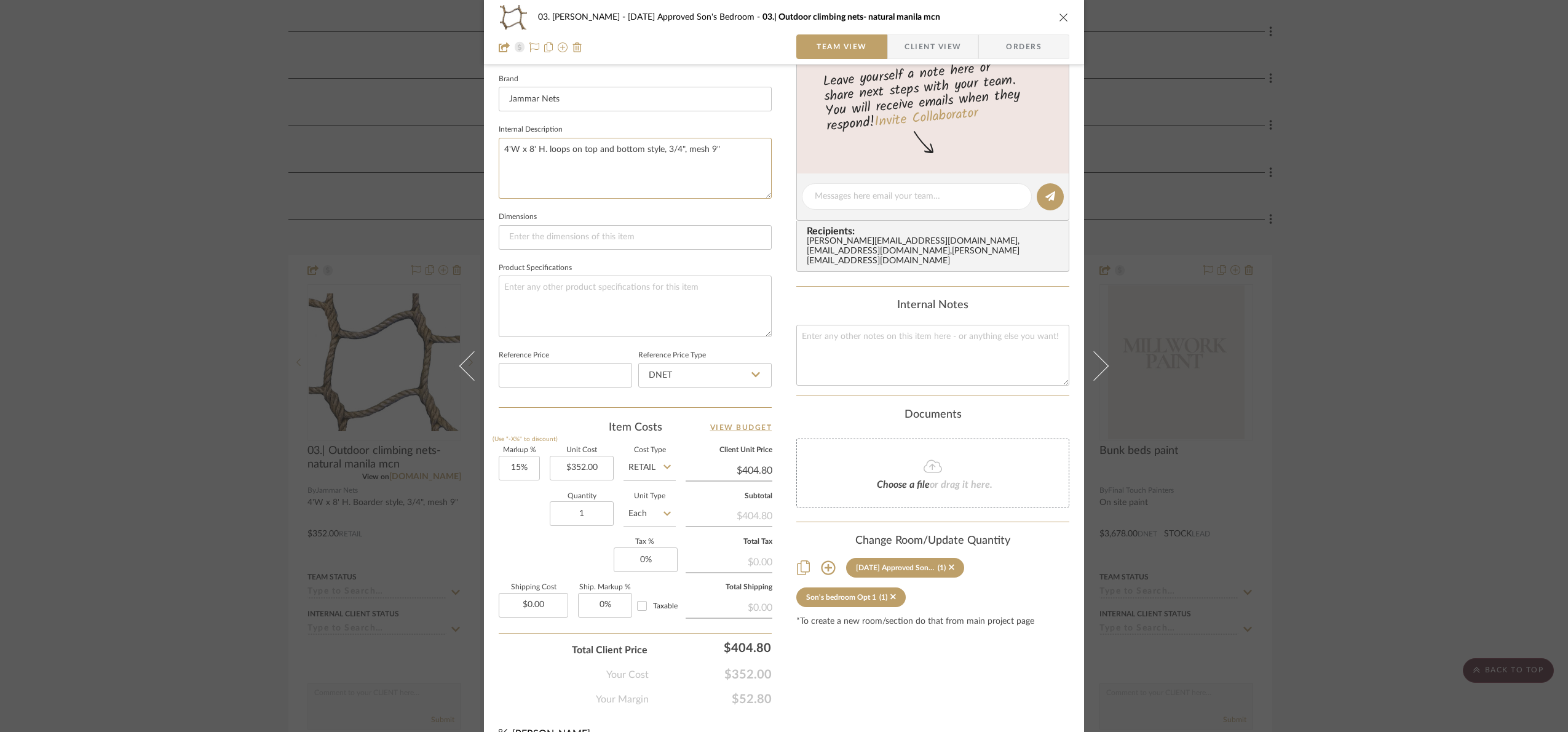
scroll to position [415, 0]
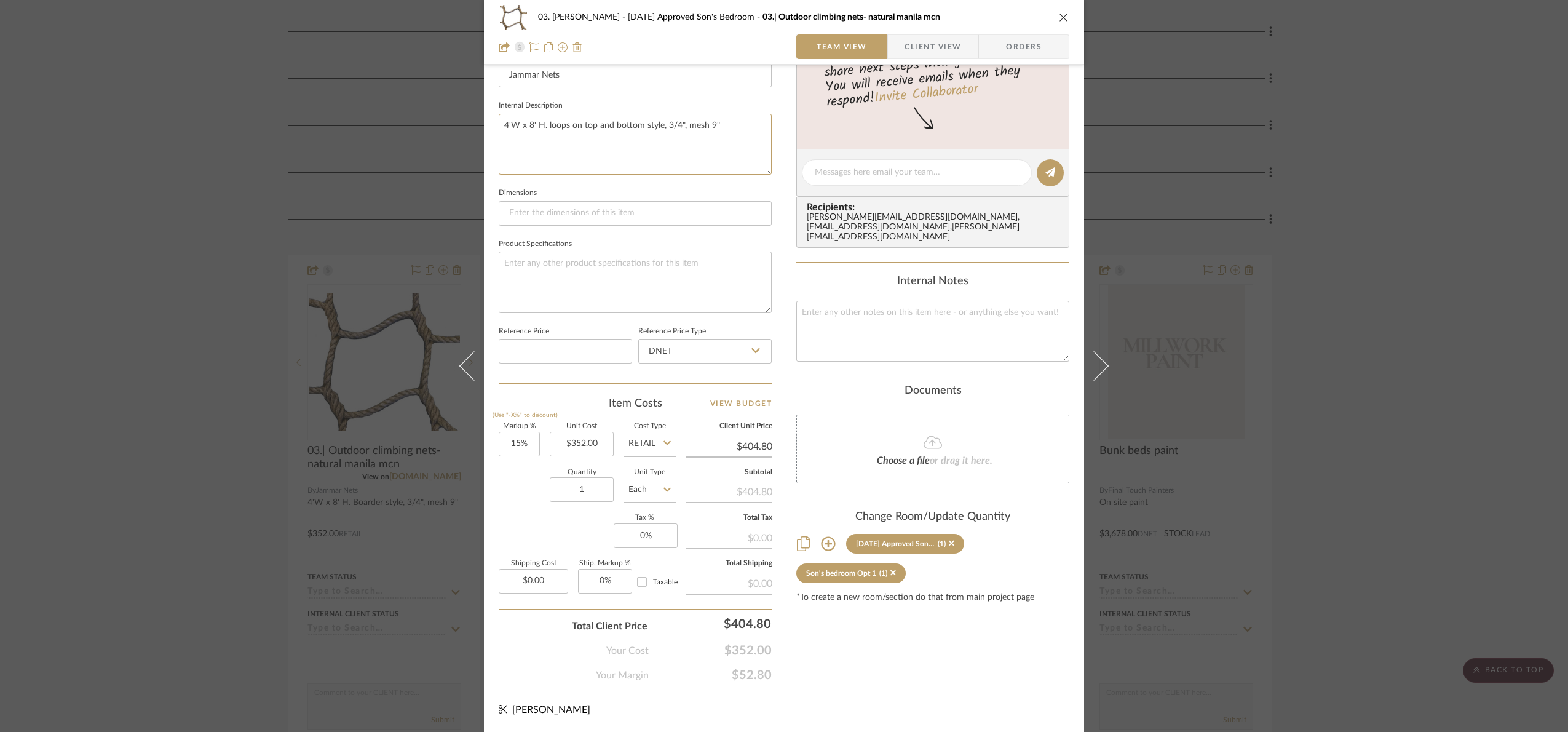
type textarea "4'W x 8' H. loops on top and bottom style, 3/4", mesh 9""
click at [605, 444] on input "352.00" at bounding box center [581, 444] width 64 height 24
type input "$352.00"
click at [893, 656] on div "Content here copies to Client View - confirm visibility there. Show in Client D…" at bounding box center [933, 176] width 273 height 1012
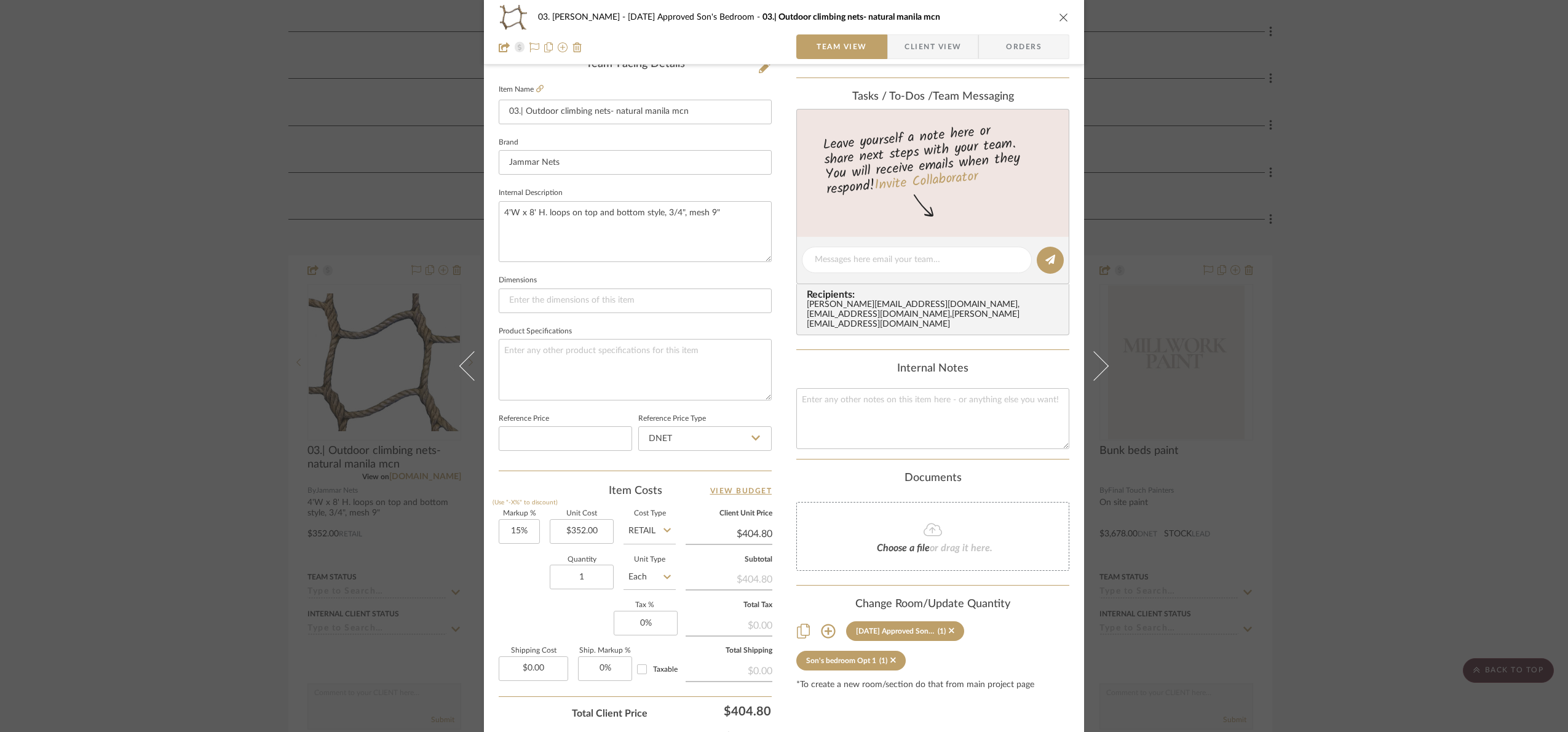
scroll to position [0, 0]
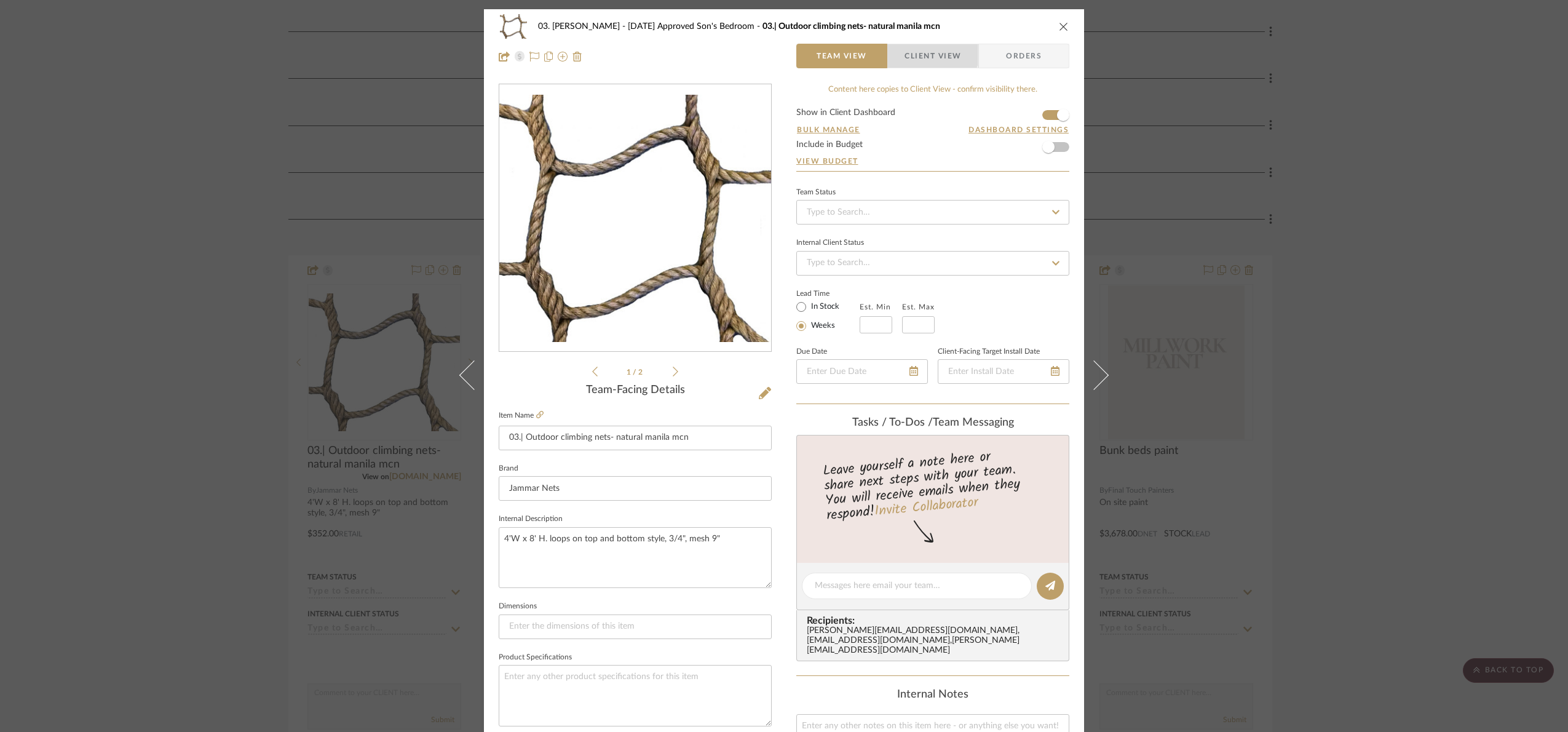
click at [926, 50] on span "Client View" at bounding box center [932, 56] width 56 height 24
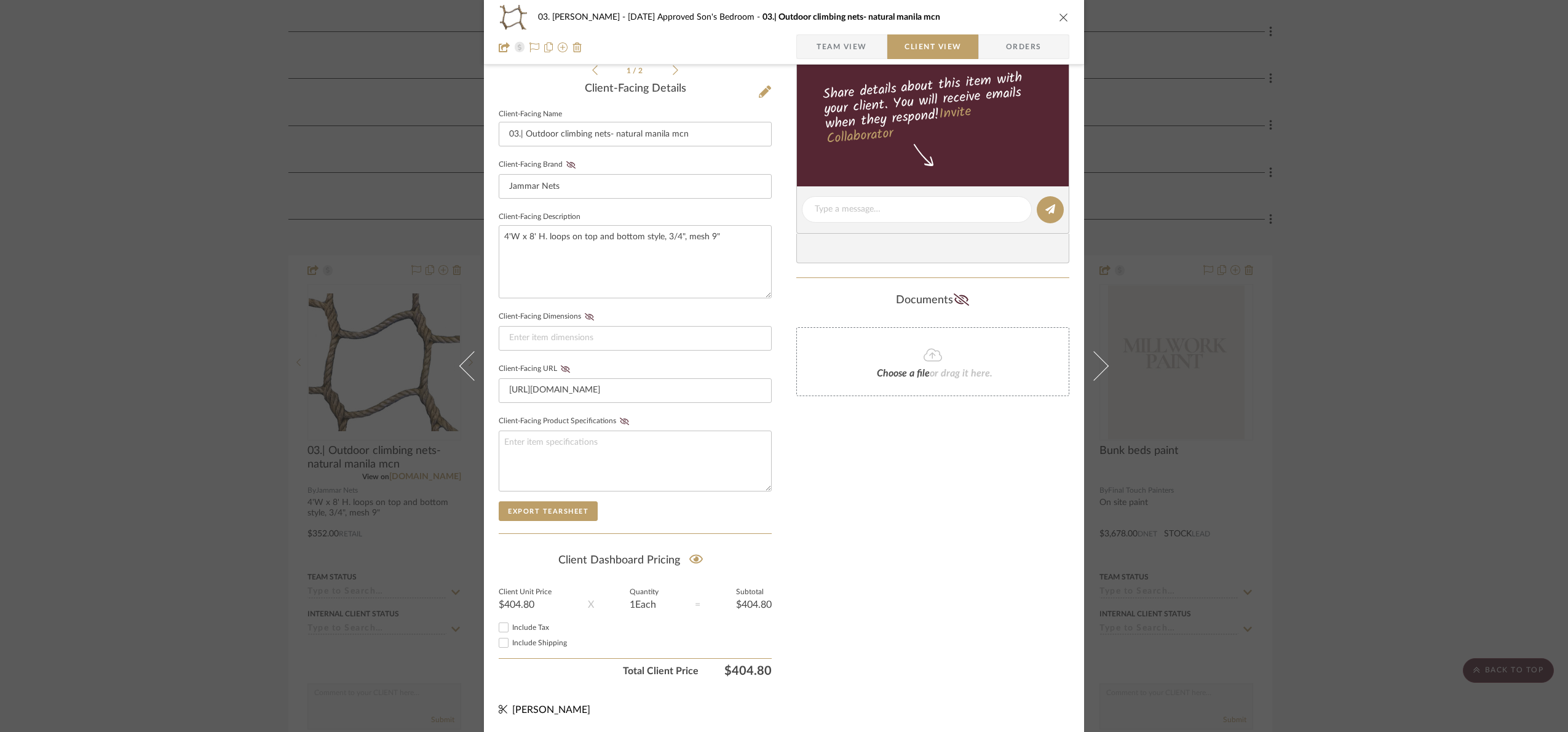
scroll to position [305, 0]
click at [1217, 364] on div "03. Jennifer 07.02.25 Approved Son's Bedroom 03.| Outdoor climbing nets- natura…" at bounding box center [784, 366] width 1568 height 732
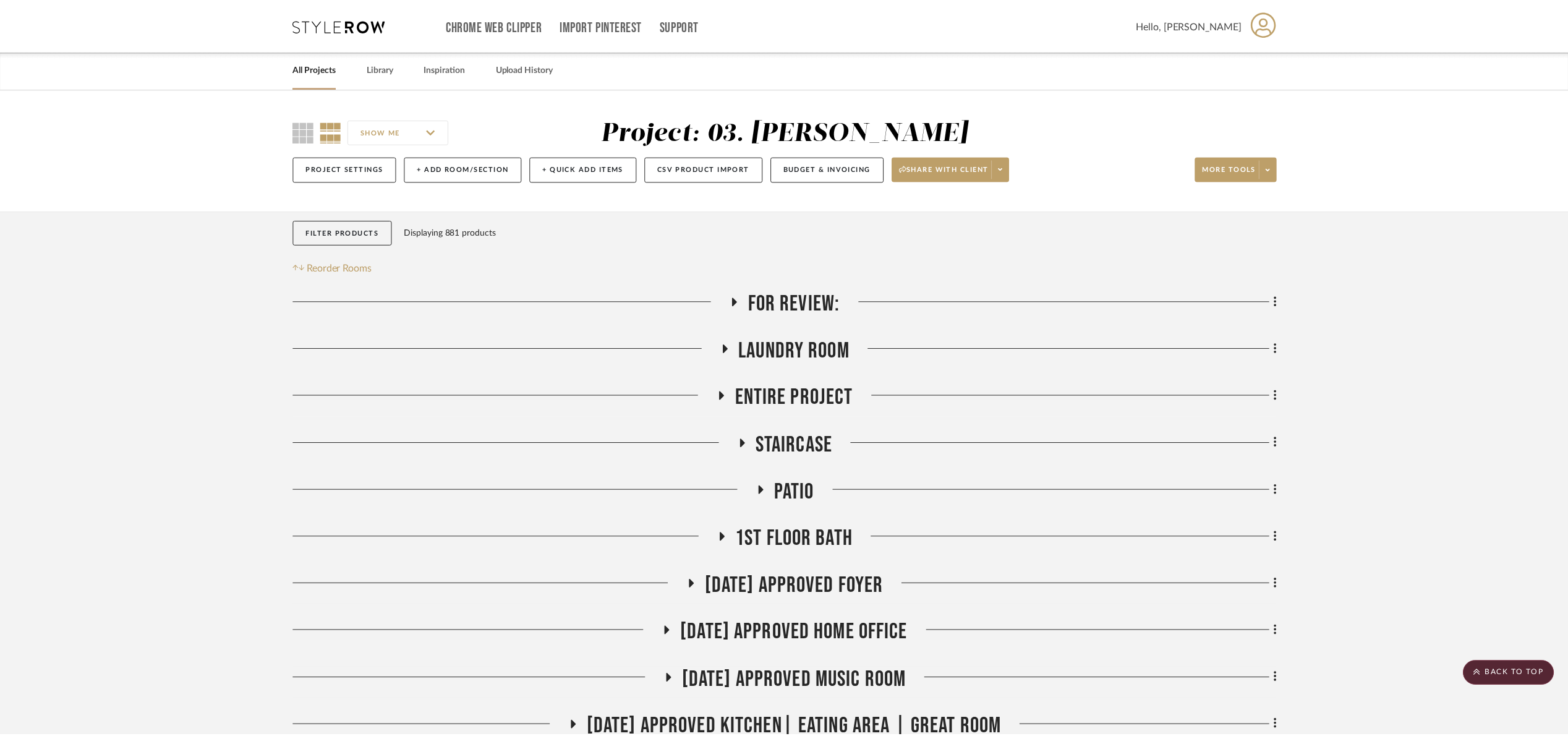
scroll to position [835, 0]
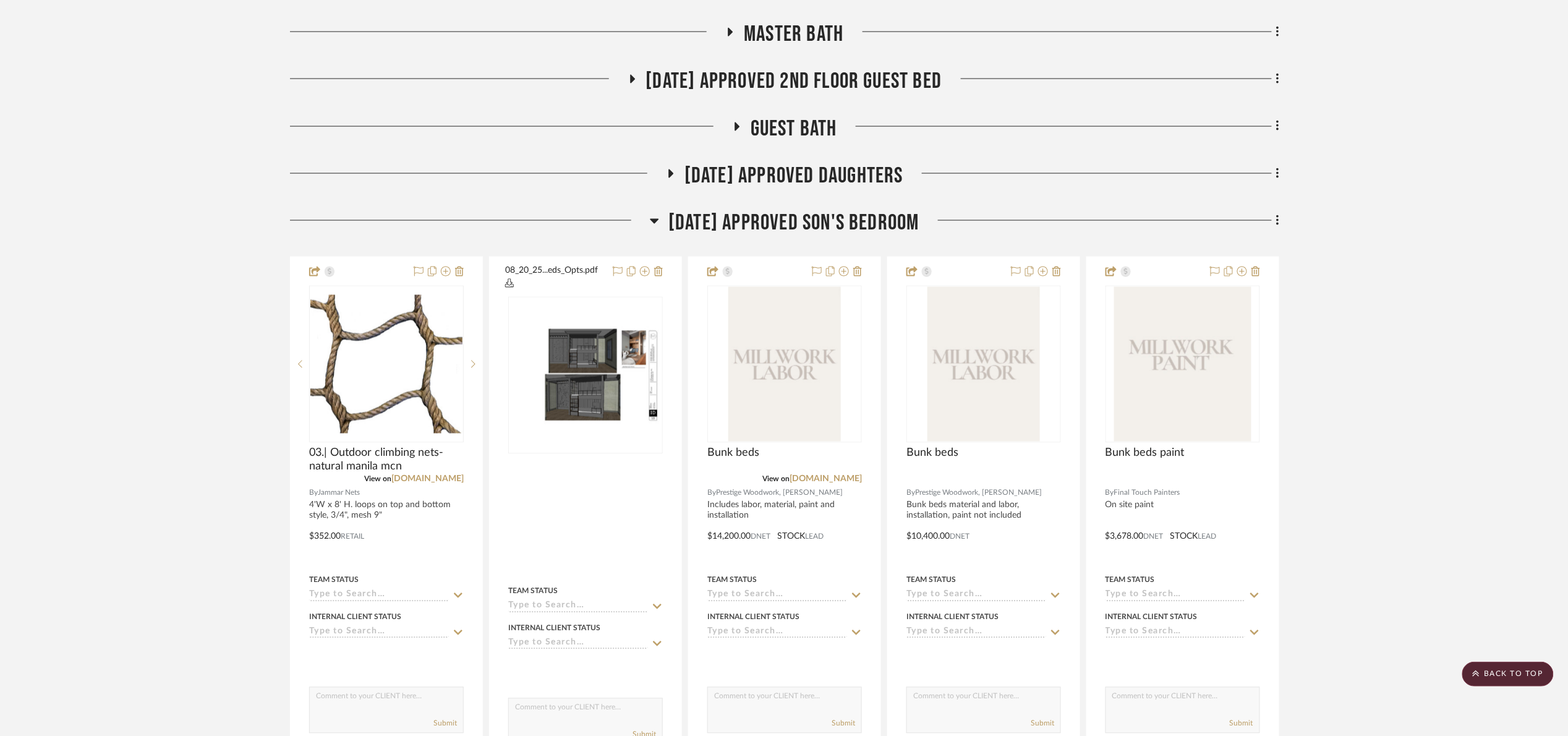
drag, startPoint x: 1431, startPoint y: 350, endPoint x: 1400, endPoint y: 349, distance: 31.0
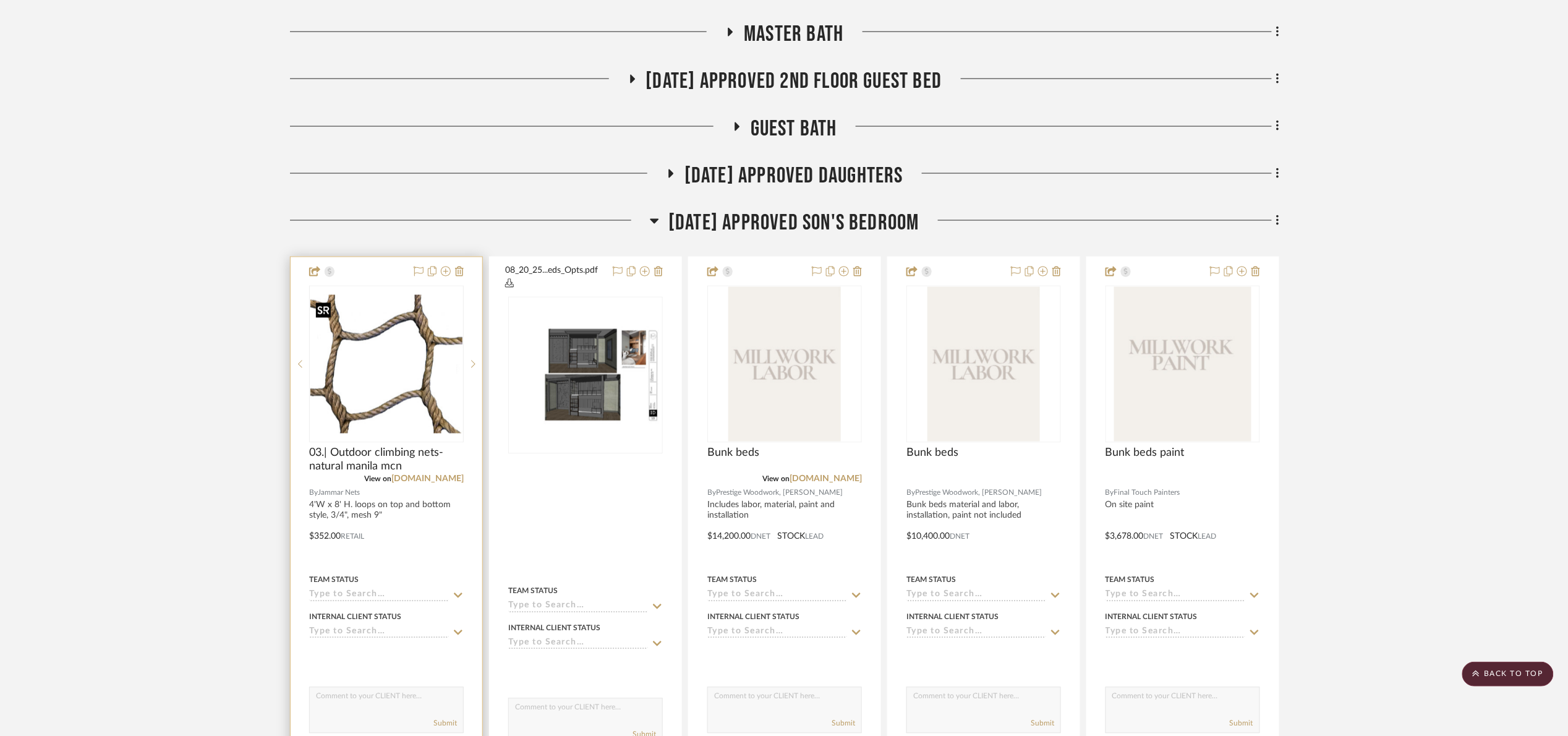
click at [382, 361] on img "0" at bounding box center [386, 363] width 152 height 138
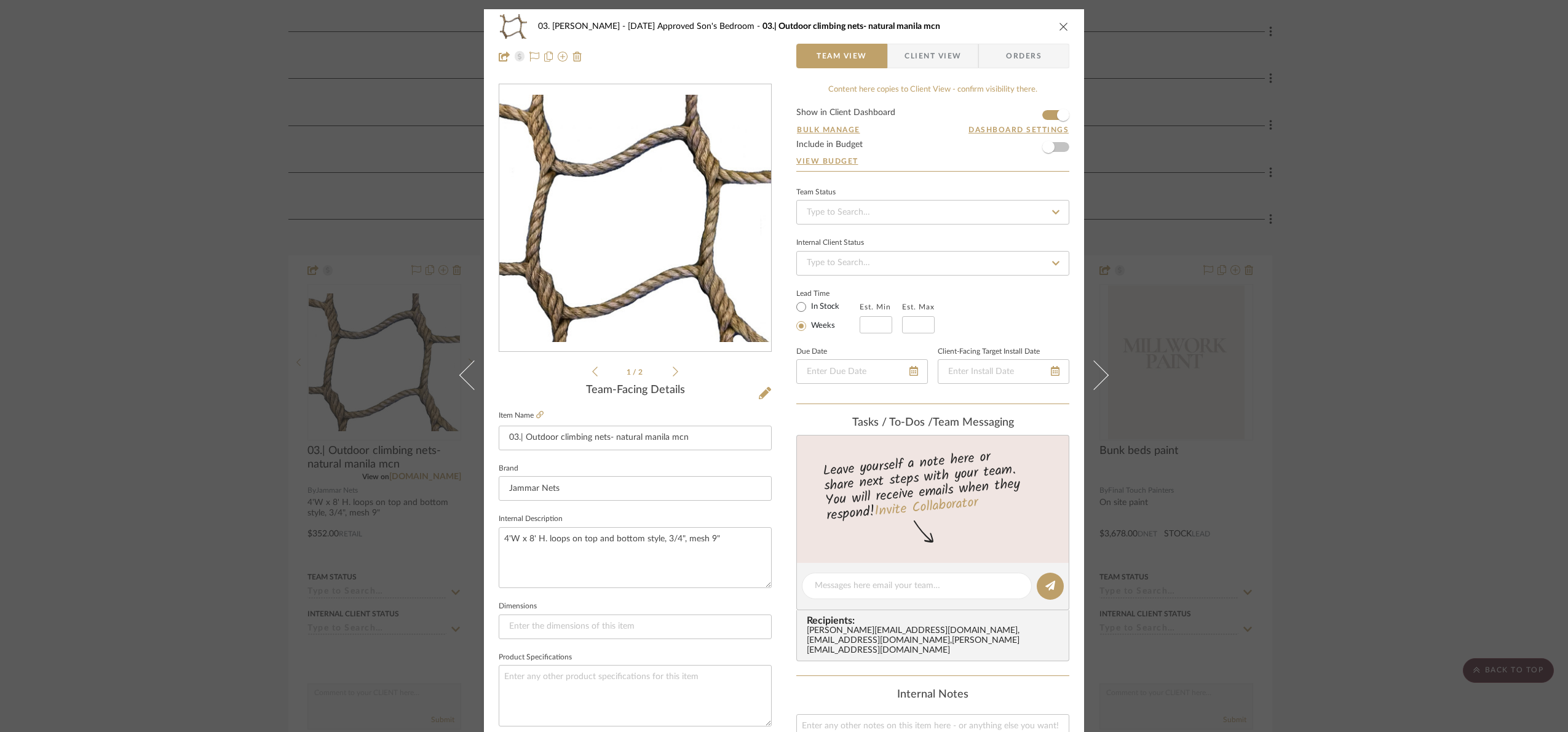
click at [672, 374] on icon at bounding box center [675, 371] width 5 height 11
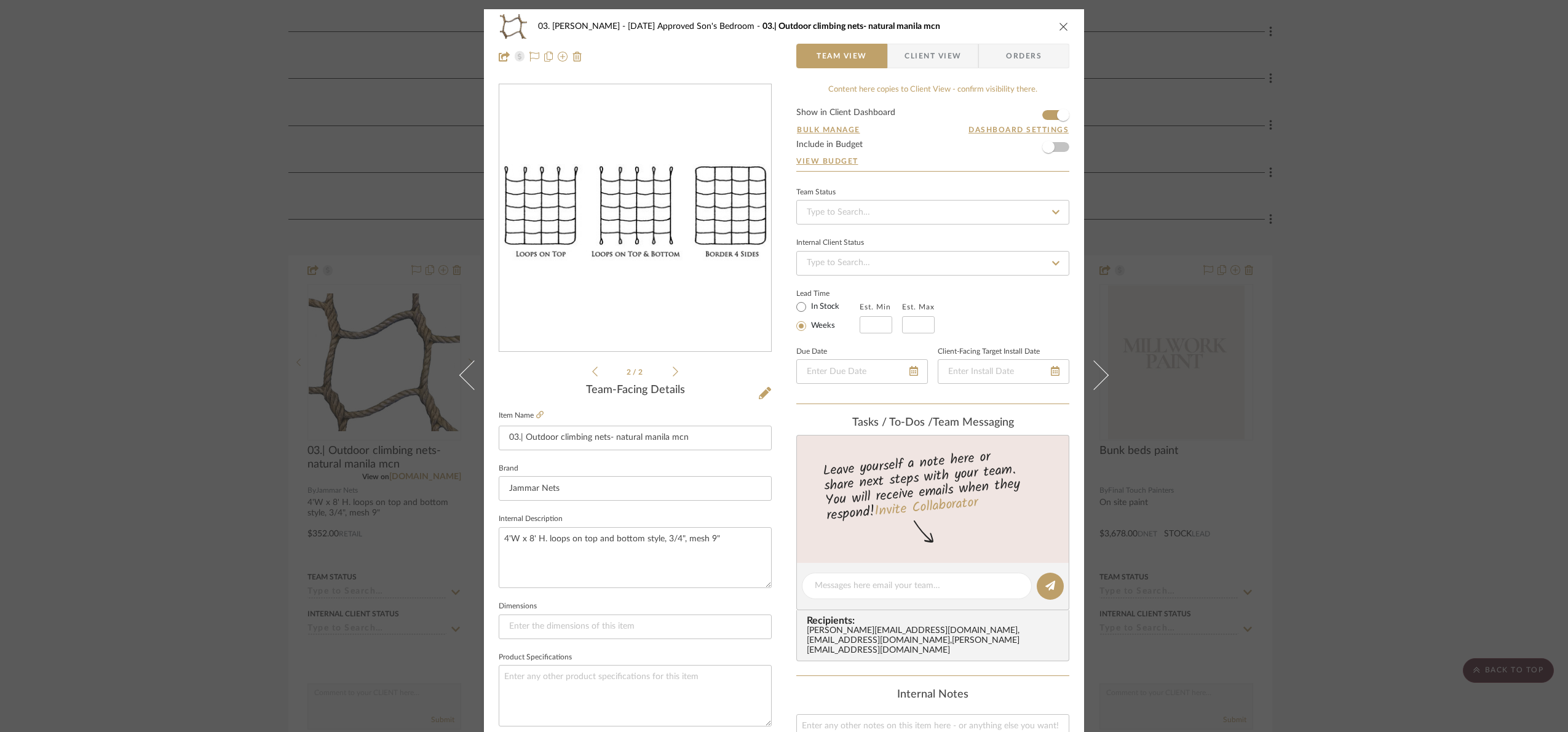
click at [1217, 309] on div "03. Jennifer 07.02.25 Approved Son's Bedroom 03.| Outdoor climbing nets- natura…" at bounding box center [784, 366] width 1568 height 732
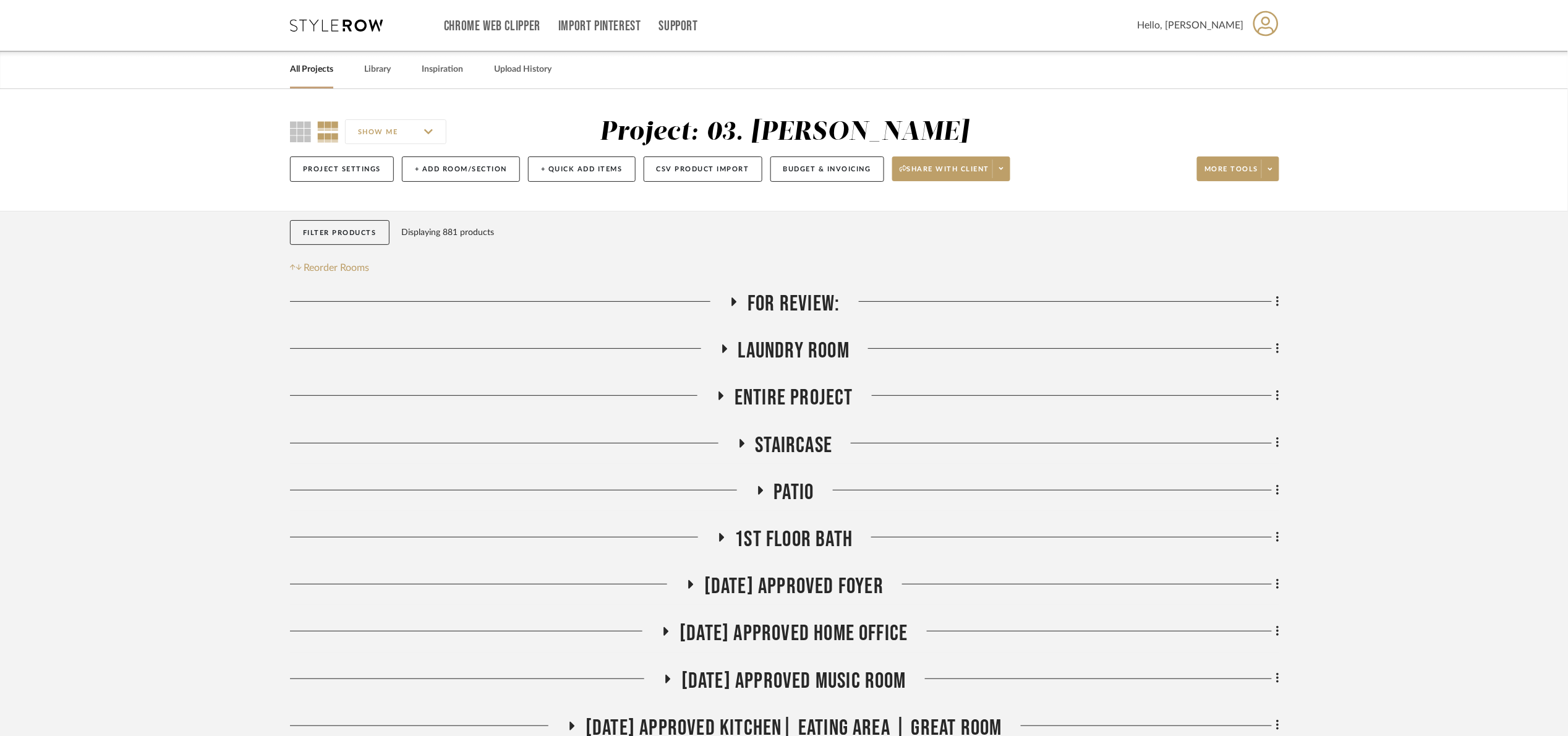
click at [772, 306] on span "For Review:" at bounding box center [793, 303] width 92 height 27
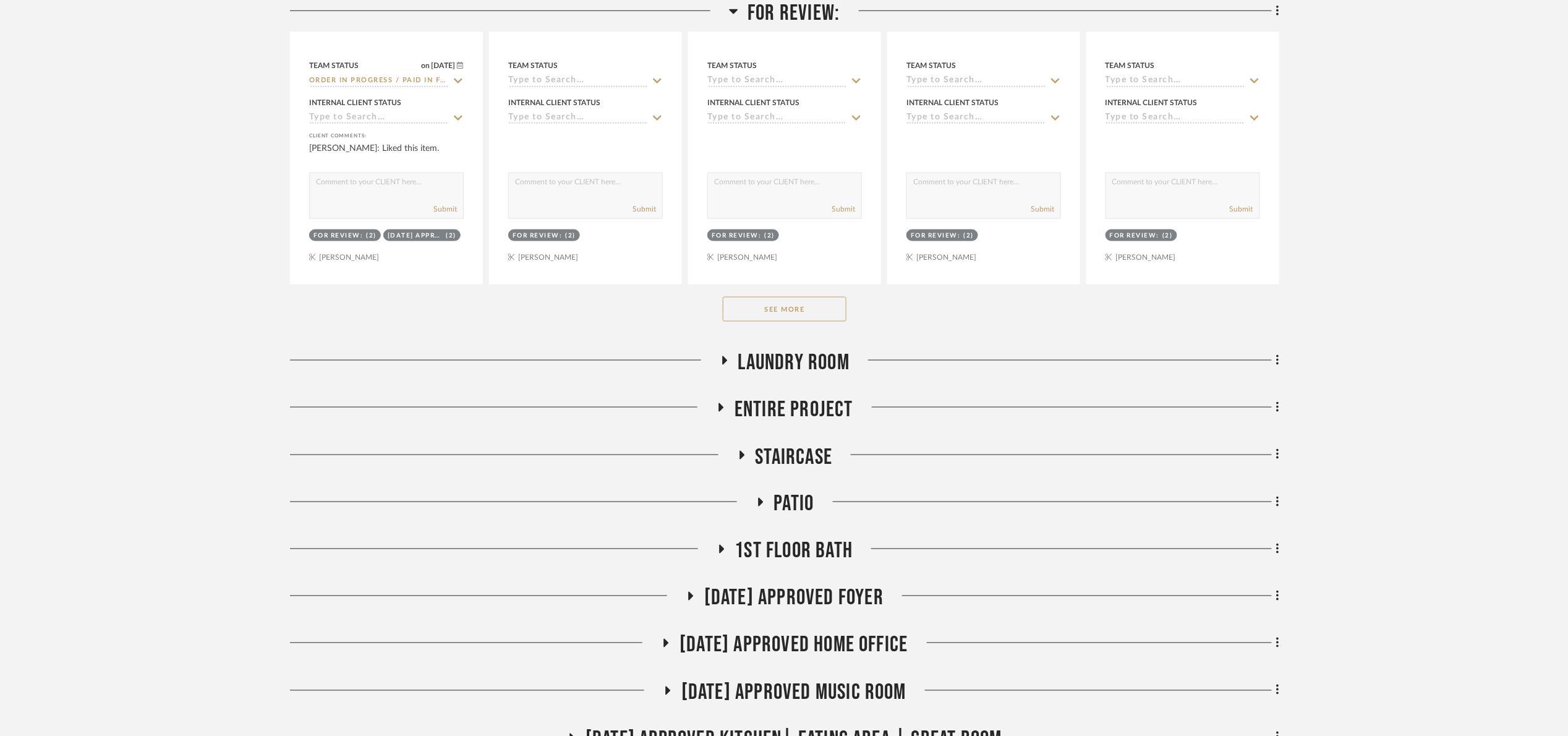
scroll to position [742, 0]
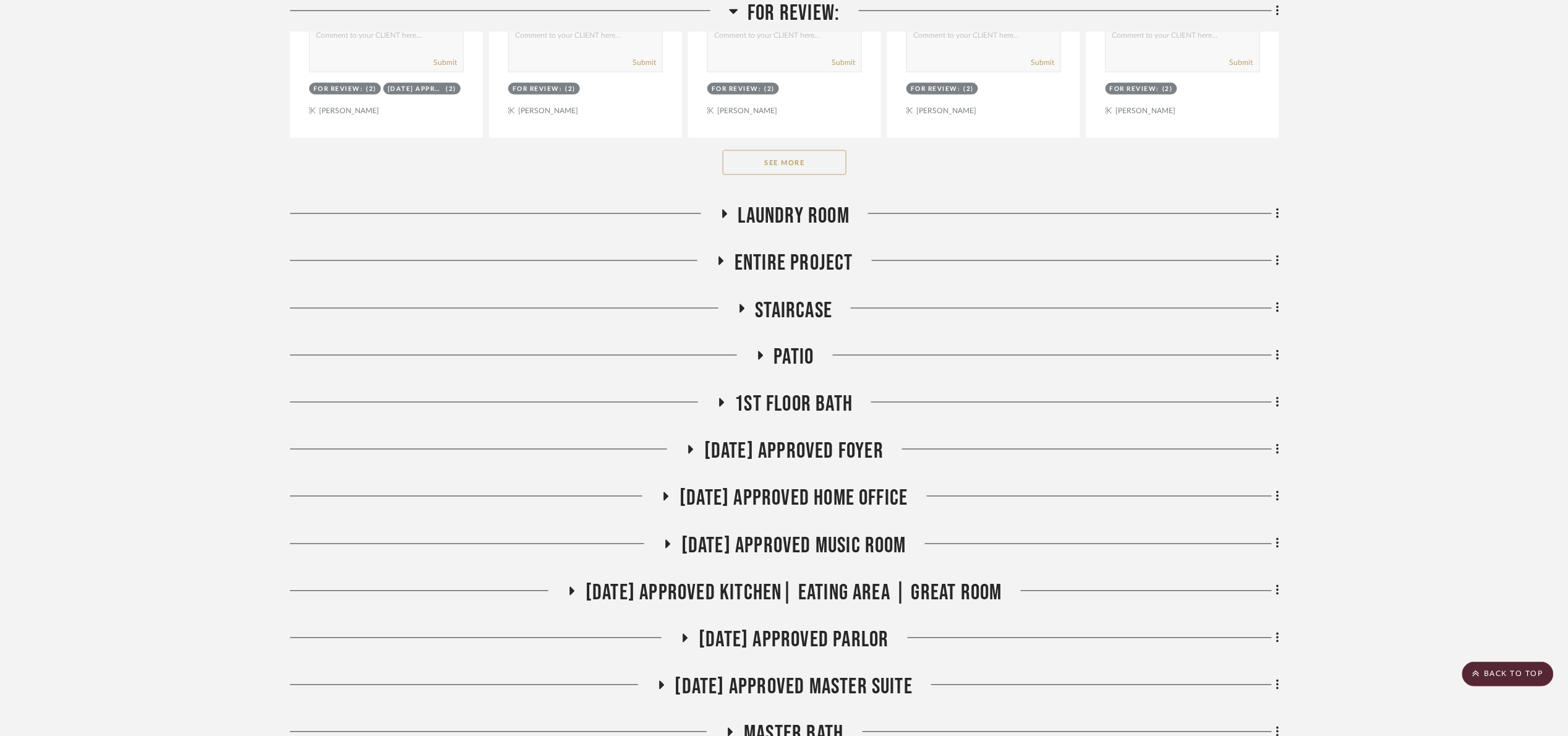
click at [790, 156] on button "See More" at bounding box center [784, 162] width 123 height 24
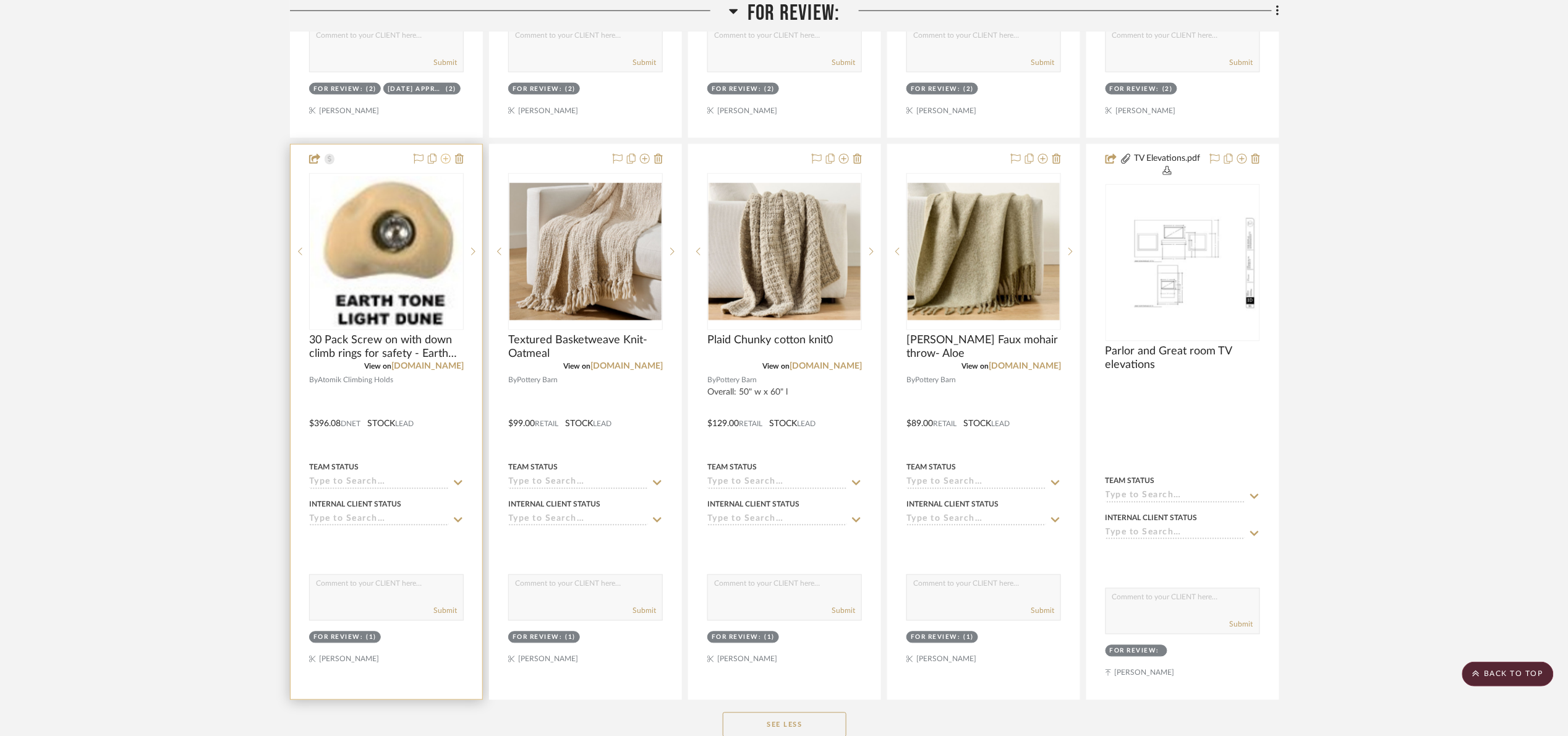
click at [444, 158] on icon at bounding box center [445, 158] width 10 height 10
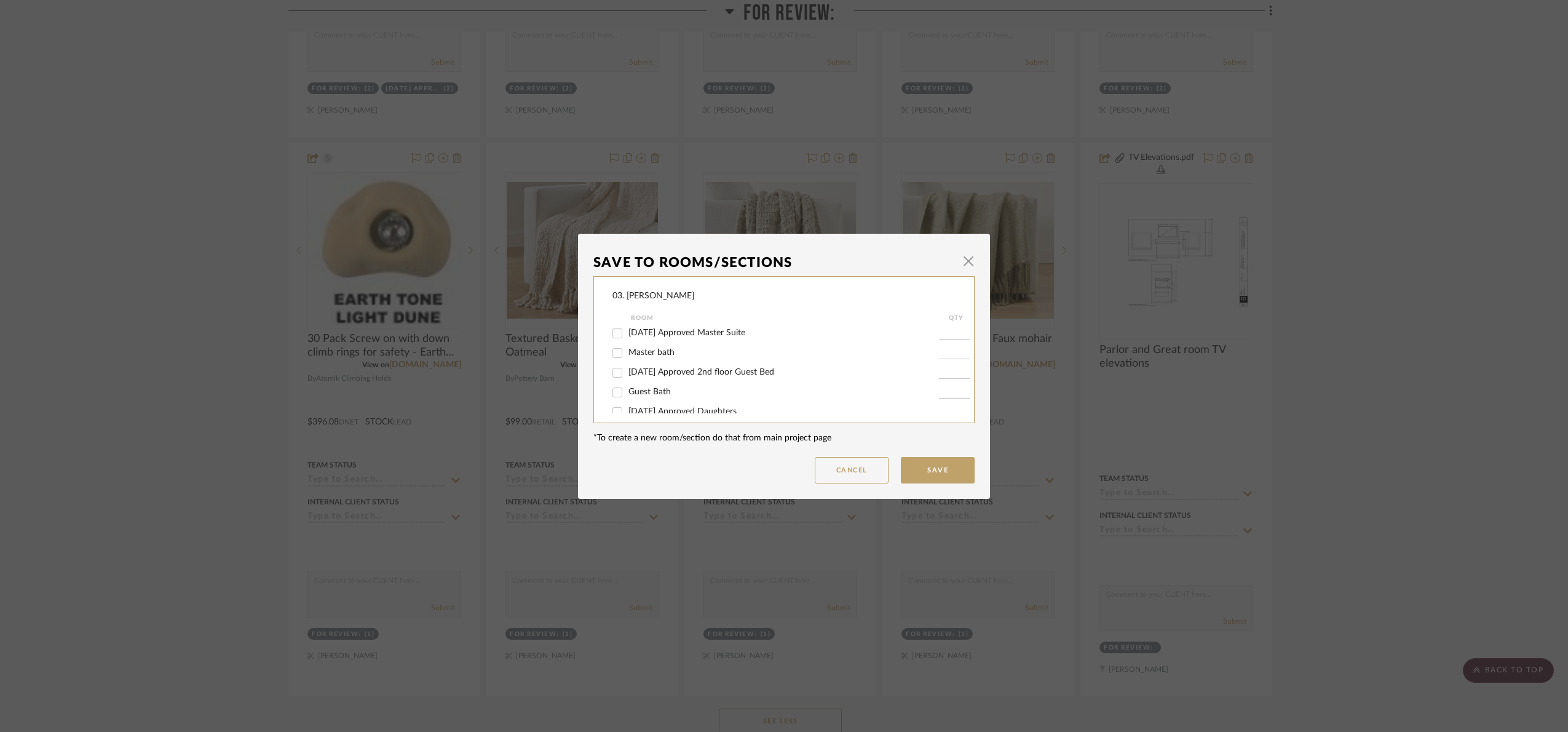
scroll to position [277, 0]
click at [726, 372] on span "07.02.25 Approved Son's Bedroom" at bounding box center [691, 372] width 127 height 9
click at [627, 372] on input "07.02.25 Approved Son's Bedroom" at bounding box center [617, 373] width 20 height 20
checkbox input "true"
type input "1"
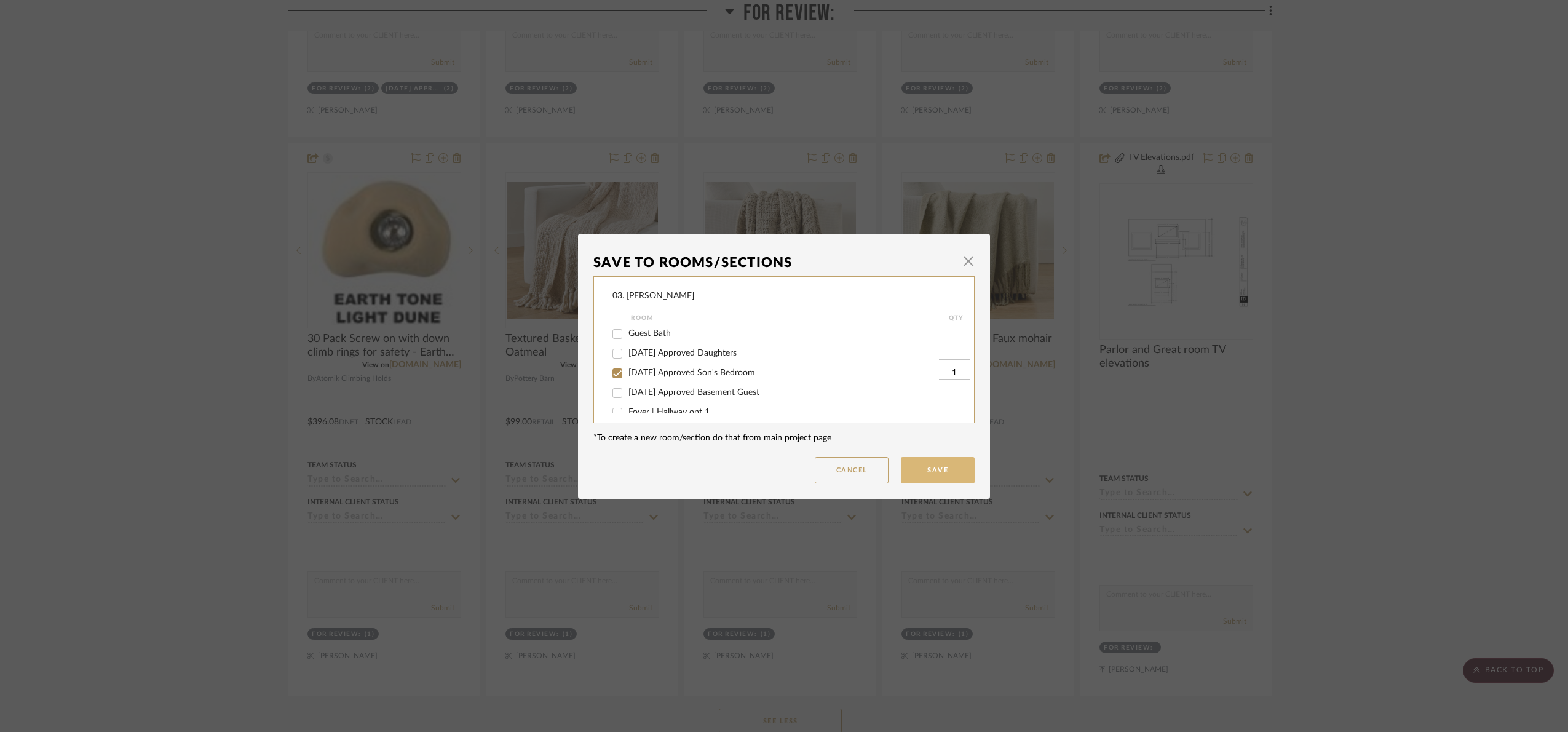
click at [949, 474] on button "Save" at bounding box center [936, 470] width 73 height 27
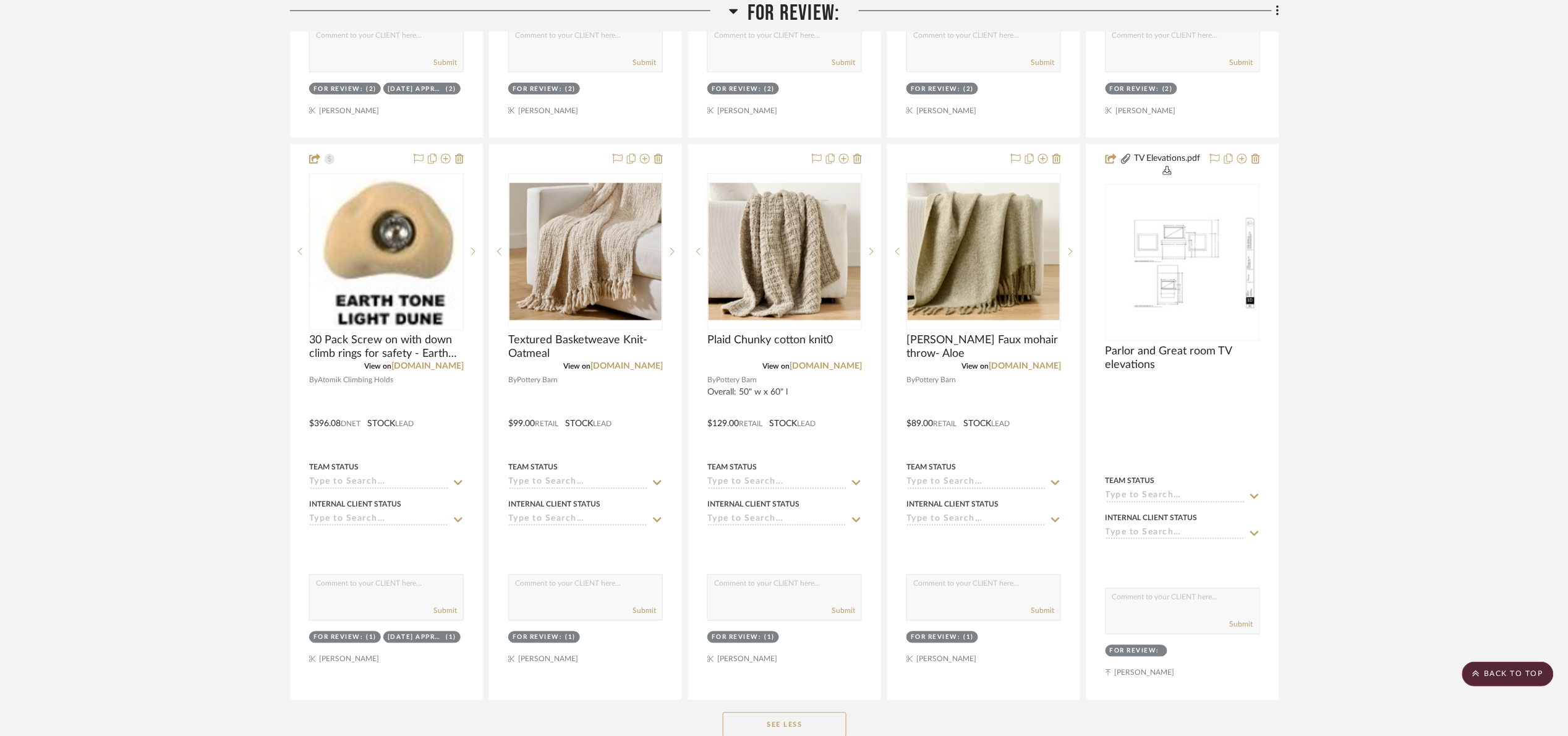
click at [783, 8] on span "For Review:" at bounding box center [793, 13] width 92 height 27
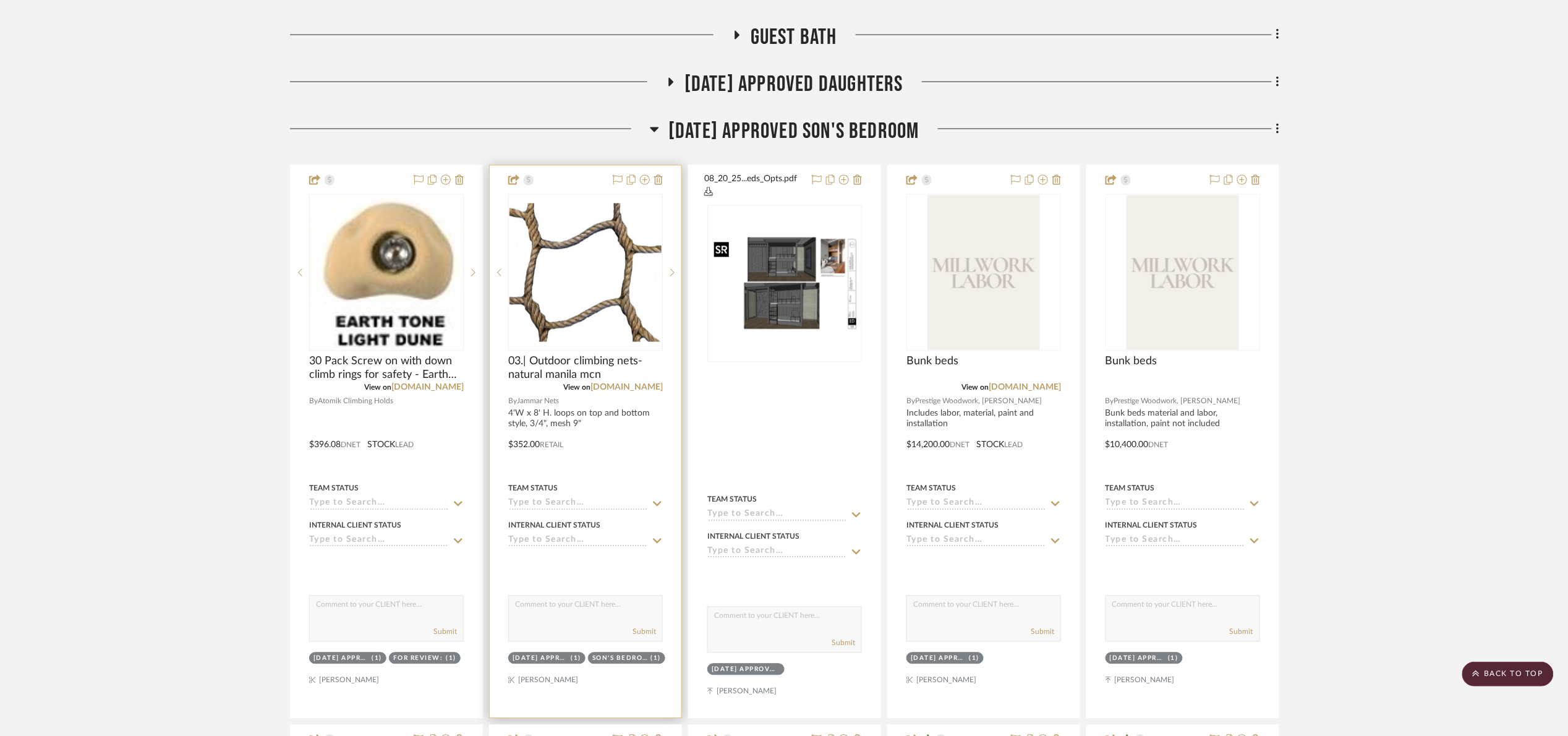
scroll to position [927, 0]
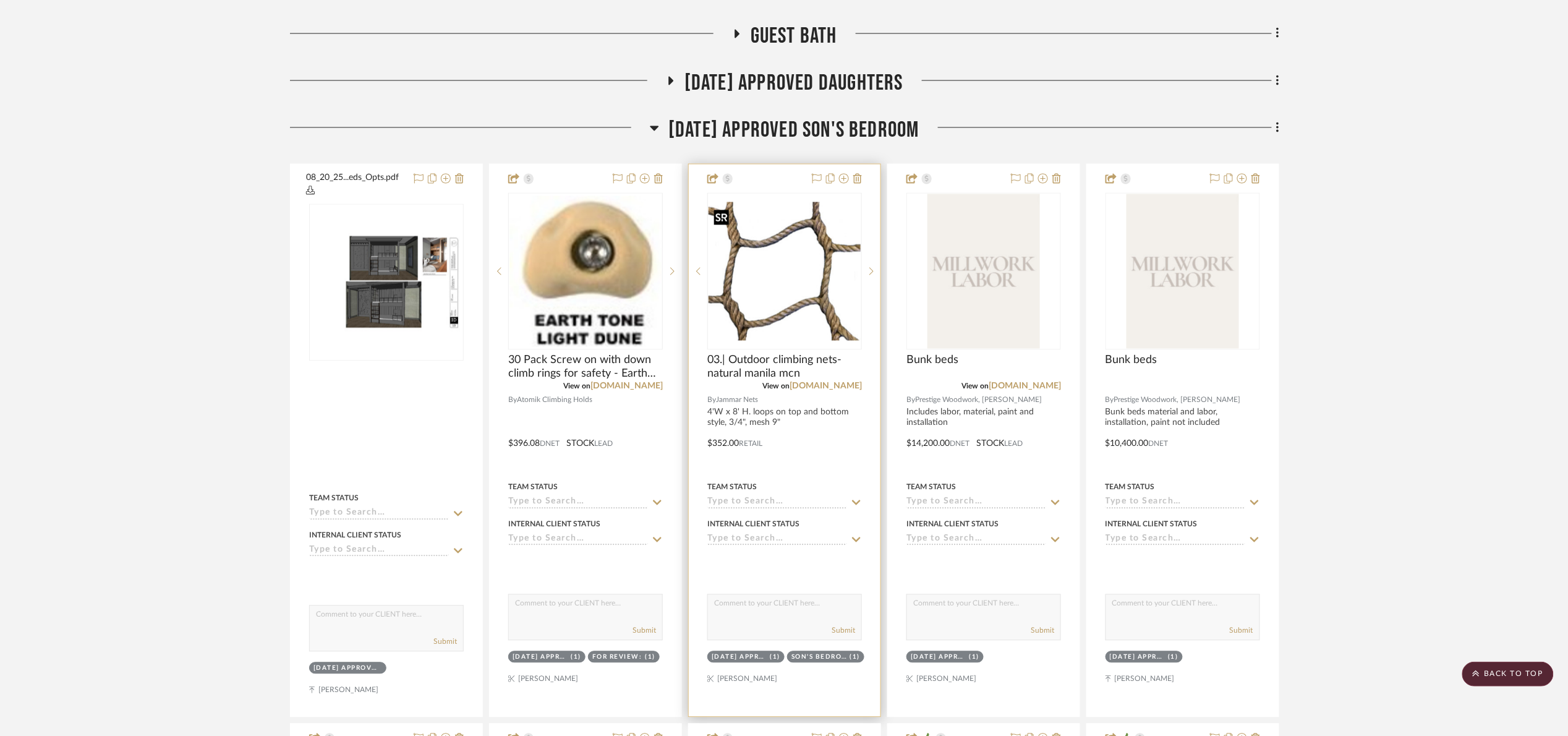
click at [807, 263] on img "0" at bounding box center [784, 271] width 152 height 138
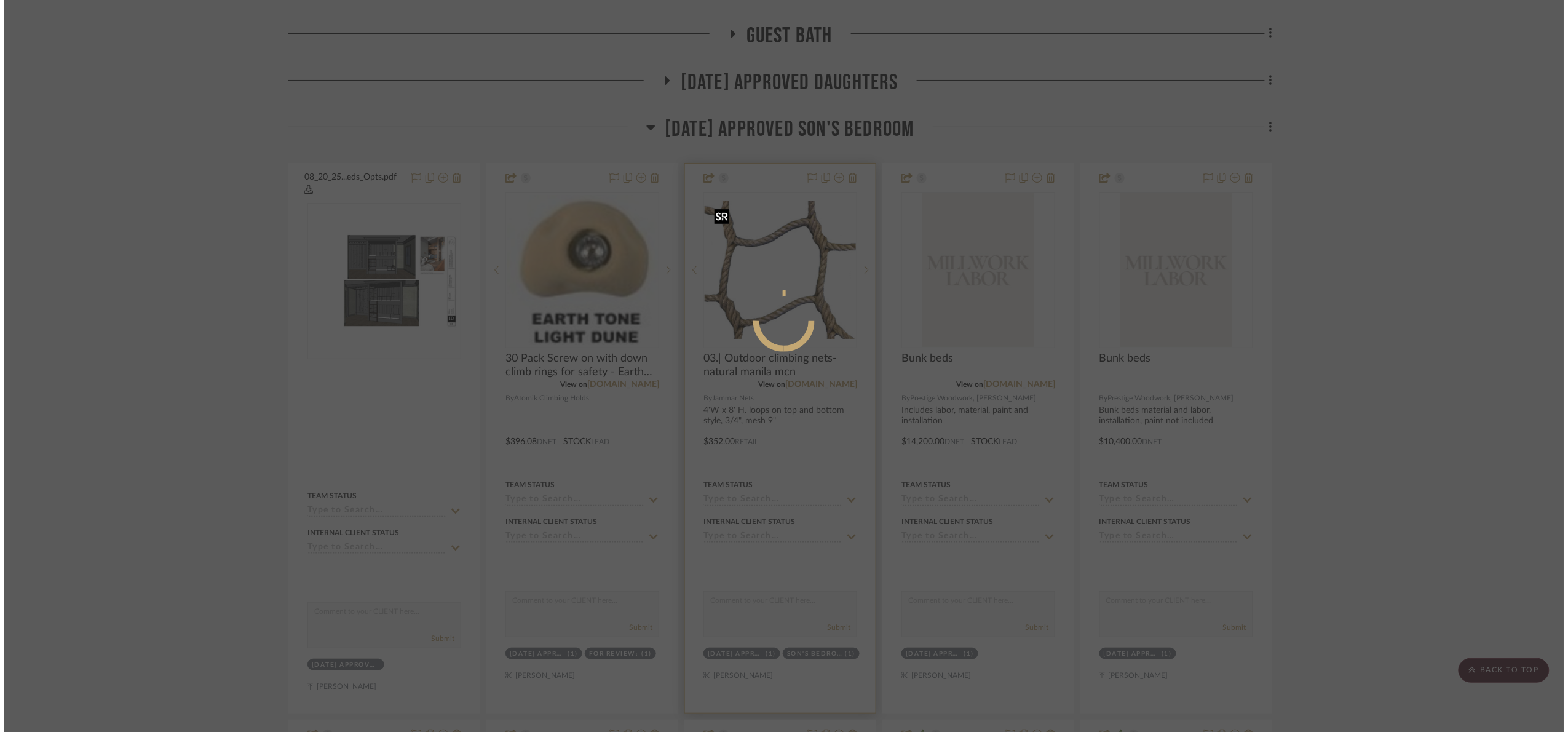
scroll to position [0, 0]
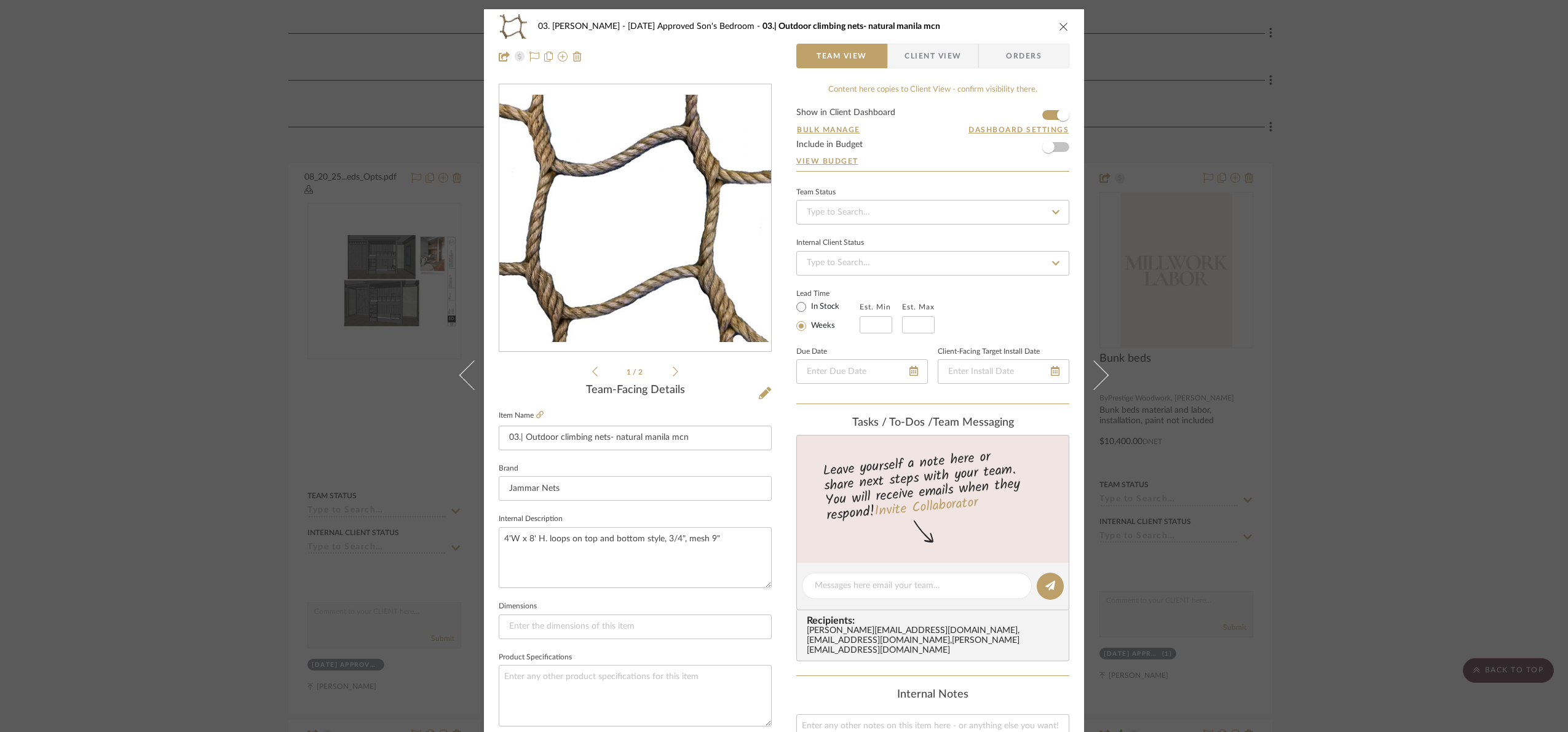
click at [1217, 259] on div "03. Jennifer 07.02.25 Approved Son's Bedroom 03.| Outdoor climbing nets- natura…" at bounding box center [784, 366] width 1568 height 732
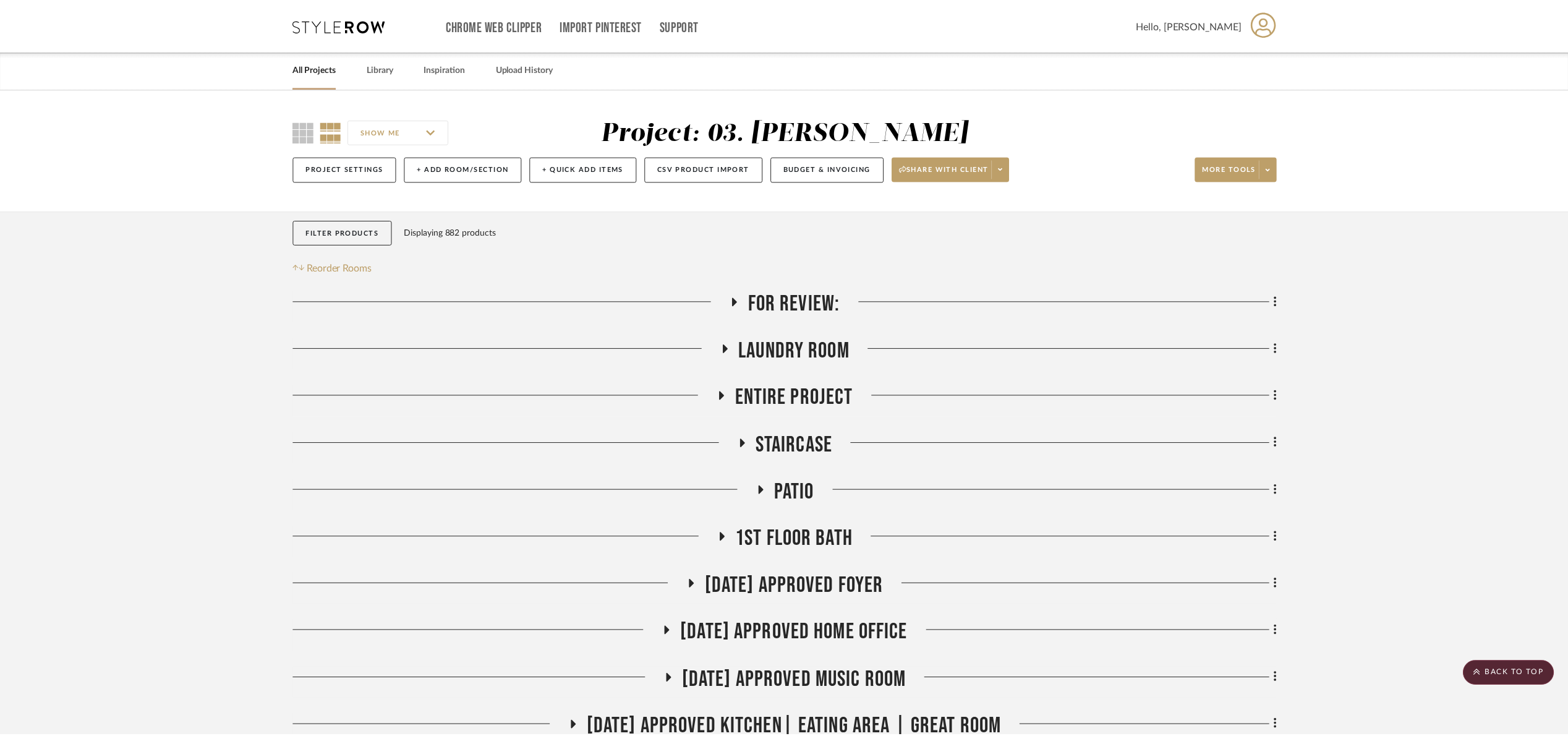
scroll to position [927, 0]
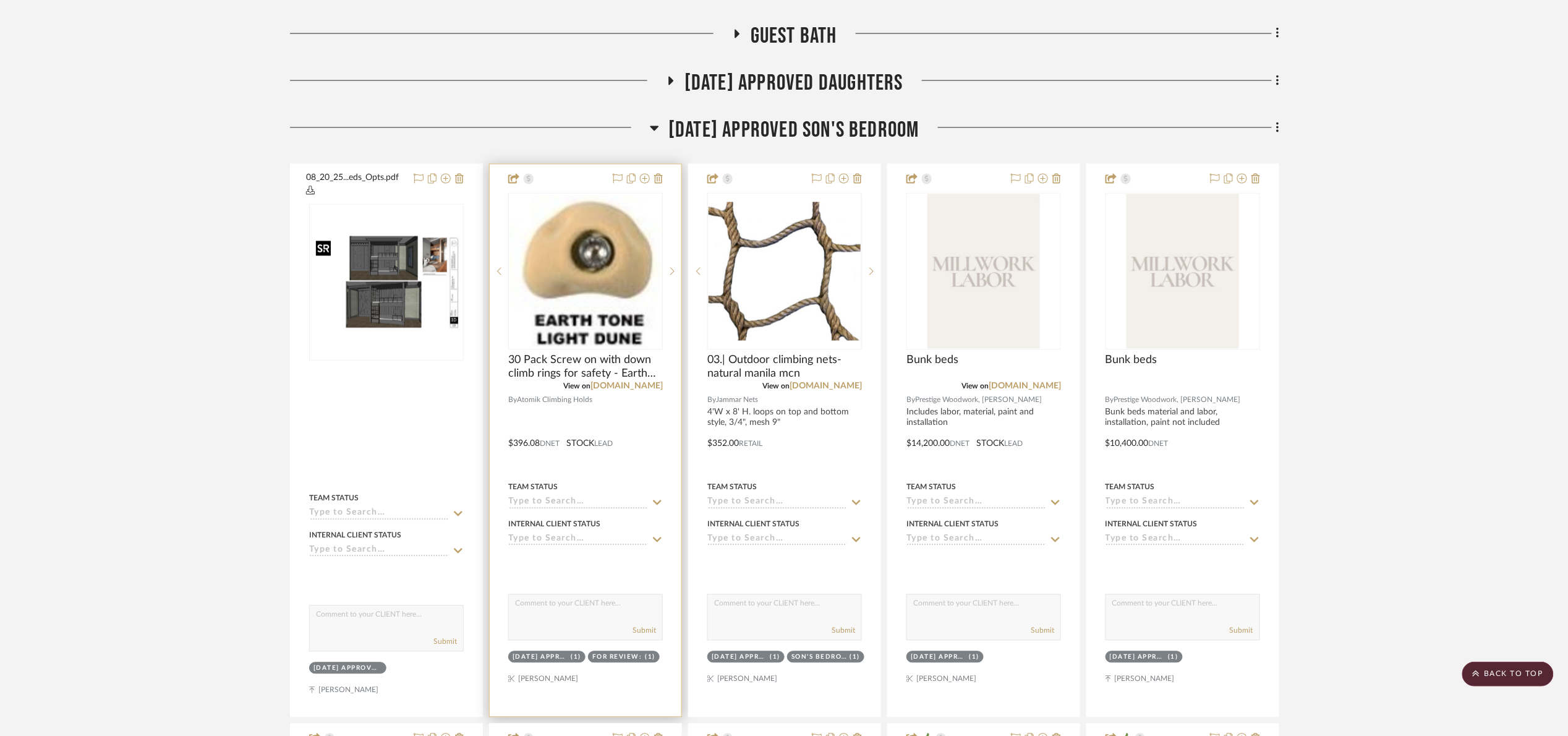
click at [634, 283] on img "0" at bounding box center [585, 272] width 152 height 151
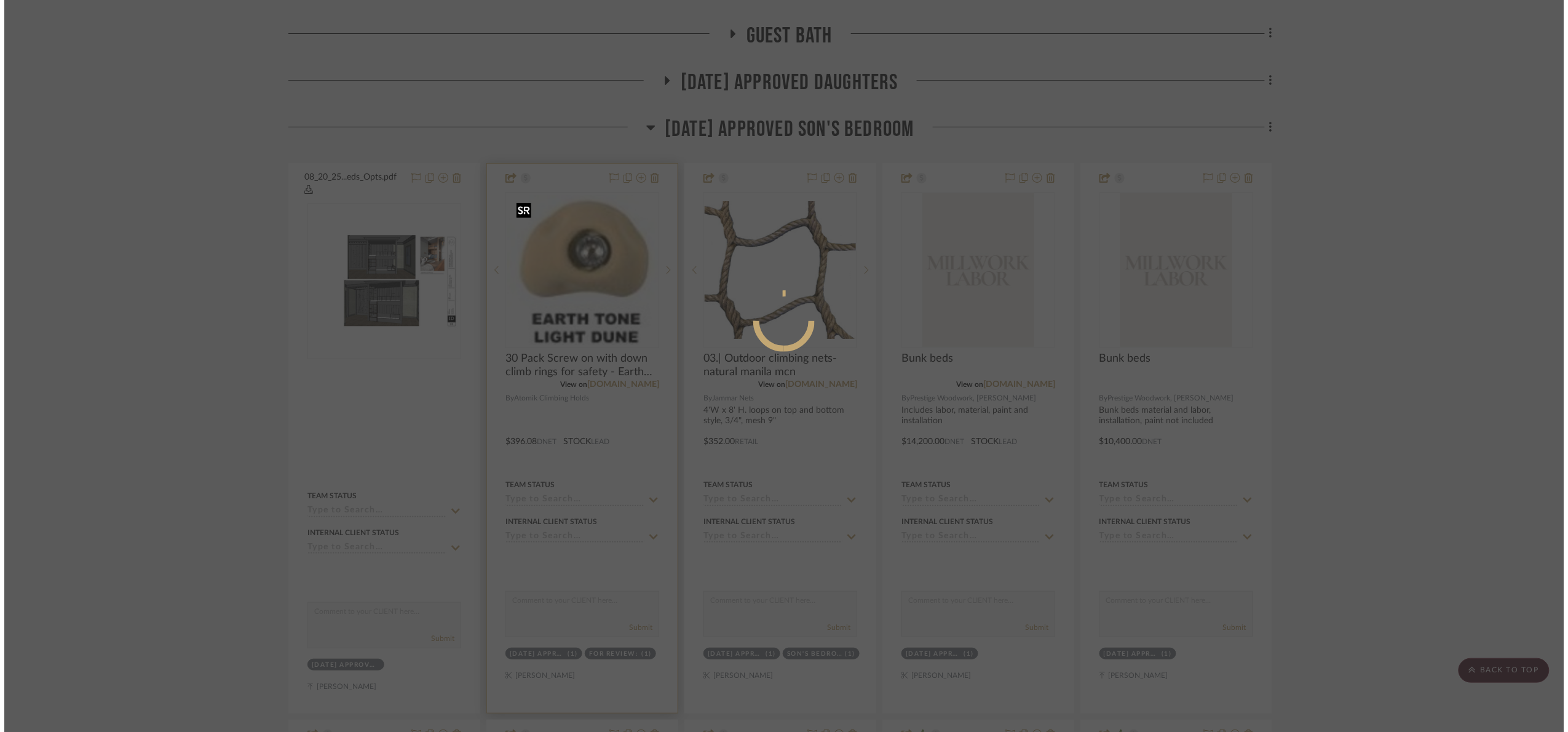
scroll to position [0, 0]
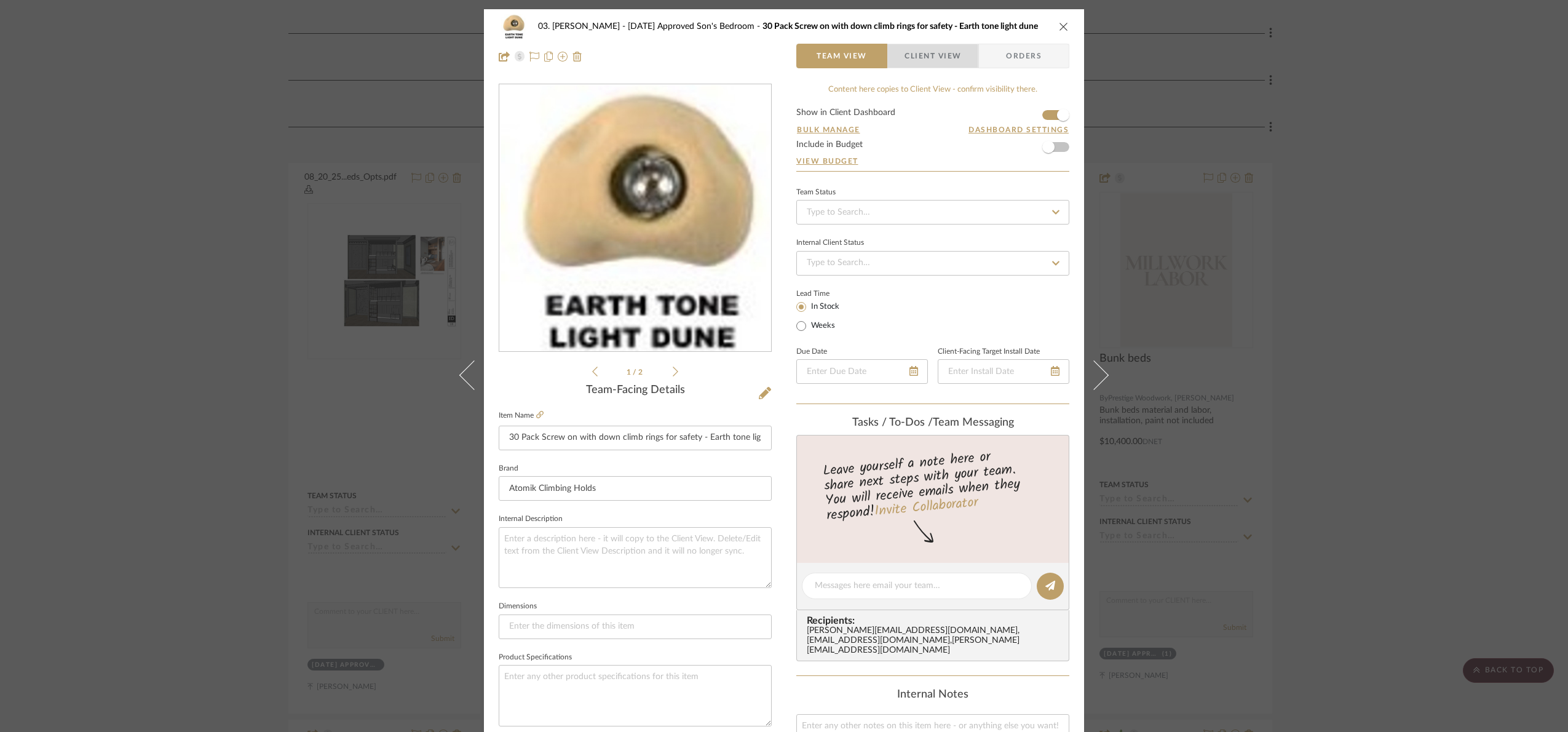
click at [916, 60] on span "Client View" at bounding box center [932, 56] width 56 height 24
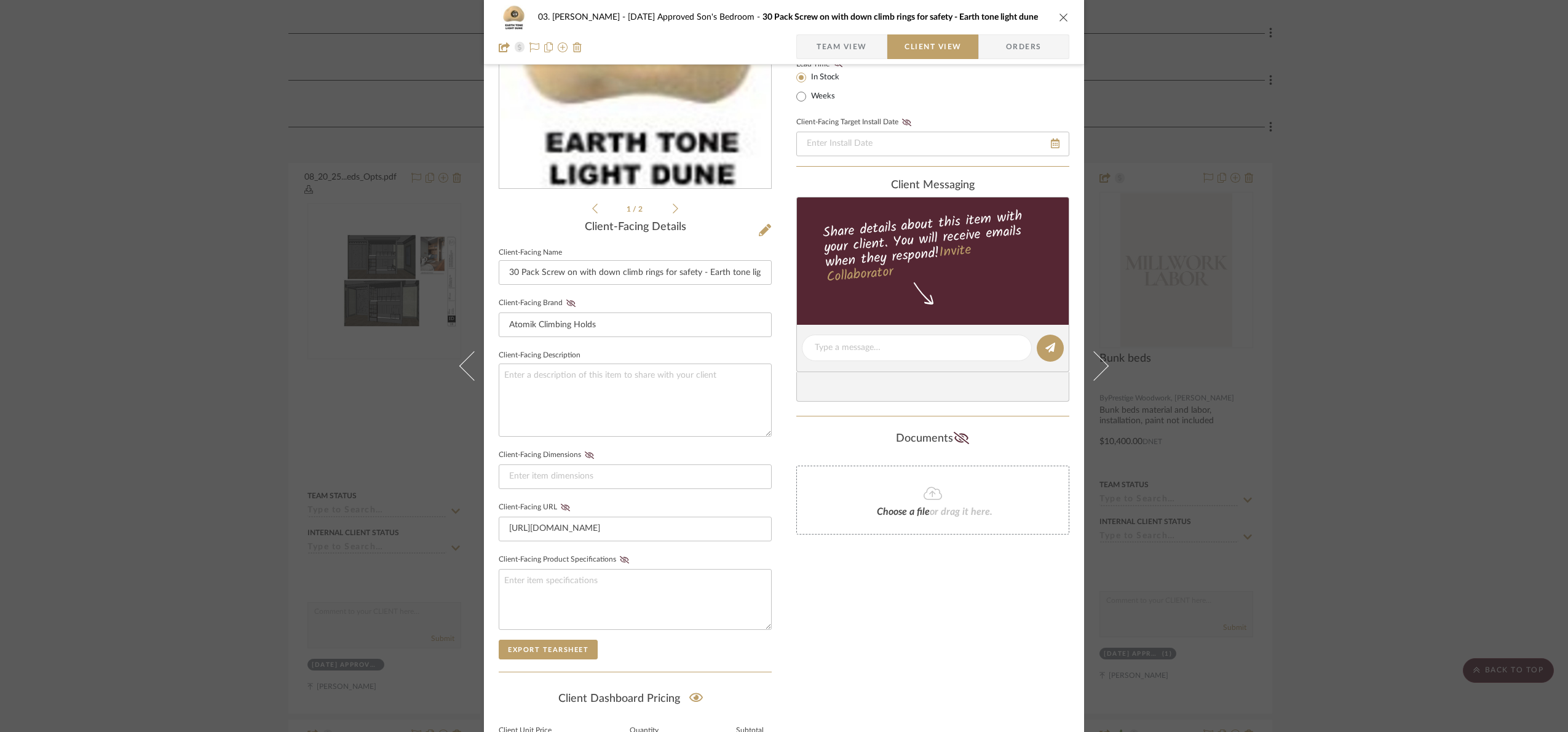
scroll to position [305, 0]
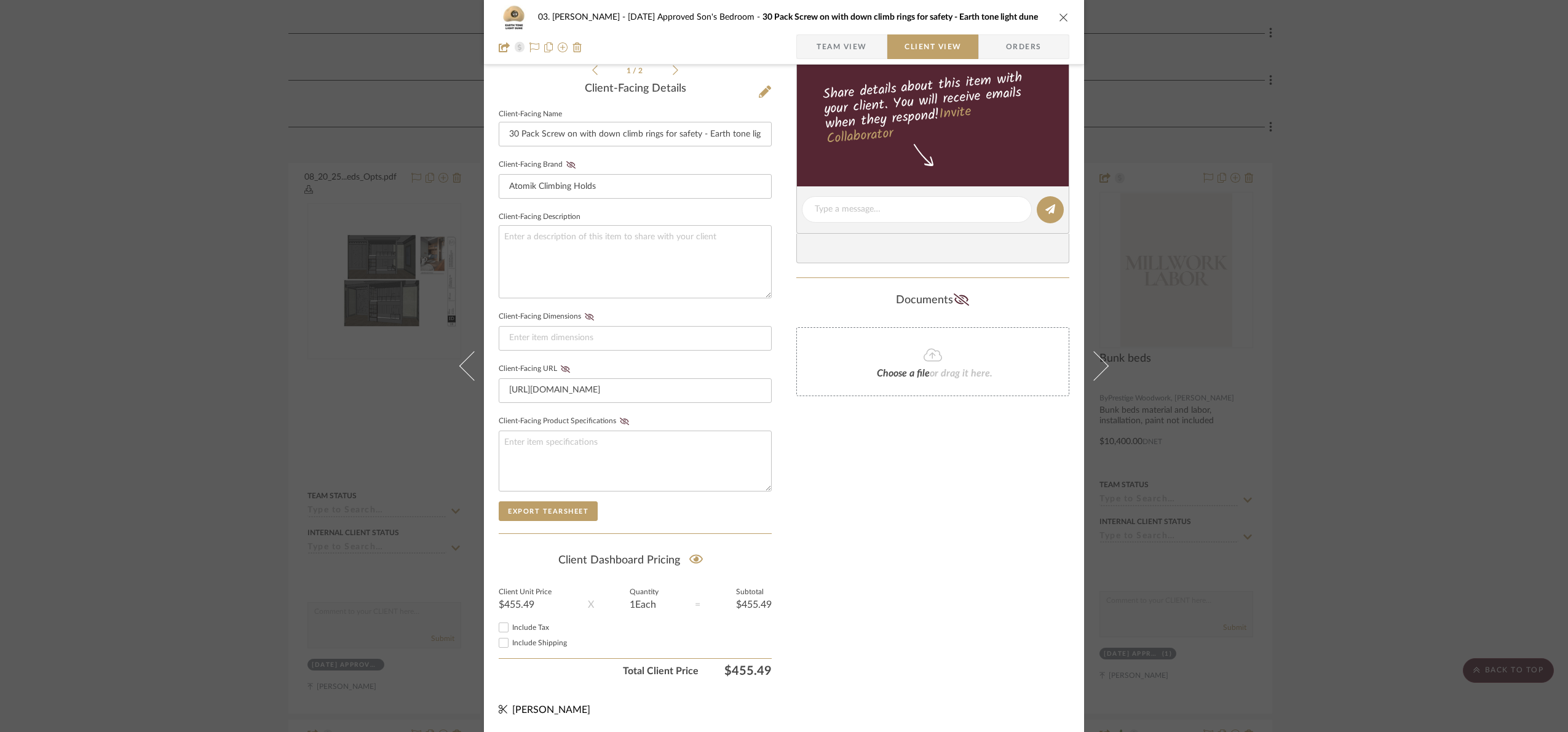
drag, startPoint x: 858, startPoint y: 37, endPoint x: 851, endPoint y: 42, distance: 8.6
click at [858, 38] on span "Team View" at bounding box center [841, 47] width 50 height 24
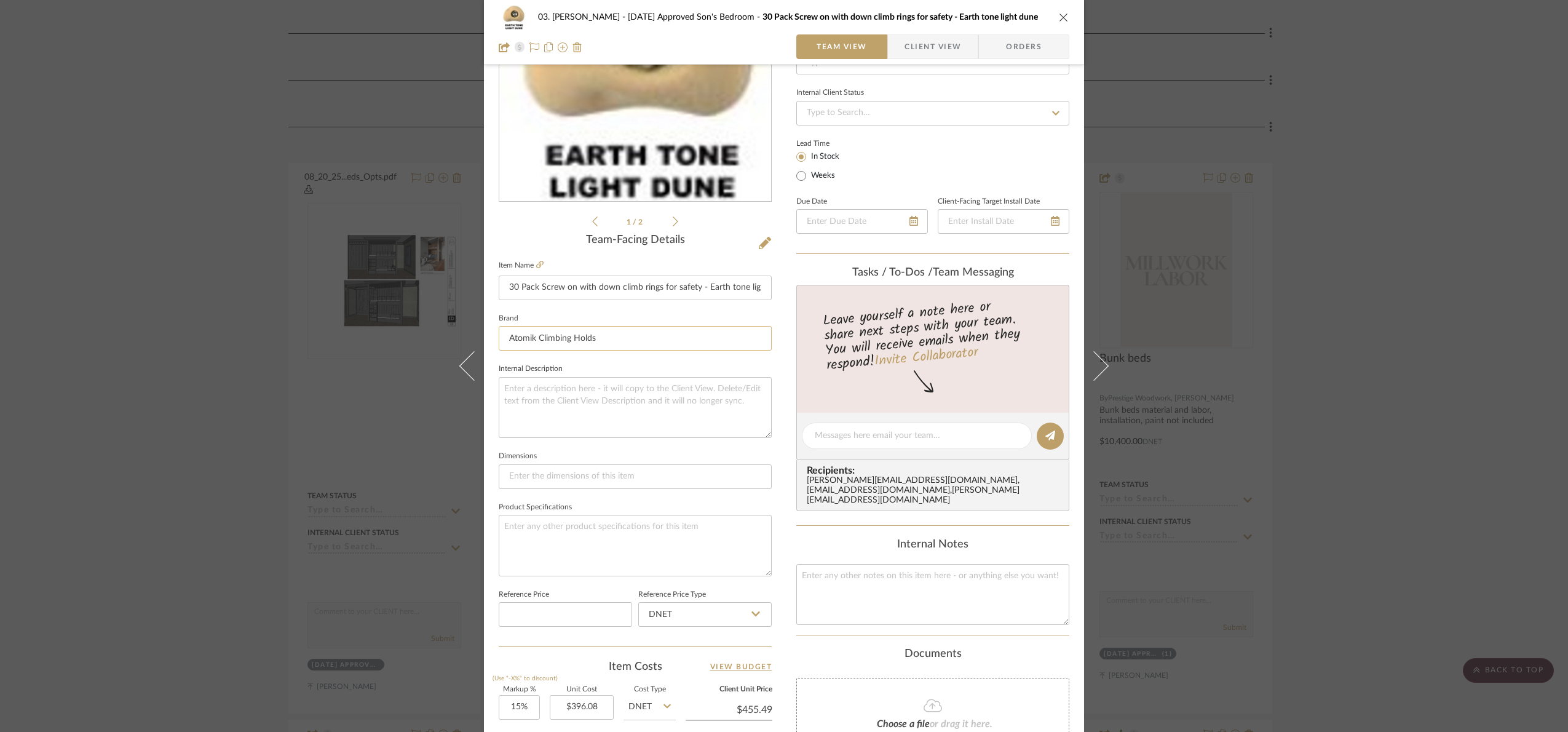
scroll to position [137, 0]
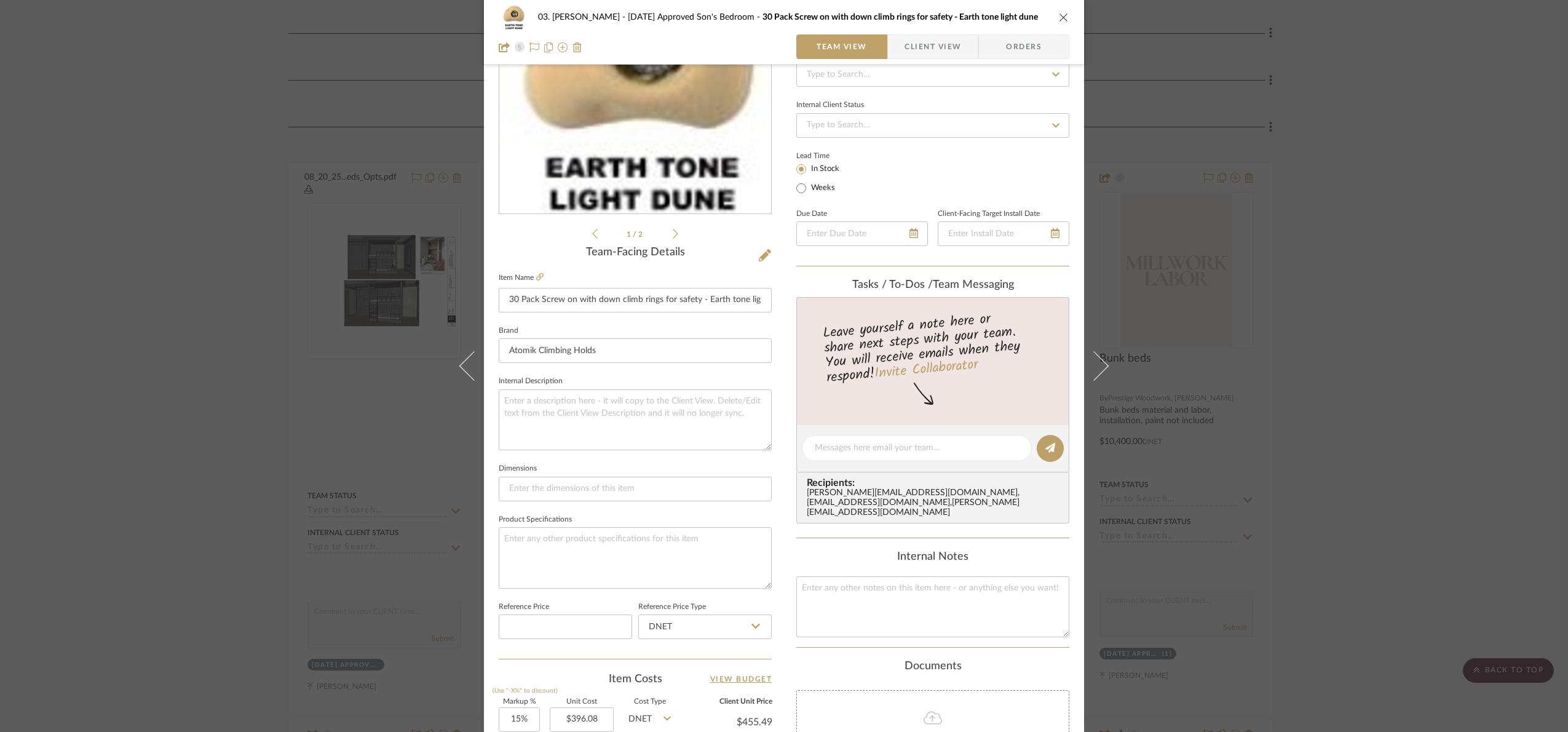
click at [359, 290] on div "03. Jennifer 07.02.25 Approved Son's Bedroom 30 Pack Screw on with down climb r…" at bounding box center [784, 366] width 1568 height 732
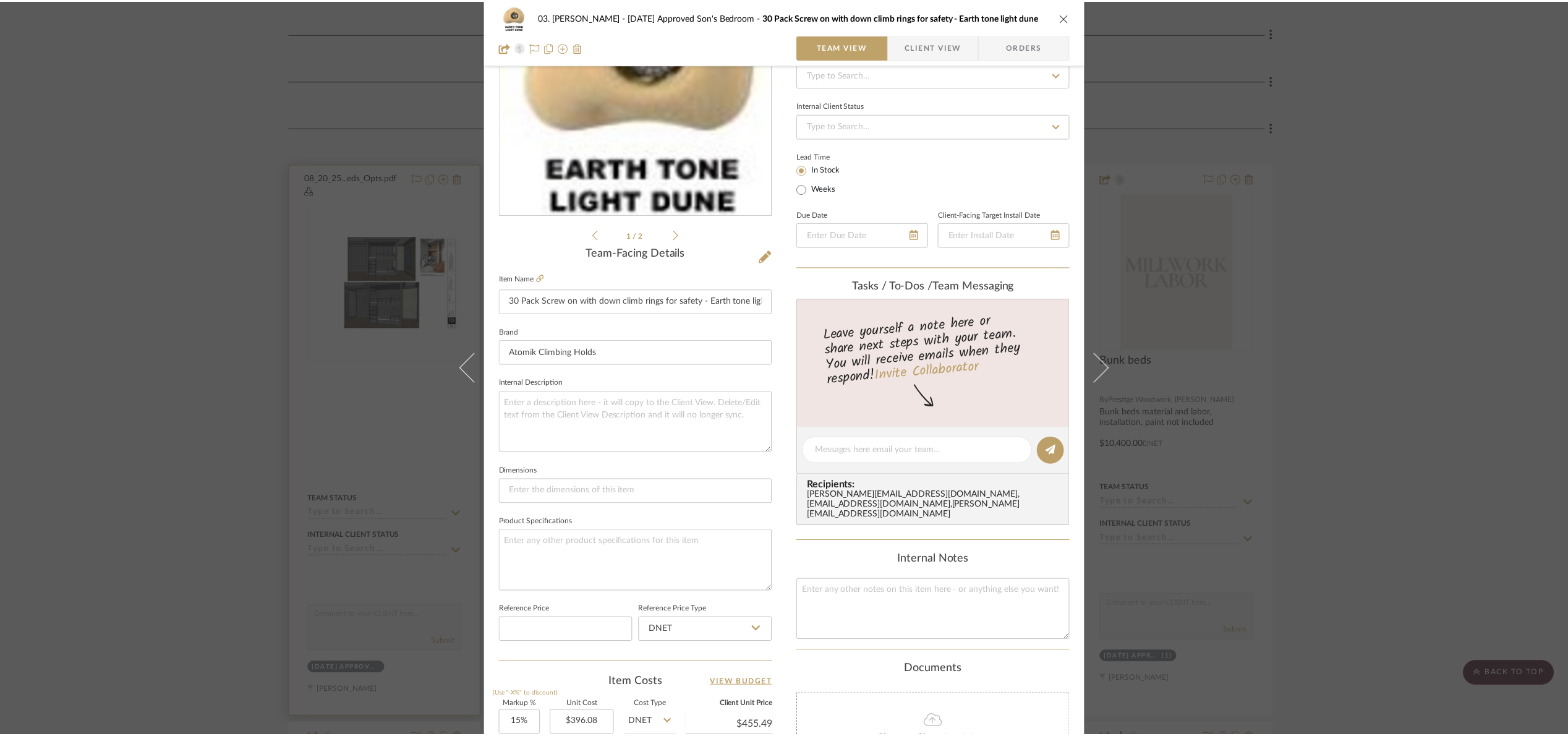
scroll to position [927, 0]
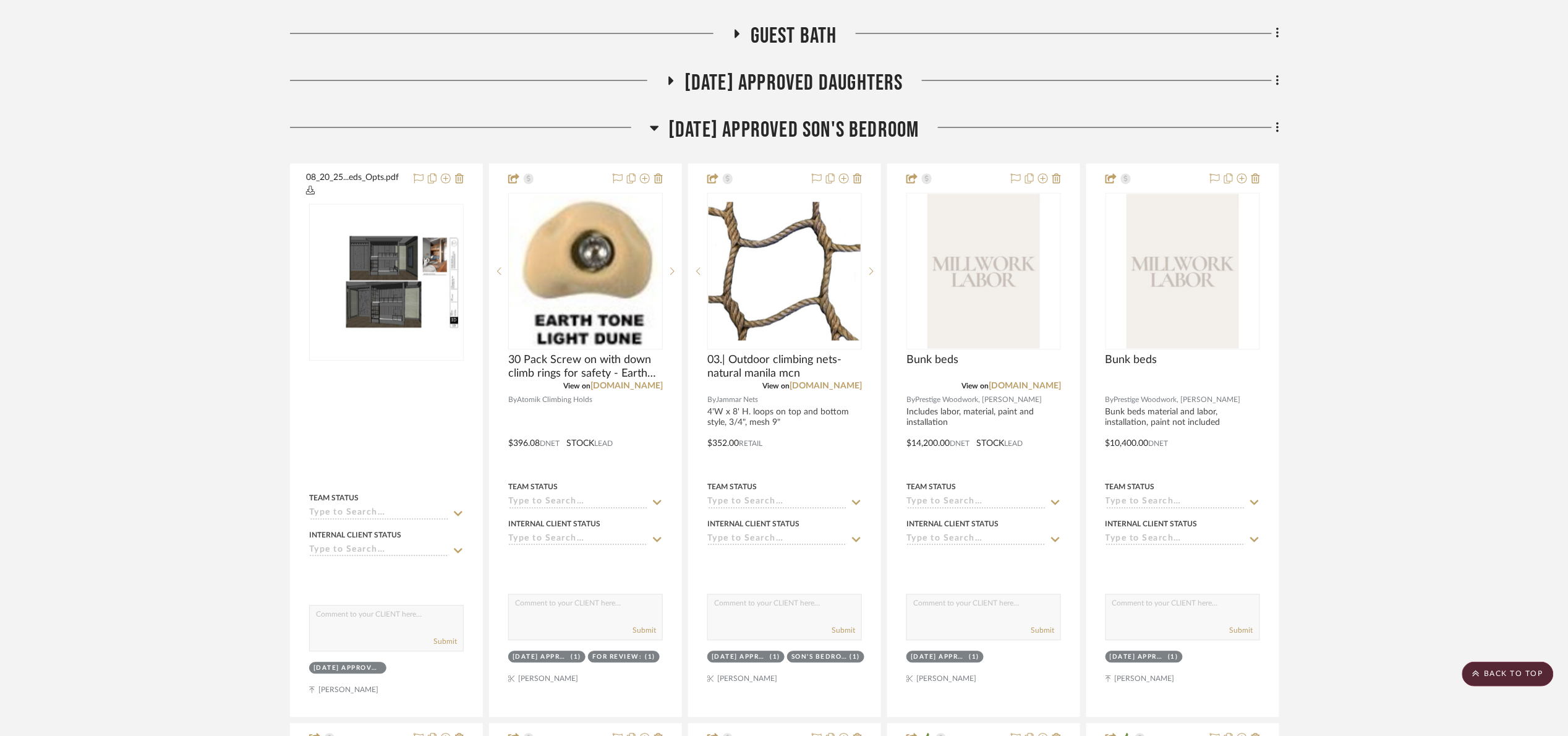
click at [712, 129] on span "07.02.25 Approved Son's Bedroom" at bounding box center [793, 129] width 251 height 27
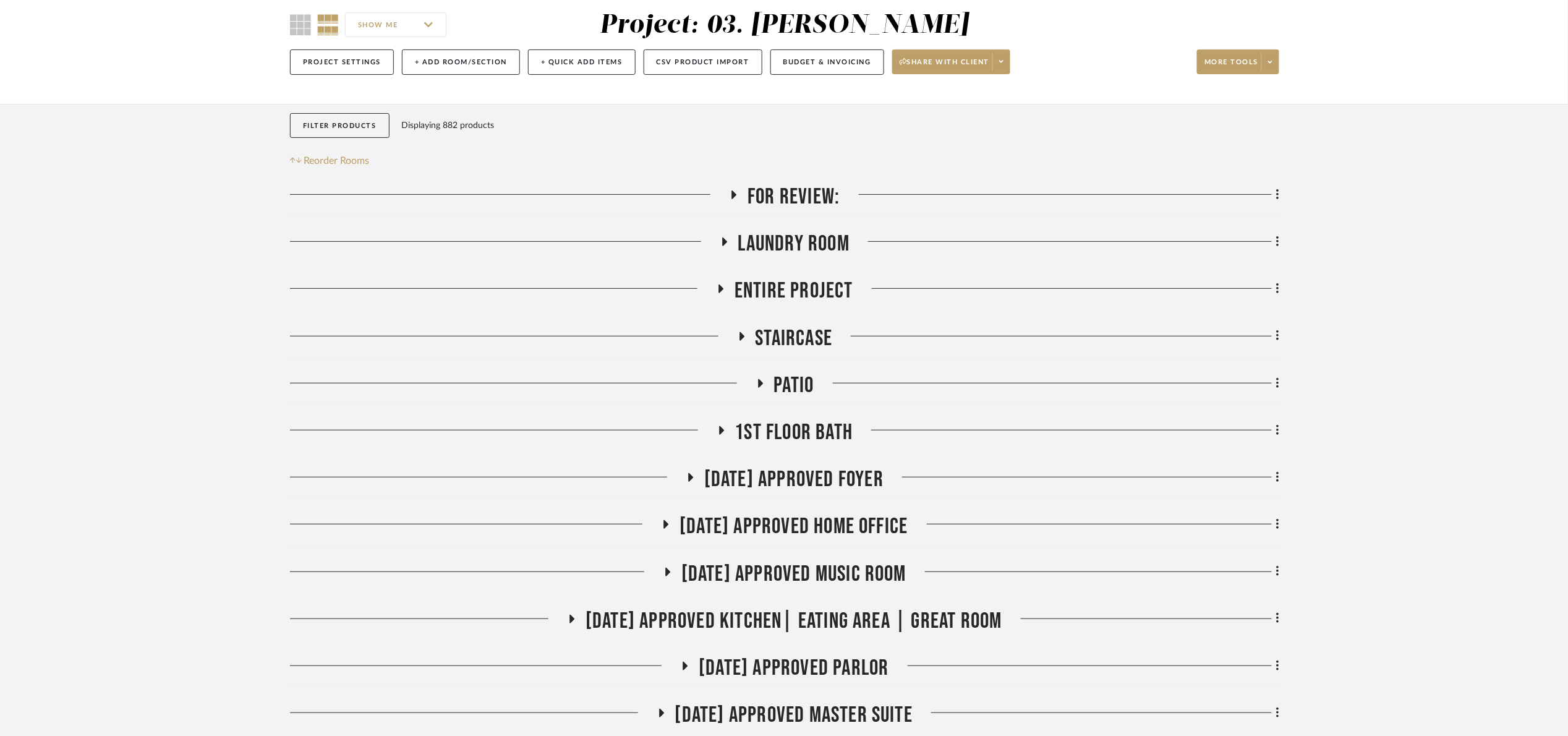
scroll to position [464, 0]
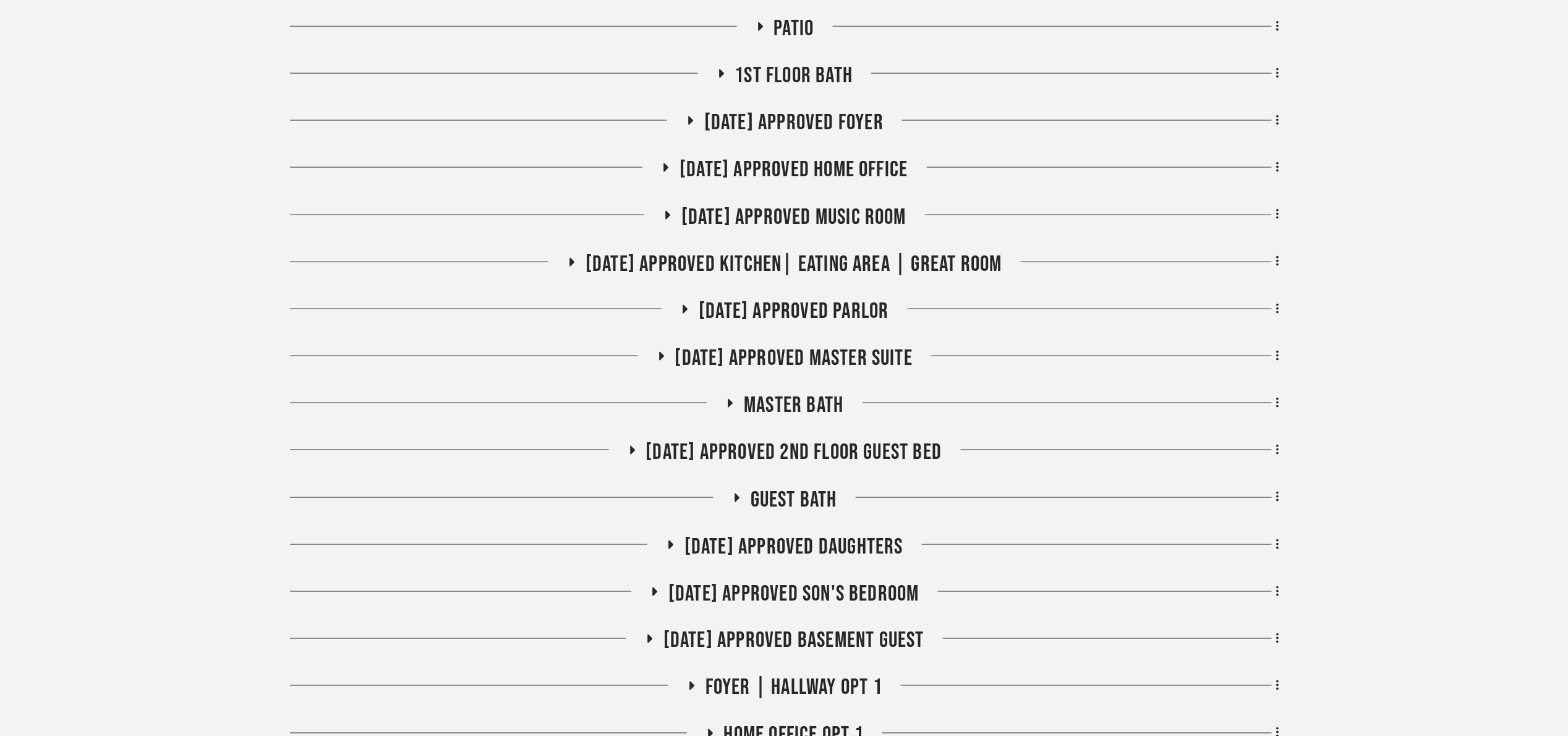
click at [871, 375] on div "07.02.25 Approved Master Suite" at bounding box center [784, 361] width 989 height 31
click at [824, 402] on span "Master bath" at bounding box center [793, 405] width 100 height 27
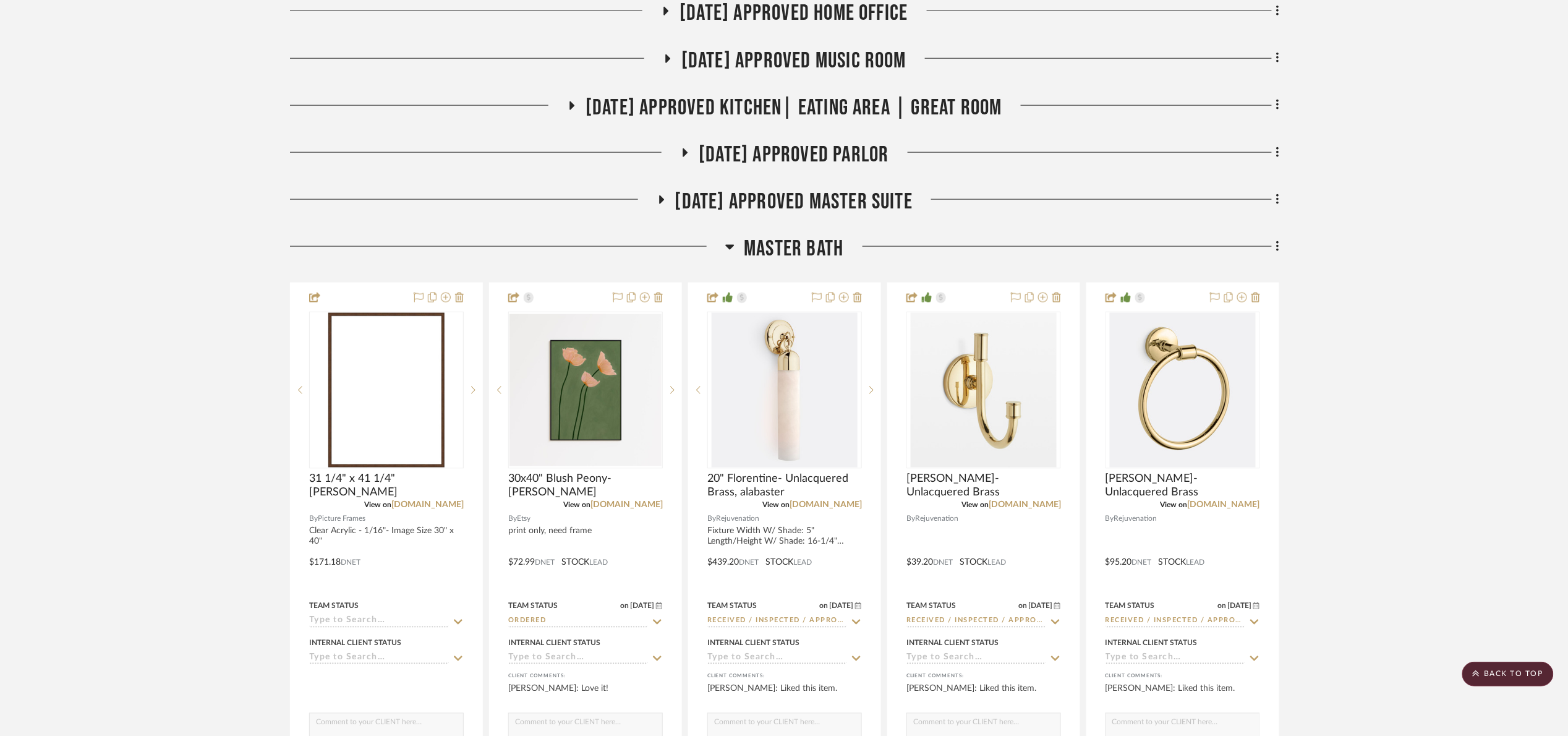
scroll to position [649, 0]
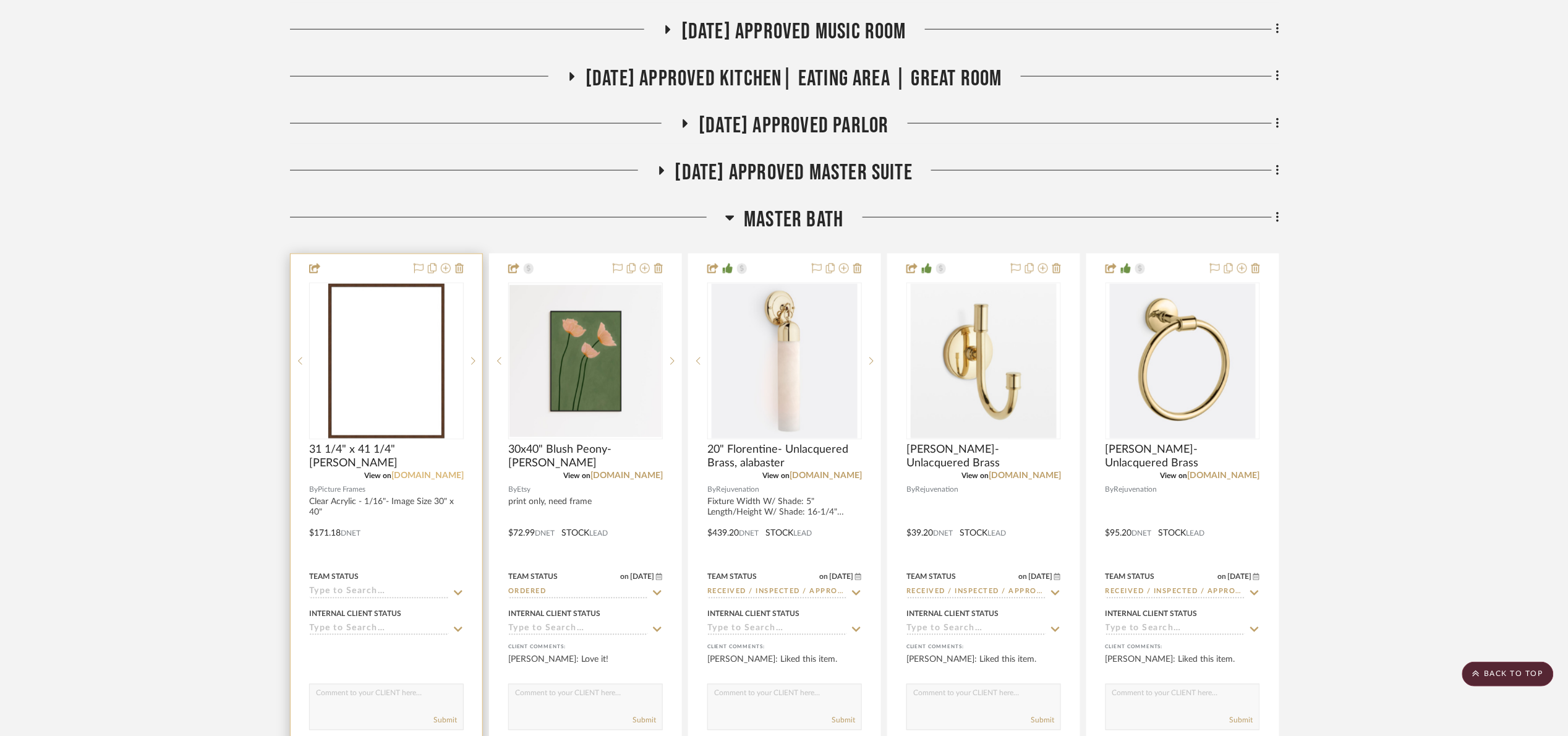
click at [441, 474] on link "pictureframes.com" at bounding box center [427, 476] width 72 height 9
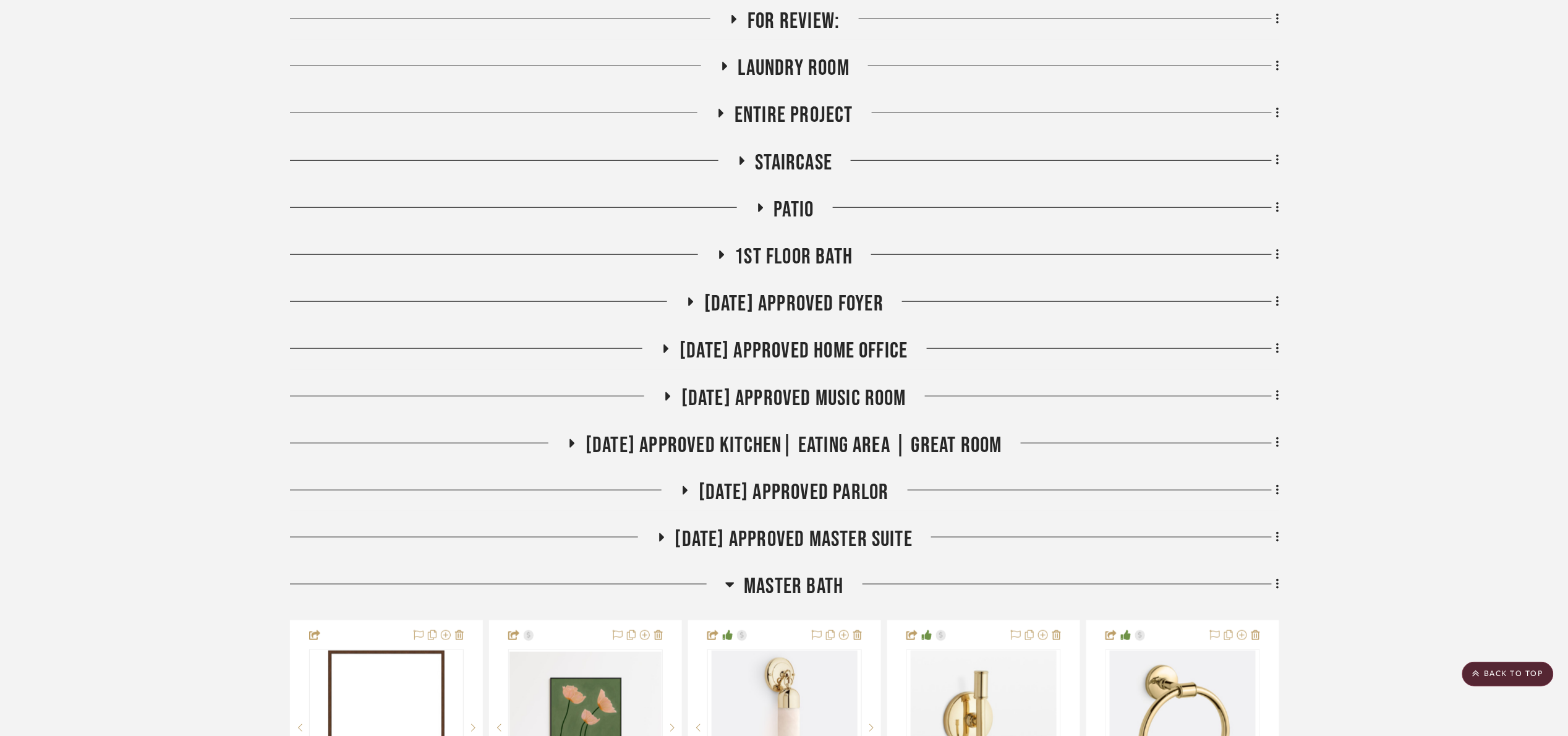
scroll to position [0, 0]
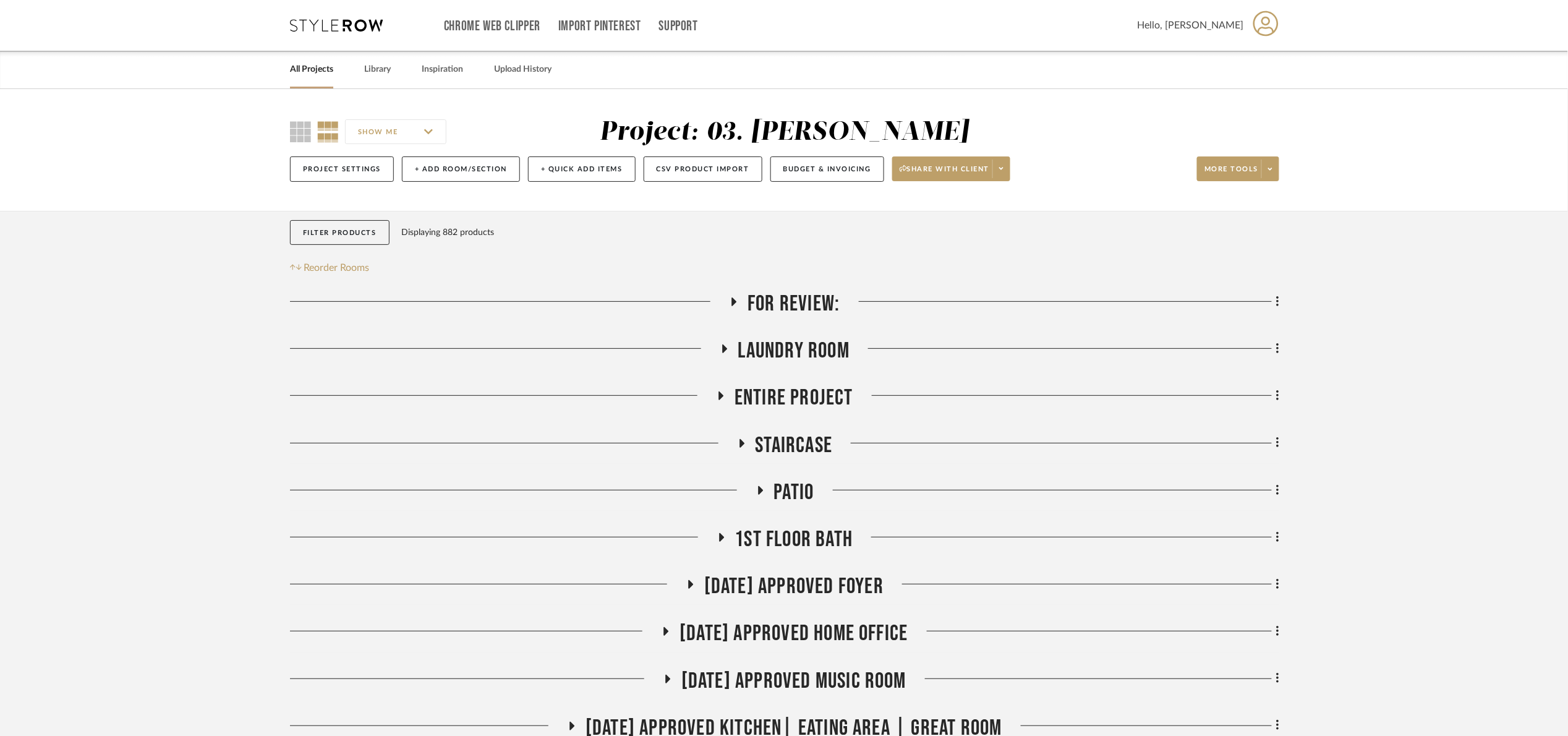
drag, startPoint x: 323, startPoint y: 229, endPoint x: 345, endPoint y: 249, distance: 29.7
click at [323, 230] on button "Filter Products" at bounding box center [340, 232] width 100 height 25
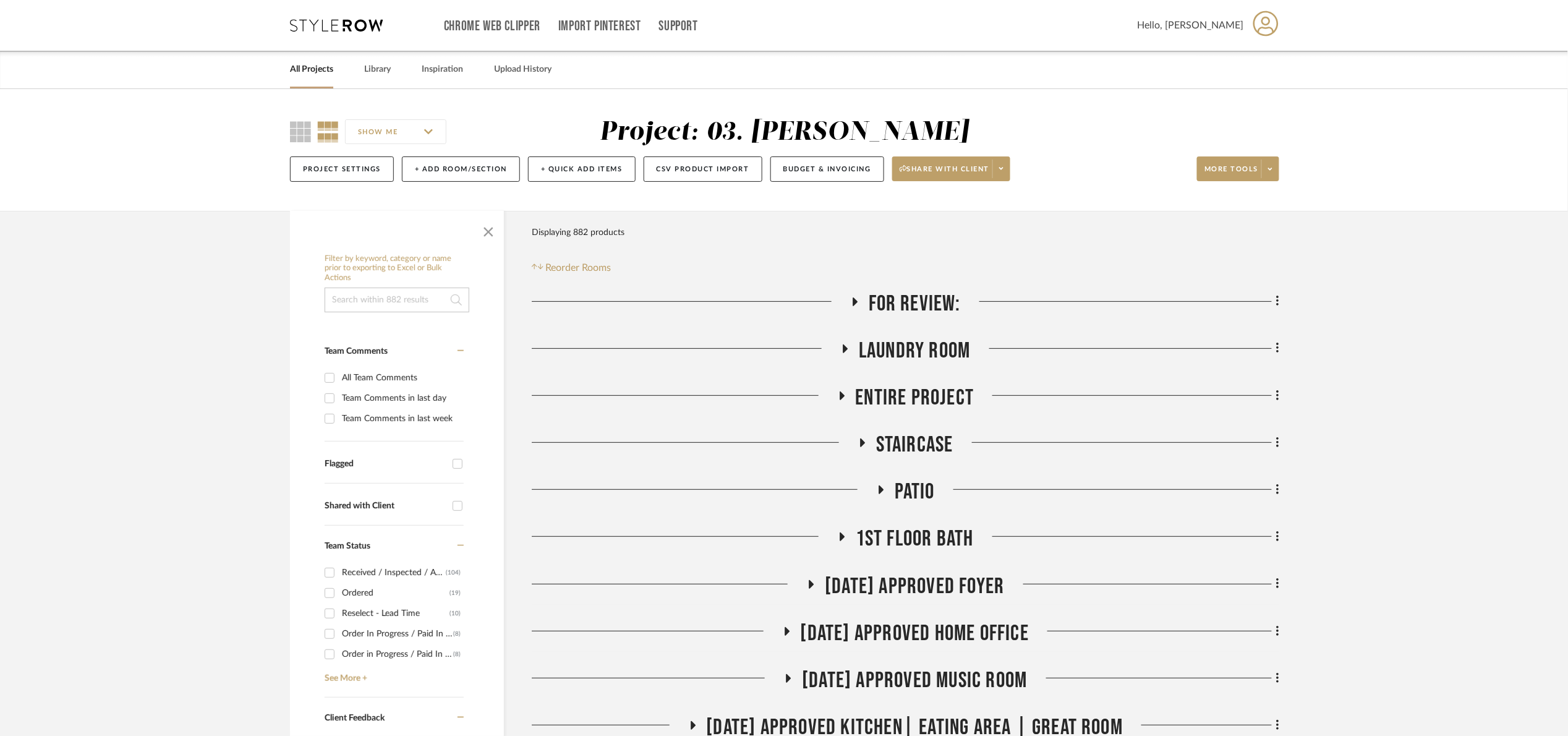
click at [434, 310] on input at bounding box center [397, 300] width 145 height 24
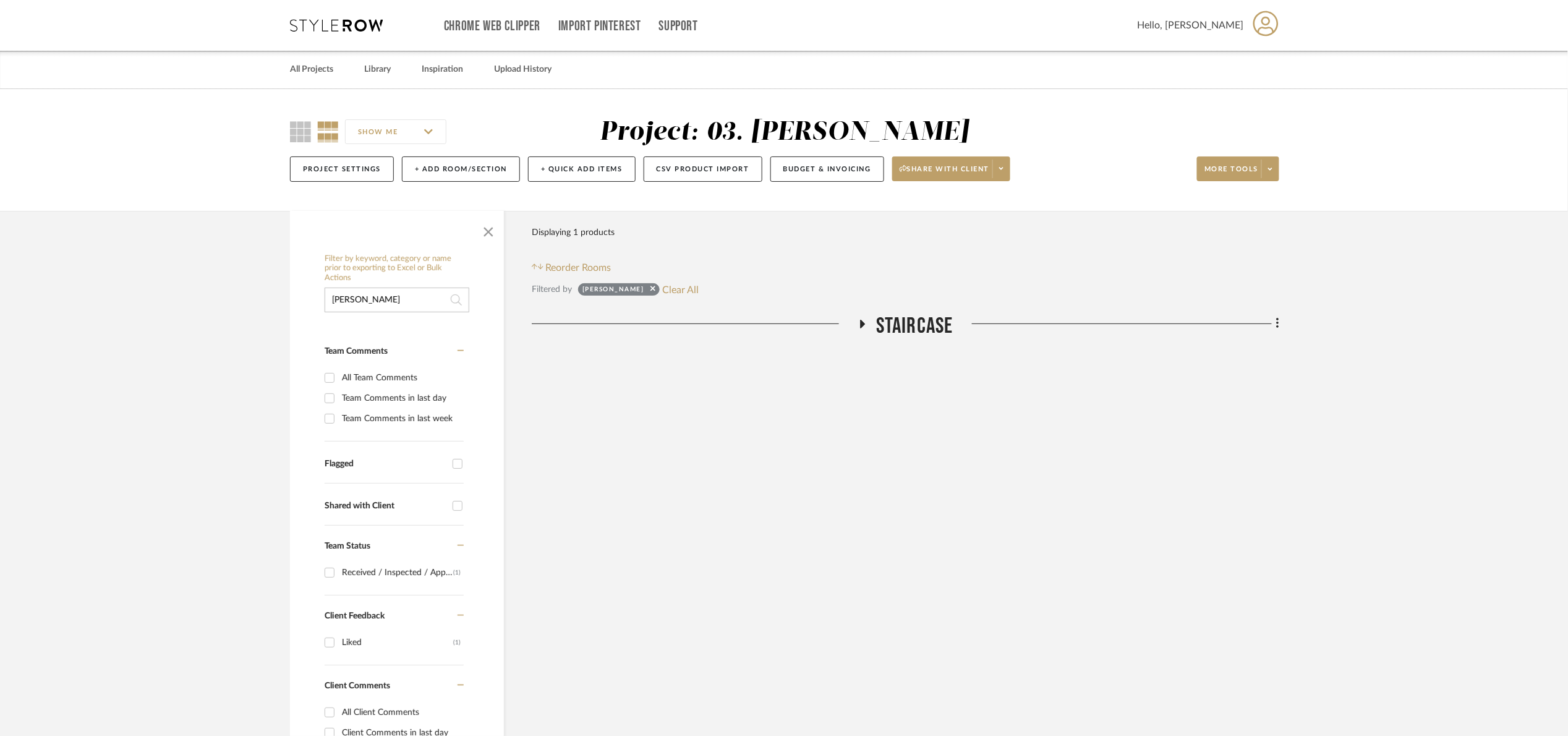
type input "layne"
click at [876, 325] on span "Staircase" at bounding box center [914, 326] width 77 height 27
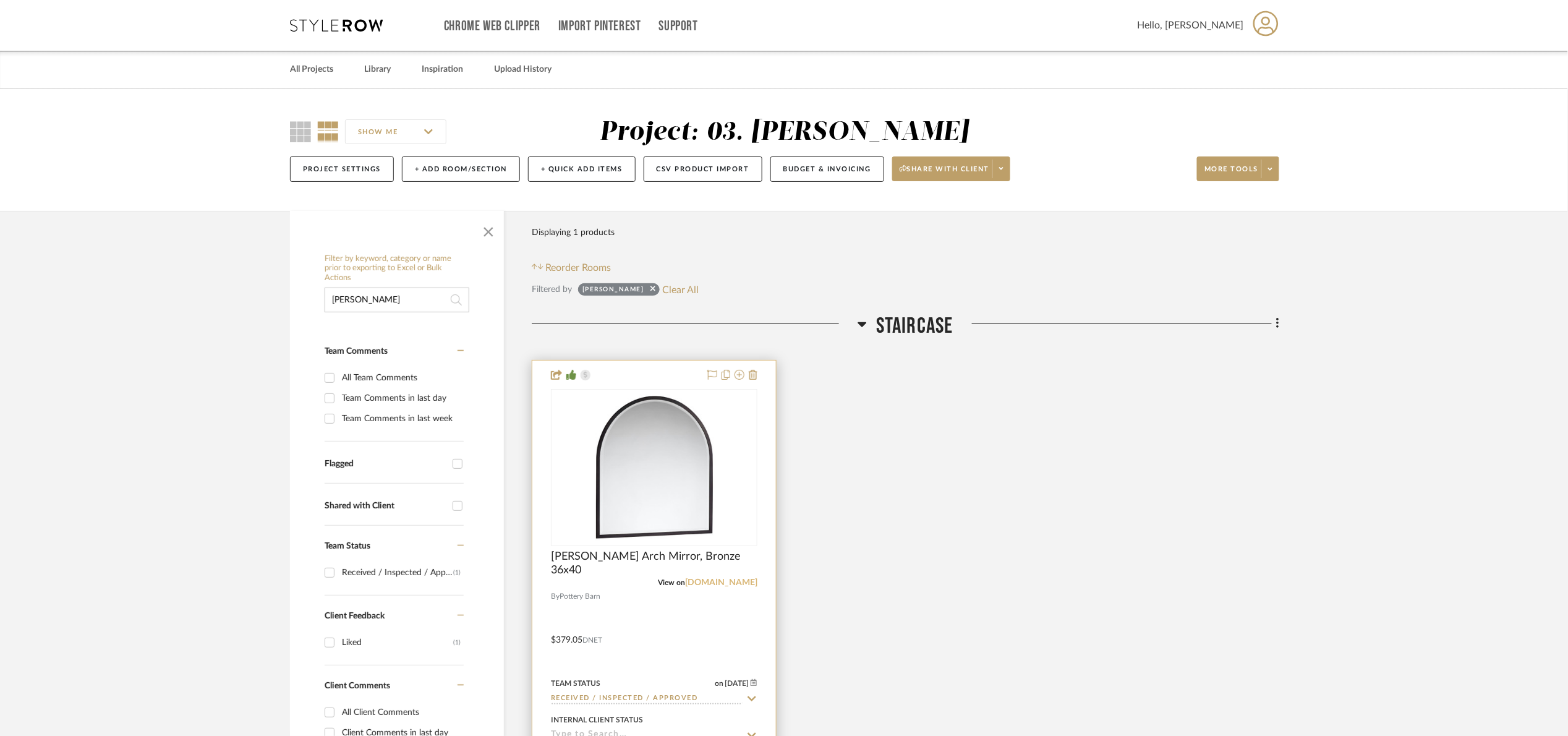
click at [732, 584] on link "potterybarn.com" at bounding box center [720, 582] width 72 height 9
click at [663, 287] on button "Clear All" at bounding box center [681, 289] width 36 height 17
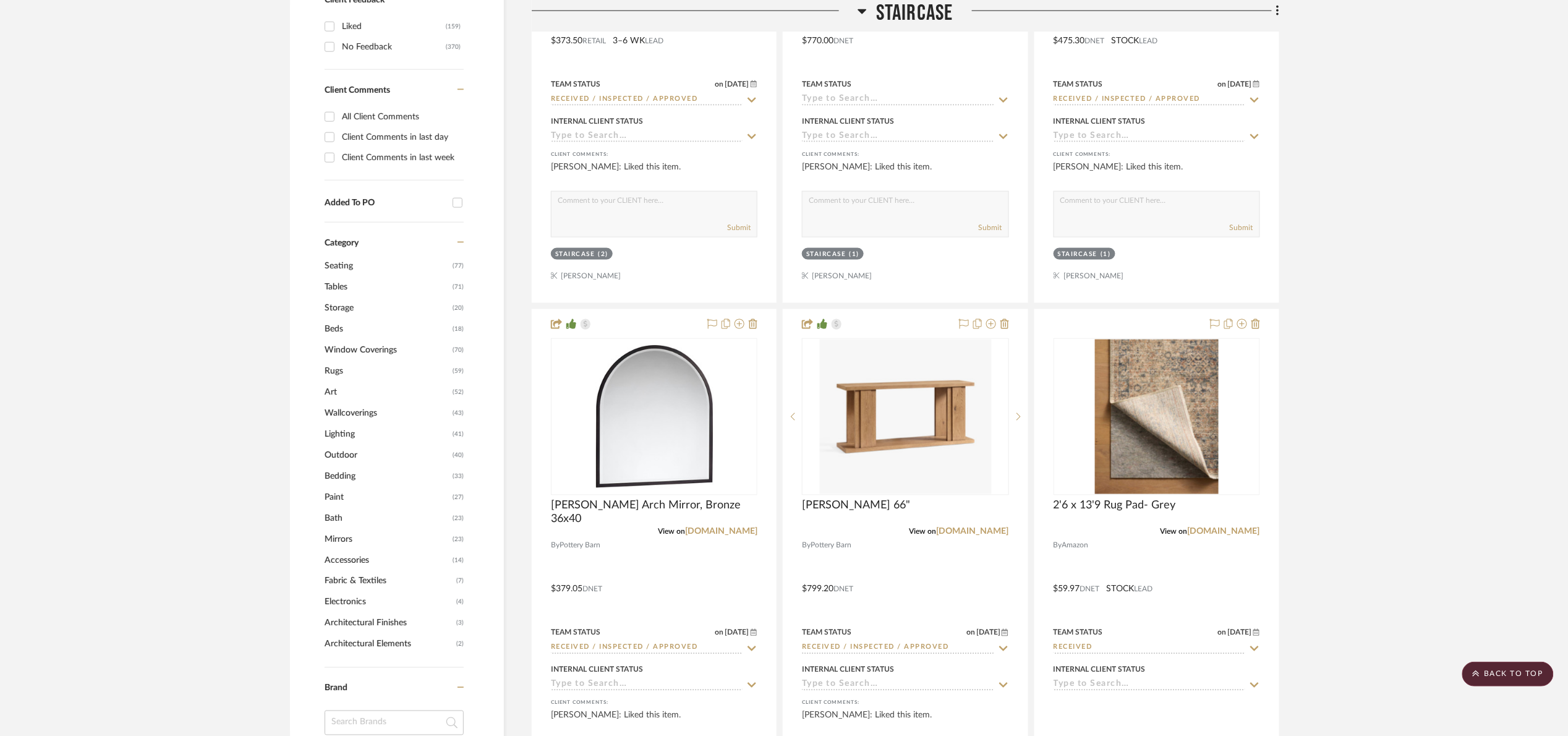
scroll to position [742, 0]
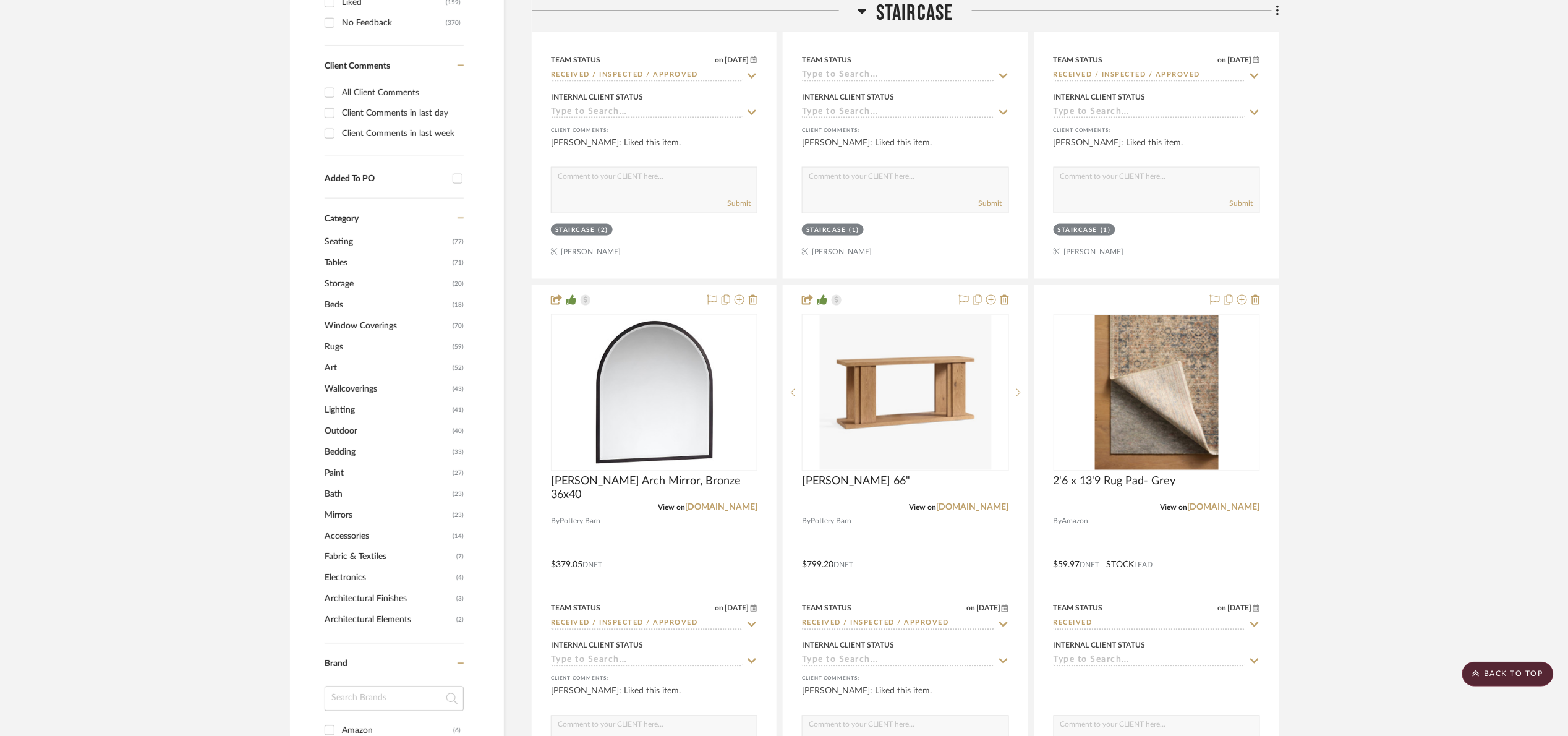
click at [880, 18] on span "Staircase" at bounding box center [914, 13] width 77 height 27
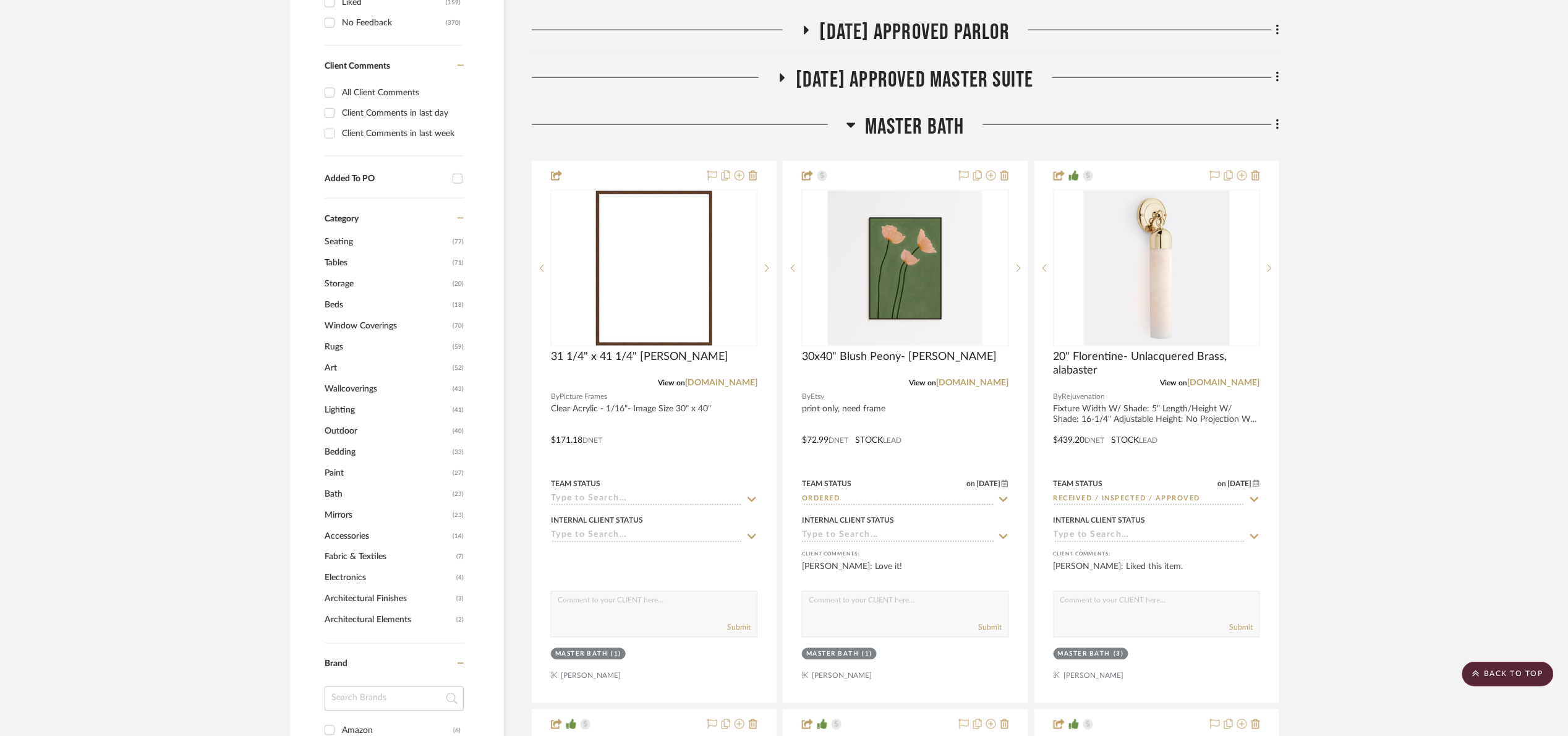
drag, startPoint x: 865, startPoint y: 126, endPoint x: 873, endPoint y: 130, distance: 8.9
click at [866, 128] on span "Master bath" at bounding box center [915, 127] width 100 height 27
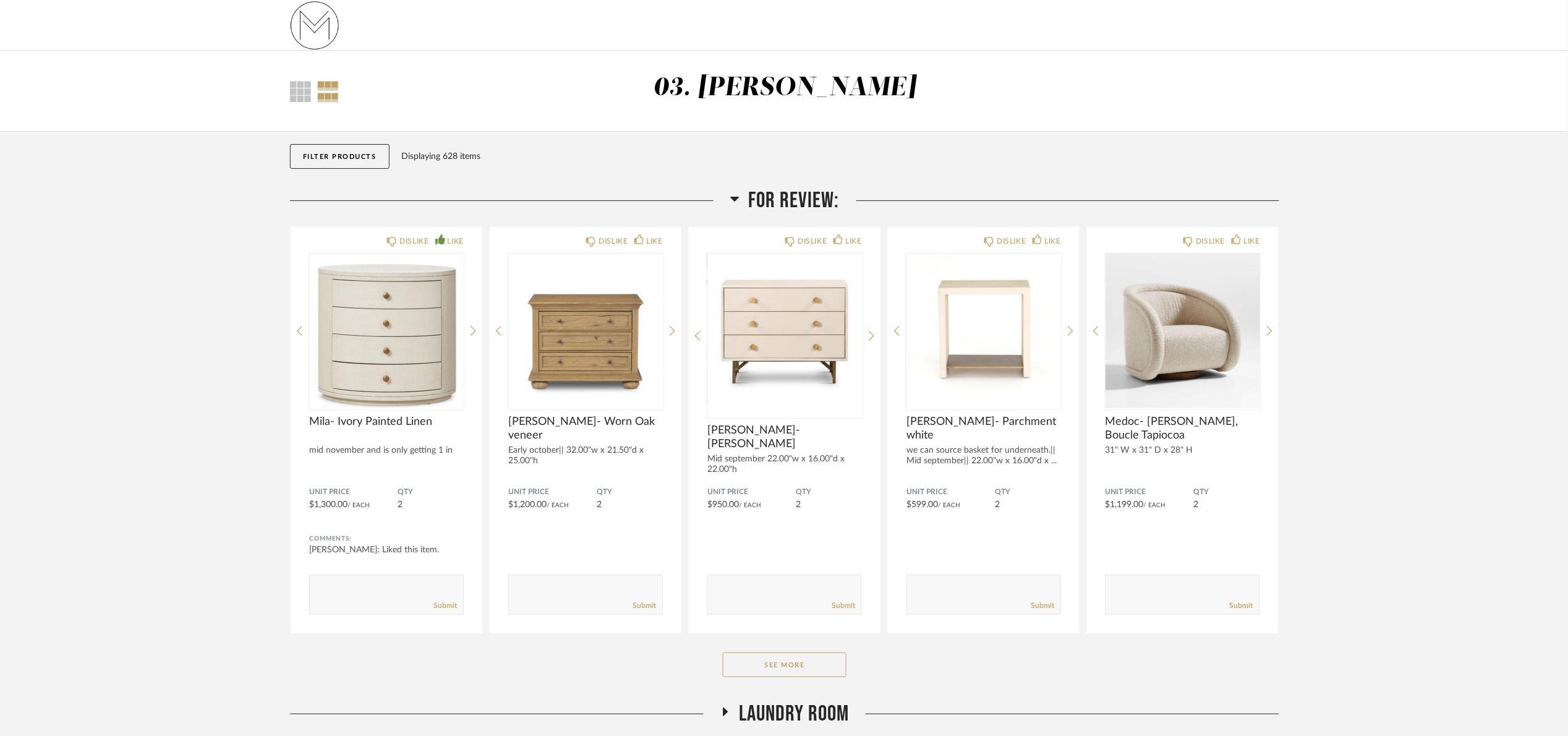
click at [785, 204] on span "For Review:" at bounding box center [794, 201] width 91 height 27
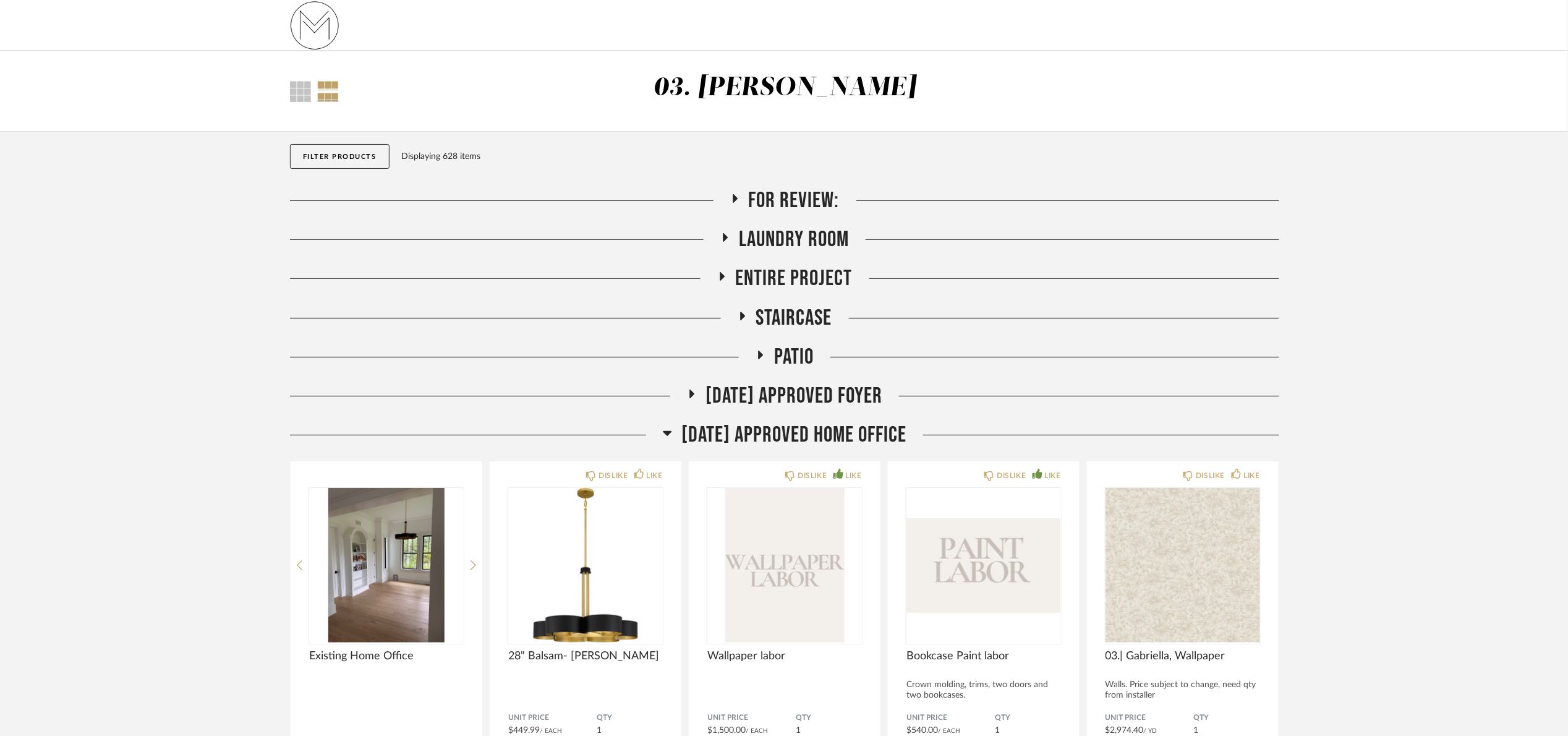
click at [808, 439] on span "[DATE] Approved Home Office" at bounding box center [793, 434] width 225 height 27
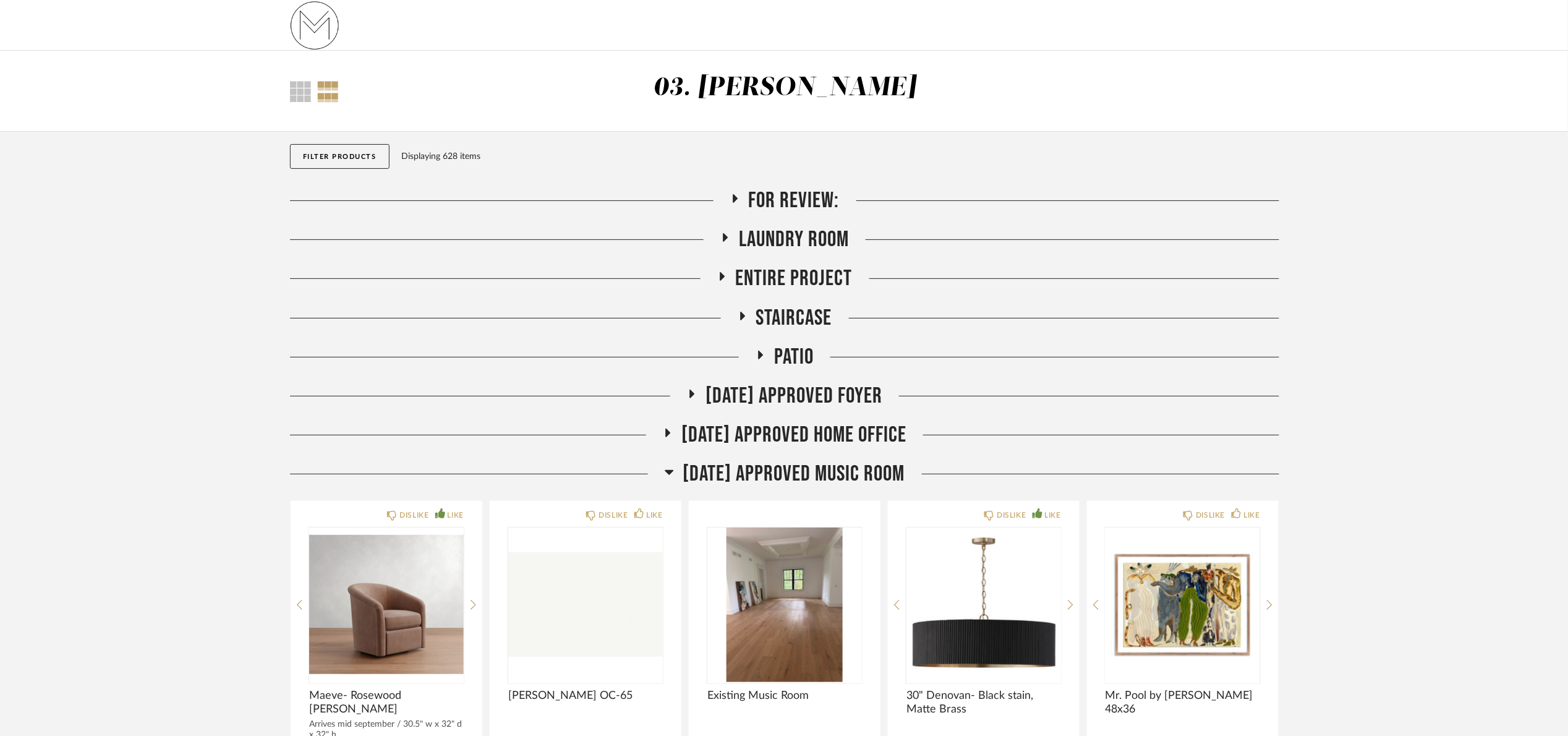
click at [820, 479] on span "[DATE] Approved Music Room" at bounding box center [793, 474] width 222 height 27
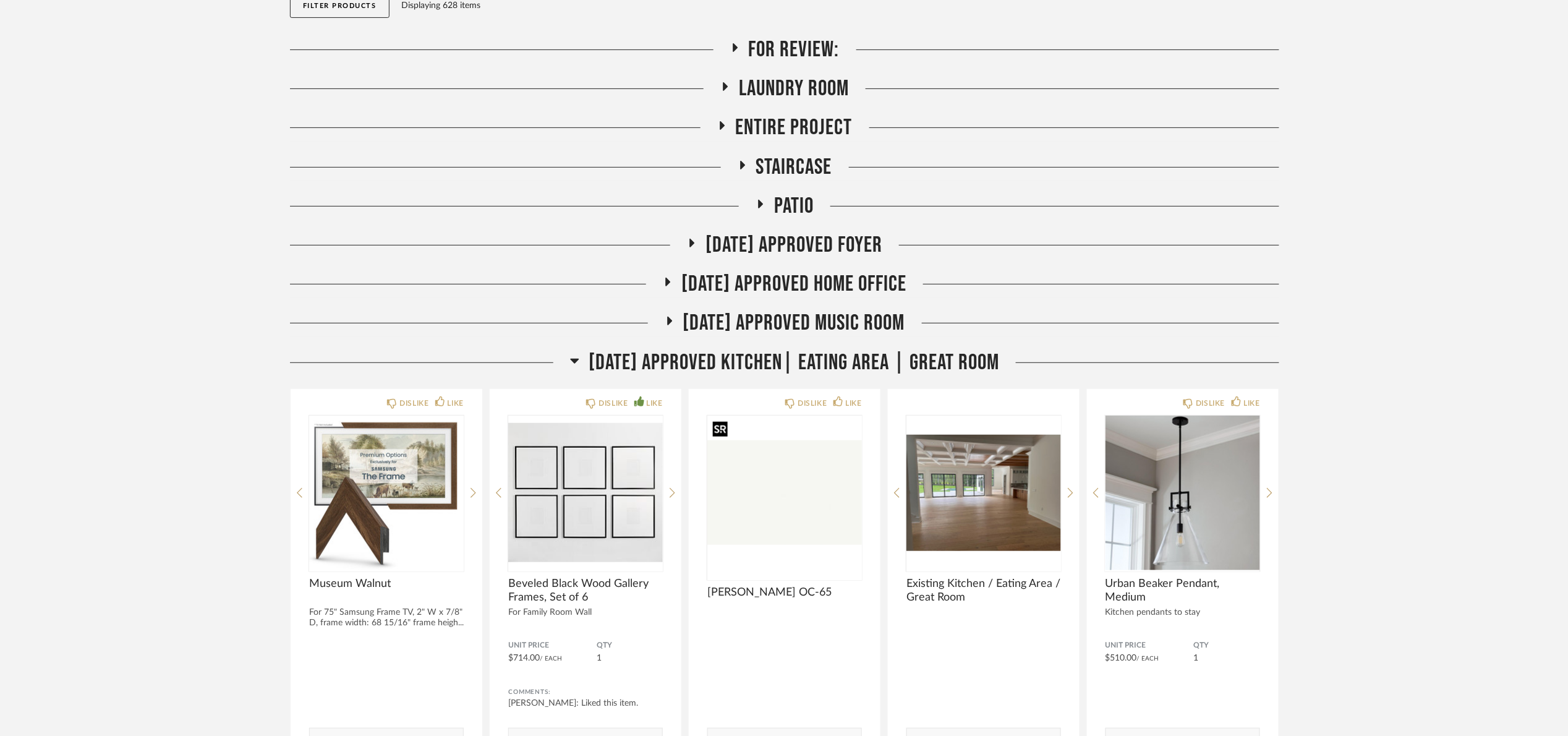
scroll to position [185, 0]
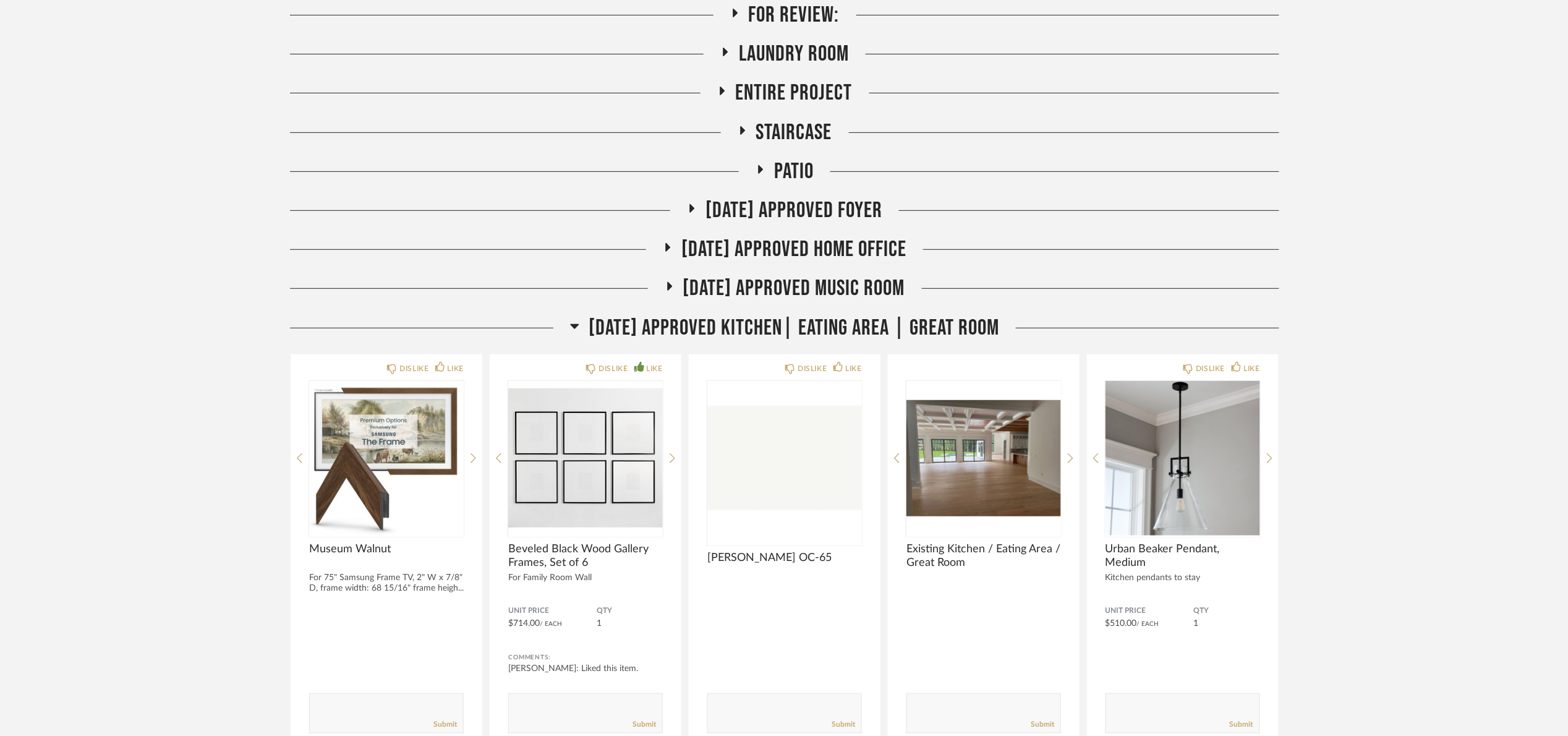
click at [740, 322] on span "[DATE] Approved Kitchen| Eating Area | Great Room" at bounding box center [793, 328] width 410 height 27
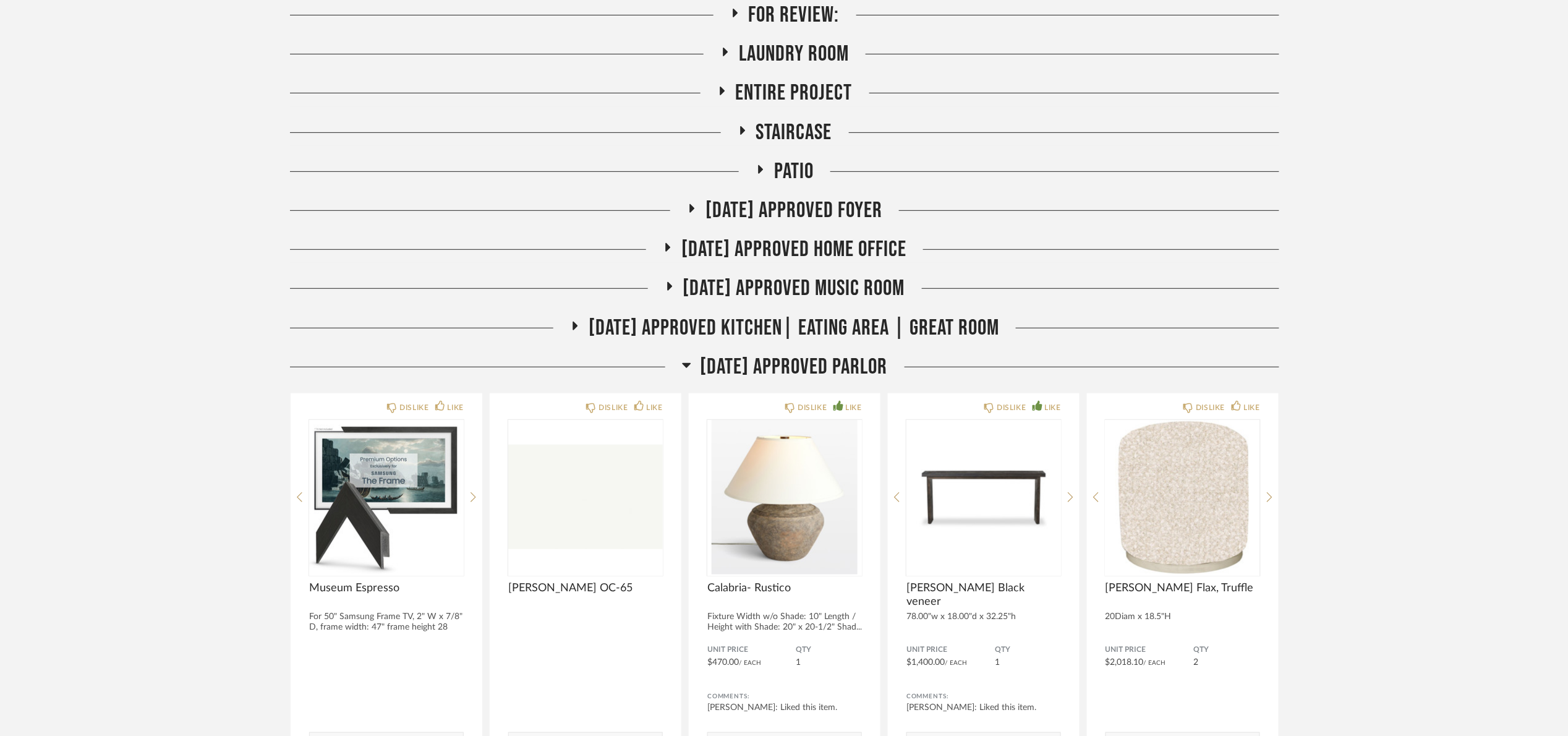
click at [772, 372] on span "[DATE] Approved Parlor" at bounding box center [794, 367] width 188 height 27
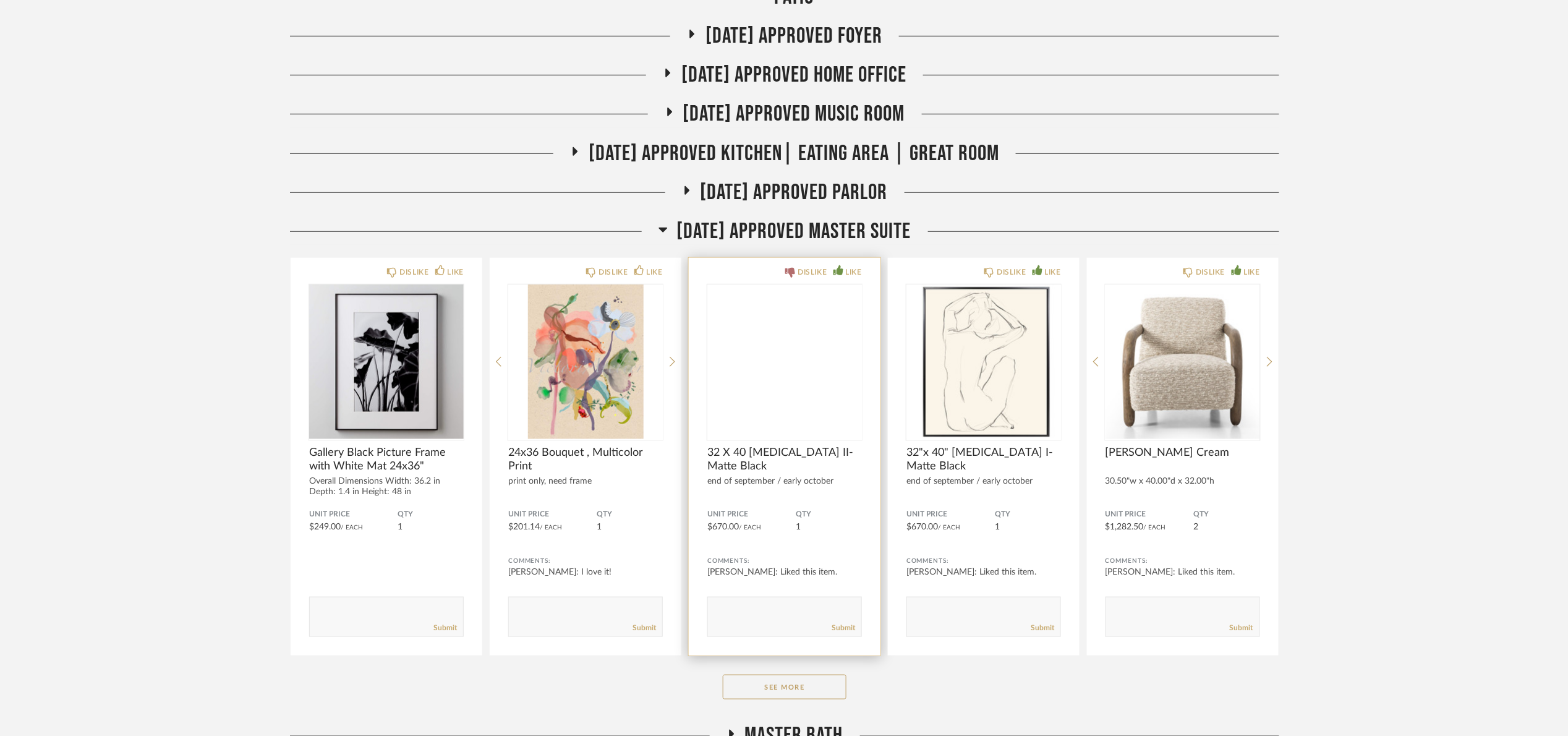
scroll to position [371, 0]
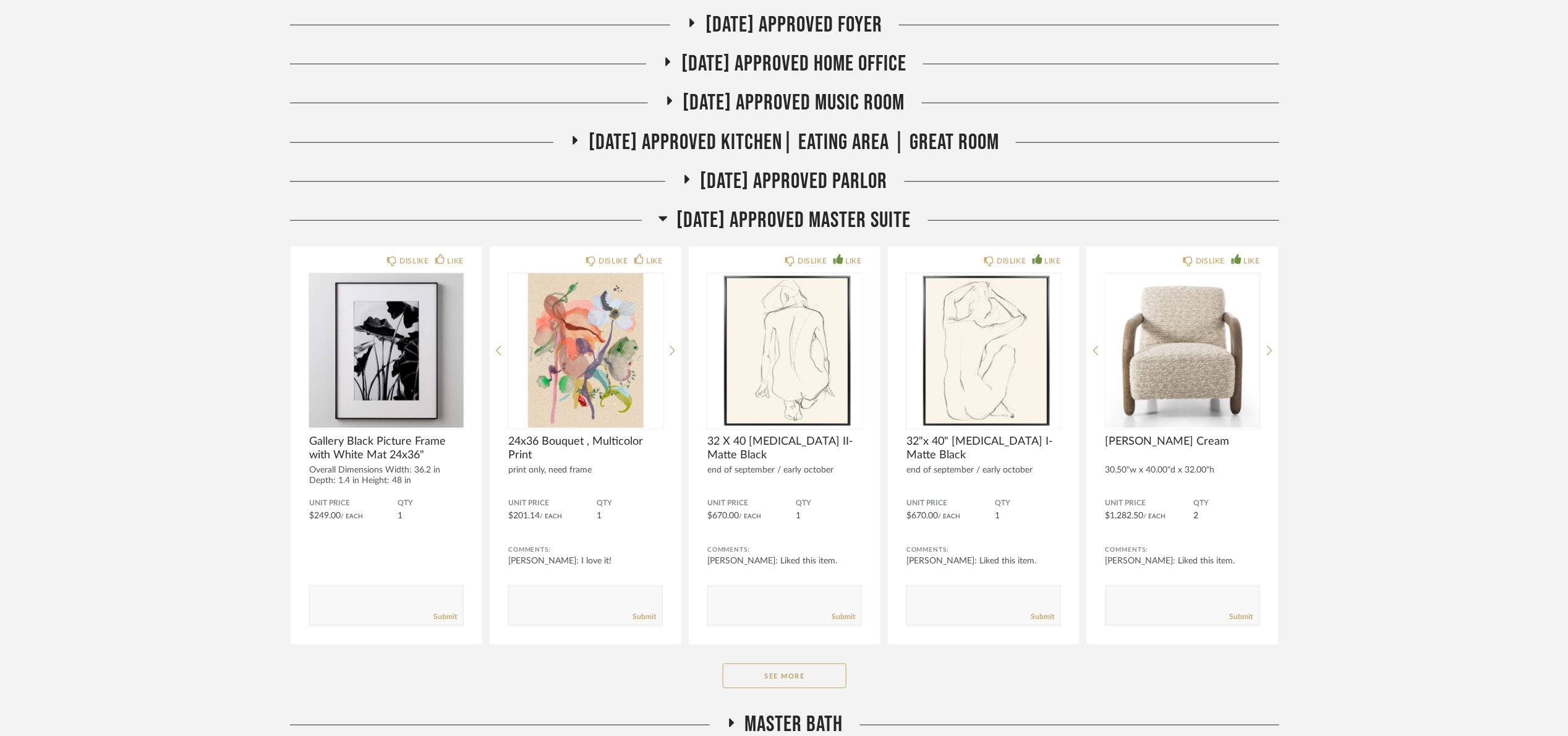
click at [765, 213] on span "[DATE] Approved Master Suite" at bounding box center [794, 220] width 235 height 27
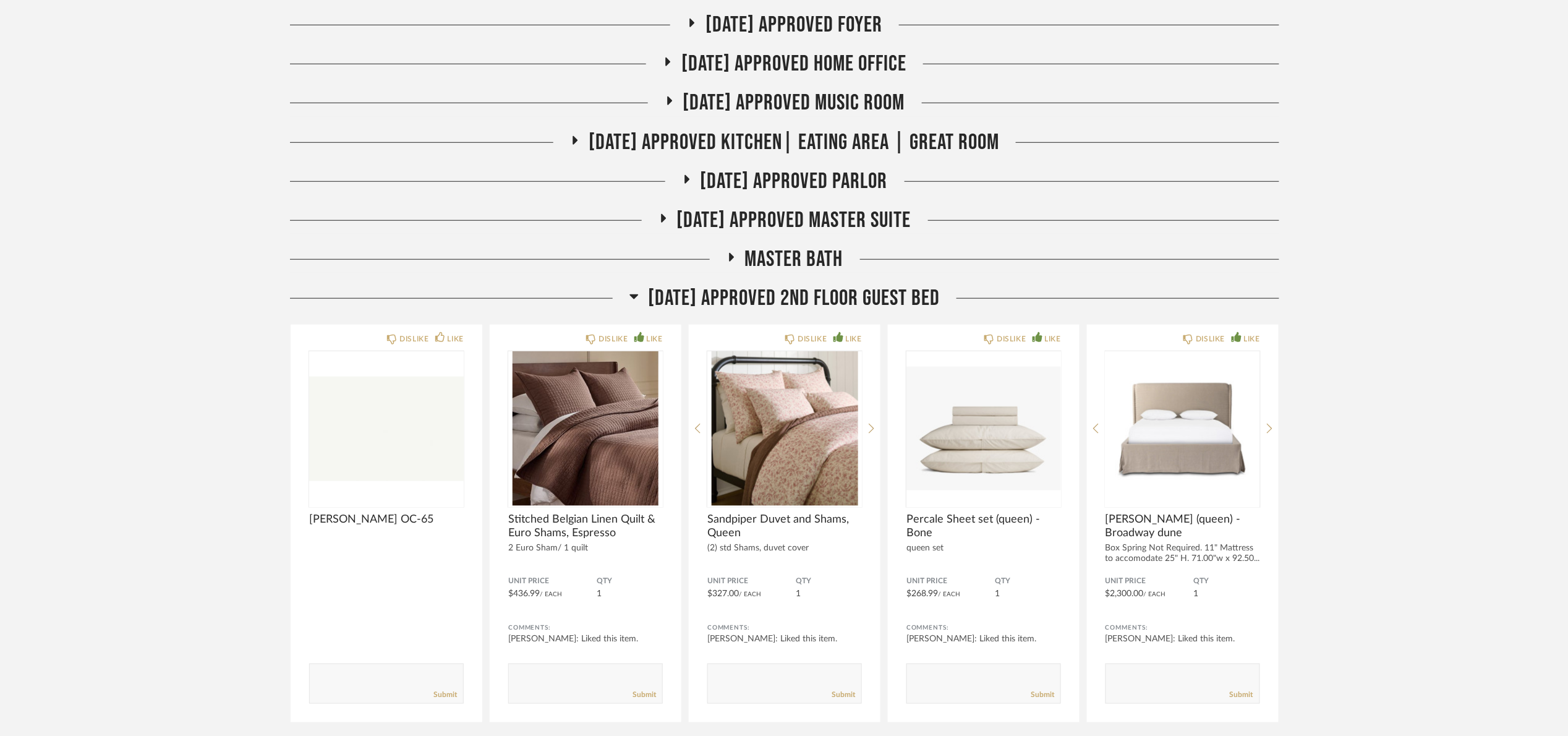
click at [796, 304] on span "[DATE] Approved 2nd floor Guest Bed" at bounding box center [794, 298] width 292 height 27
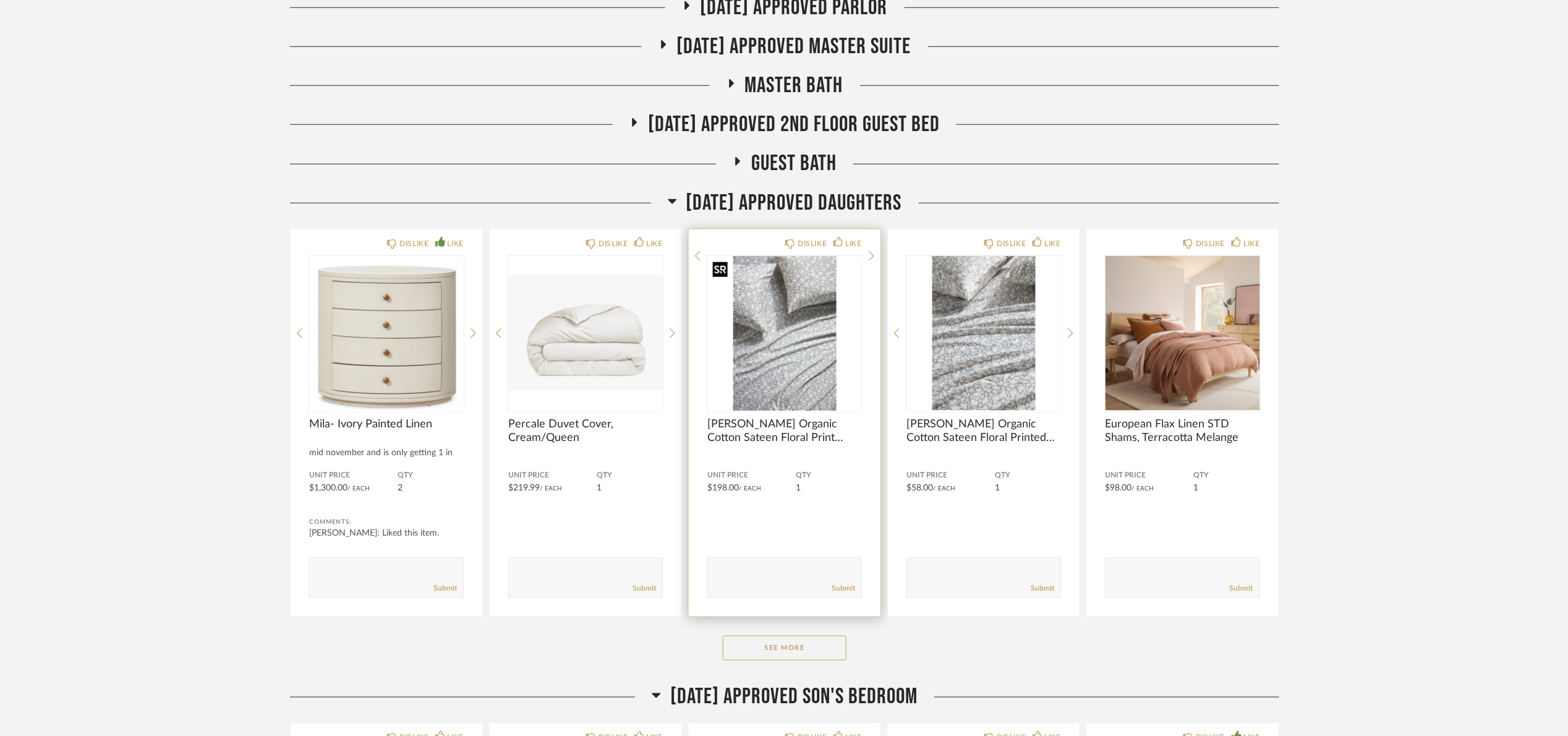
scroll to position [556, 0]
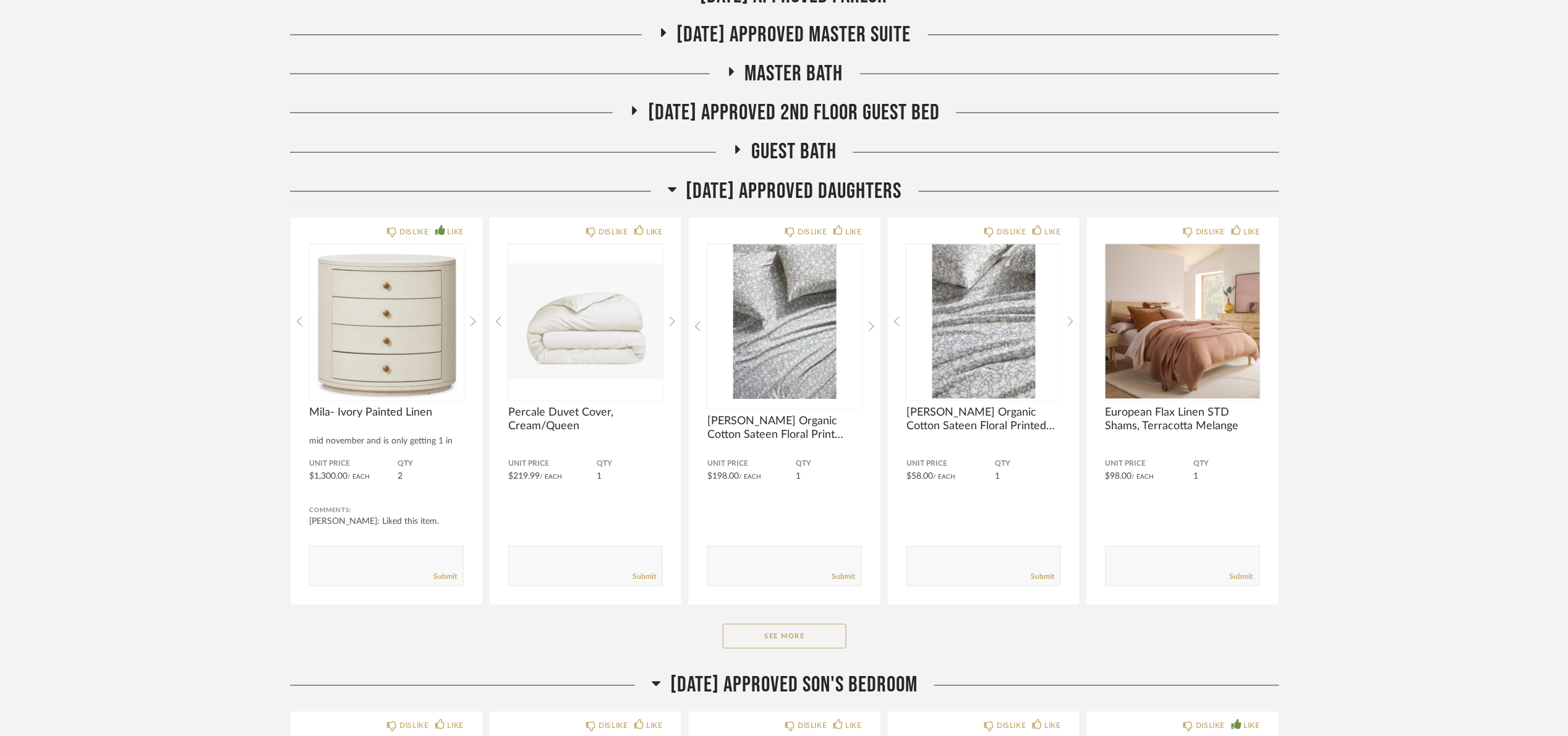
click at [708, 198] on span "[DATE] Approved Daughters" at bounding box center [794, 191] width 215 height 27
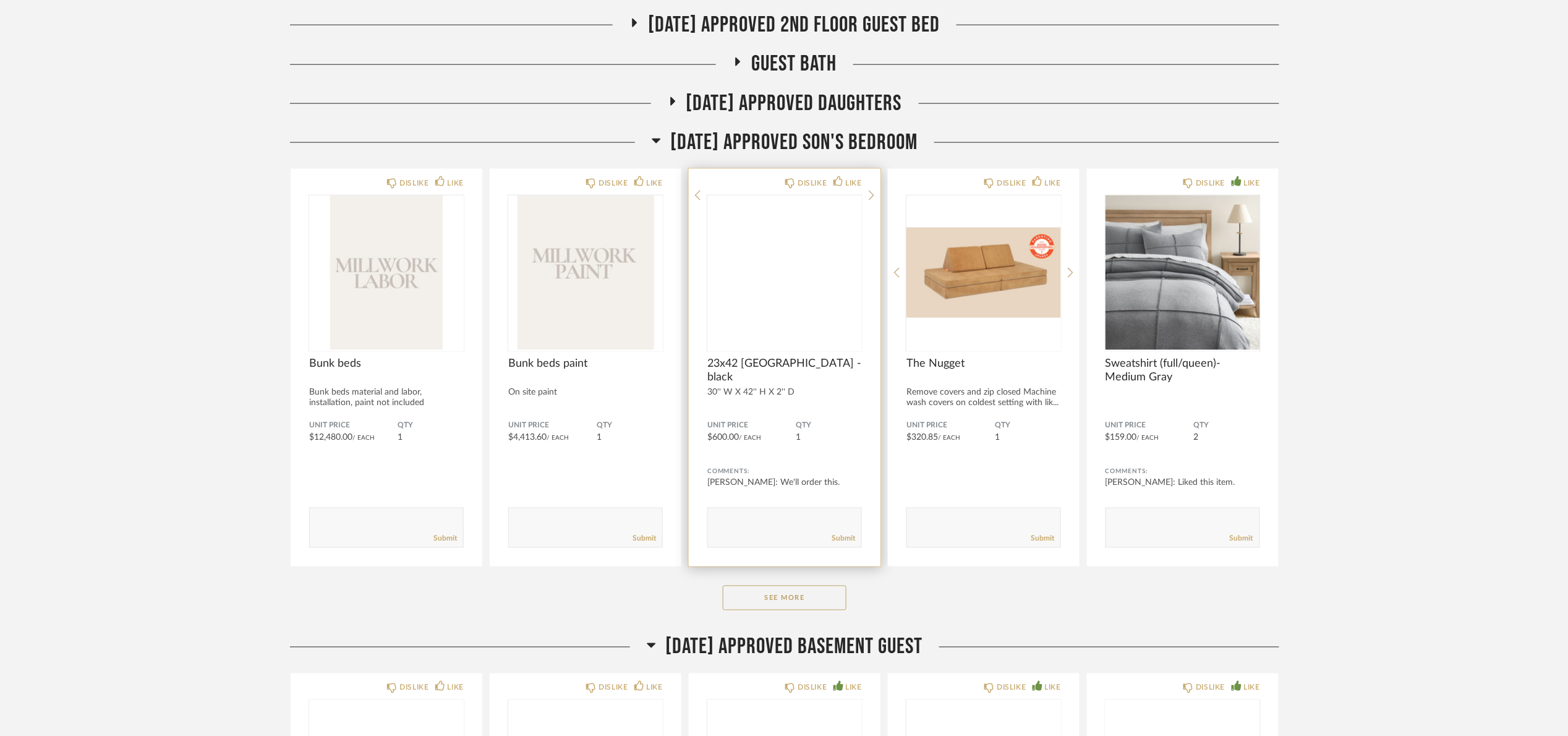
scroll to position [649, 0]
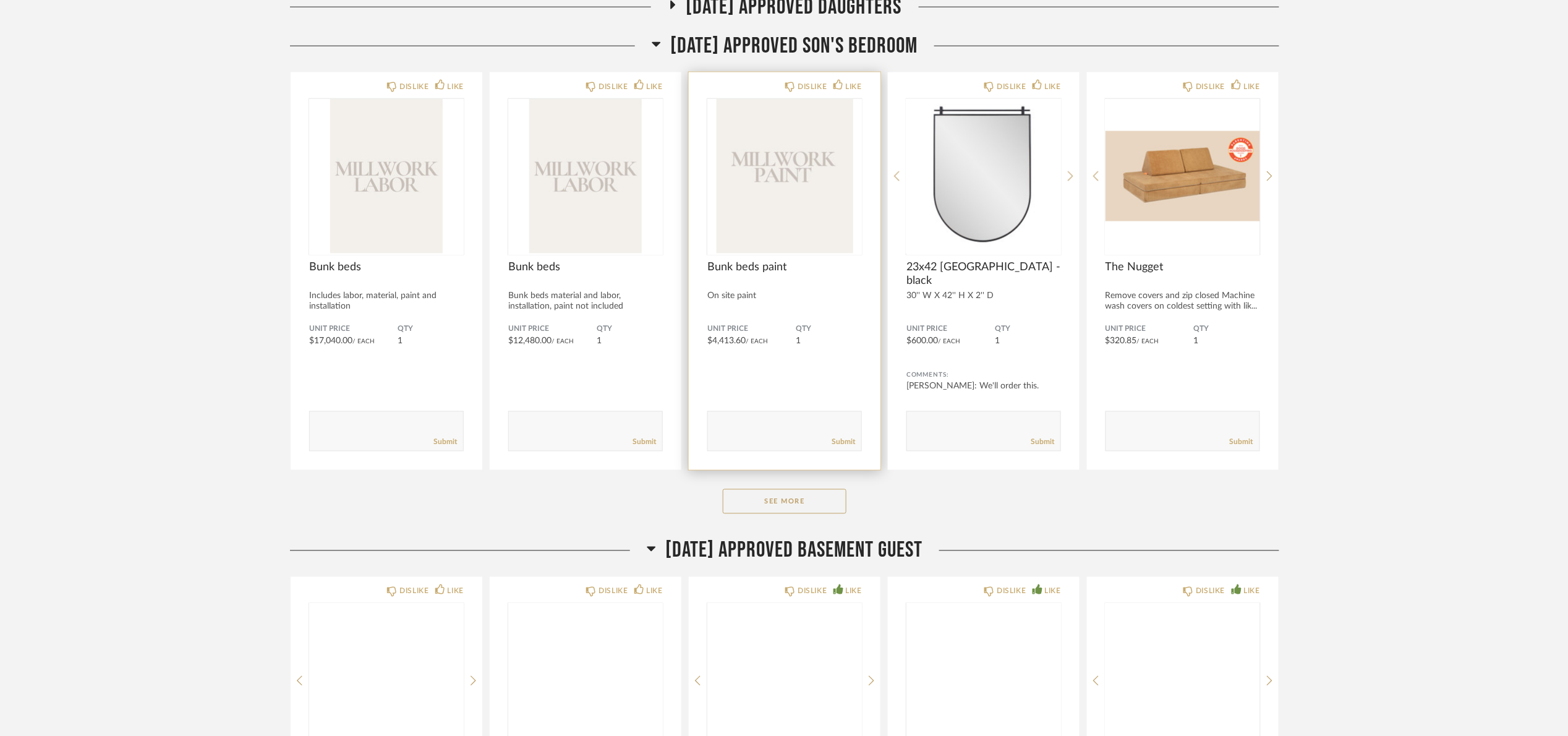
scroll to position [742, 0]
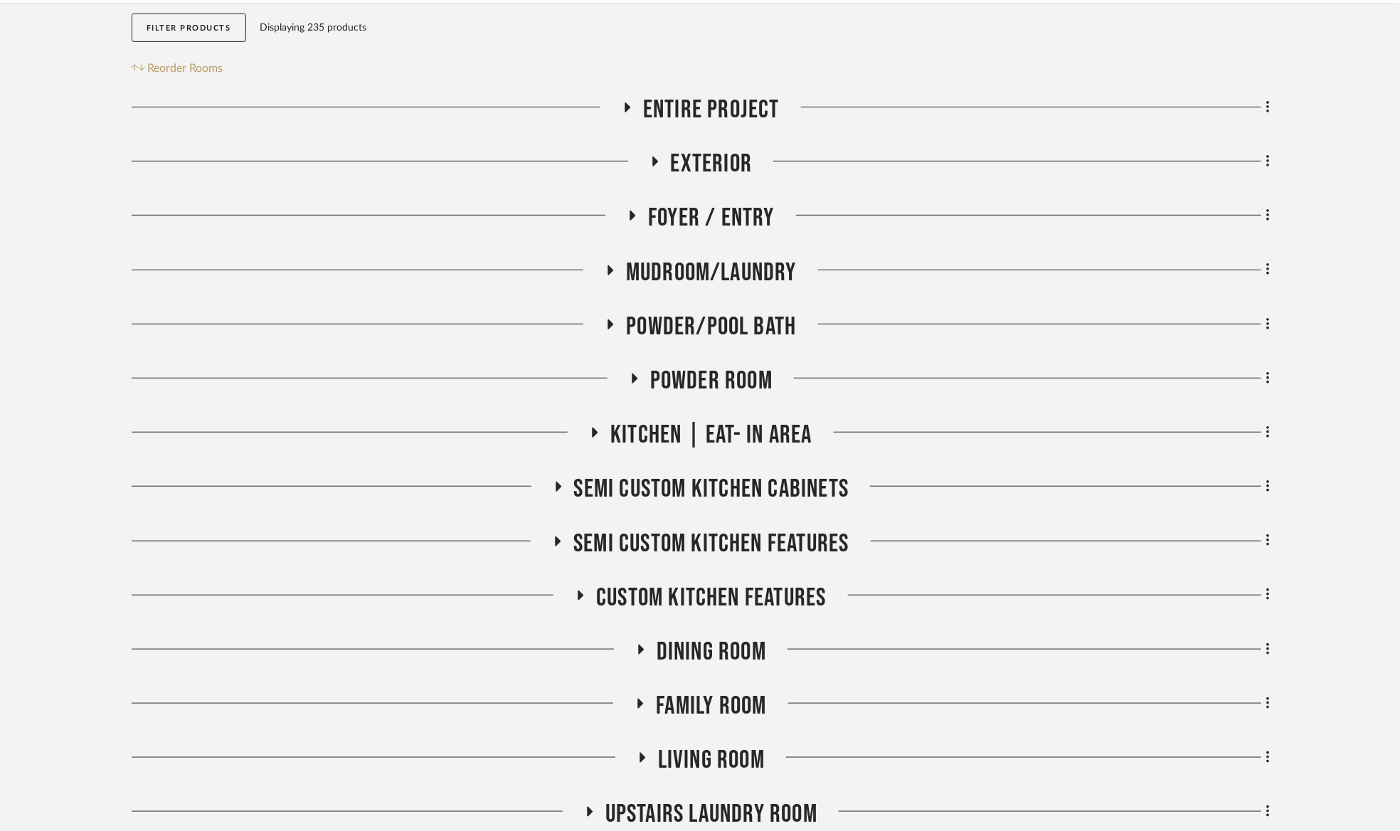
scroll to position [213, 0]
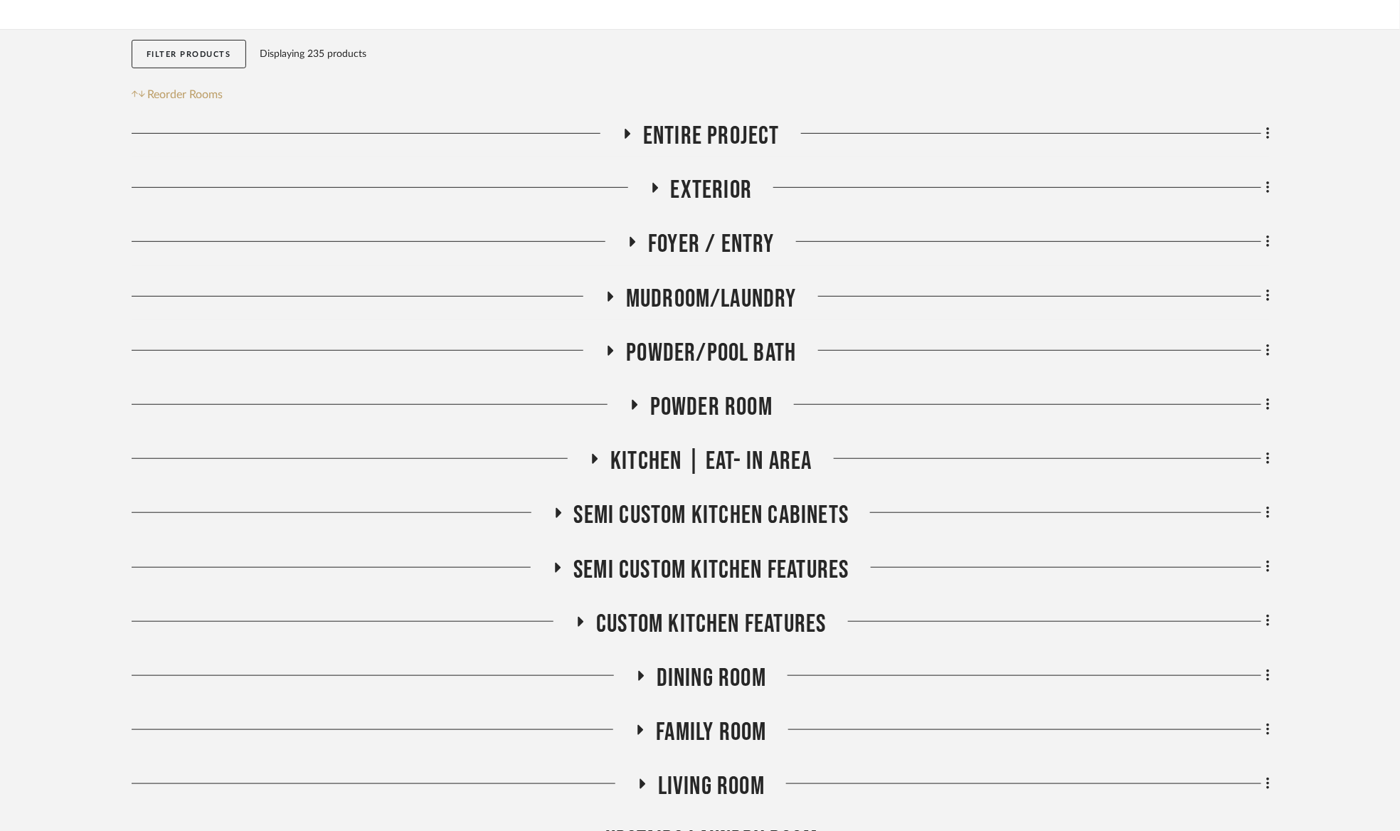
click at [702, 128] on span "Entire Project" at bounding box center [711, 136] width 137 height 31
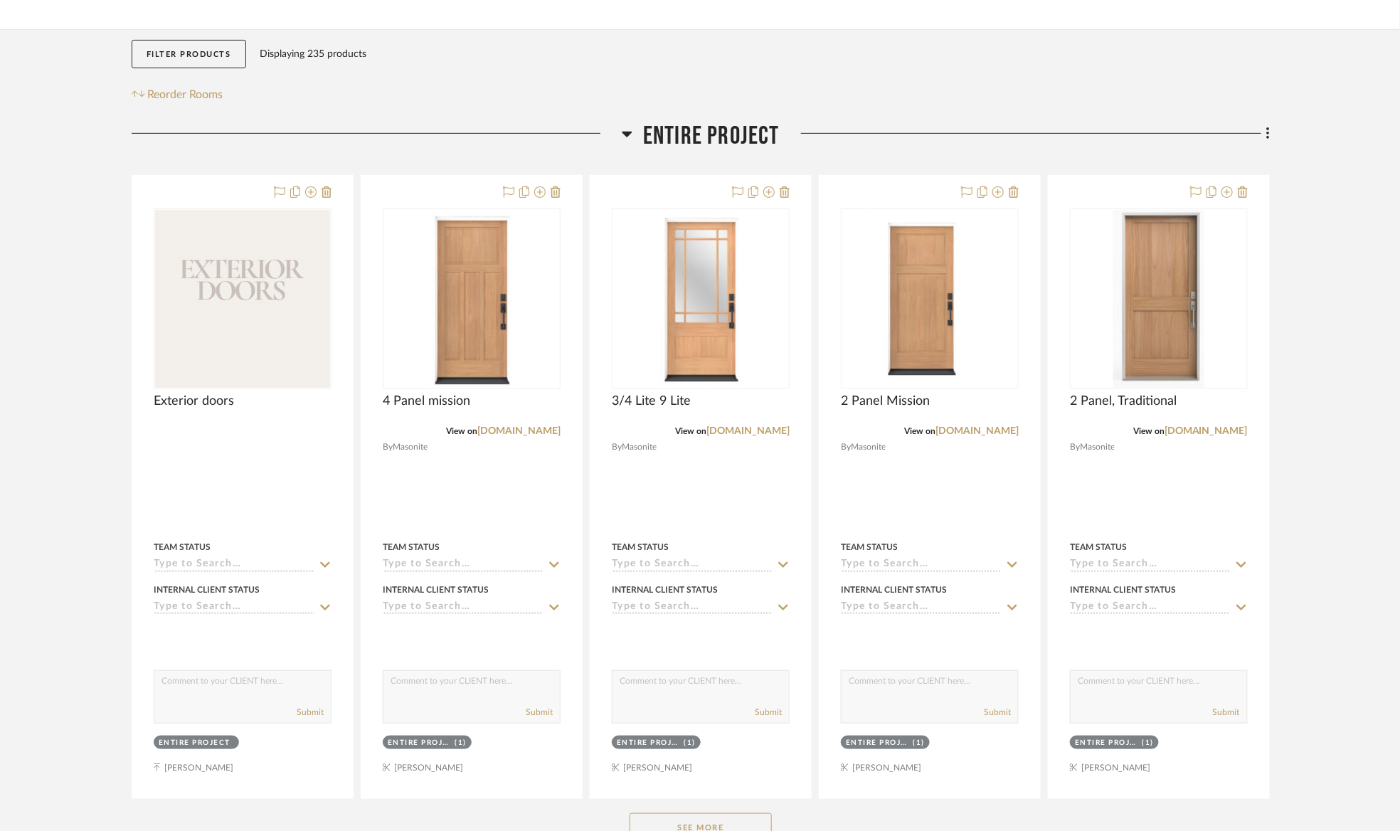
click at [700, 128] on span "Entire Project" at bounding box center [711, 136] width 137 height 31
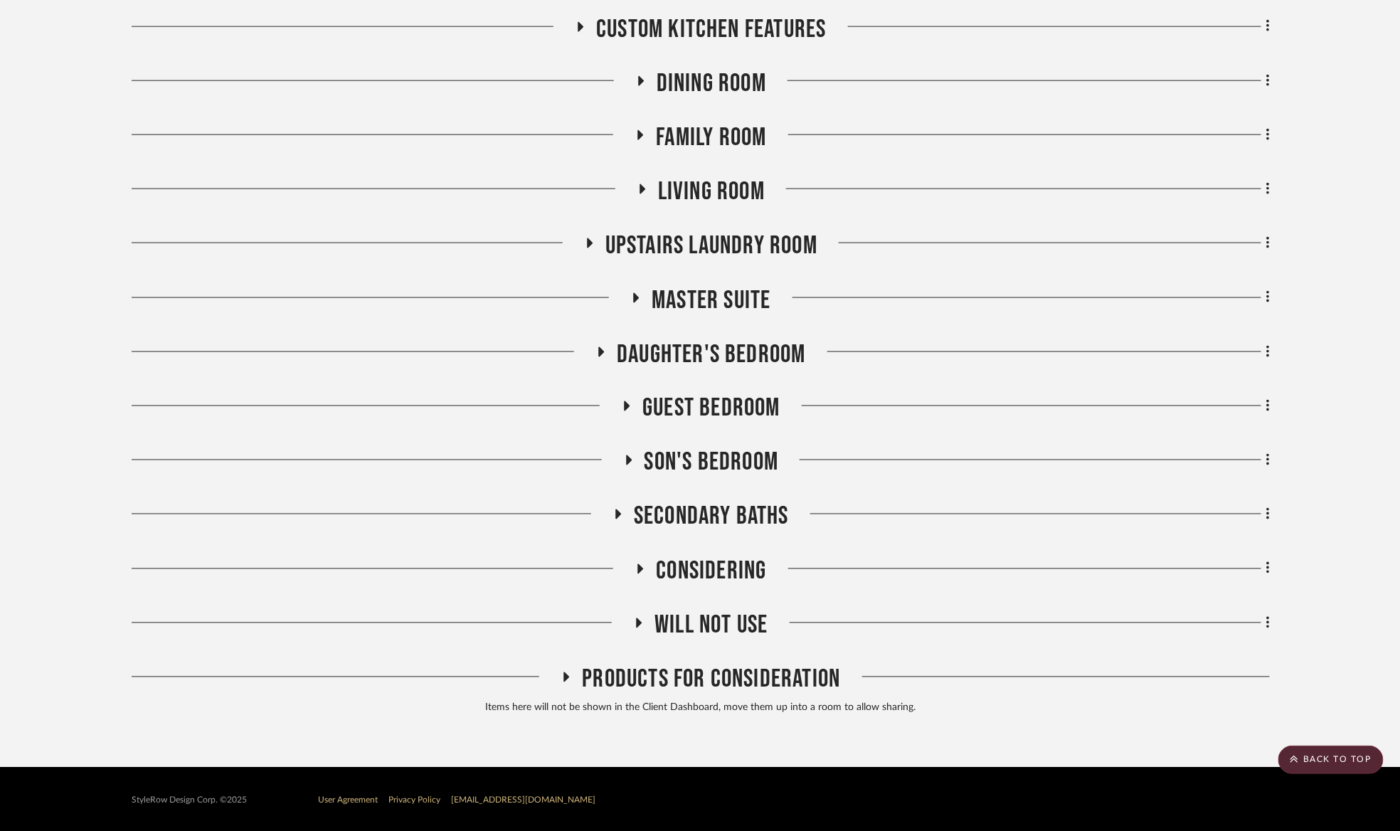
scroll to position [811, 0]
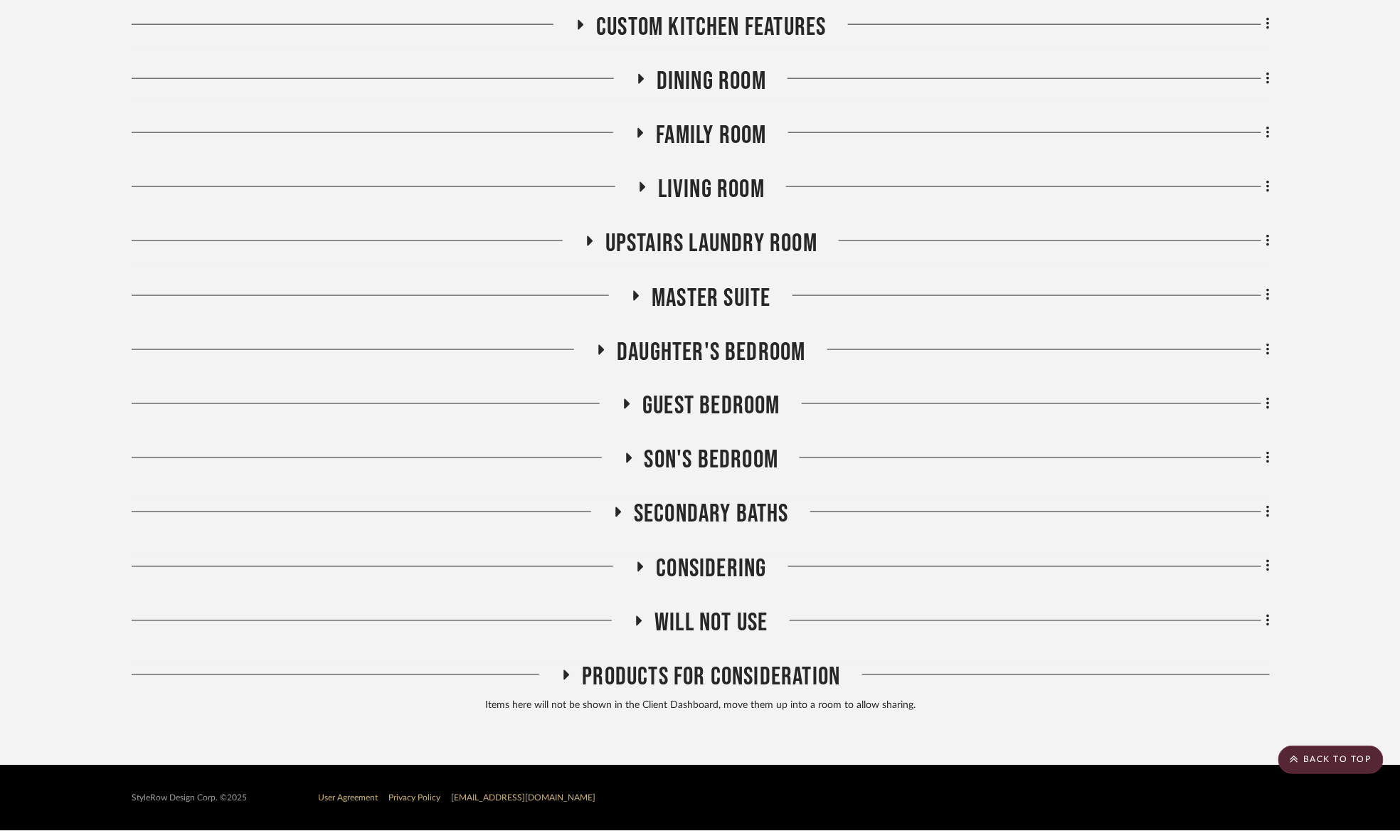
click at [681, 344] on span "Daughter's bedroom" at bounding box center [711, 352] width 189 height 31
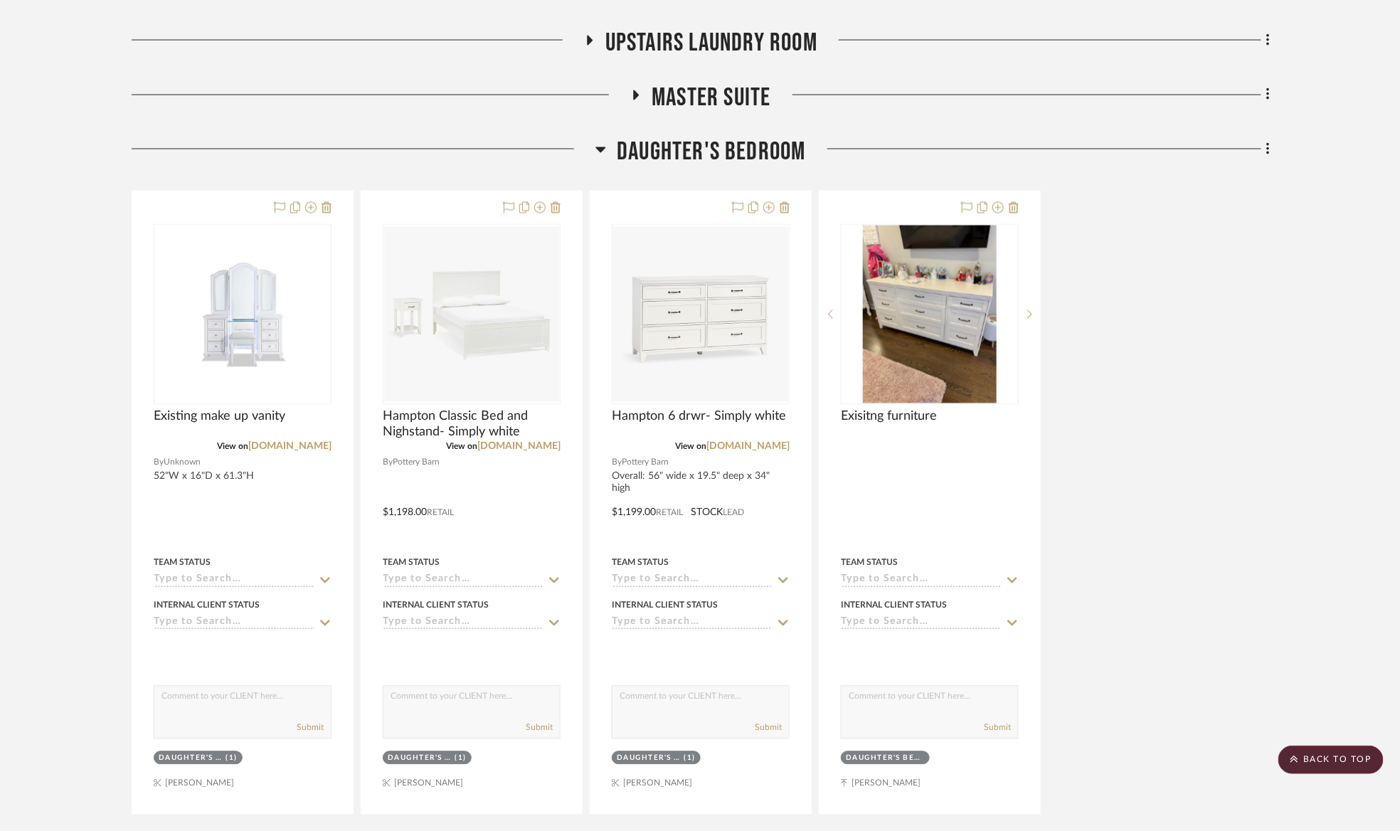
scroll to position [1025, 0]
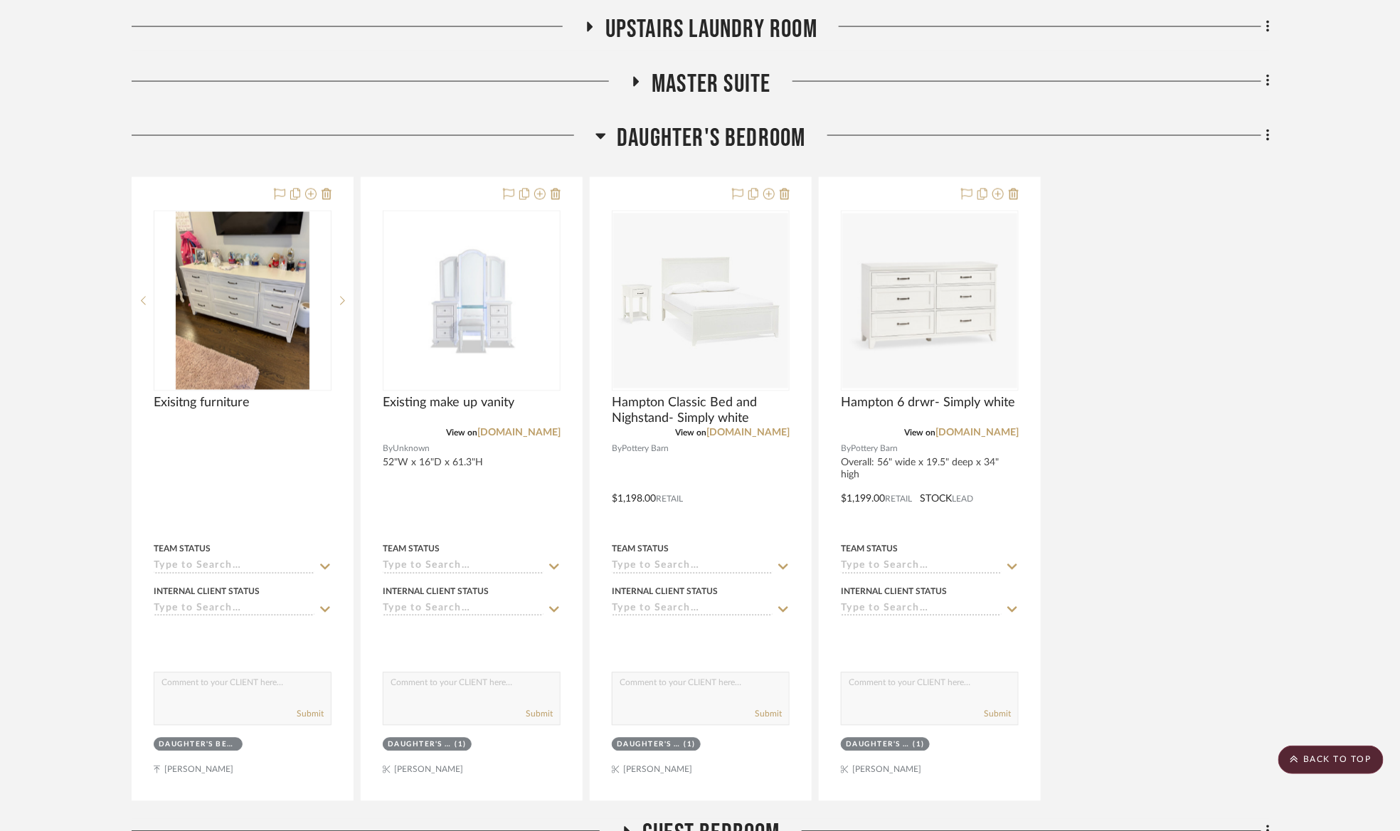
click at [761, 133] on span "Daughter's bedroom" at bounding box center [711, 138] width 189 height 31
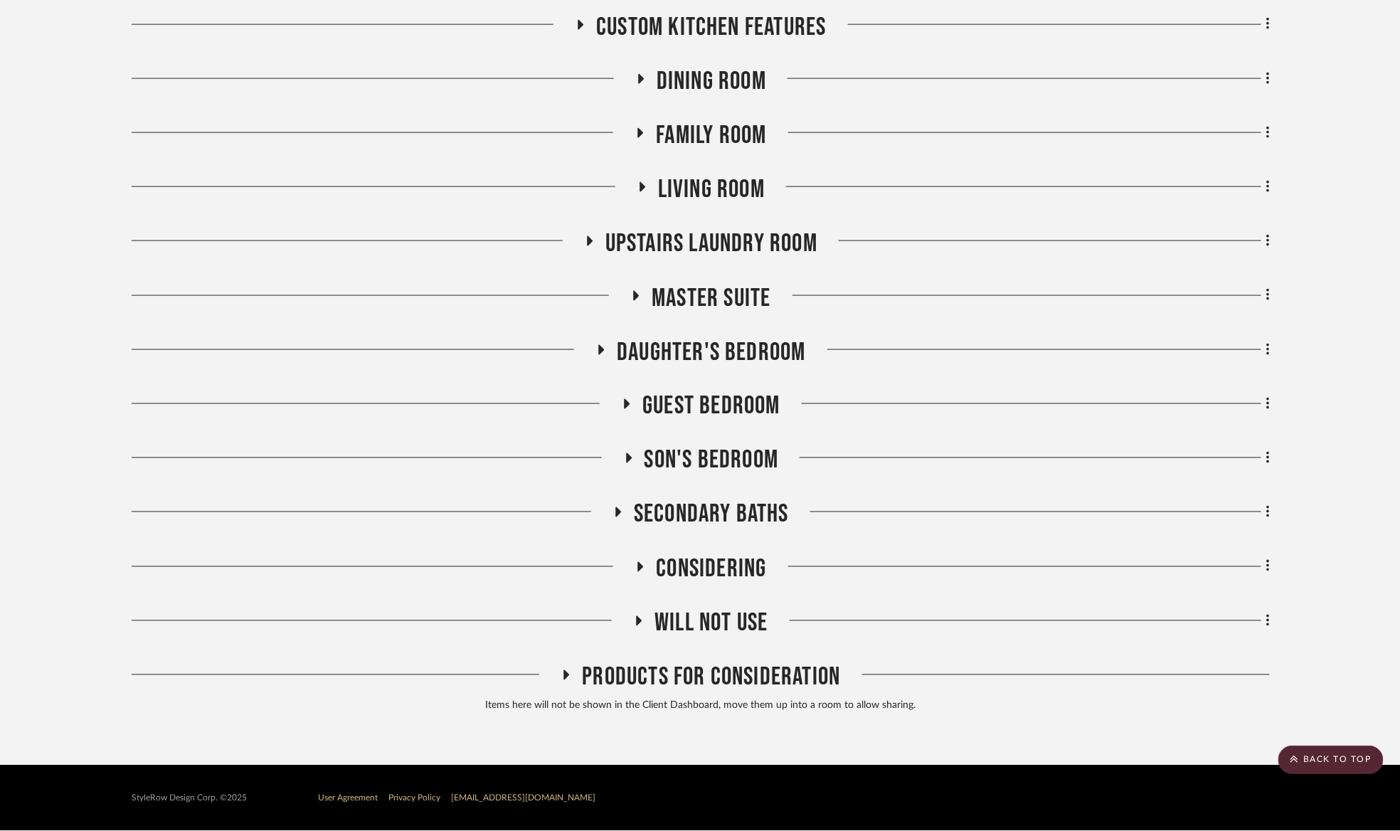
scroll to position [811, 0]
drag, startPoint x: 1374, startPoint y: 65, endPoint x: 1373, endPoint y: 18, distance: 47.0
click at [1372, 64] on project-details-page "SHOW ME Project: 01. [PERSON_NAME] Project Settings + Add Room/Section + Quick …" at bounding box center [700, 29] width 1400 height 1474
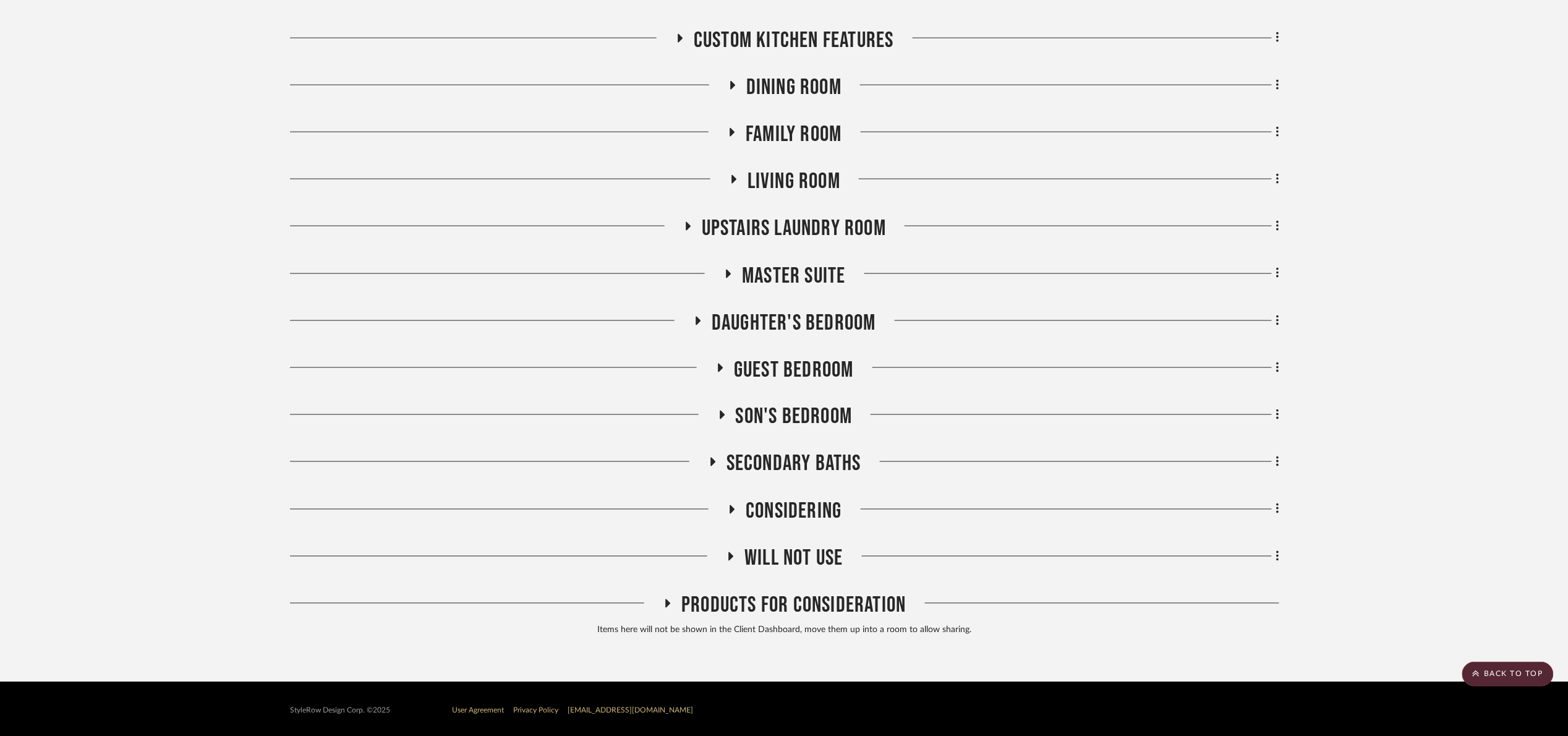
scroll to position [691, 0]
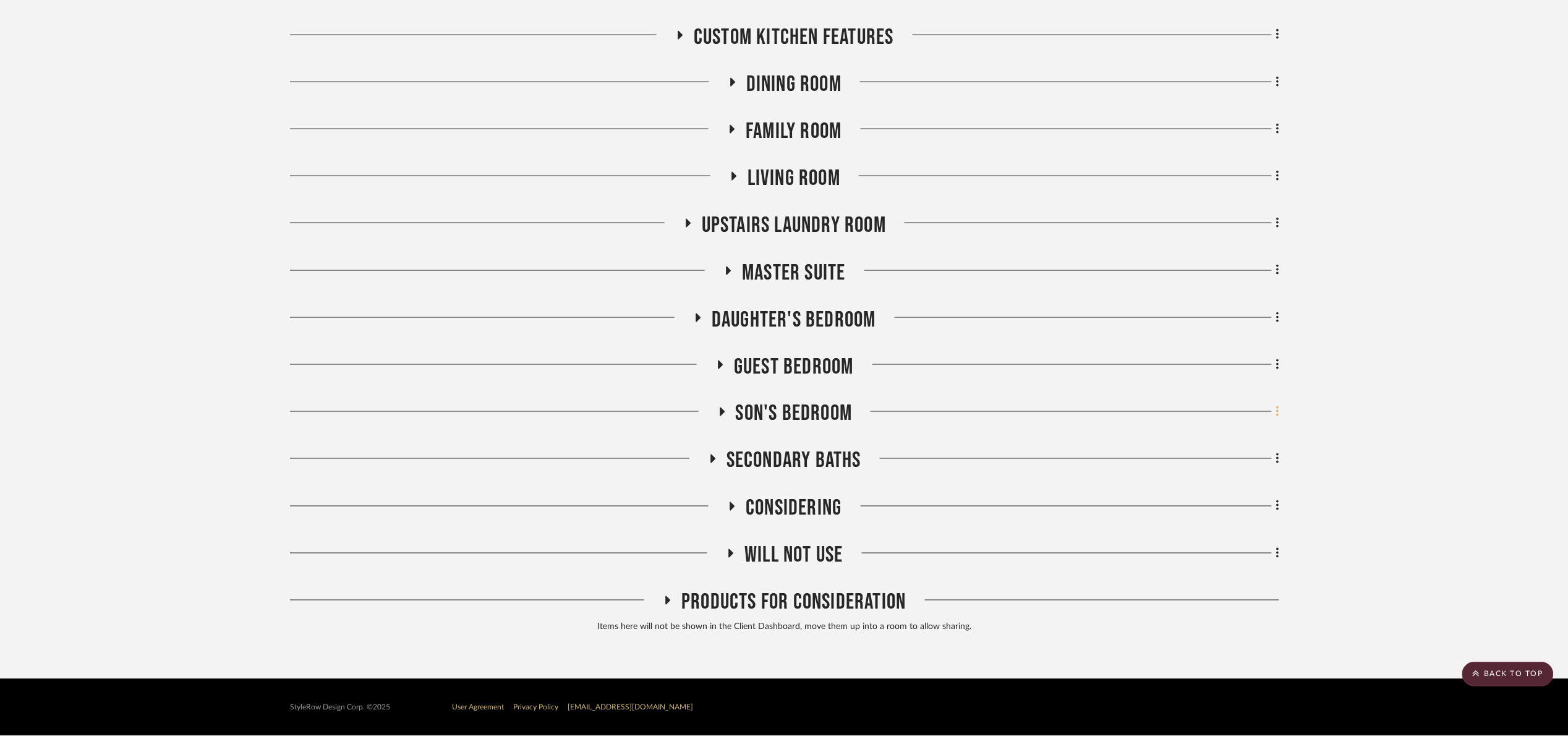
click at [1224, 408] on icon at bounding box center [1278, 412] width 3 height 14
click at [1224, 587] on button "Move Room Up" at bounding box center [1221, 593] width 116 height 31
click at [785, 361] on div at bounding box center [784, 368] width 1568 height 736
click at [762, 359] on span "Son's bedroom" at bounding box center [794, 367] width 116 height 27
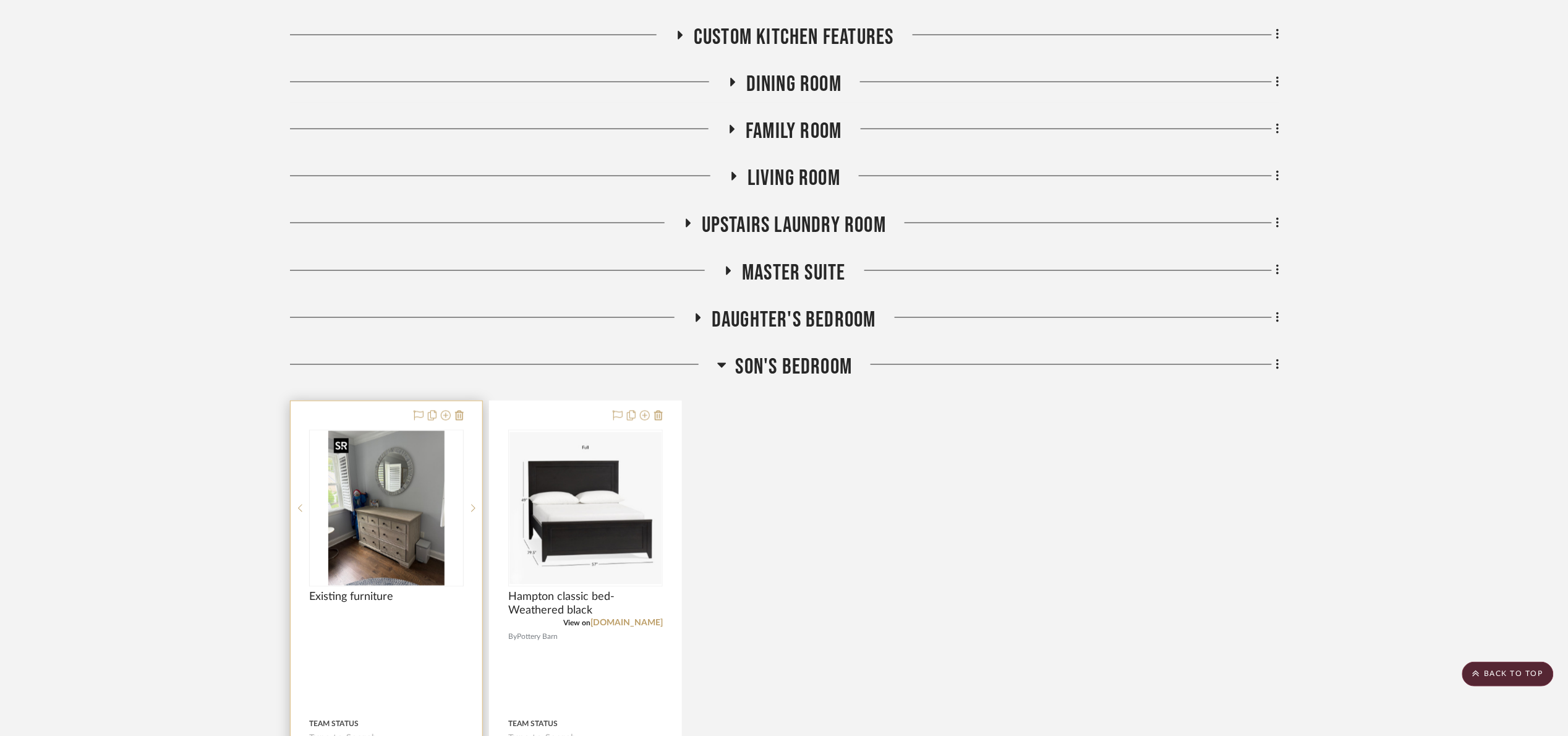
click at [361, 529] on img "0" at bounding box center [387, 508] width 116 height 155
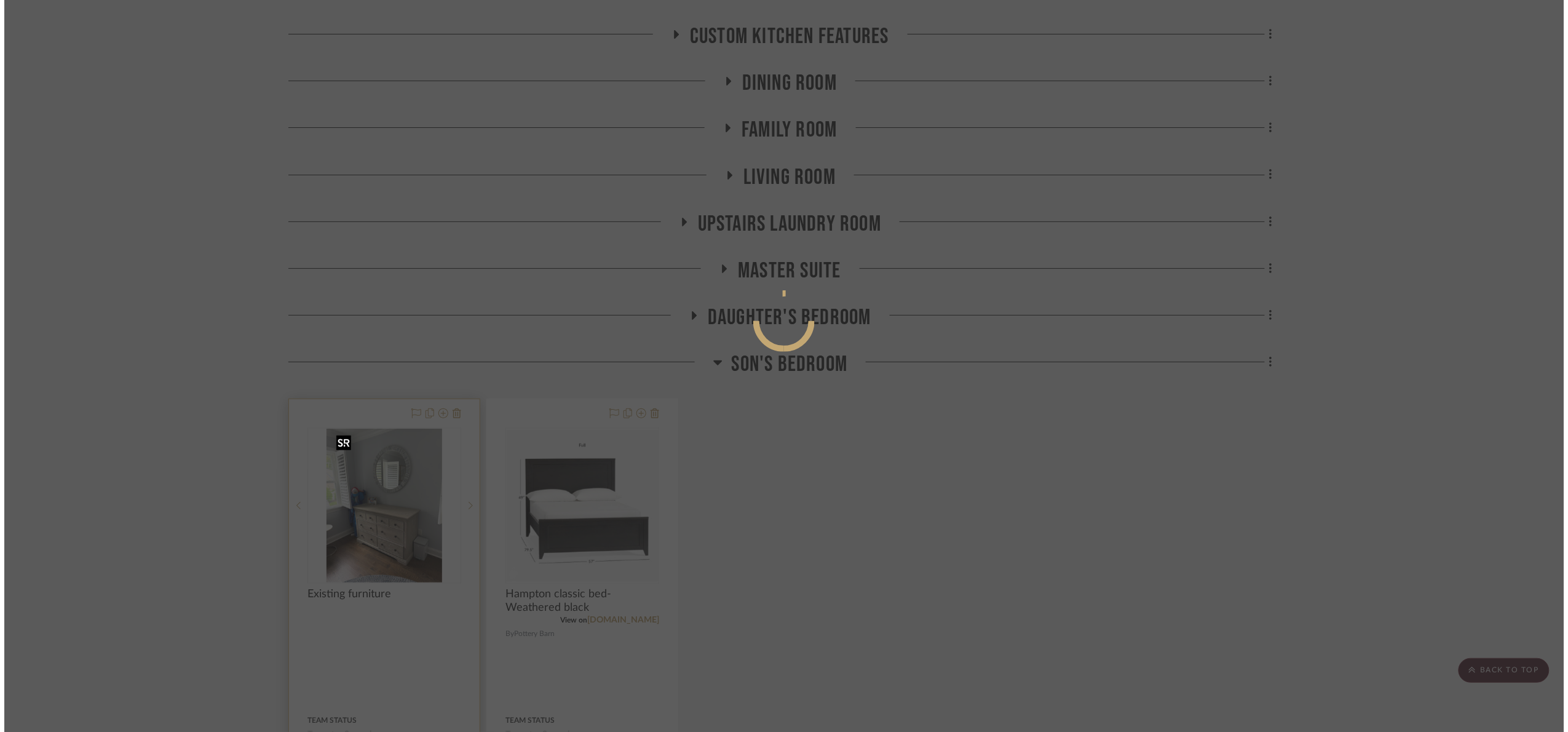
scroll to position [0, 0]
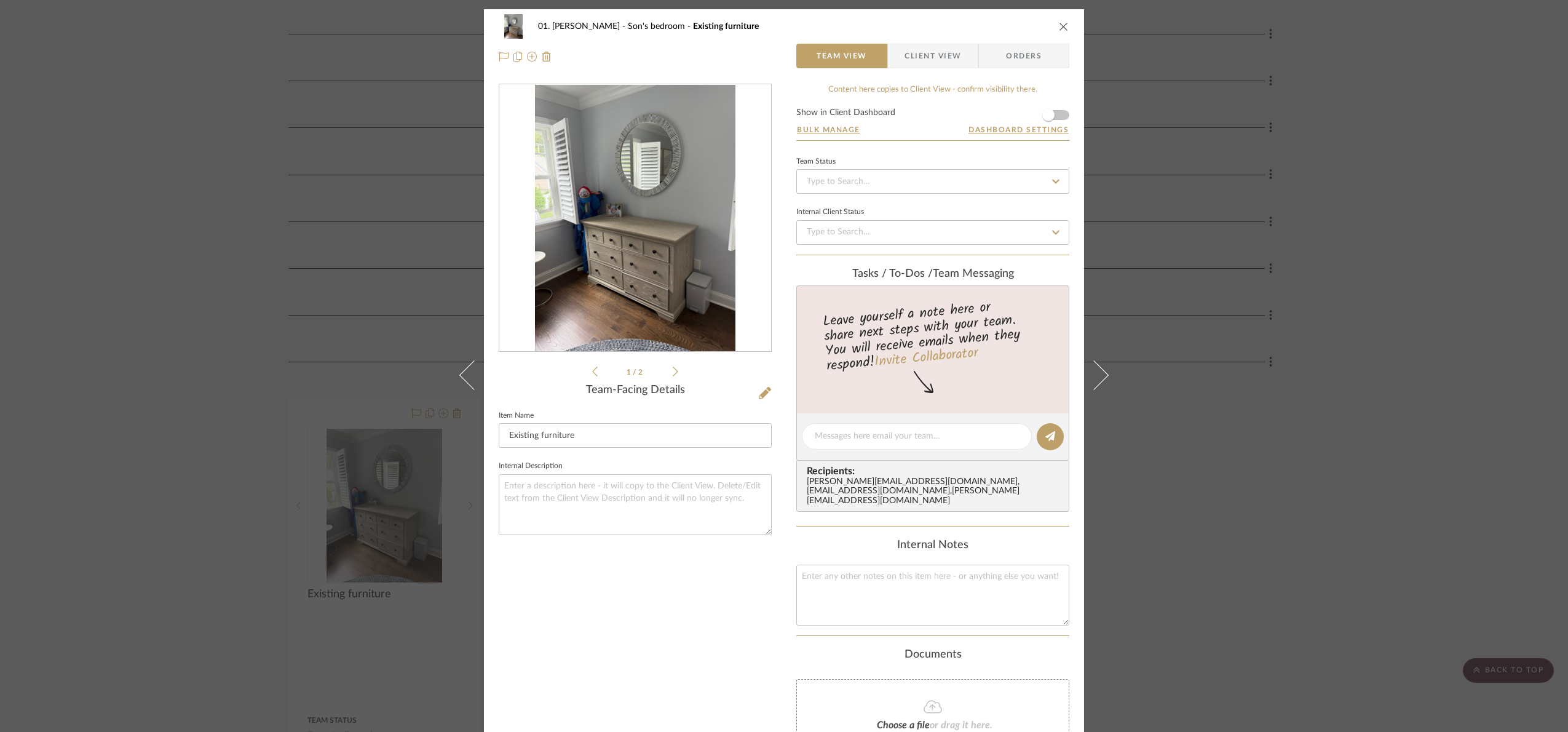
click at [649, 242] on img "0" at bounding box center [635, 218] width 200 height 267
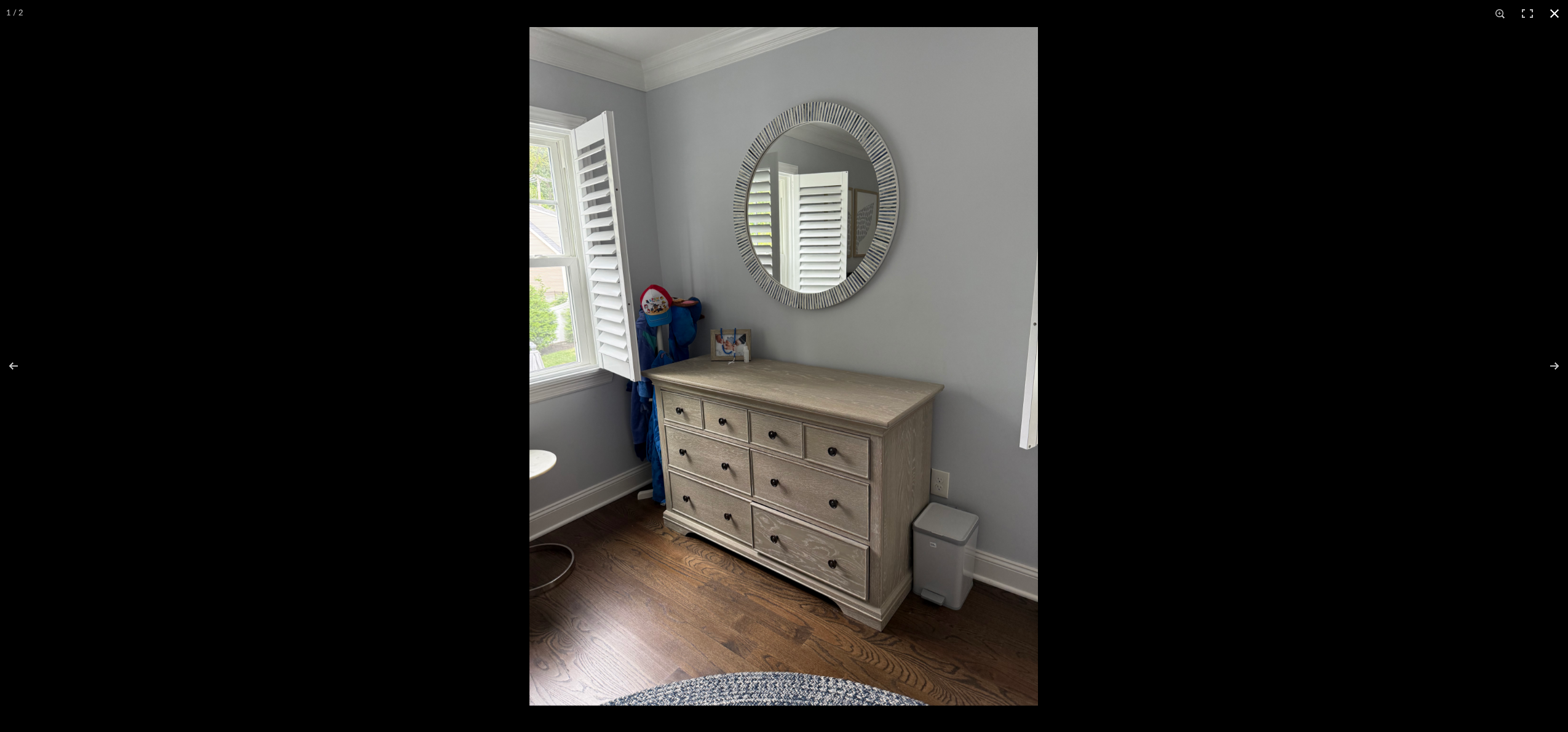
click at [1217, 238] on div at bounding box center [1313, 392] width 1568 height 732
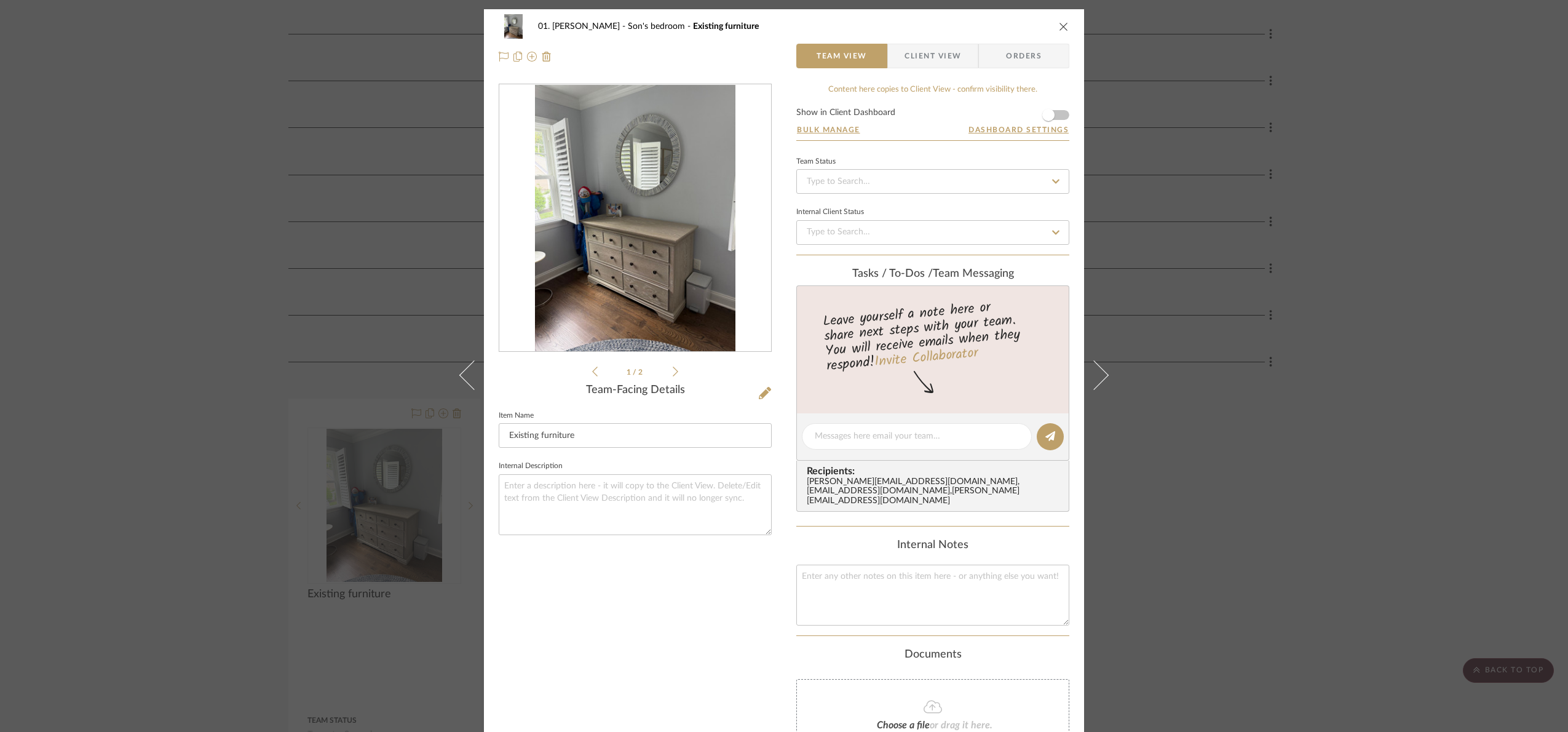
click at [1217, 251] on div "01. [PERSON_NAME] Son's bedroom Existing furniture Team View Client View Orders…" at bounding box center [784, 366] width 1568 height 732
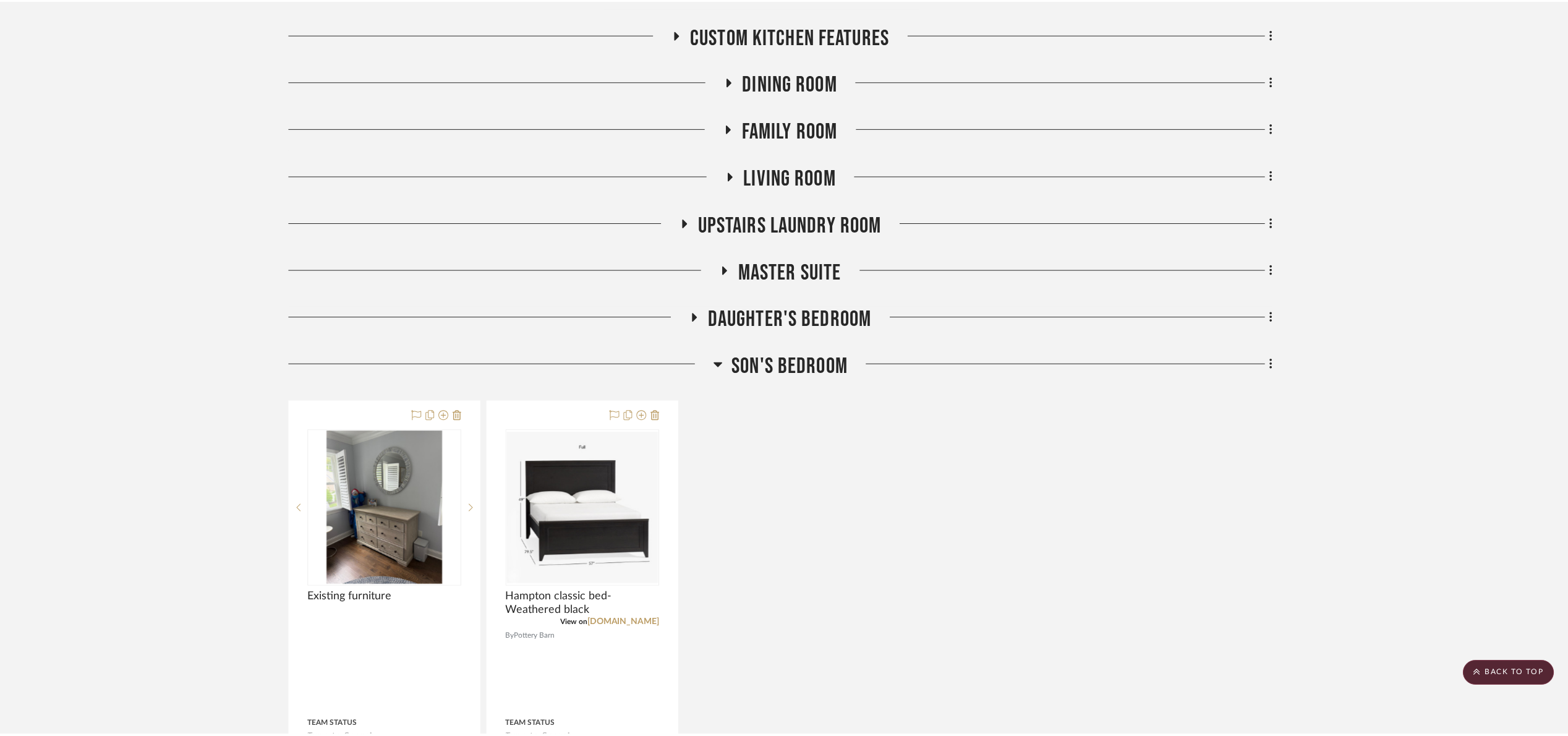
scroll to position [691, 0]
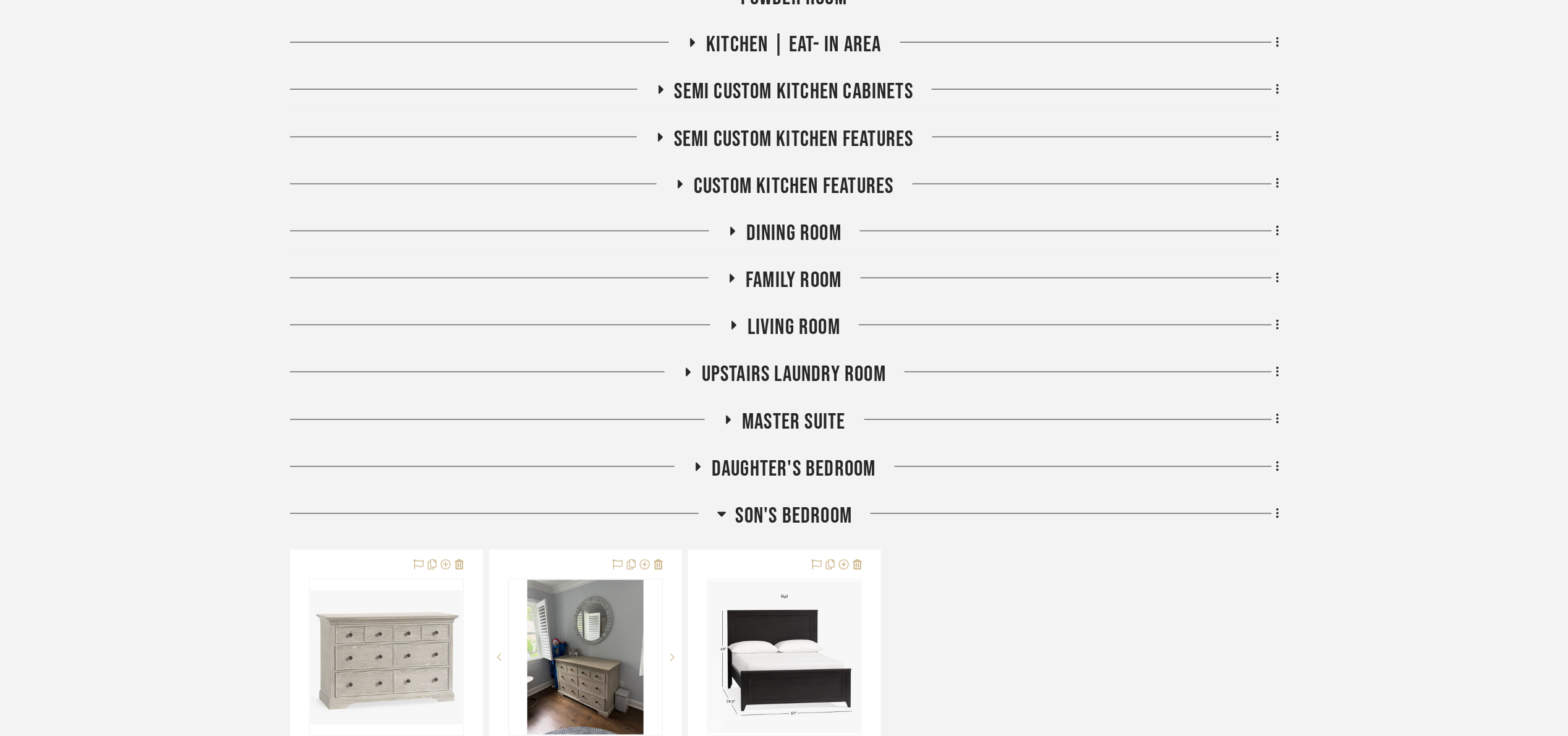
scroll to position [835, 0]
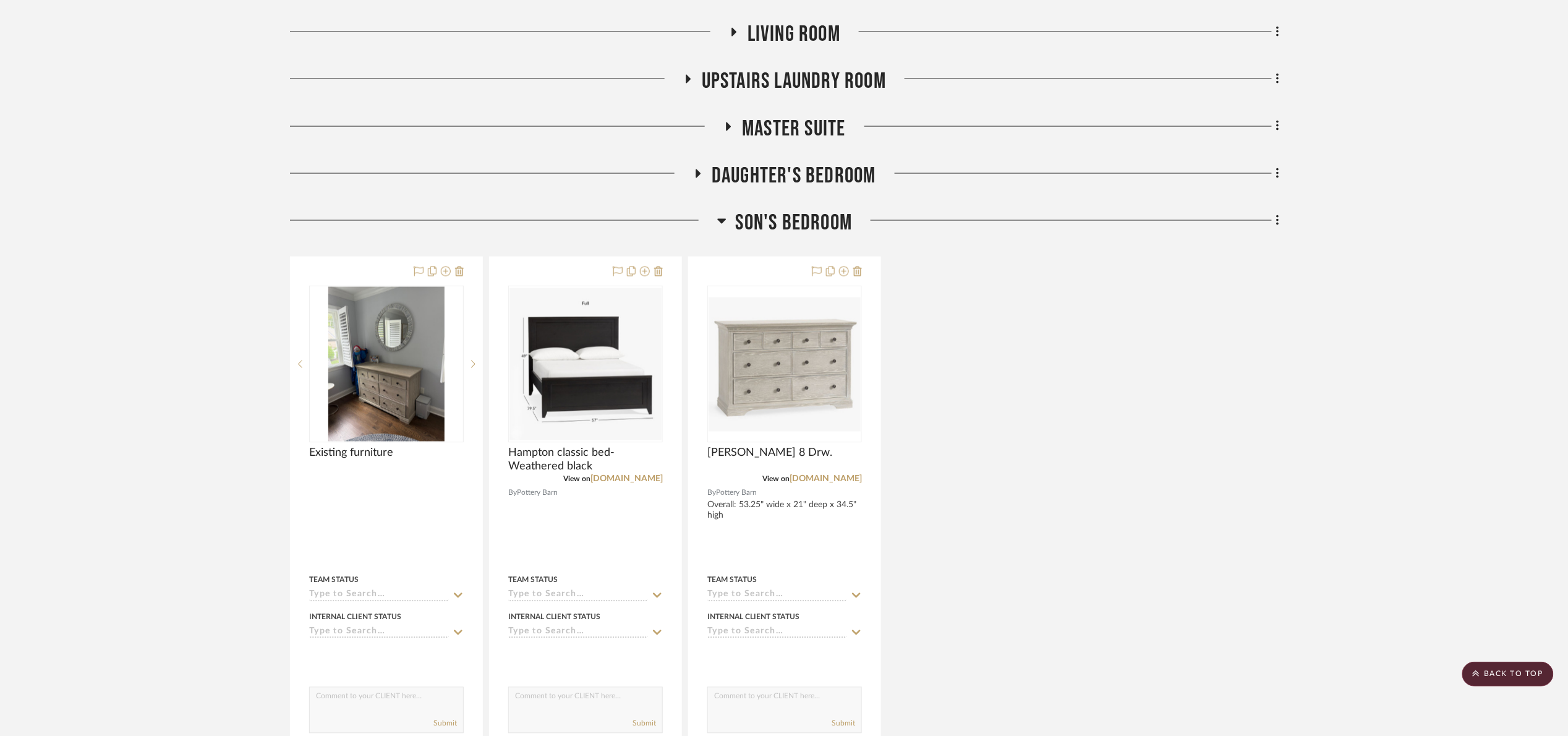
click at [777, 225] on span "Son's bedroom" at bounding box center [794, 222] width 116 height 27
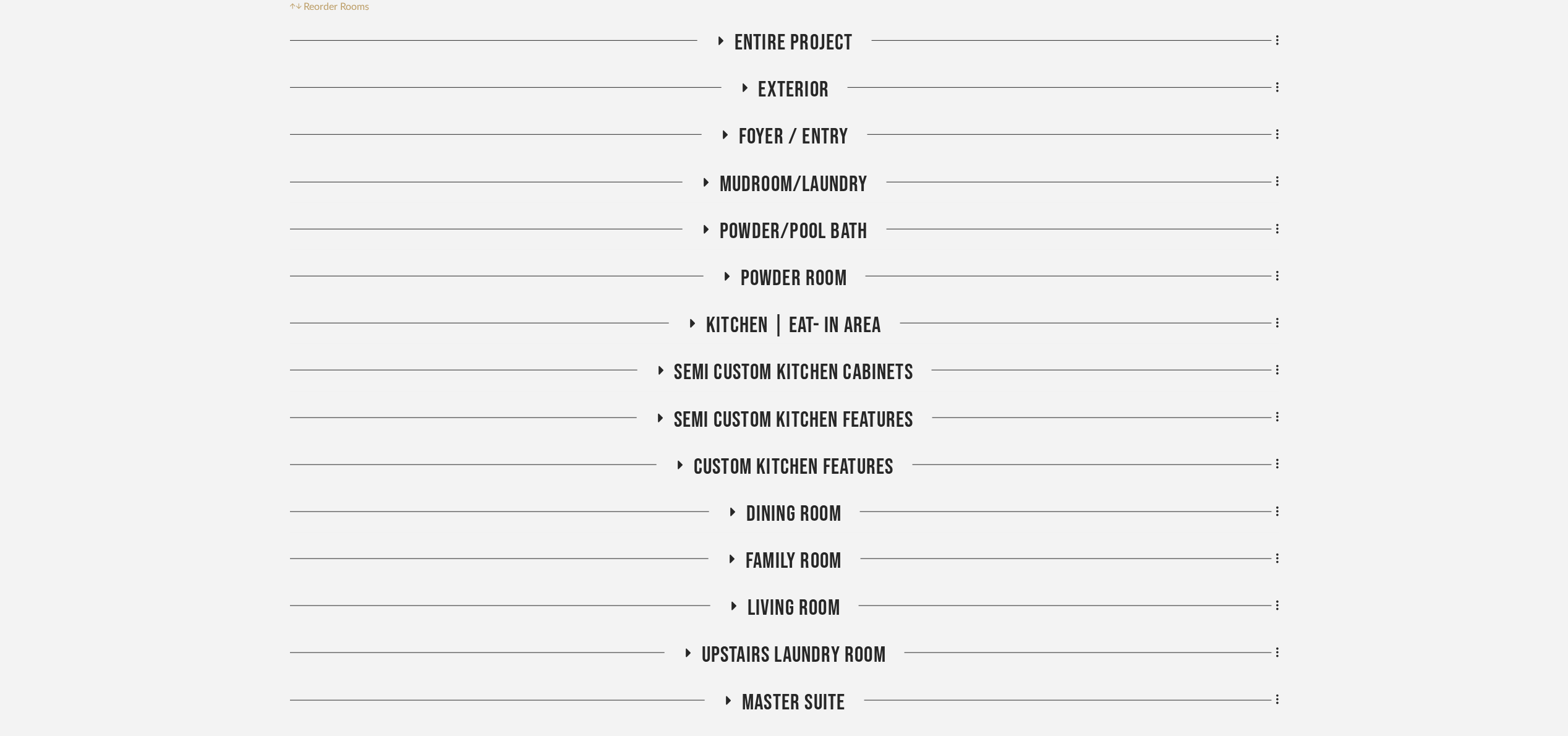
scroll to position [185, 0]
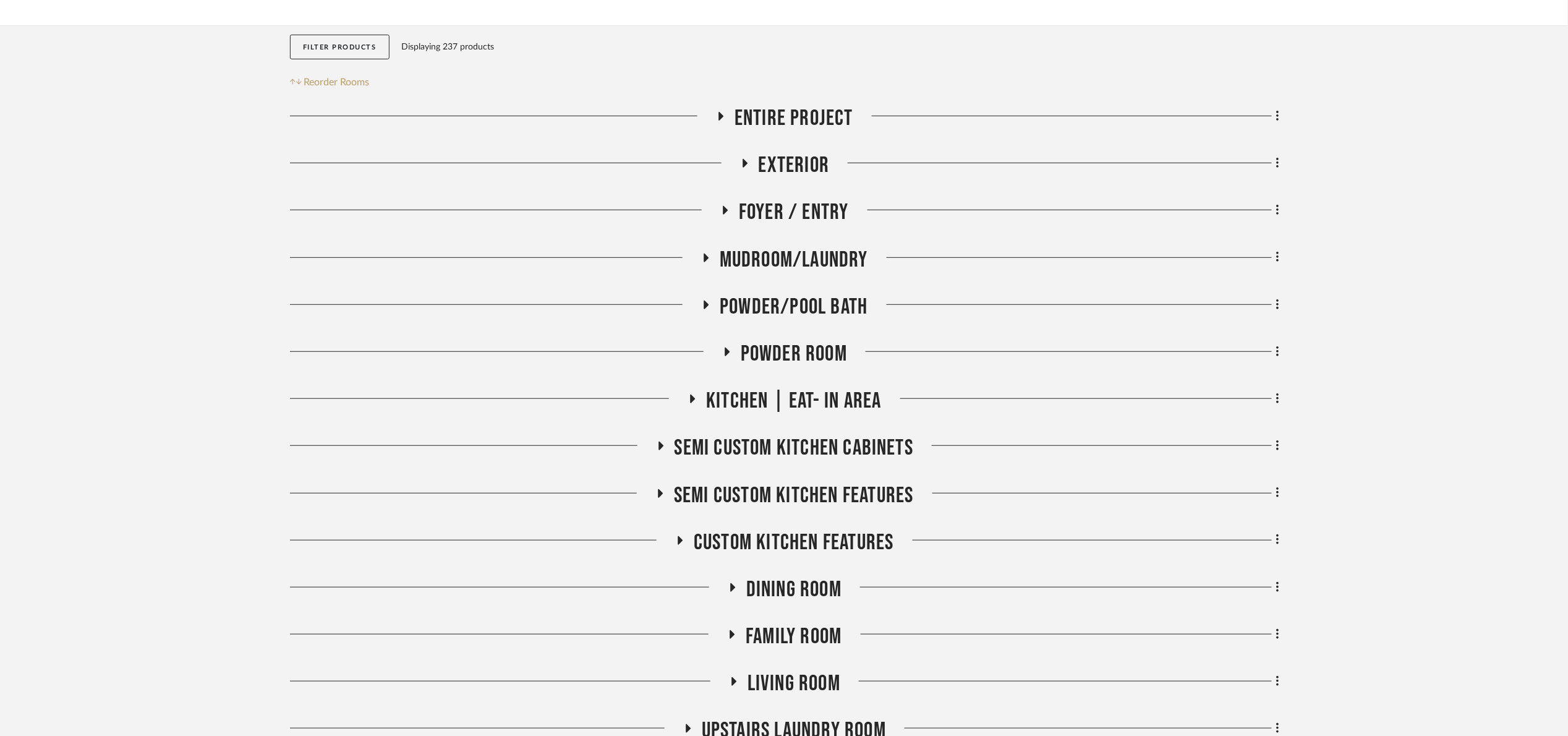
click at [822, 355] on span "Powder Room" at bounding box center [793, 354] width 106 height 27
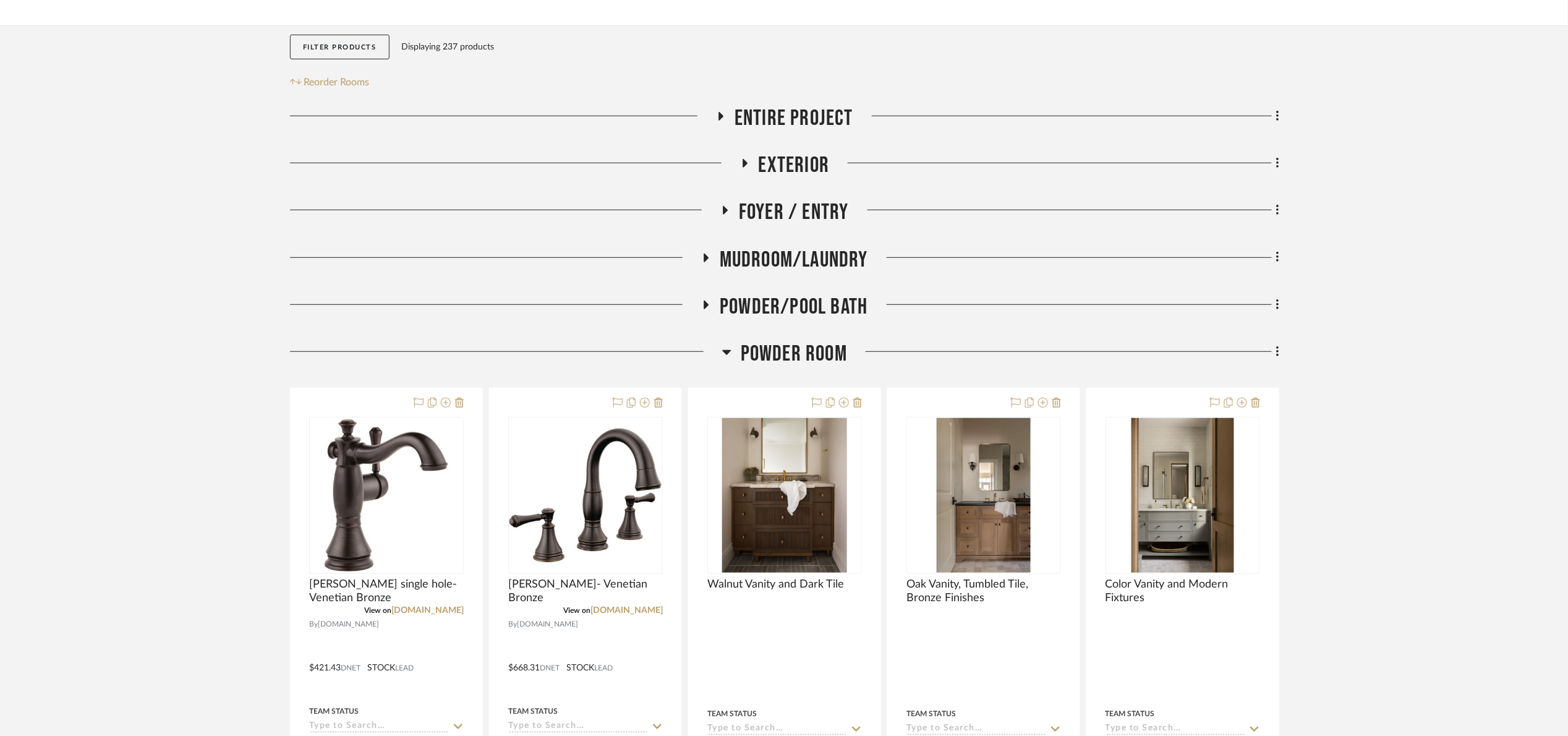
click at [820, 352] on span "Powder Room" at bounding box center [793, 354] width 106 height 27
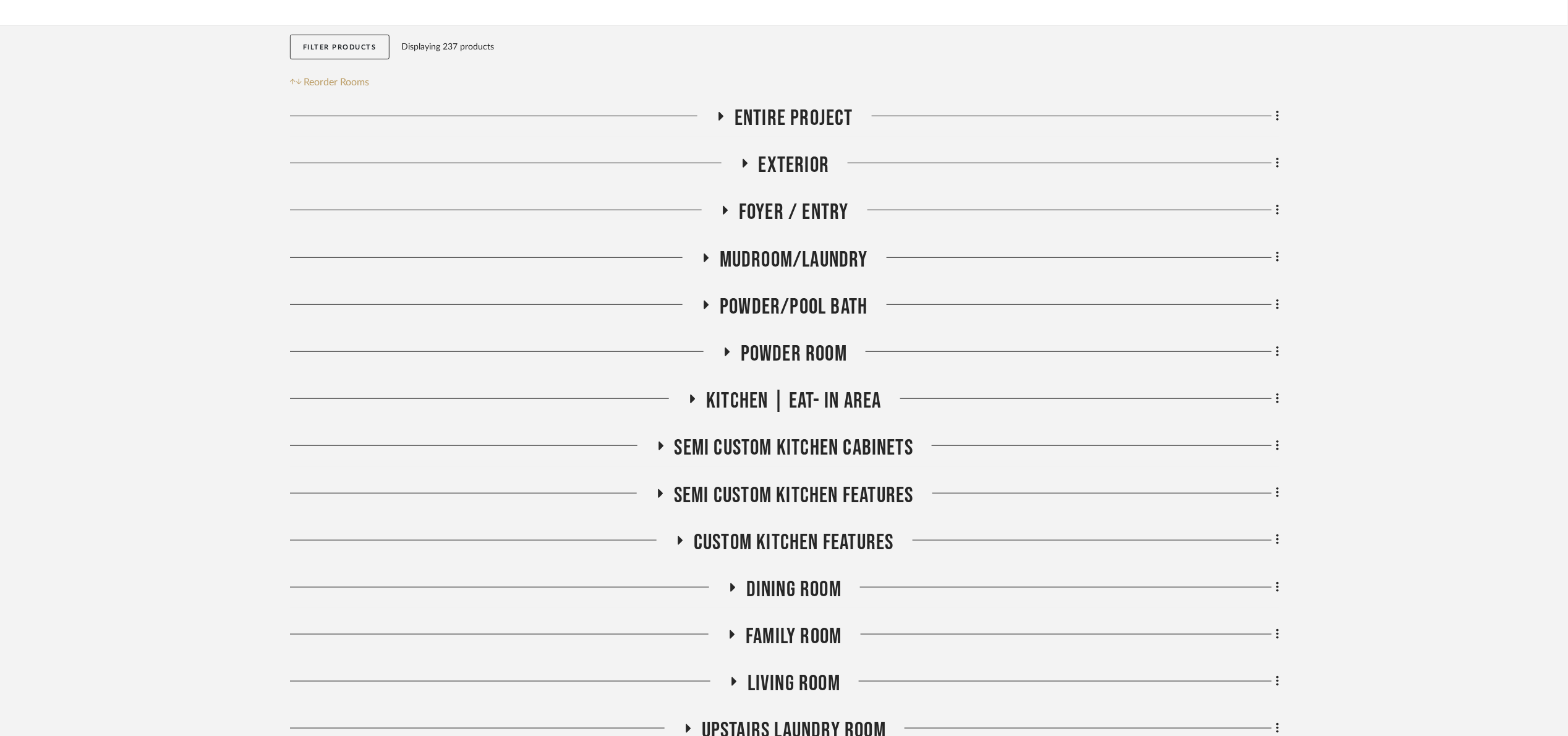
click at [805, 303] on span "Powder/Pool Bath" at bounding box center [793, 307] width 148 height 27
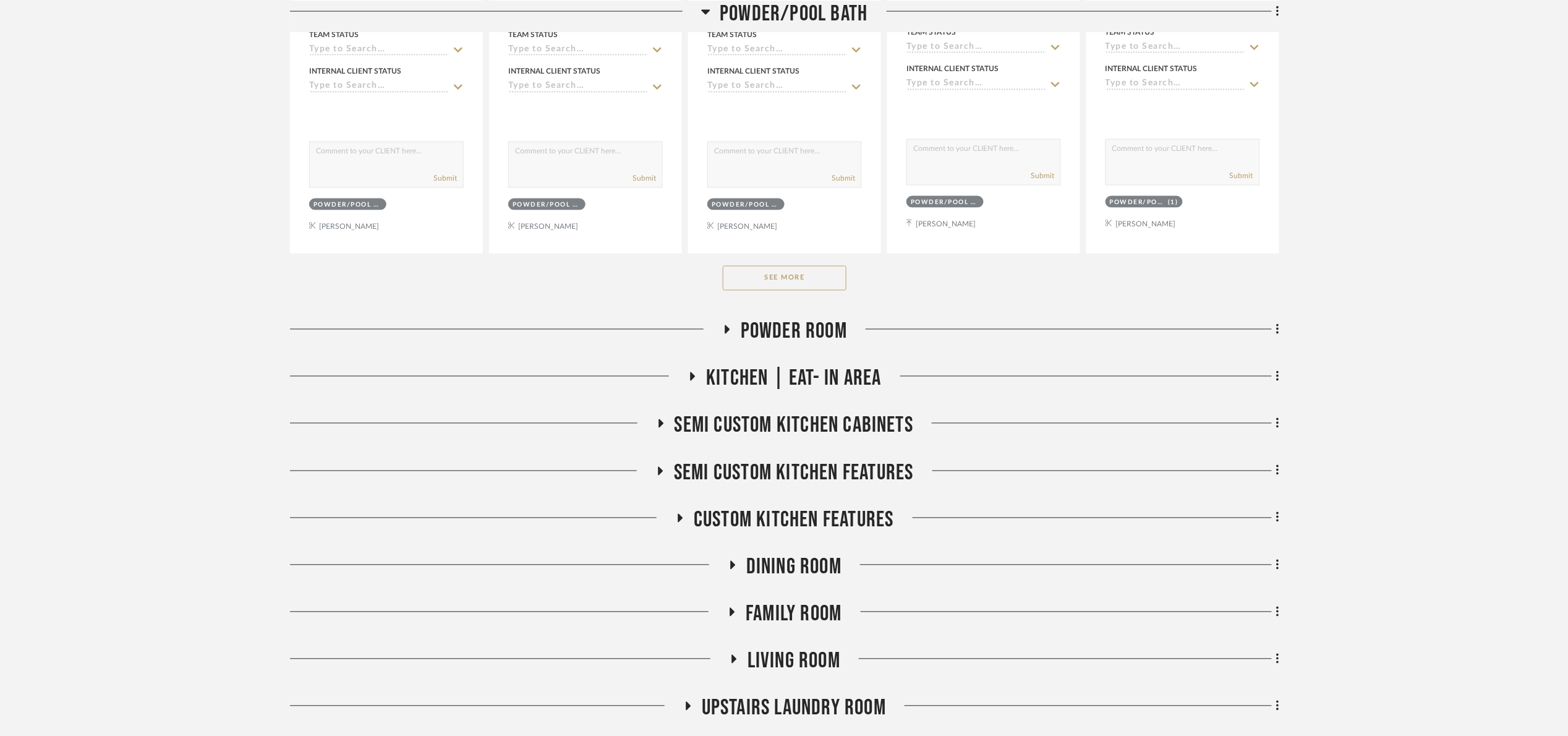
scroll to position [835, 0]
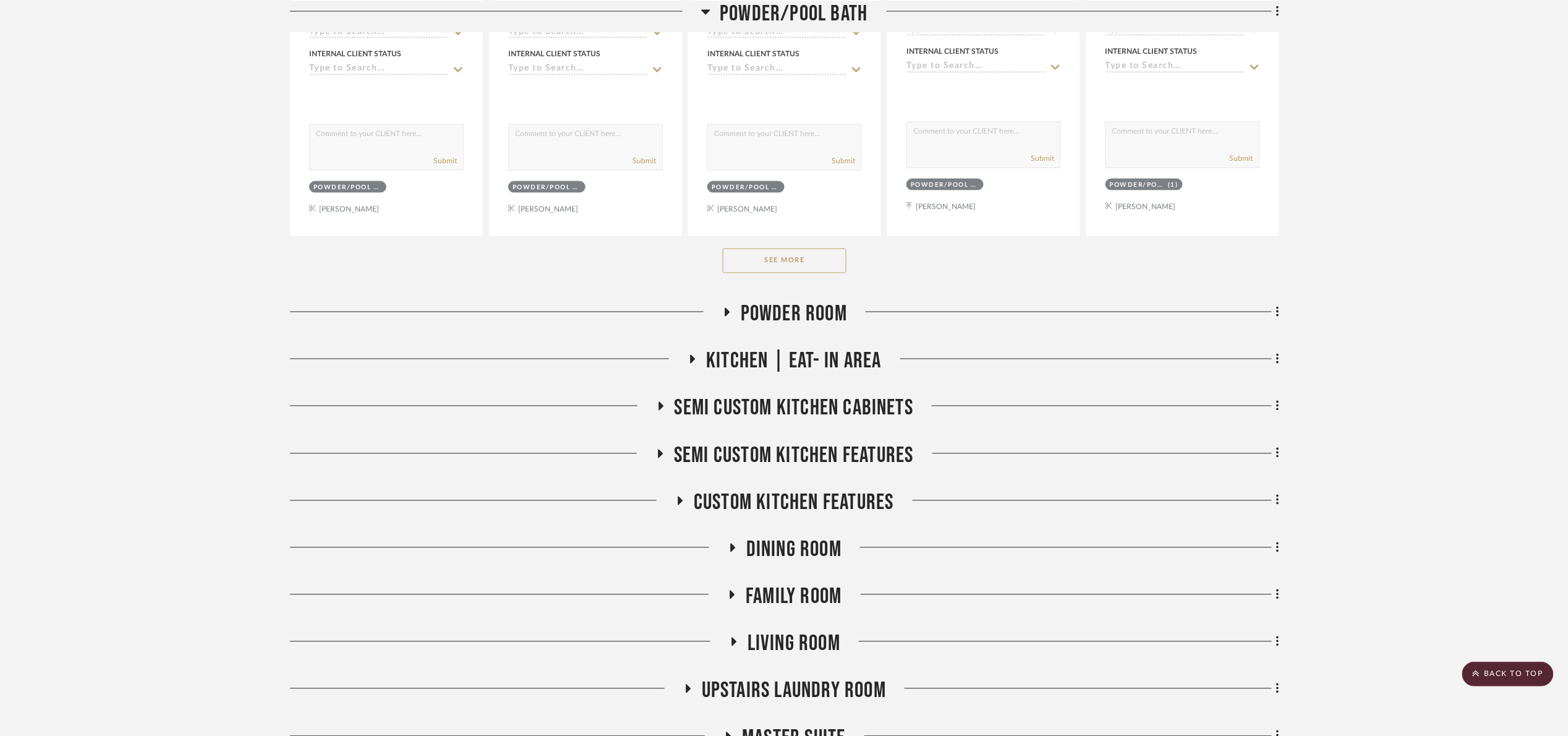
drag, startPoint x: 797, startPoint y: 264, endPoint x: 880, endPoint y: 258, distance: 83.2
click at [801, 258] on button "See More" at bounding box center [784, 261] width 123 height 24
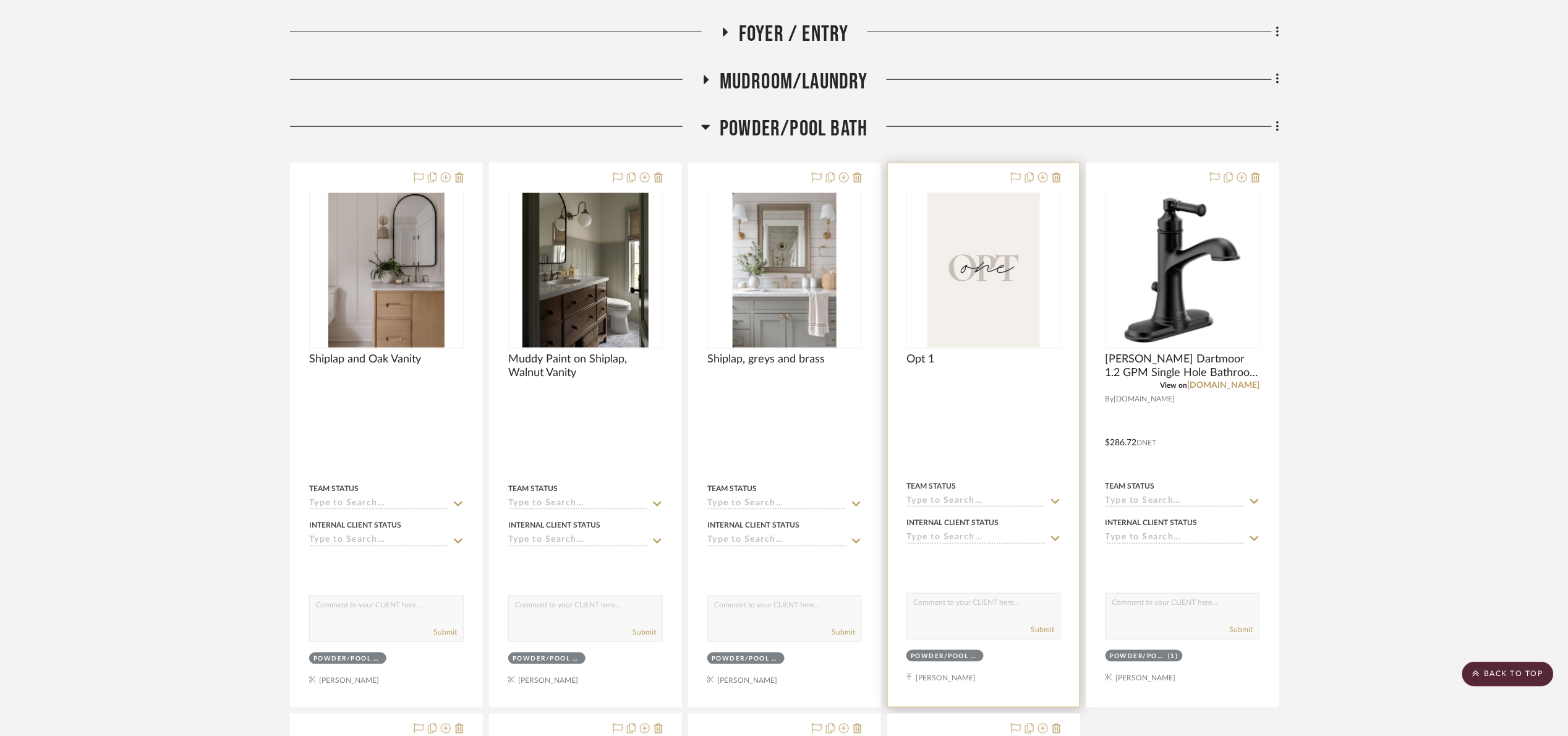
scroll to position [371, 0]
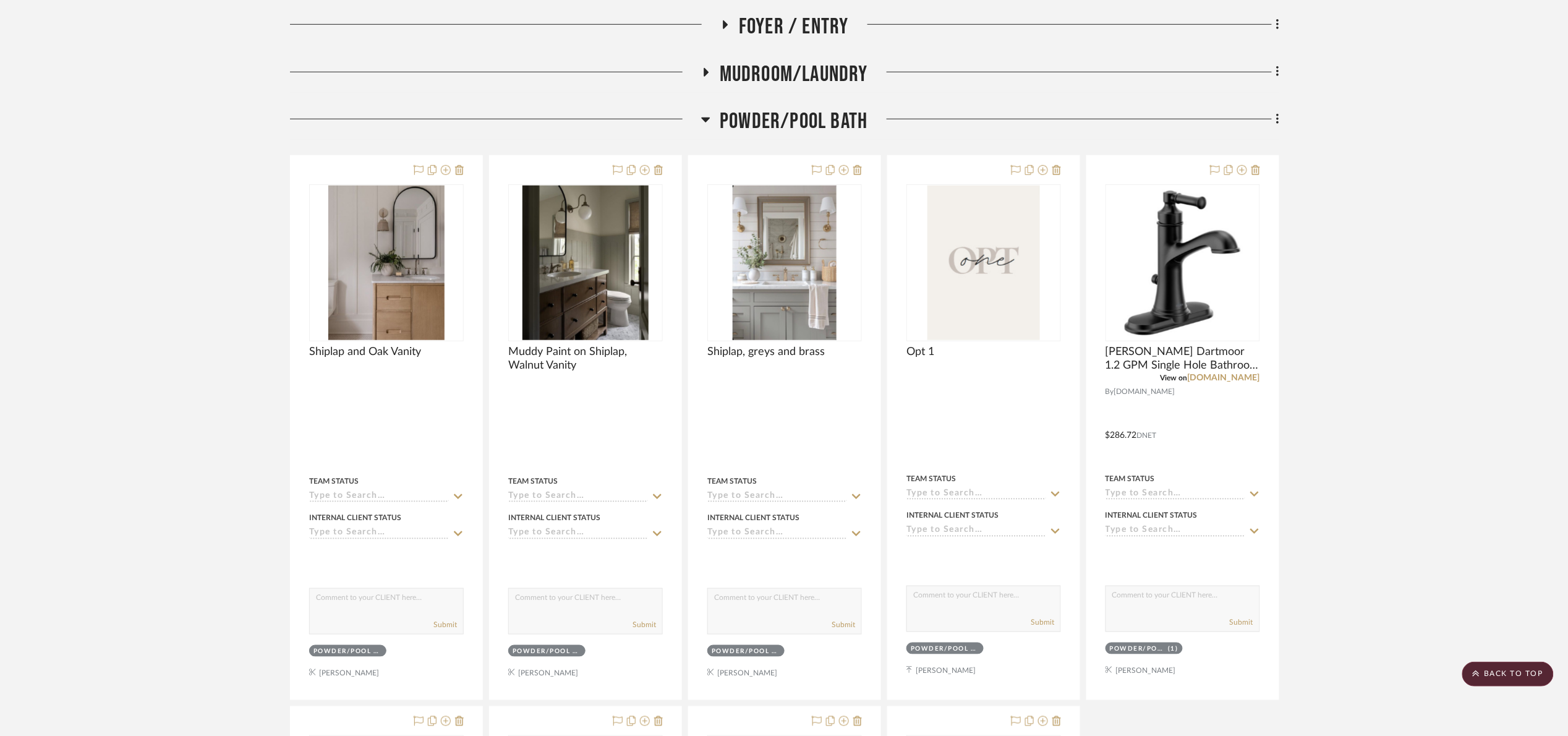
click at [764, 117] on span "Powder/Pool Bath" at bounding box center [793, 122] width 148 height 27
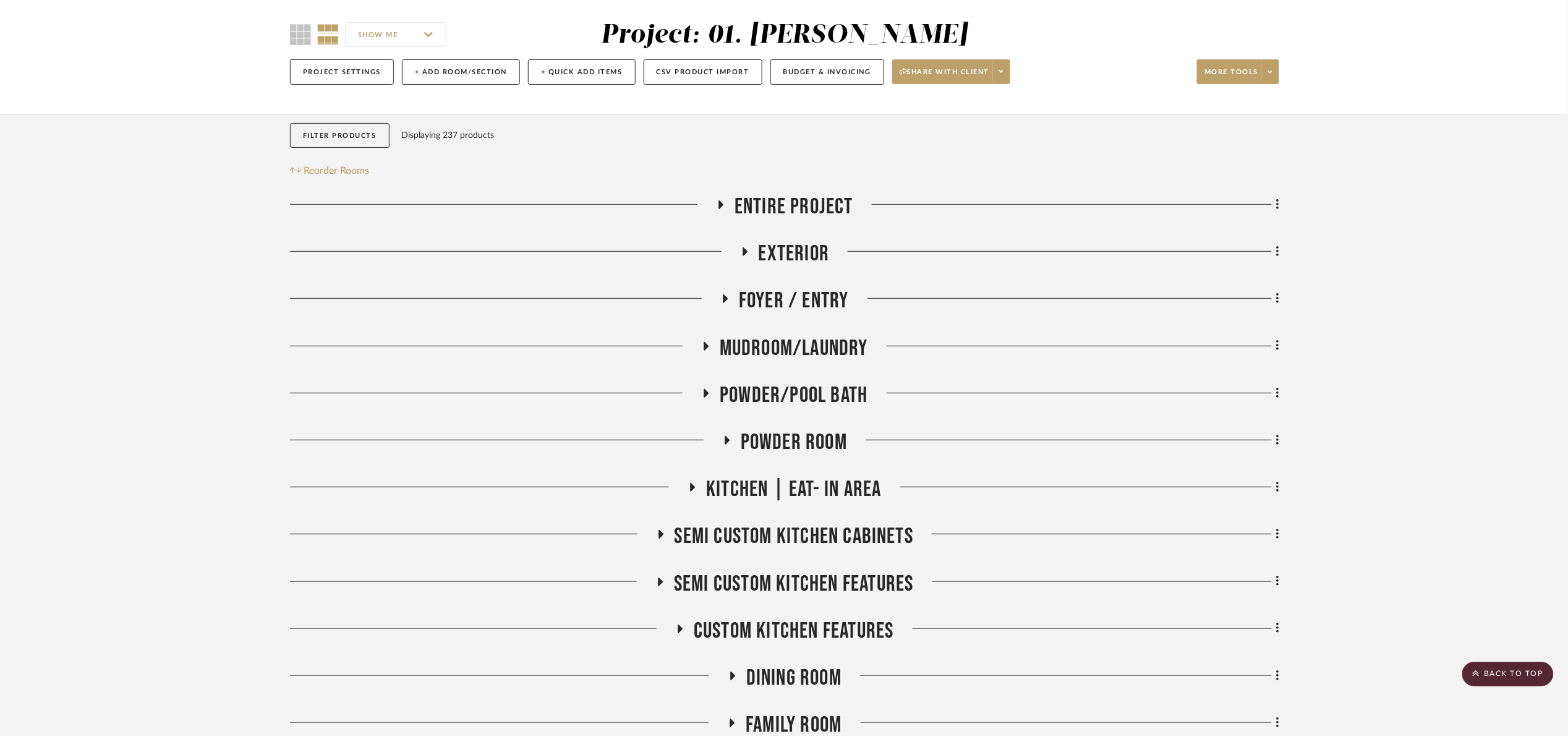
scroll to position [93, 0]
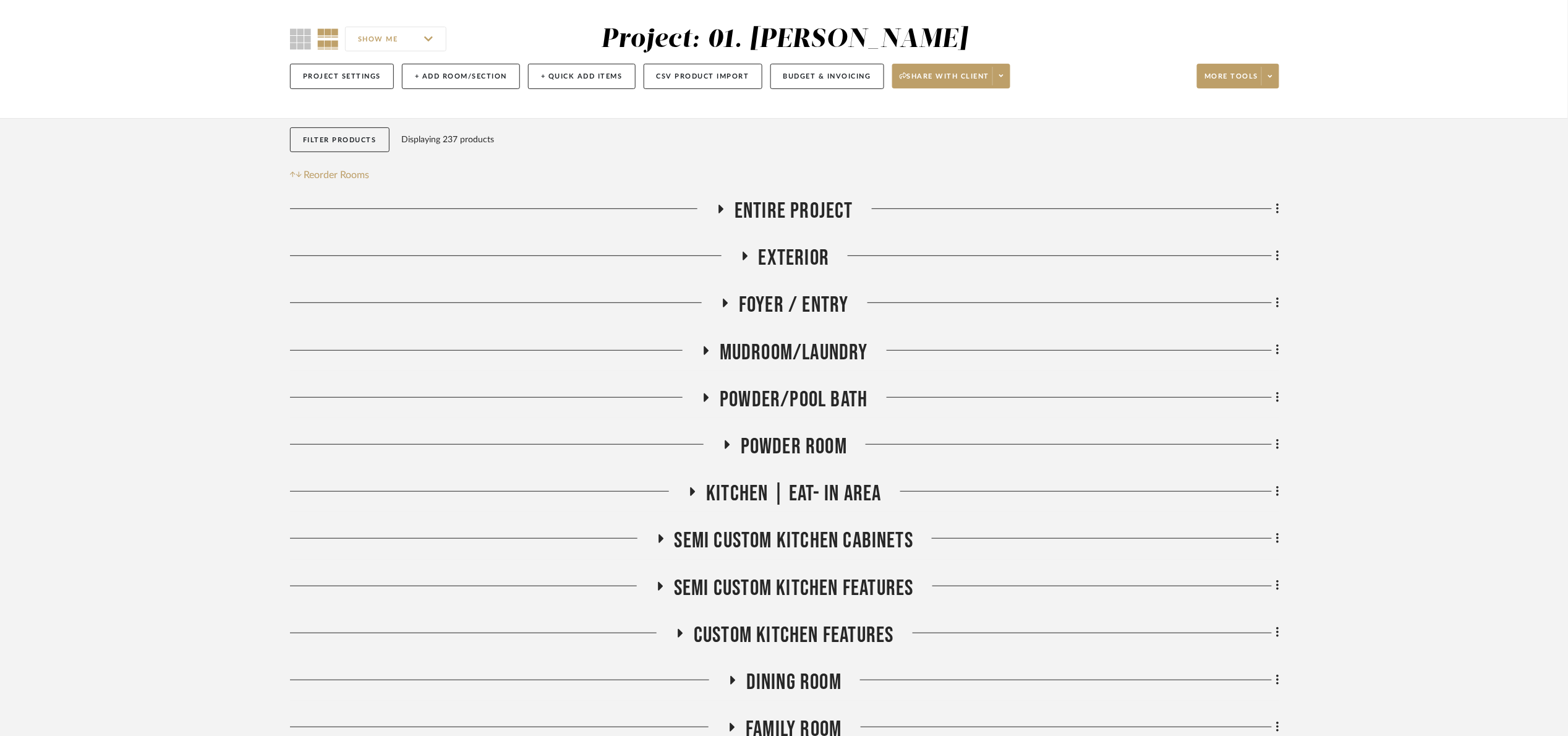
click at [787, 500] on span "Kitchen | Eat- In Area" at bounding box center [793, 494] width 175 height 27
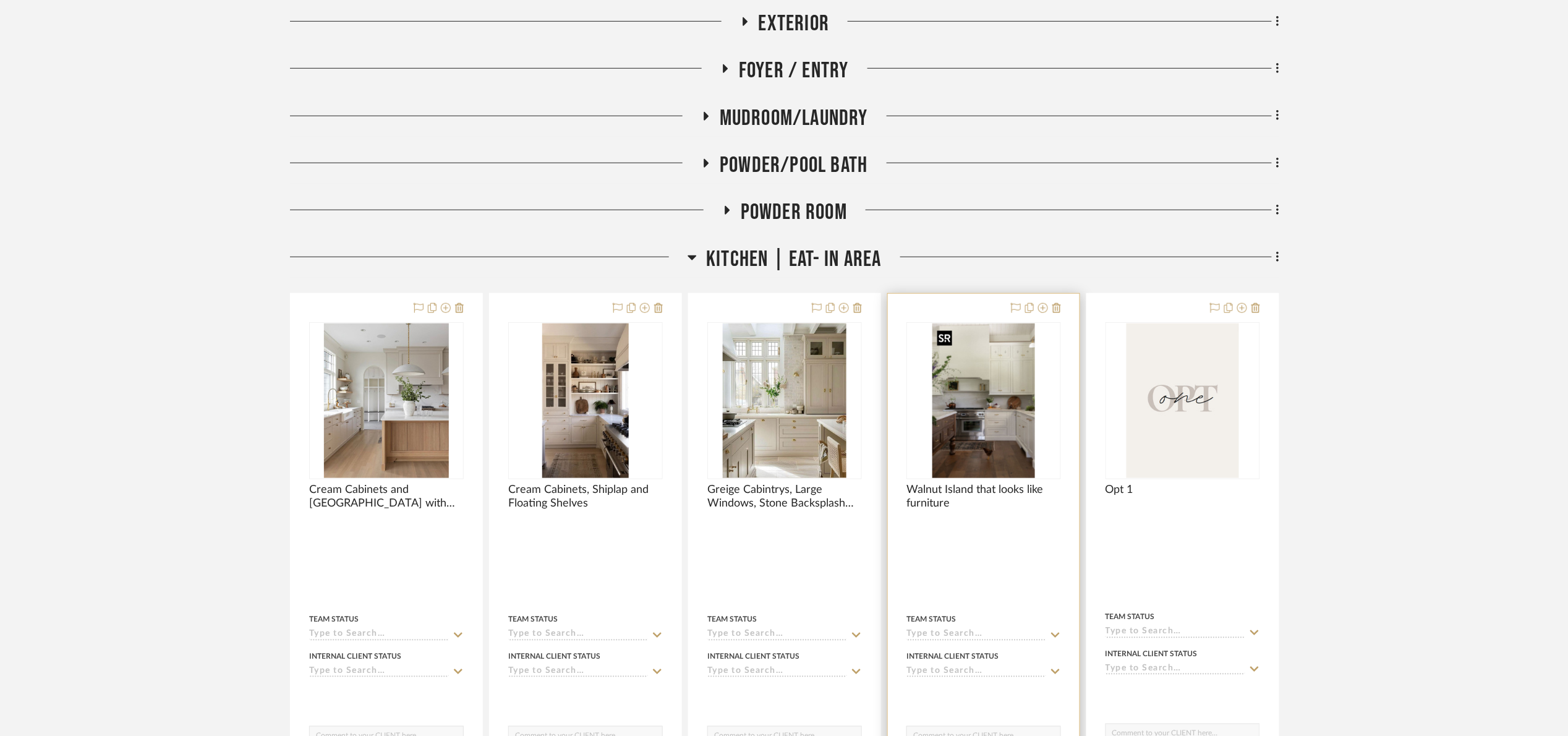
scroll to position [464, 0]
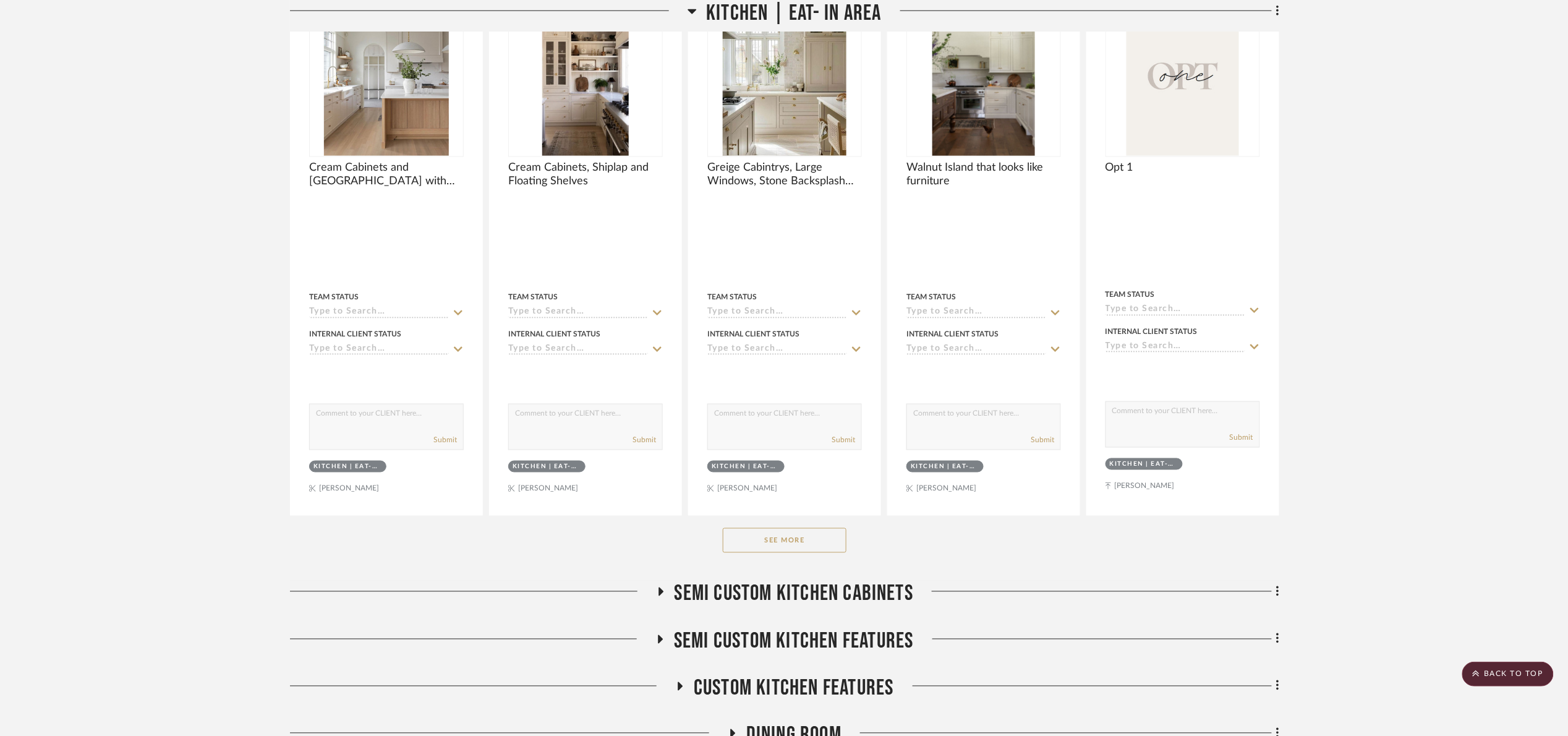
click at [810, 546] on button "See More" at bounding box center [784, 540] width 123 height 24
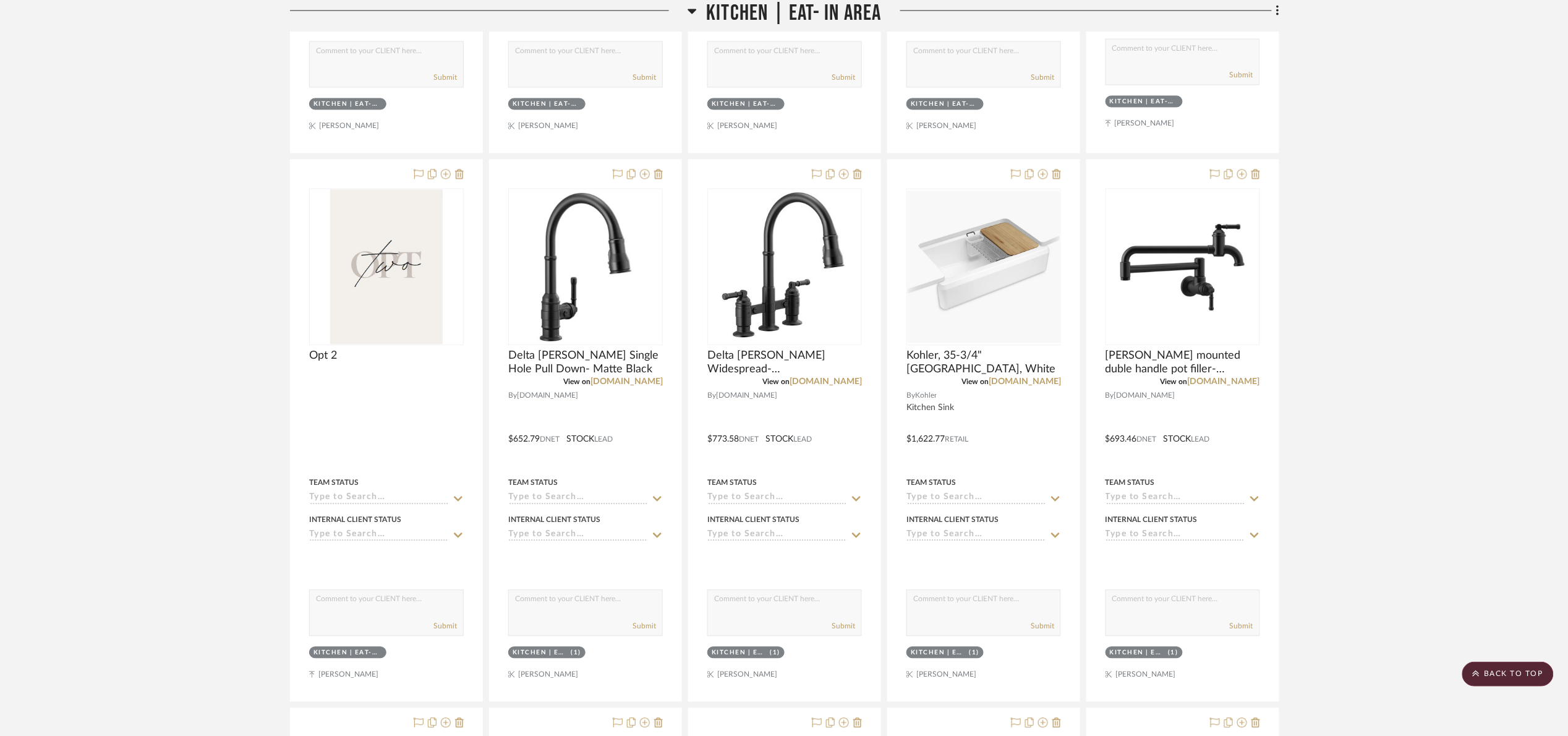
scroll to position [1020, 0]
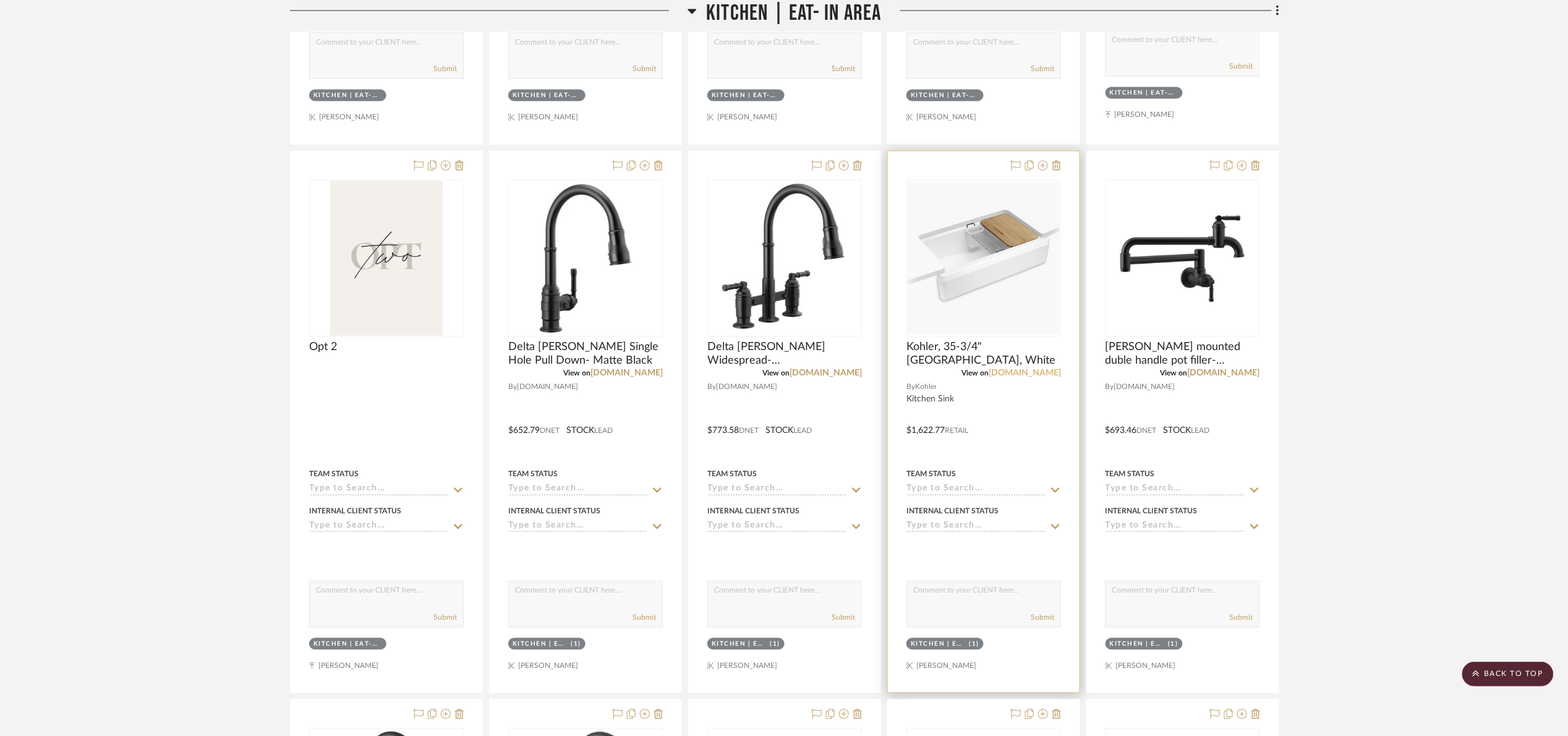
click at [1046, 375] on link "[DOMAIN_NAME]" at bounding box center [1024, 374] width 72 height 9
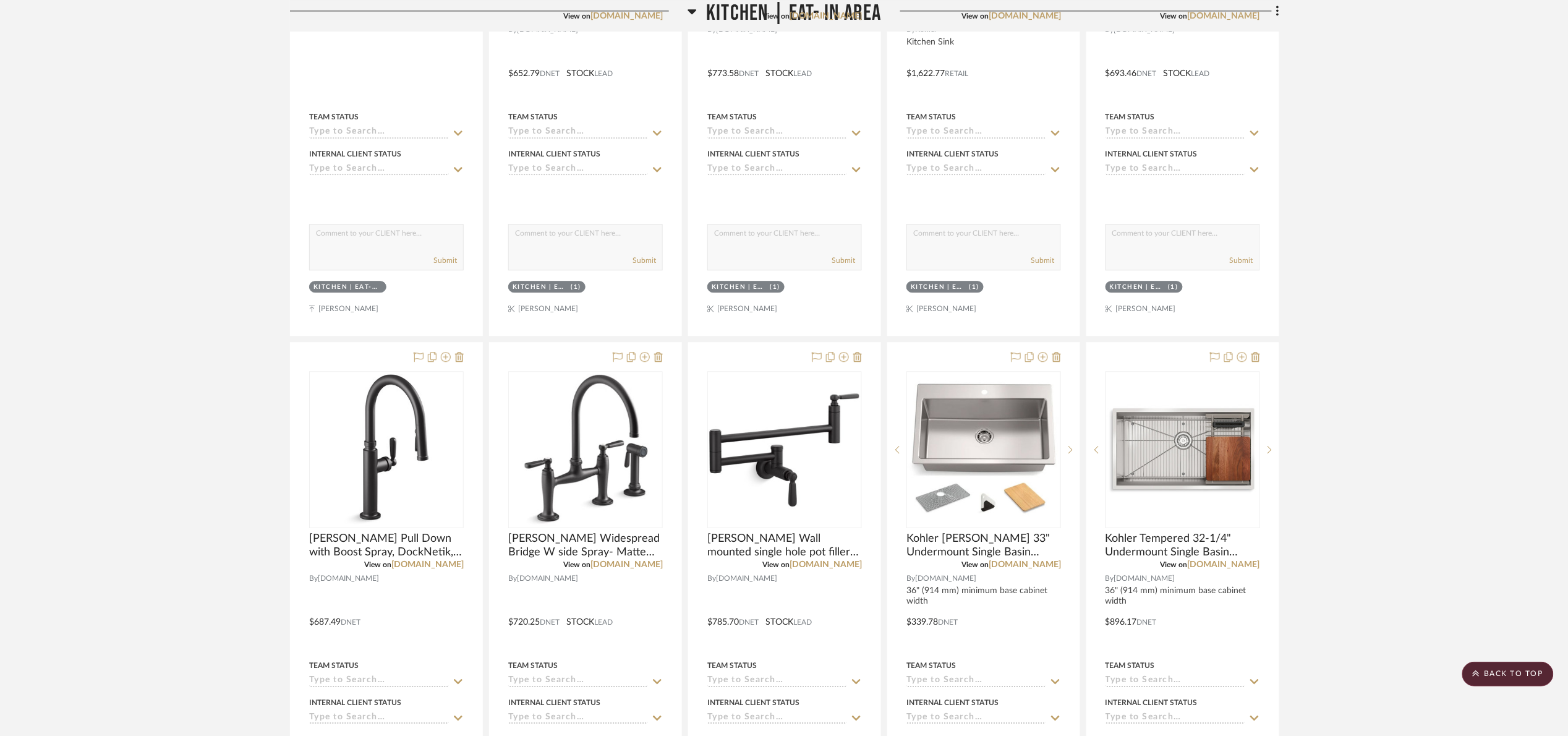
scroll to position [1391, 0]
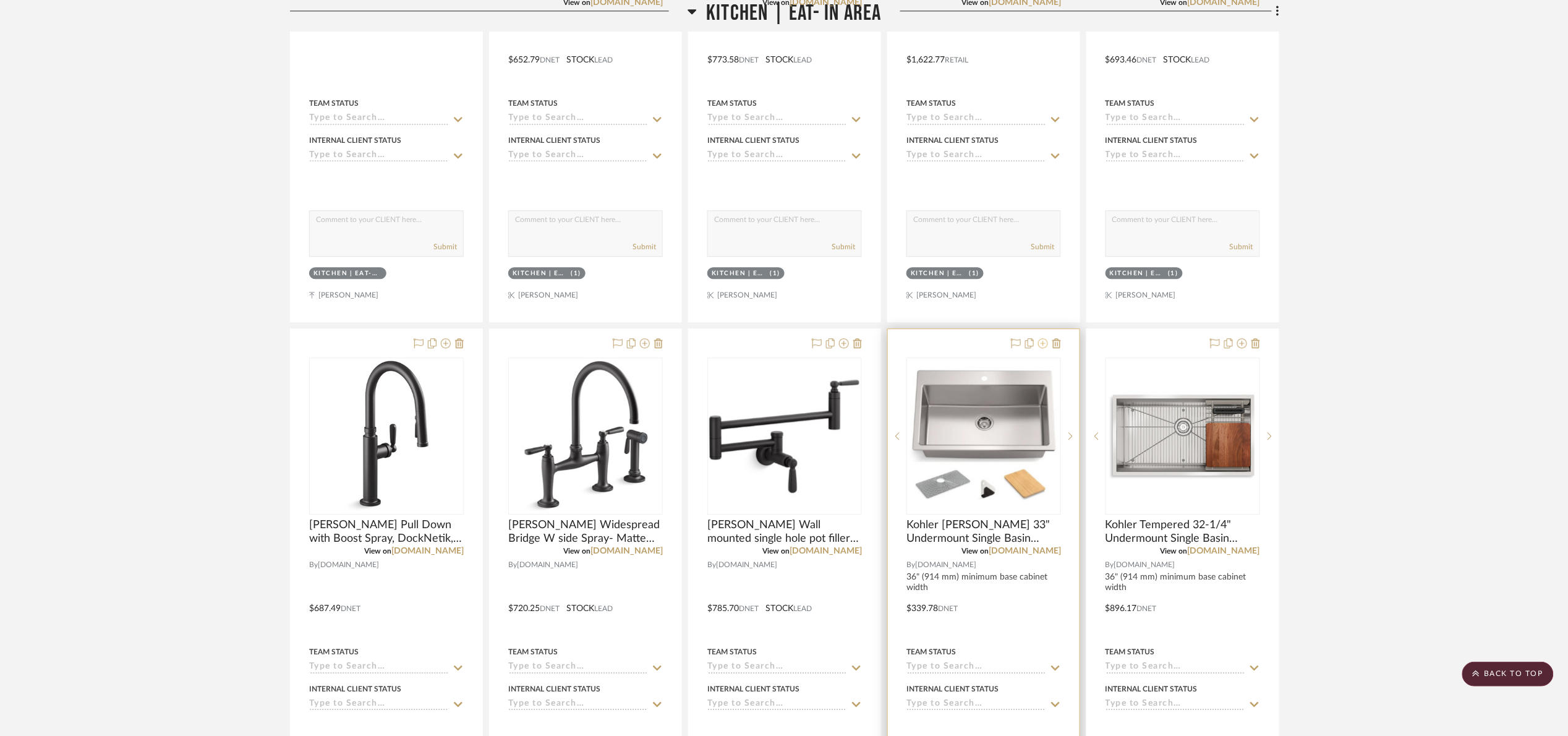
click at [1038, 347] on icon at bounding box center [1042, 342] width 10 height 10
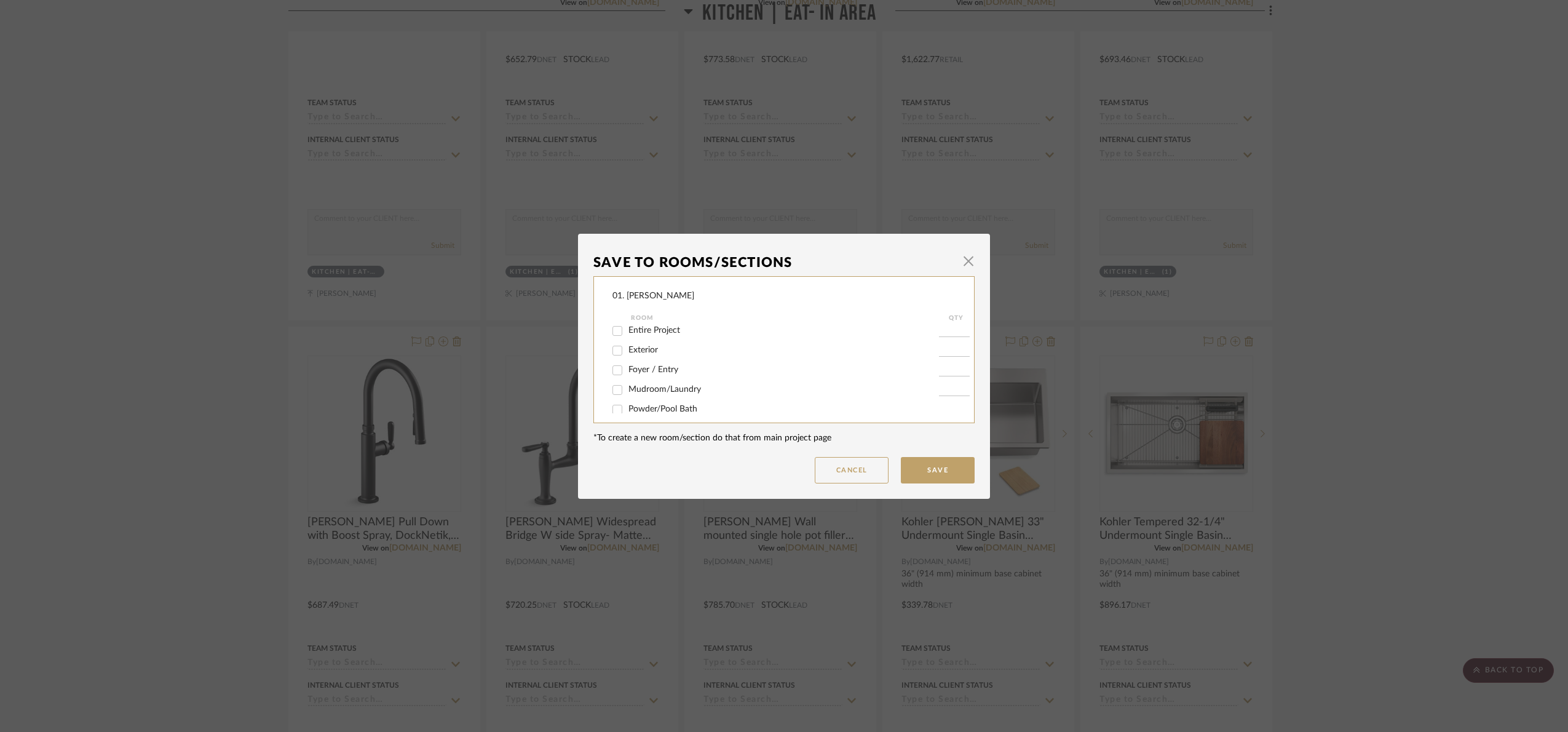
scroll to position [0, 0]
click at [640, 360] on span "Kitchen | Eat- In Area" at bounding box center [669, 360] width 81 height 9
click at [627, 360] on input "Kitchen | Eat- In Area" at bounding box center [617, 360] width 20 height 20
checkbox input "false"
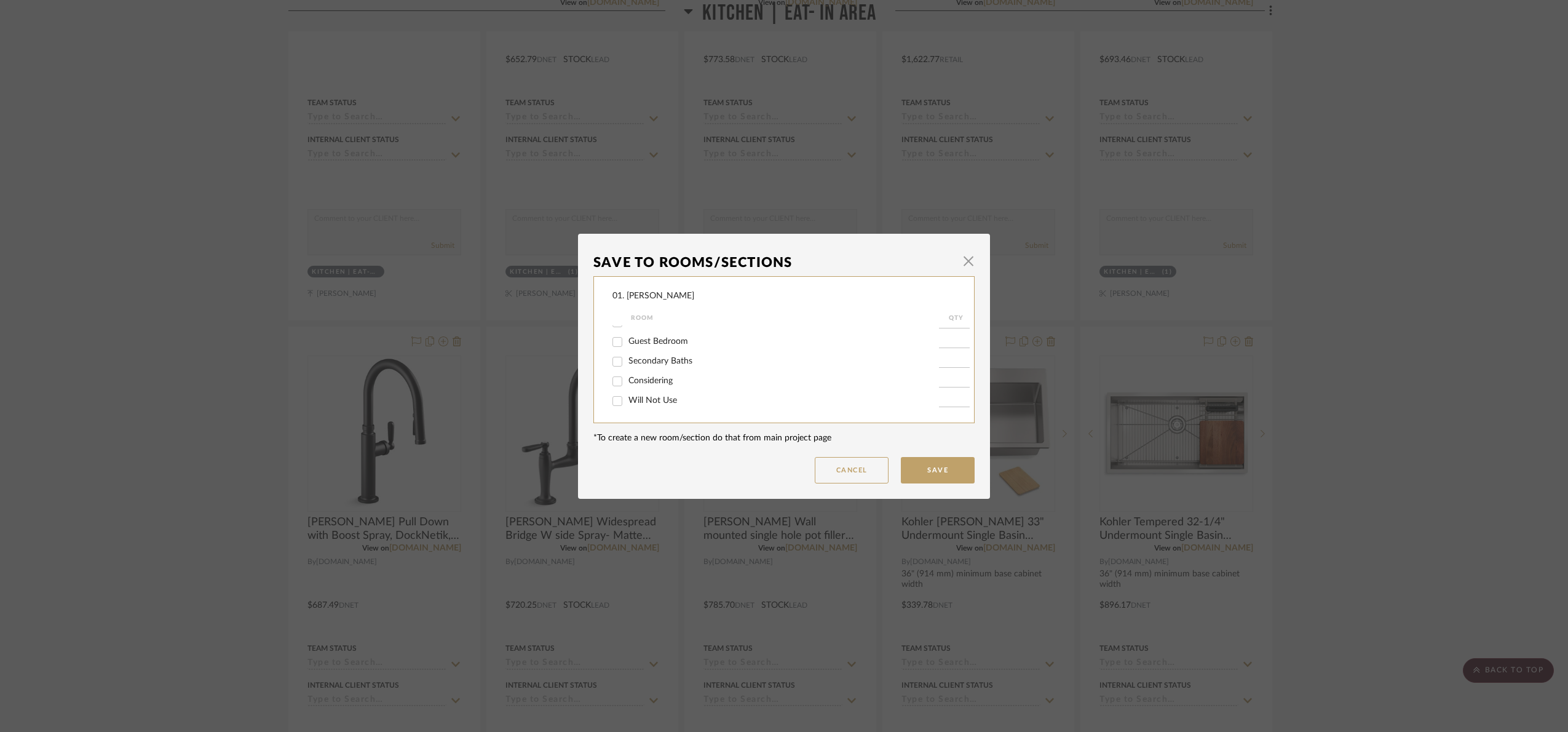
click at [651, 397] on span "Will Not Use" at bounding box center [652, 400] width 48 height 9
click at [627, 397] on input "Will Not Use" at bounding box center [617, 401] width 20 height 20
checkbox input "true"
type input "1"
click at [949, 467] on button "Save" at bounding box center [936, 470] width 73 height 27
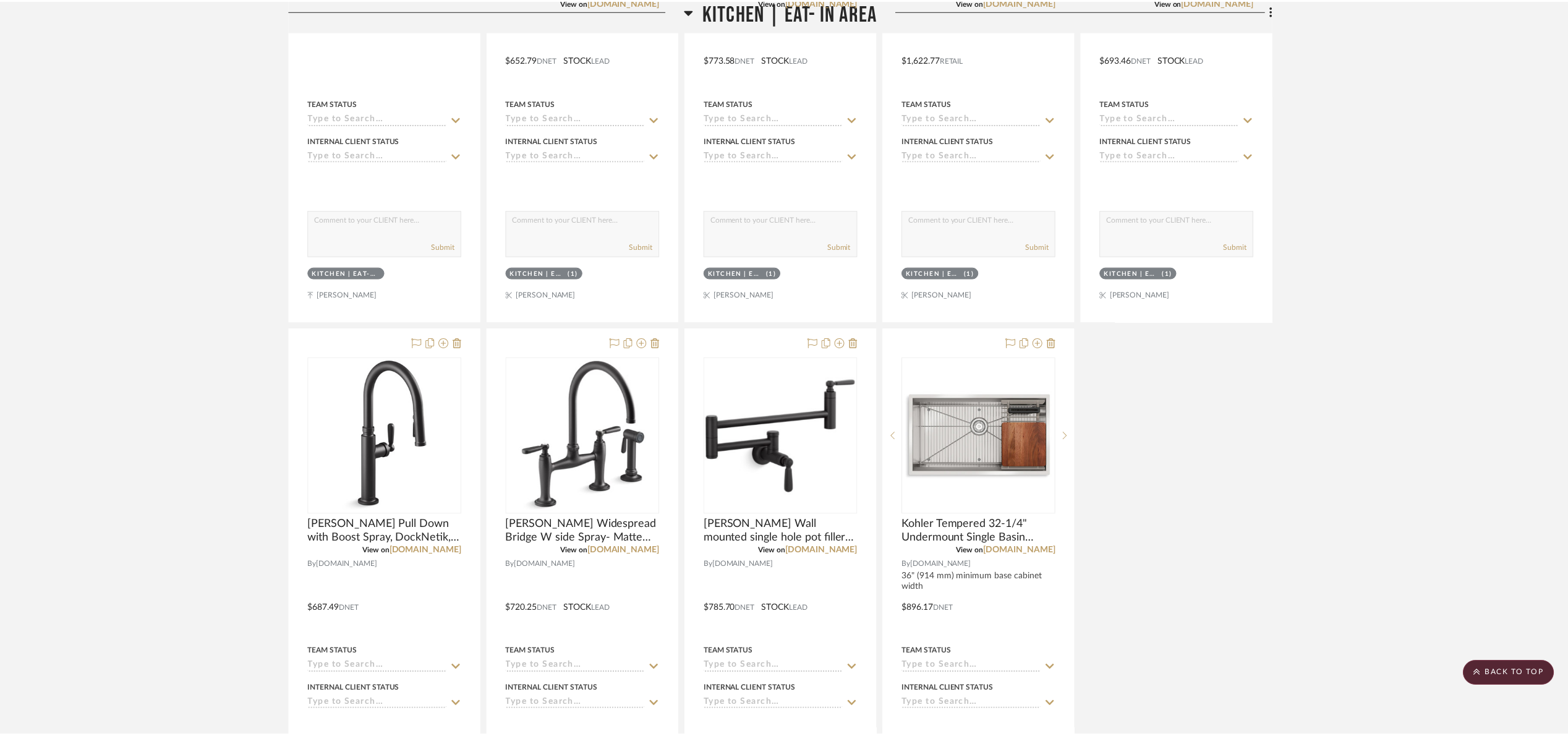
scroll to position [1391, 0]
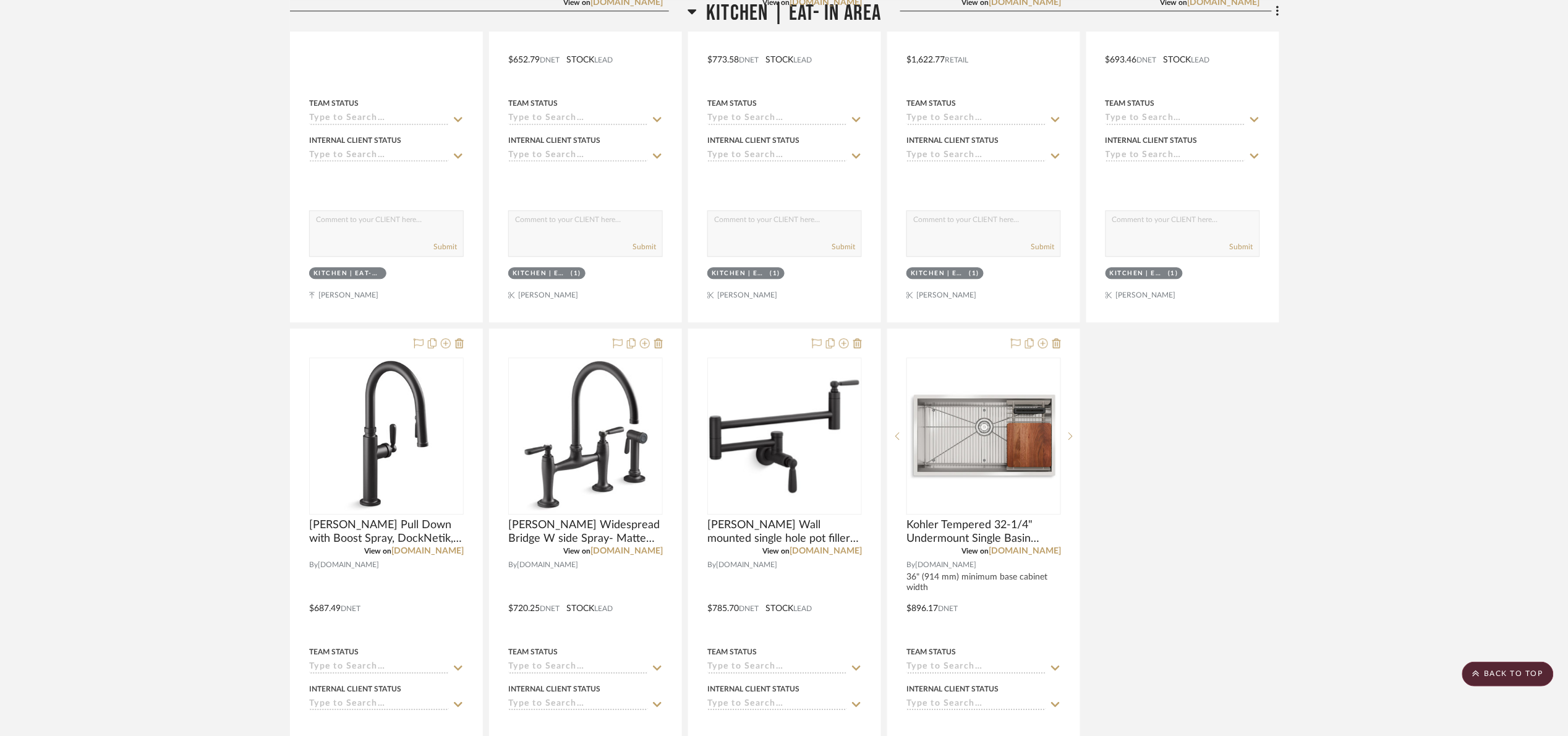
click at [742, 16] on span "Kitchen | Eat- In Area" at bounding box center [793, 13] width 175 height 27
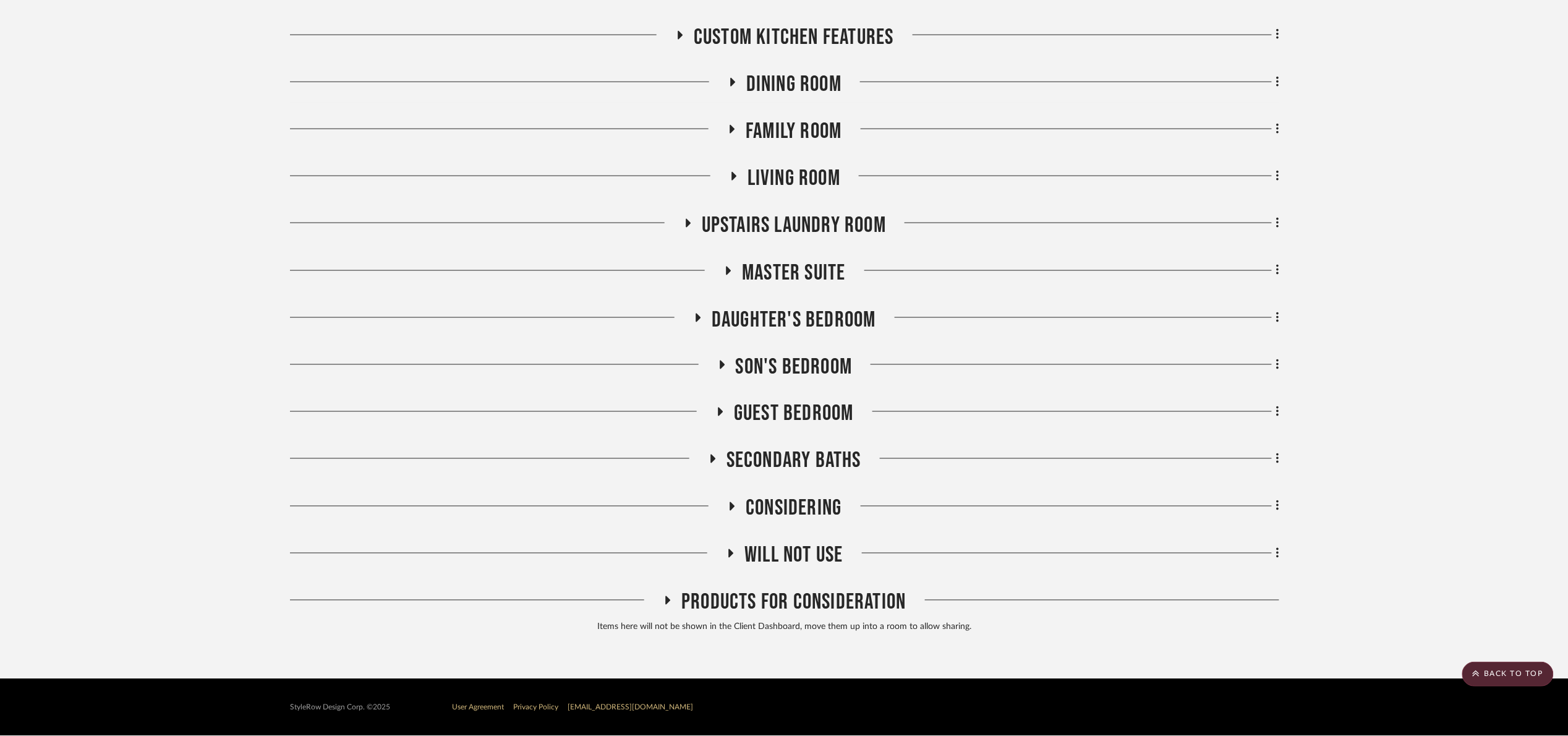
click at [821, 540] on div "Entire Project Exterior Foyer / Entry Mudroom/Laundry Powder/Pool Bath Powder R…" at bounding box center [784, 119] width 989 height 1038
click at [823, 549] on span "Will Not Use" at bounding box center [793, 555] width 98 height 27
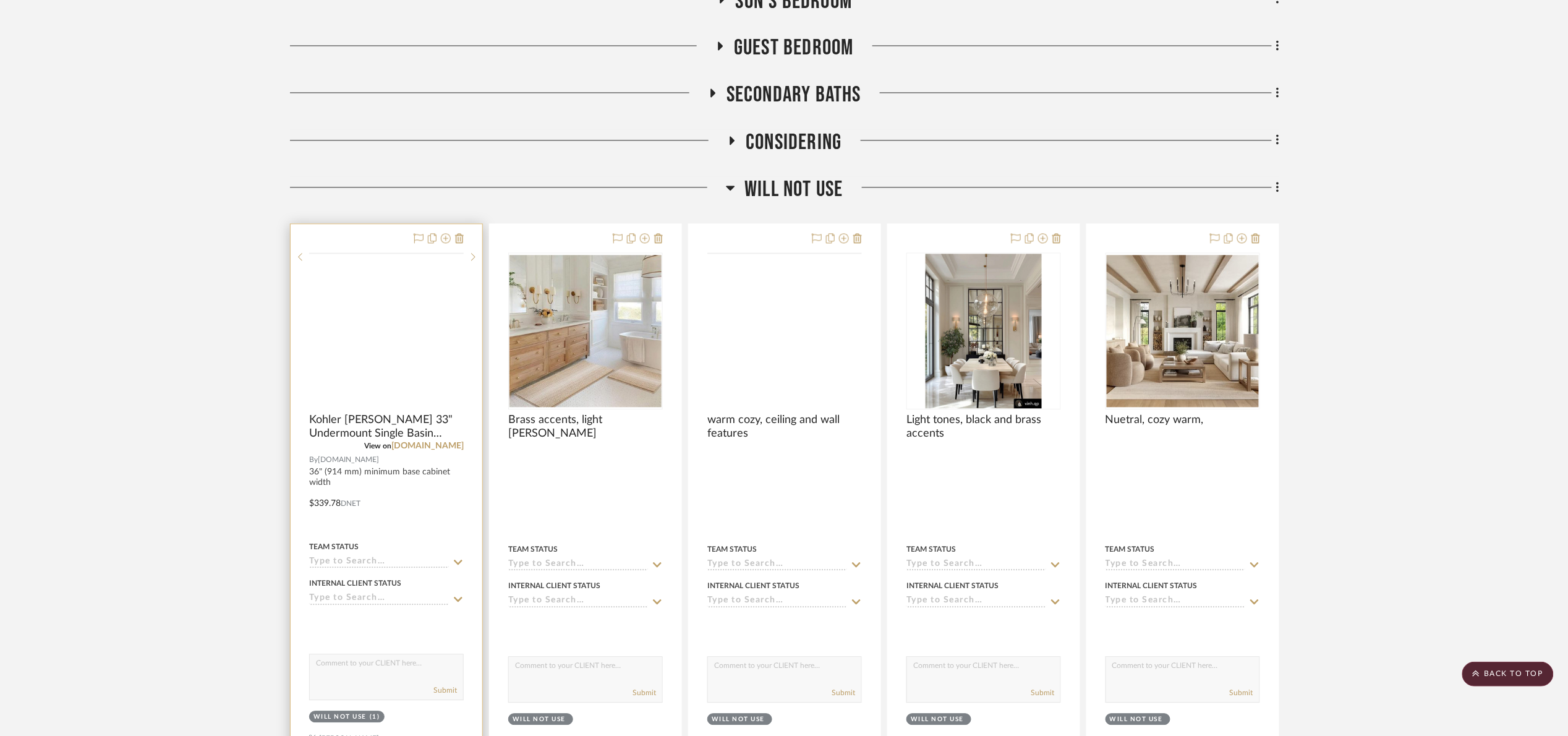
scroll to position [1062, 0]
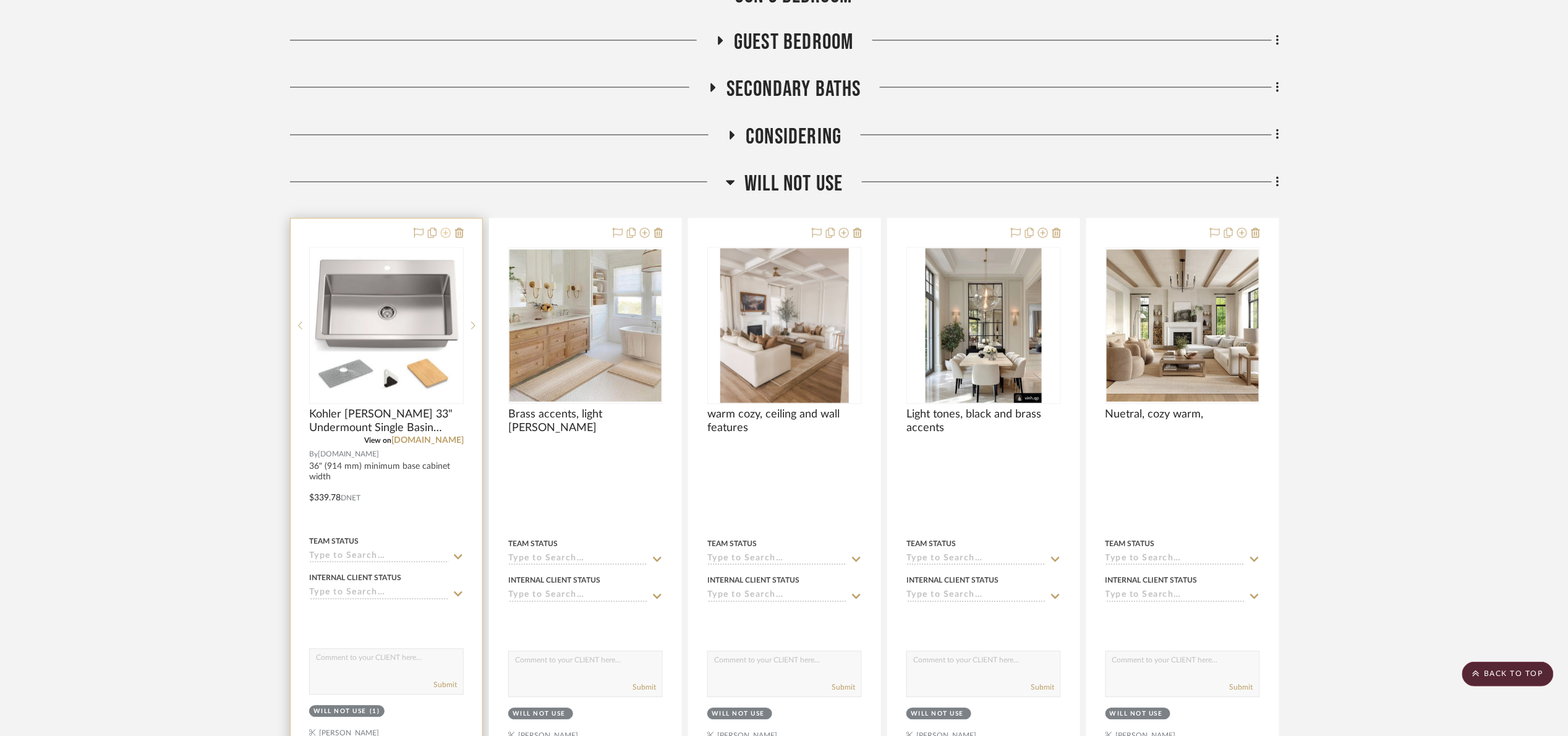
click at [445, 233] on icon at bounding box center [445, 233] width 10 height 10
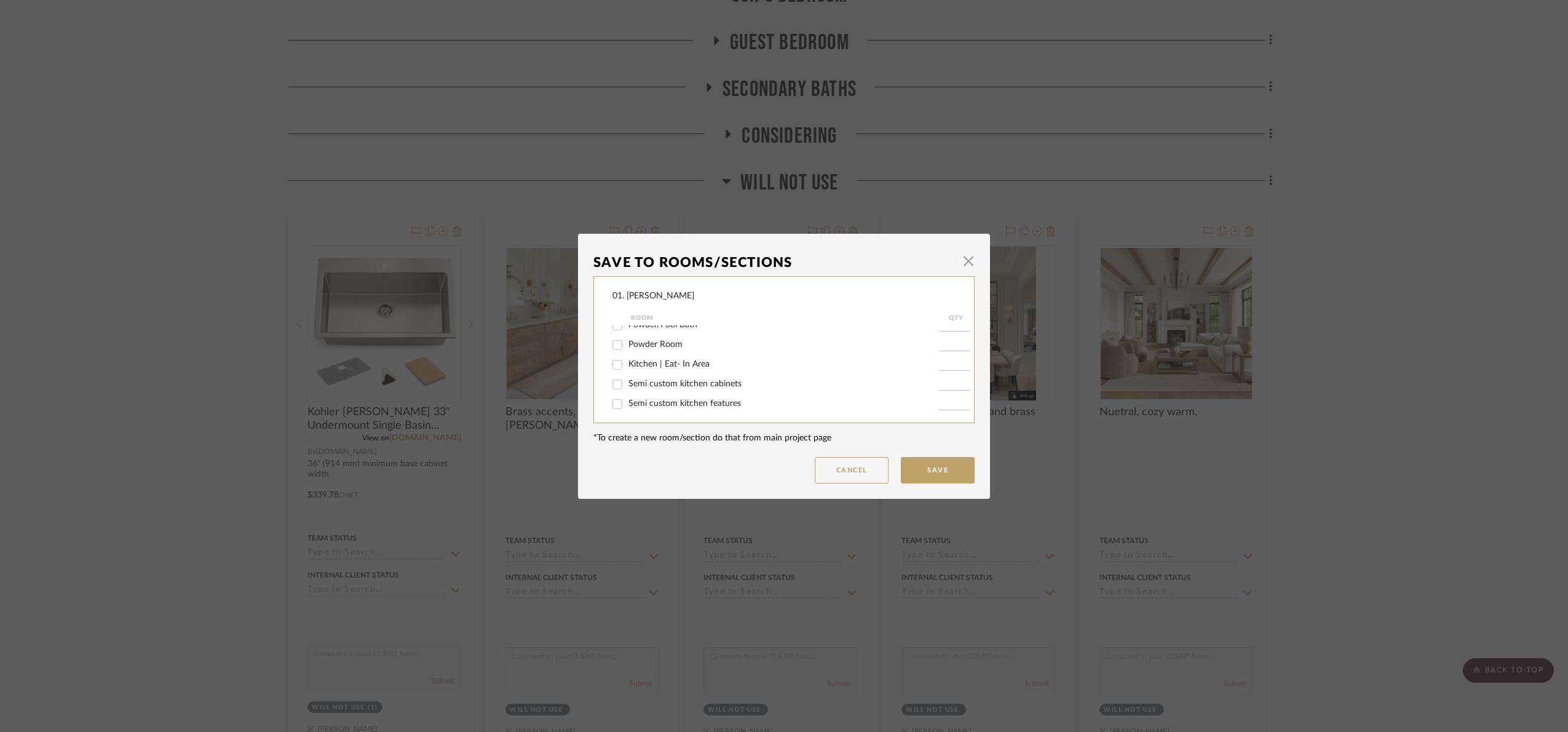
scroll to position [92, 0]
drag, startPoint x: 668, startPoint y: 357, endPoint x: 666, endPoint y: 364, distance: 7.3
click at [668, 357] on span "Kitchen | Eat- In Area" at bounding box center [669, 360] width 81 height 9
click at [627, 357] on input "Kitchen | Eat- In Area" at bounding box center [617, 360] width 20 height 20
checkbox input "true"
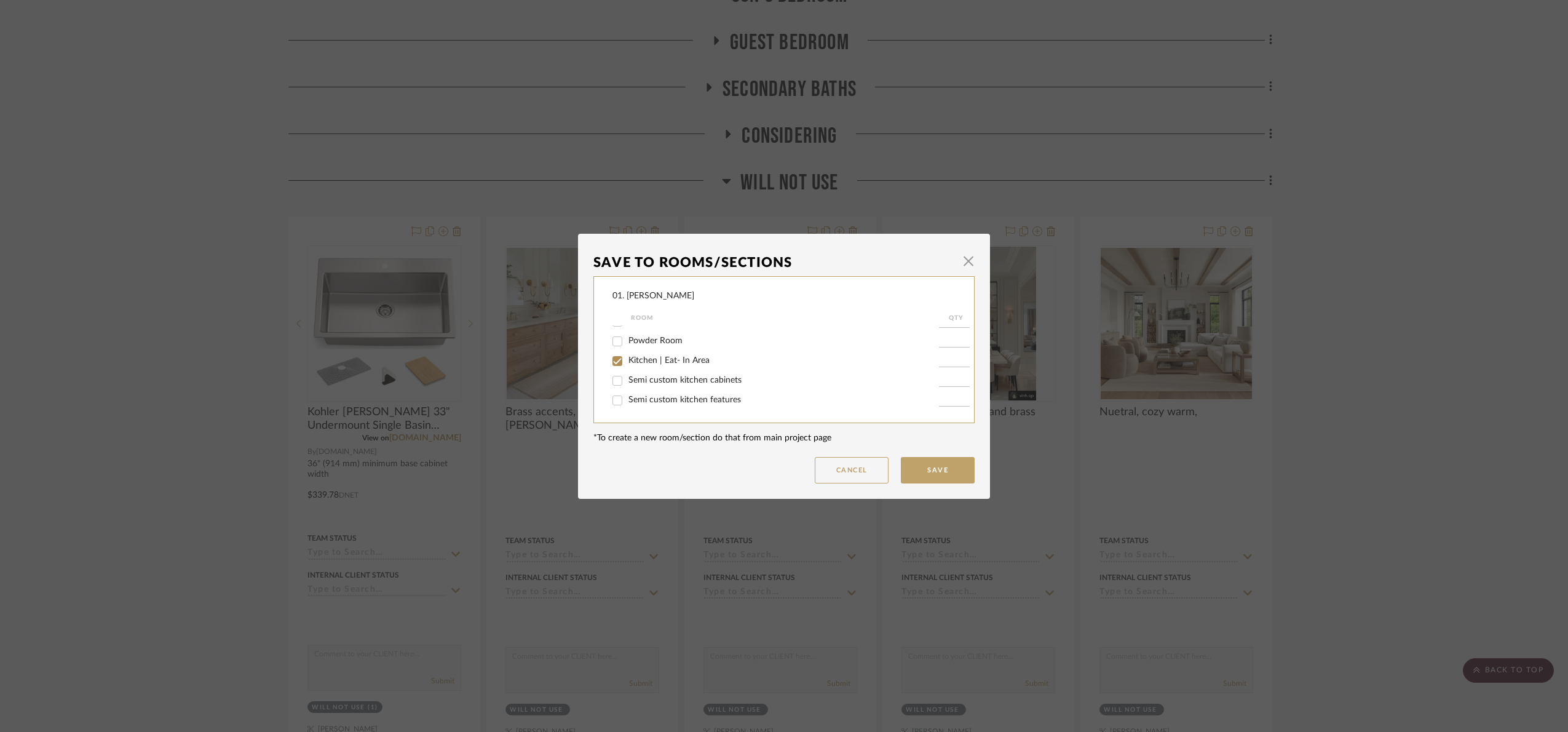
type input "1"
drag, startPoint x: 638, startPoint y: 399, endPoint x: 649, endPoint y: 398, distance: 11.0
click at [638, 398] on span "Will Not Use" at bounding box center [652, 400] width 48 height 9
click at [627, 398] on input "Will Not Use" at bounding box center [617, 401] width 20 height 20
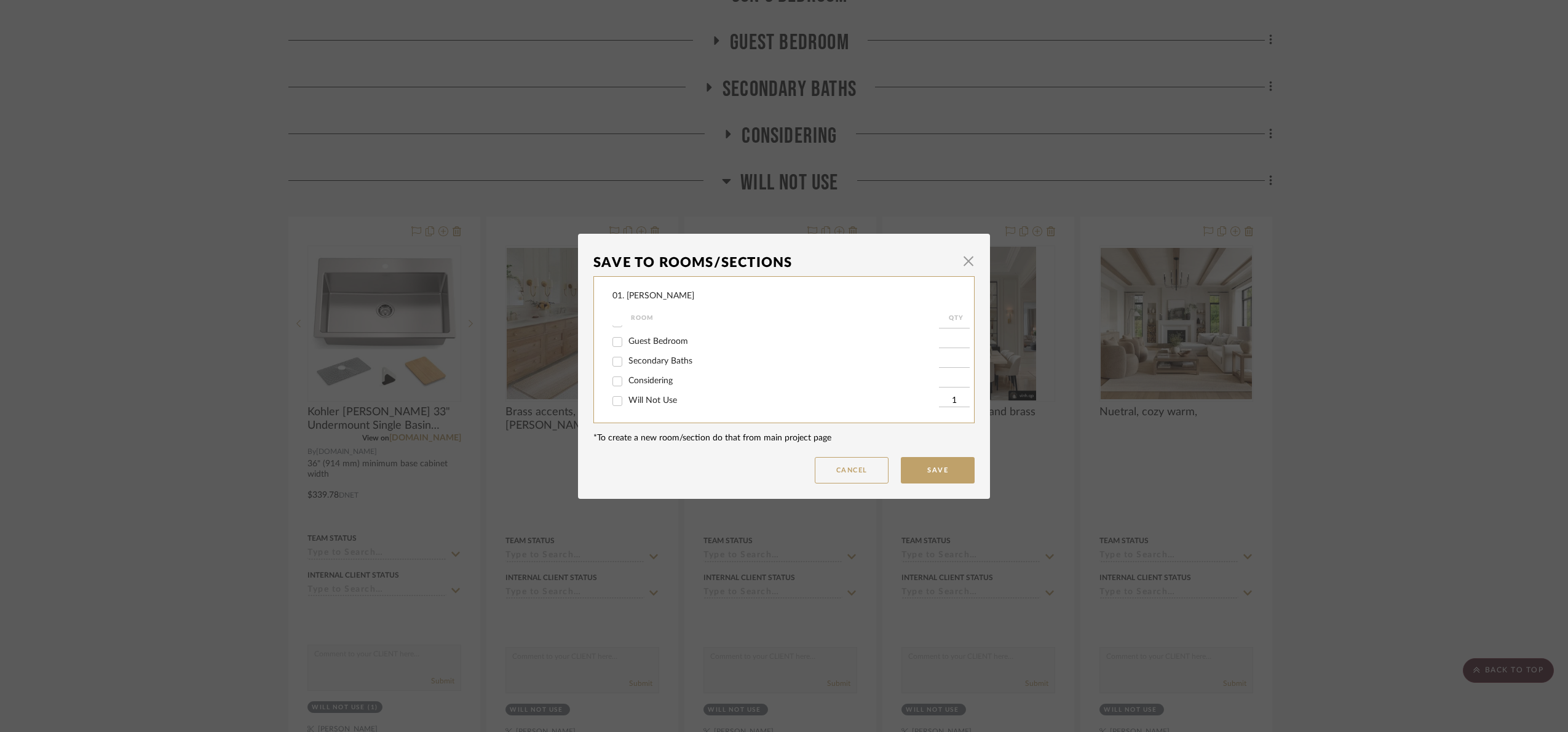
checkbox input "false"
click at [941, 472] on button "Save" at bounding box center [936, 470] width 73 height 27
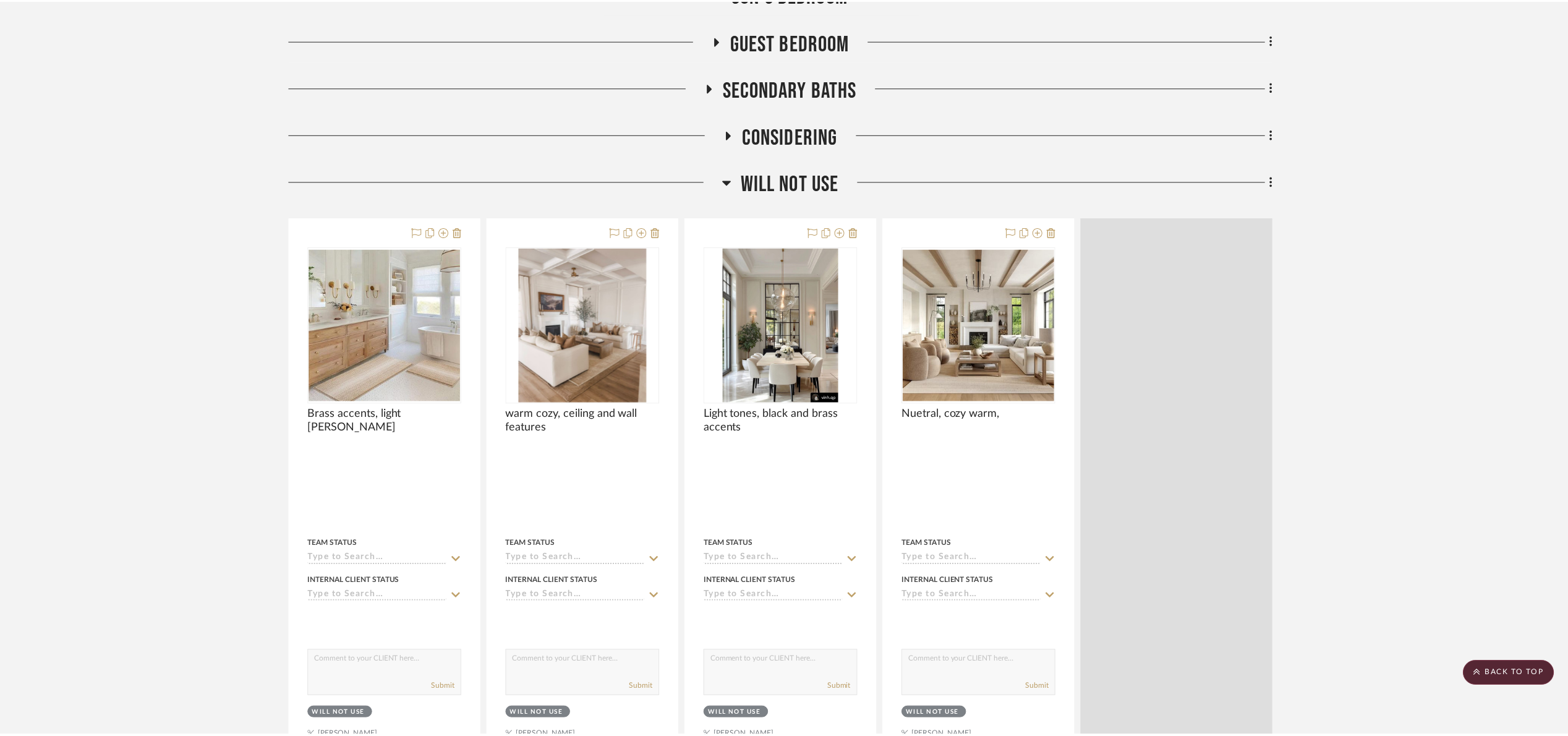
scroll to position [1062, 0]
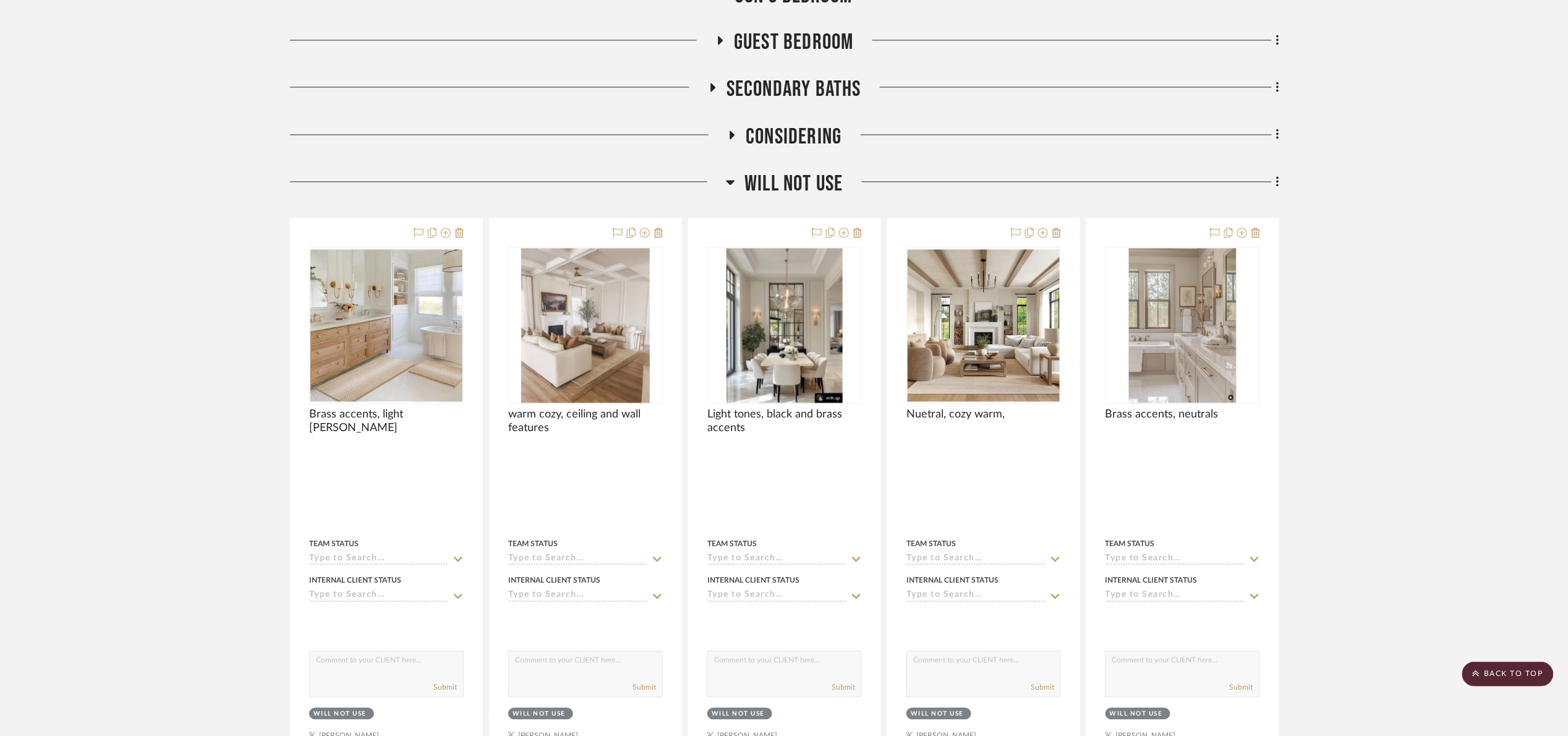
click at [812, 179] on span "Will Not Use" at bounding box center [793, 184] width 98 height 27
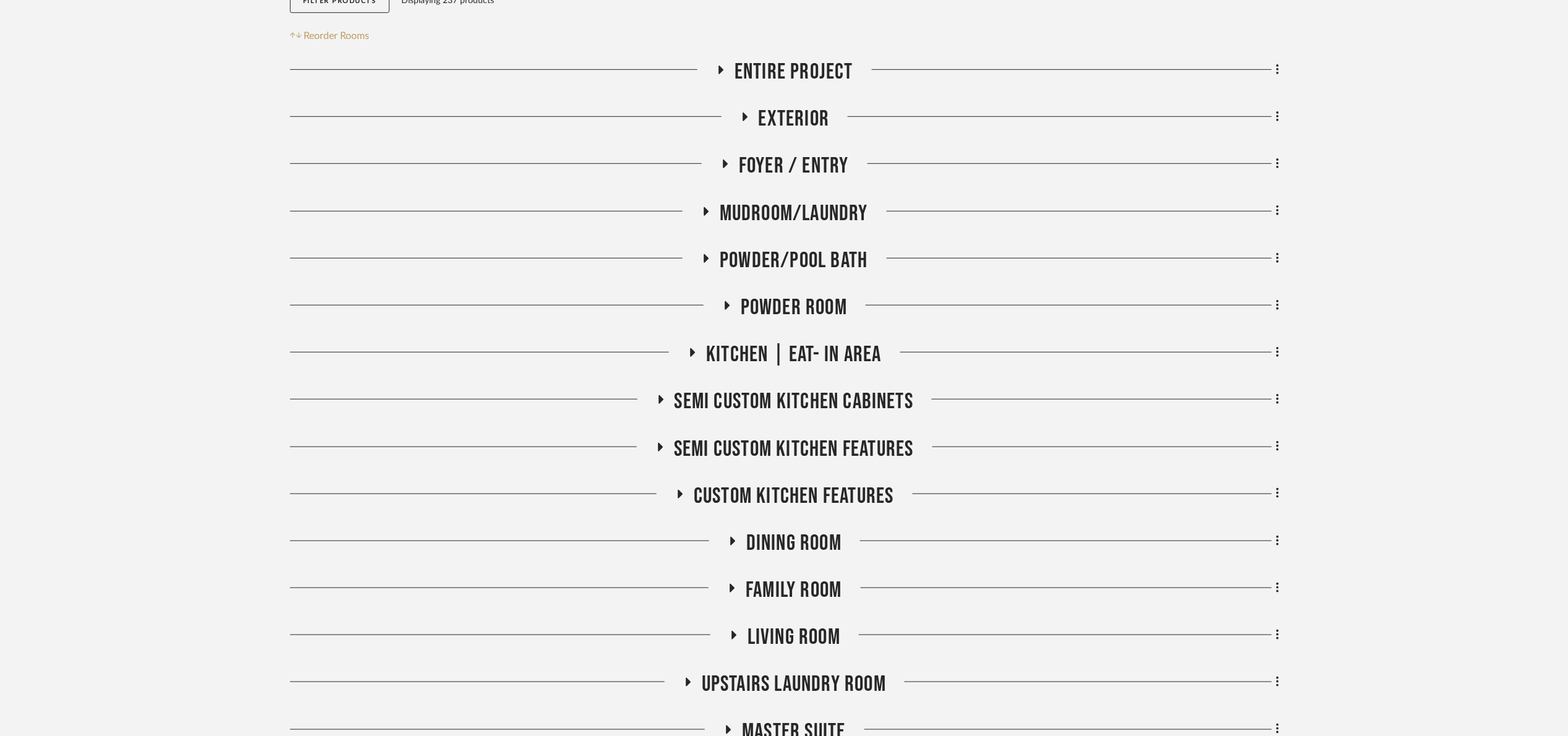
scroll to position [320, 0]
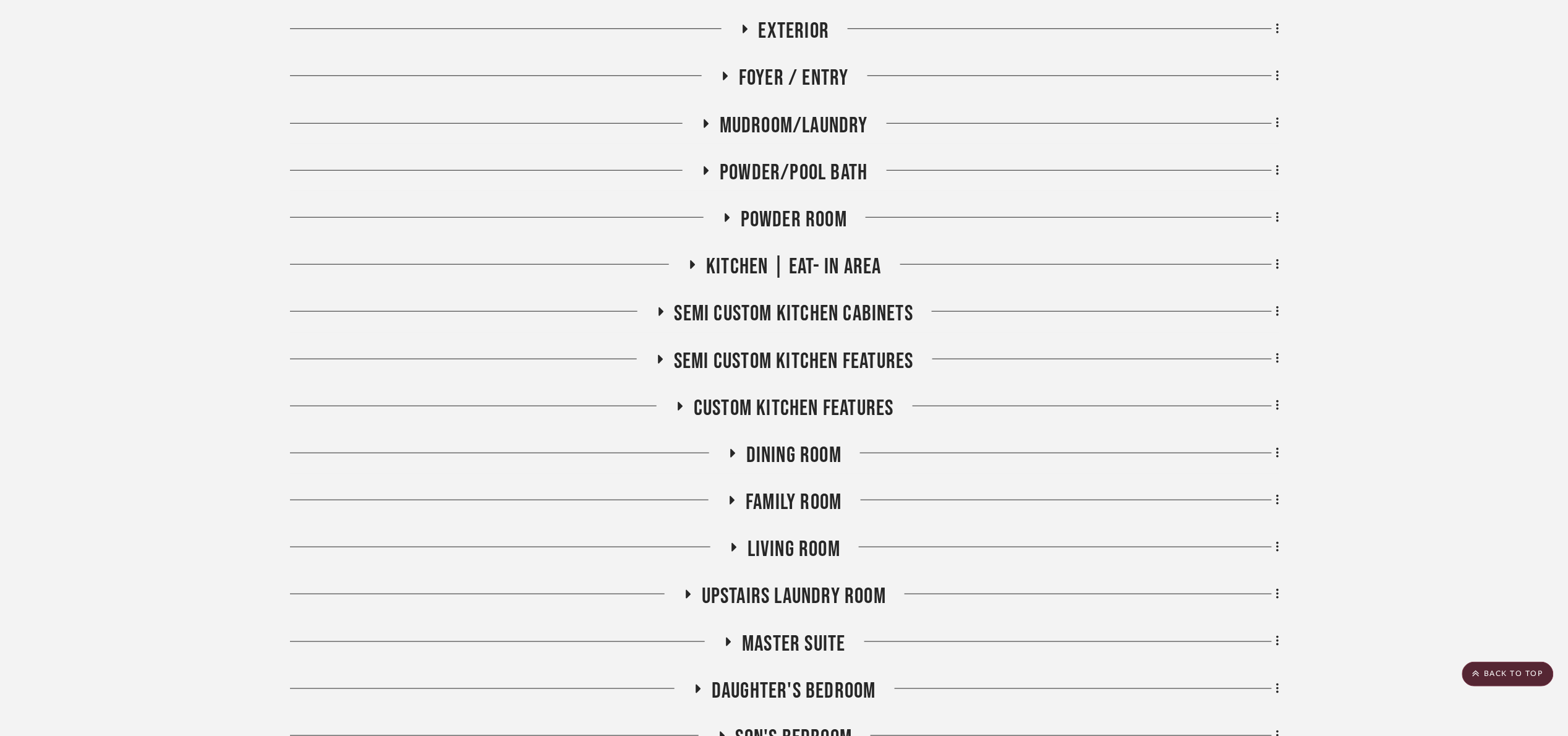
click at [839, 261] on span "Kitchen | Eat- In Area" at bounding box center [793, 267] width 175 height 27
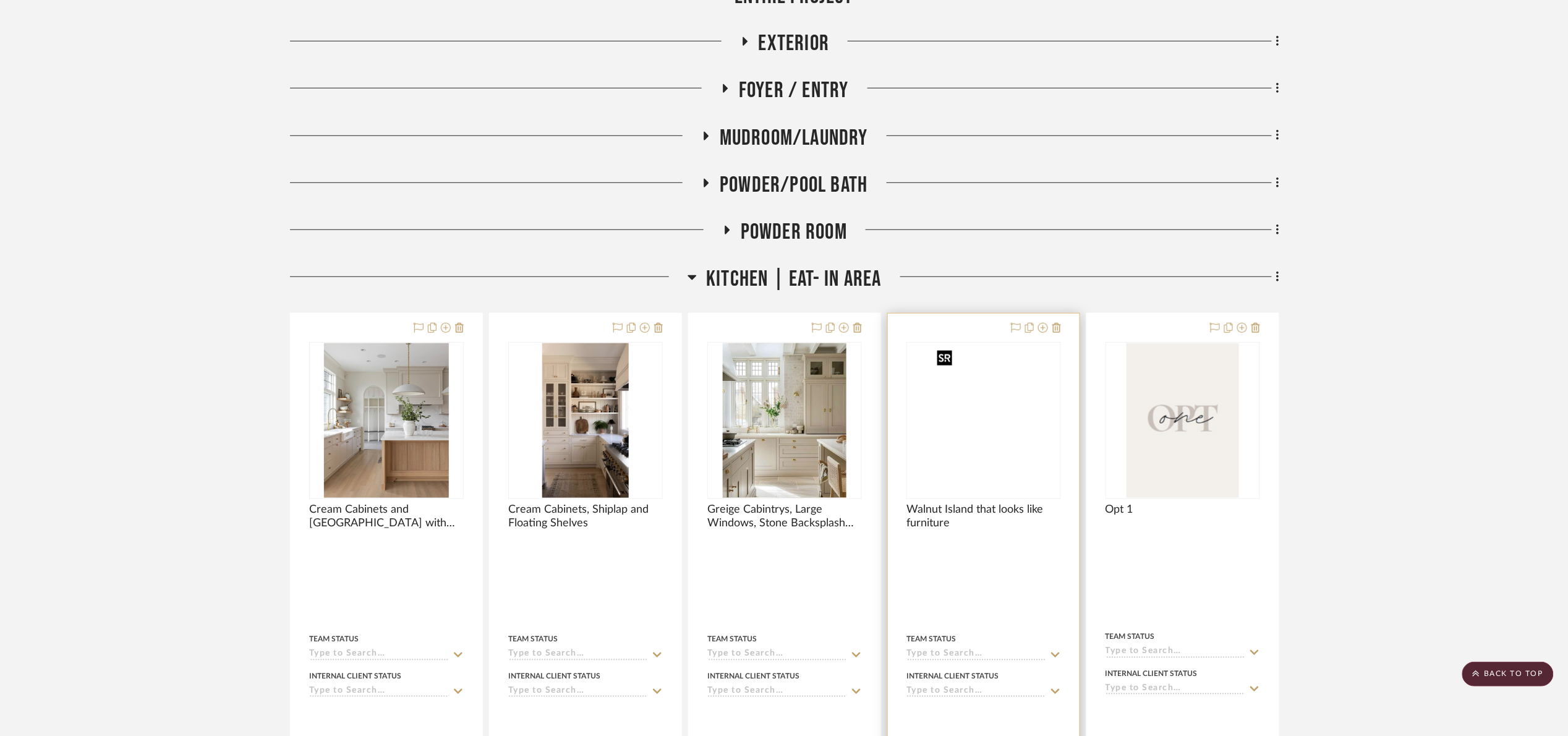
scroll to position [134, 0]
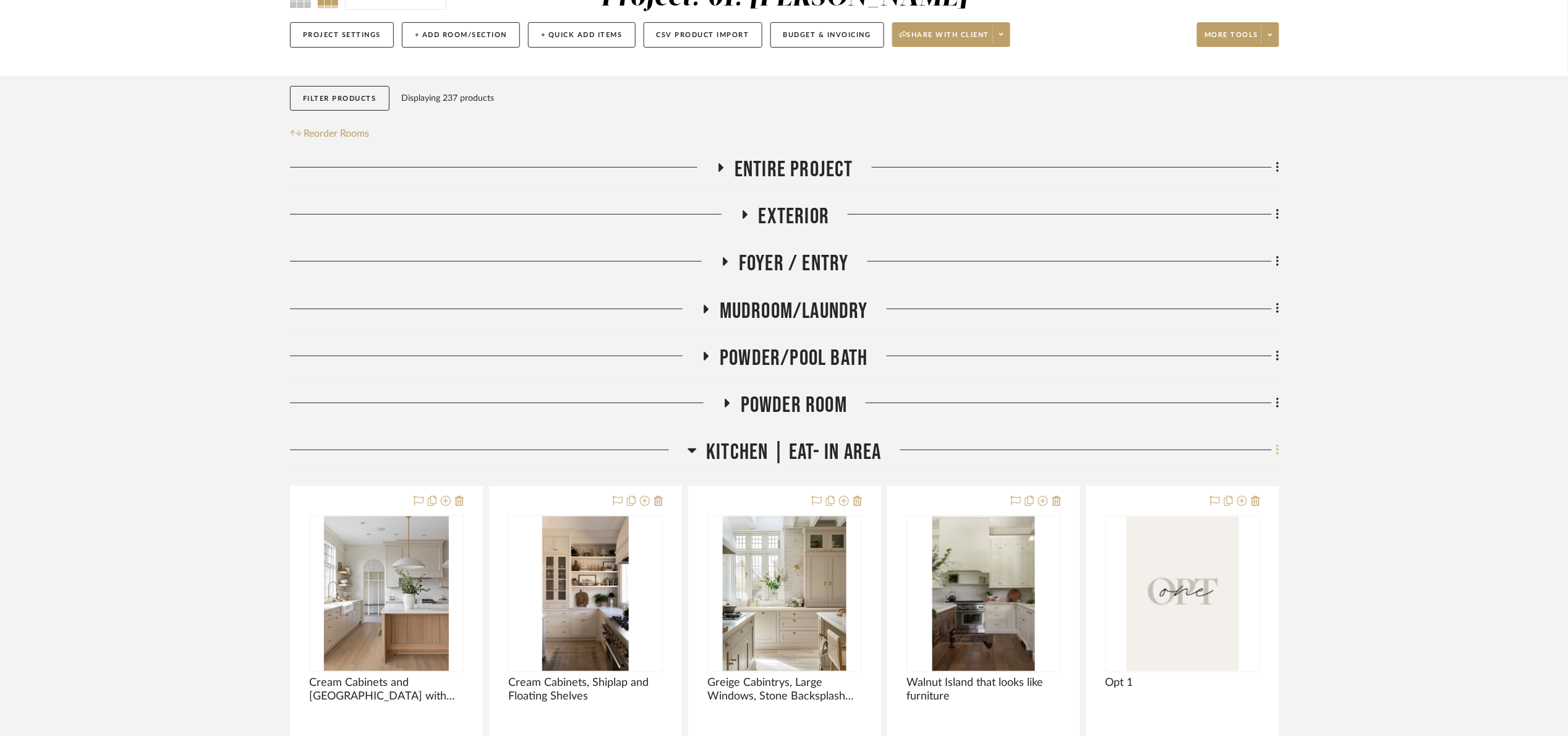
click at [1277, 451] on icon at bounding box center [1277, 450] width 3 height 10
click at [1251, 481] on span "Add New Item" at bounding box center [1221, 478] width 96 height 10
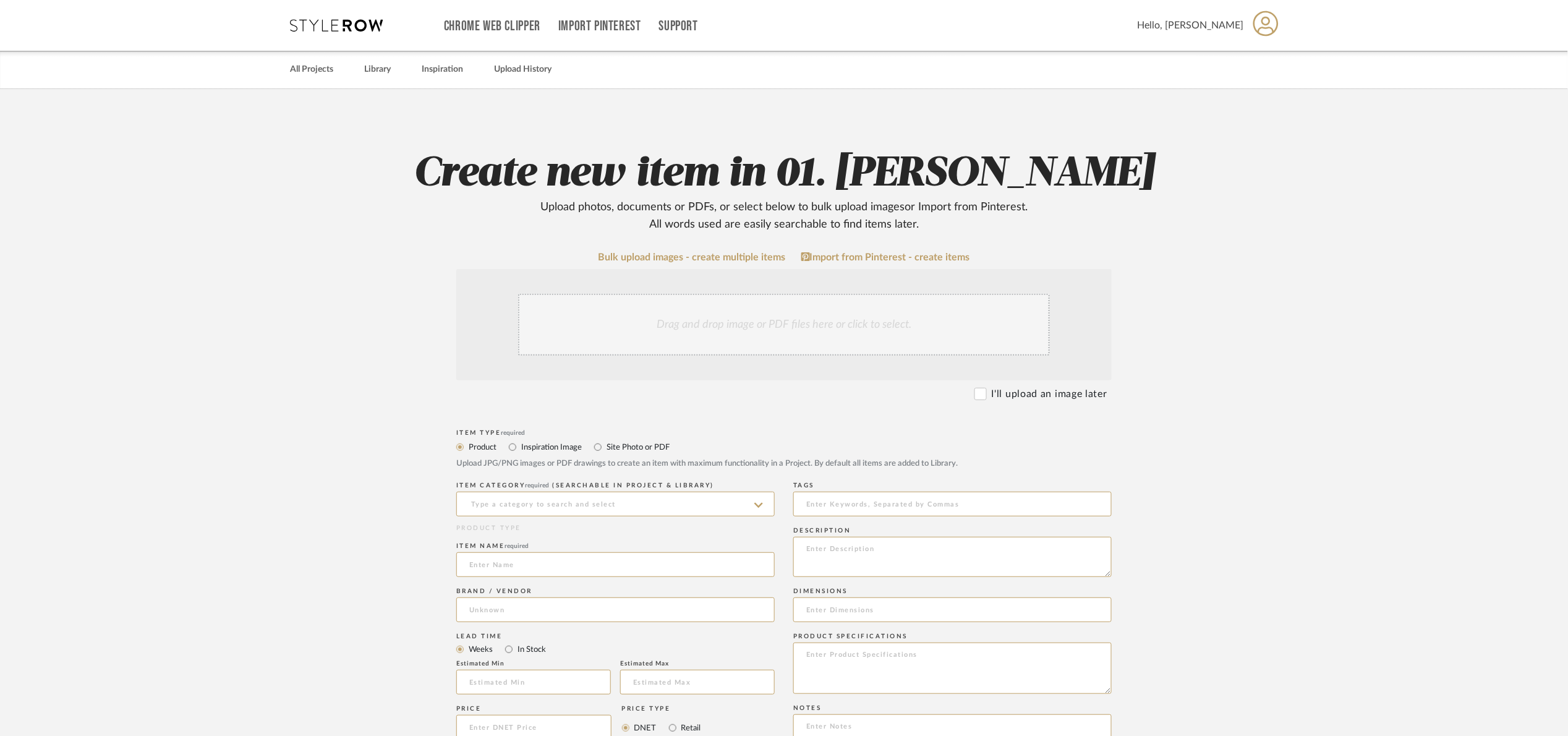
click at [627, 341] on div "Drag and drop image or PDF files here or click to select." at bounding box center [784, 324] width 532 height 62
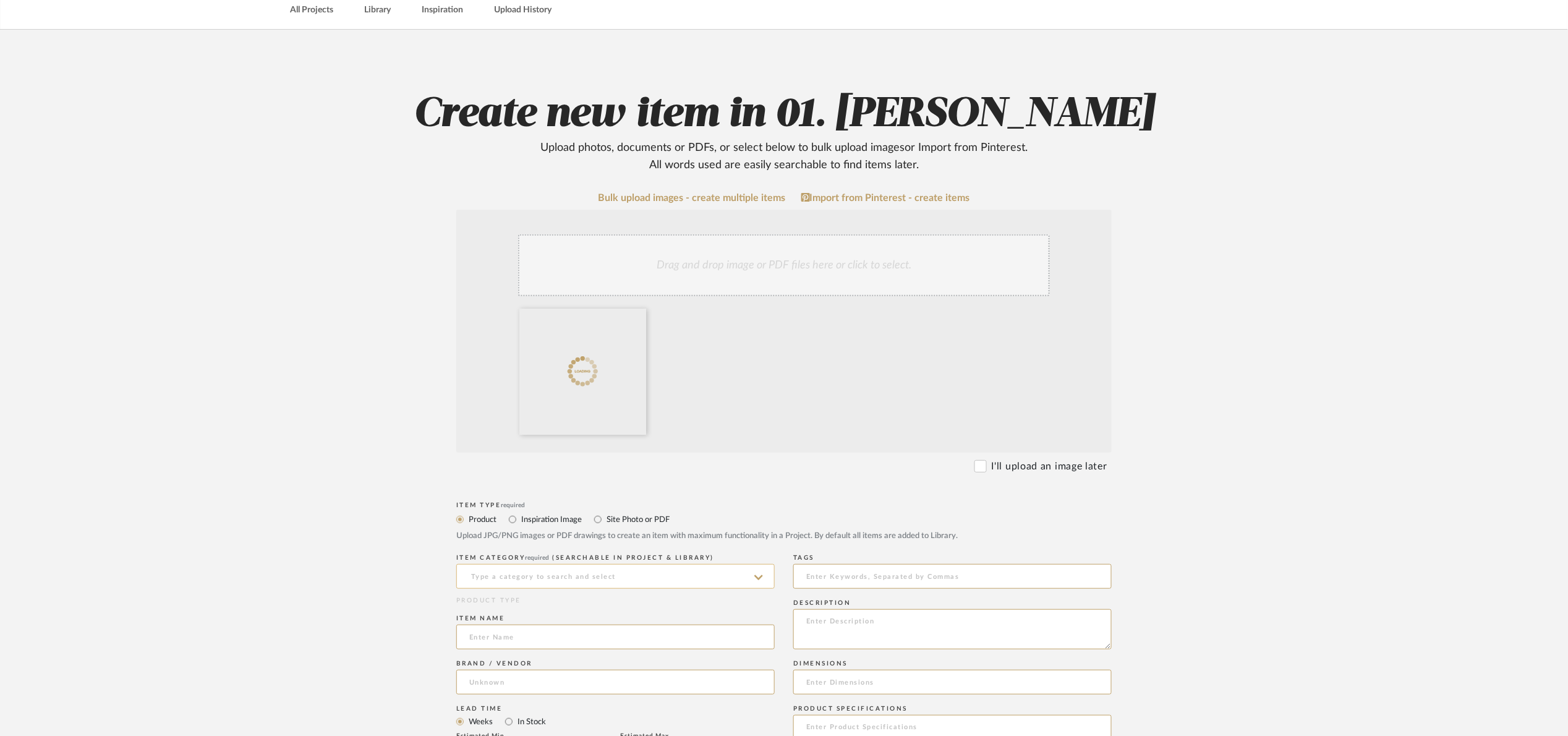
scroll to position [278, 0]
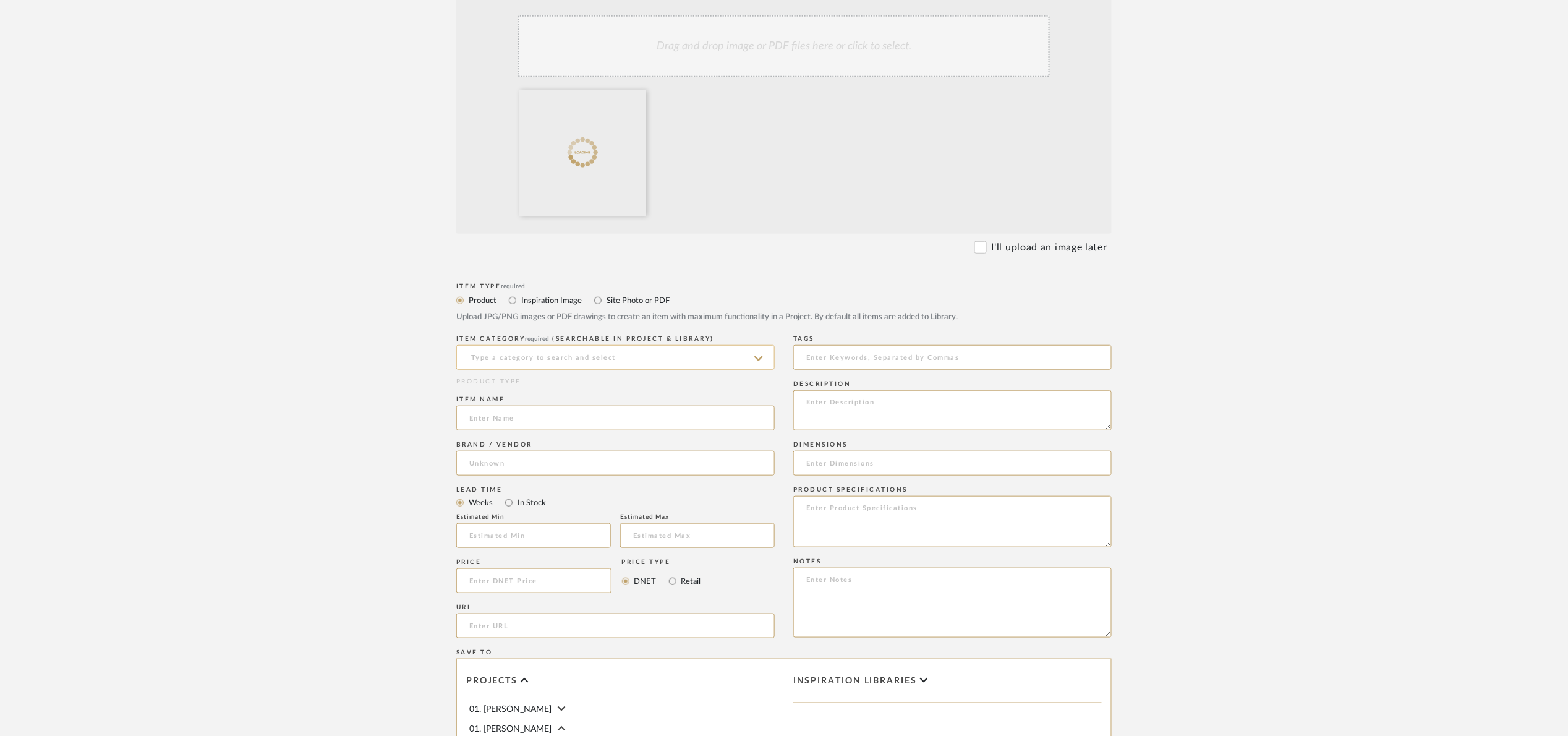
click at [550, 353] on input at bounding box center [615, 357] width 318 height 24
click at [633, 307] on div "Product Inspiration Image Site Photo or PDF Upload JPG/PNG images or PDF drawin…" at bounding box center [784, 308] width 655 height 30
click at [627, 299] on label "Site Photo or PDF" at bounding box center [638, 301] width 64 height 14
click at [605, 299] on input "Site Photo or PDF" at bounding box center [598, 300] width 15 height 15
radio input "true"
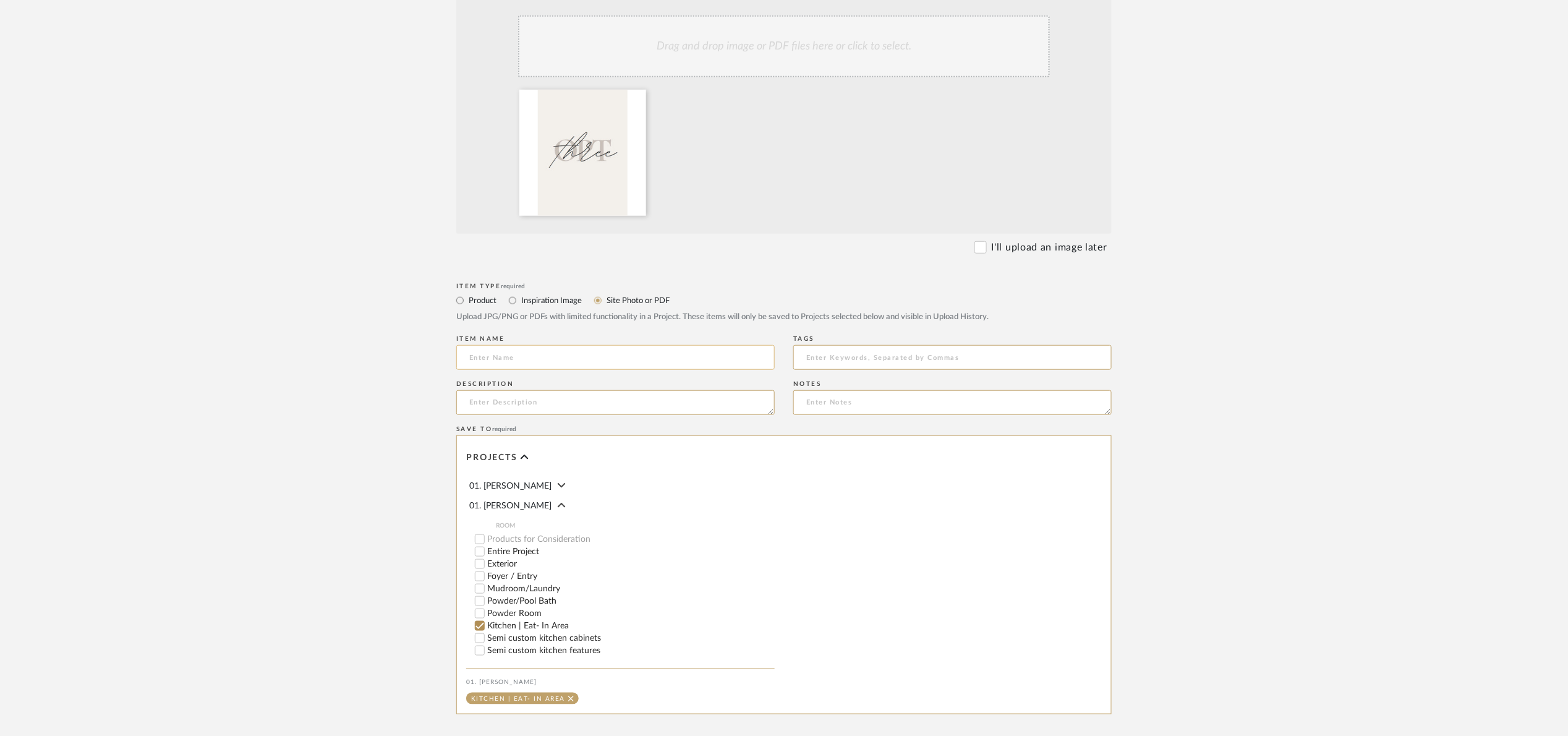
drag, startPoint x: 604, startPoint y: 329, endPoint x: 554, endPoint y: 363, distance: 60.5
click at [552, 363] on input at bounding box center [615, 357] width 318 height 24
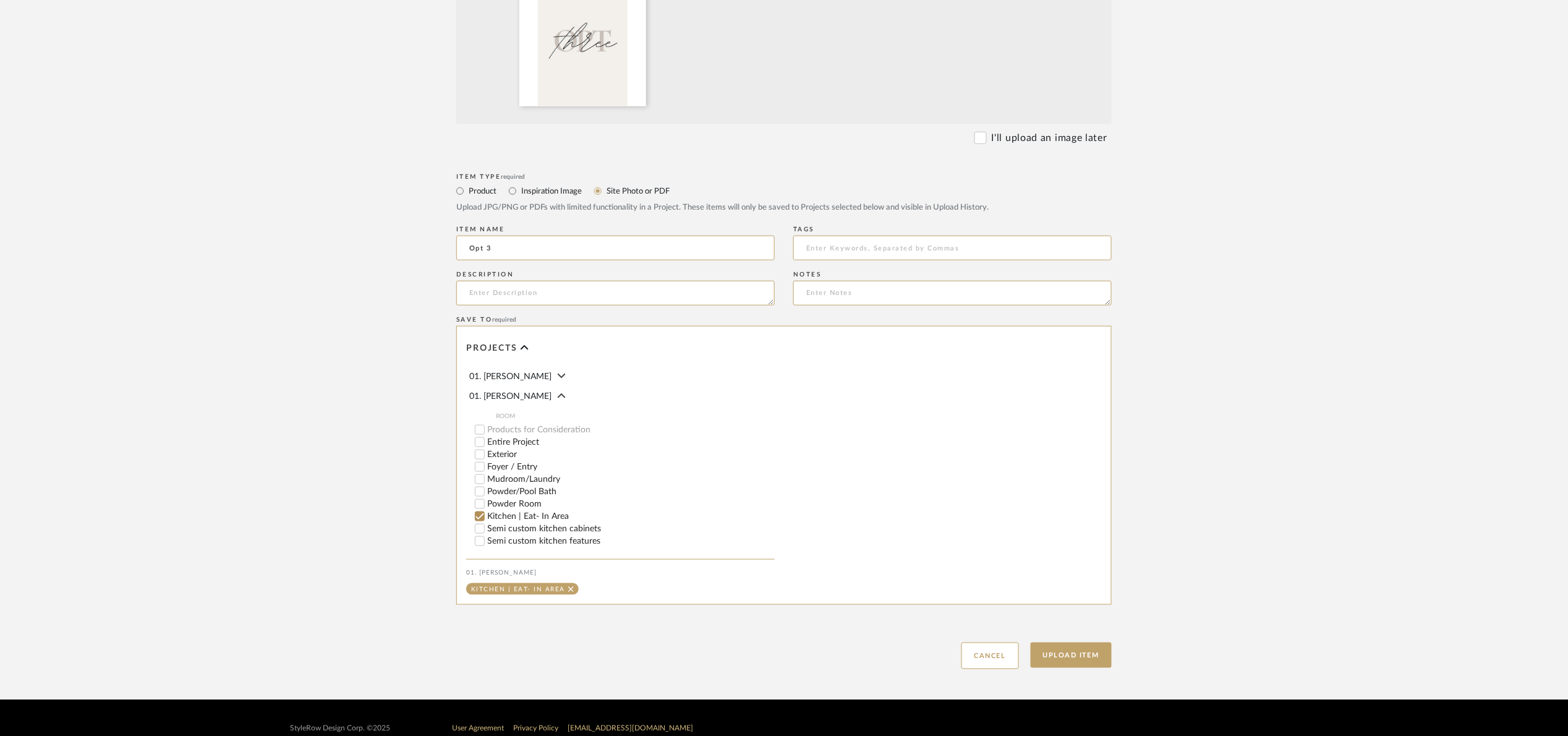
scroll to position [409, 0]
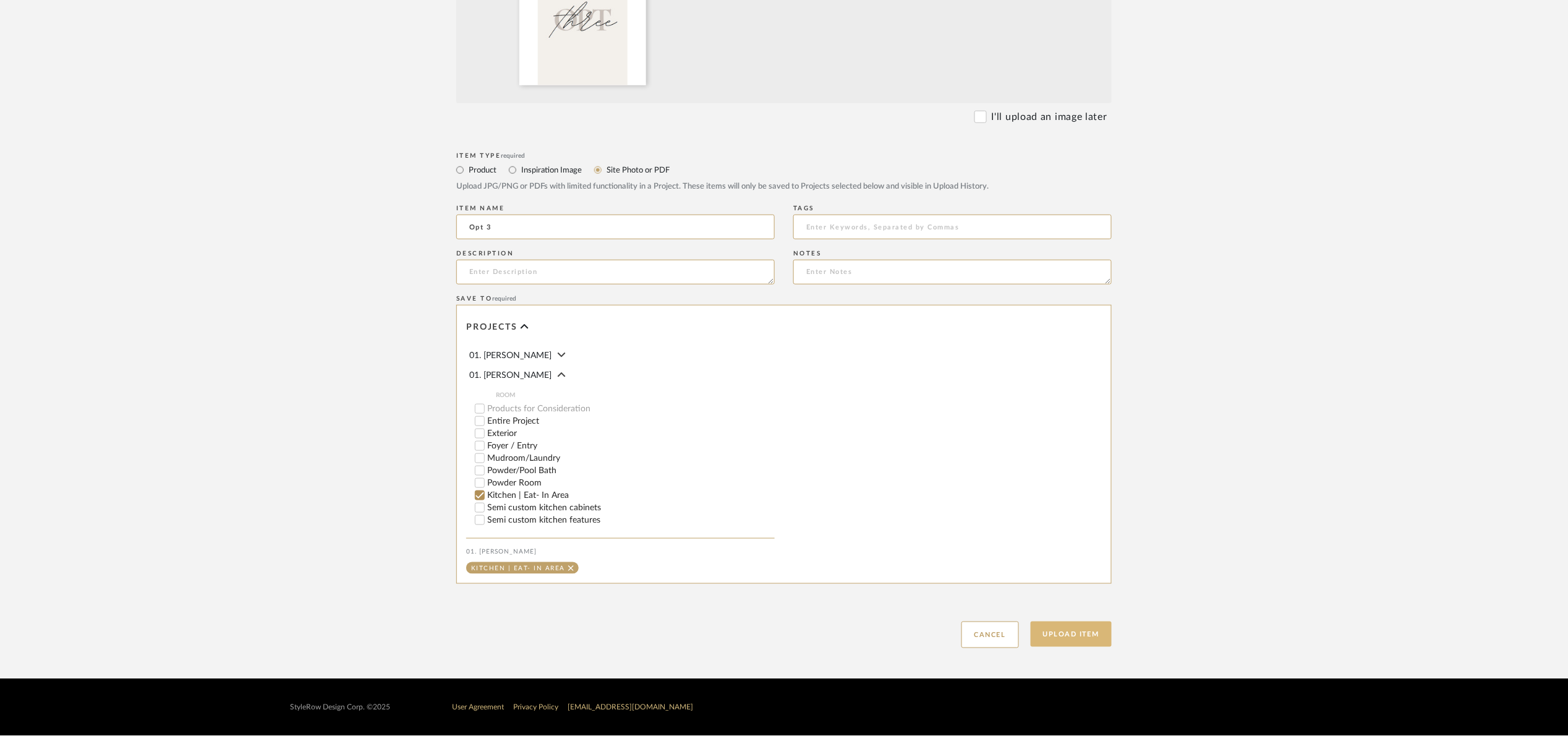
type input "Opt 3"
click at [1082, 630] on button "Upload Item" at bounding box center [1071, 633] width 82 height 25
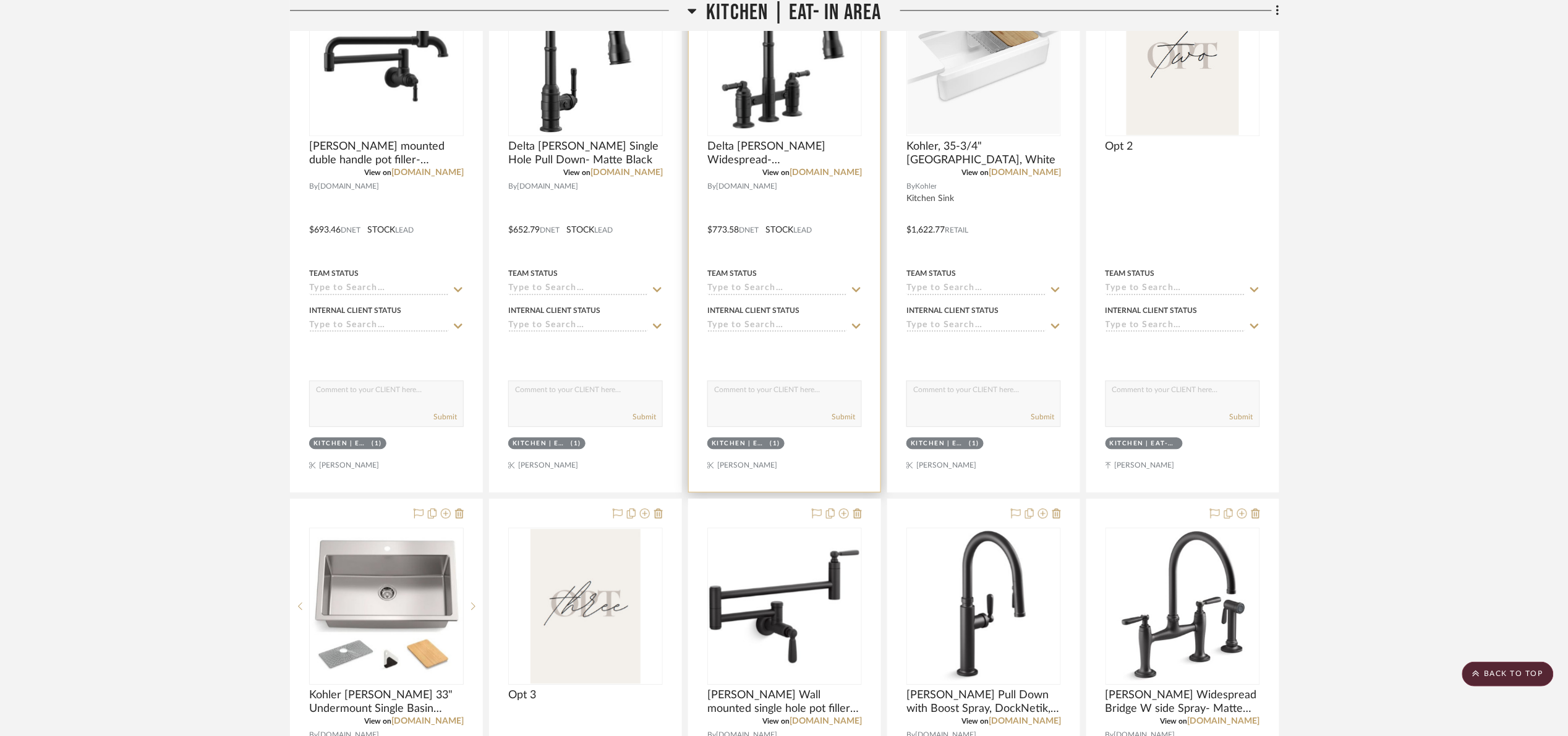
scroll to position [945, 0]
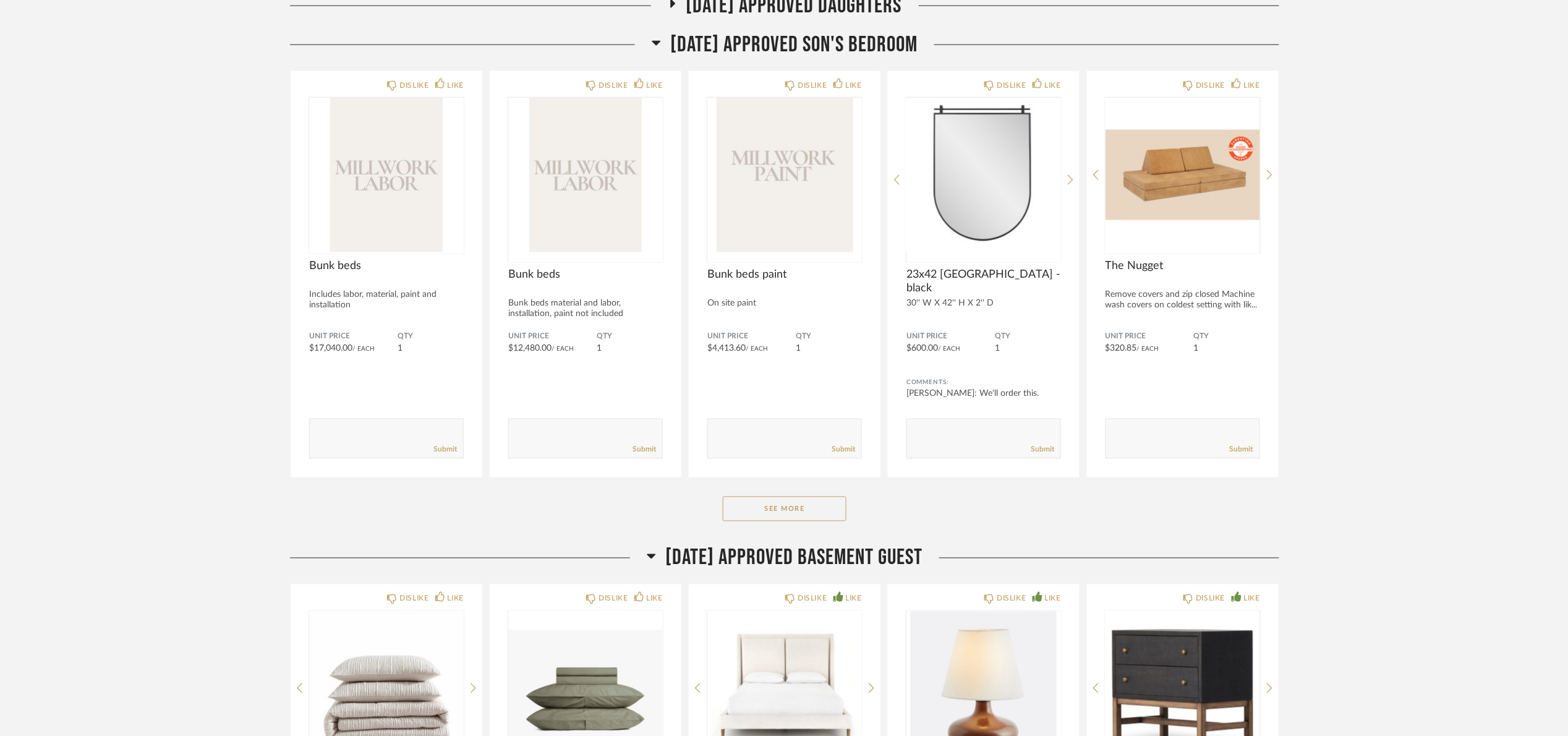
scroll to position [742, 0]
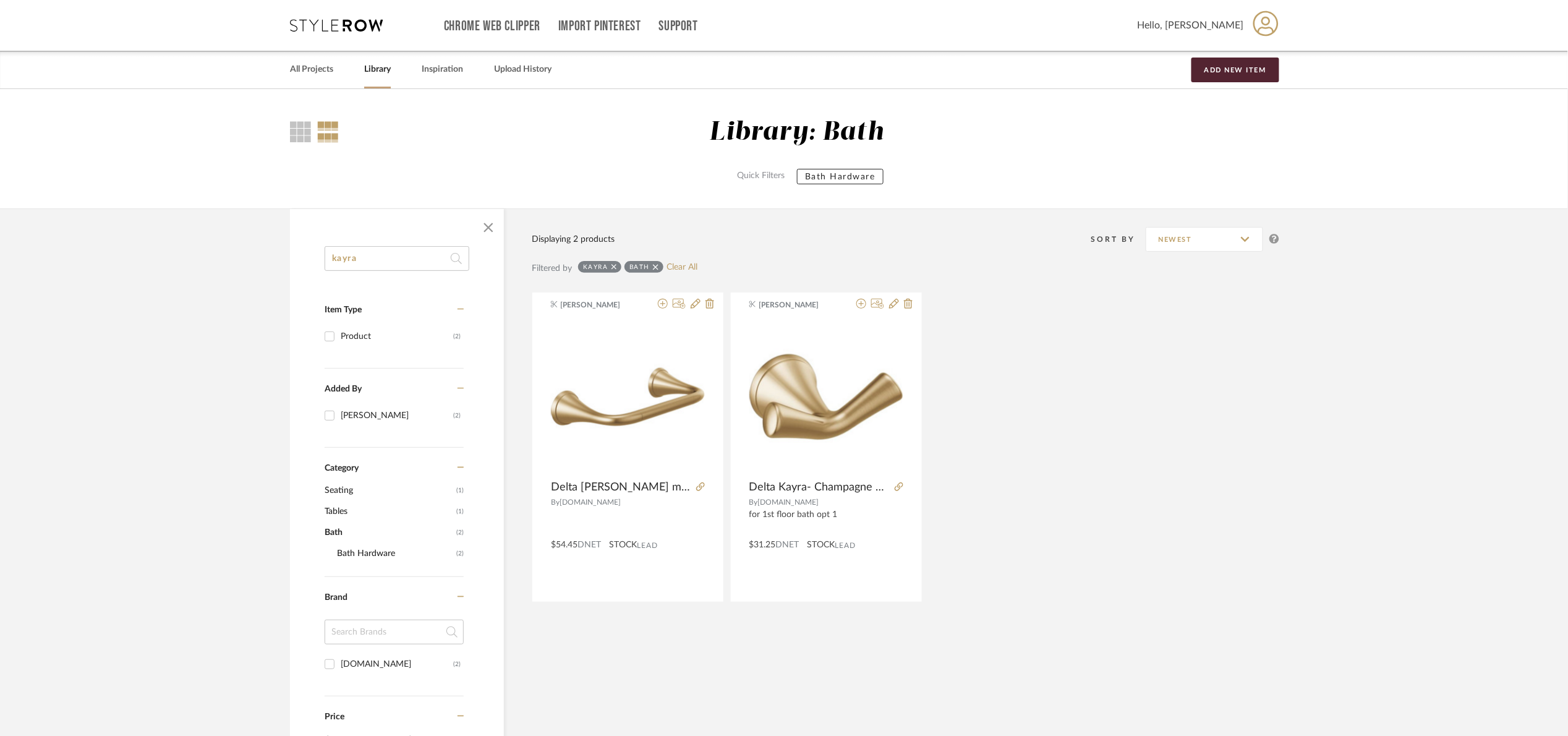
drag, startPoint x: 337, startPoint y: 256, endPoint x: 317, endPoint y: 251, distance: 20.6
click at [317, 251] on div "kayra Item Type Product (2) Added By [PERSON_NAME] (2) Category Seating (1) Tab…" at bounding box center [397, 614] width 214 height 738
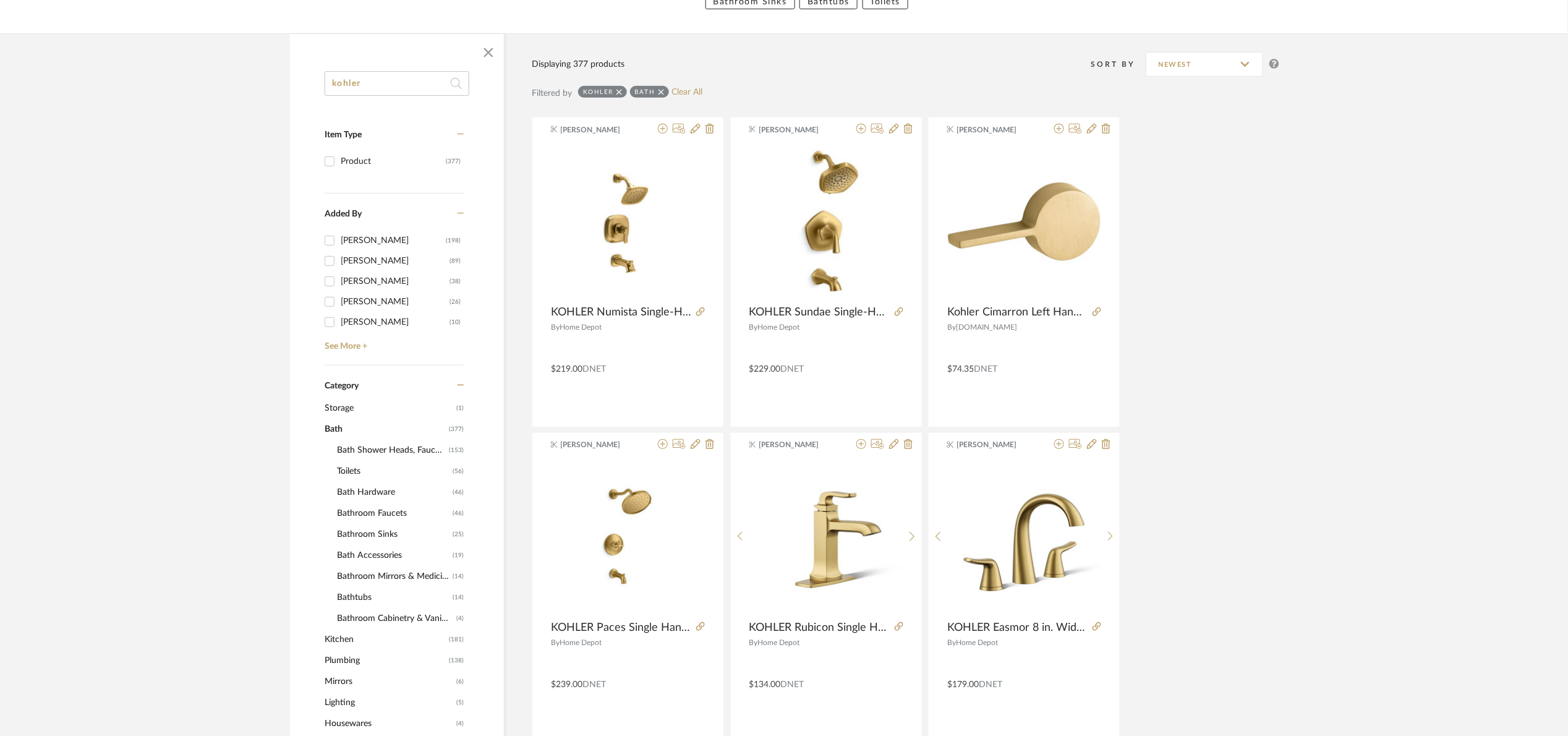
scroll to position [185, 0]
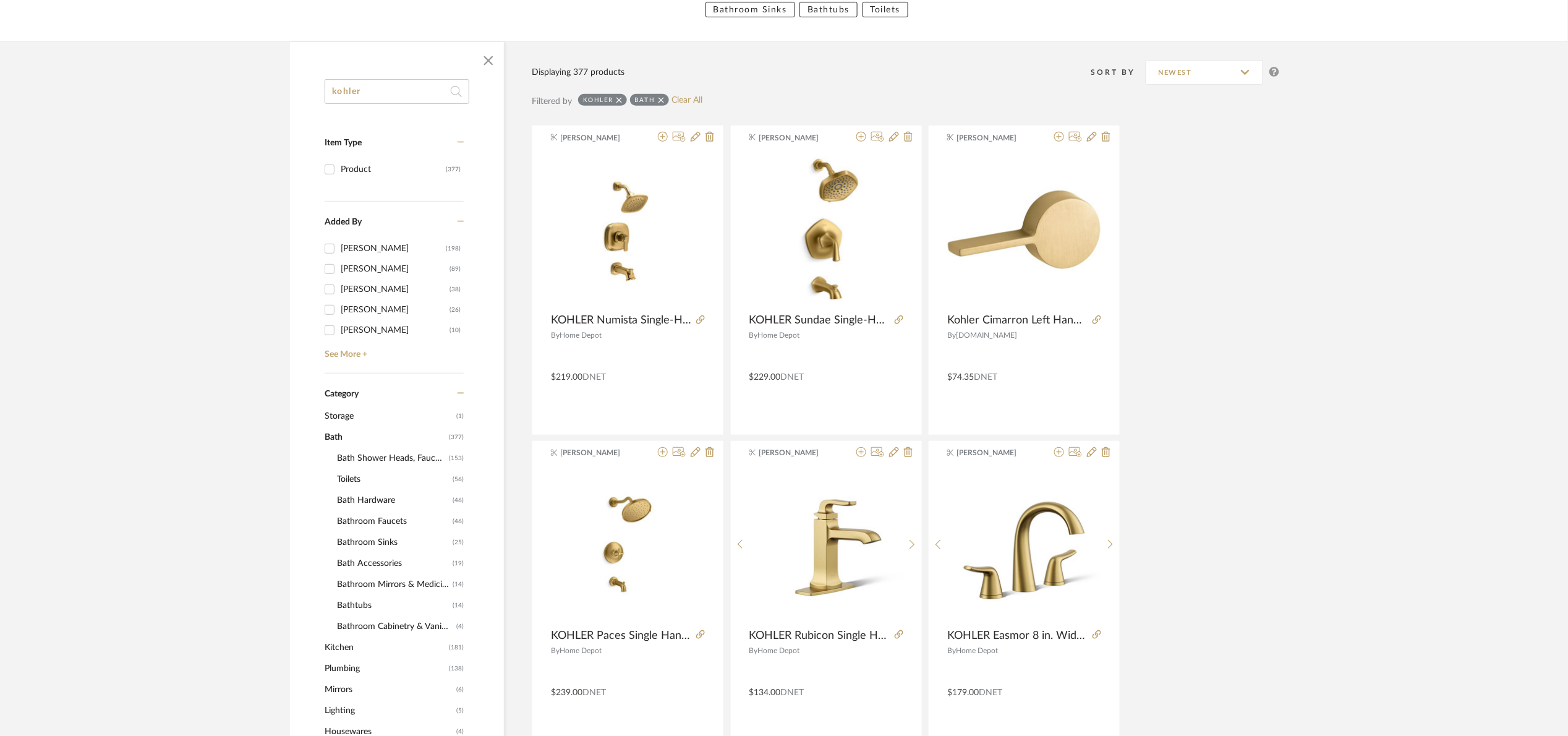
click at [664, 99] on div "Bath" at bounding box center [649, 100] width 39 height 12
click at [662, 96] on icon at bounding box center [661, 100] width 5 height 9
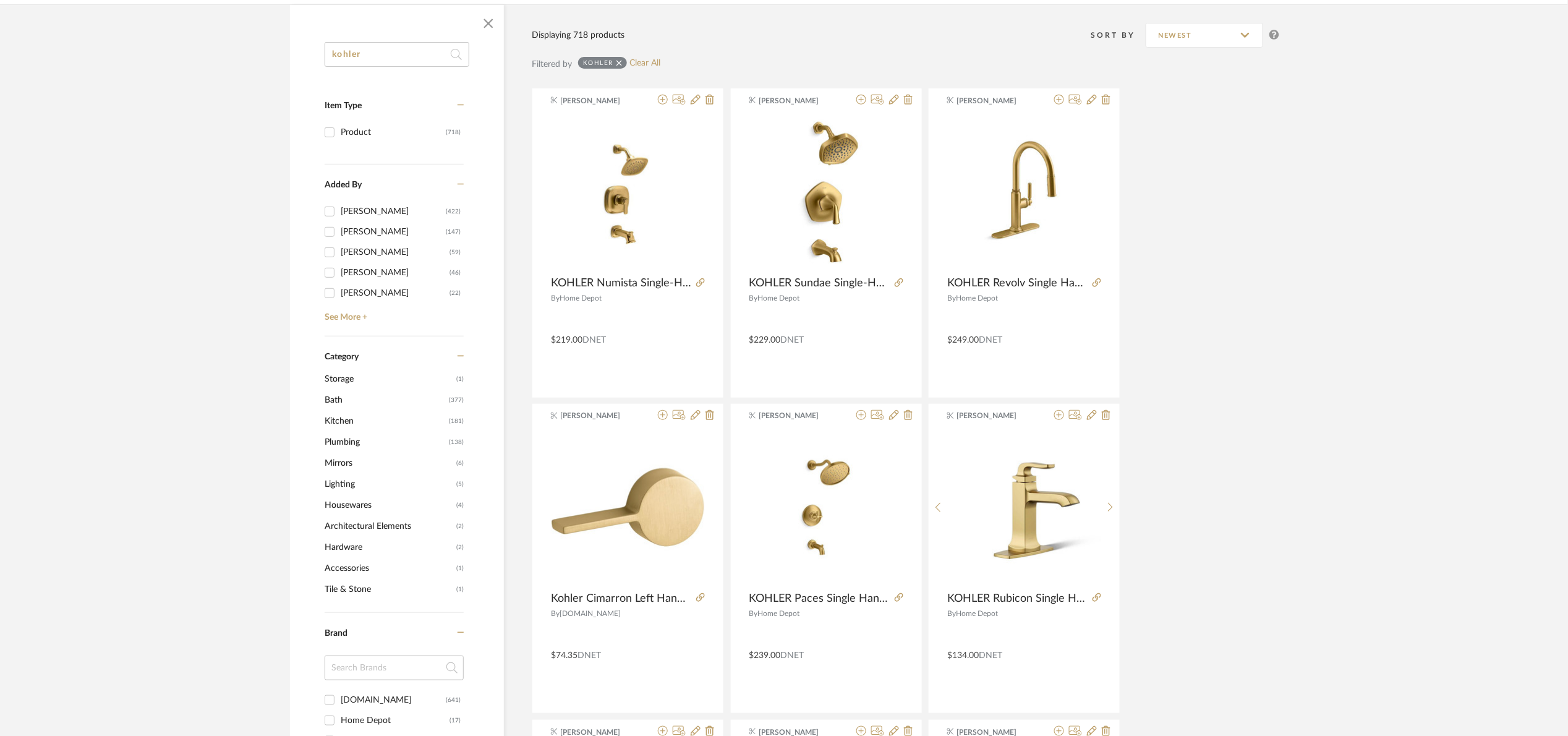
click at [398, 55] on input "kohler" at bounding box center [397, 54] width 145 height 24
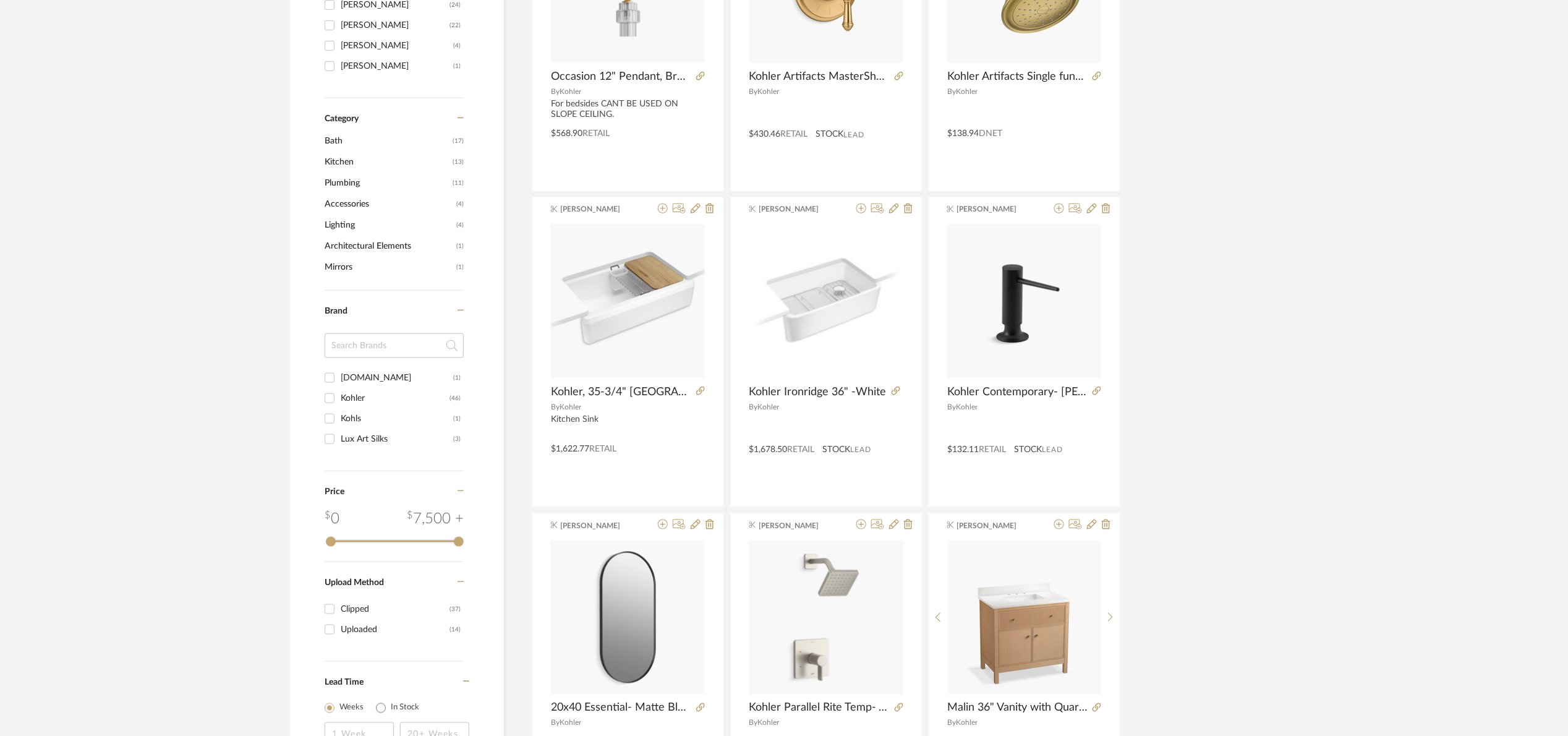
scroll to position [29, 0]
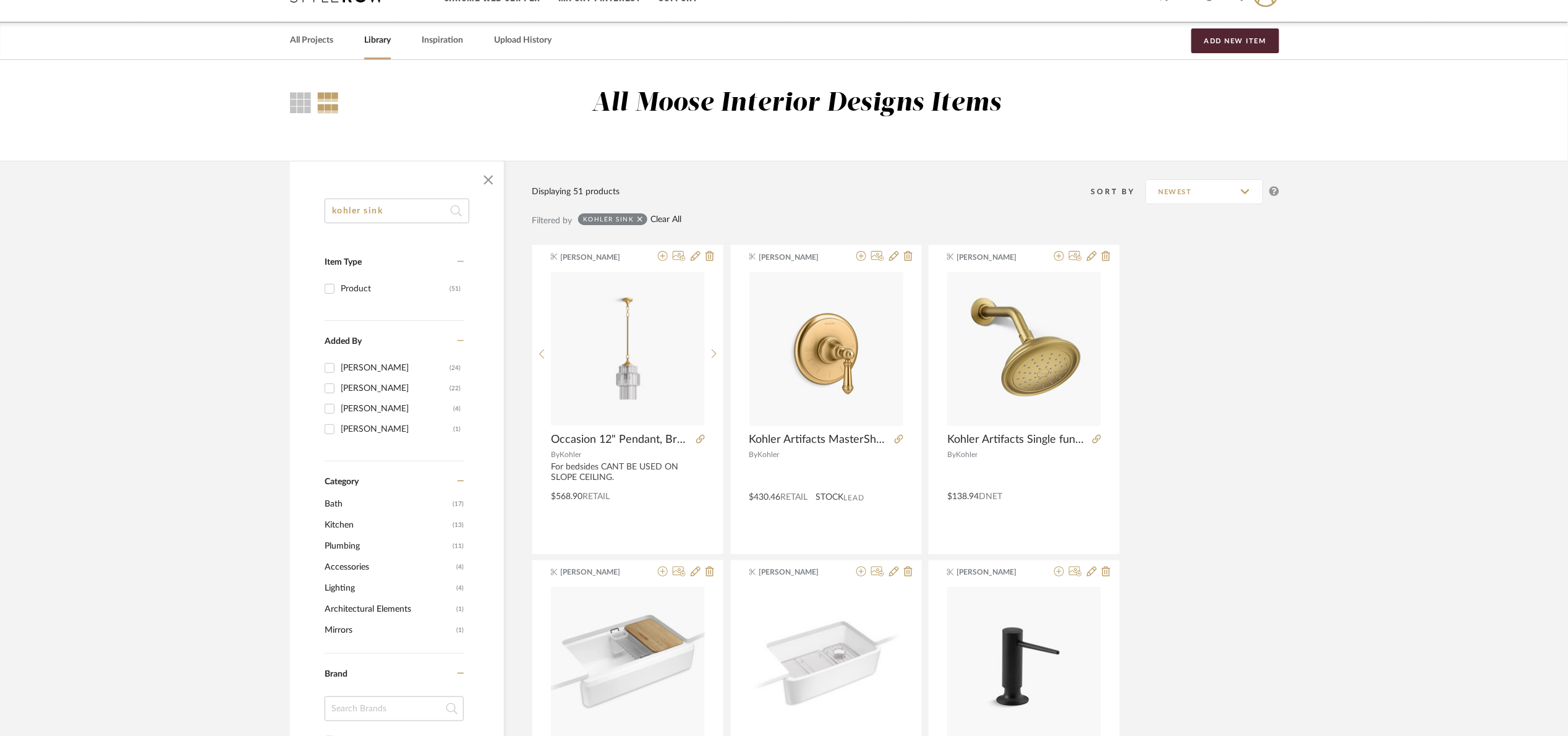
type input "kohler sink"
click at [677, 221] on link "Clear All" at bounding box center [666, 220] width 31 height 10
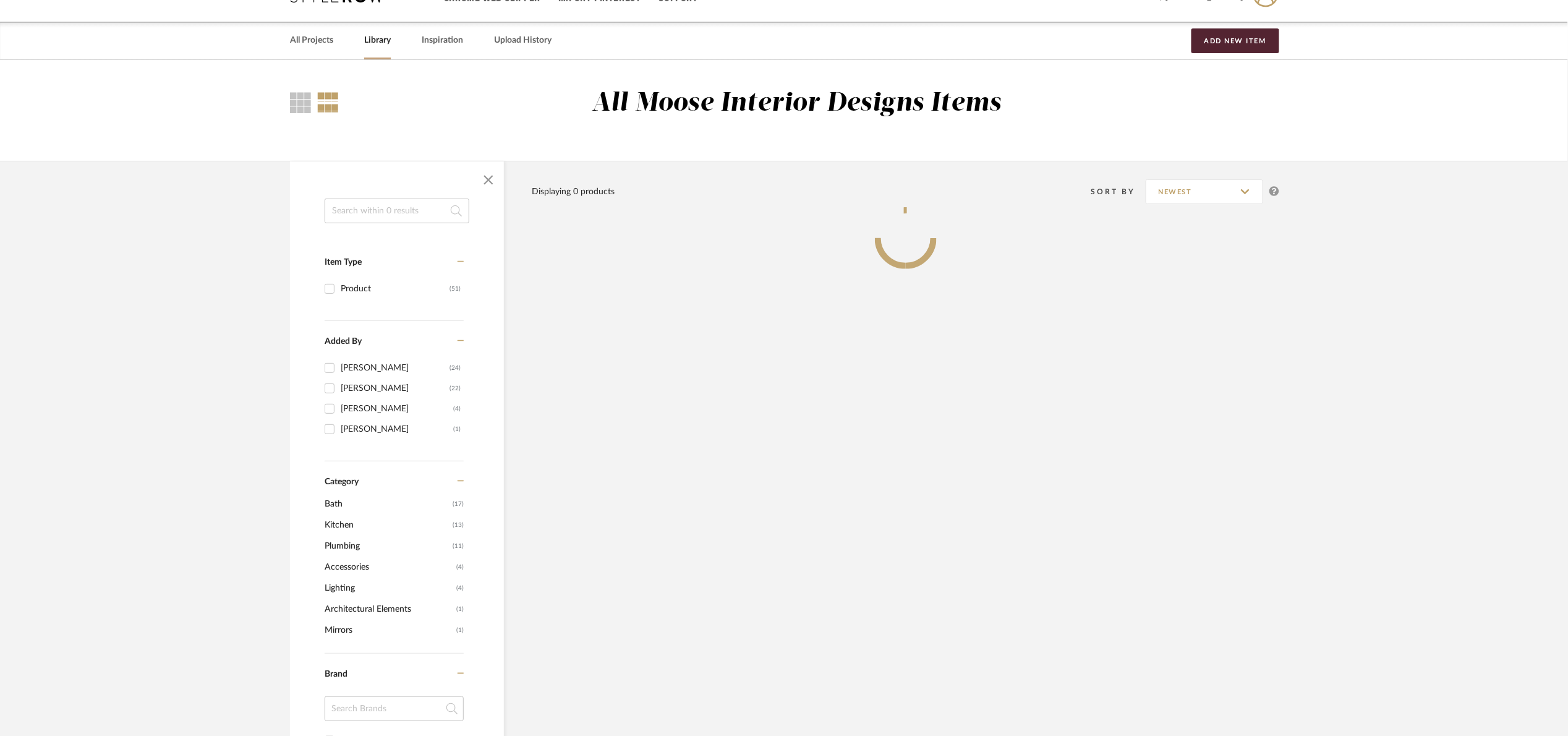
click at [356, 506] on span "Bath" at bounding box center [387, 504] width 125 height 21
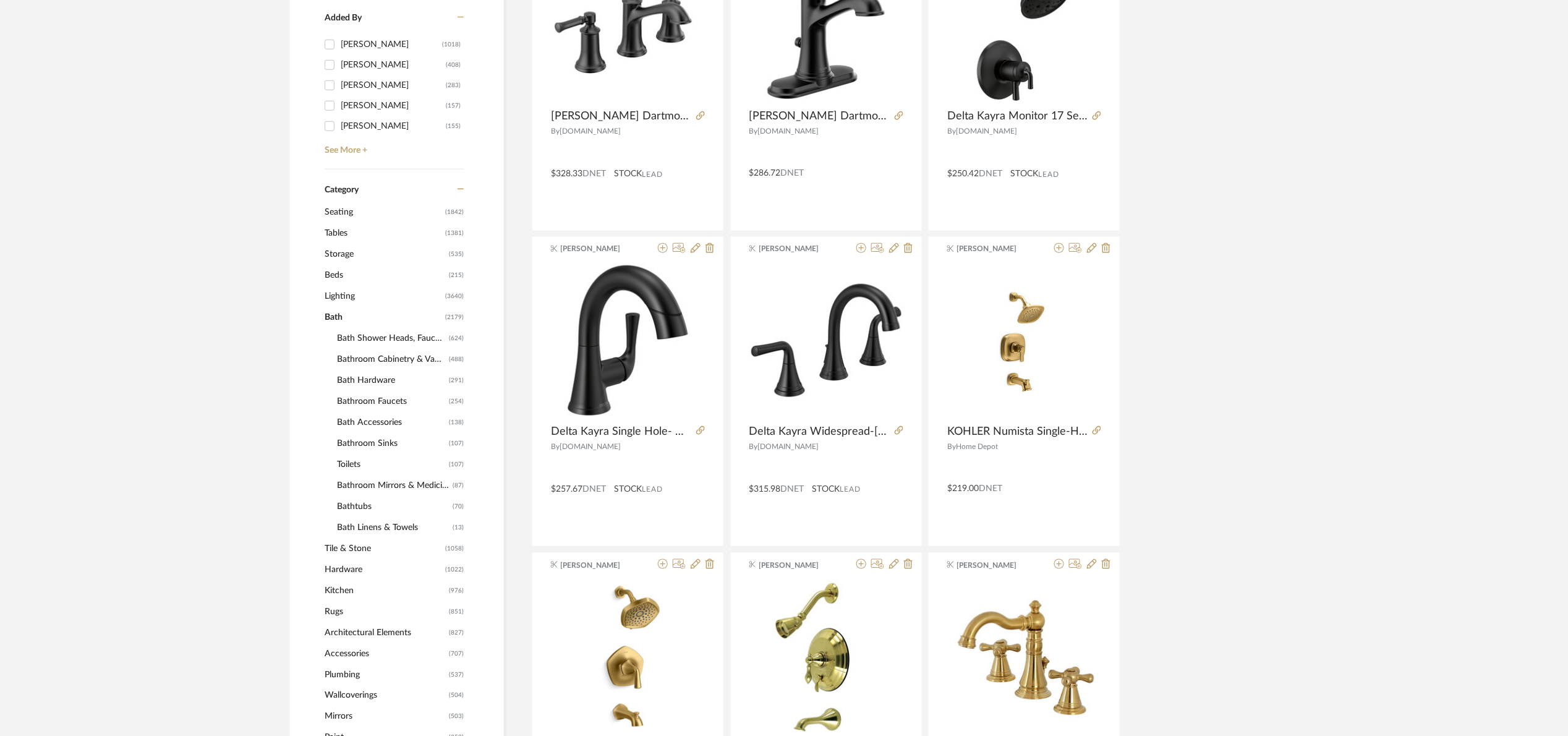
scroll to position [400, 0]
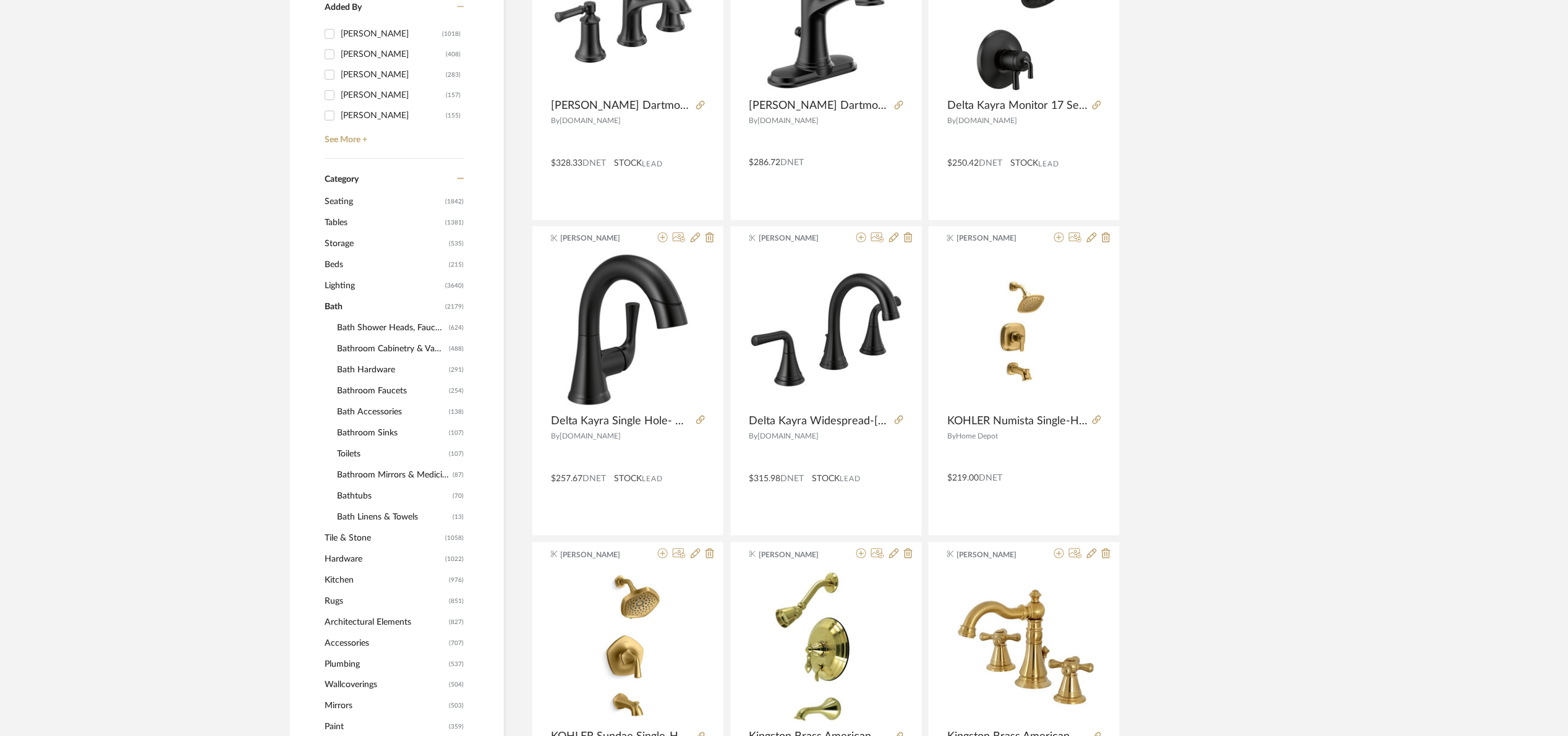
click at [368, 432] on span "Bathroom Sinks" at bounding box center [391, 433] width 109 height 21
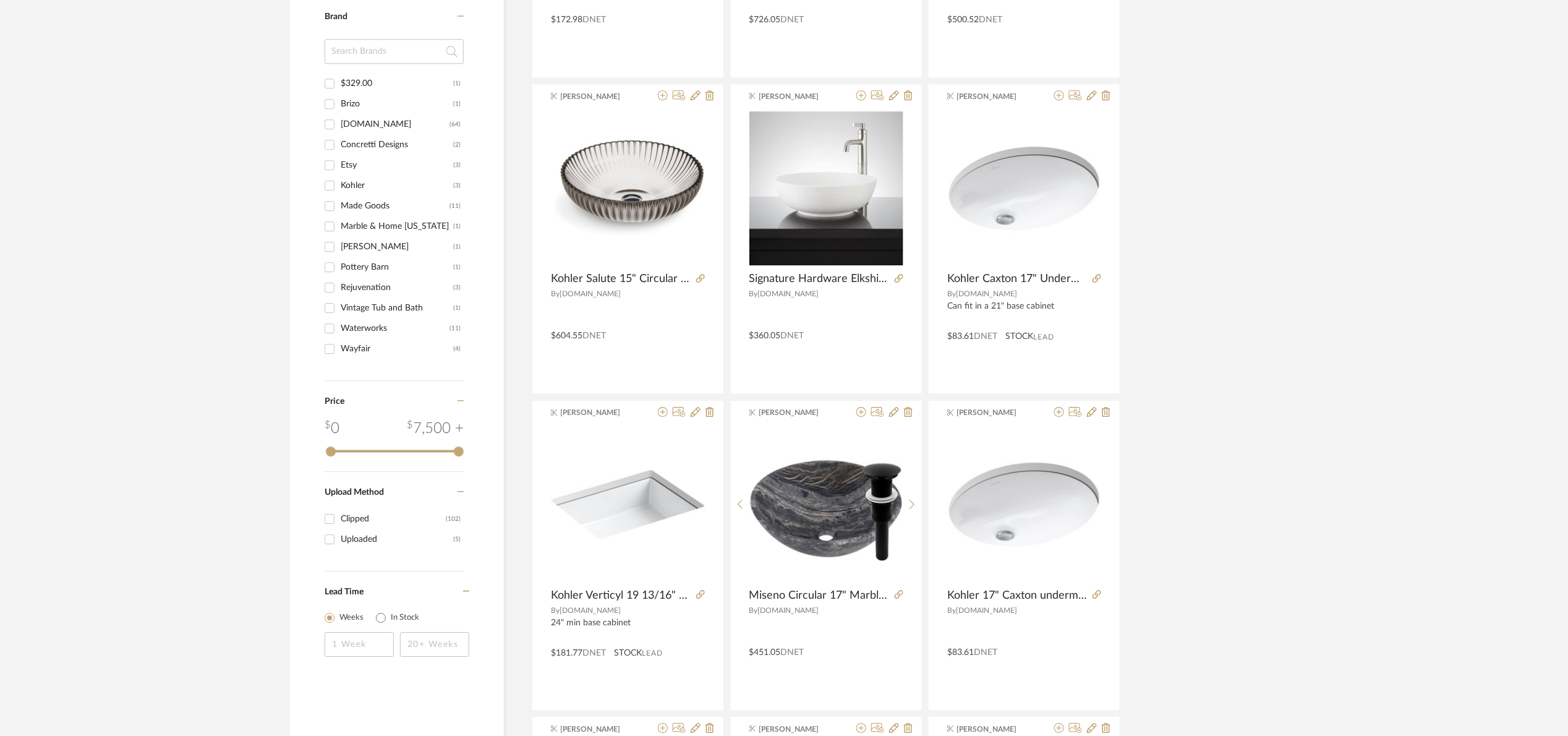
scroll to position [1421, 0]
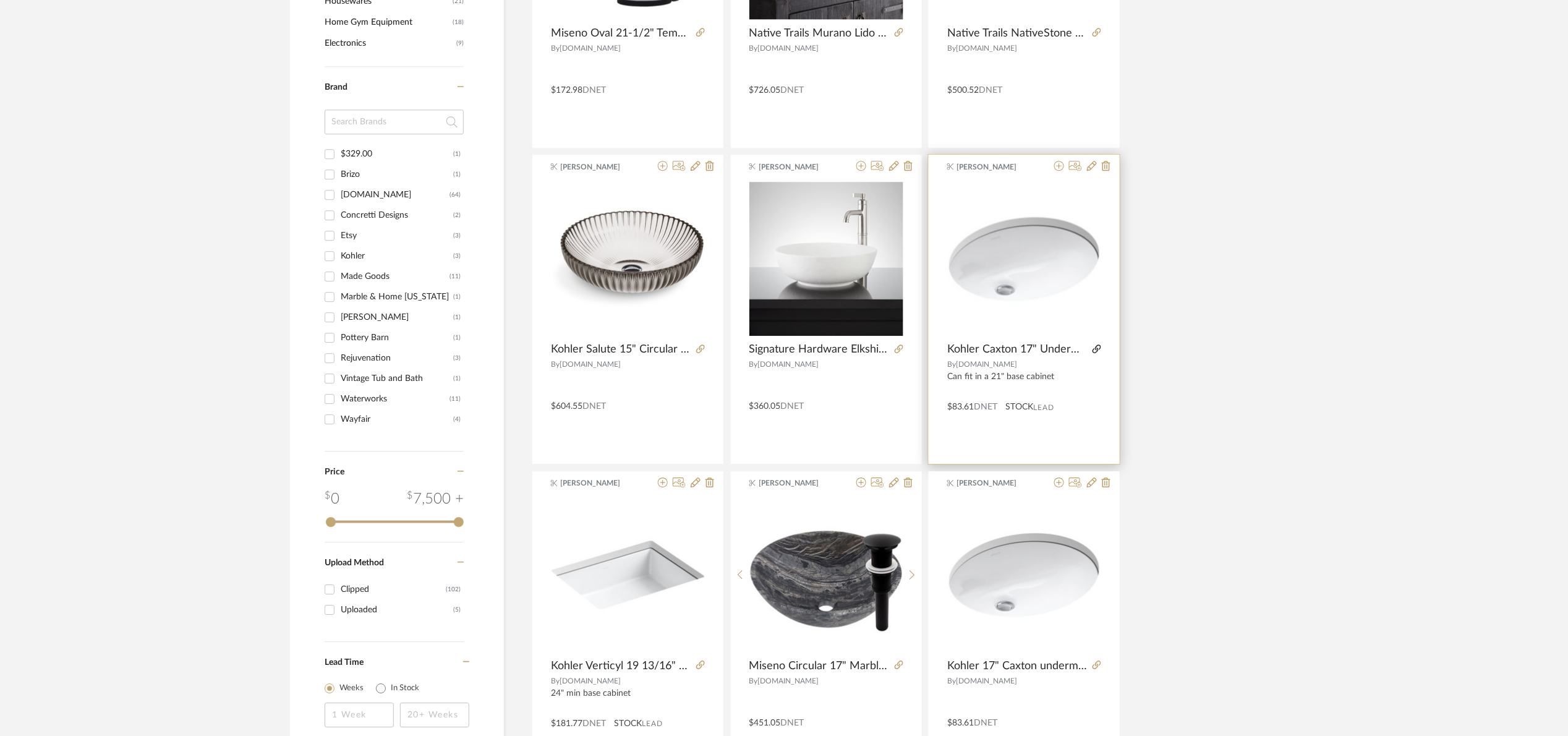
click at [1095, 346] on icon at bounding box center [1096, 348] width 9 height 9
click at [1022, 217] on img "0" at bounding box center [1023, 258] width 154 height 154
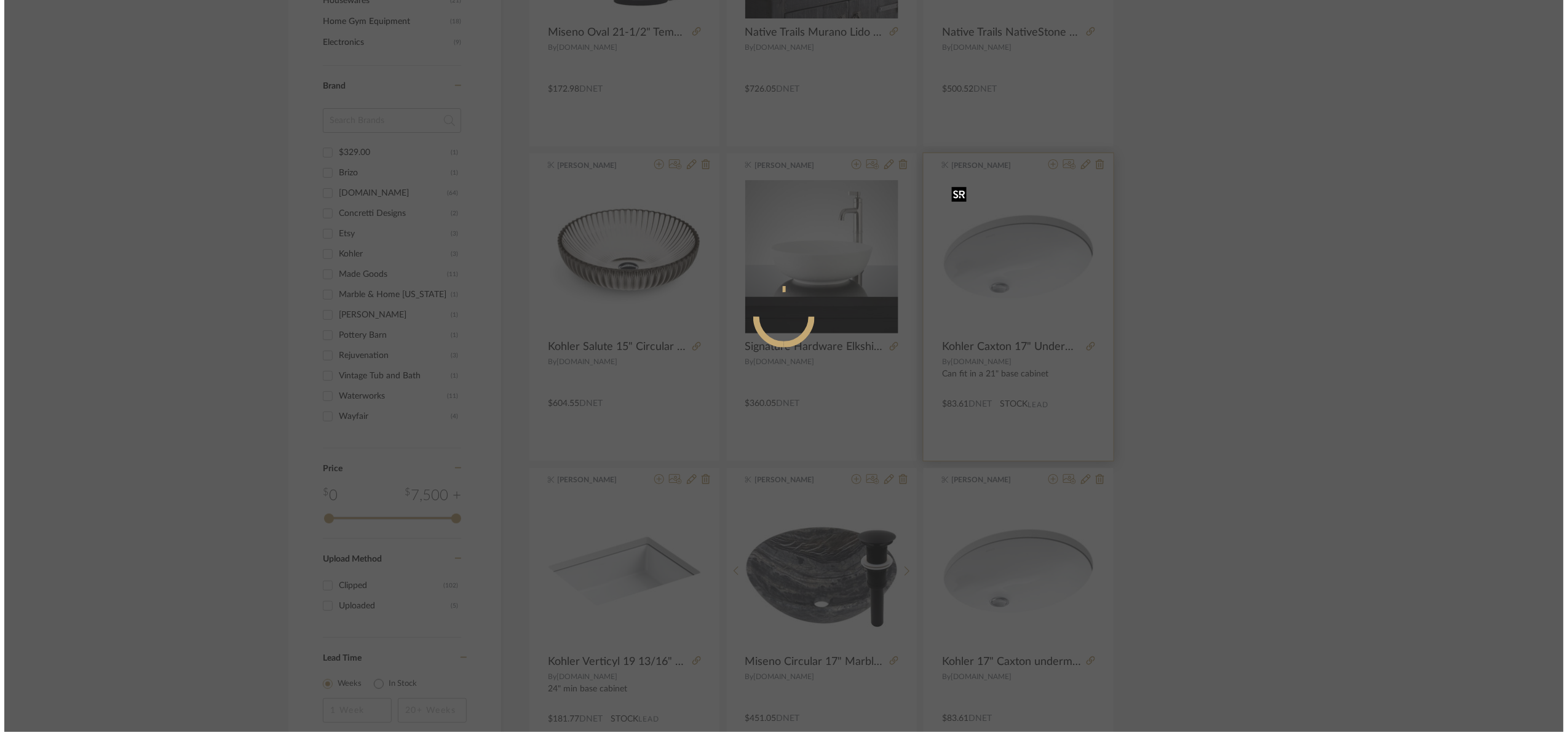
scroll to position [0, 0]
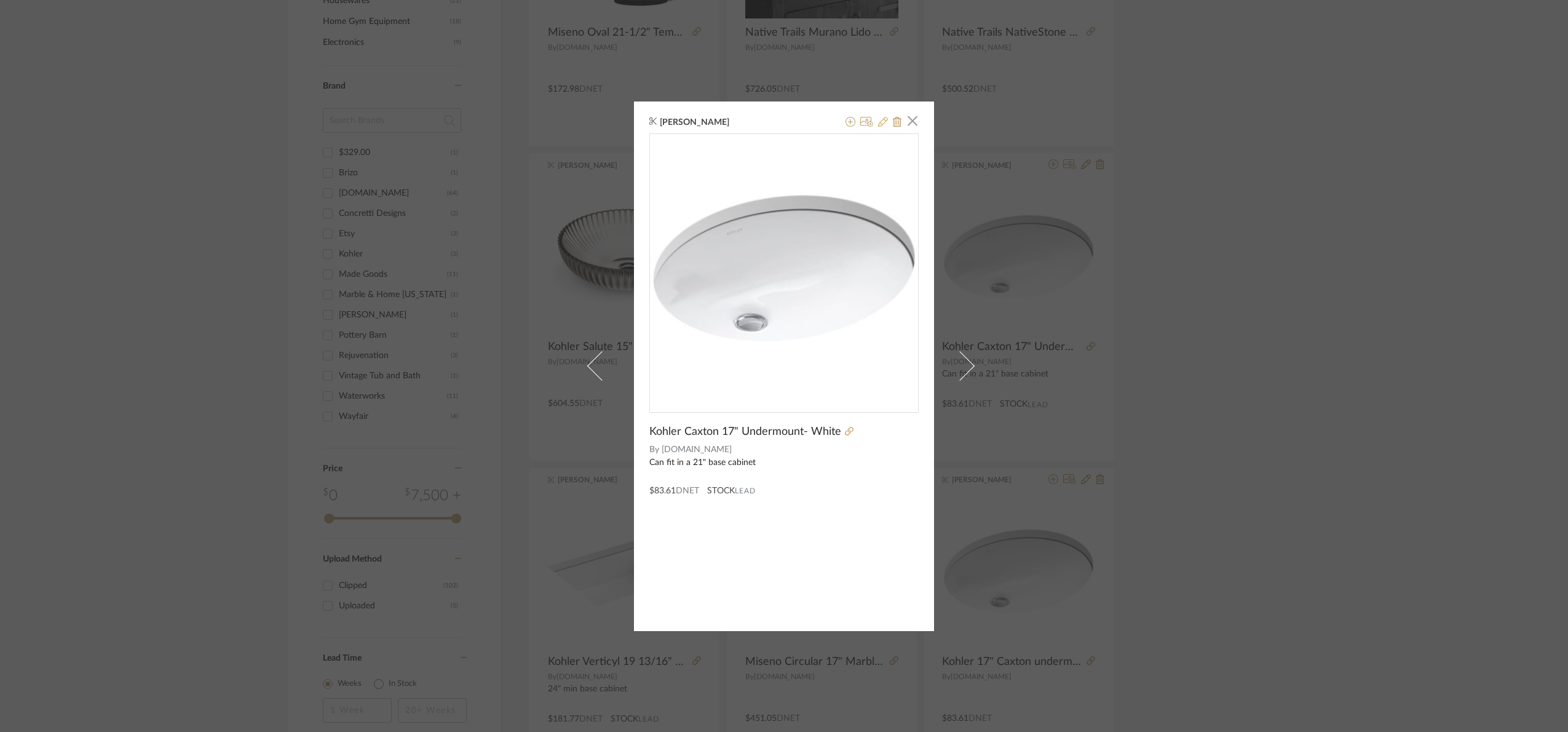
click at [879, 119] on icon at bounding box center [882, 121] width 10 height 10
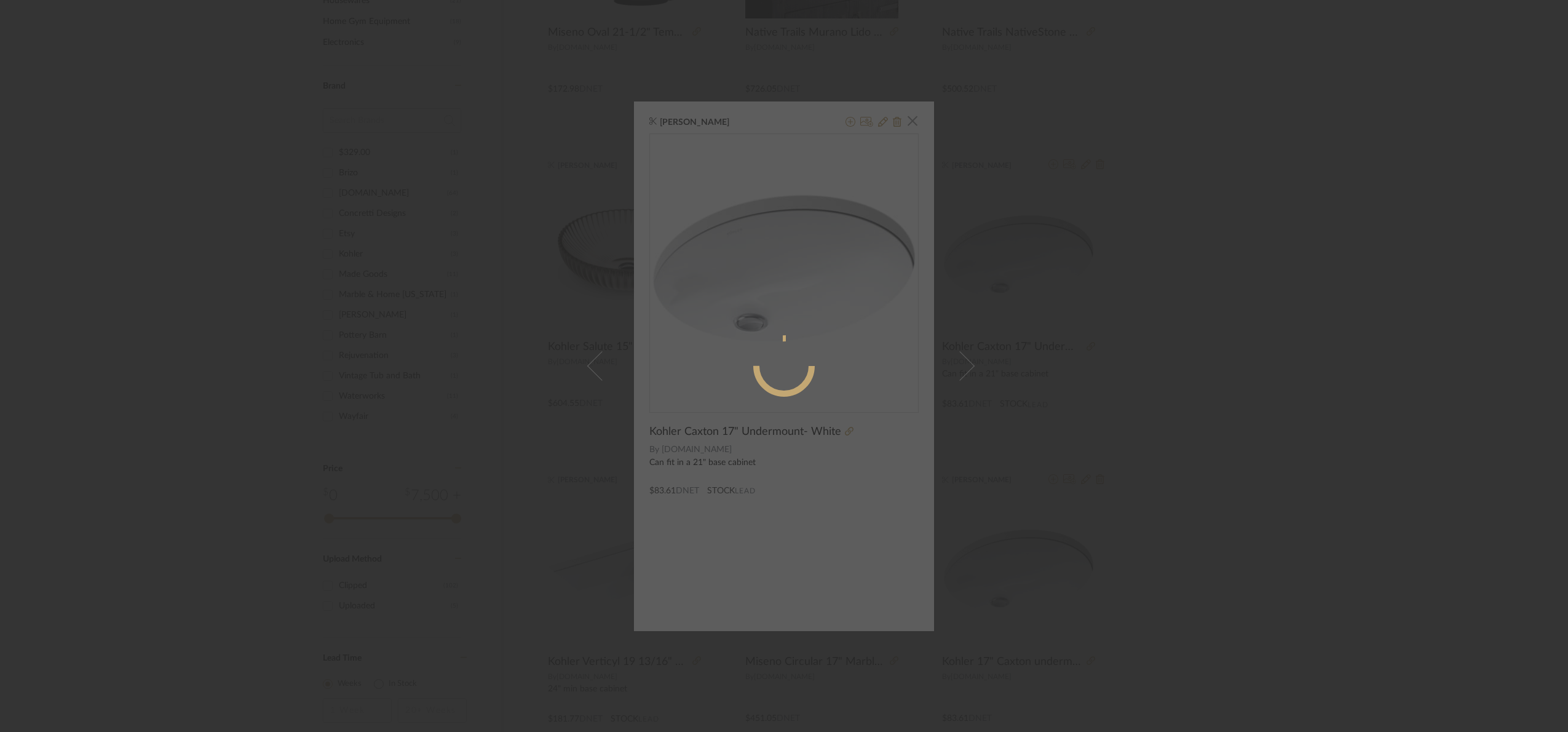
radio input "true"
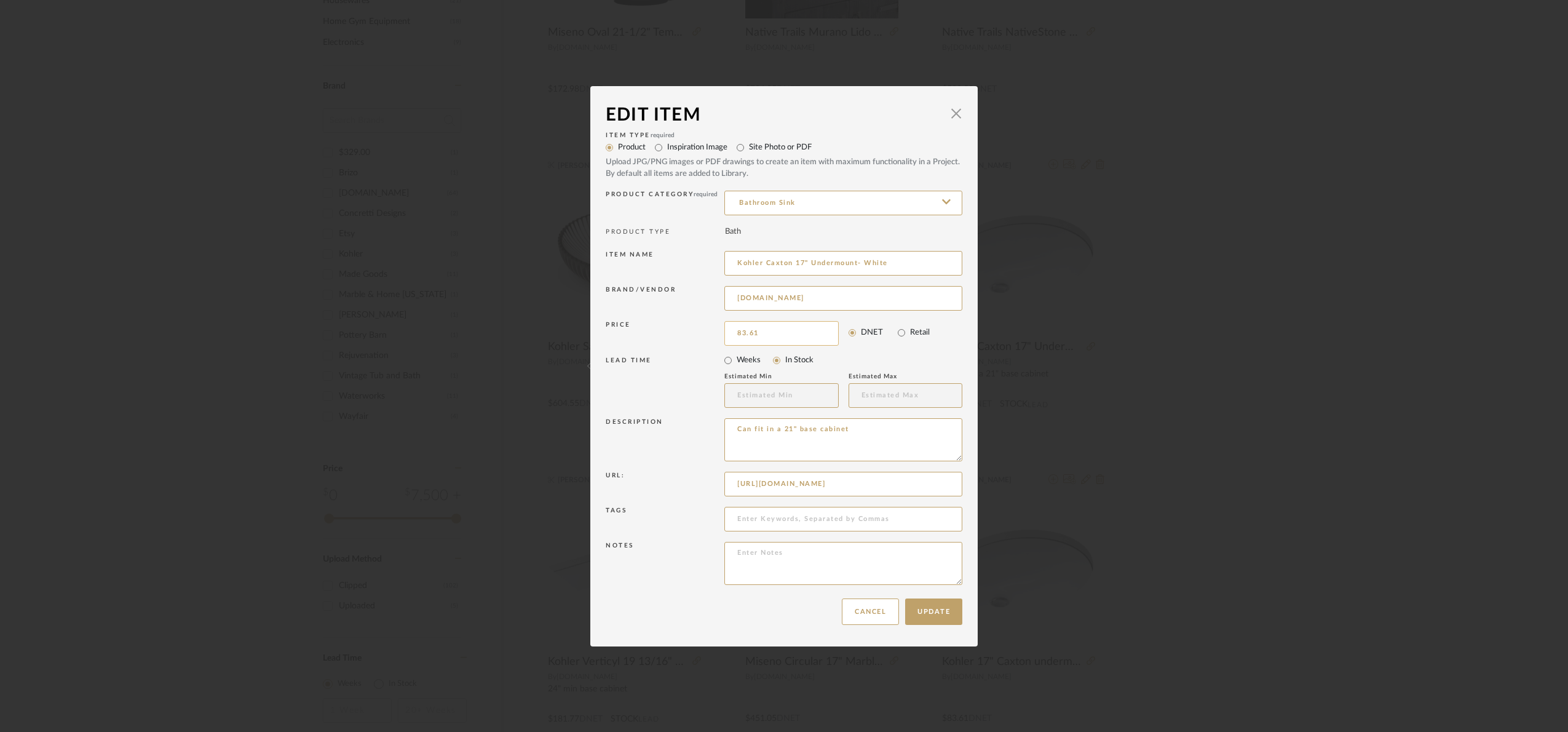
click at [771, 328] on input "83.61" at bounding box center [781, 333] width 114 height 24
type input "$87.24"
click at [953, 615] on button "Update" at bounding box center [933, 611] width 57 height 27
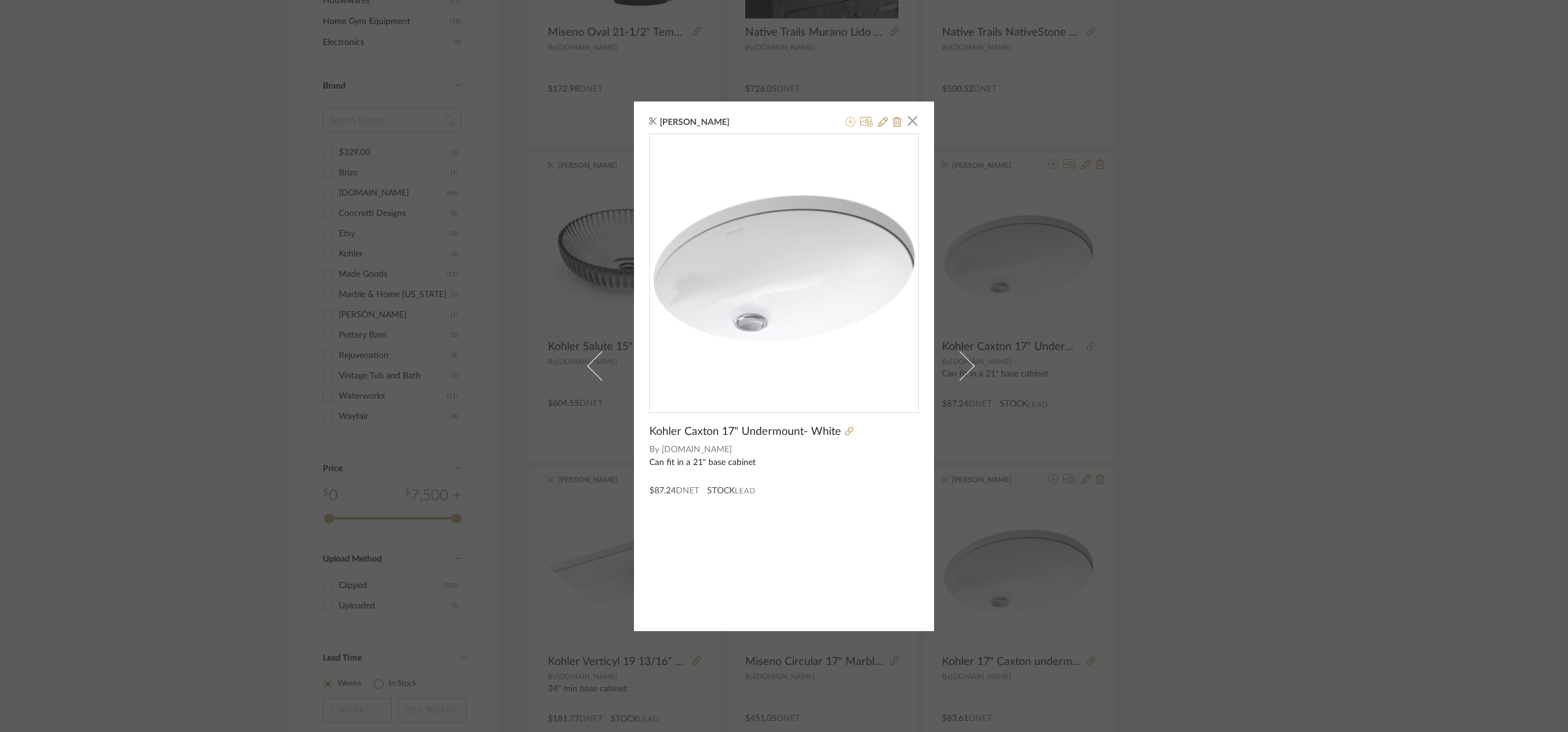
click at [847, 118] on icon at bounding box center [849, 121] width 10 height 10
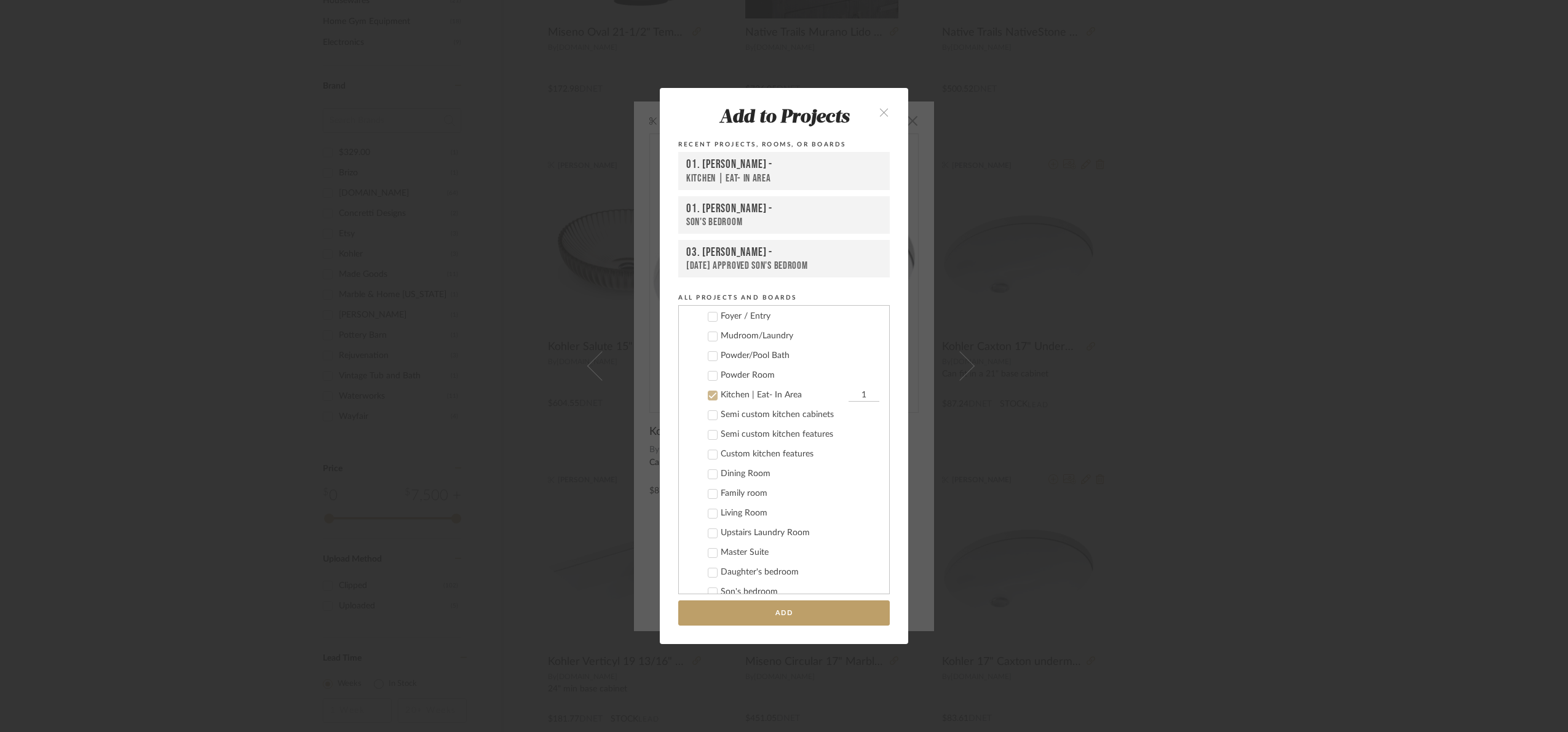
scroll to position [196, 0]
click at [768, 317] on div "Kitchen | Eat- In Area" at bounding box center [783, 317] width 124 height 10
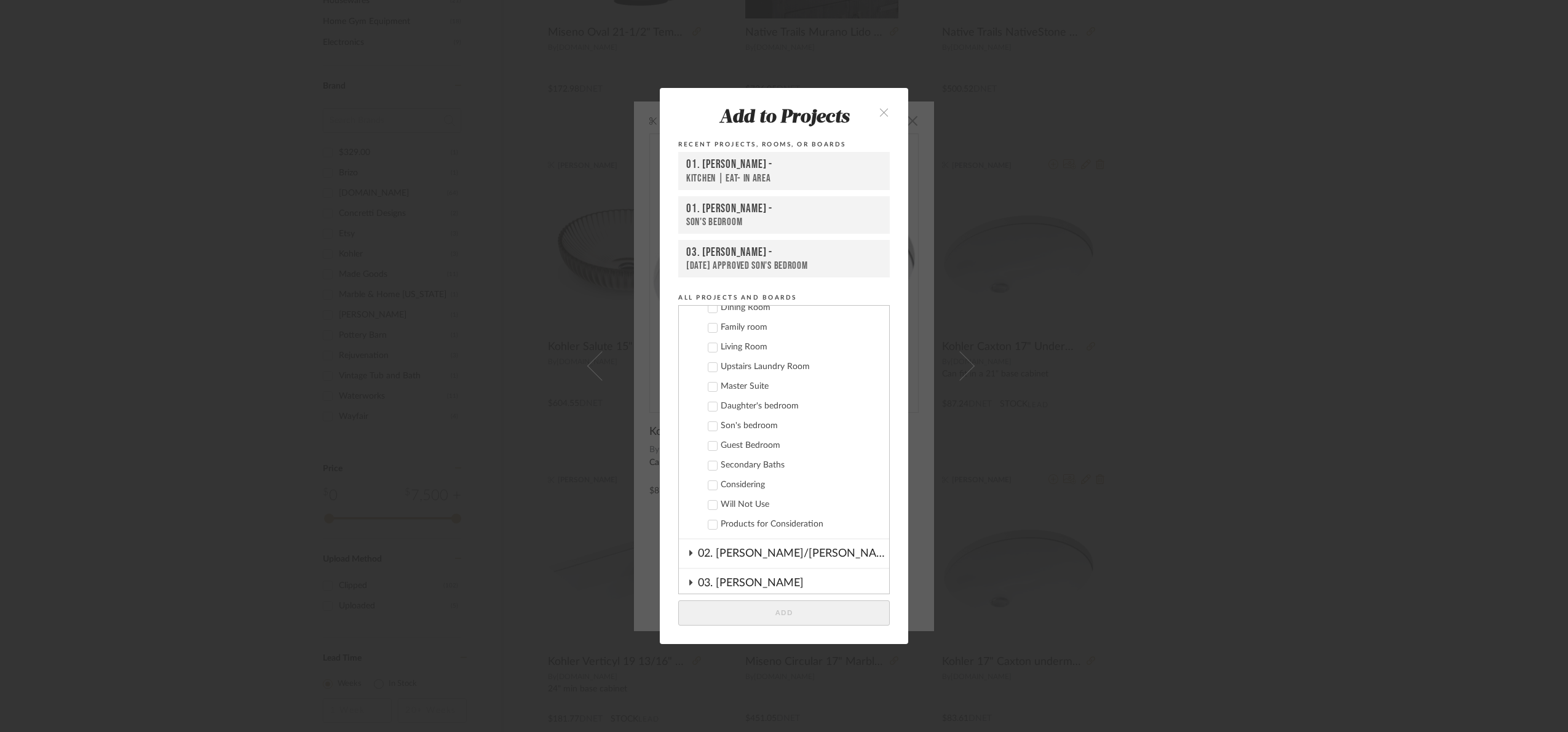
scroll to position [289, 0]
click at [740, 385] on div "Master Suite" at bounding box center [800, 383] width 159 height 10
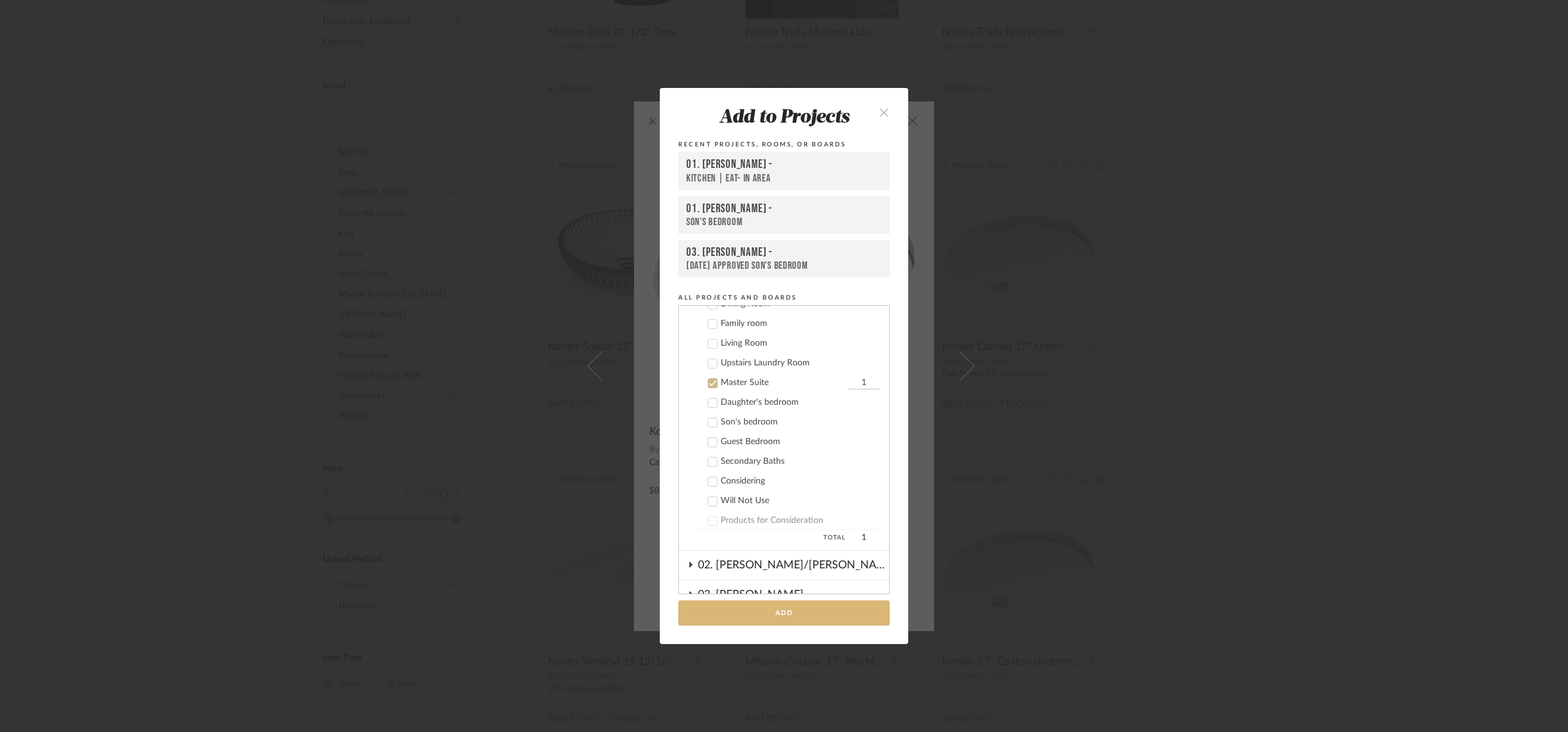
click at [821, 608] on button "Add" at bounding box center [784, 613] width 212 height 25
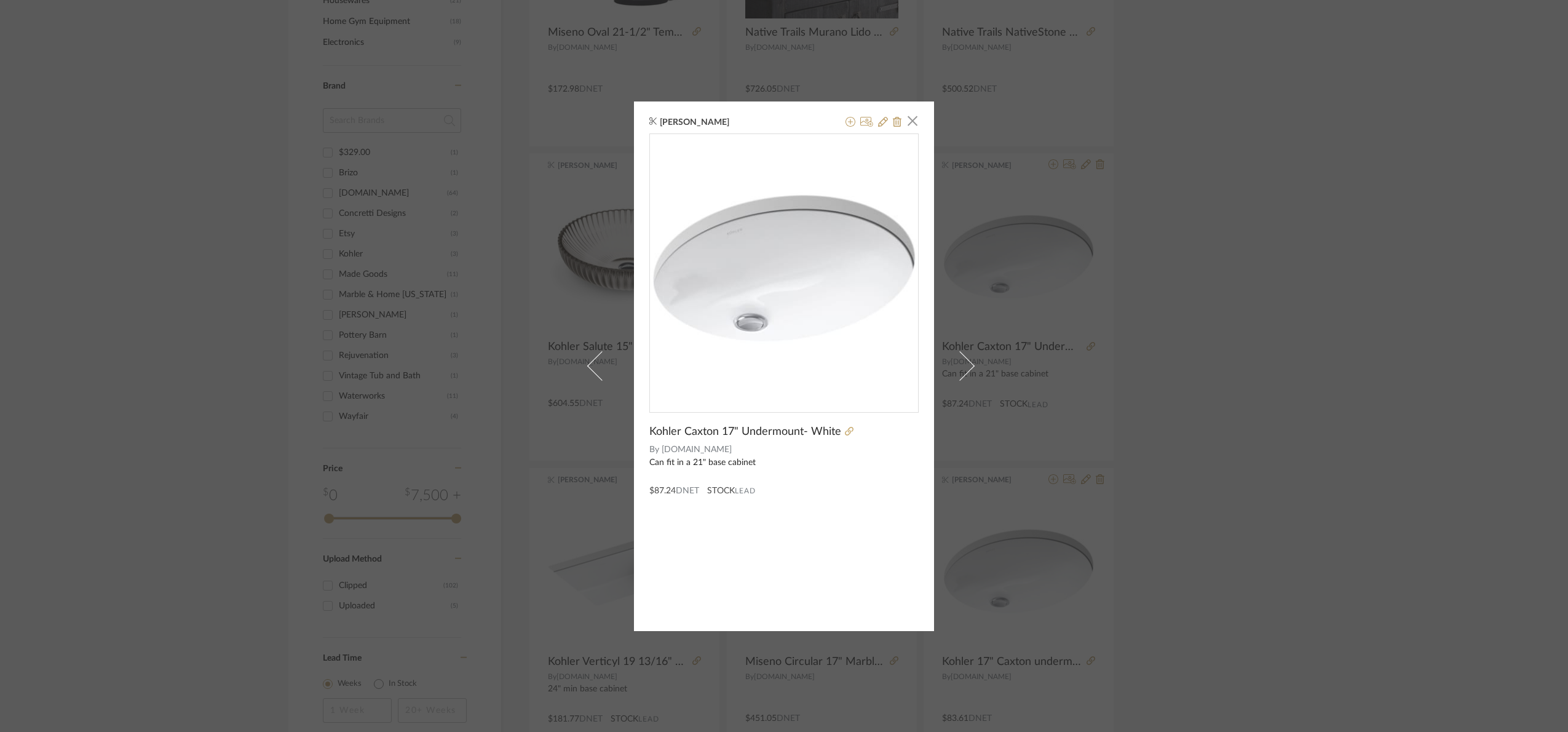
click at [1365, 299] on div "Maria Ortega × Kohler Caxton 17" Undermount- White By Build.com Can fit in a 21…" at bounding box center [784, 366] width 1568 height 732
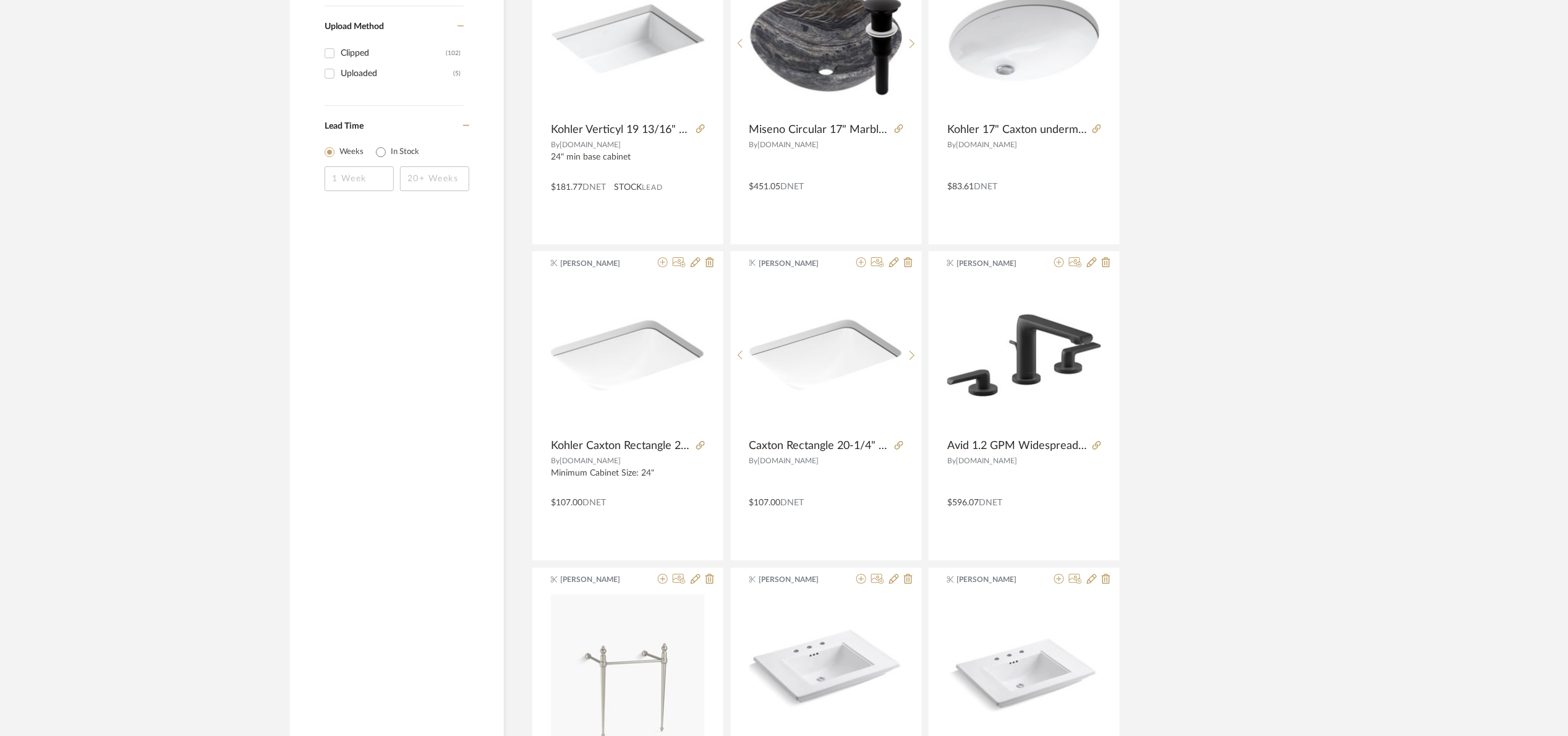
scroll to position [1977, 0]
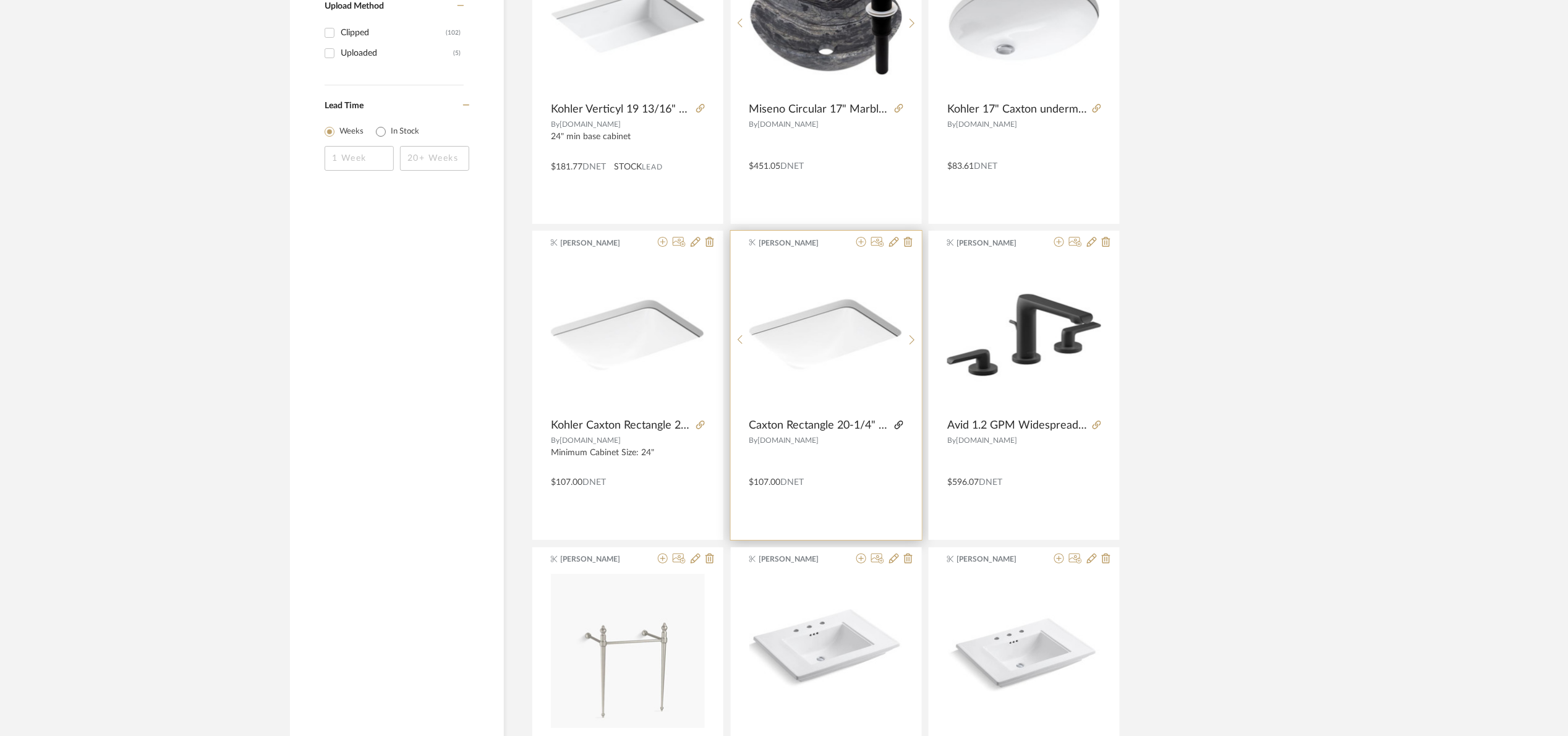
click at [898, 425] on icon at bounding box center [899, 425] width 9 height 9
click at [837, 342] on img "0" at bounding box center [825, 335] width 153 height 153
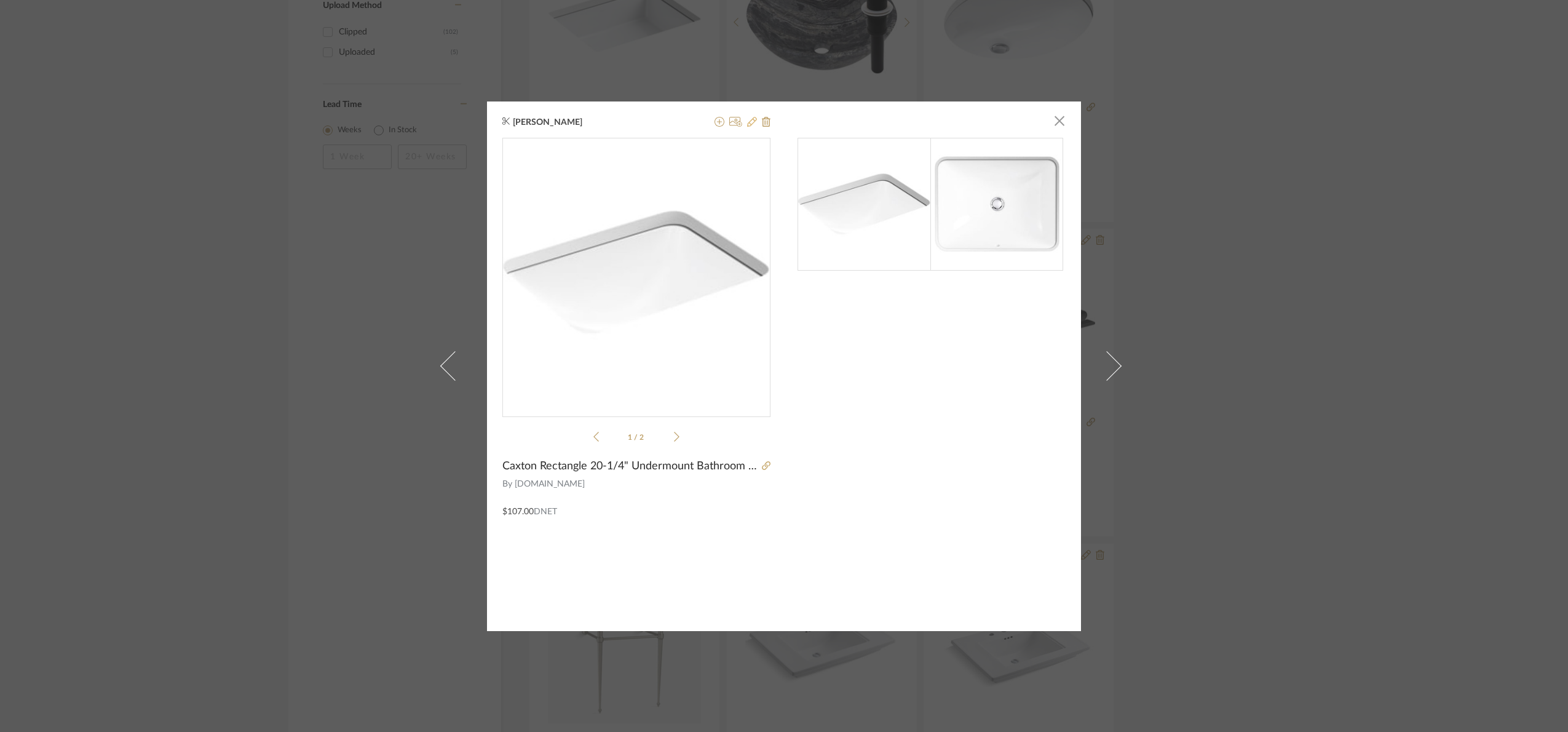
click at [749, 127] on button at bounding box center [752, 122] width 10 height 15
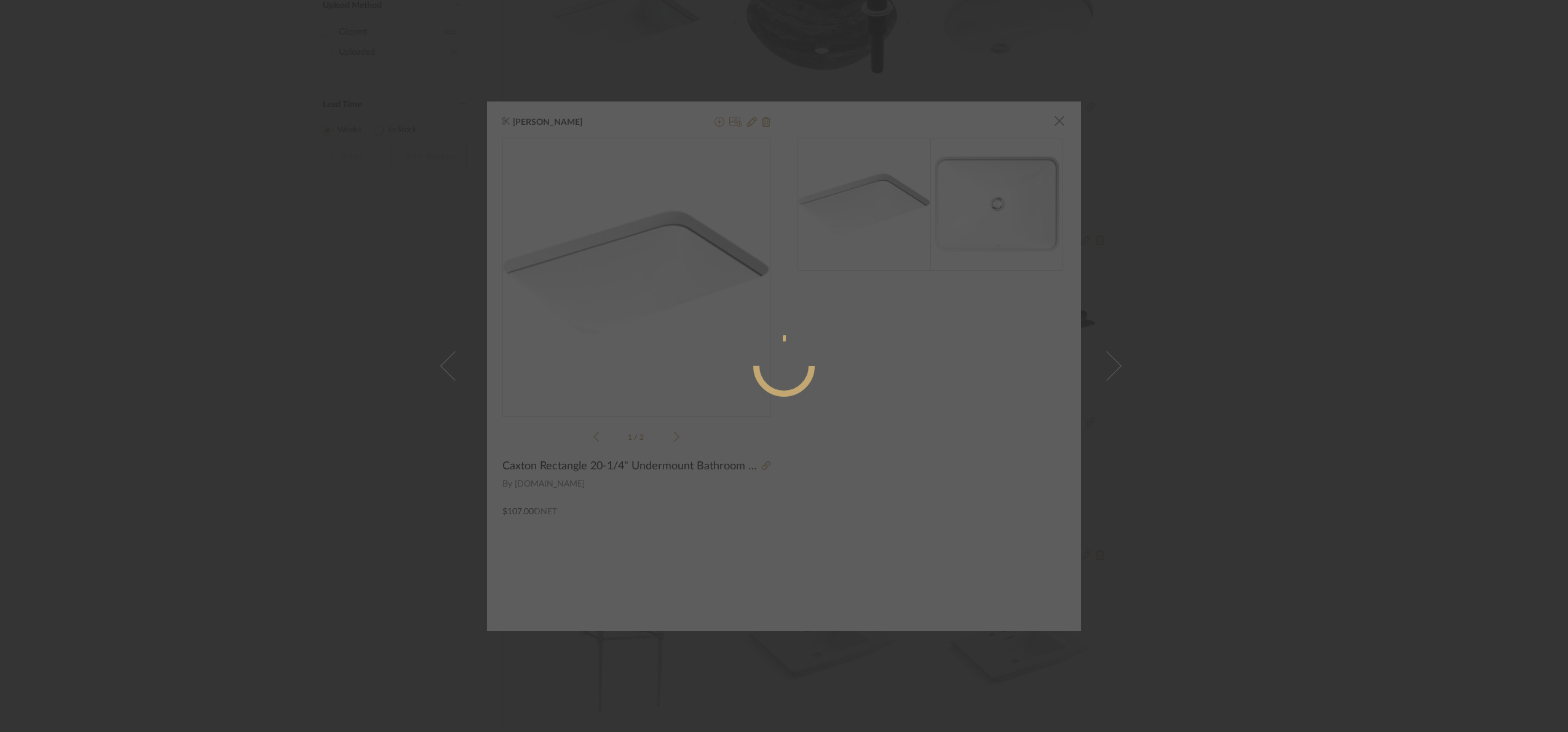
radio input "true"
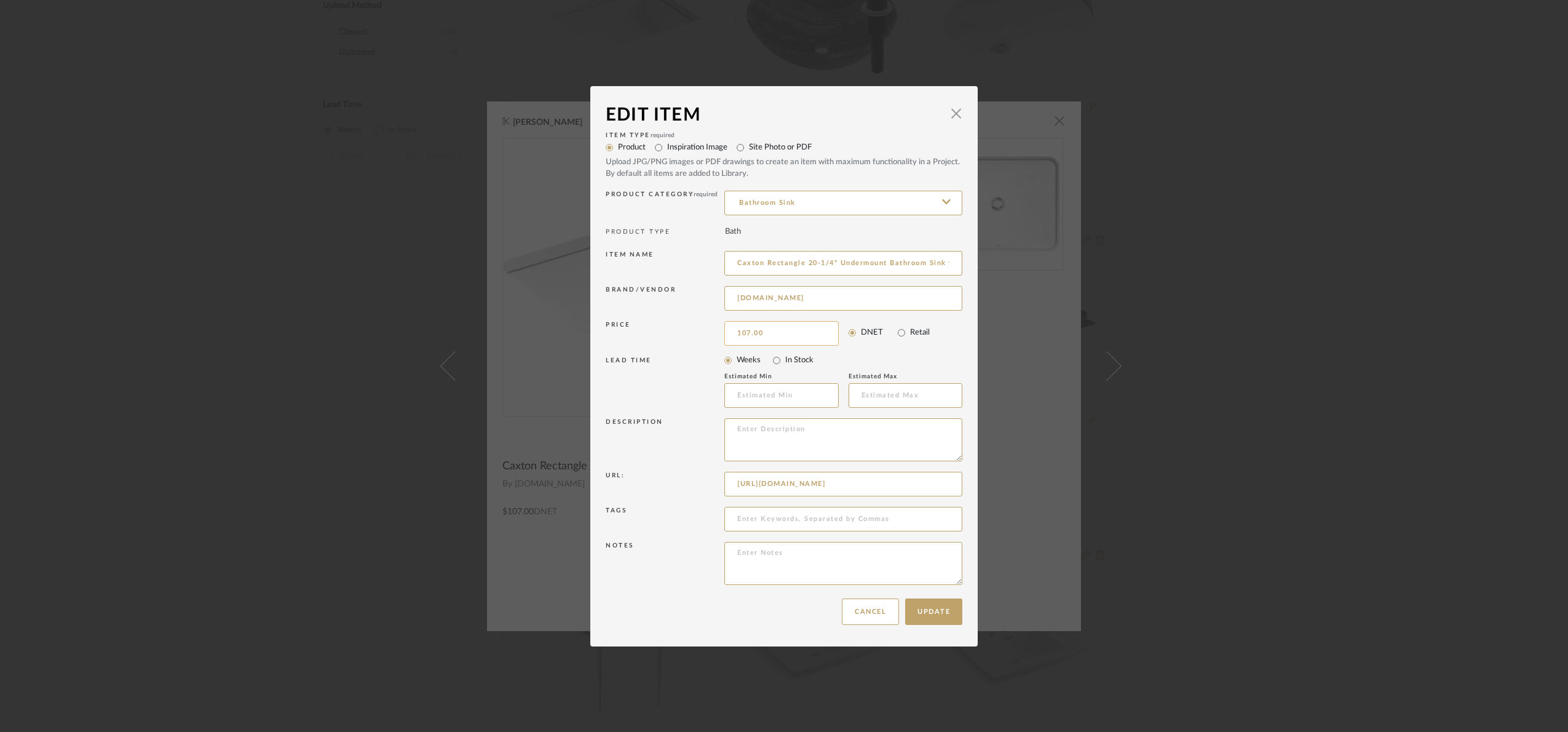
click at [772, 332] on input "107.00" at bounding box center [781, 333] width 114 height 24
type input "$109.93"
click at [939, 602] on button "Update" at bounding box center [933, 611] width 57 height 27
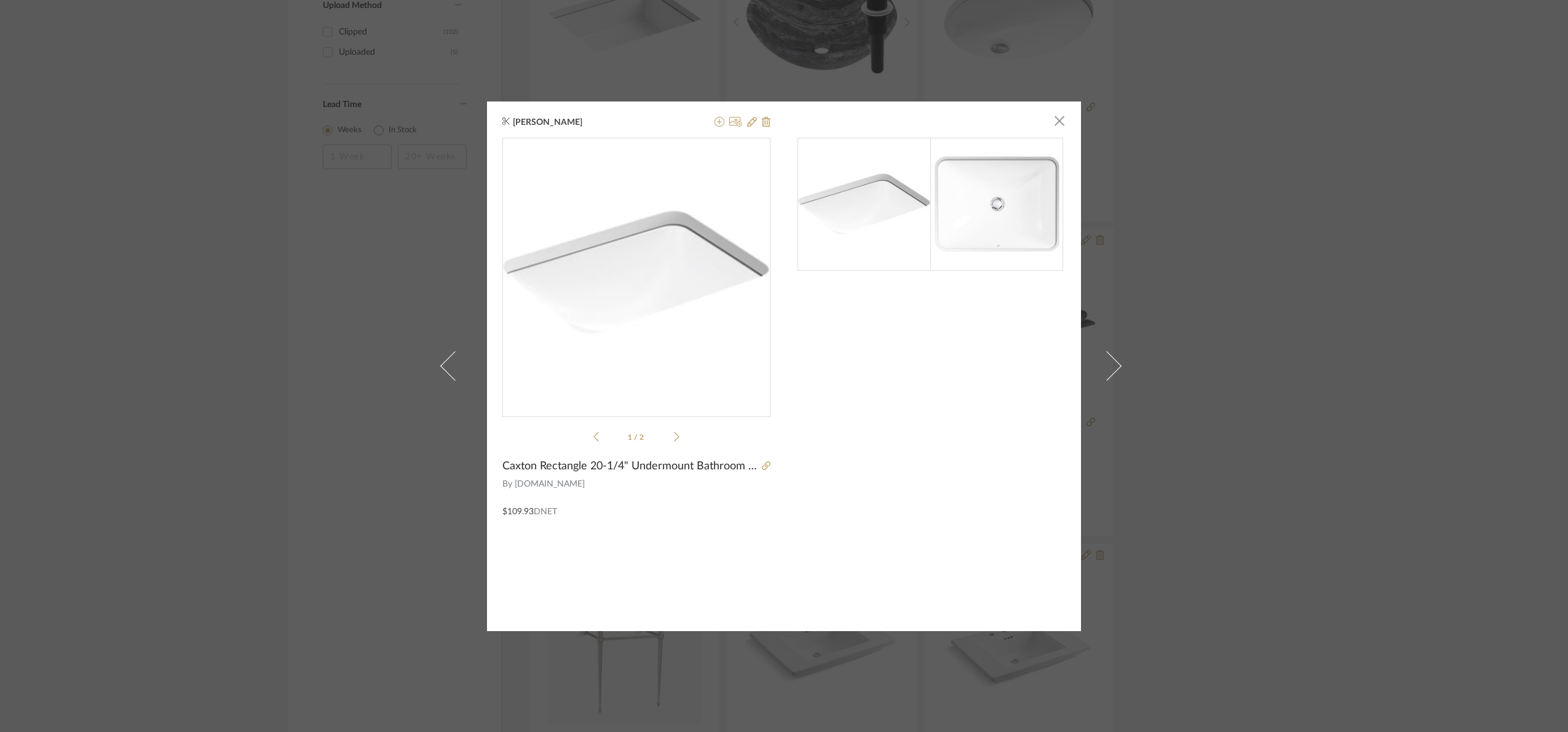
click at [1355, 438] on div "Erin Nolan × 1 / 2 Caxton Rectangle 20-1/4" Undermount Bathroom Sink with Overf…" at bounding box center [784, 366] width 1568 height 732
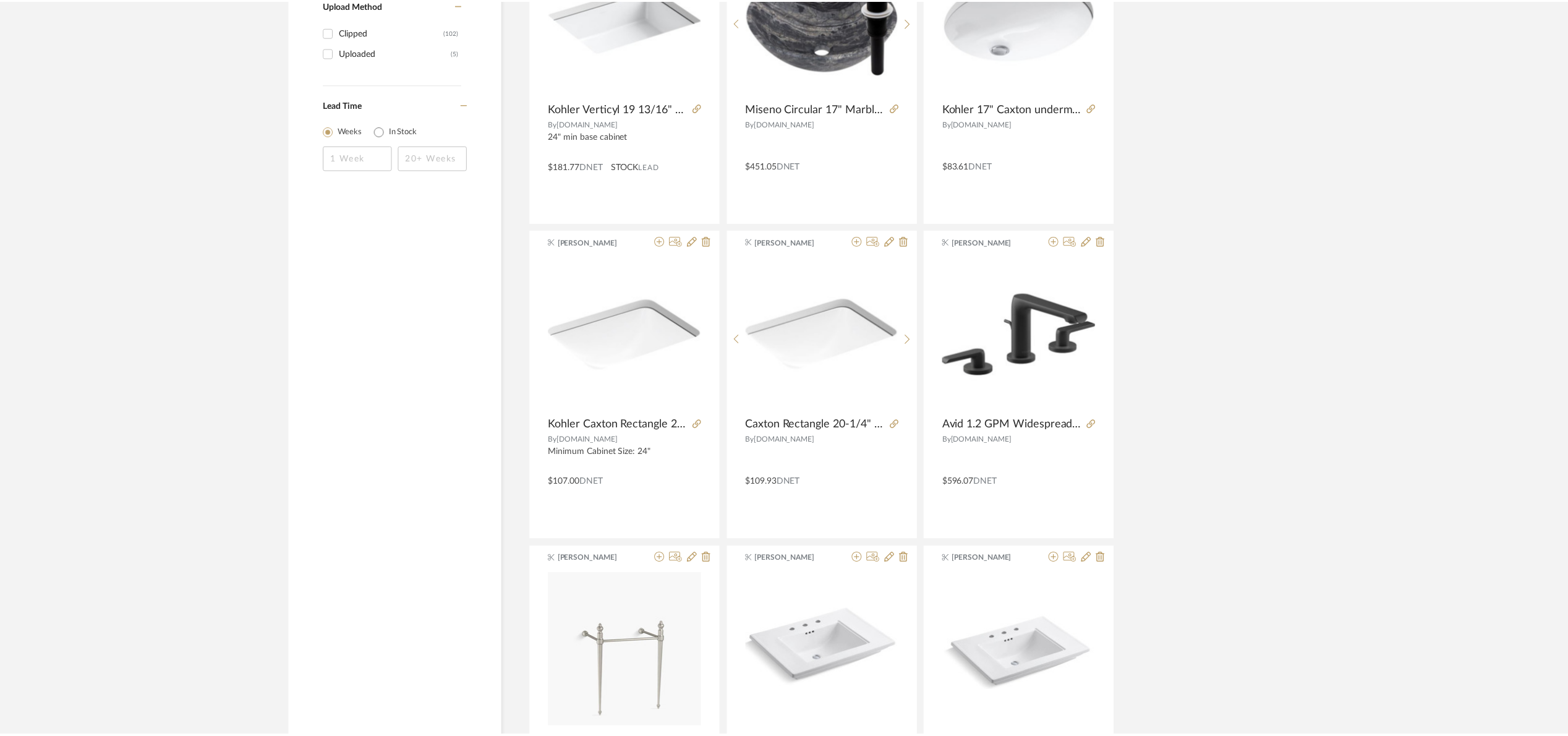
scroll to position [1977, 0]
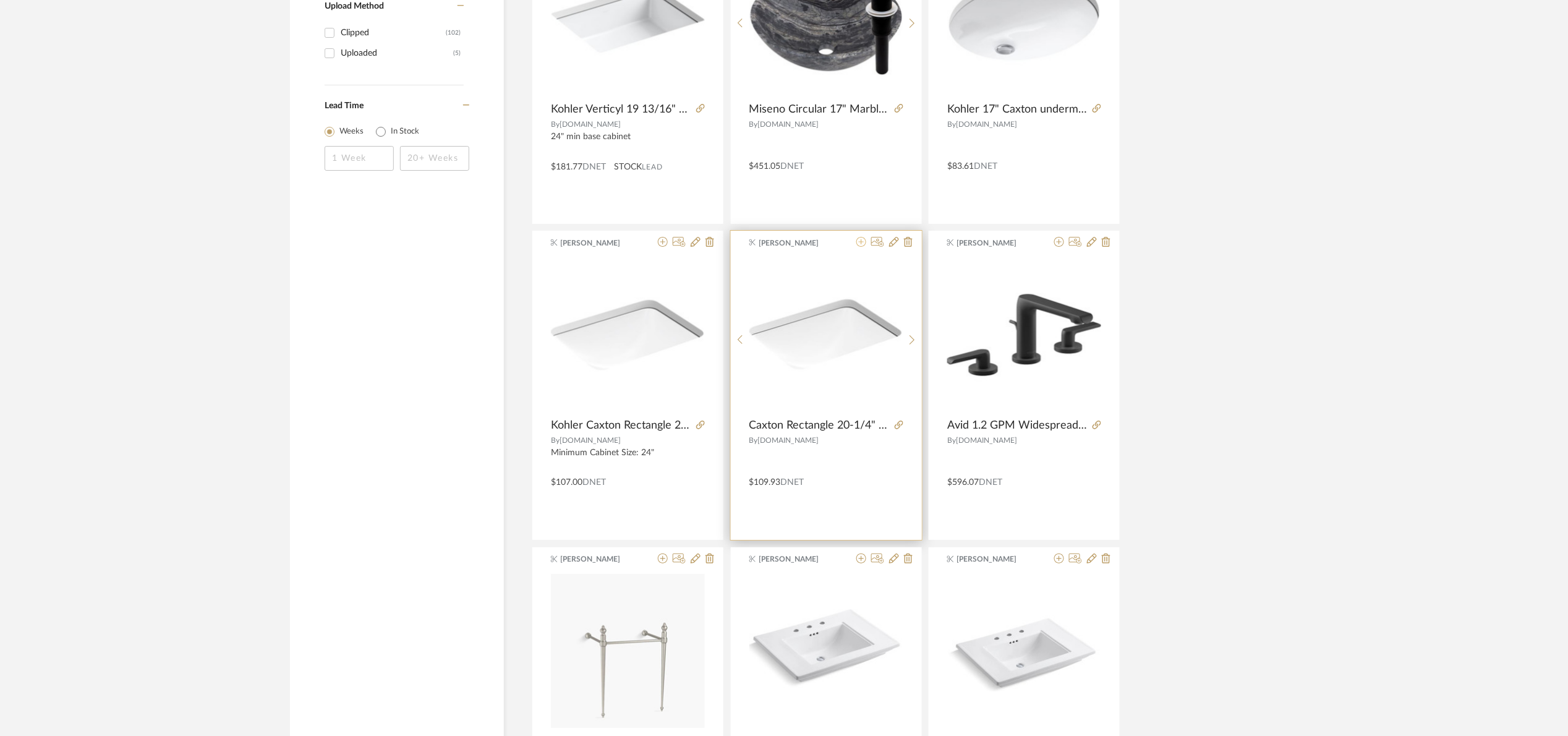
click at [858, 243] on icon at bounding box center [861, 242] width 10 height 10
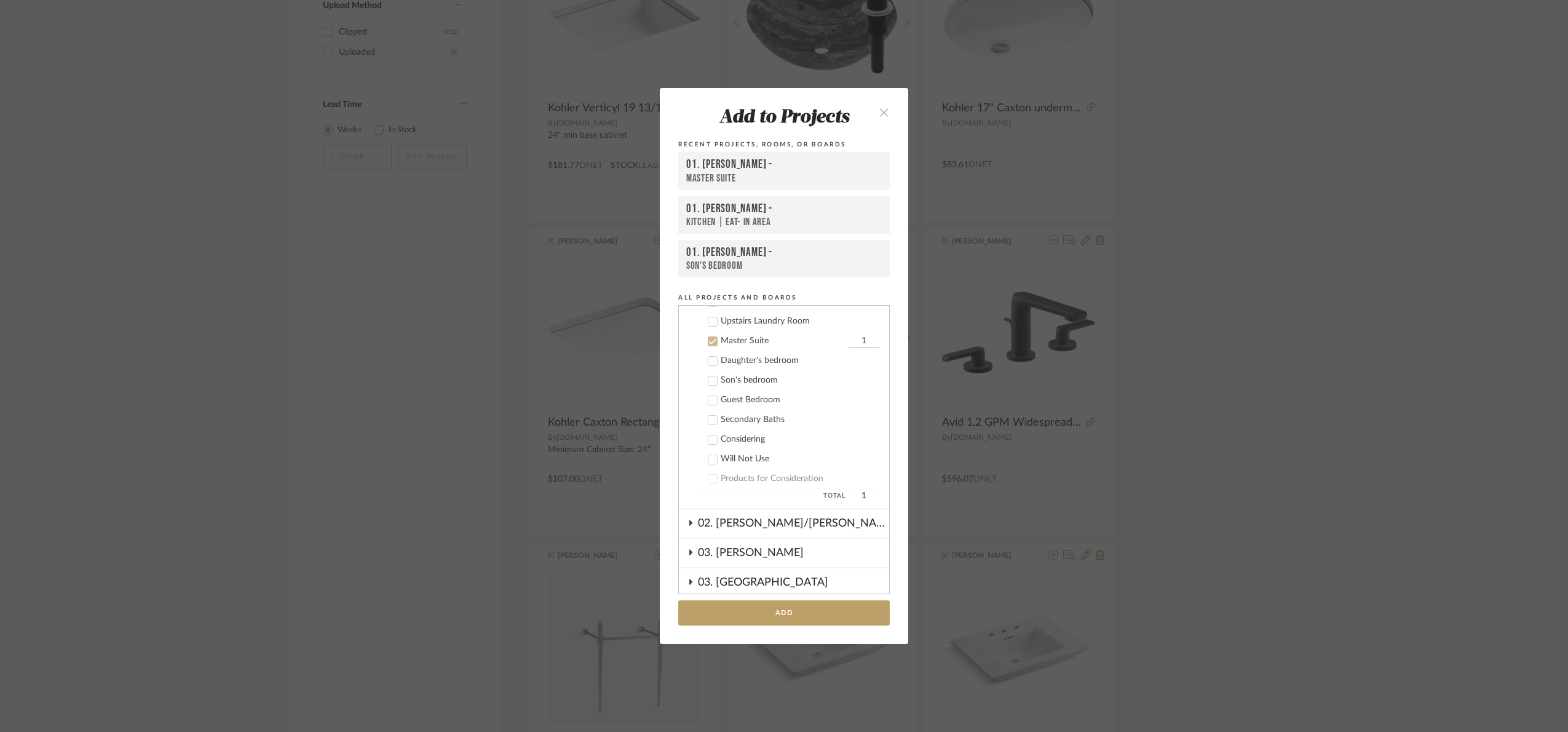
scroll to position [354, 0]
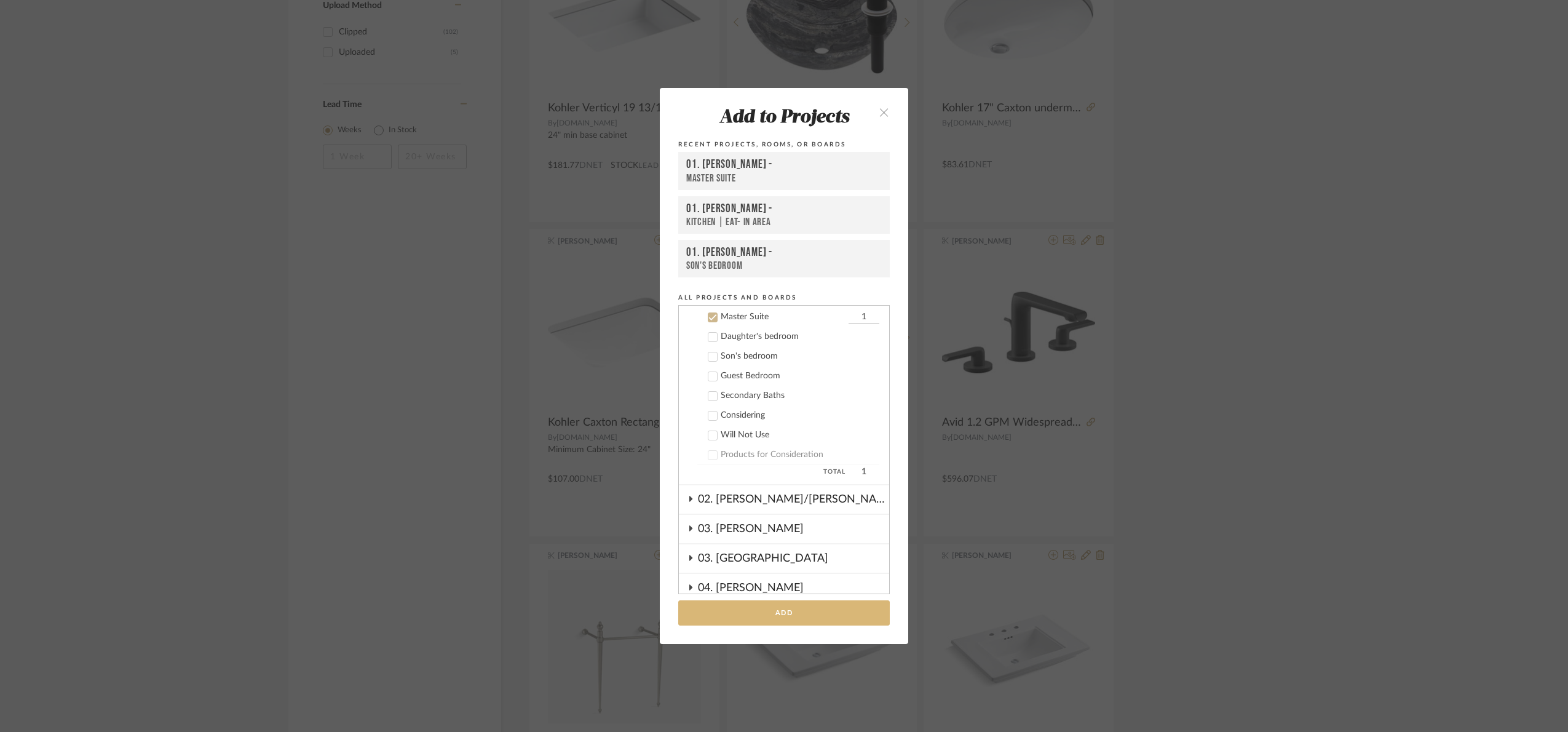
click at [826, 604] on button "Add" at bounding box center [784, 613] width 212 height 25
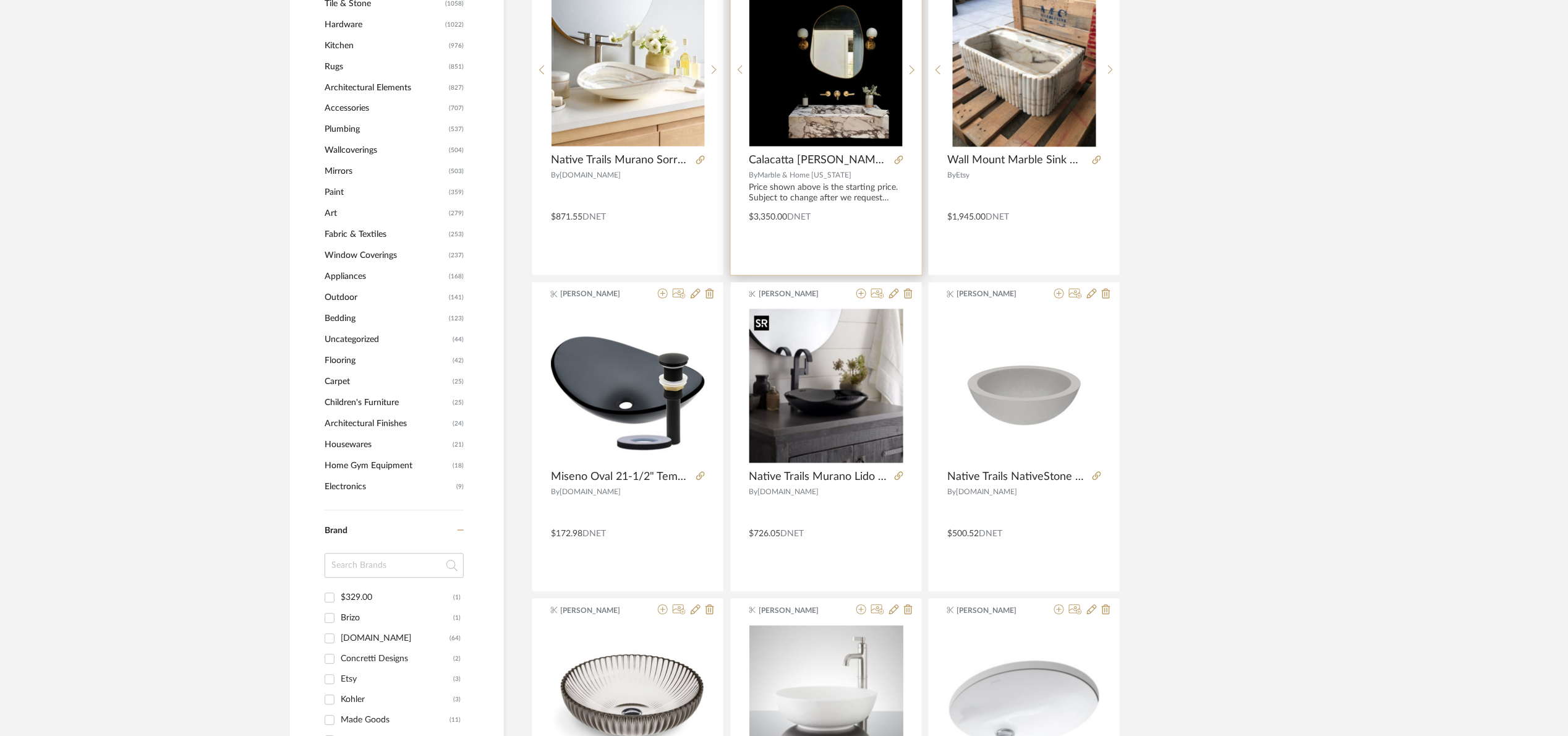
scroll to position [864, 0]
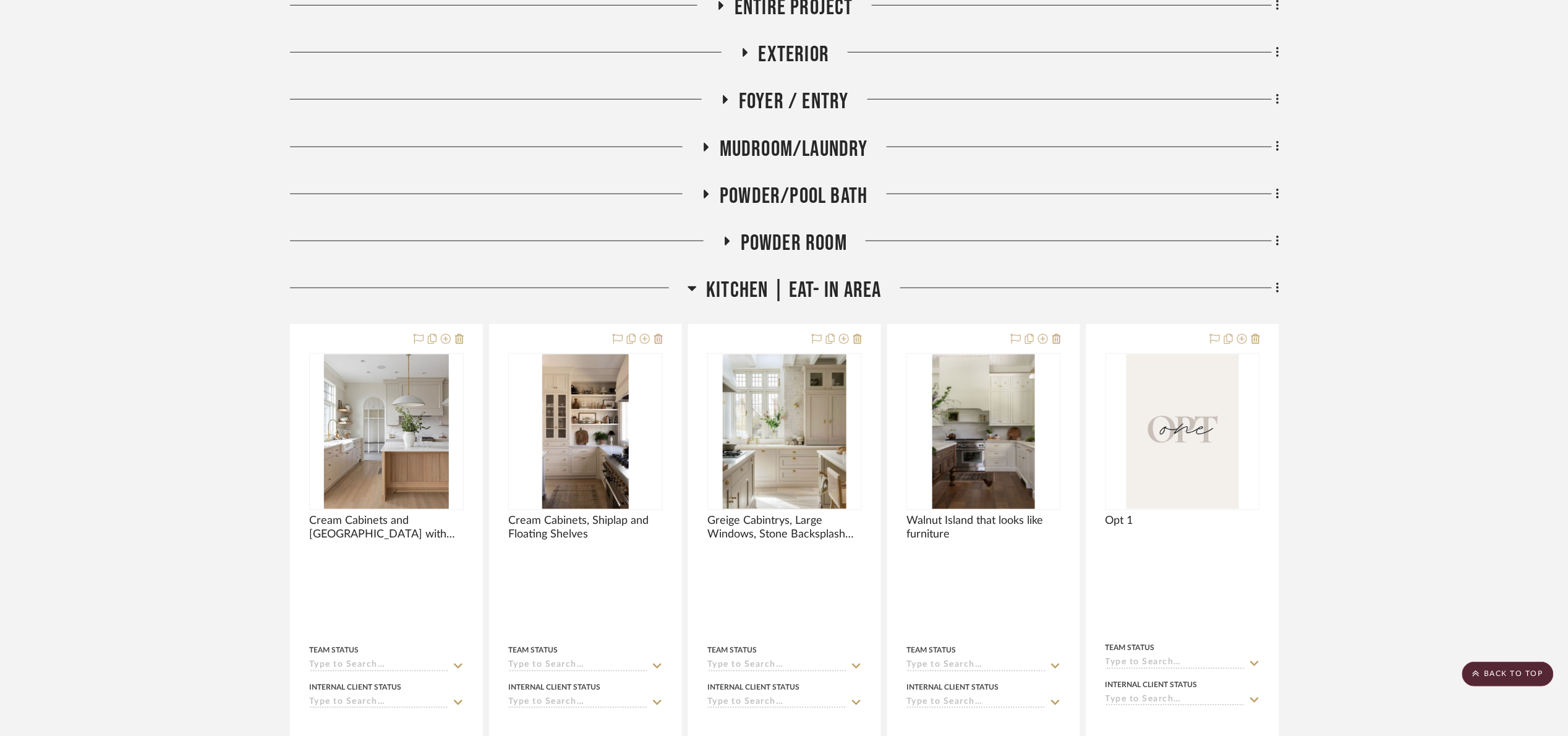
click at [823, 295] on span "Kitchen | Eat- In Area" at bounding box center [793, 290] width 175 height 27
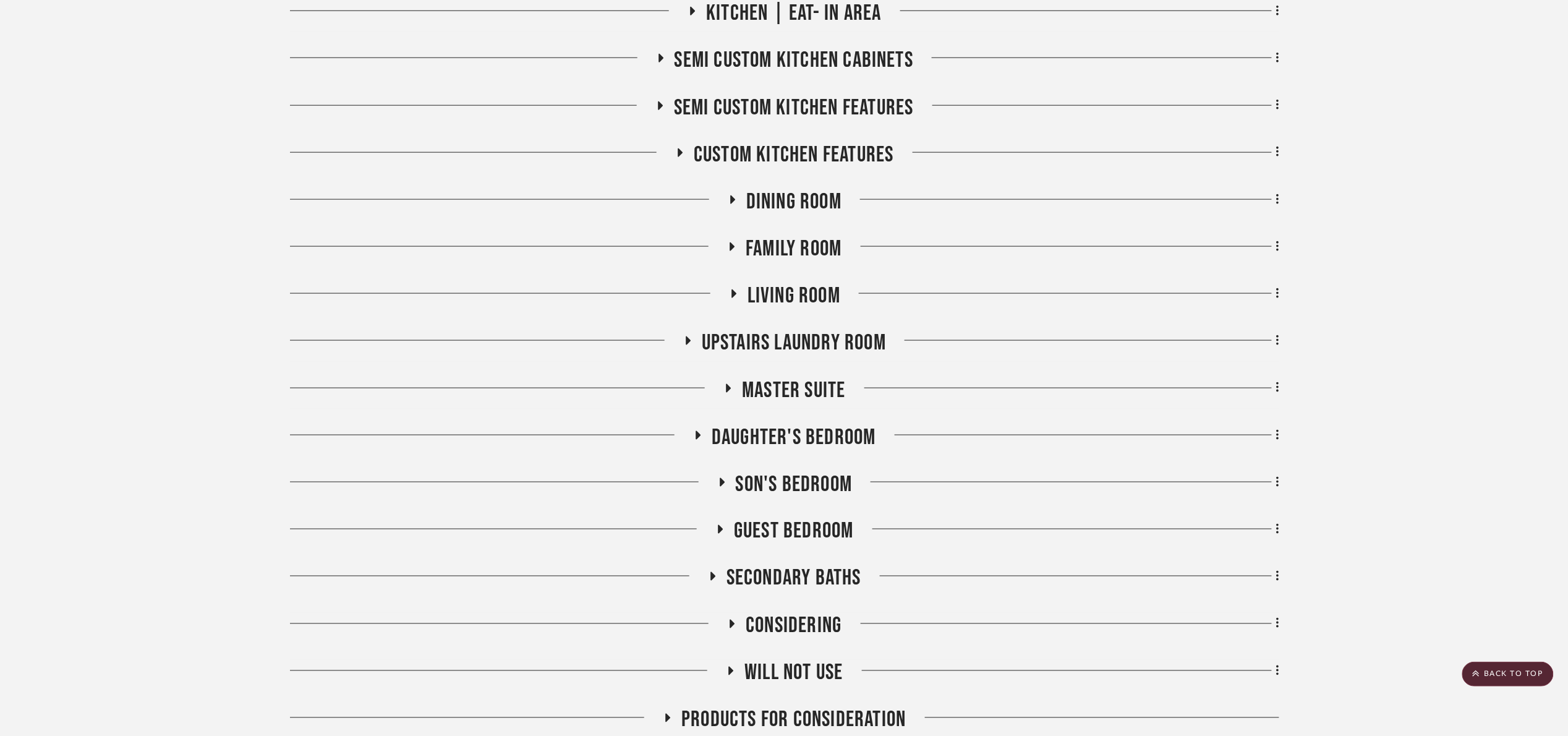
scroll to position [574, 0]
click at [835, 376] on span "Master Suite" at bounding box center [793, 389] width 103 height 27
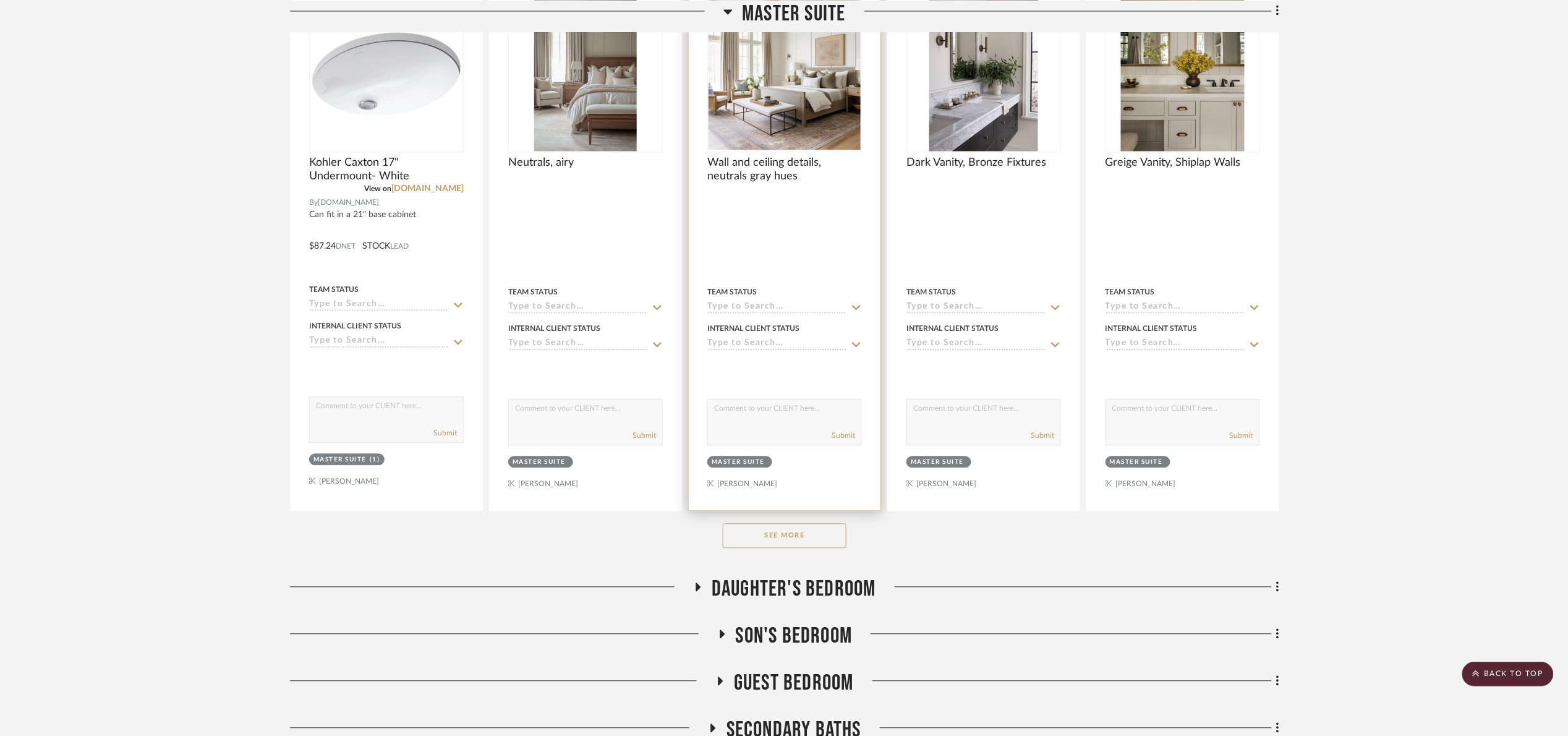
scroll to position [1131, 0]
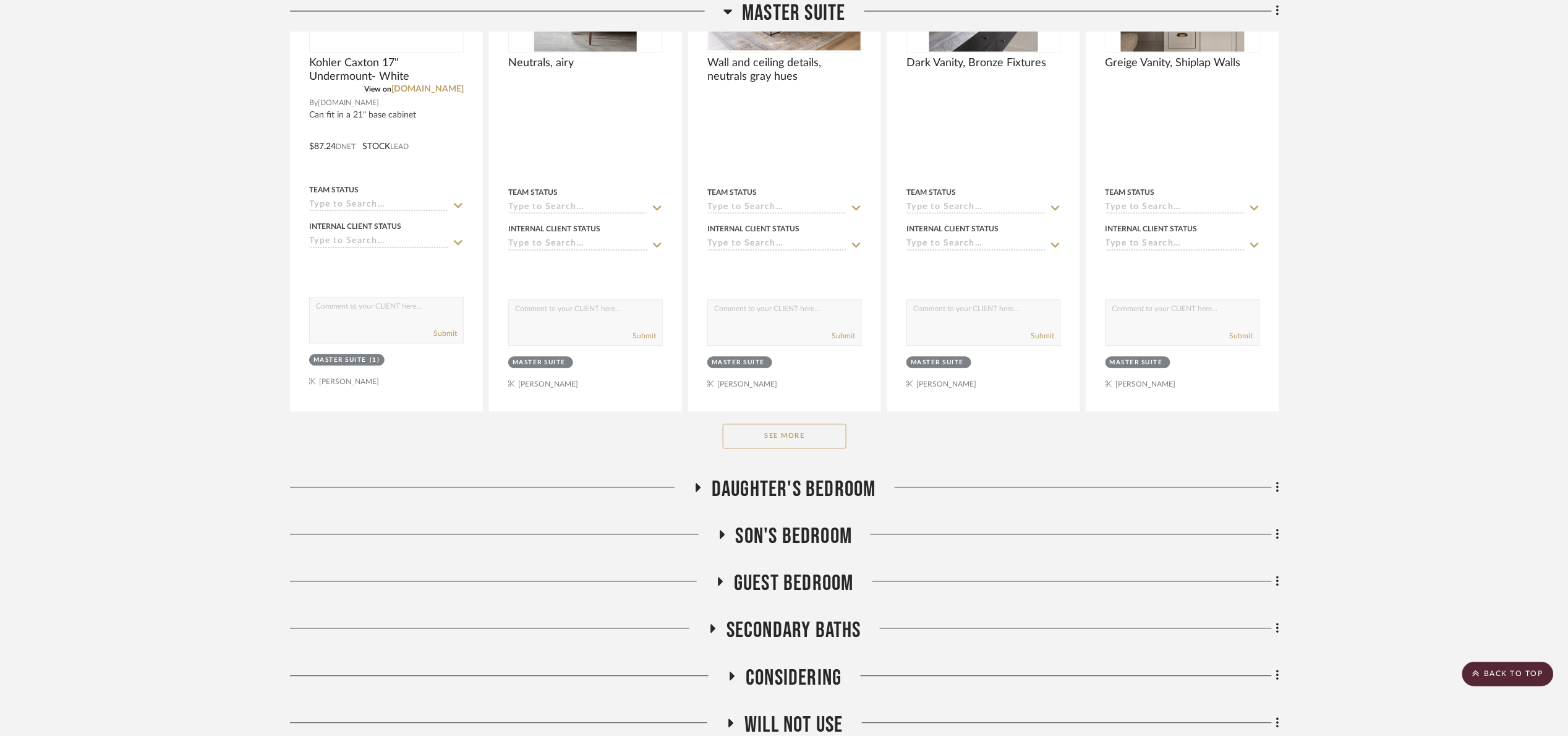
click at [822, 441] on button "See More" at bounding box center [784, 435] width 123 height 24
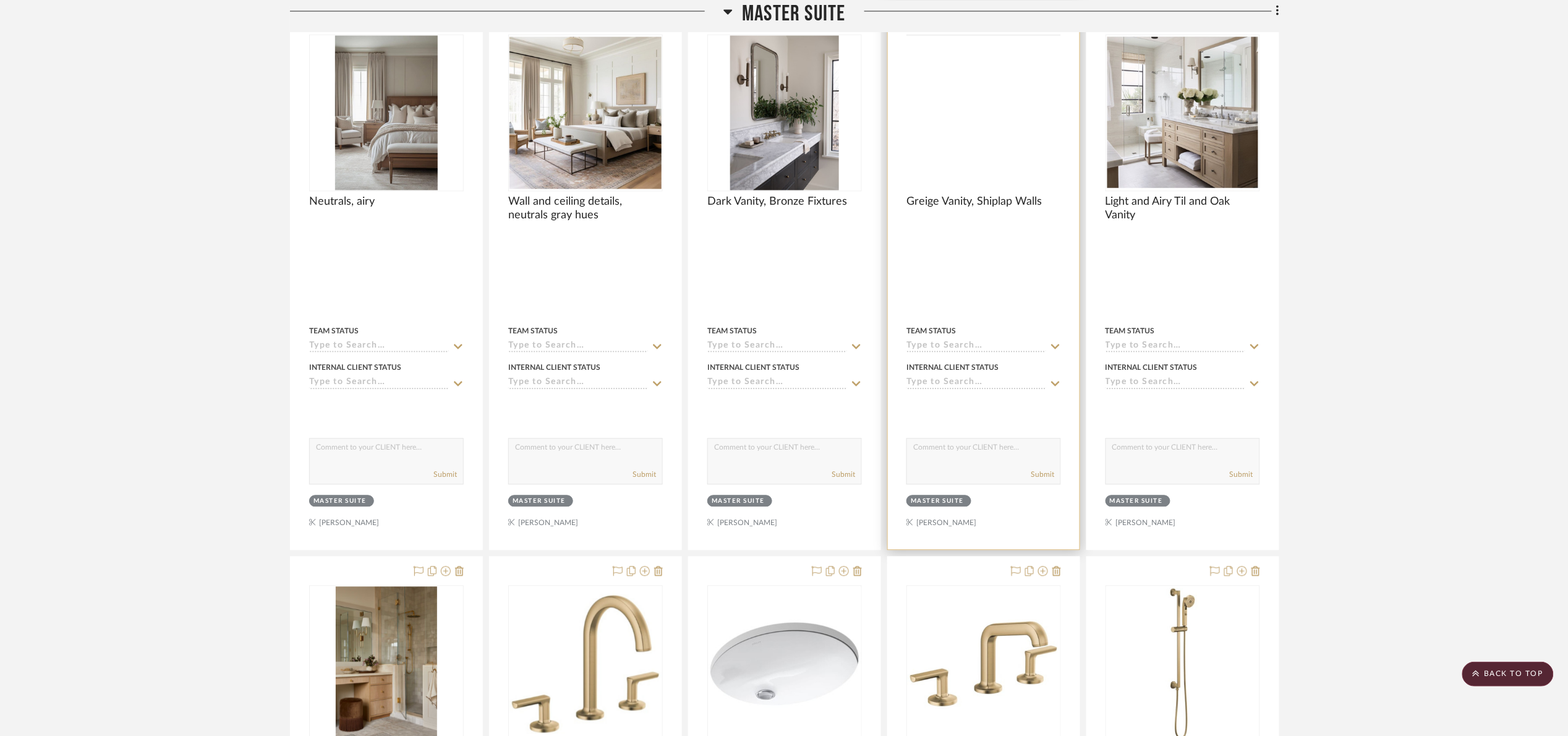
scroll to position [760, 0]
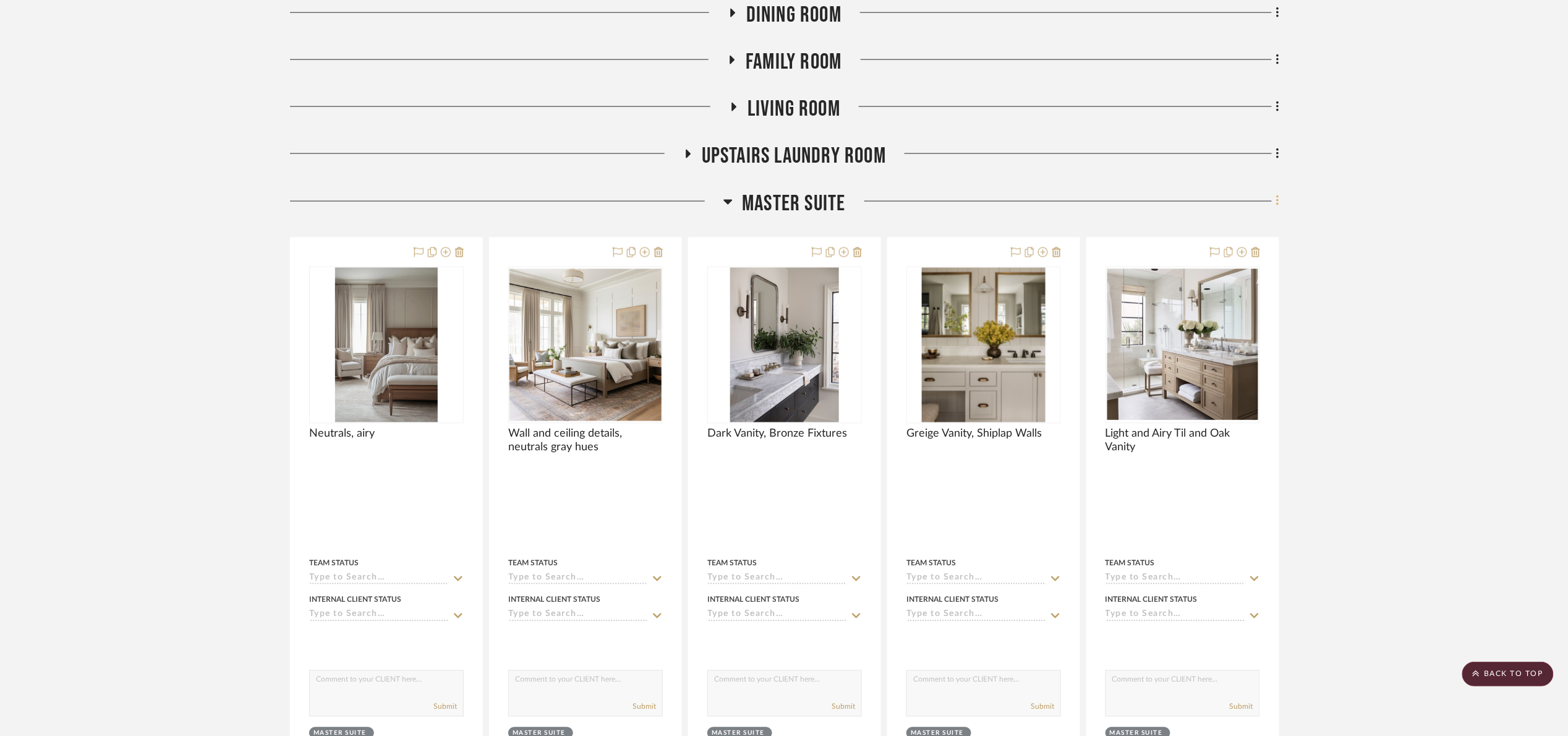
click at [1276, 198] on icon at bounding box center [1278, 201] width 3 height 14
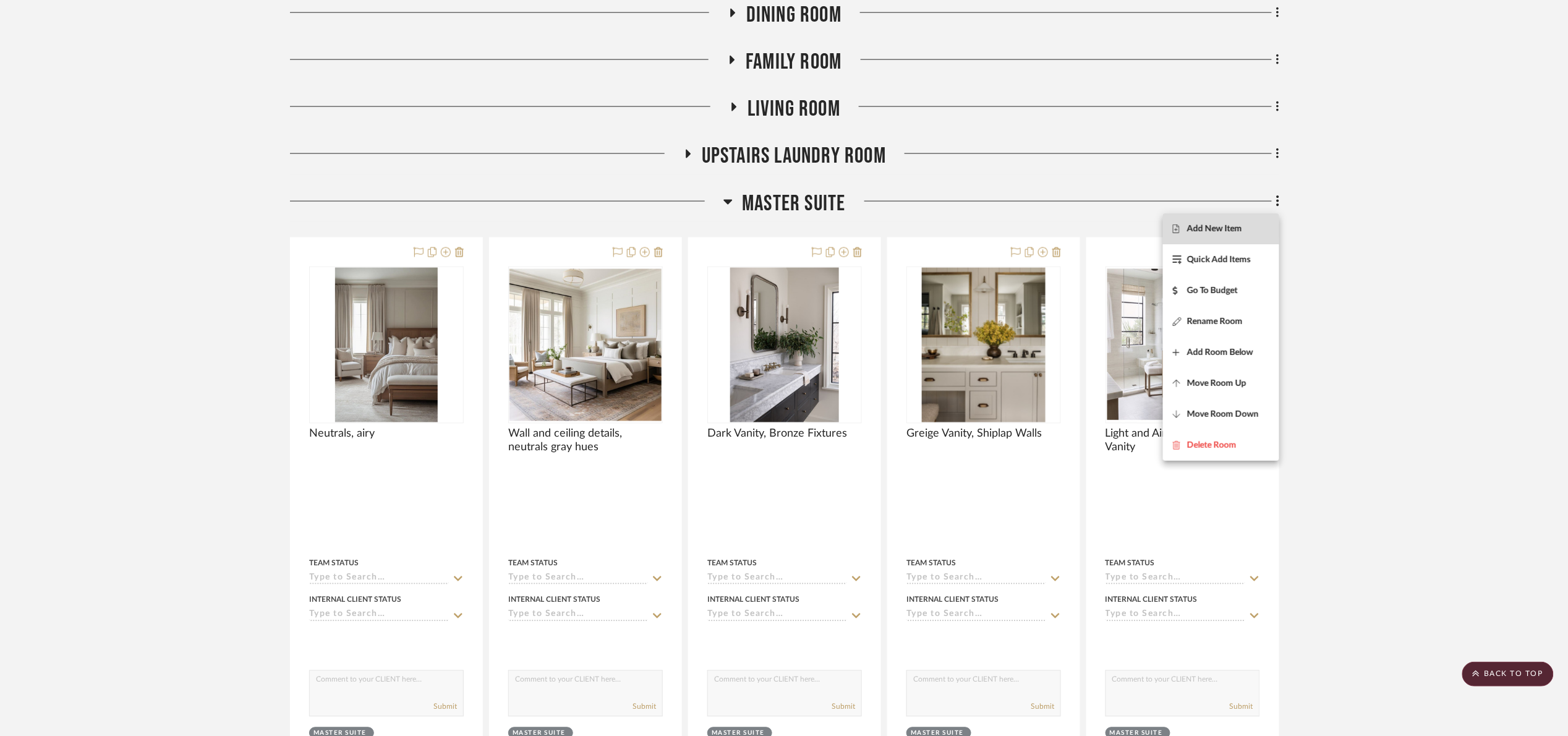
click at [1240, 230] on span "Add New Item" at bounding box center [1214, 229] width 55 height 10
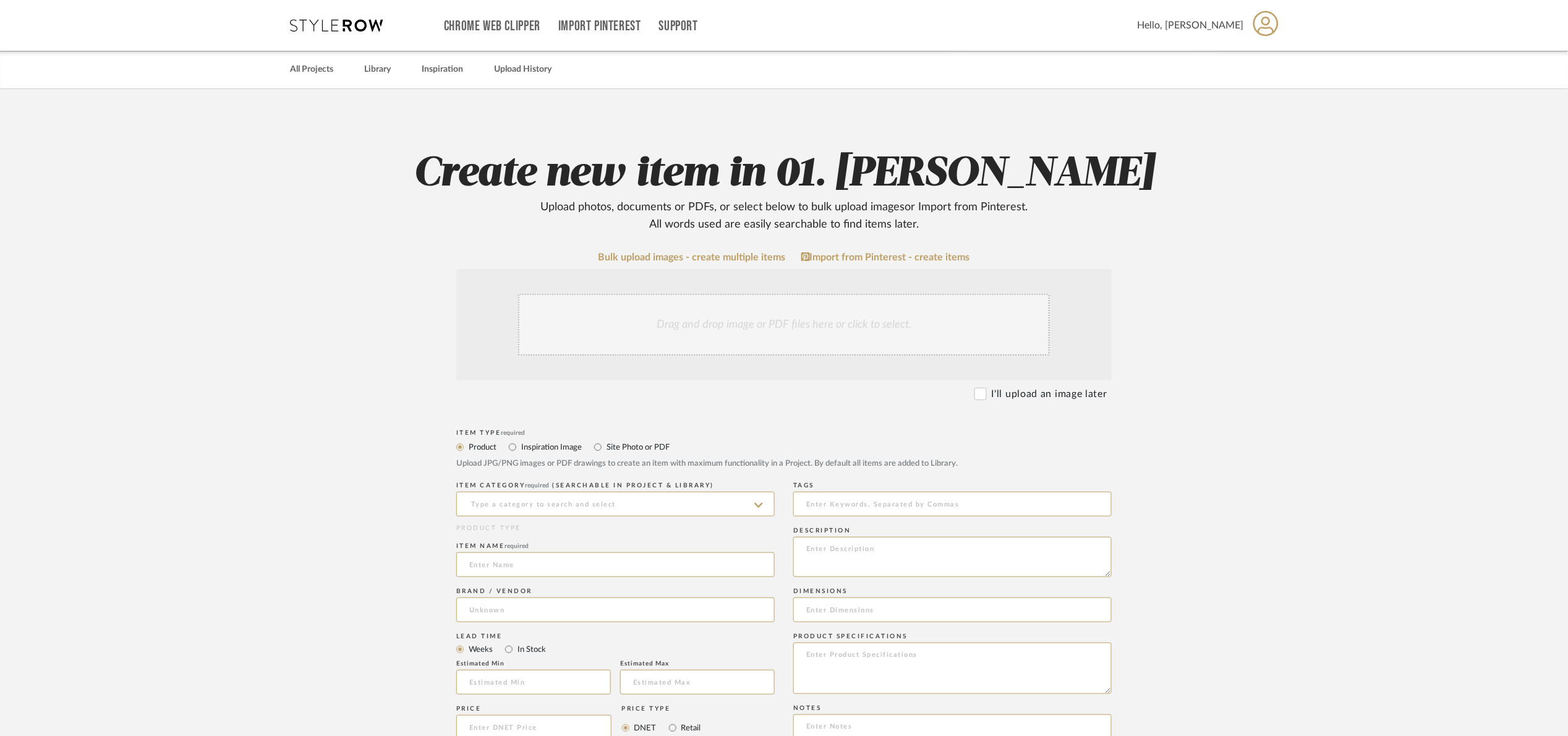
click at [845, 329] on div "Drag and drop image or PDF files here or click to select." at bounding box center [784, 324] width 532 height 62
click at [690, 259] on link "Bulk upload images - create multiple items" at bounding box center [692, 257] width 188 height 10
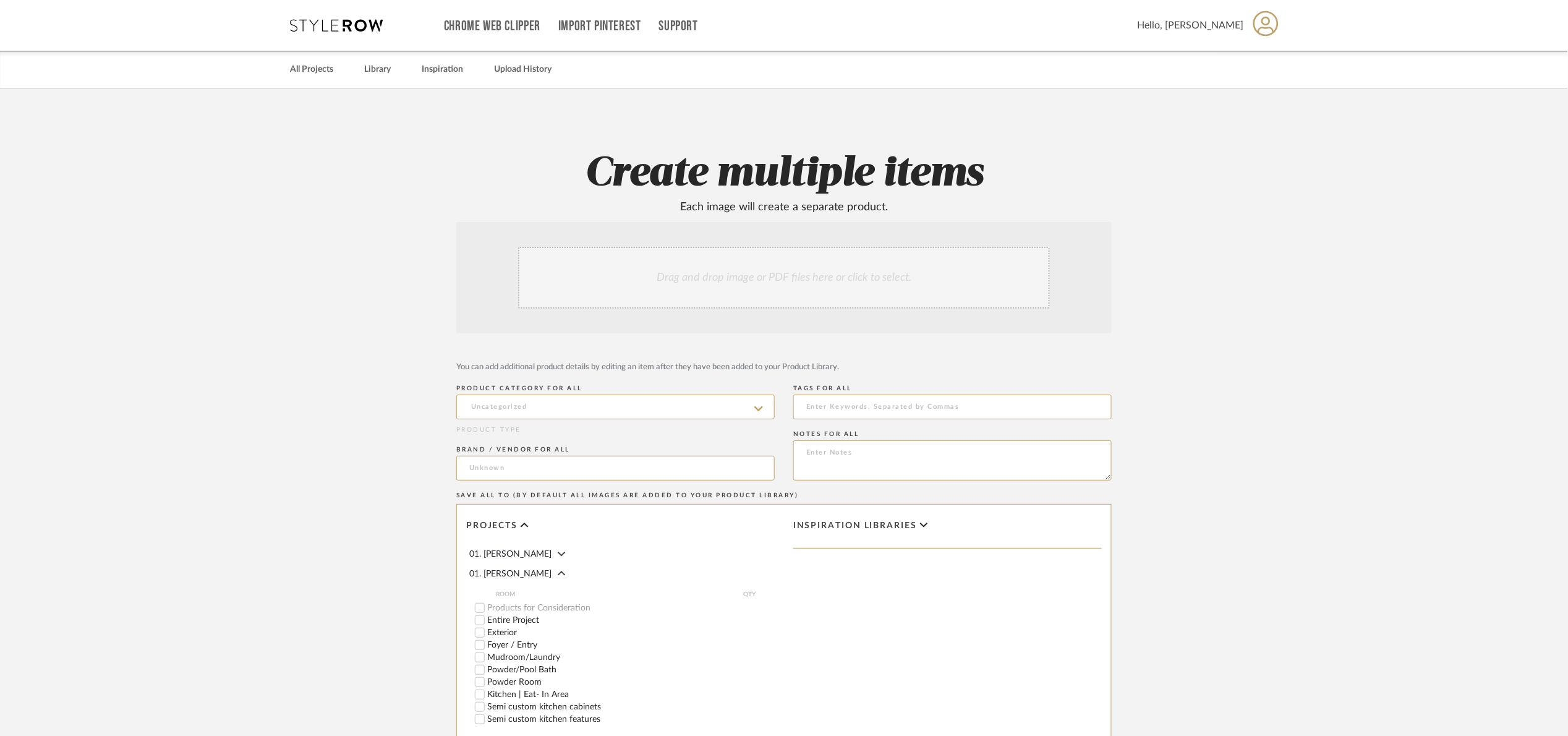
click at [808, 282] on div "Drag and drop image or PDF files here or click to select." at bounding box center [784, 277] width 532 height 62
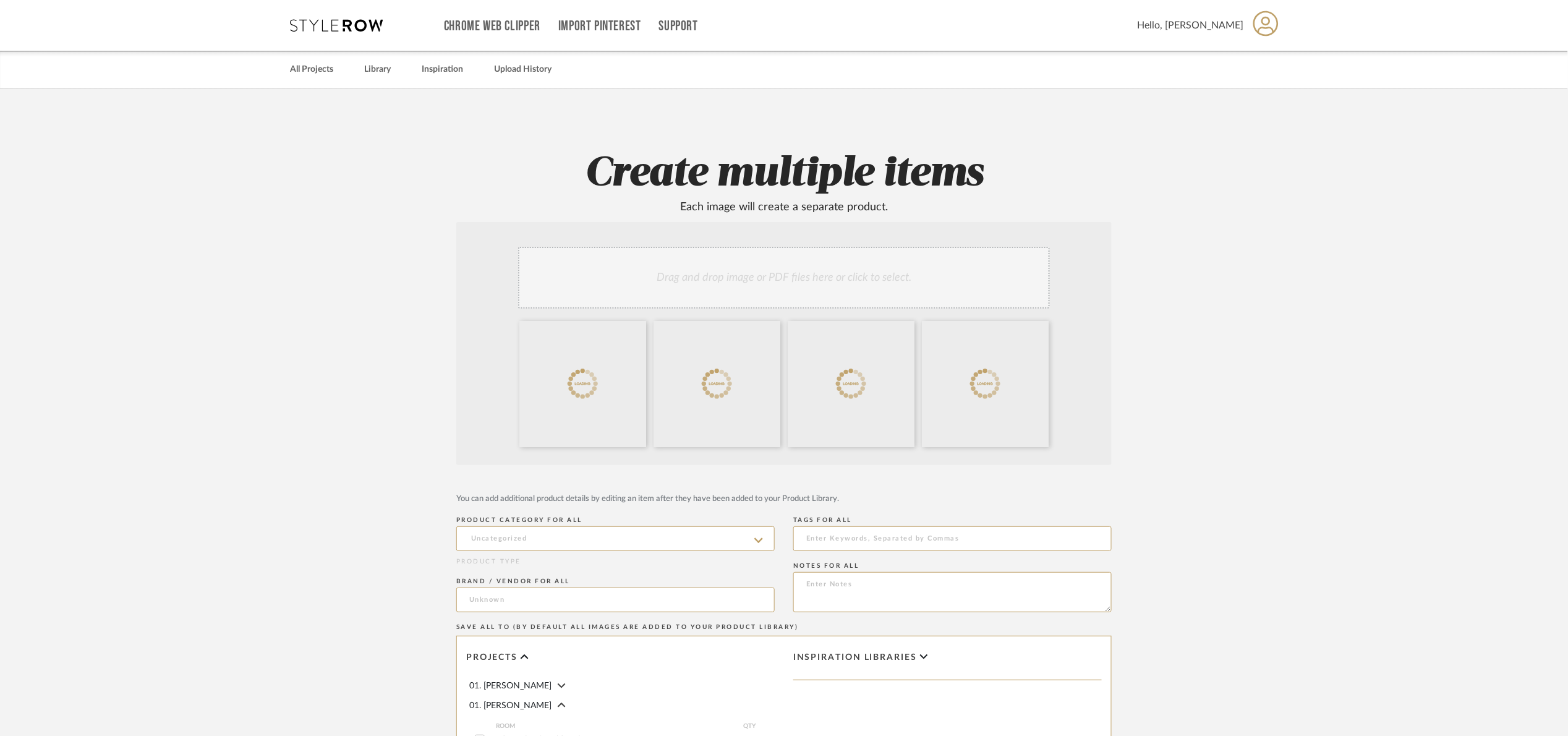
click at [0, 0] on icon at bounding box center [0, 0] width 0 height 0
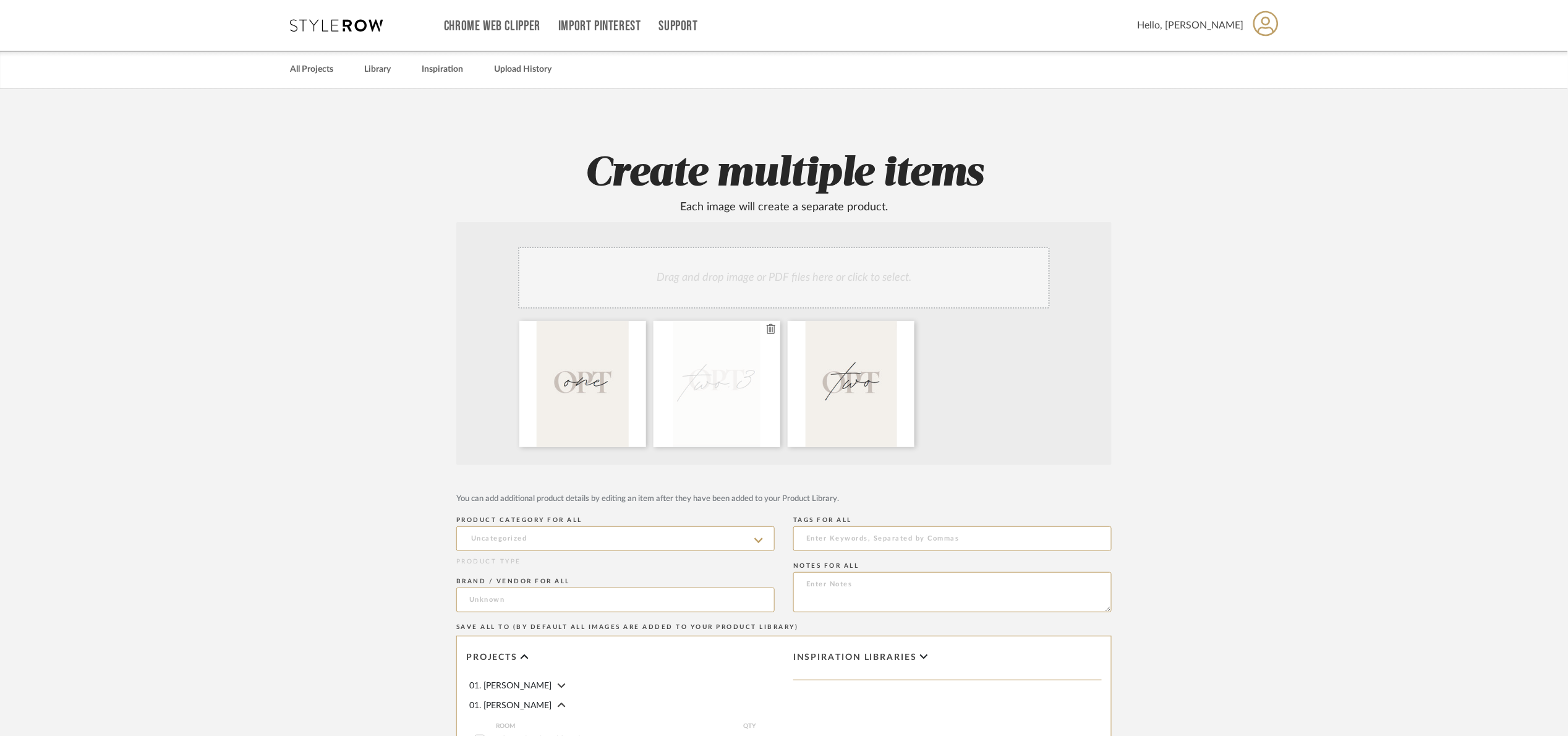
click at [770, 331] on icon at bounding box center [771, 328] width 9 height 10
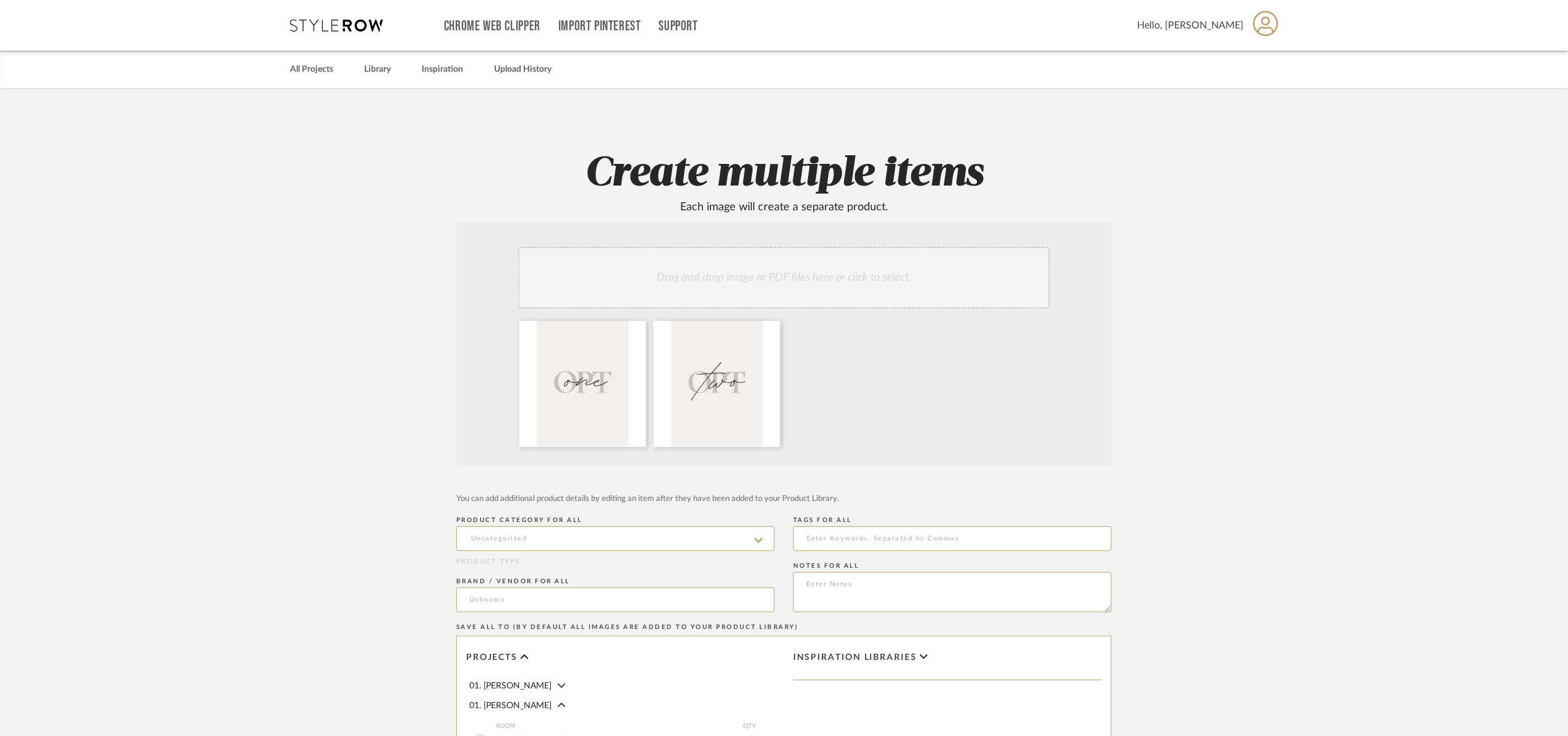
click at [778, 278] on div "Drag and drop image or PDF files here or click to select." at bounding box center [784, 277] width 532 height 62
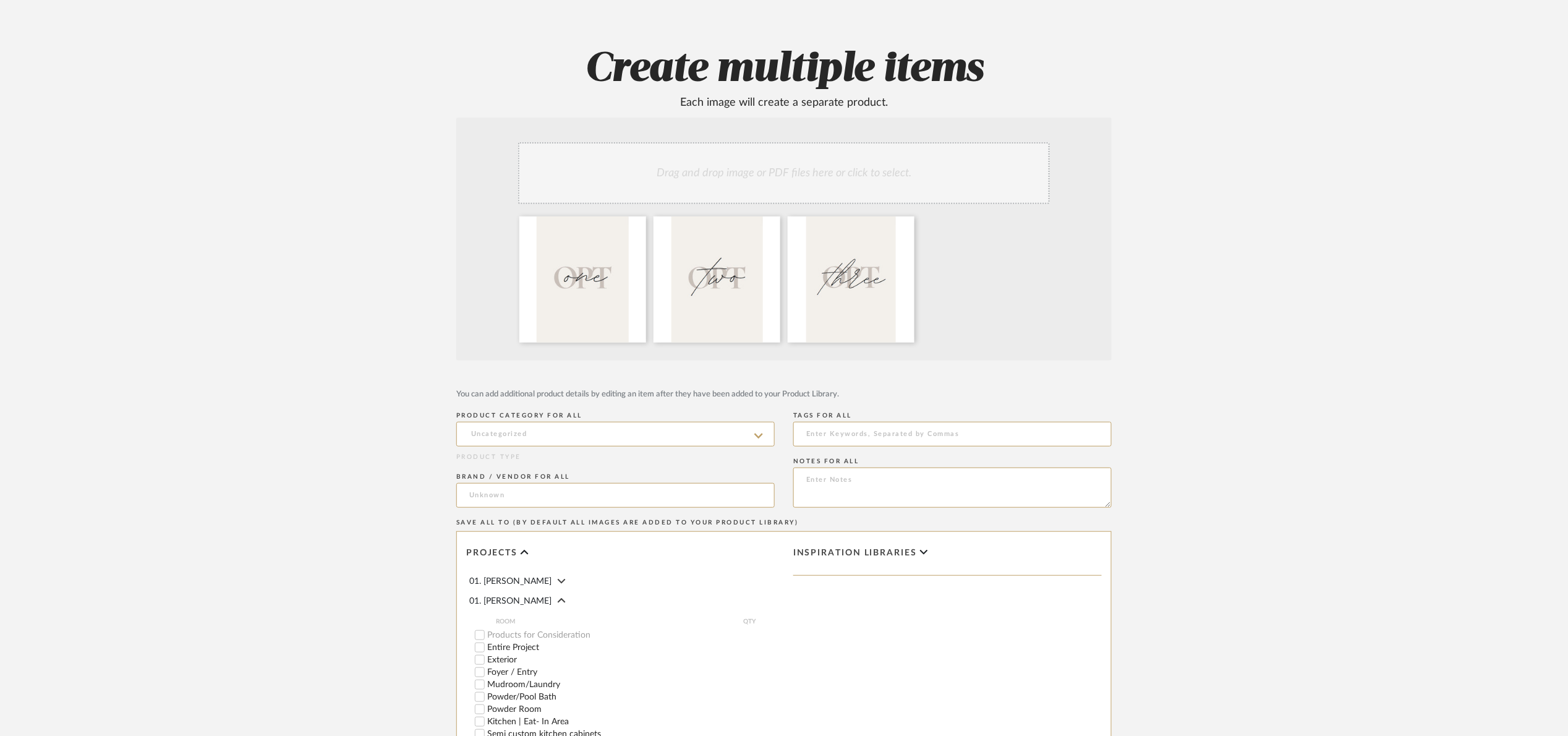
scroll to position [329, 0]
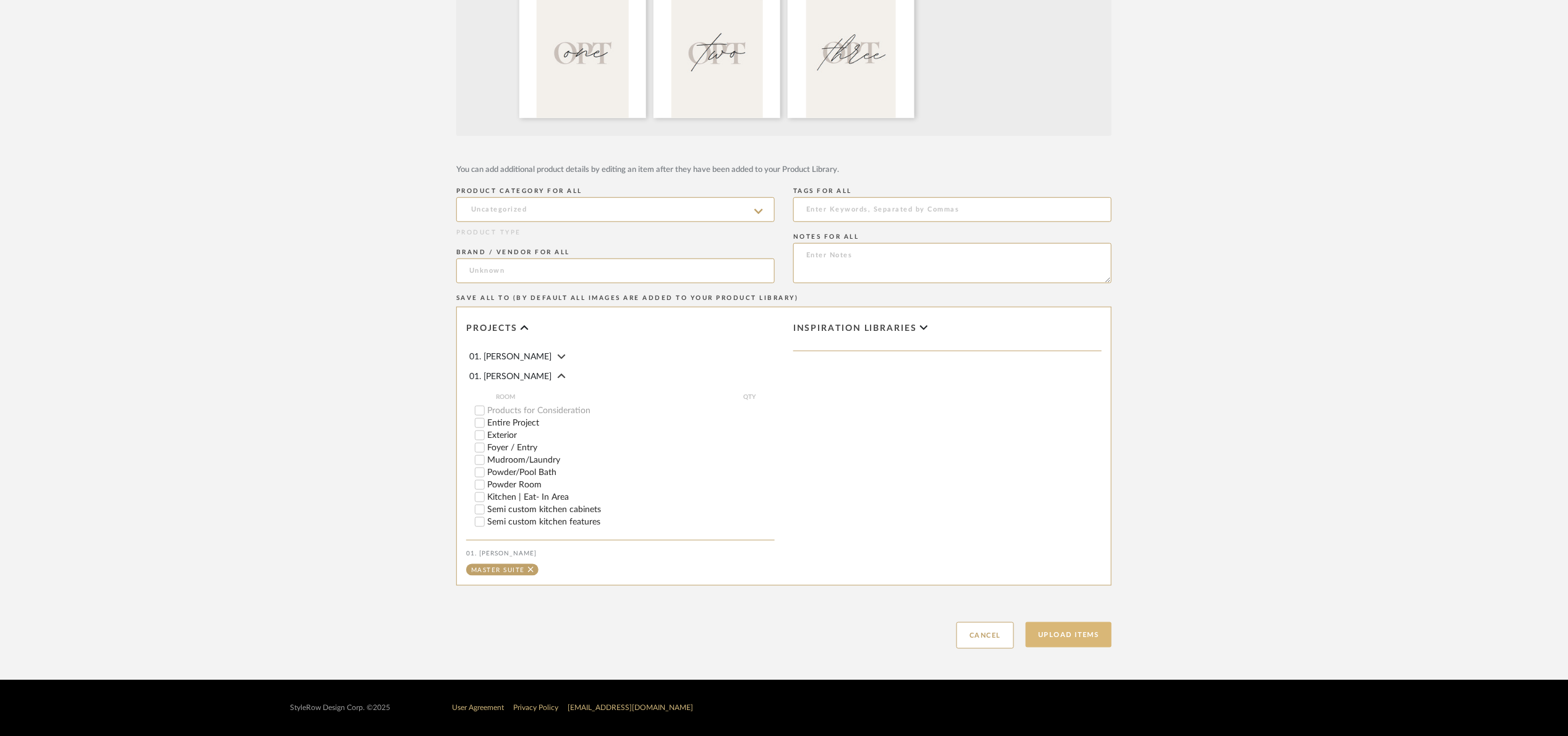
click at [1066, 632] on button "Upload Items" at bounding box center [1068, 634] width 86 height 25
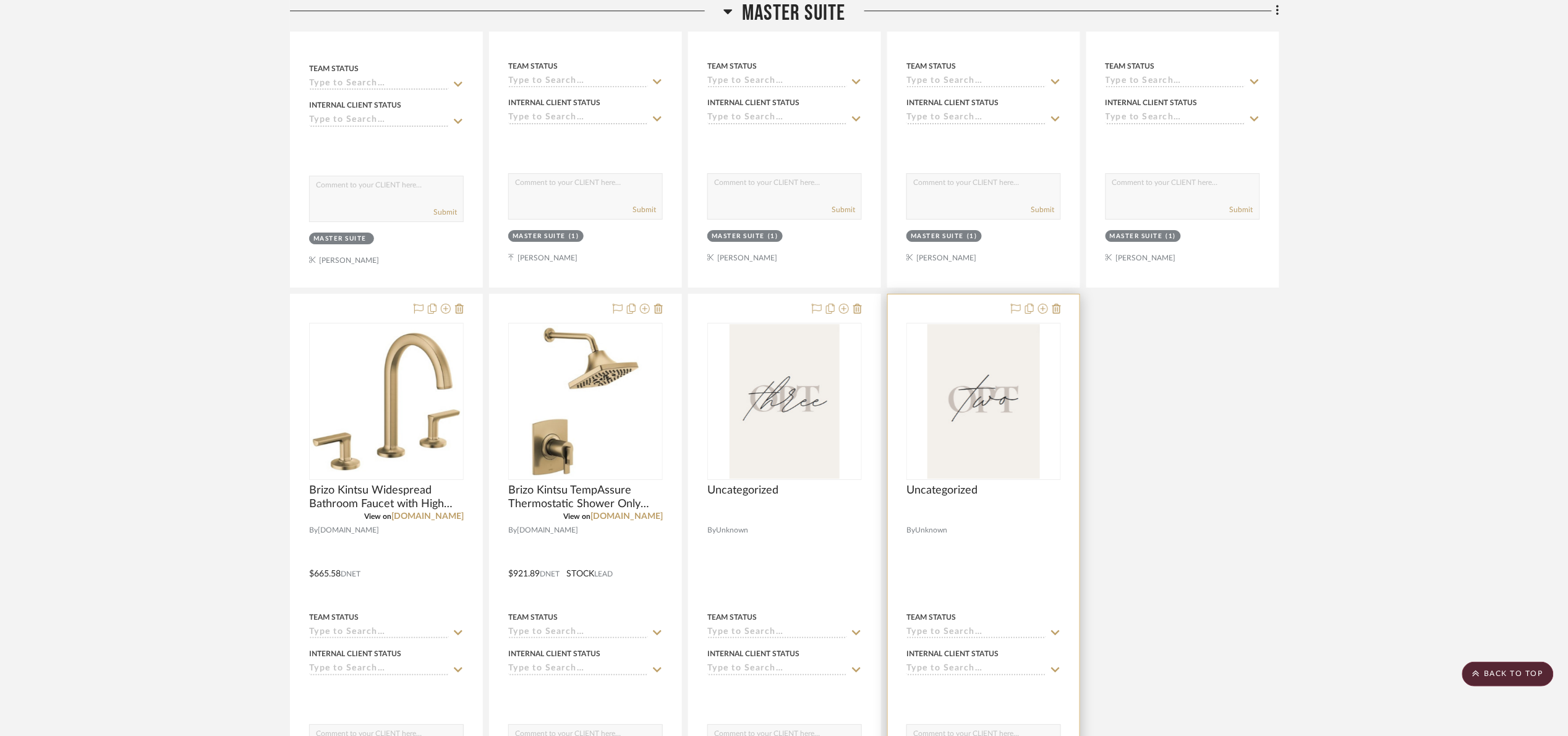
scroll to position [1799, 0]
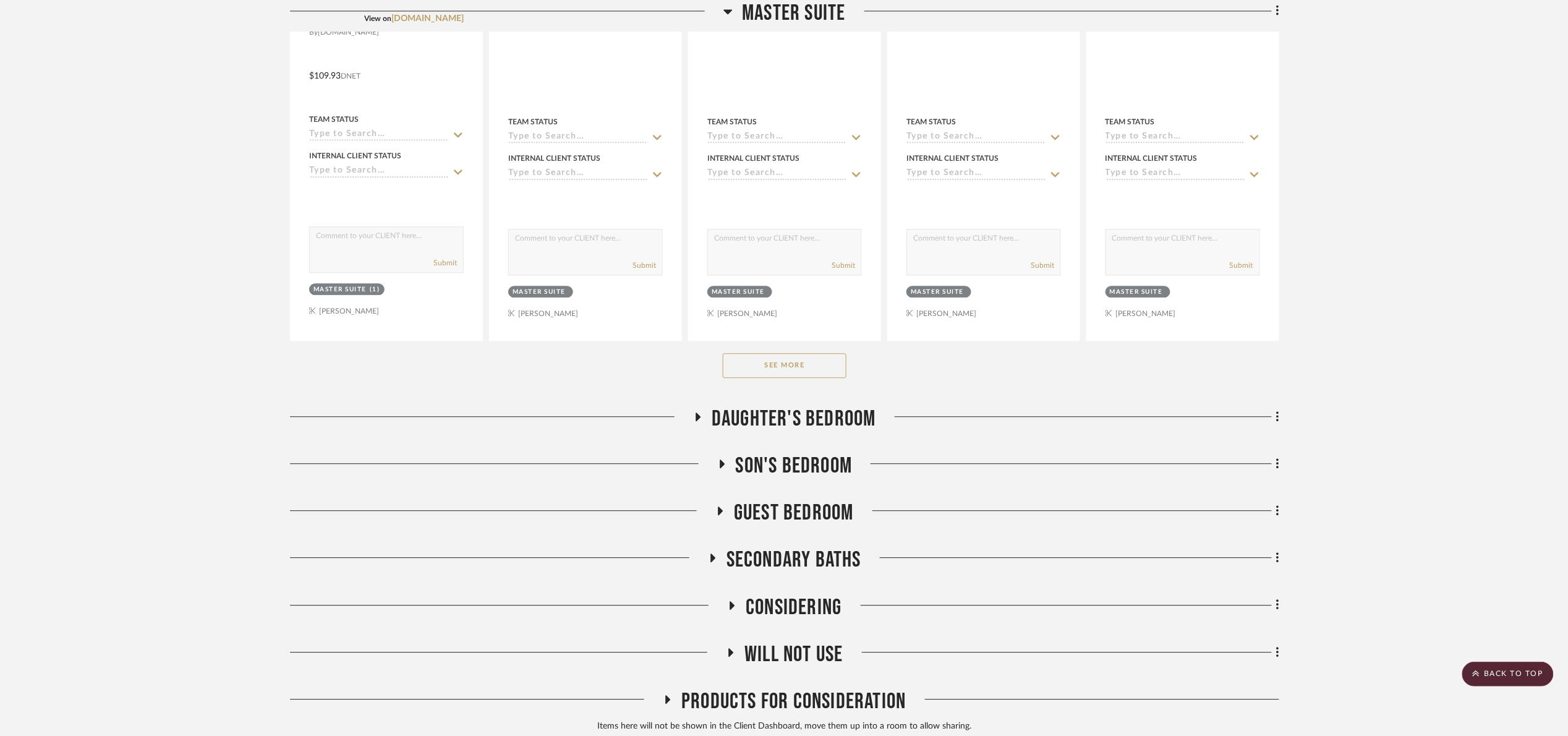
scroll to position [1206, 0]
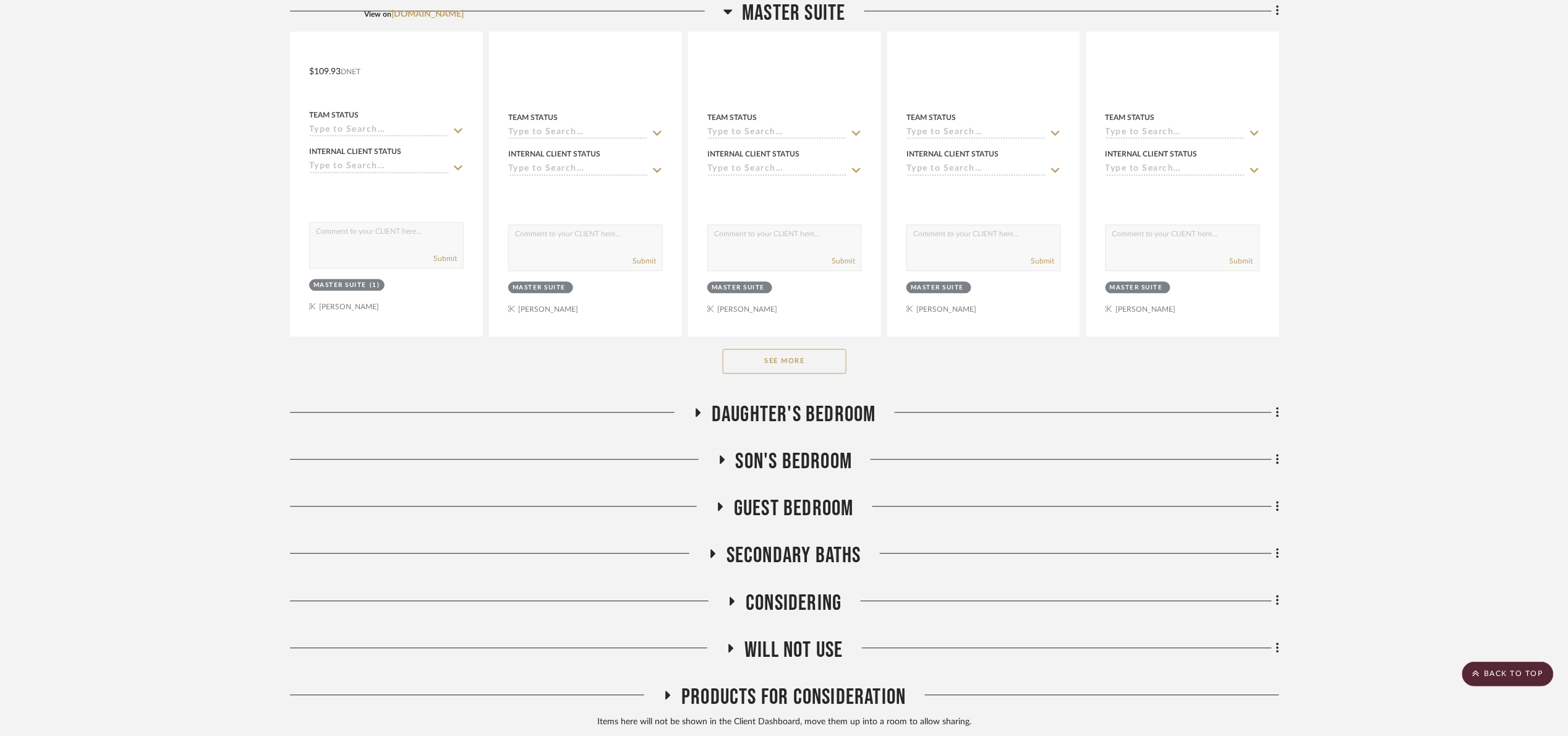
click at [794, 369] on button "See More" at bounding box center [784, 361] width 123 height 24
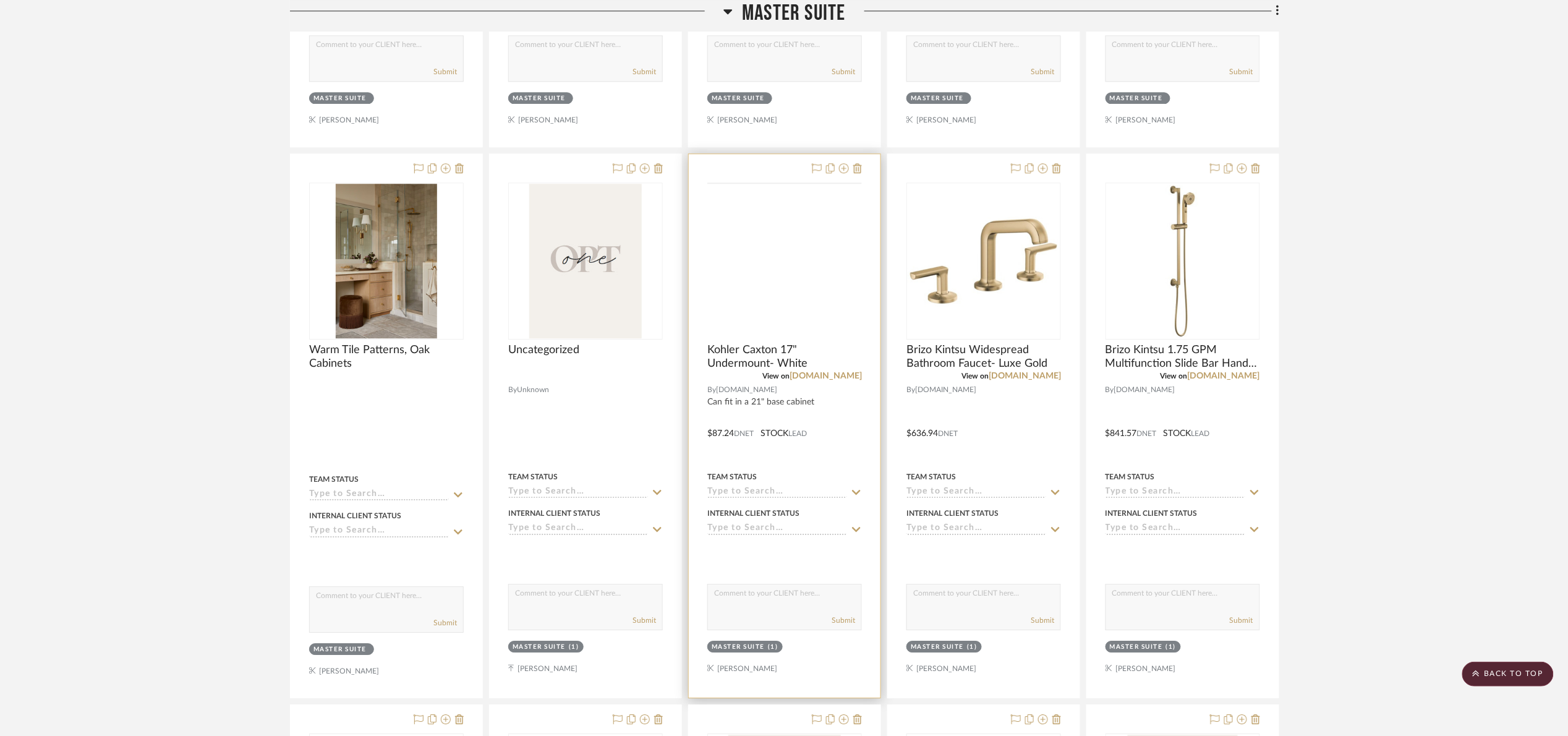
scroll to position [1391, 0]
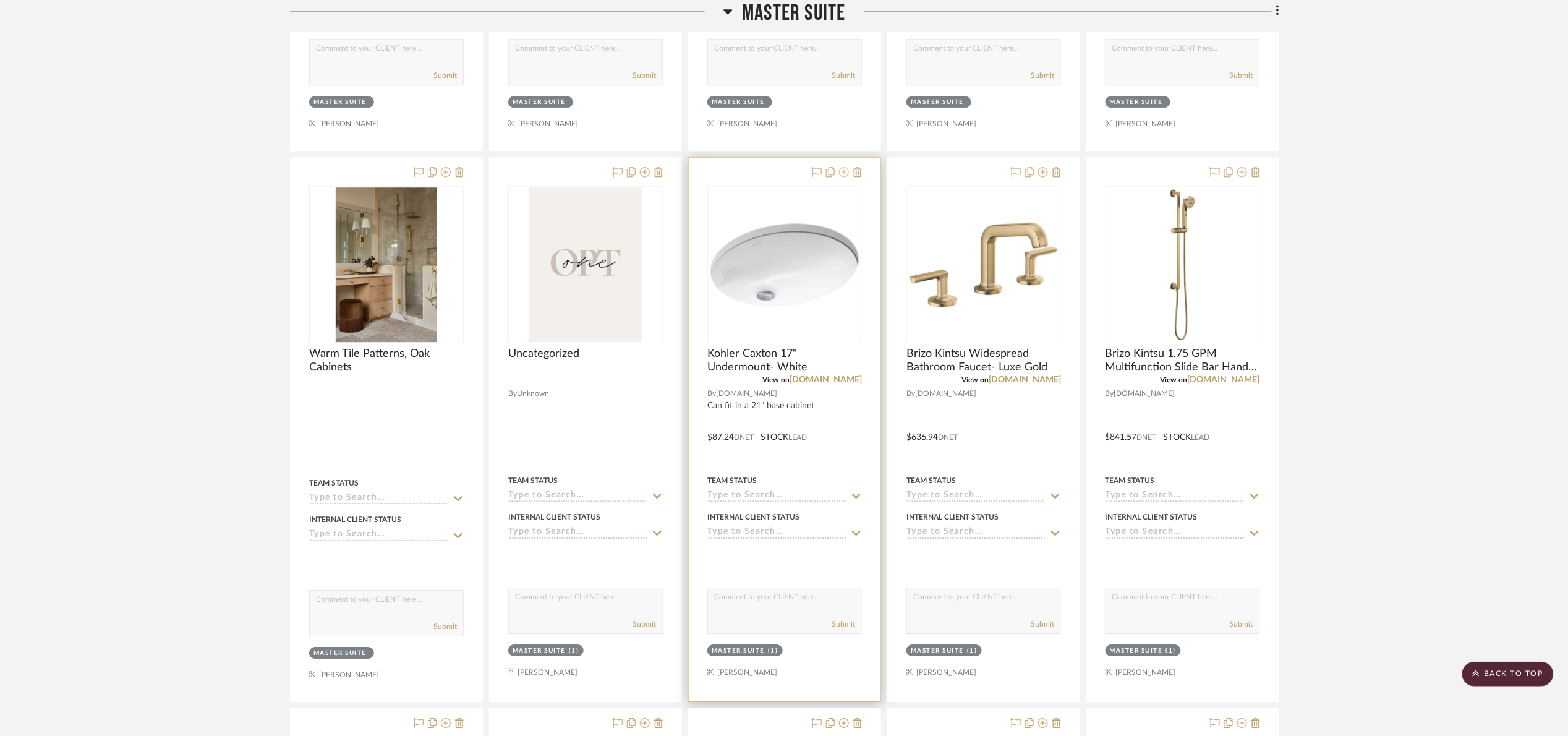
click at [841, 171] on icon at bounding box center [844, 171] width 10 height 10
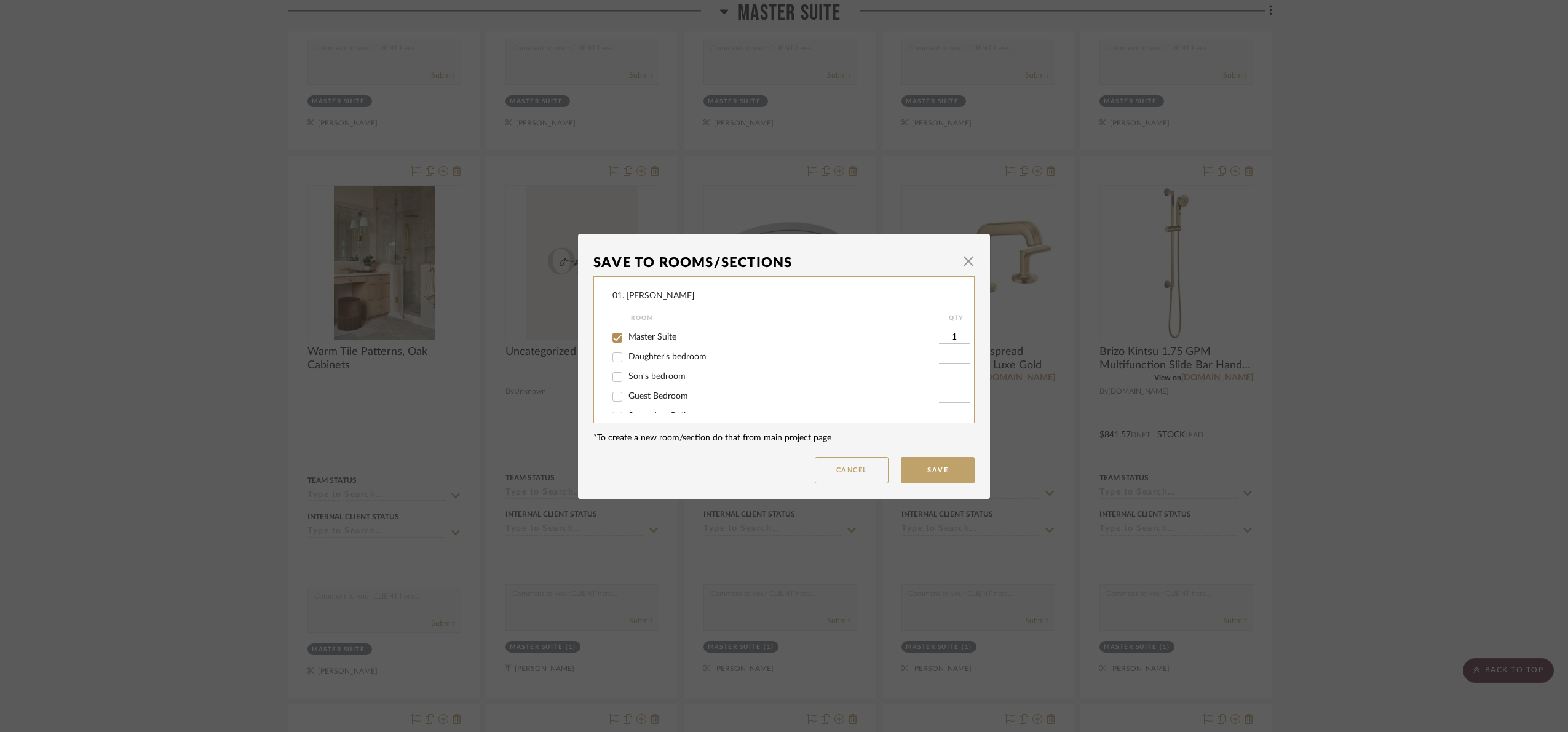
scroll to position [277, 0]
click at [670, 408] on span "Secondary Baths" at bounding box center [660, 412] width 64 height 9
click at [627, 407] on input "Secondary Baths" at bounding box center [617, 412] width 20 height 20
checkbox input "true"
type input "1"
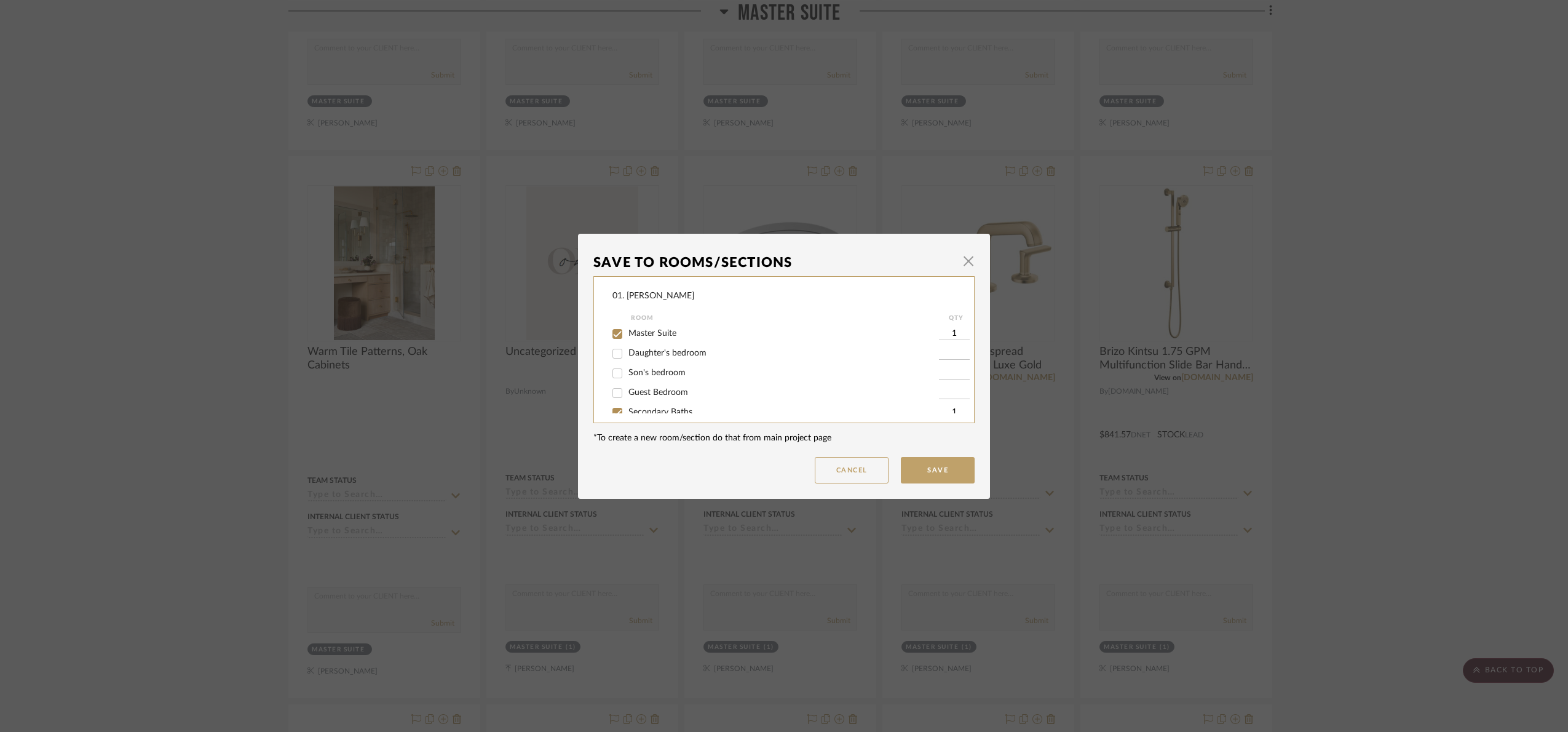
scroll to position [285, 0]
click at [945, 474] on button "Save" at bounding box center [936, 470] width 73 height 27
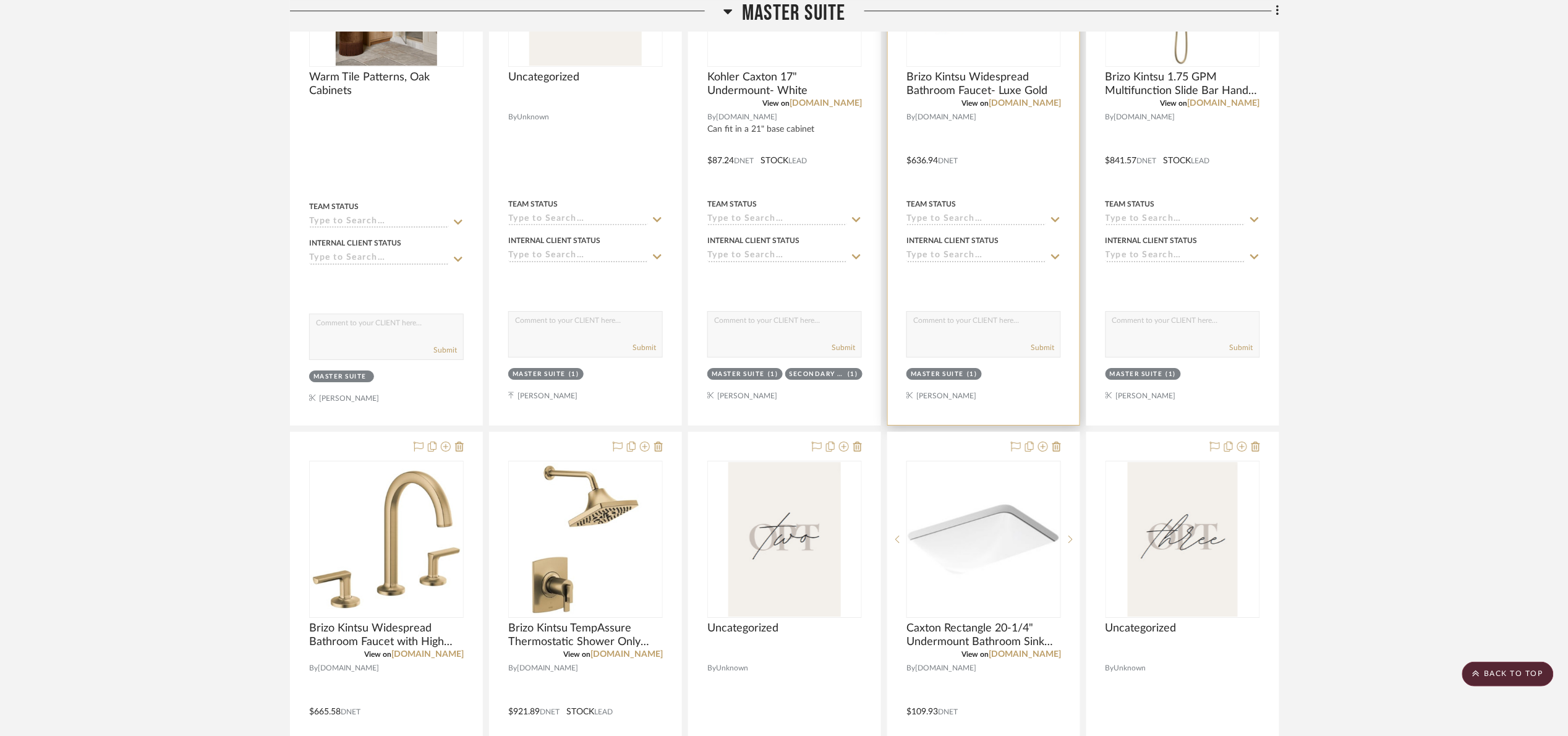
scroll to position [1762, 0]
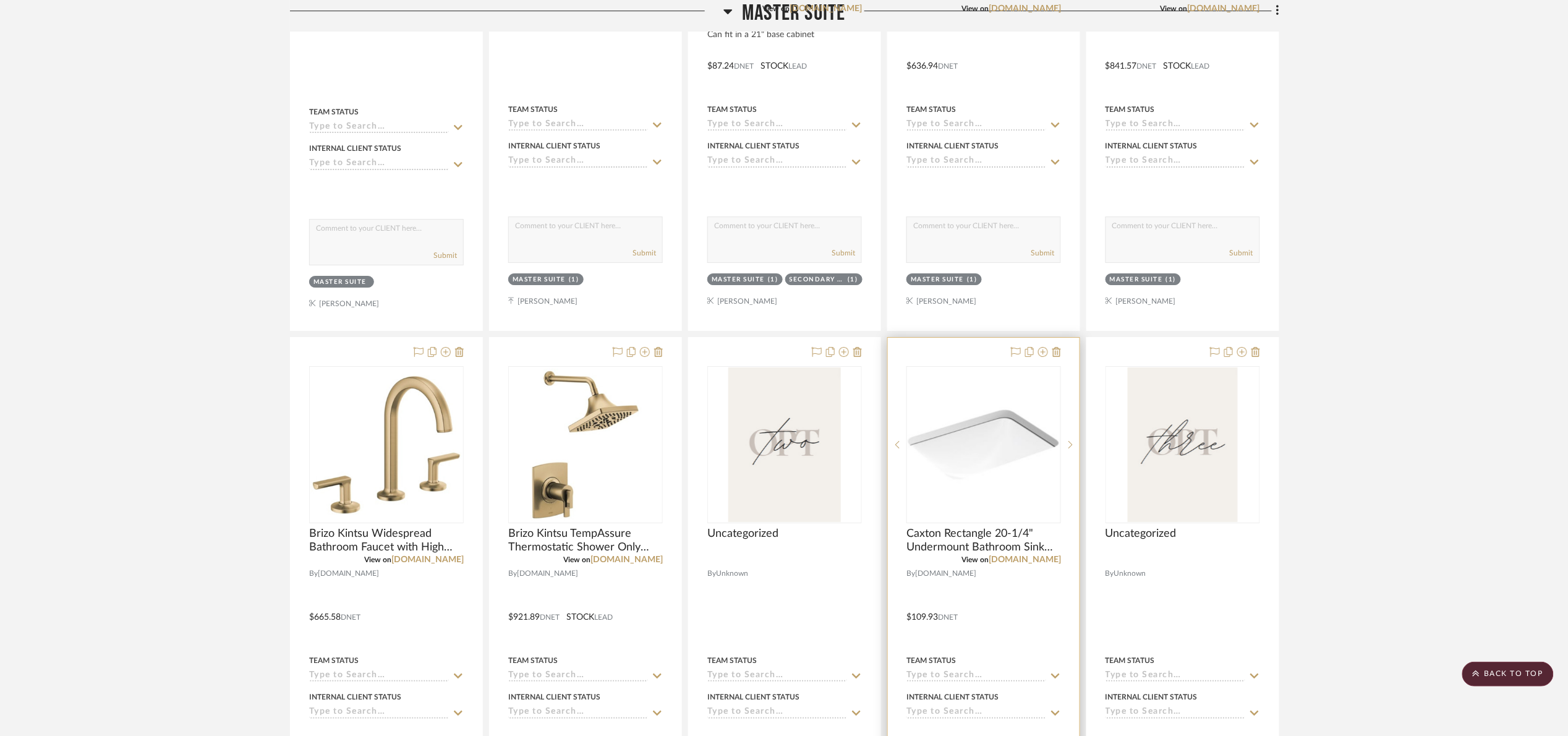
click at [1036, 359] on div at bounding box center [1033, 352] width 55 height 15
click at [1045, 355] on icon at bounding box center [1042, 351] width 10 height 10
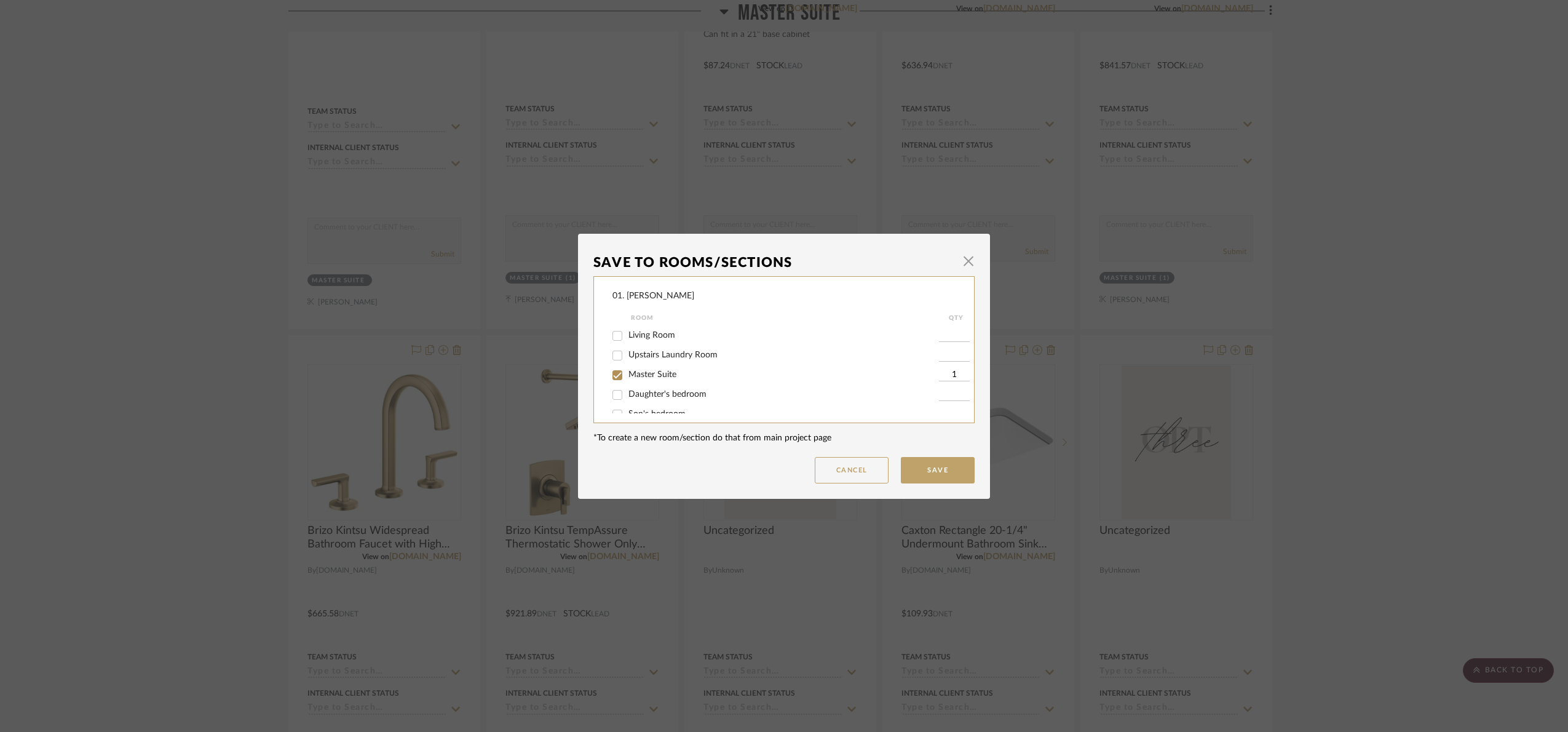
click at [651, 370] on label "Master Suite" at bounding box center [783, 375] width 310 height 10
click at [627, 369] on input "Master Suite" at bounding box center [617, 375] width 20 height 20
checkbox input "false"
click at [676, 364] on span "Secondary Baths" at bounding box center [660, 361] width 64 height 9
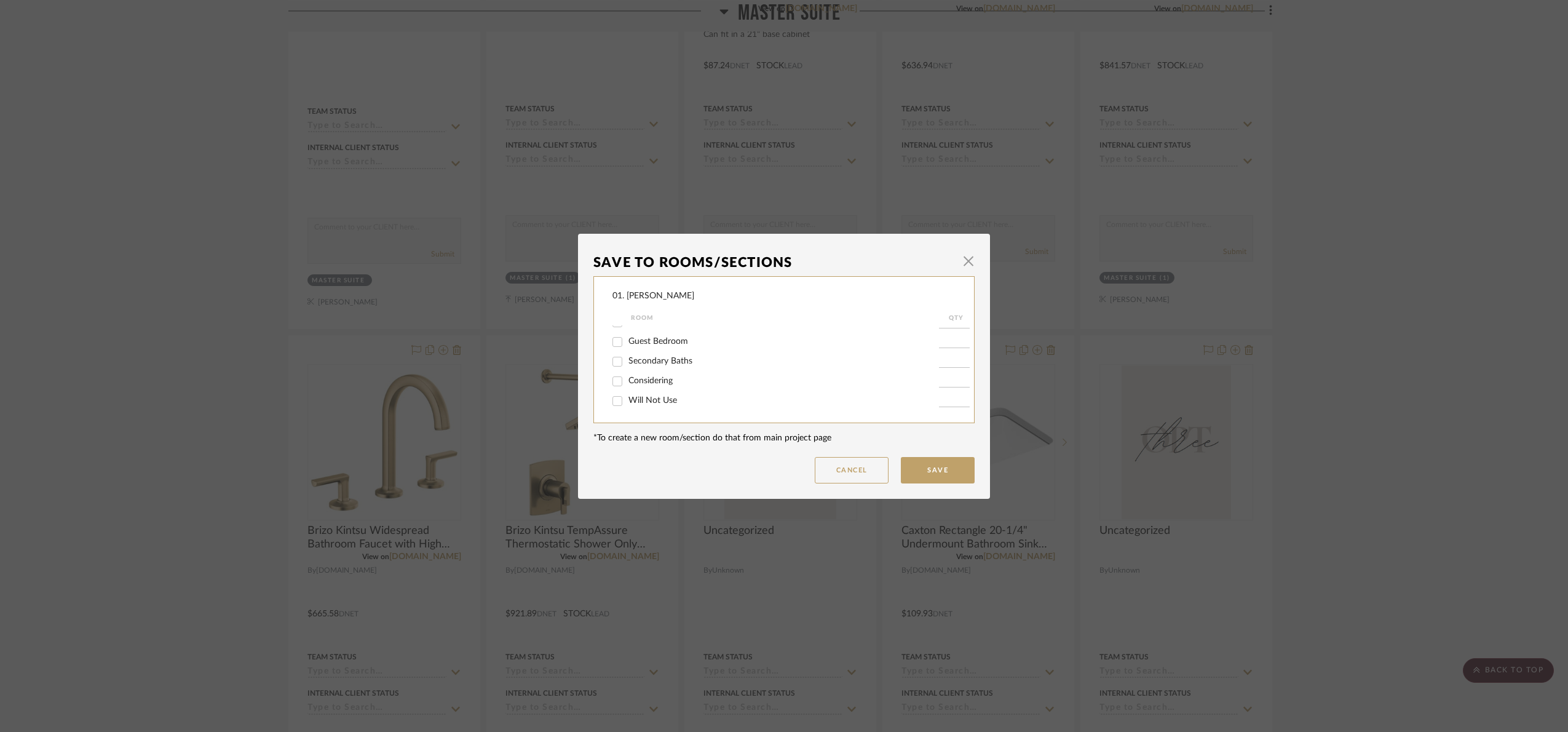
click at [627, 364] on input "Secondary Baths" at bounding box center [617, 361] width 20 height 20
checkbox input "true"
type input "1"
click at [930, 464] on button "Save" at bounding box center [936, 470] width 73 height 27
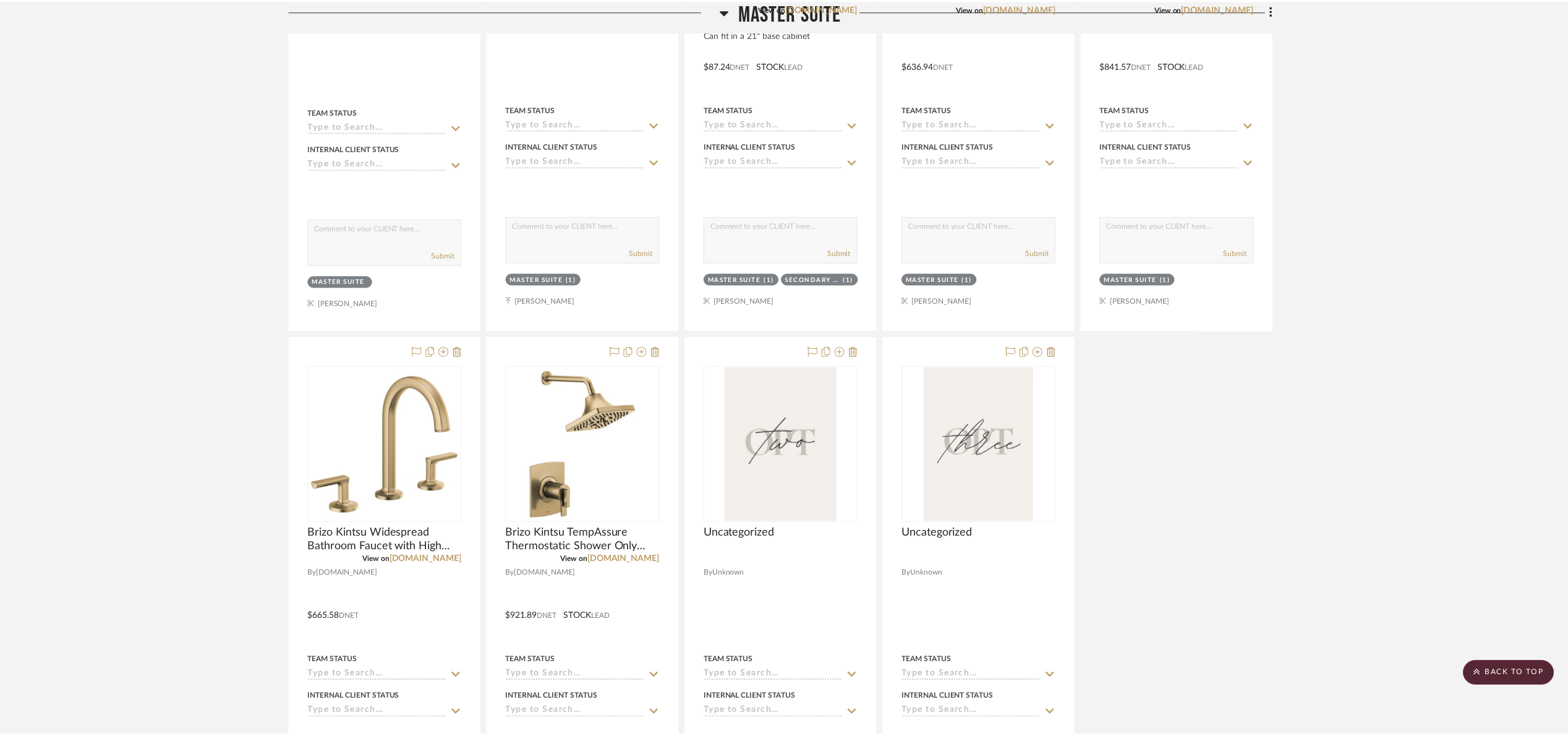
scroll to position [1762, 0]
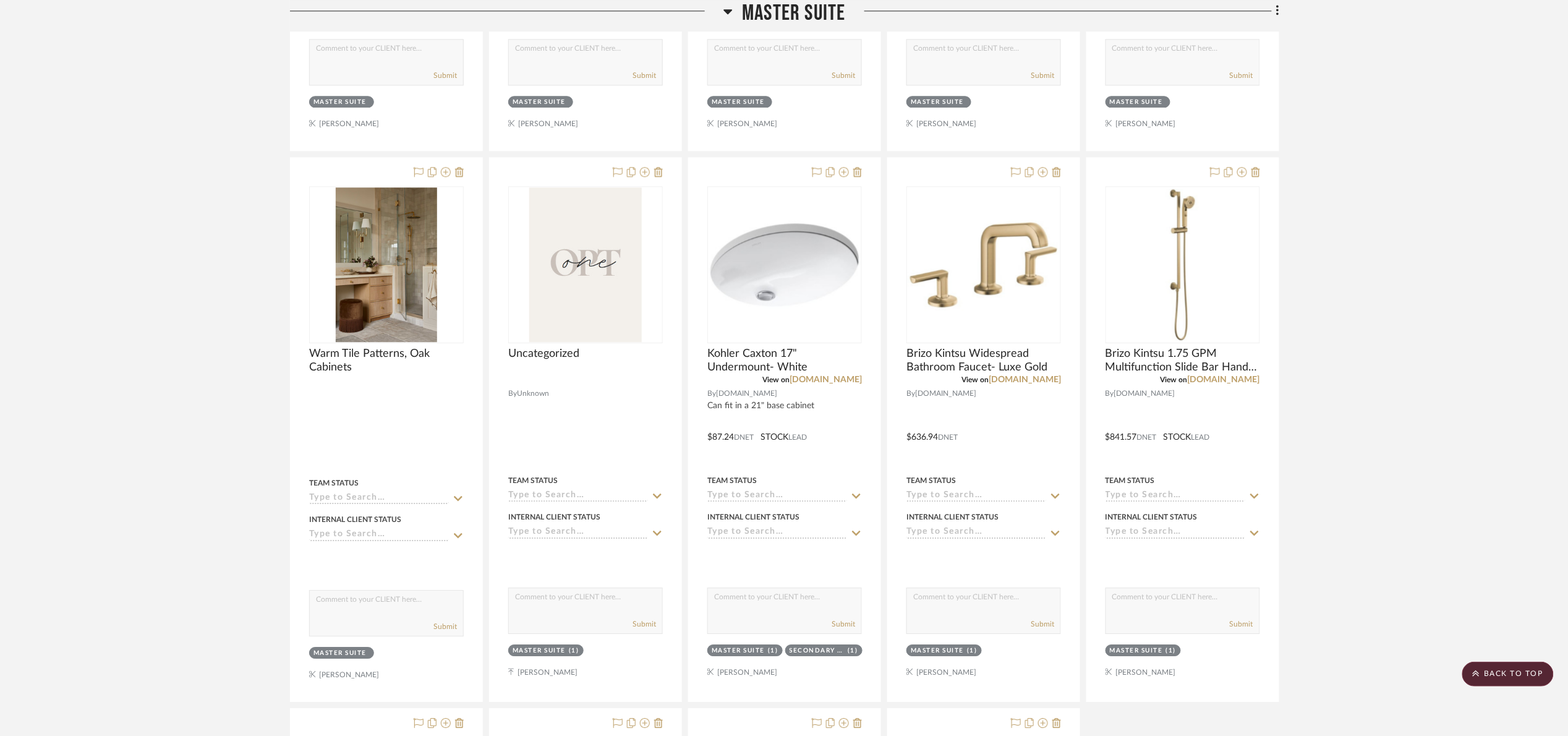
click at [752, 10] on span "Master Suite" at bounding box center [793, 13] width 103 height 27
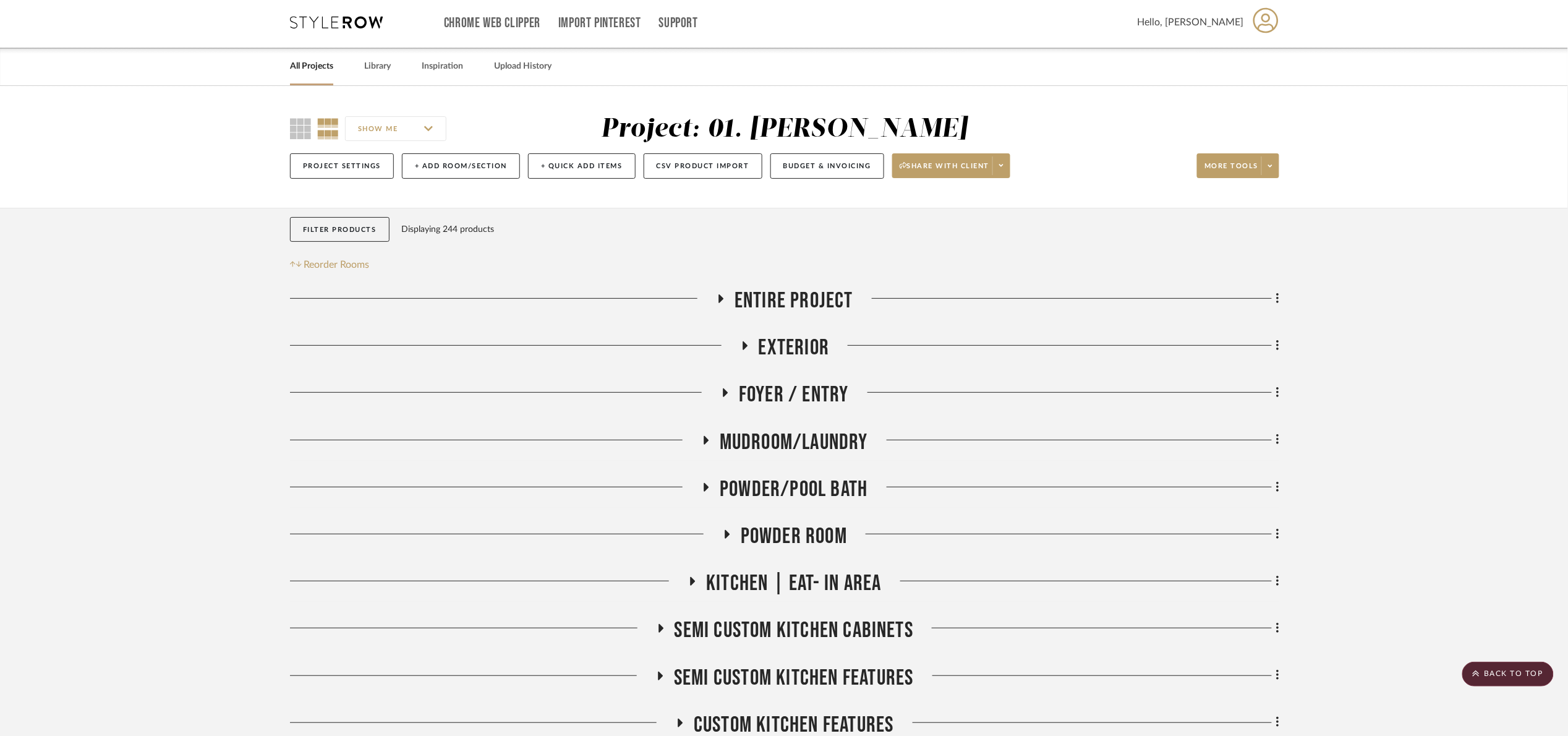
scroll to position [0, 0]
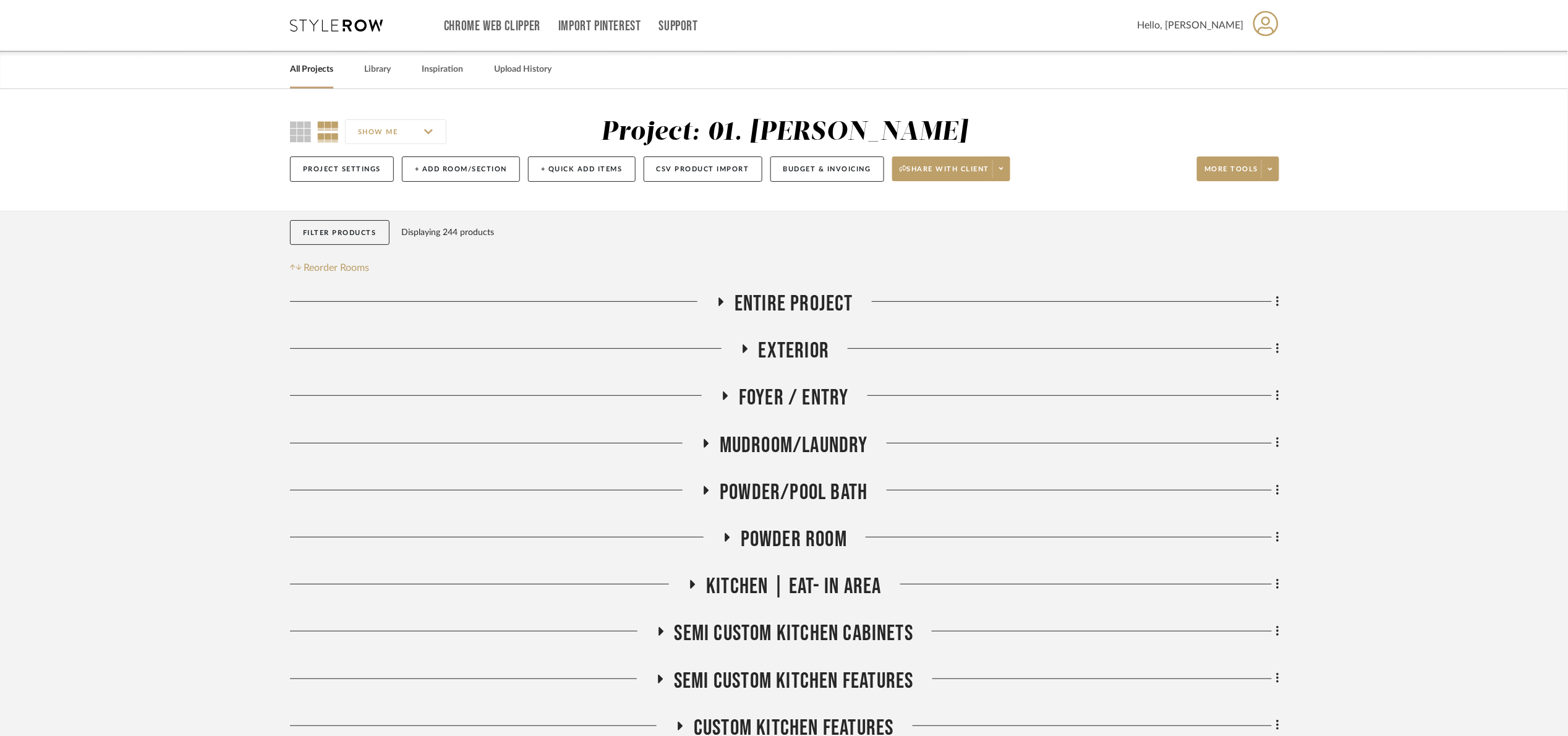
click at [830, 581] on span "Kitchen | Eat- In Area" at bounding box center [793, 587] width 175 height 27
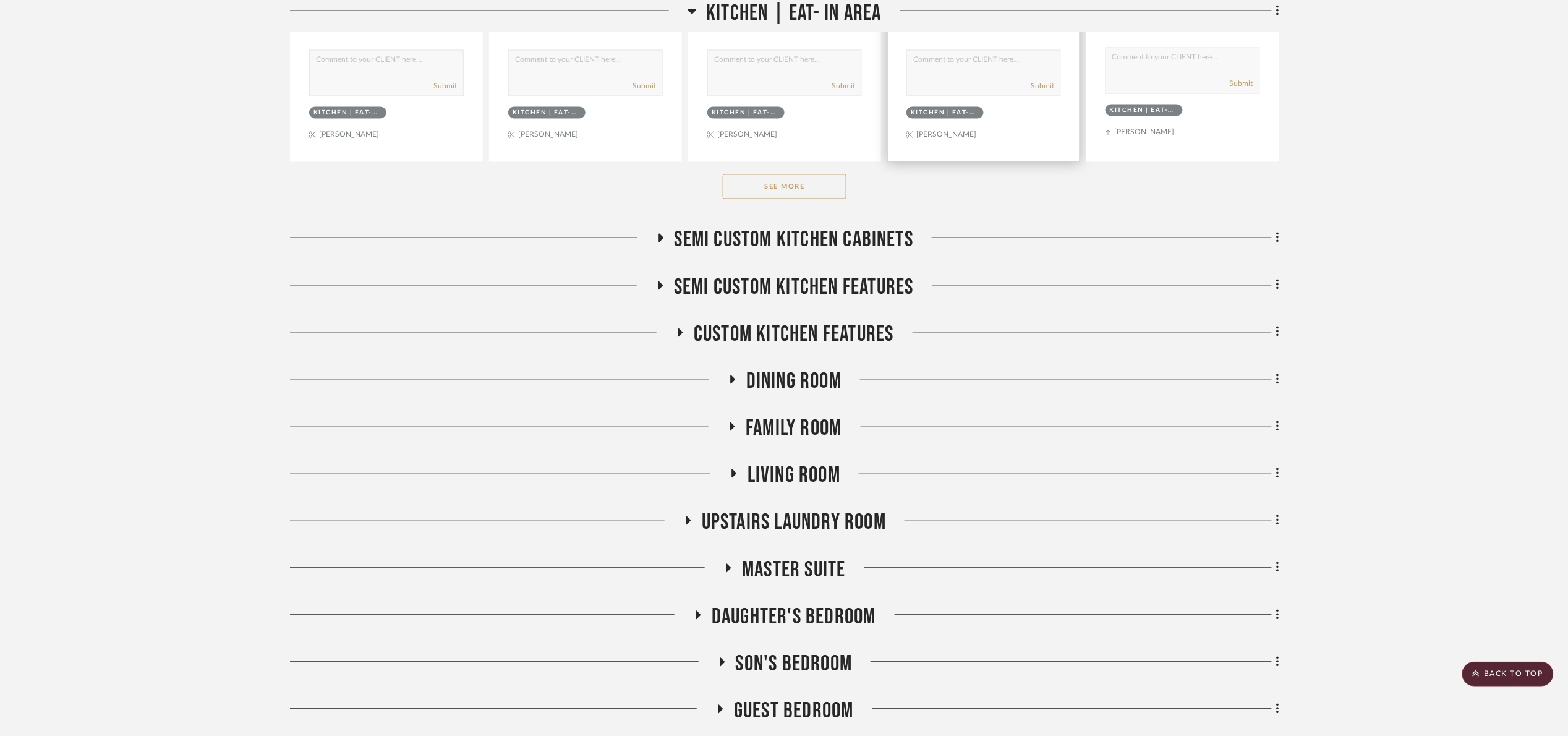
scroll to position [1020, 0]
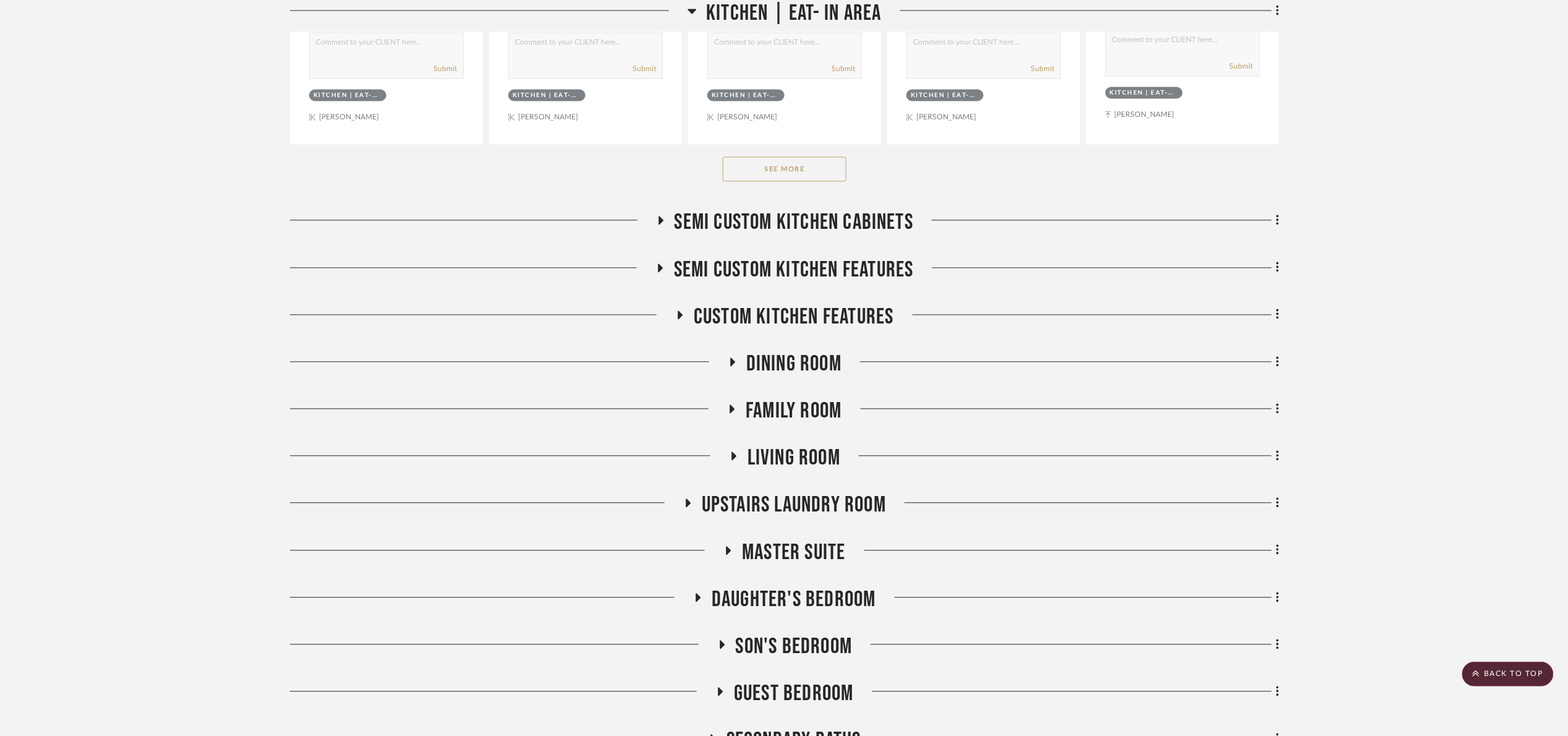
click at [791, 171] on button "See More" at bounding box center [784, 169] width 123 height 24
